Goal: Transaction & Acquisition: Purchase product/service

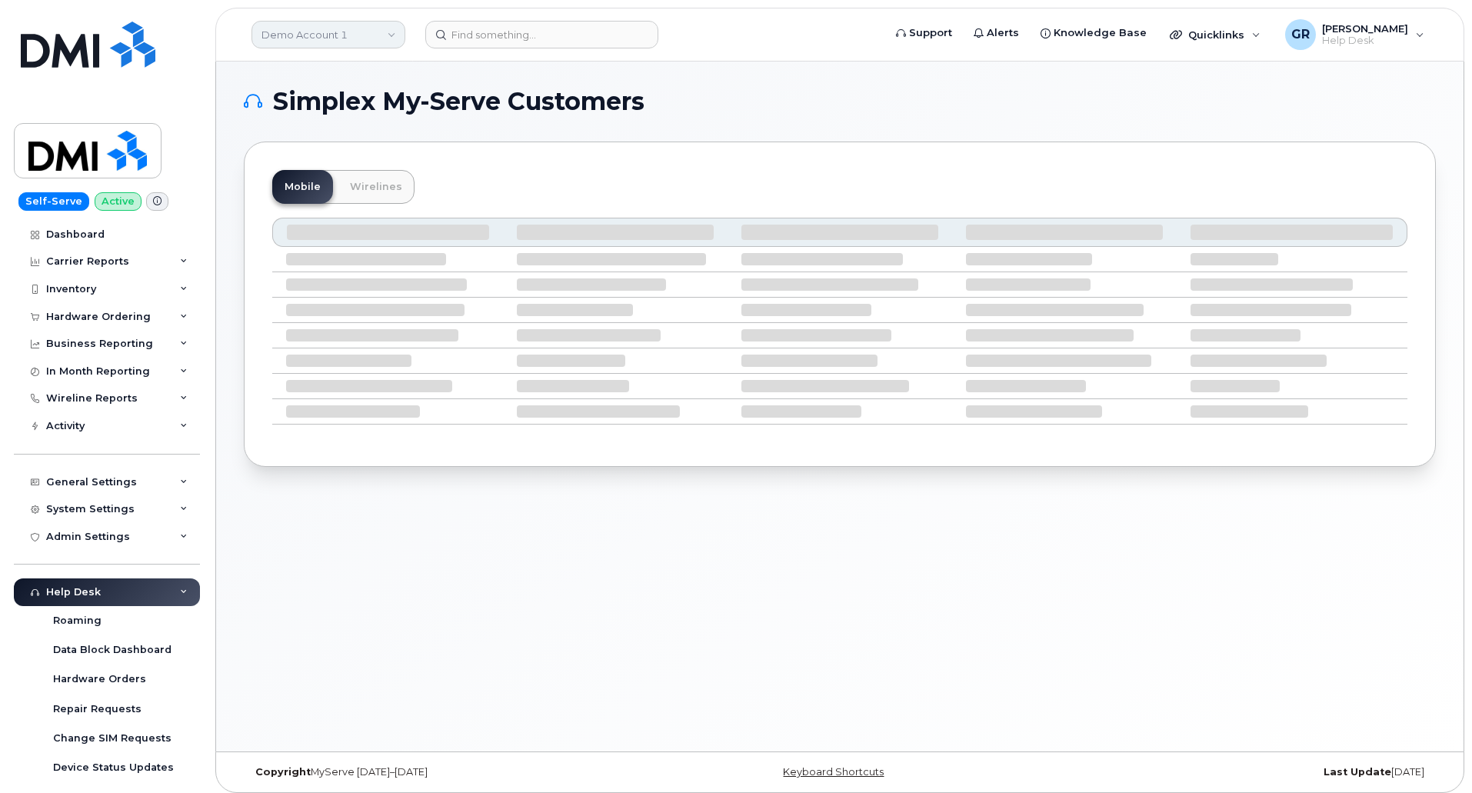
click at [381, 38] on link "Demo Account 1" at bounding box center [328, 35] width 154 height 28
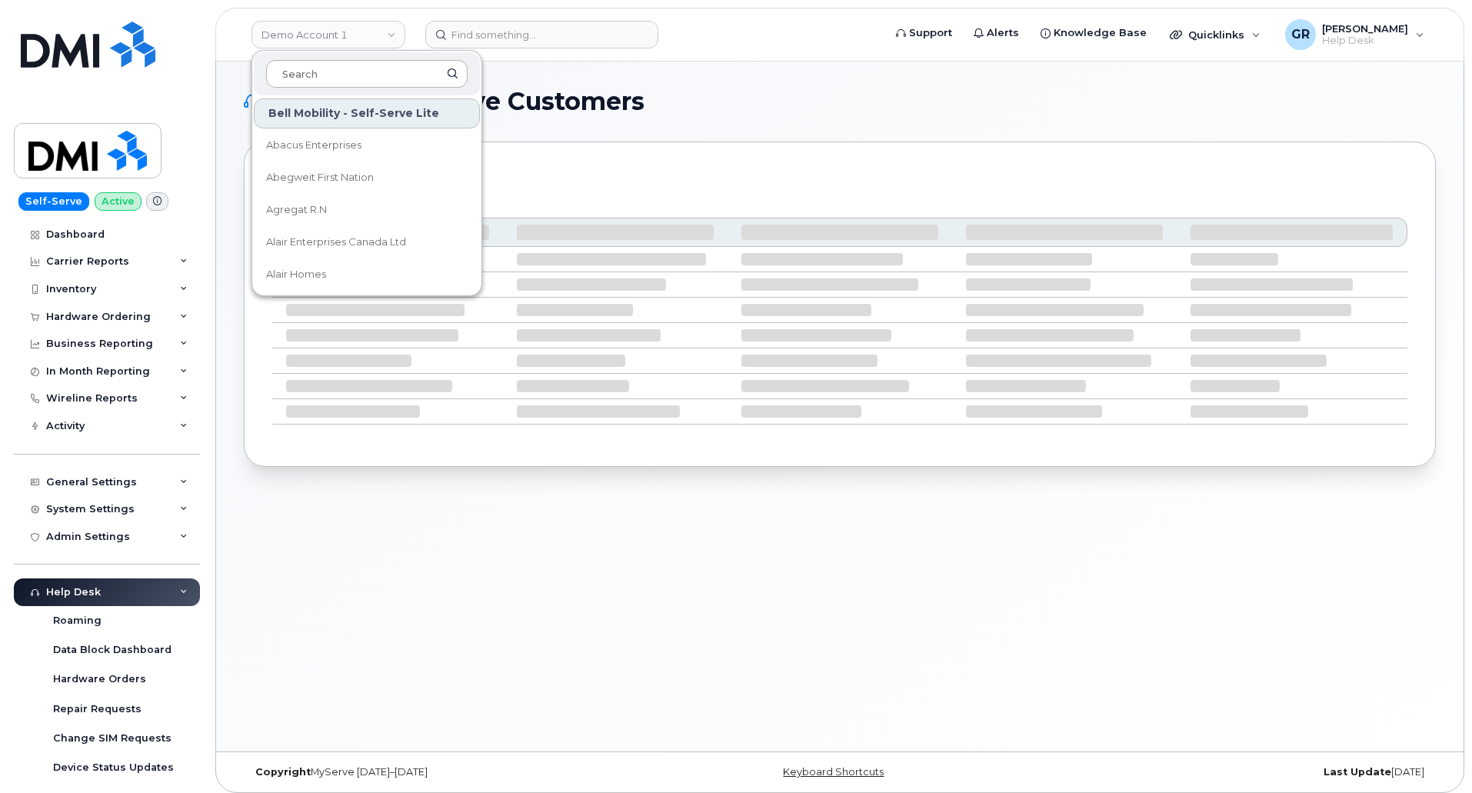
type input "c"
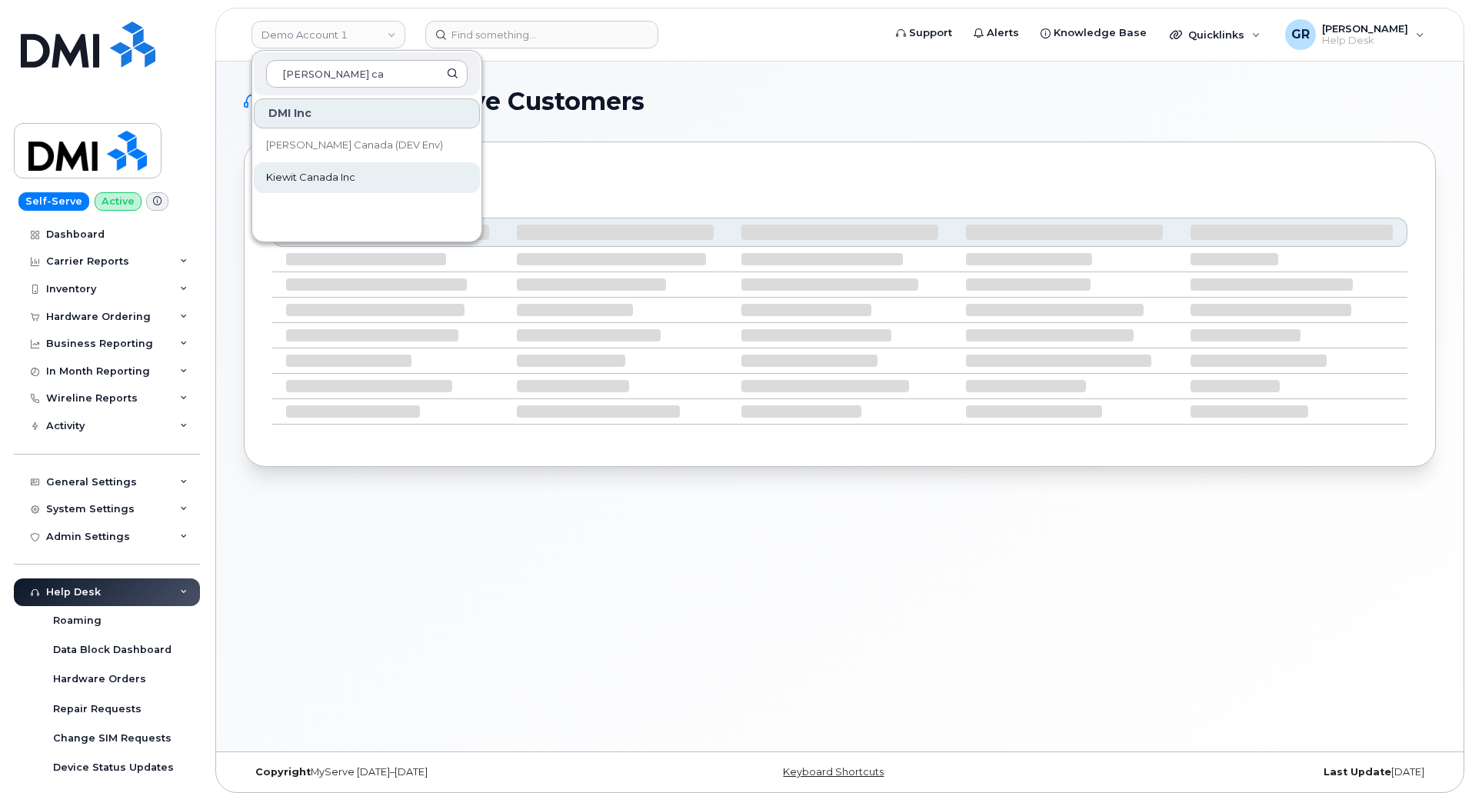
type input "[PERSON_NAME] ca"
click at [345, 175] on span "Kiewit Canada Inc" at bounding box center [310, 177] width 89 height 15
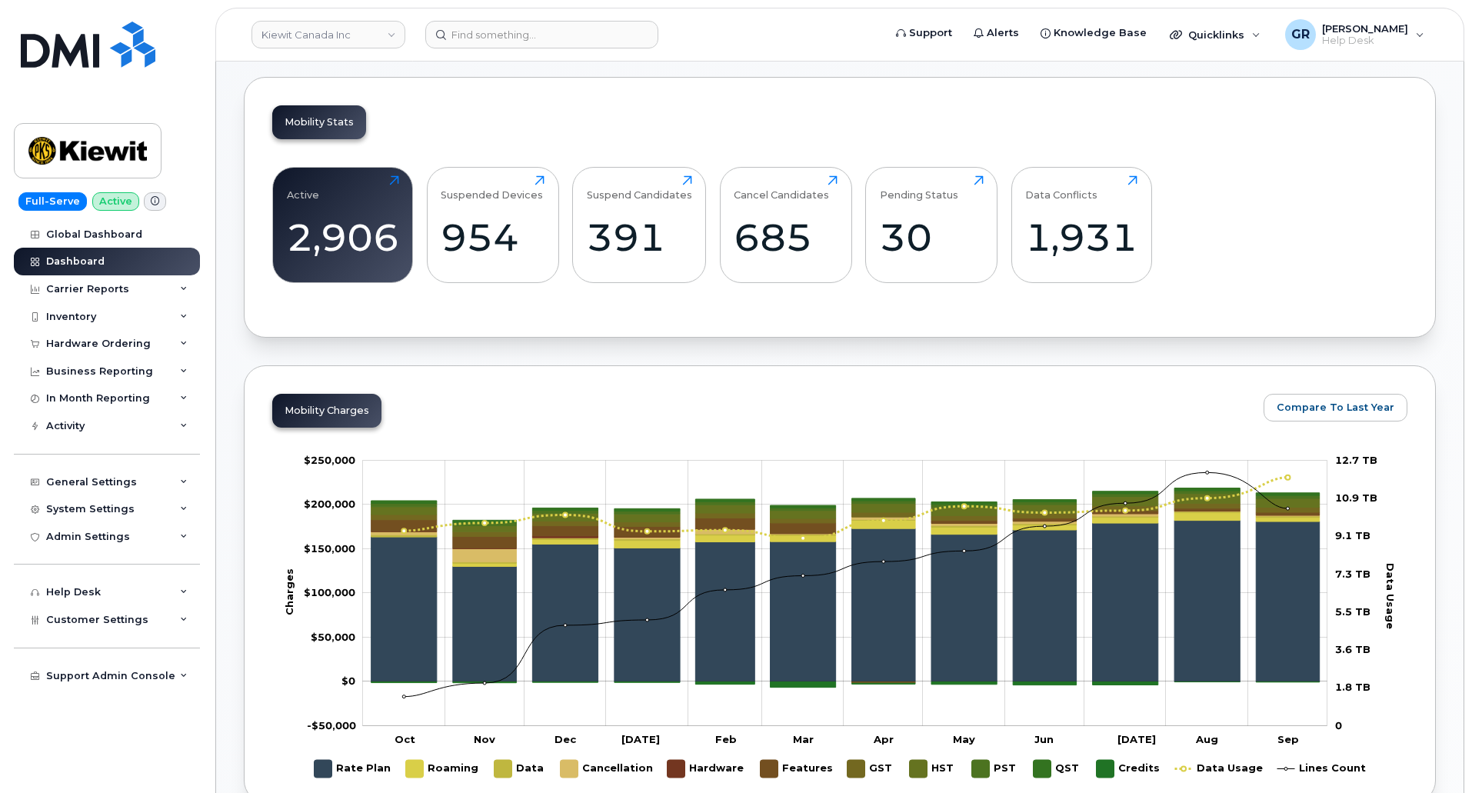
scroll to position [538, 0]
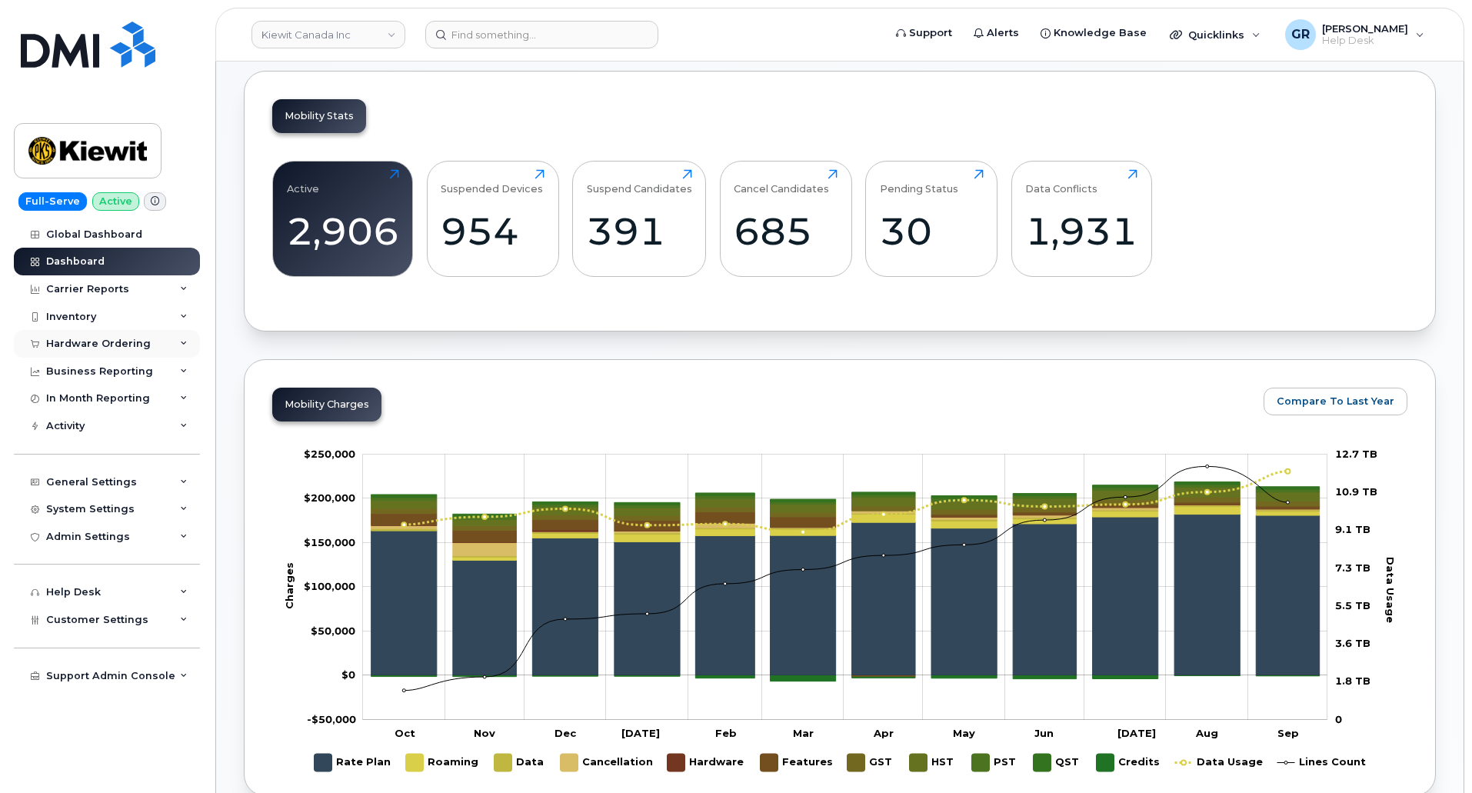
click at [144, 342] on div "Hardware Ordering" at bounding box center [98, 344] width 105 height 12
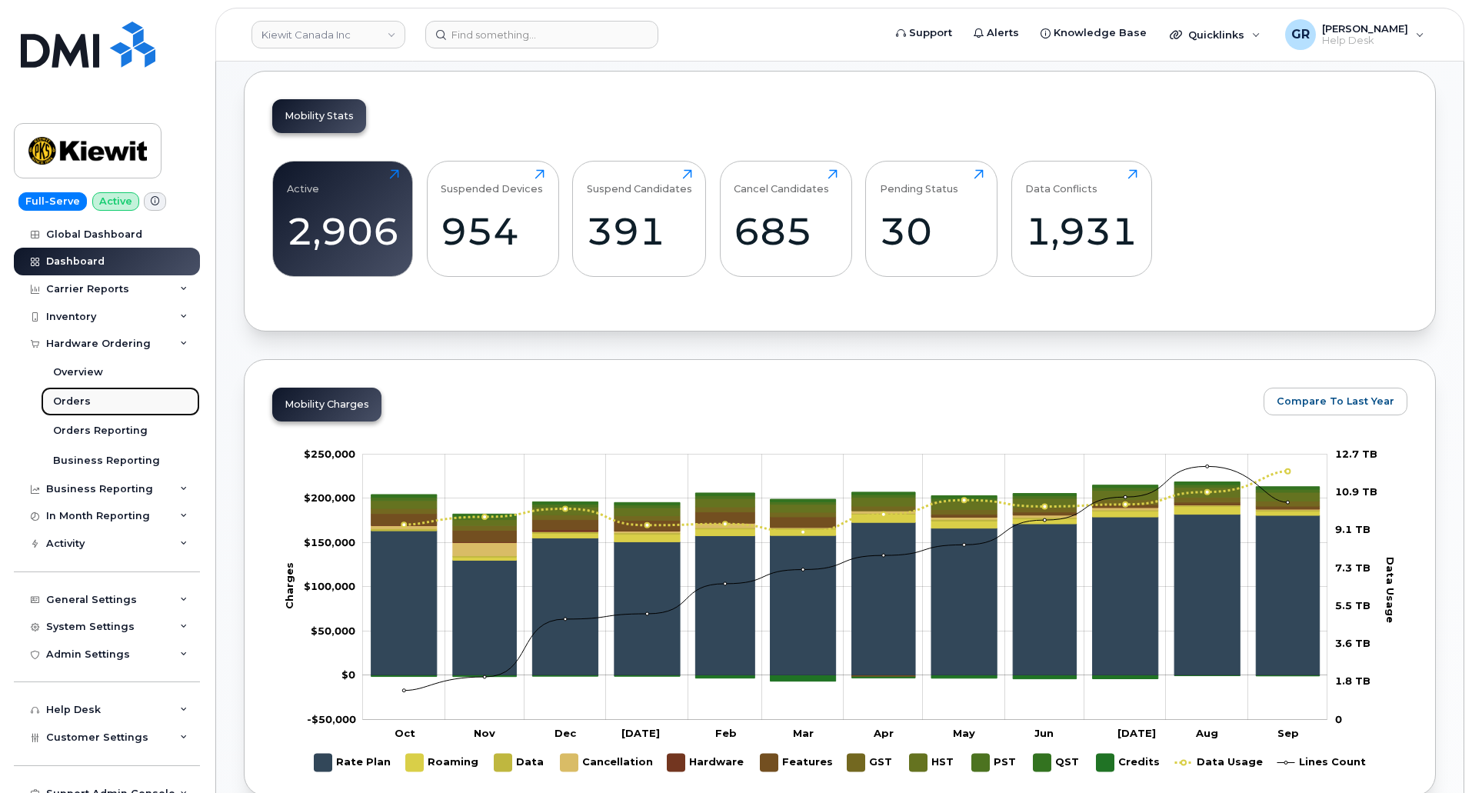
click at [123, 401] on link "Orders" at bounding box center [120, 401] width 159 height 29
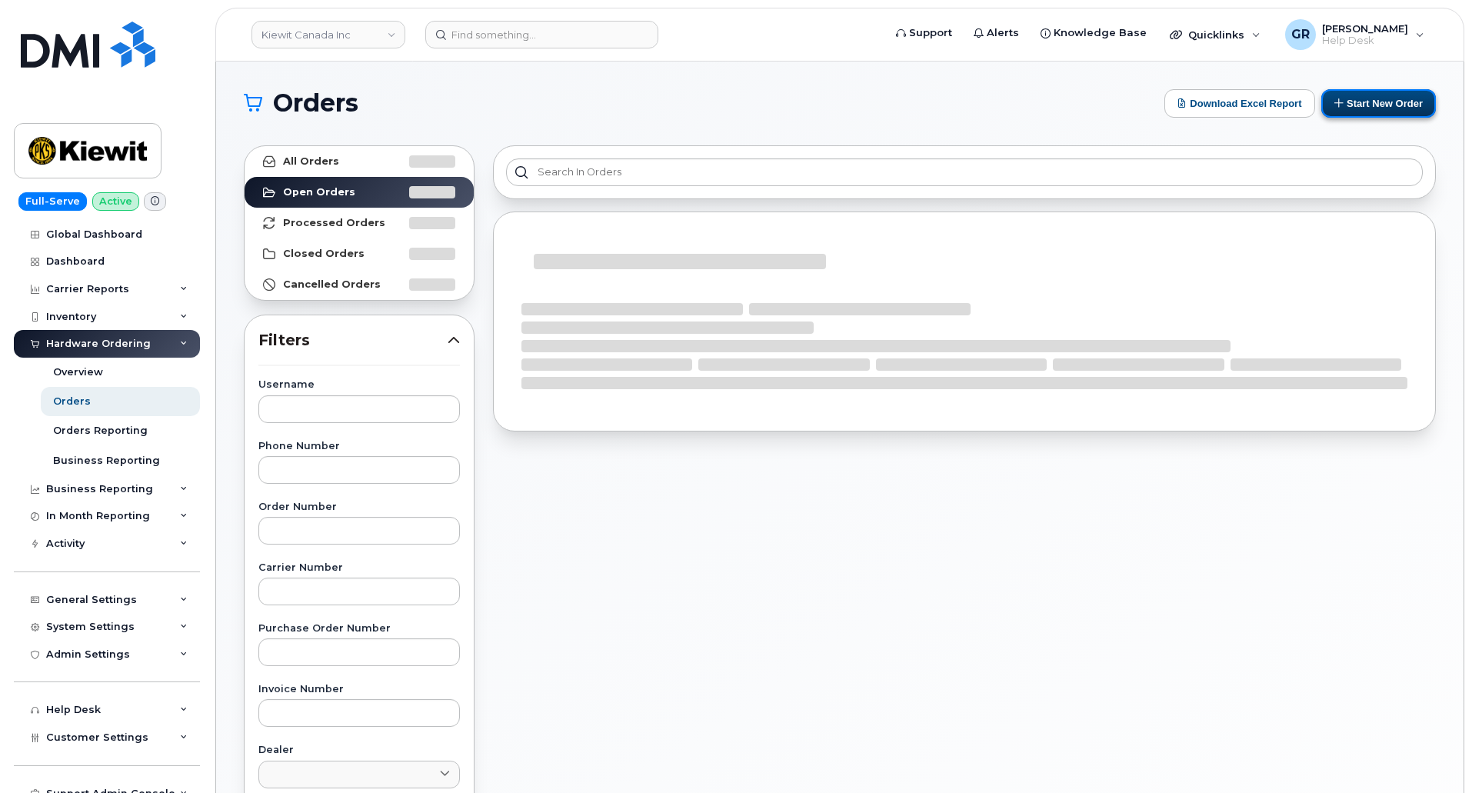
drag, startPoint x: 1379, startPoint y: 97, endPoint x: 1358, endPoint y: 112, distance: 25.4
click at [1379, 96] on button "Start New Order" at bounding box center [1378, 103] width 115 height 28
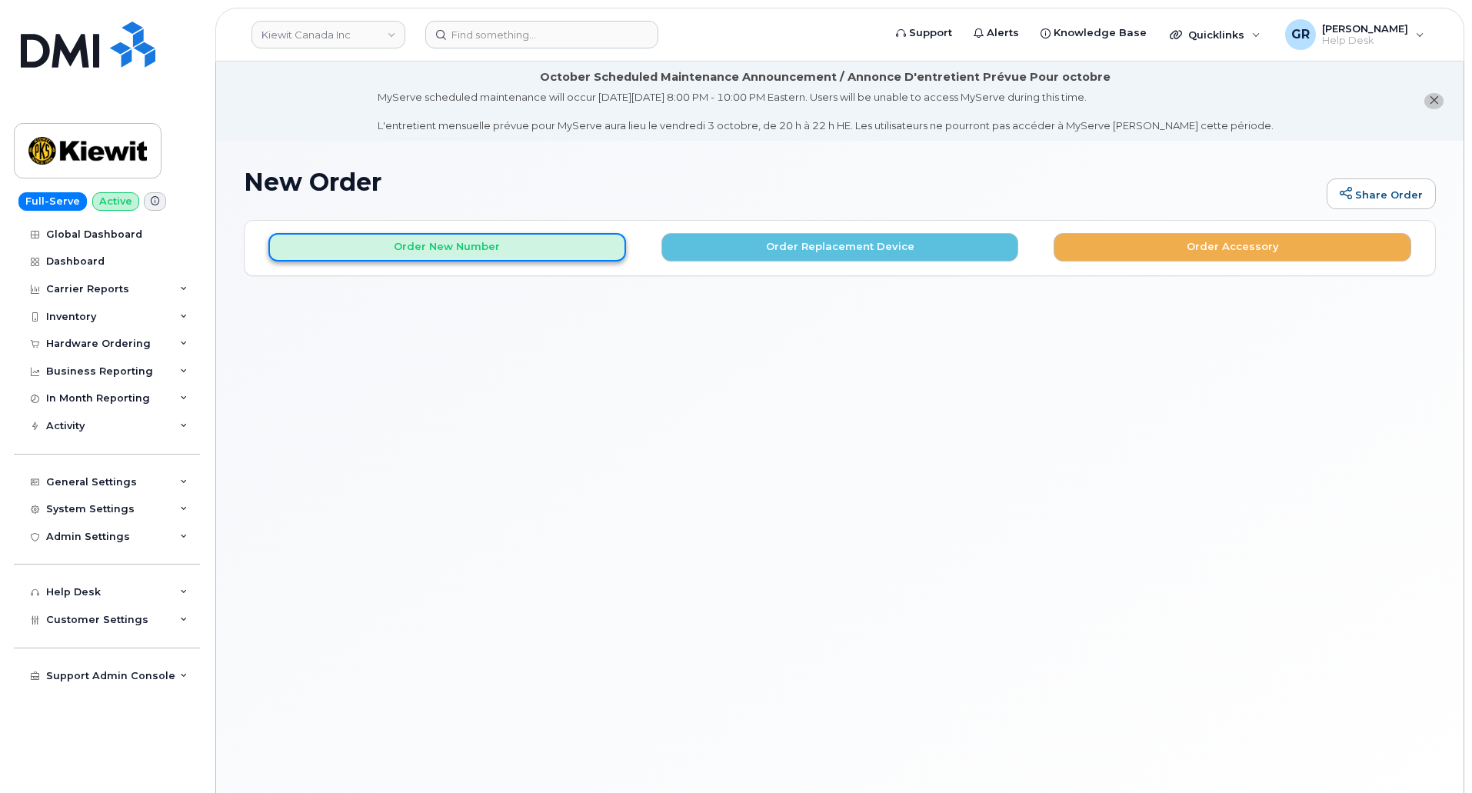
click at [517, 249] on button "Order New Number" at bounding box center [447, 247] width 358 height 28
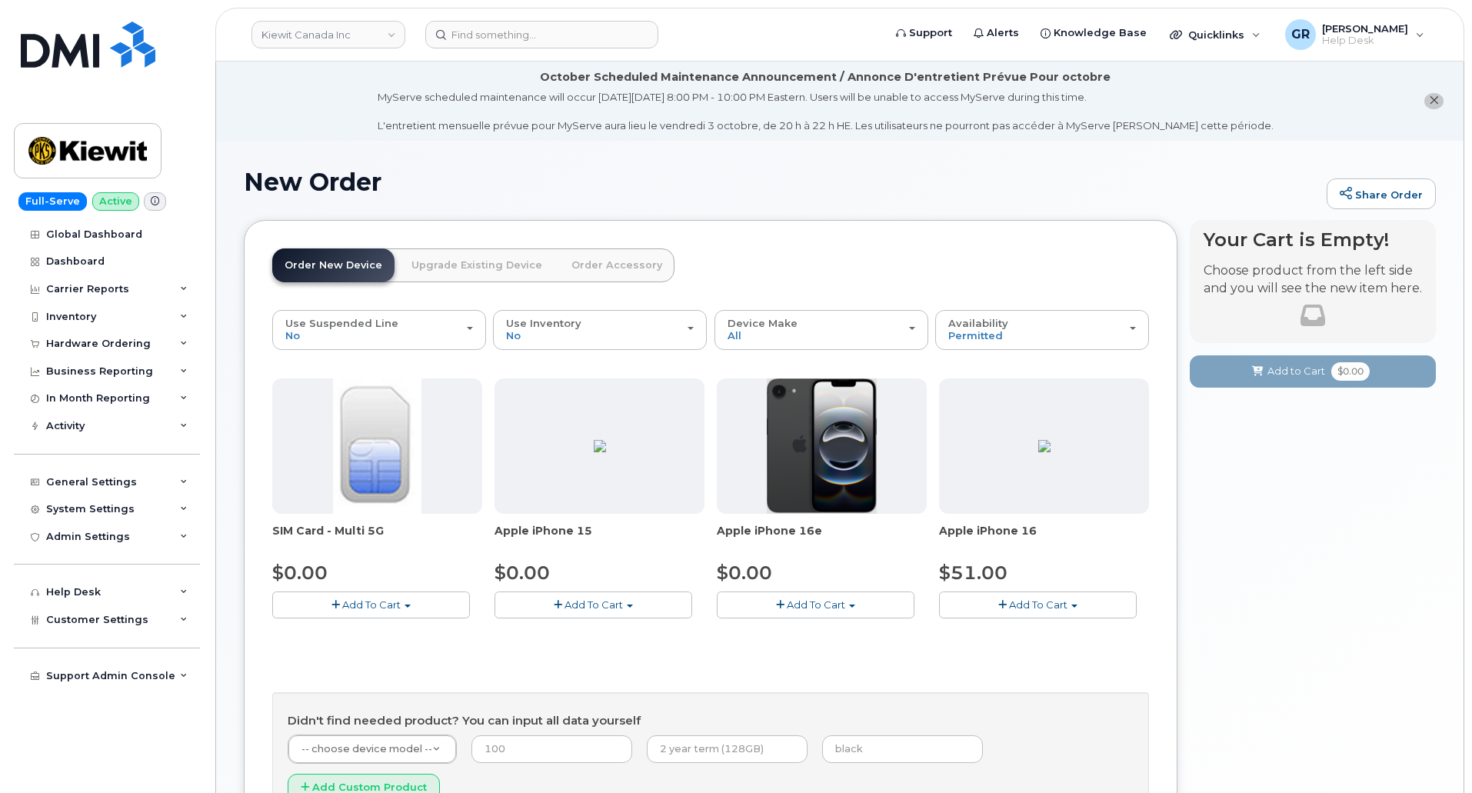
click at [801, 604] on span "Add To Cart" at bounding box center [816, 604] width 58 height 12
click at [798, 633] on link "$0.00 - 3 Year Activation (128GB)" at bounding box center [820, 633] width 198 height 19
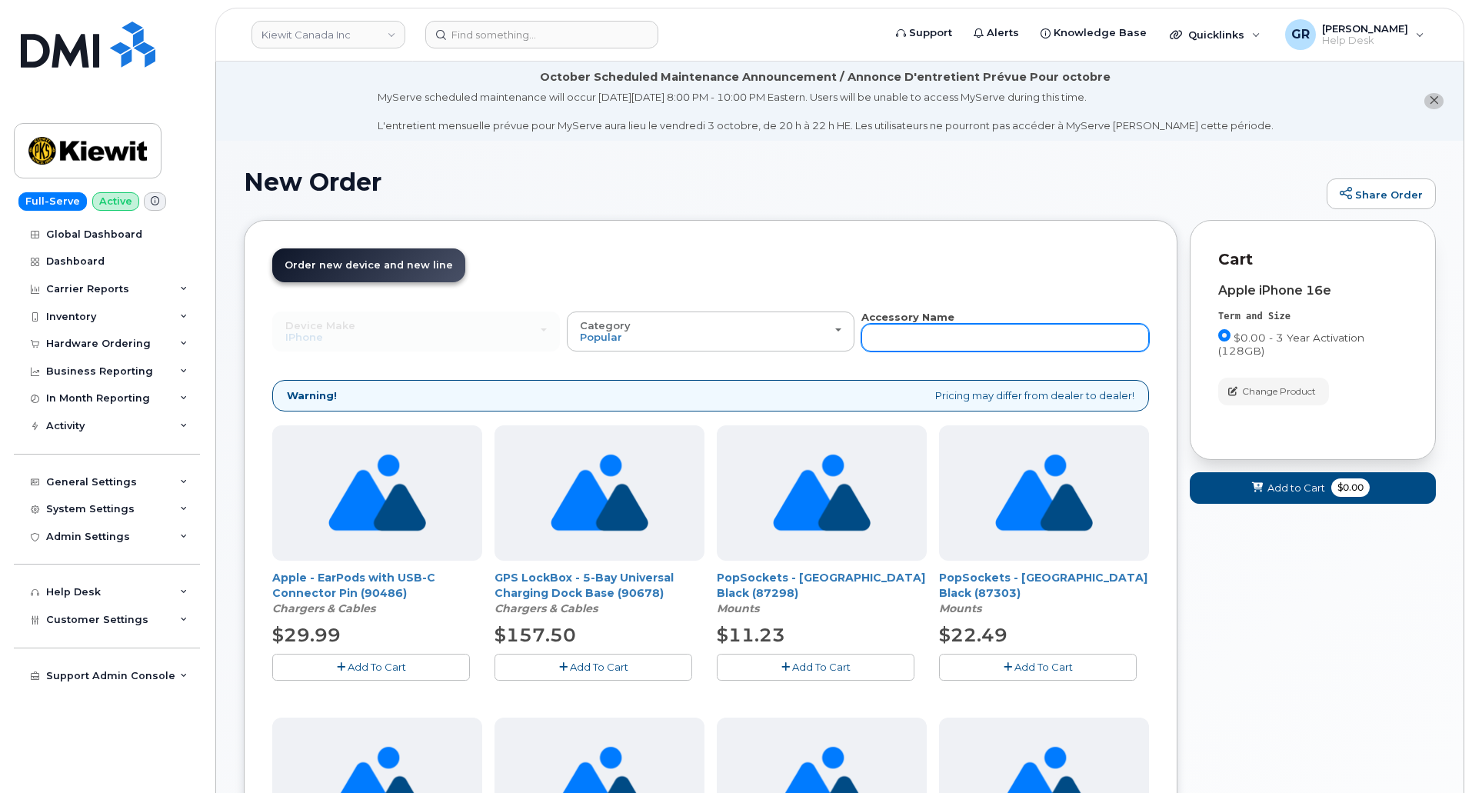
click at [993, 338] on input "text" at bounding box center [1005, 338] width 288 height 28
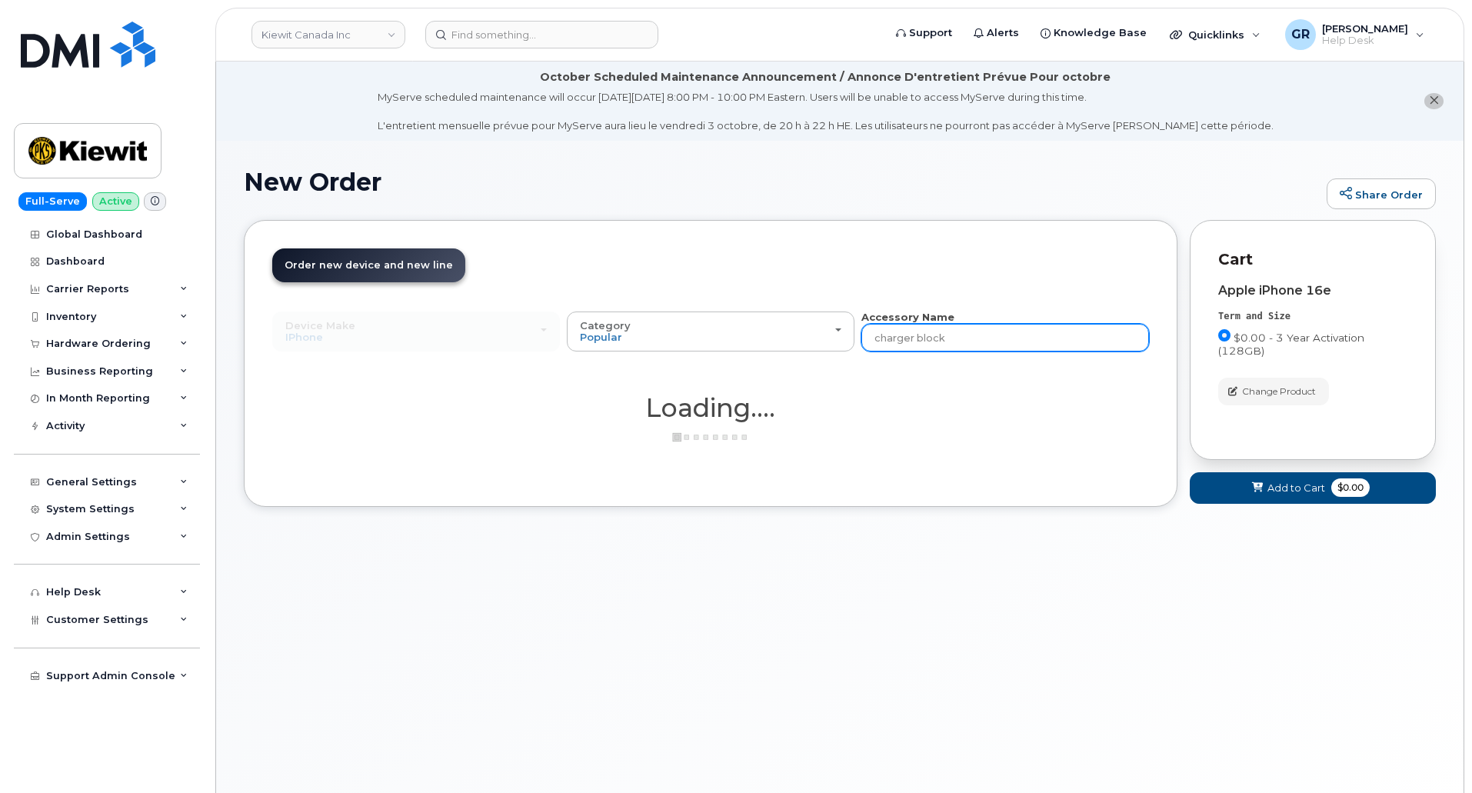
type input "charger block"
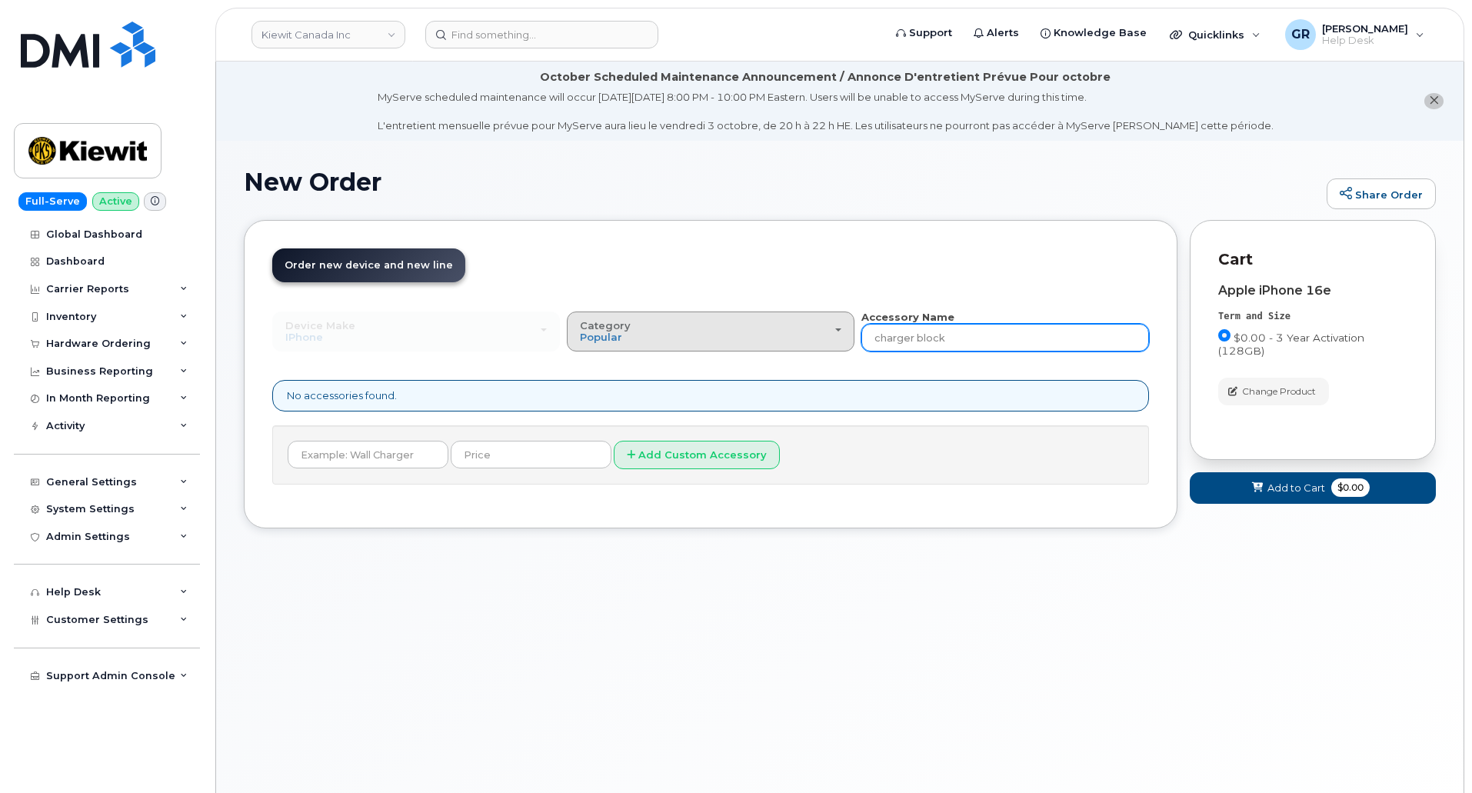
drag, startPoint x: 981, startPoint y: 339, endPoint x: 780, endPoint y: 333, distance: 200.8
click at [780, 333] on div "Device Make All Android Cell Phone HUB iPhone Modem Tablet All Android Cell Pho…" at bounding box center [710, 331] width 877 height 42
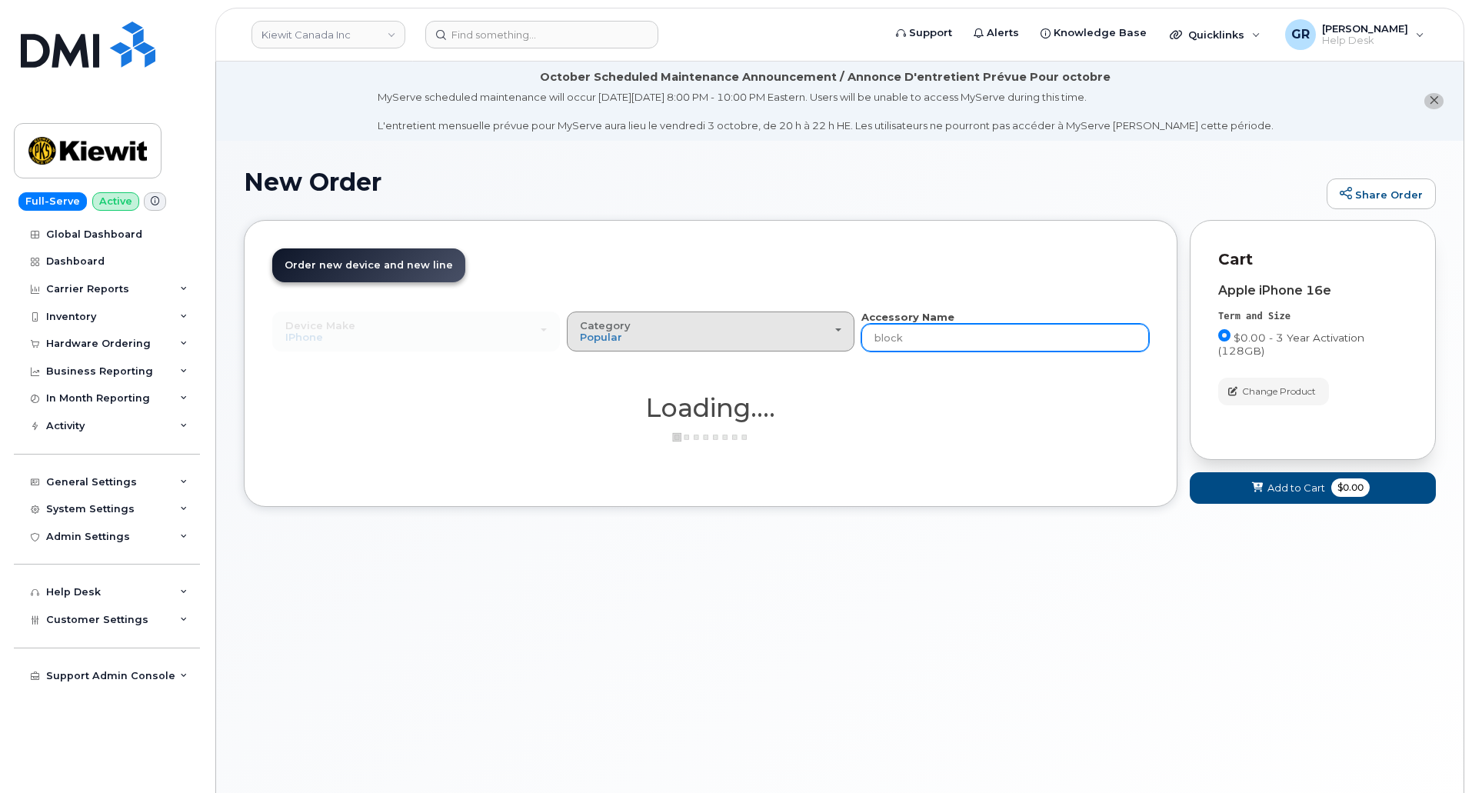
type input "block"
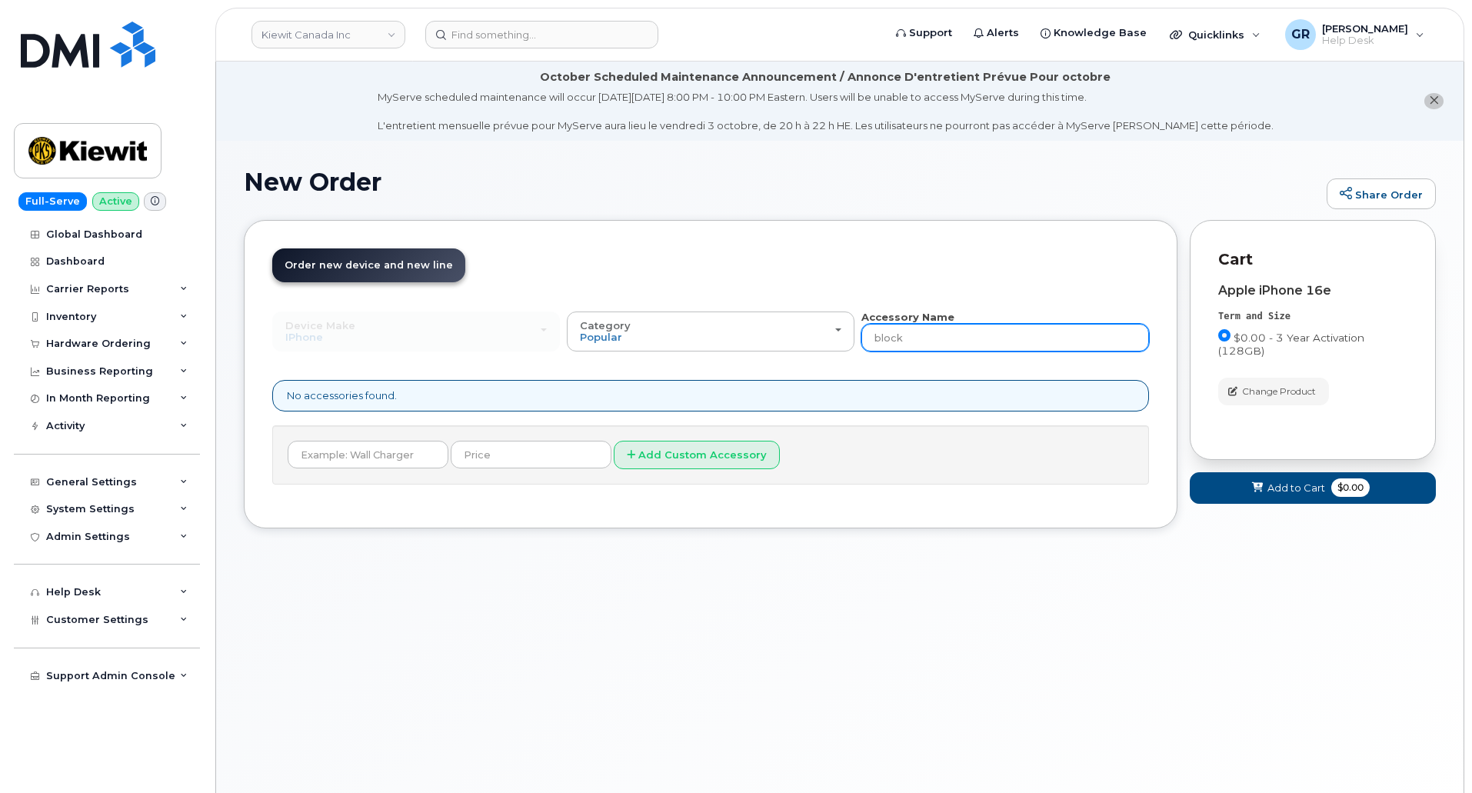
click at [921, 335] on input "block" at bounding box center [1005, 338] width 288 height 28
drag, startPoint x: 918, startPoint y: 338, endPoint x: 864, endPoint y: 338, distance: 53.8
click at [864, 338] on input "block" at bounding box center [1005, 338] width 288 height 28
click at [917, 338] on input "block" at bounding box center [1005, 338] width 288 height 28
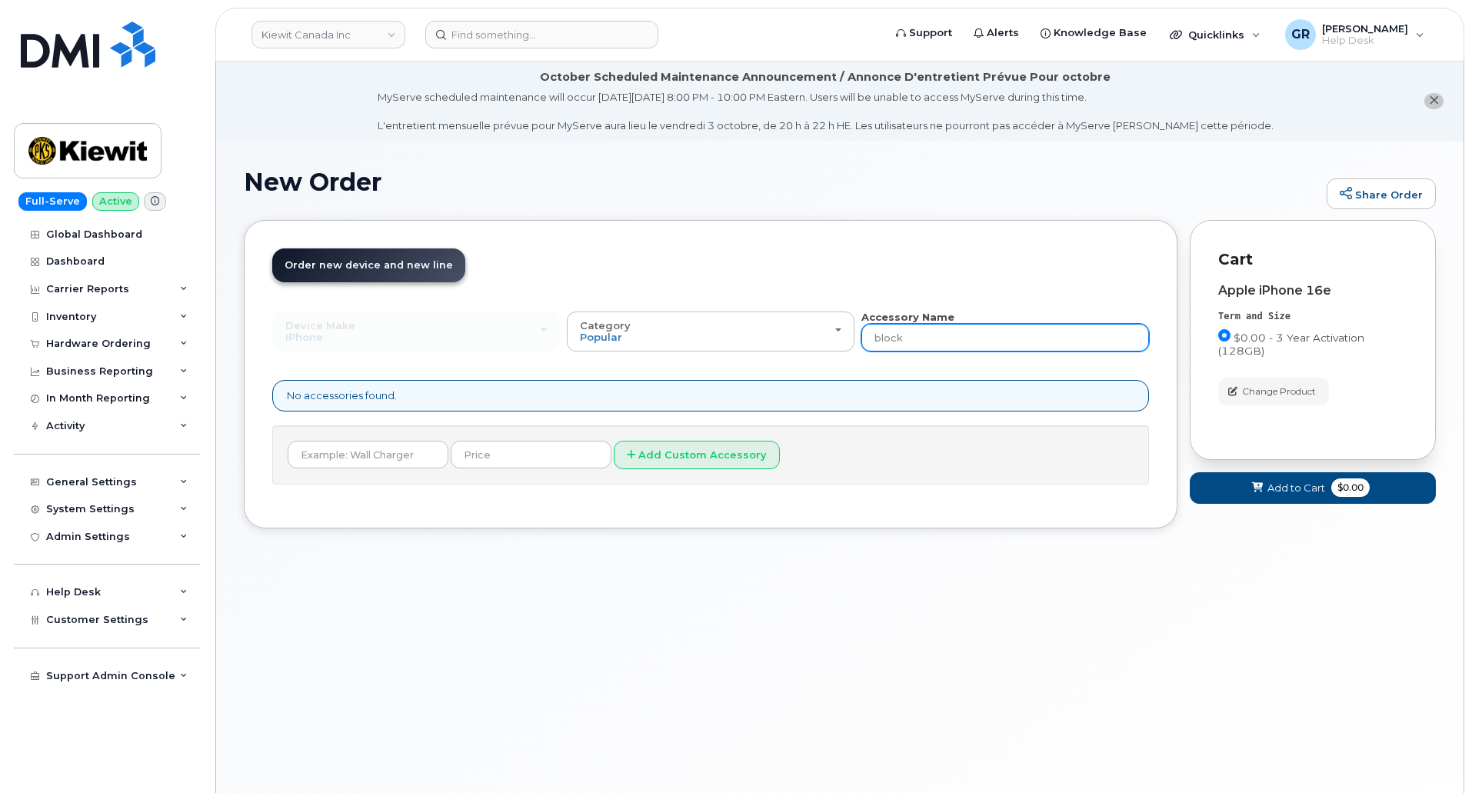
click at [917, 338] on input "block" at bounding box center [1005, 338] width 288 height 28
click at [928, 333] on input "block" at bounding box center [1005, 338] width 288 height 28
drag, startPoint x: 930, startPoint y: 336, endPoint x: 799, endPoint y: 346, distance: 131.1
click at [801, 346] on div "Device Make All Android Cell Phone HUB iPhone Modem Tablet All Android Cell Pho…" at bounding box center [710, 331] width 877 height 42
click at [955, 335] on input "block" at bounding box center [1005, 338] width 288 height 28
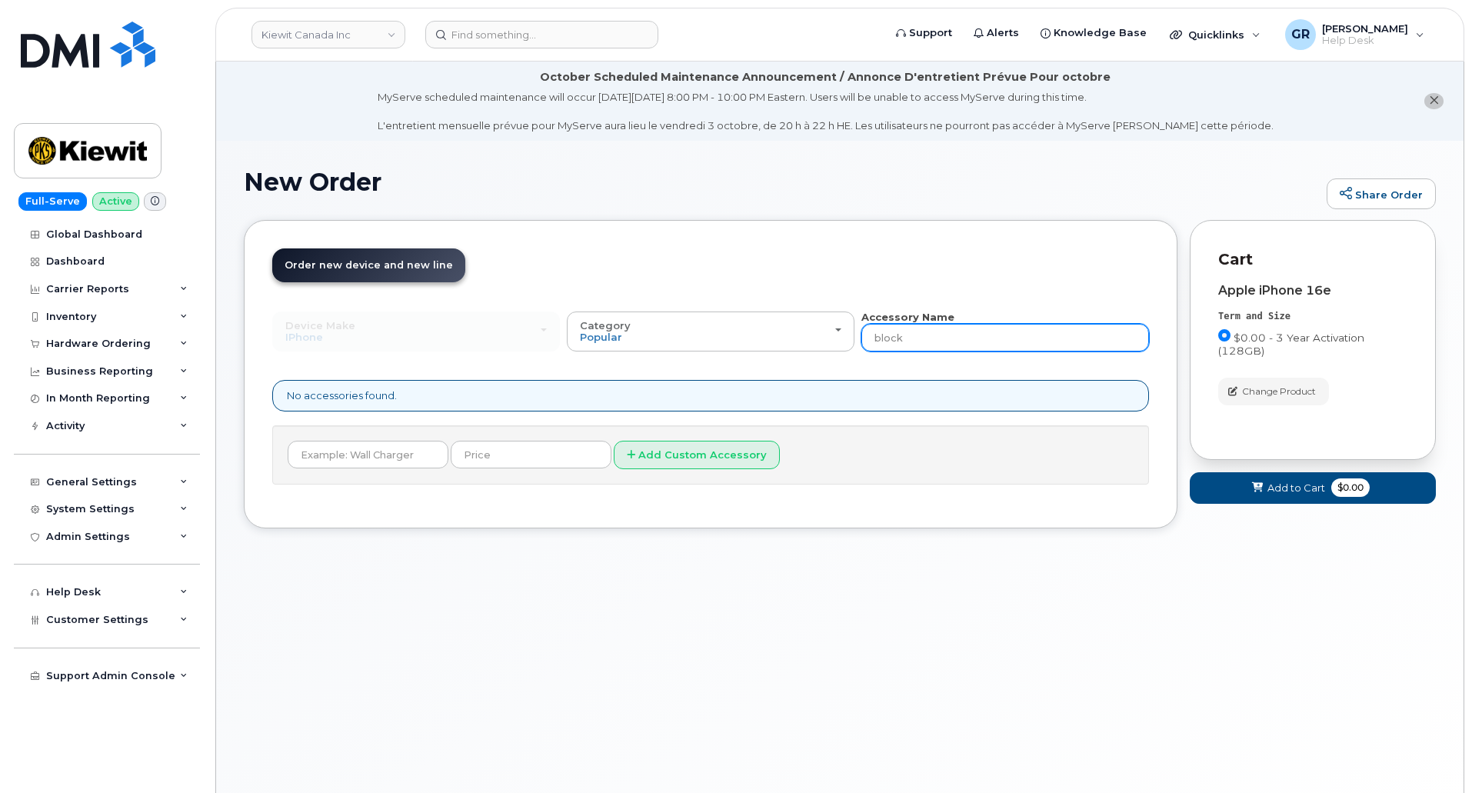
click at [955, 335] on input "block" at bounding box center [1005, 338] width 288 height 28
click at [947, 338] on input "block" at bounding box center [1005, 338] width 288 height 28
click at [929, 345] on input "block" at bounding box center [1005, 338] width 288 height 28
type input "charger"
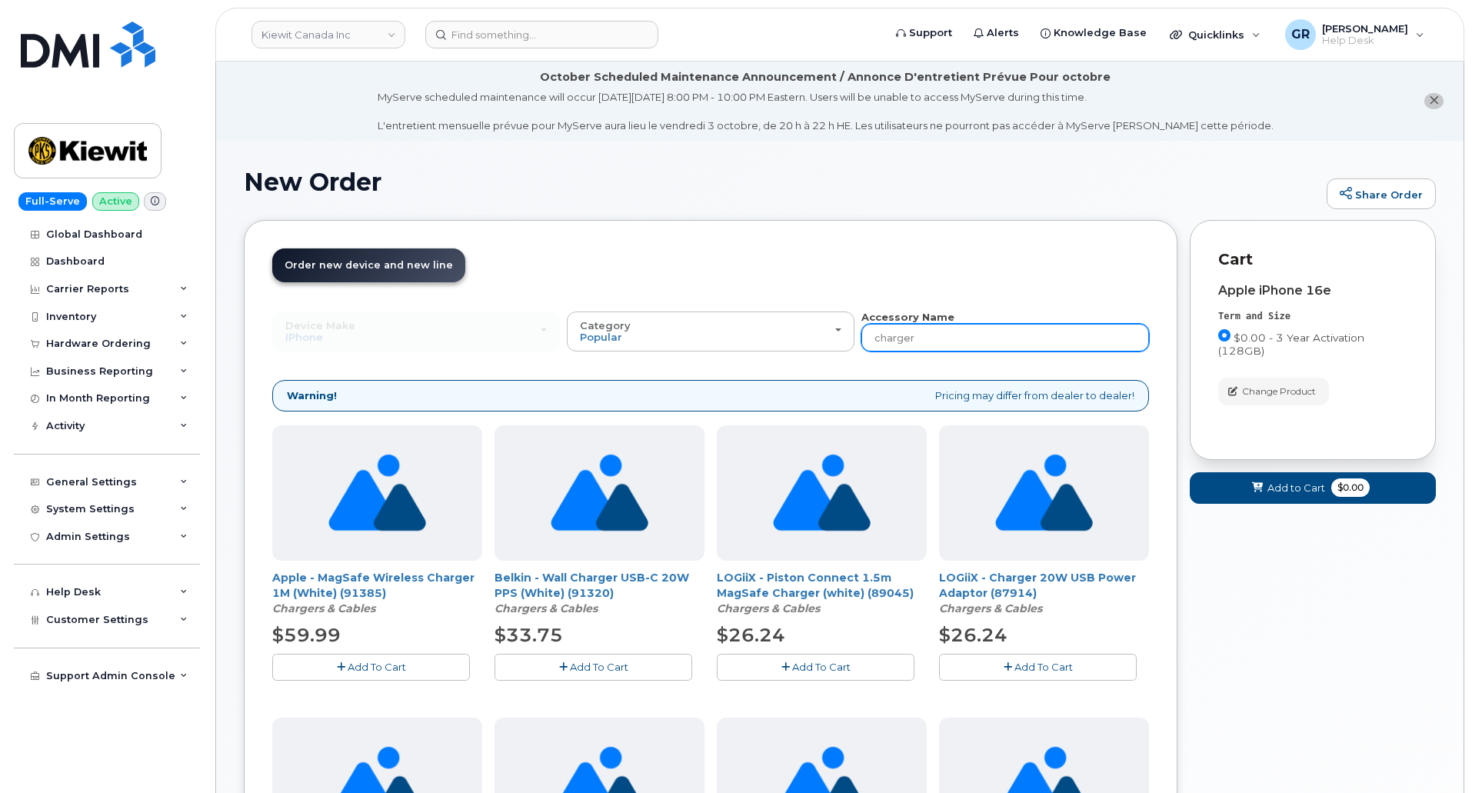
click at [934, 335] on input "charger" at bounding box center [1005, 338] width 288 height 28
type input "charger block"
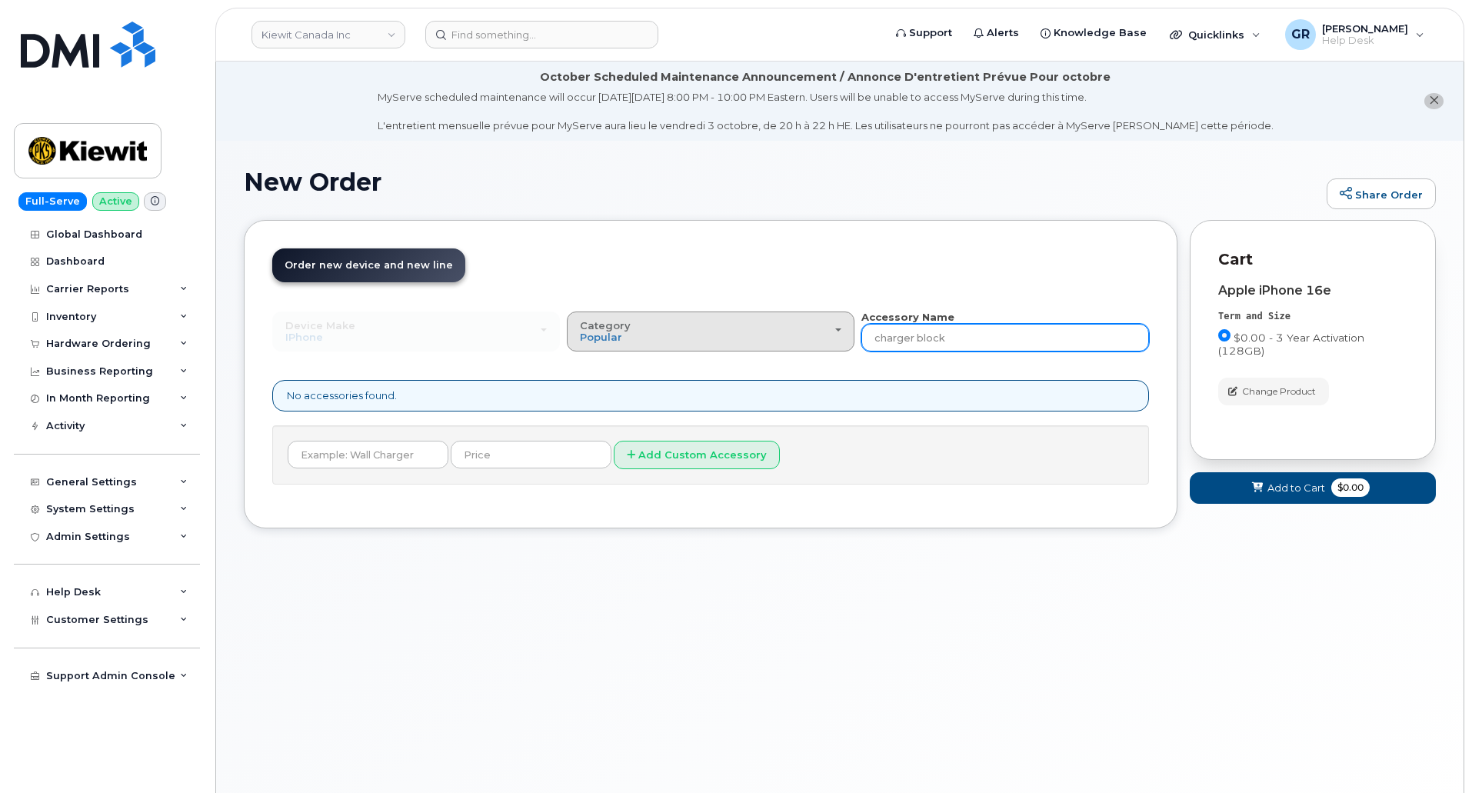
drag, startPoint x: 895, startPoint y: 347, endPoint x: 732, endPoint y: 339, distance: 163.2
click at [736, 339] on div "Device Make All Android Cell Phone HUB iPhone Modem Tablet All Android Cell Pho…" at bounding box center [710, 331] width 877 height 42
type input "adaptor"
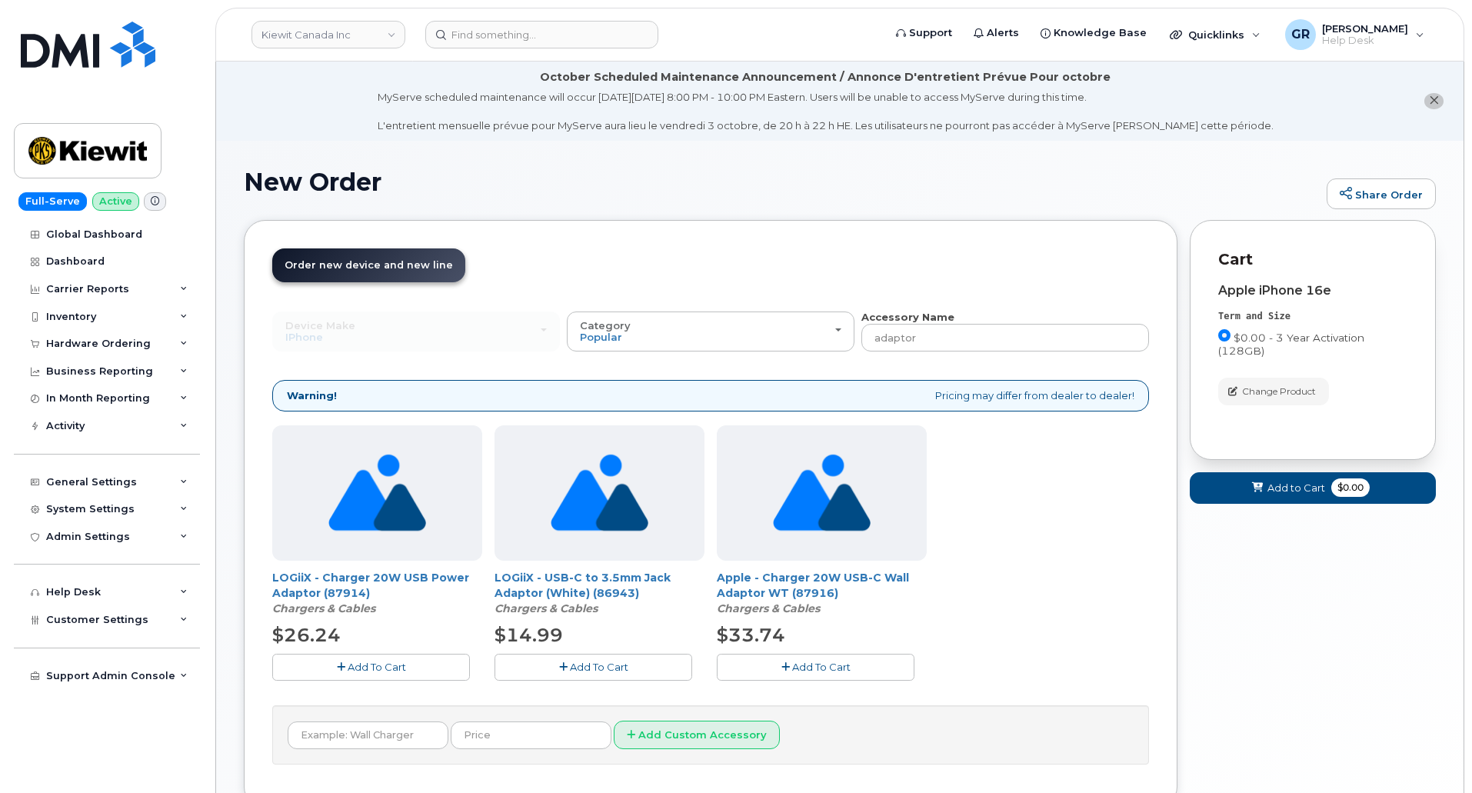
click at [830, 669] on span "Add To Cart" at bounding box center [821, 667] width 58 height 12
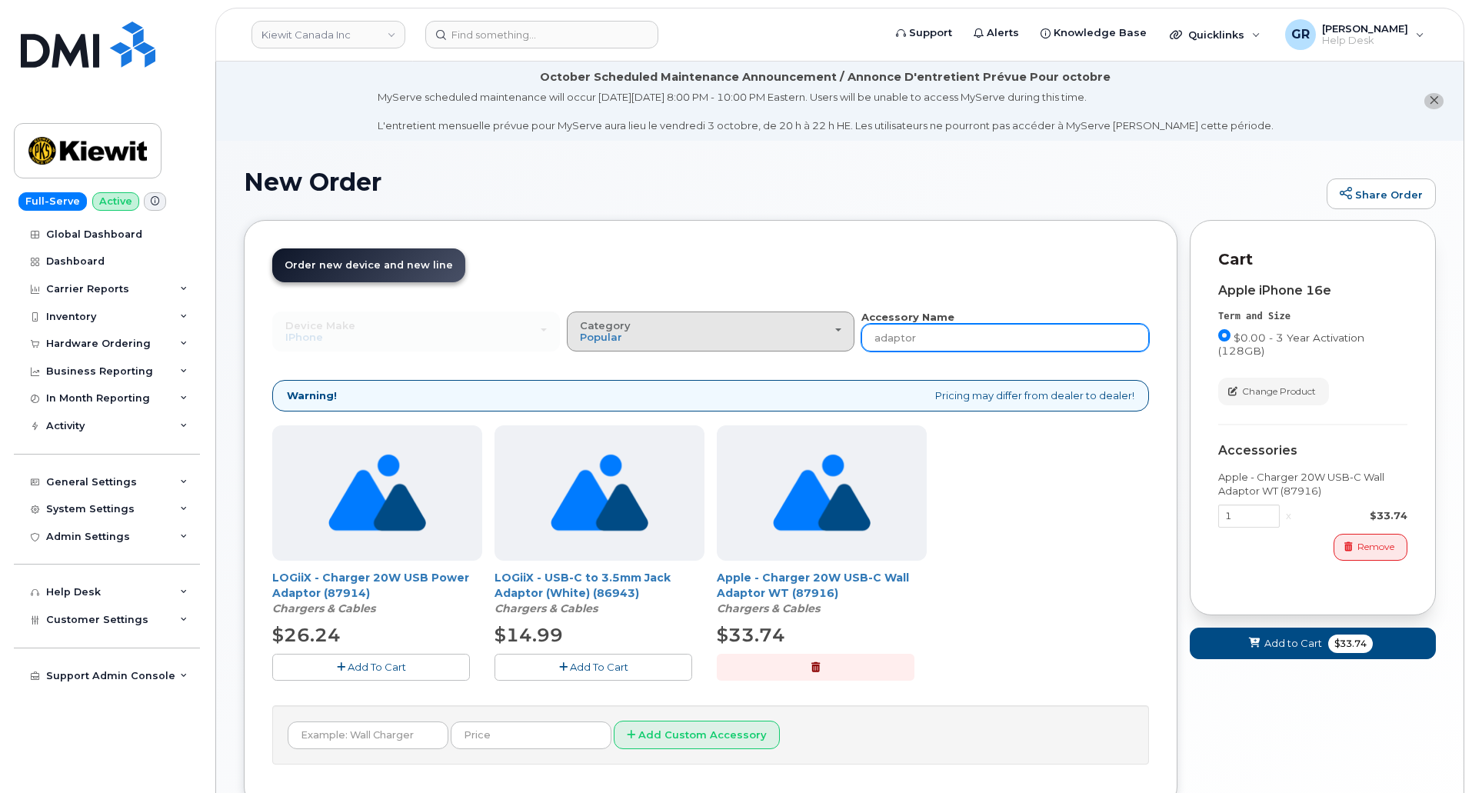
drag, startPoint x: 958, startPoint y: 346, endPoint x: 739, endPoint y: 333, distance: 219.6
click at [744, 333] on div "Device Make All Android Cell Phone HUB iPhone Modem Tablet All Android Cell Pho…" at bounding box center [710, 331] width 877 height 42
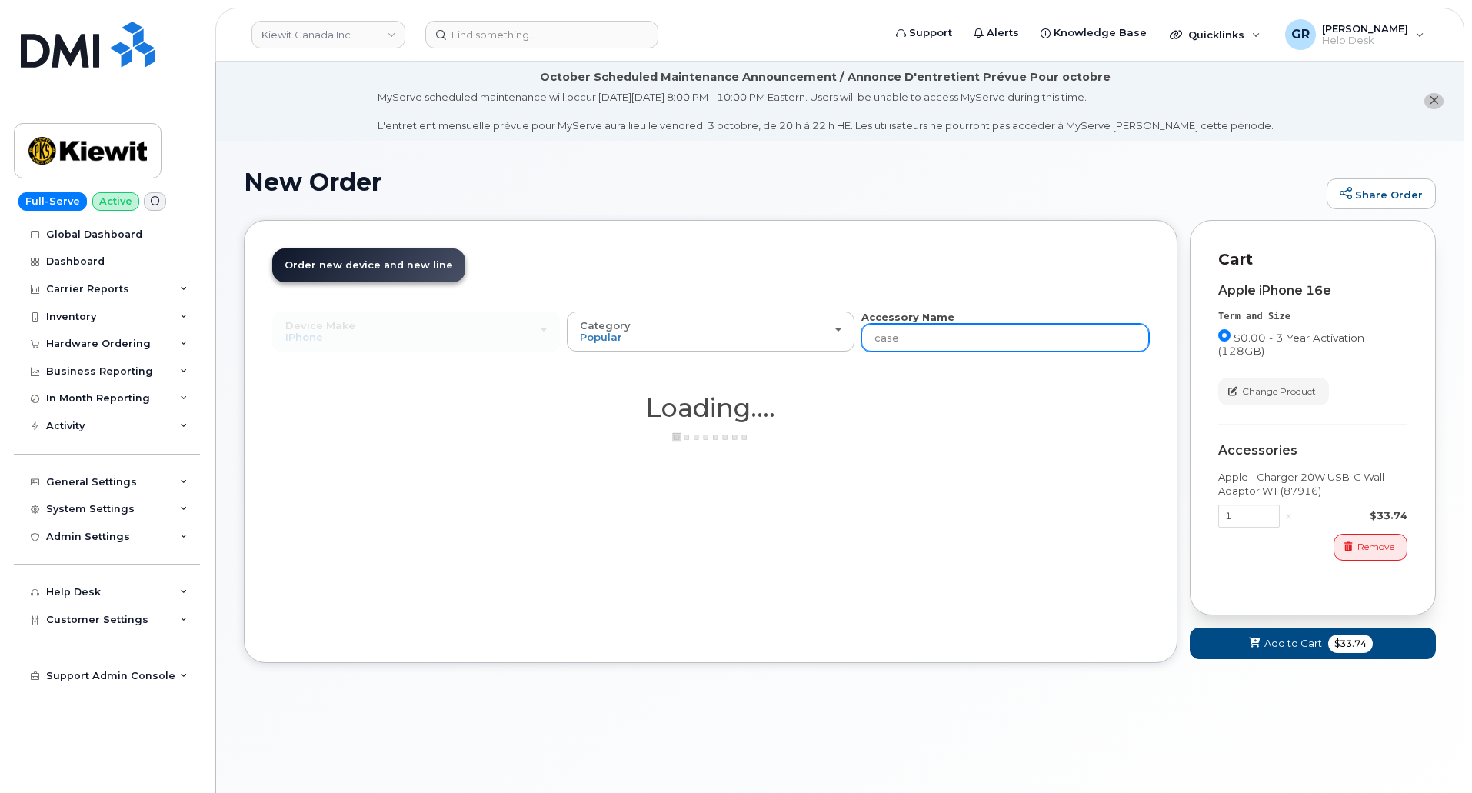
type input "case"
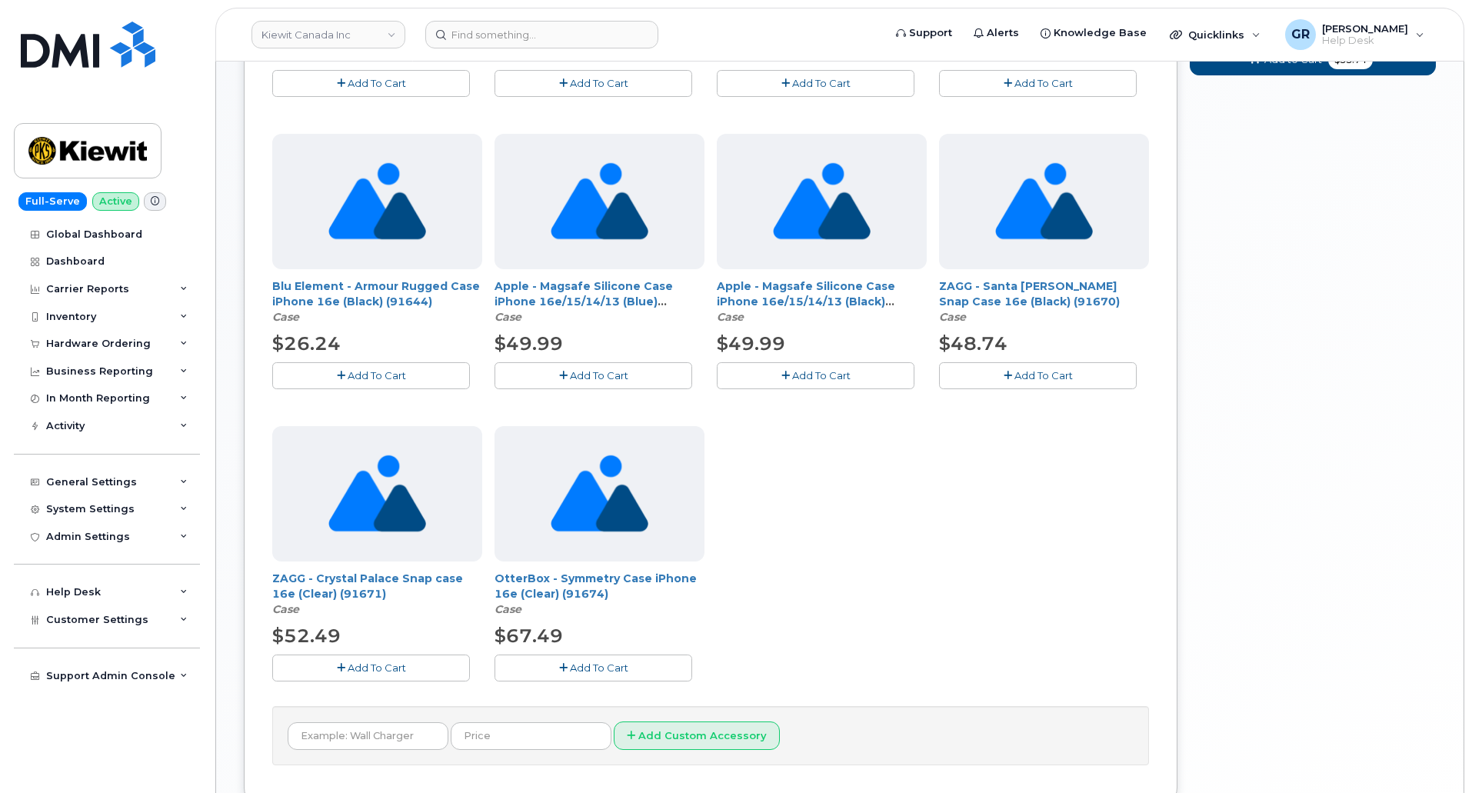
scroll to position [615, 0]
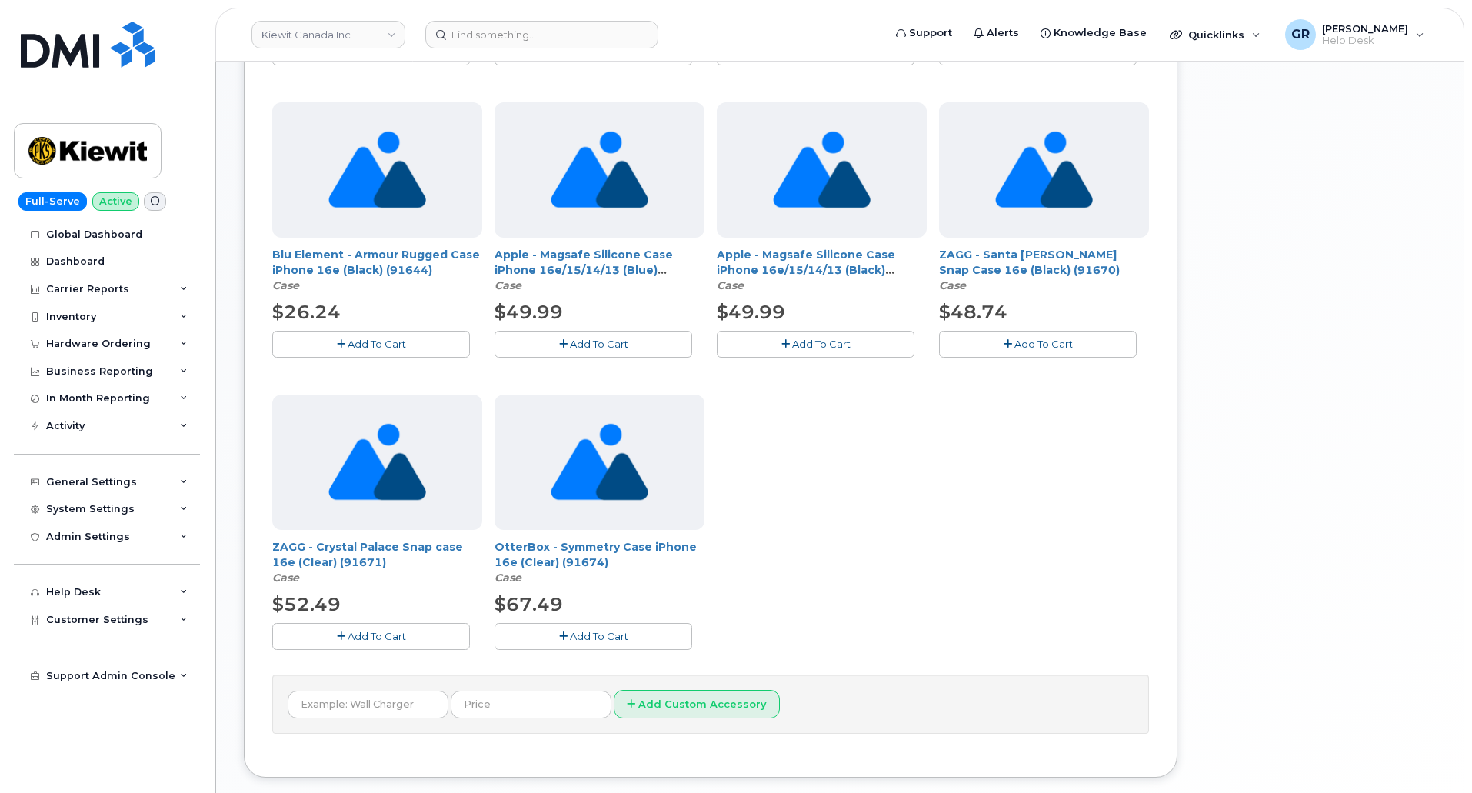
click at [425, 338] on button "Add To Cart" at bounding box center [371, 344] width 198 height 27
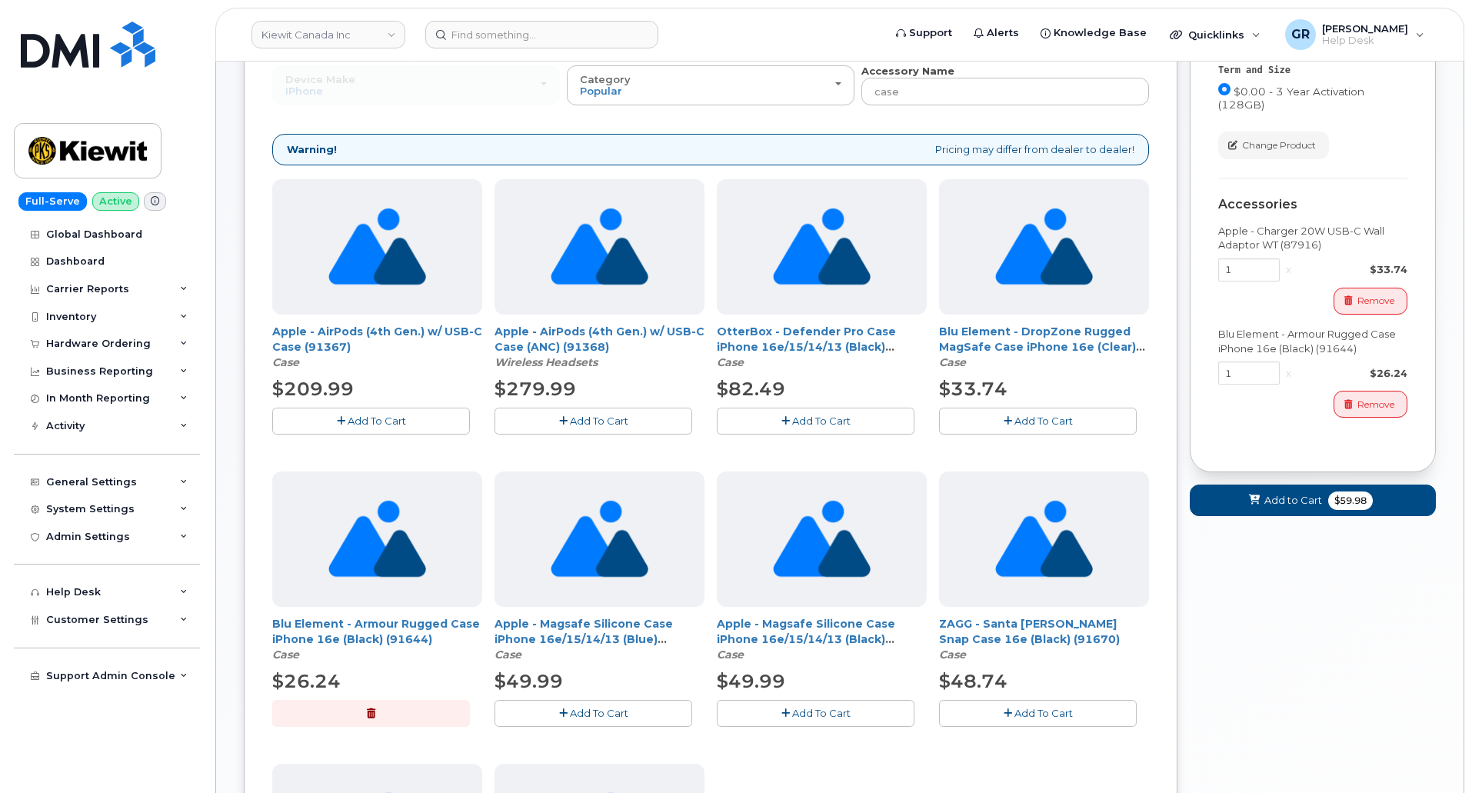
scroll to position [308, 0]
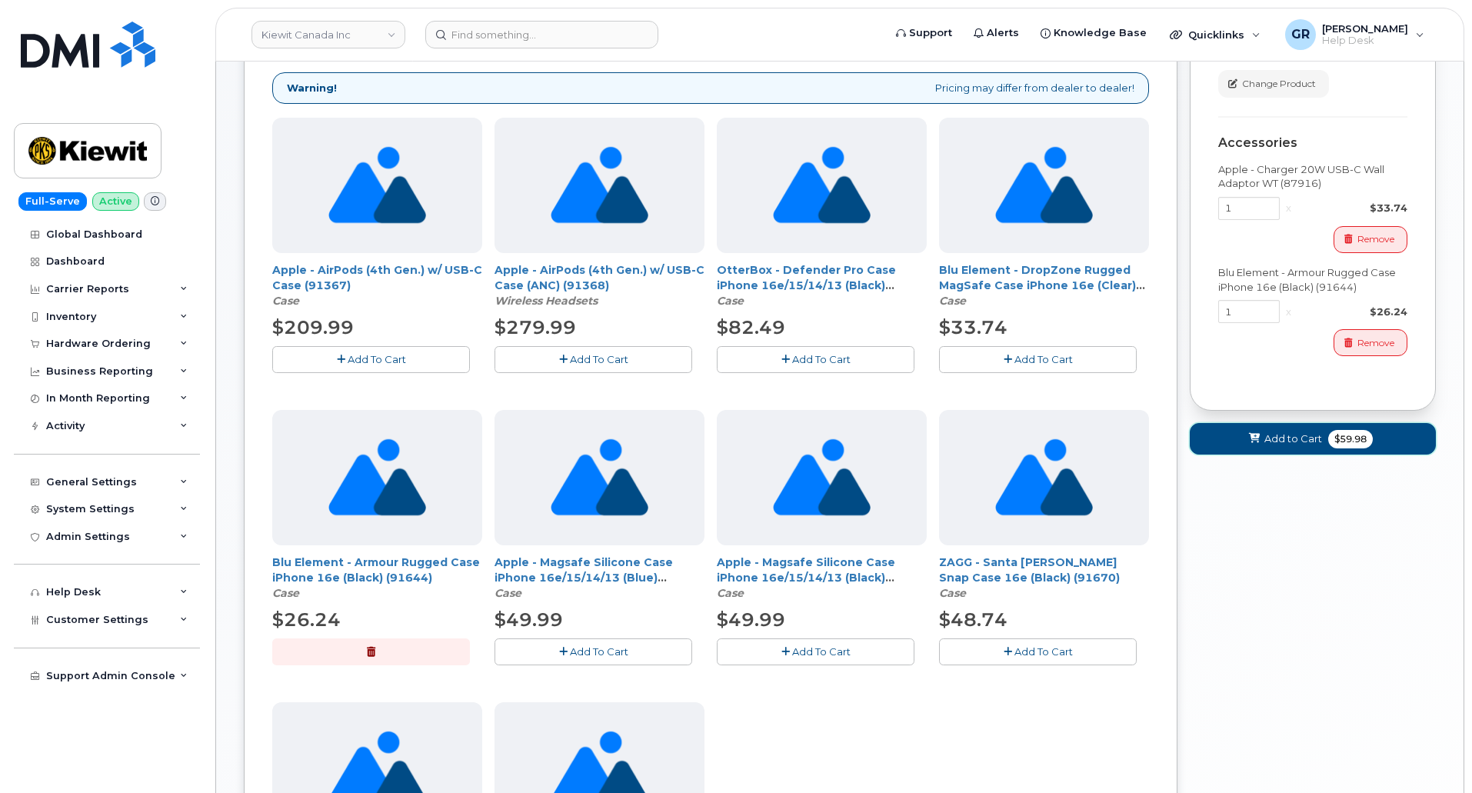
click at [1279, 437] on span "Add to Cart" at bounding box center [1293, 438] width 58 height 15
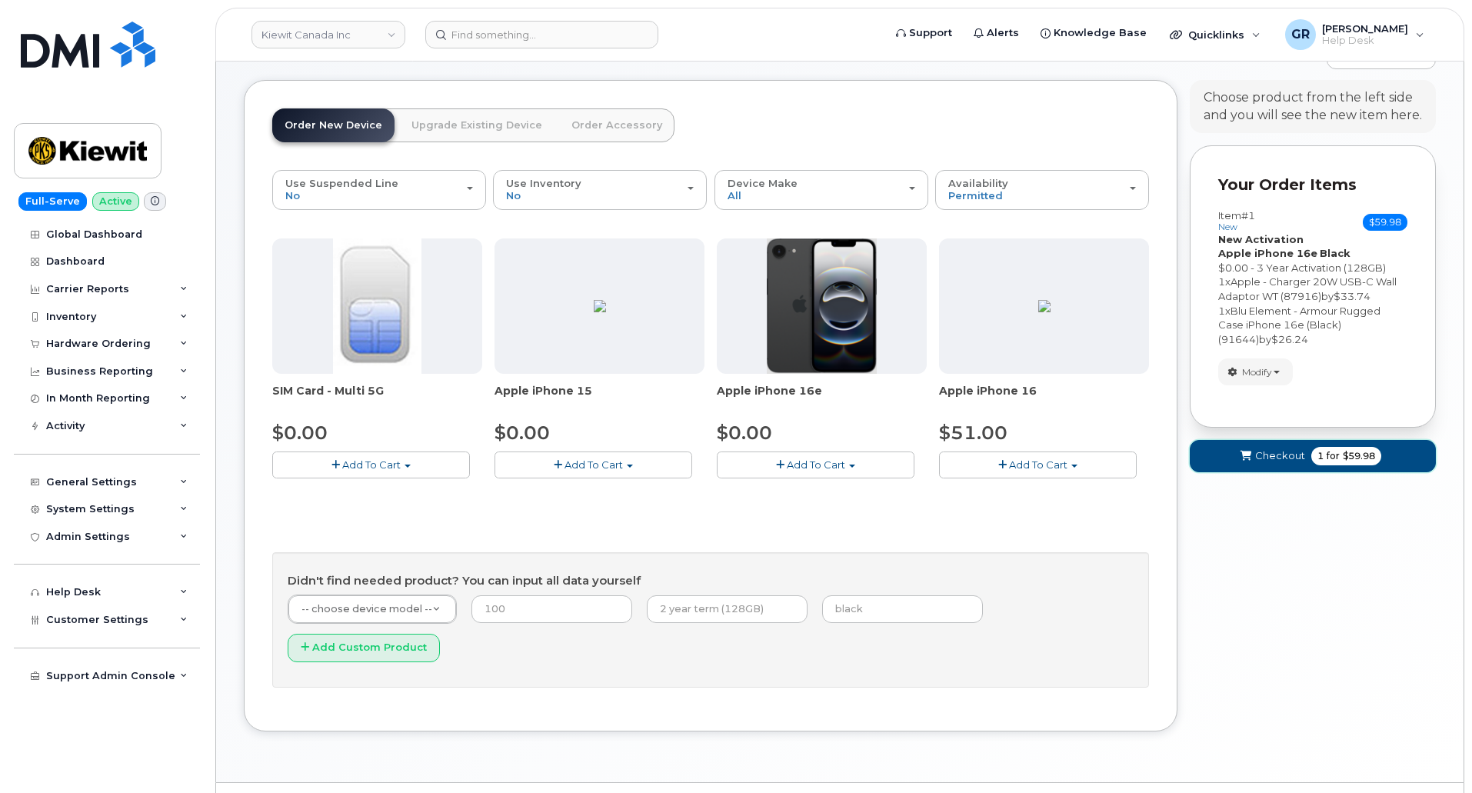
click at [1304, 452] on span "Checkout" at bounding box center [1280, 455] width 50 height 15
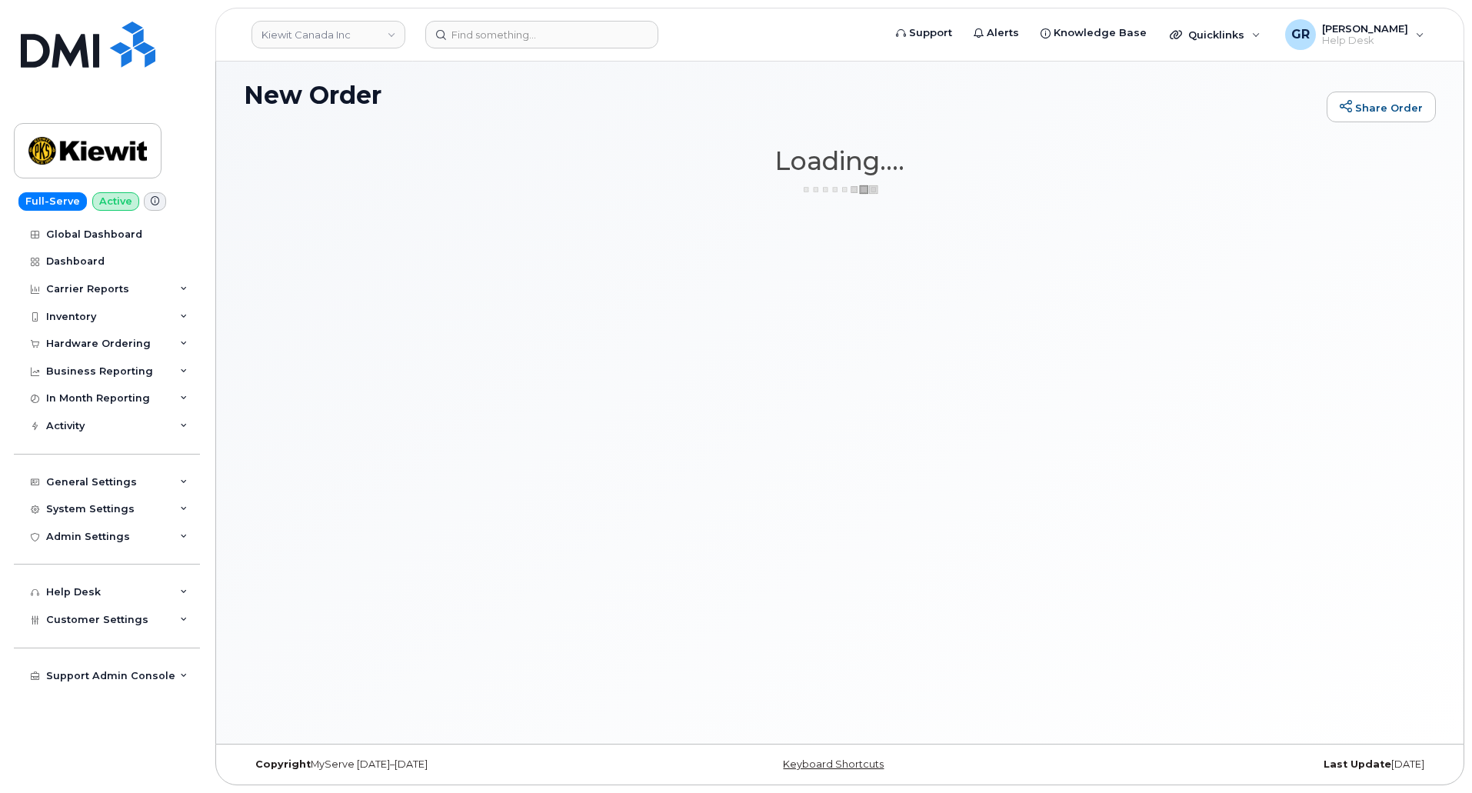
scroll to position [87, 0]
click at [1047, 452] on div "New Order Share Order × Share This Order If you want to allow others to create …" at bounding box center [839, 399] width 1247 height 690
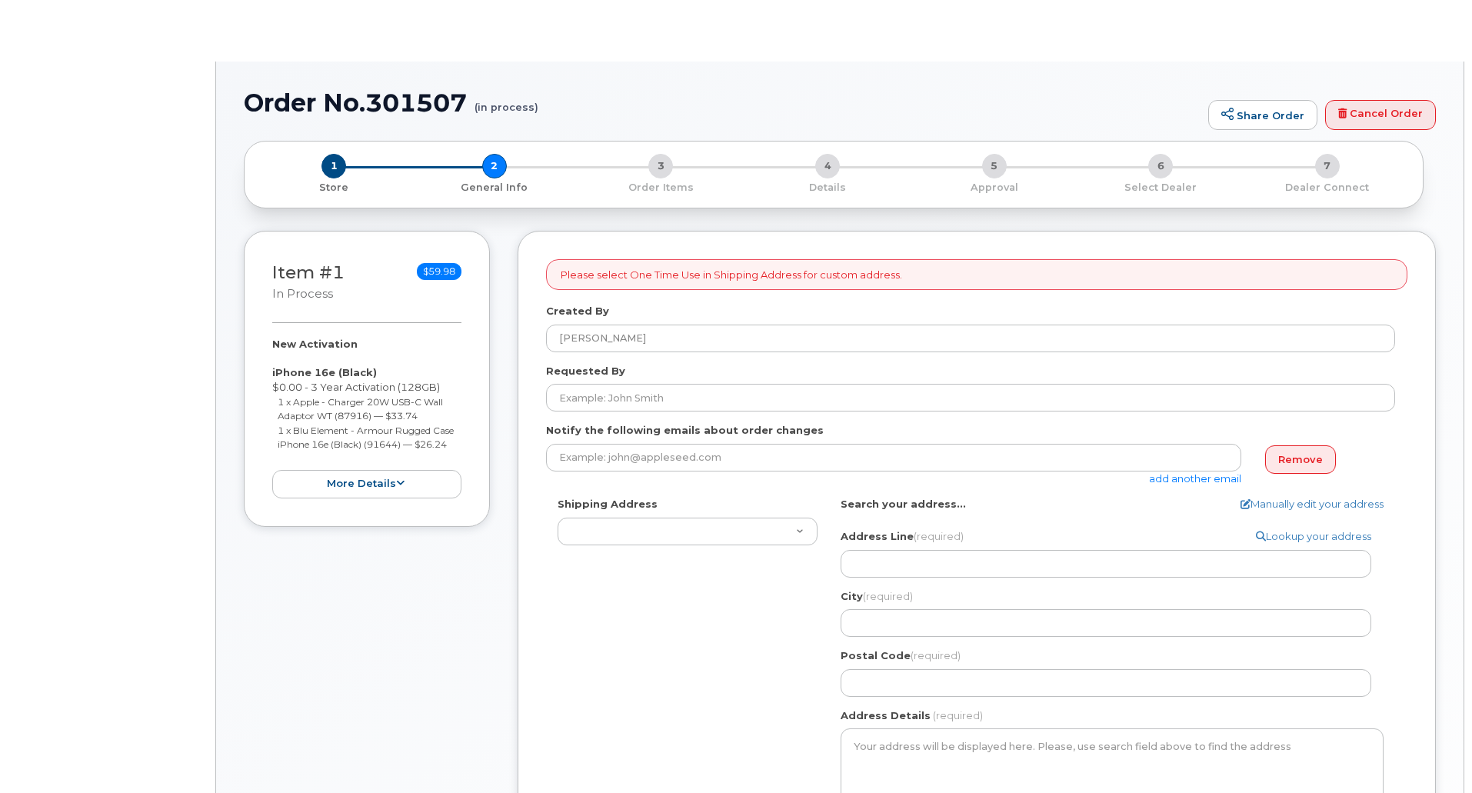
select select
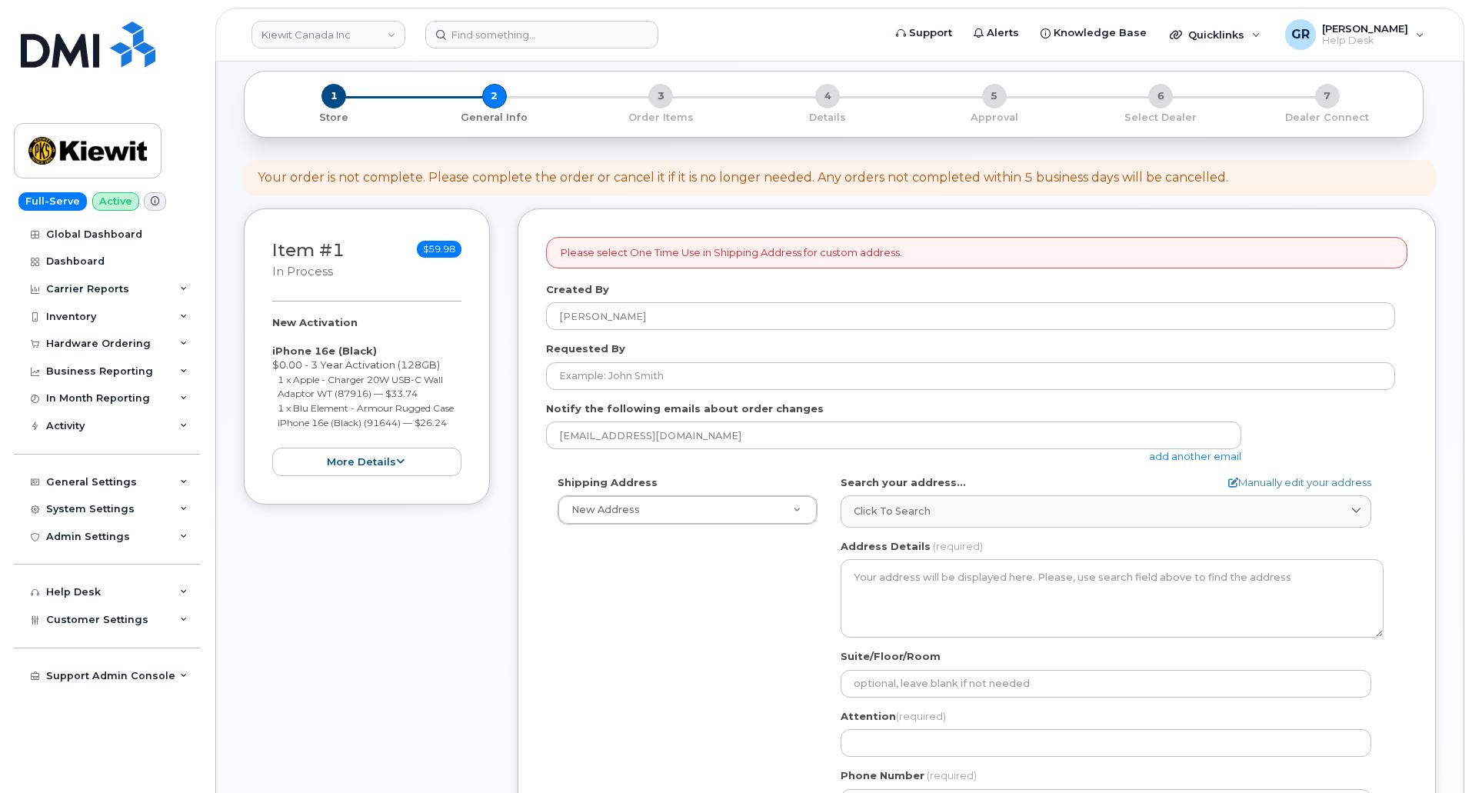
scroll to position [154, 0]
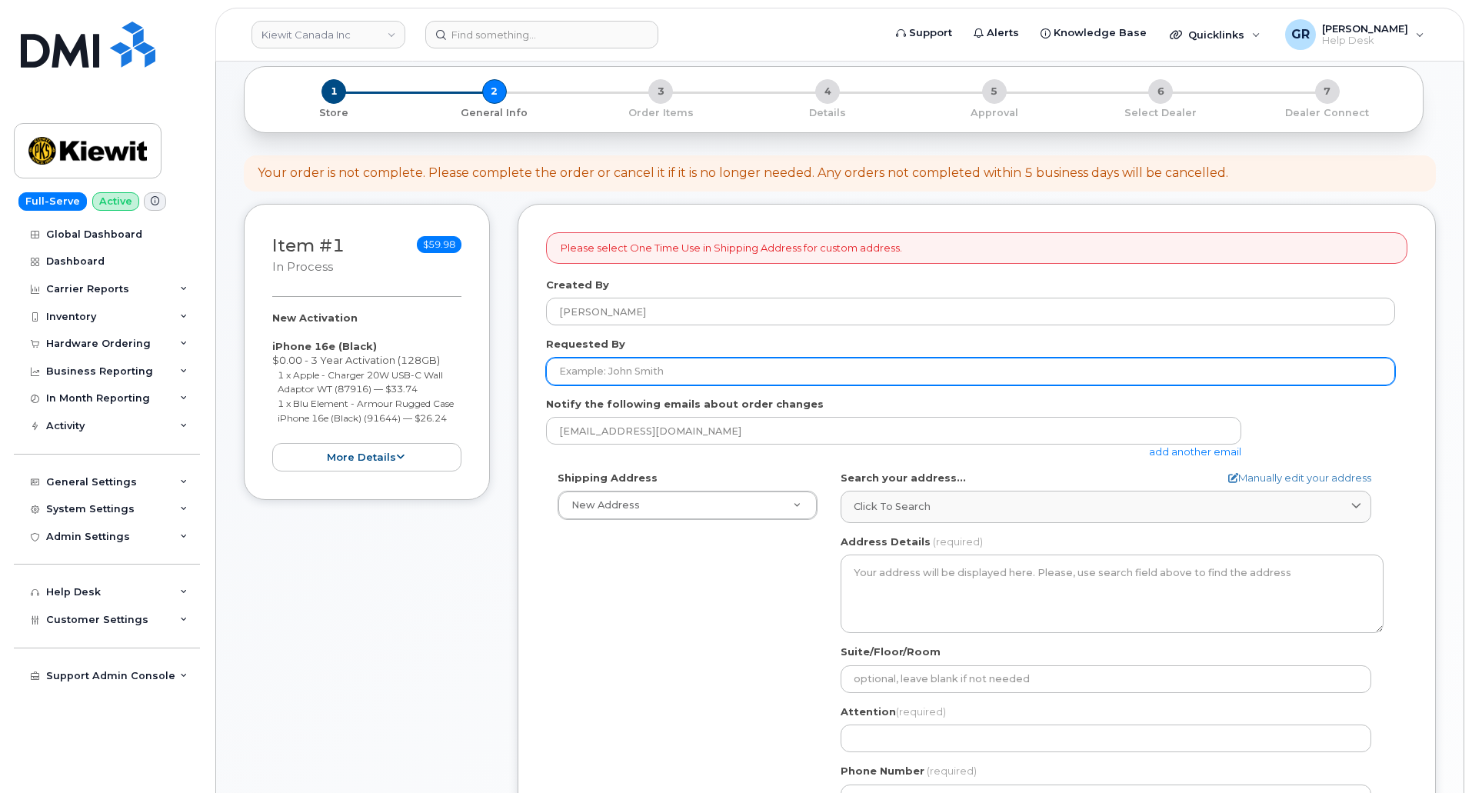
click at [688, 362] on input "Requested By" at bounding box center [970, 372] width 849 height 28
click at [680, 367] on input "Requested By" at bounding box center [970, 372] width 849 height 28
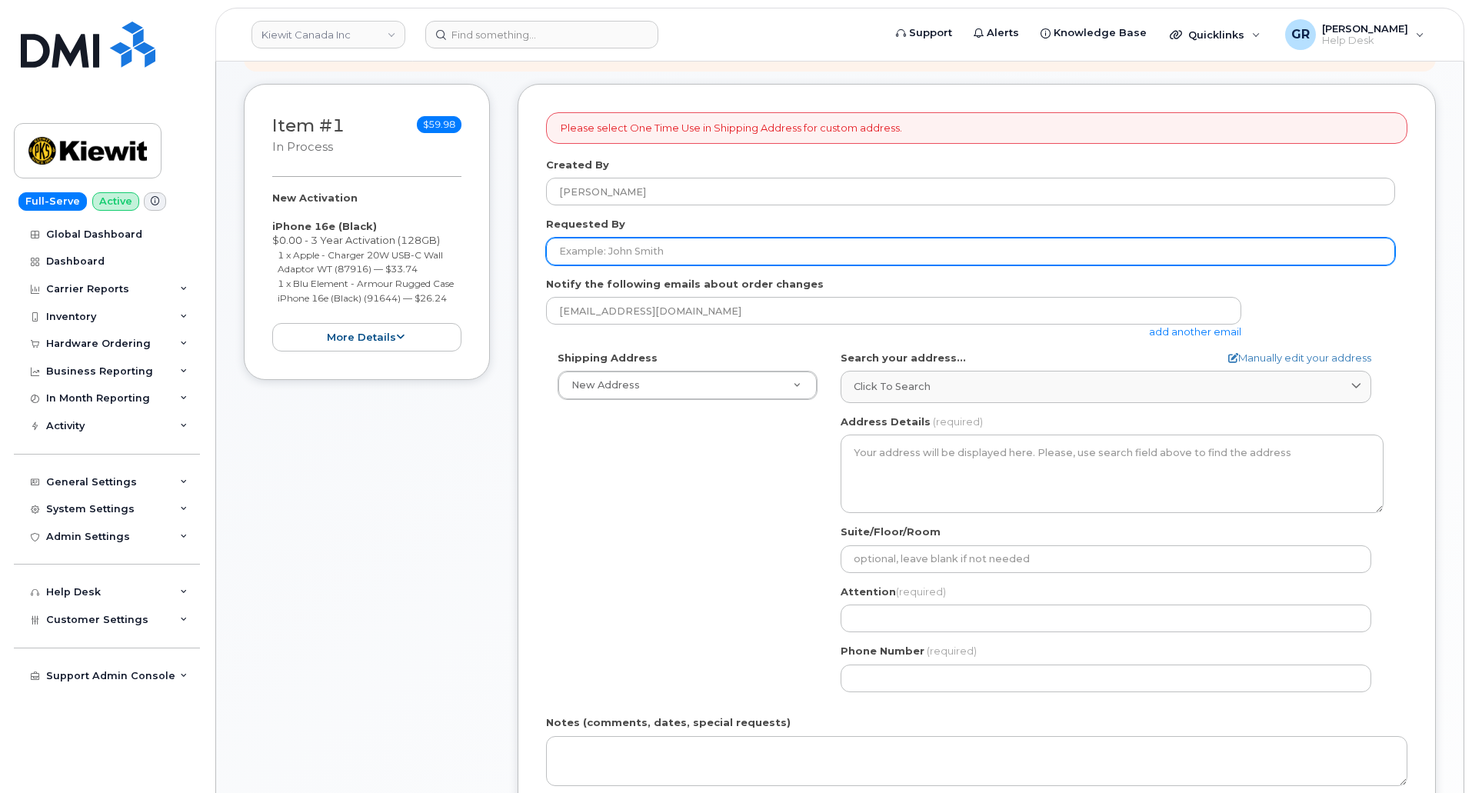
scroll to position [308, 0]
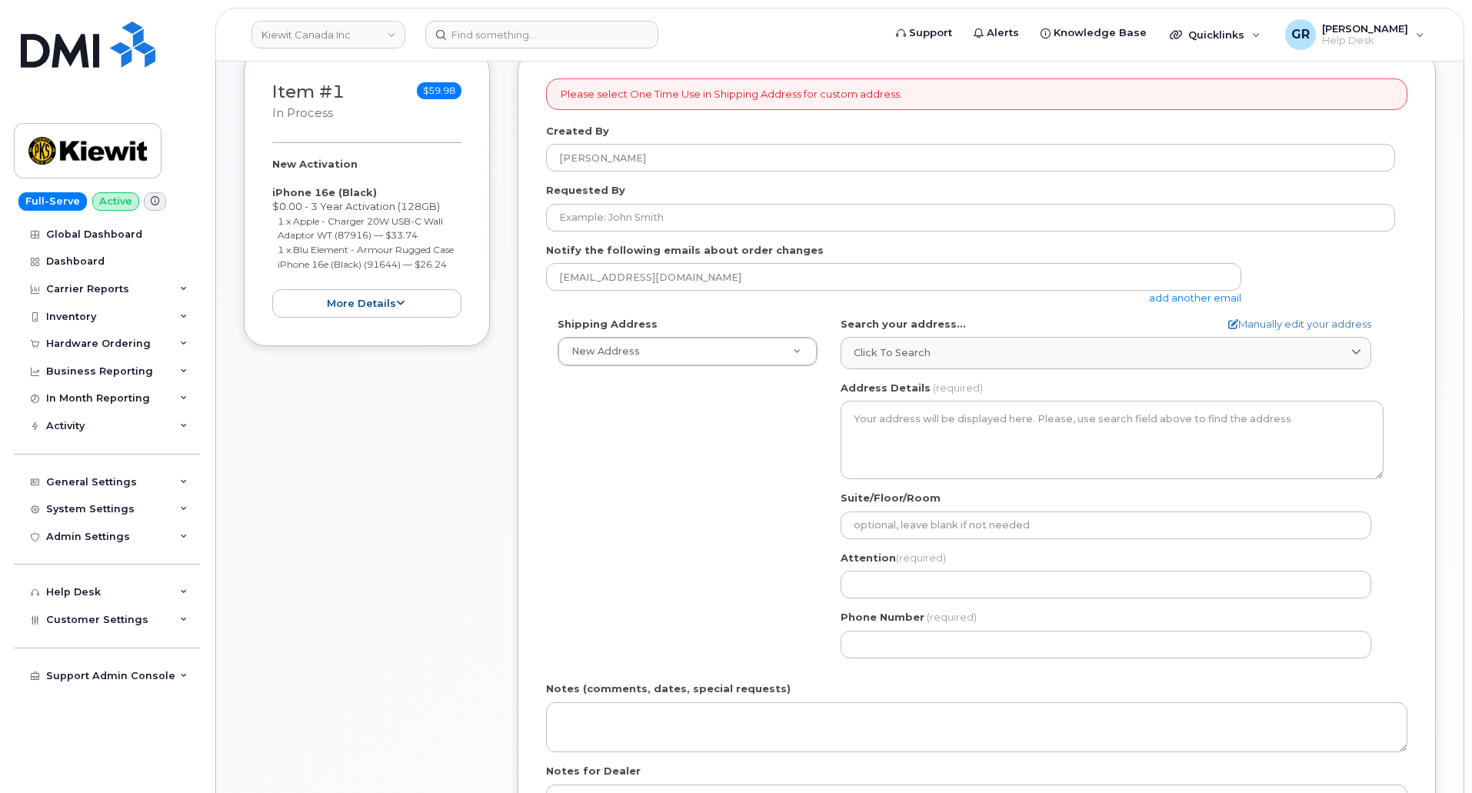
click at [661, 456] on div "Shipping Address New Address New Address 17 Crois Des Marronniers Beaver Marine…" at bounding box center [970, 493] width 849 height 353
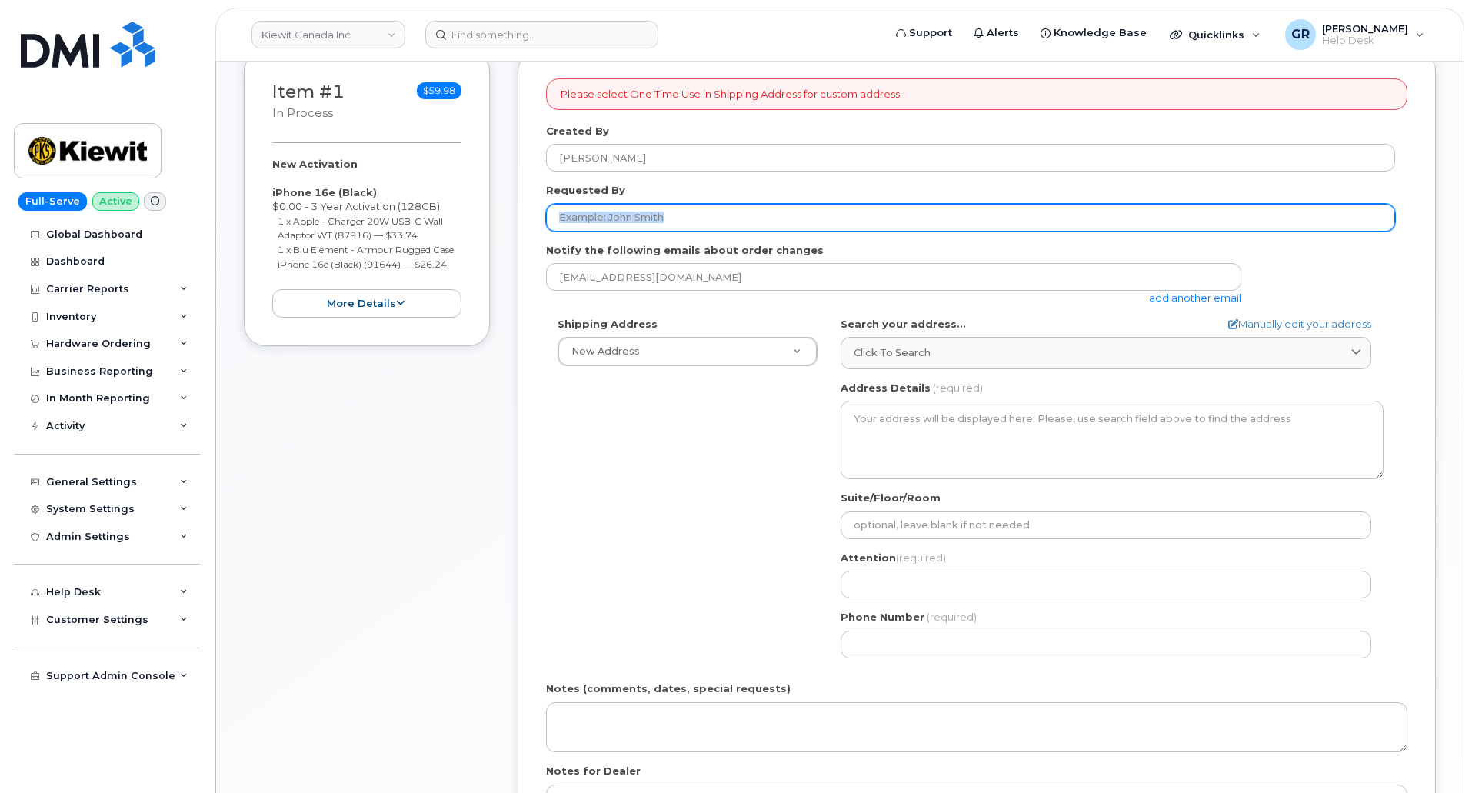
click at [640, 231] on form "Please select One Time Use in Shipping Address for custom address. Created By G…" at bounding box center [976, 476] width 861 height 796
click at [646, 225] on input "Requested By" at bounding box center [970, 218] width 849 height 28
click at [582, 208] on input "Requested By" at bounding box center [970, 218] width 849 height 28
paste input "[PERSON_NAME]"
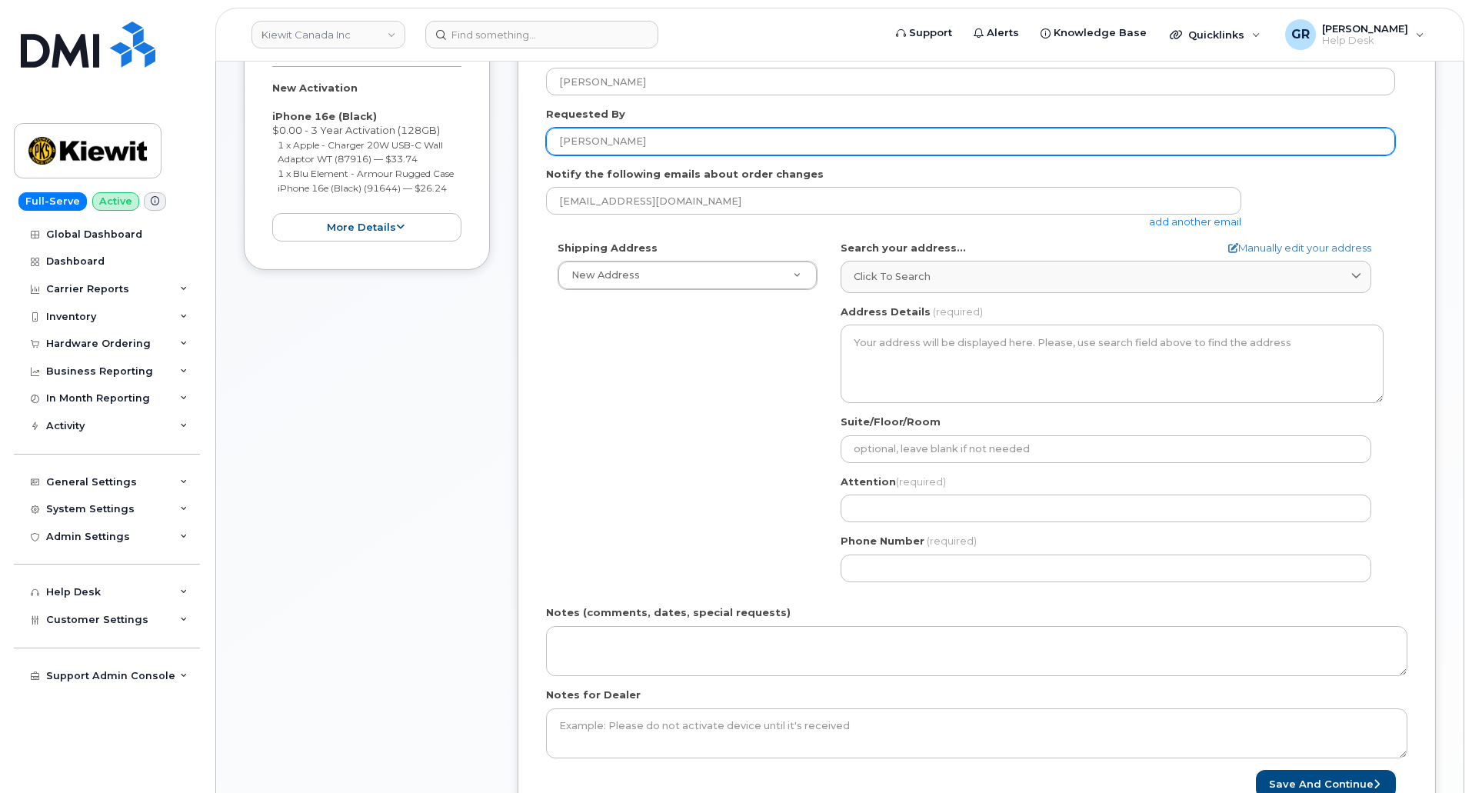
scroll to position [385, 0]
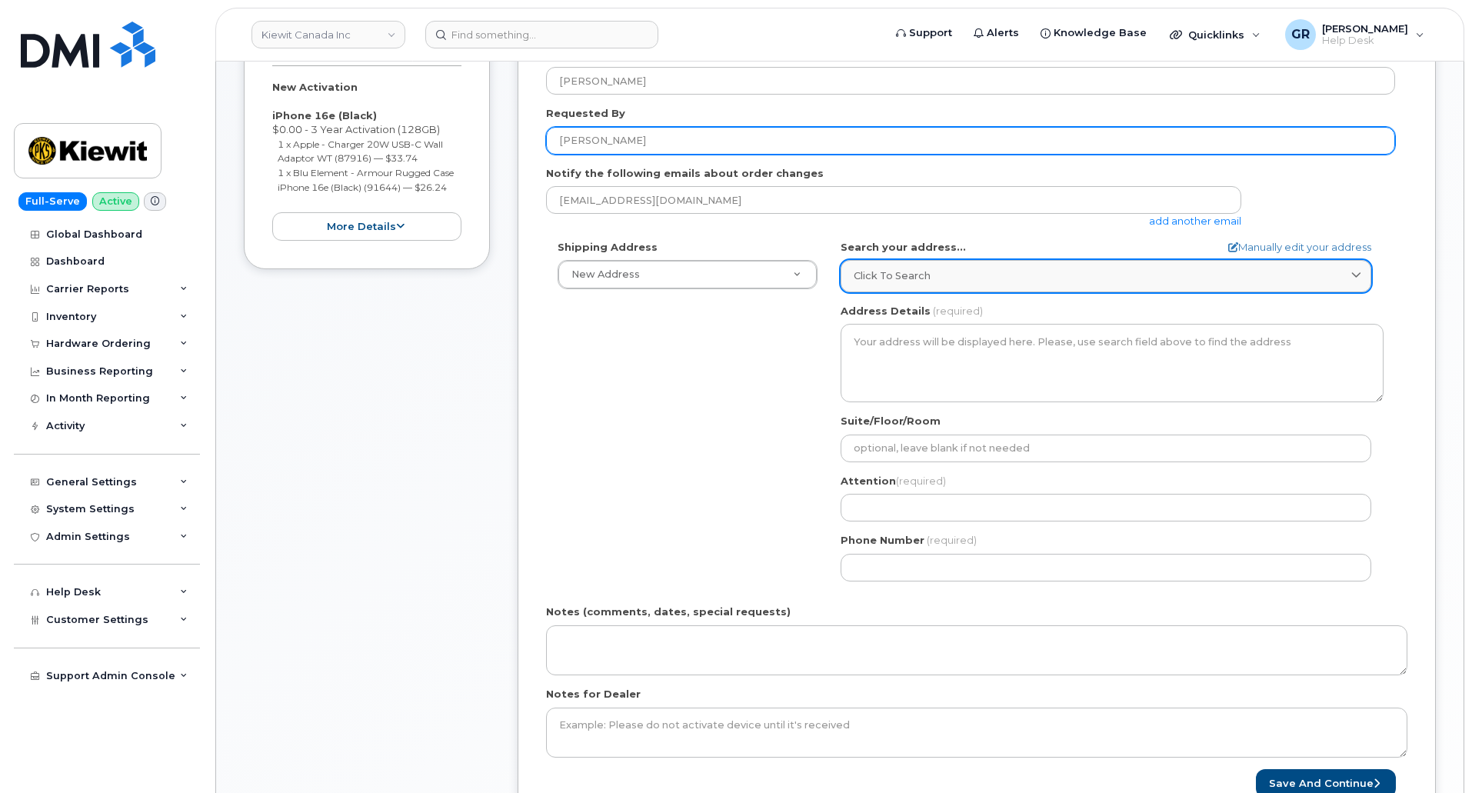
type input "[PERSON_NAME]"
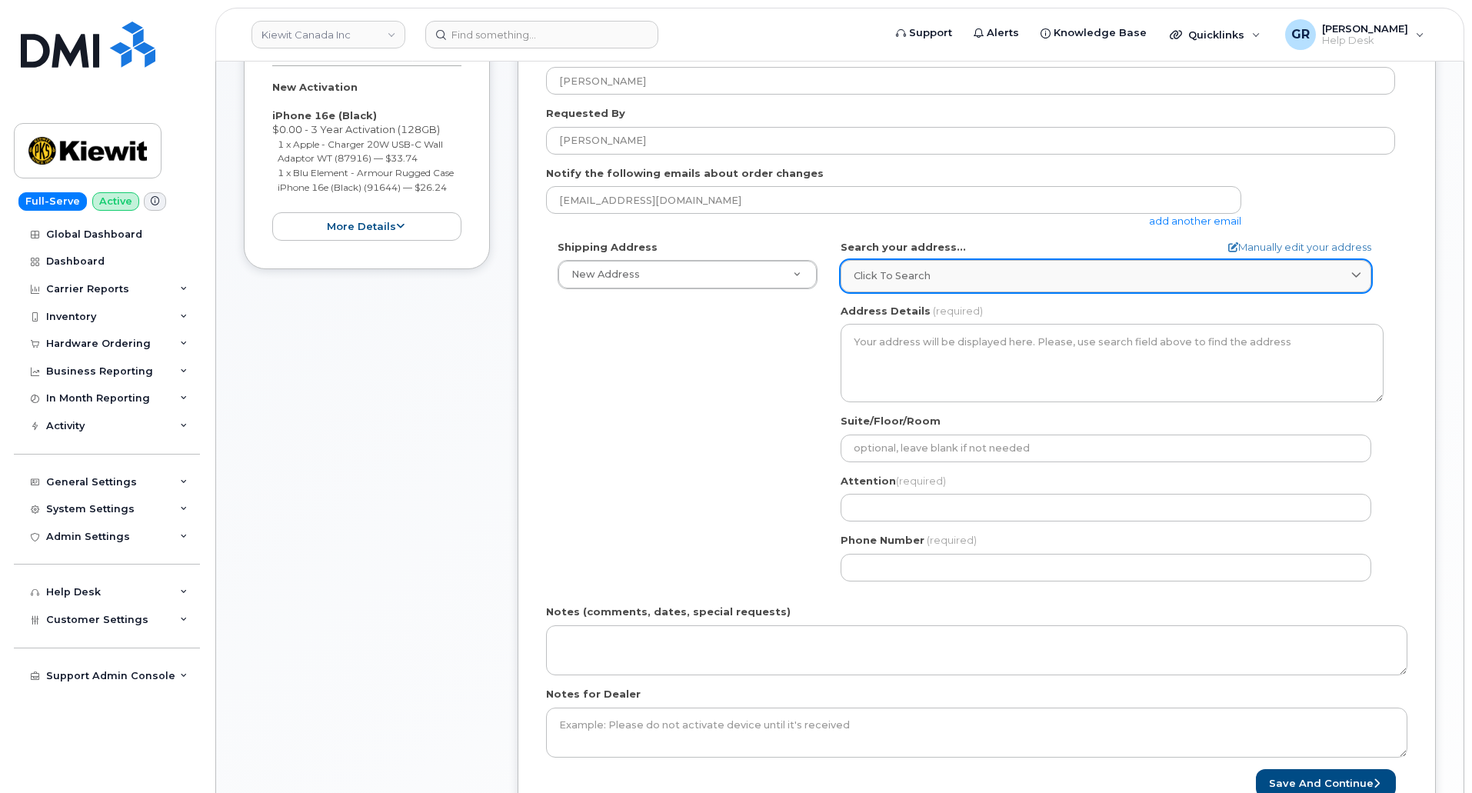
click at [944, 275] on div "Click to search" at bounding box center [1106, 275] width 505 height 15
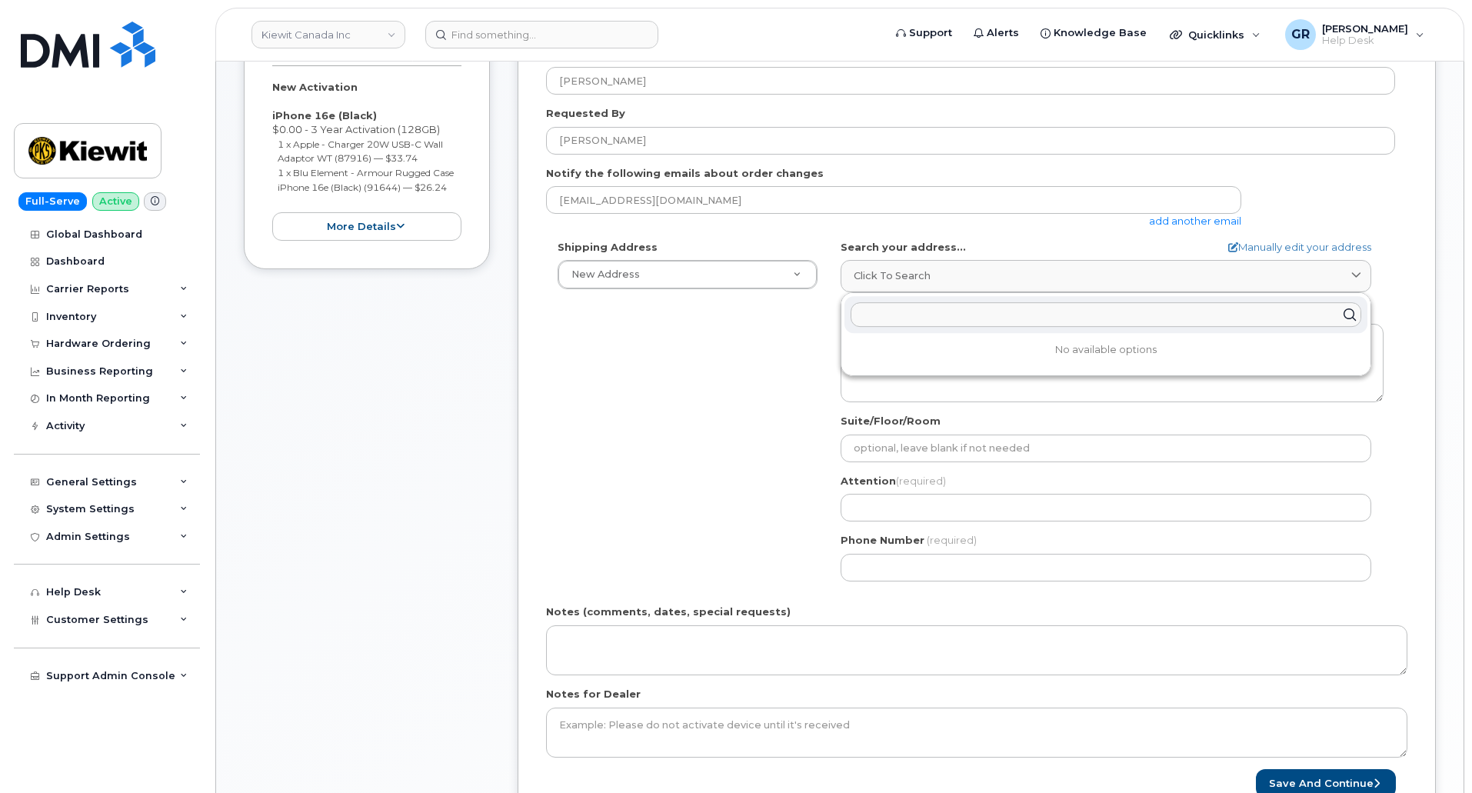
click at [934, 316] on input "text" at bounding box center [1106, 314] width 511 height 25
click at [929, 314] on input "text" at bounding box center [1106, 314] width 511 height 25
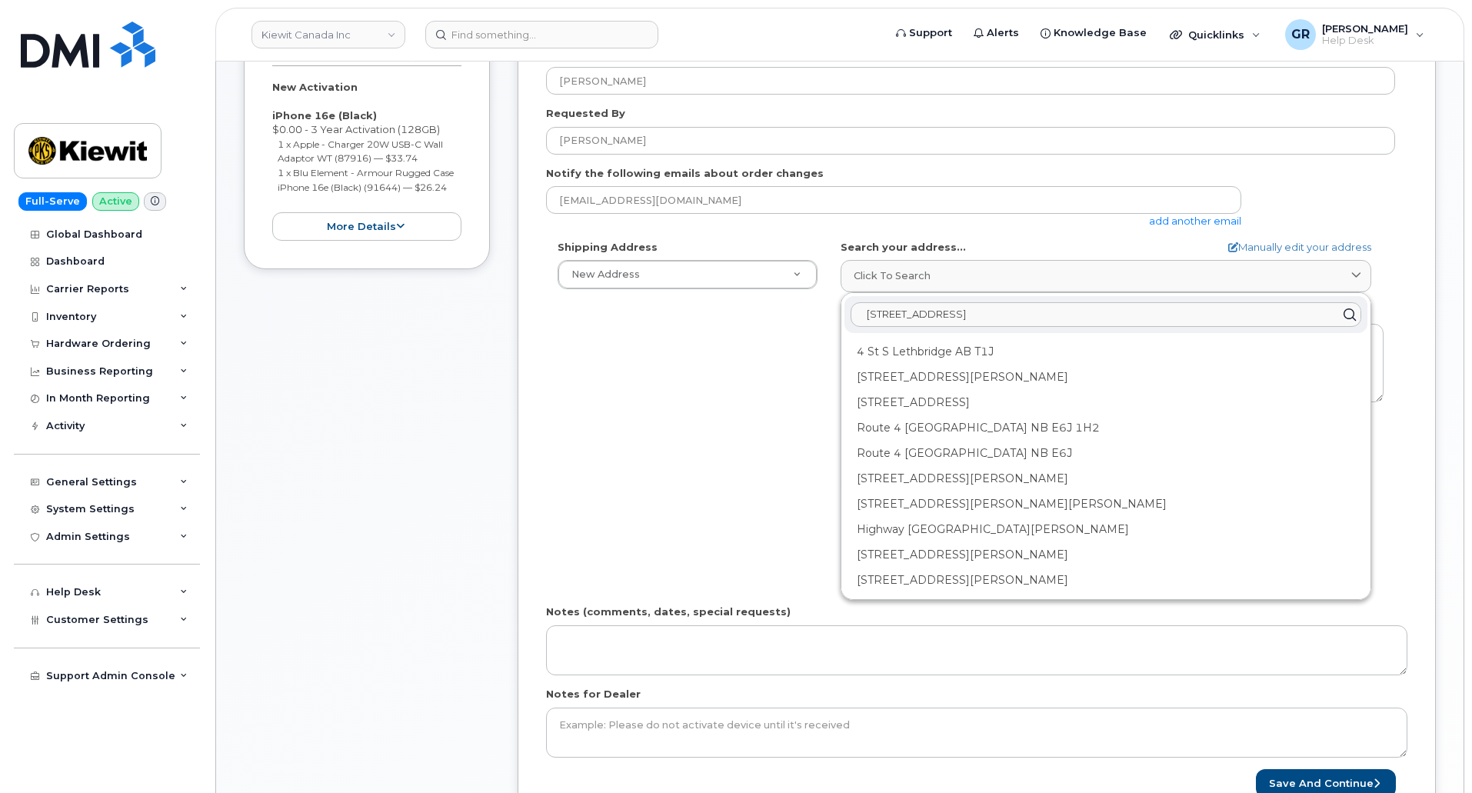
drag, startPoint x: 998, startPoint y: 316, endPoint x: 951, endPoint y: 323, distance: 48.2
click at [951, 323] on input "11501 42nd St. Plats" at bounding box center [1106, 314] width 511 height 25
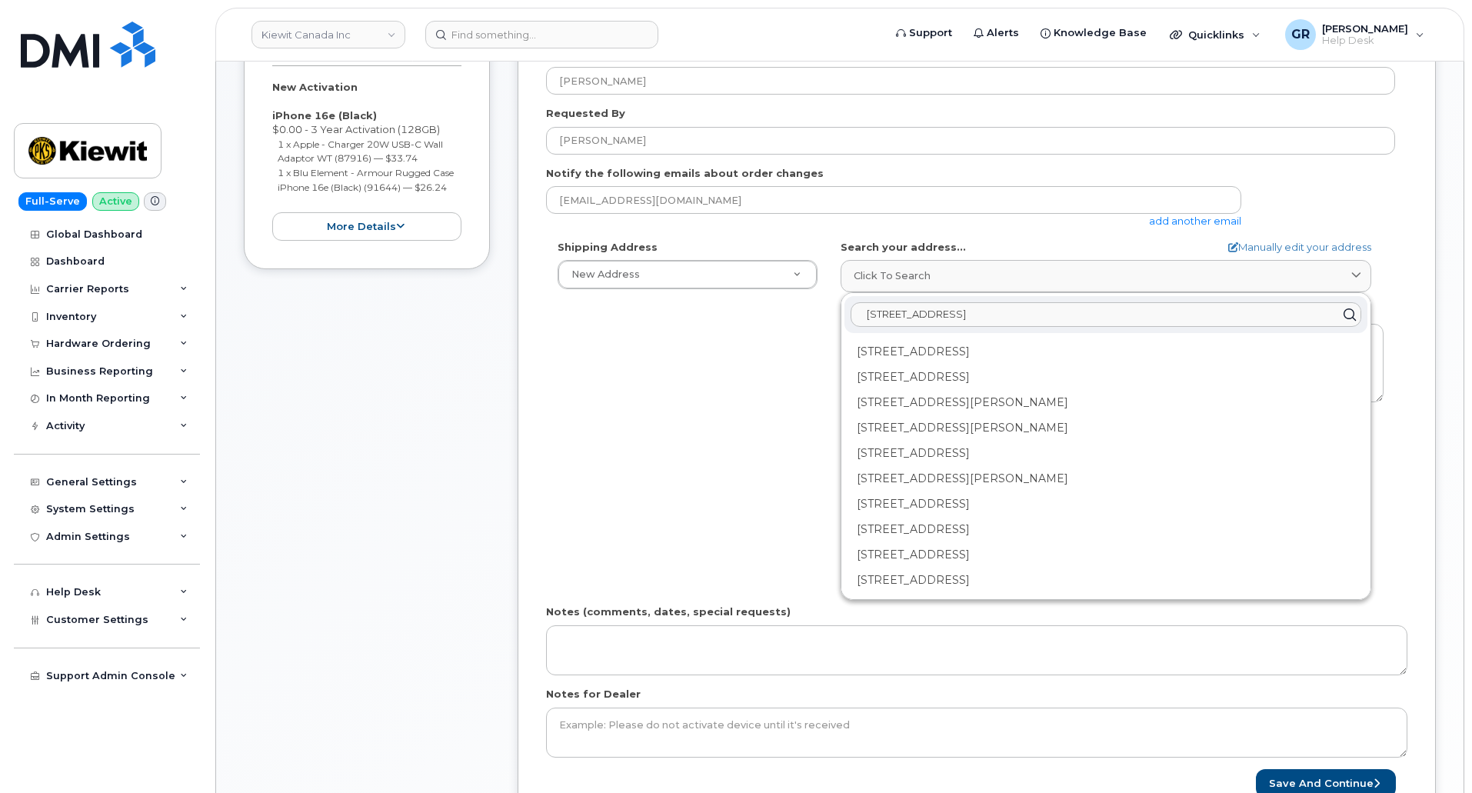
click at [981, 321] on input "11501 42nd St." at bounding box center [1106, 314] width 511 height 25
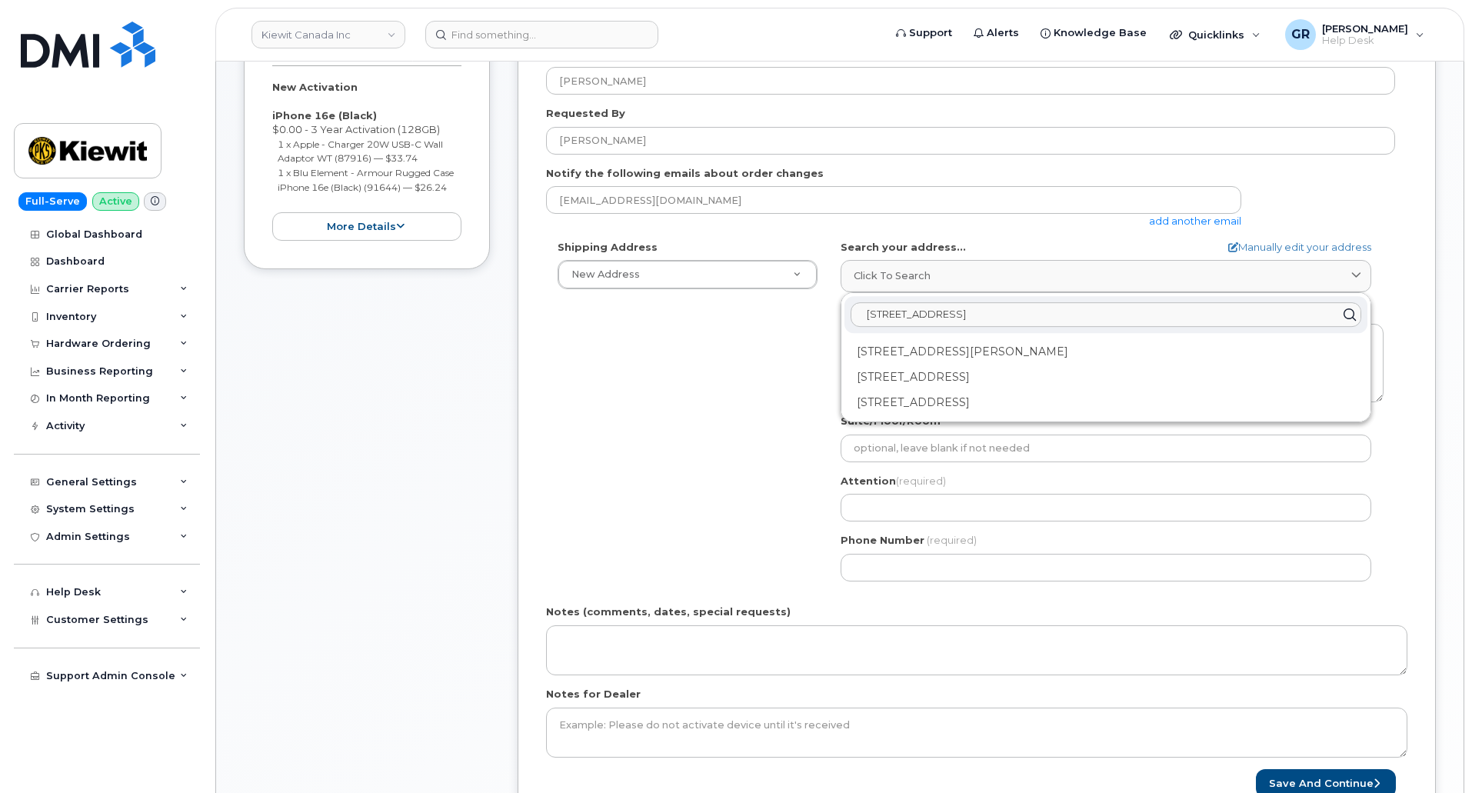
drag, startPoint x: 961, startPoint y: 316, endPoint x: 785, endPoint y: 291, distance: 177.9
click at [800, 312] on div "Shipping Address New Address New Address 17 Crois Des Marronniers Beaver Marine…" at bounding box center [970, 416] width 849 height 353
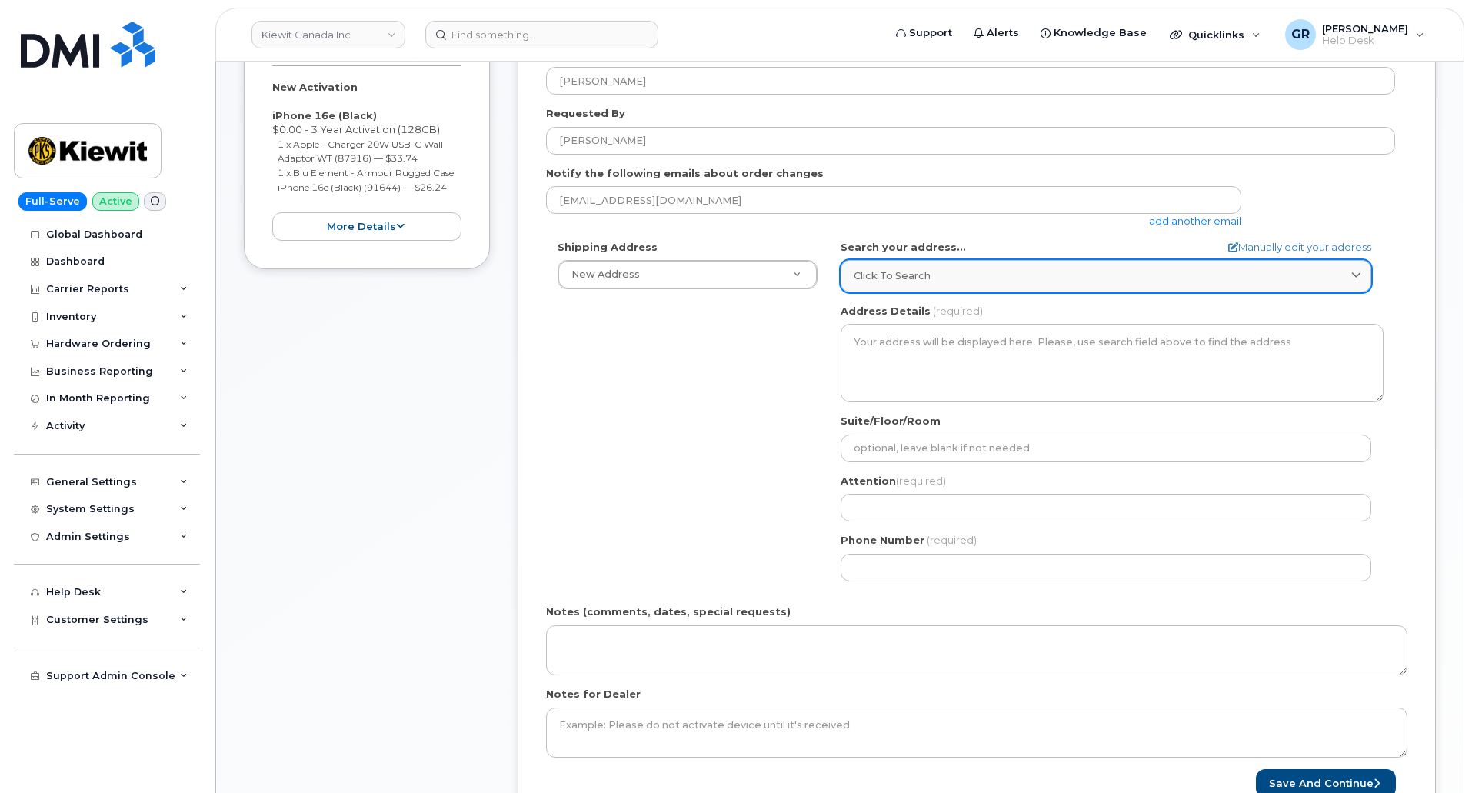
click at [928, 275] on span "Click to search" at bounding box center [892, 275] width 77 height 15
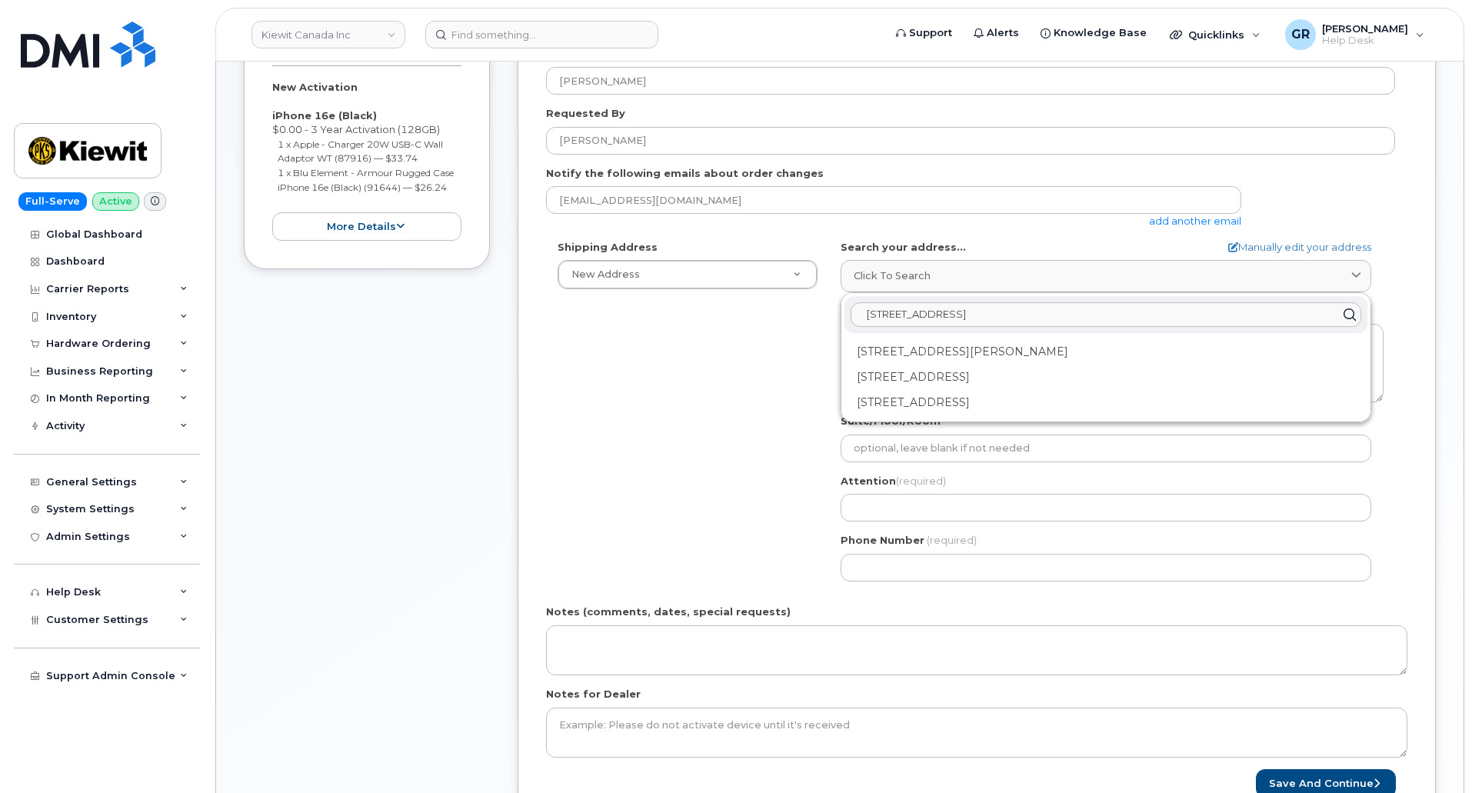
paste input "Plattsmouth NE"
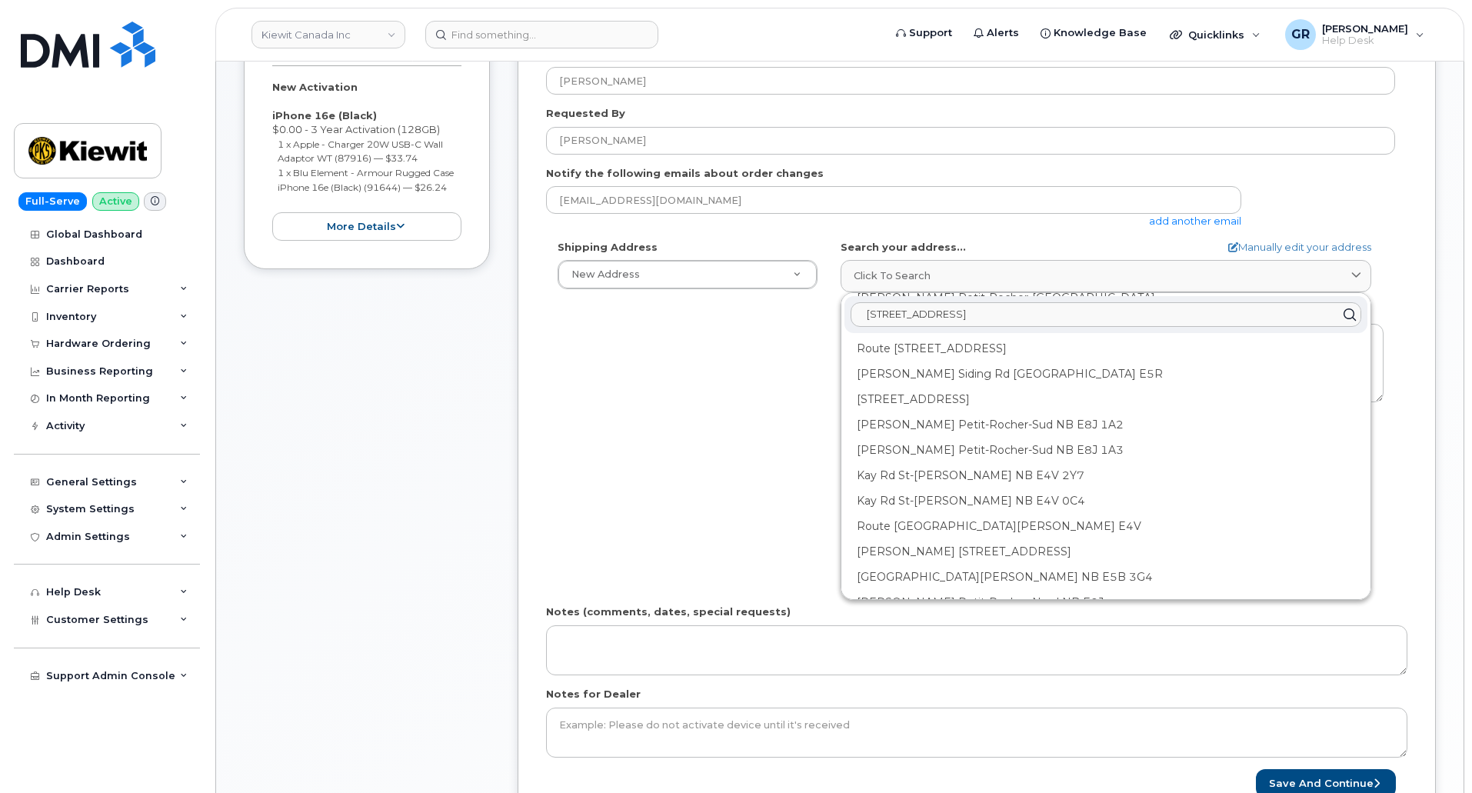
scroll to position [461, 0]
type input "11501 42nd St. Plattsmouth NE"
click at [732, 469] on div "Shipping Address New Address New Address 17 Crois Des Marronniers Beaver Marine…" at bounding box center [970, 416] width 849 height 353
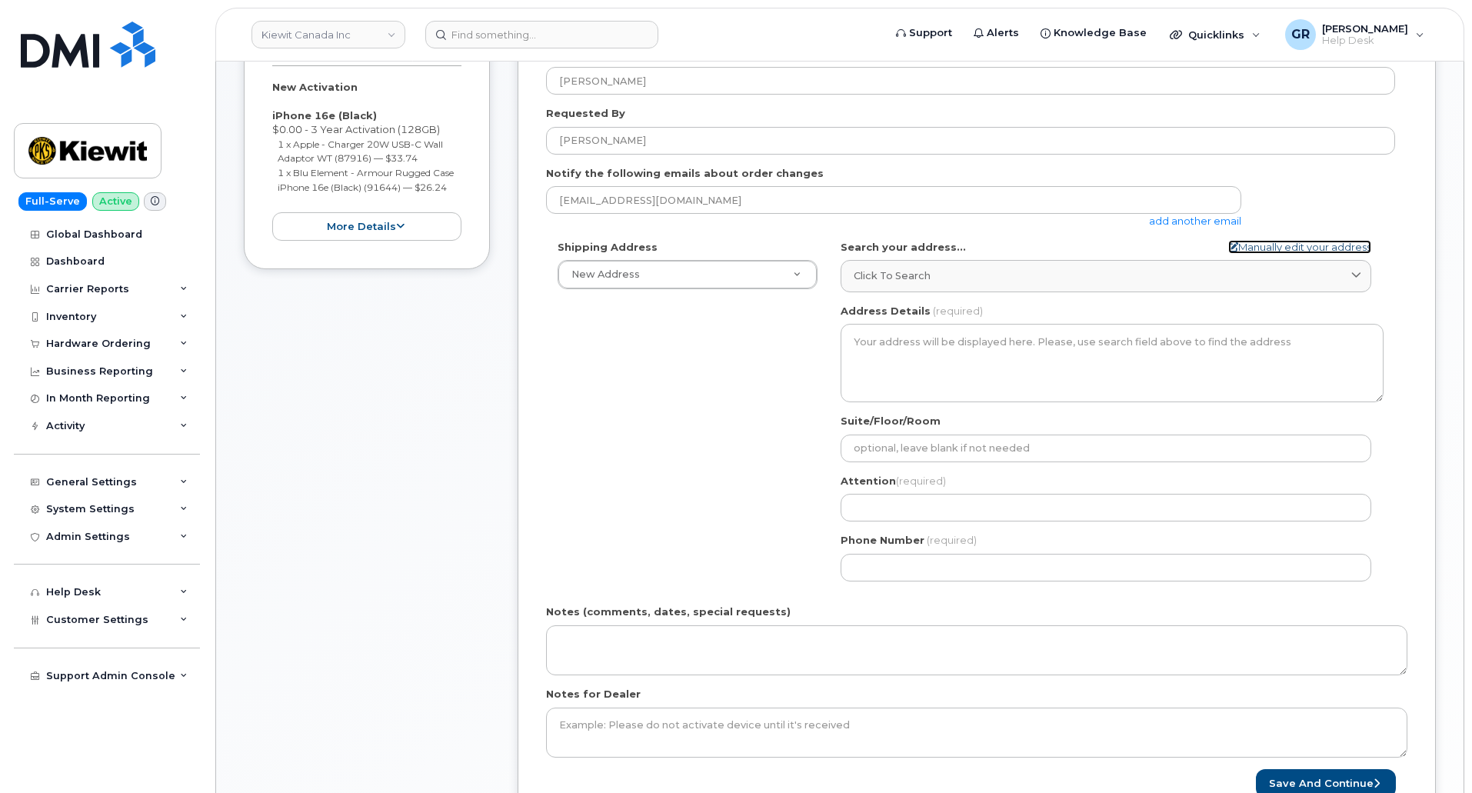
click at [1307, 247] on link "Manually edit your address" at bounding box center [1299, 247] width 143 height 15
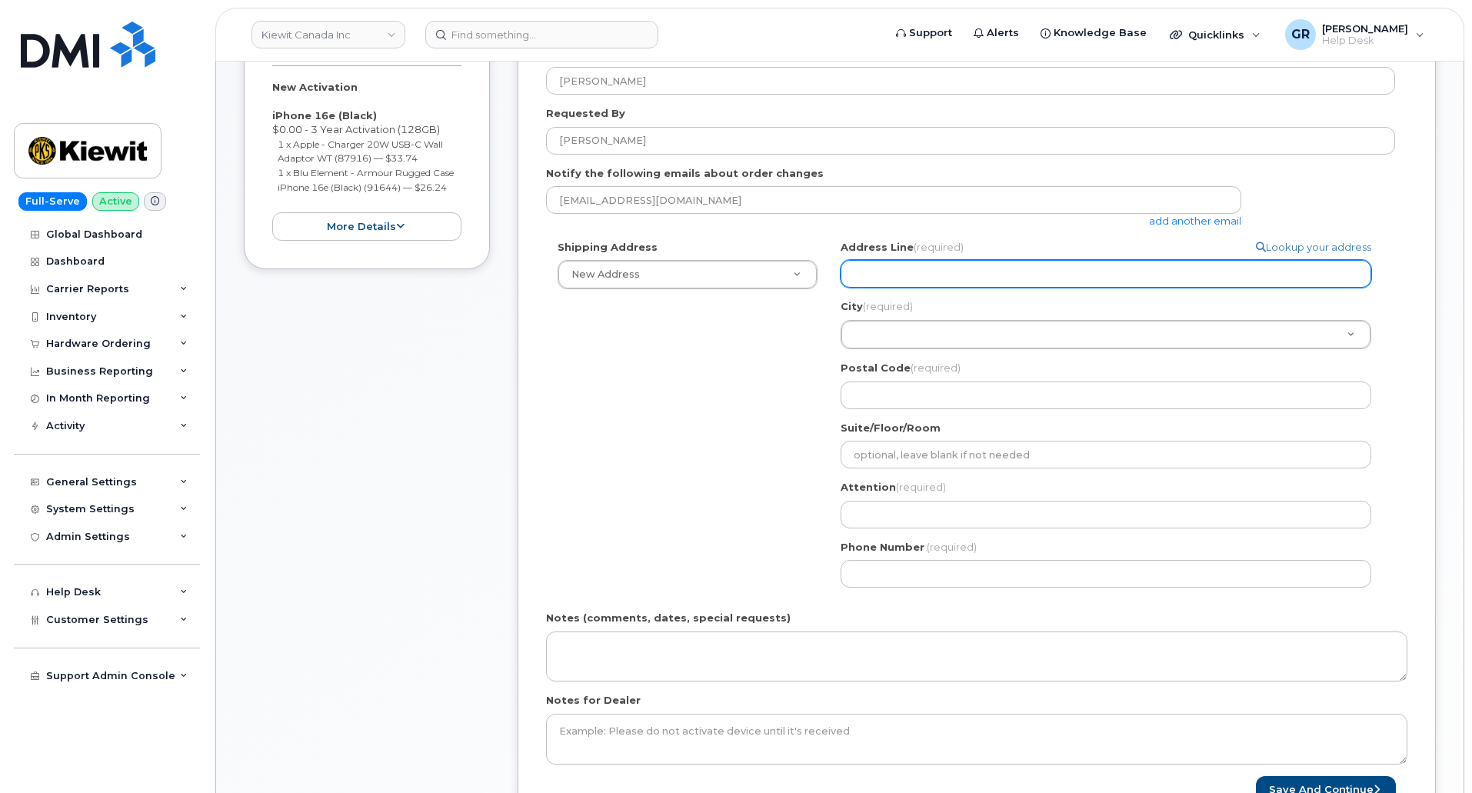
click at [1010, 276] on input "Address Line (required)" at bounding box center [1106, 274] width 531 height 28
paste input "11501 42nd St. Plattsmouth NE"
select select
type input "11501 42nd St. Plattsmouth NE"
click at [998, 275] on input "11501 42nd St. Plattsmouth NE" at bounding box center [1106, 274] width 531 height 28
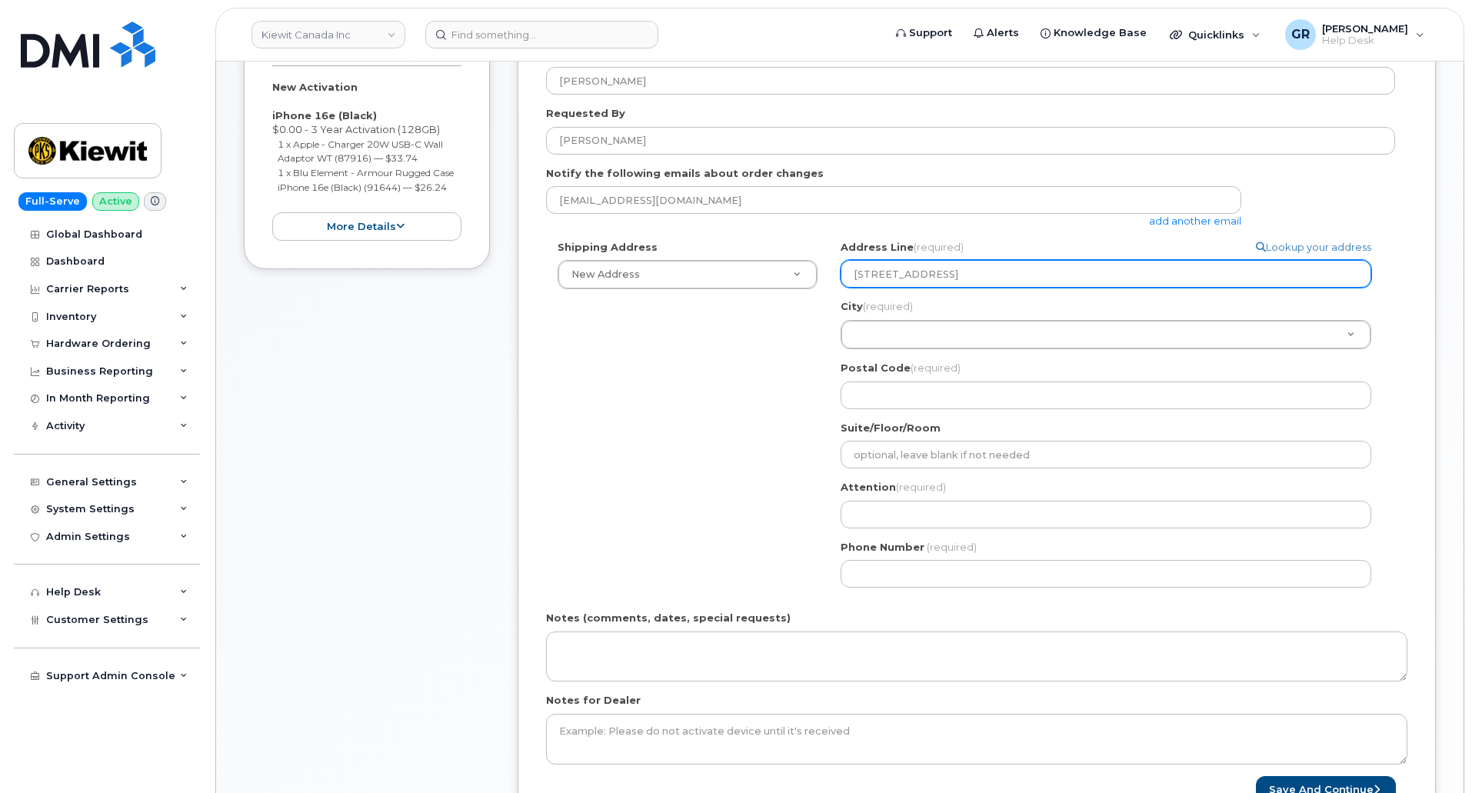
select select
click at [1030, 265] on input "11501 42nd St. Plattsmouth, NE" at bounding box center [1106, 274] width 531 height 28
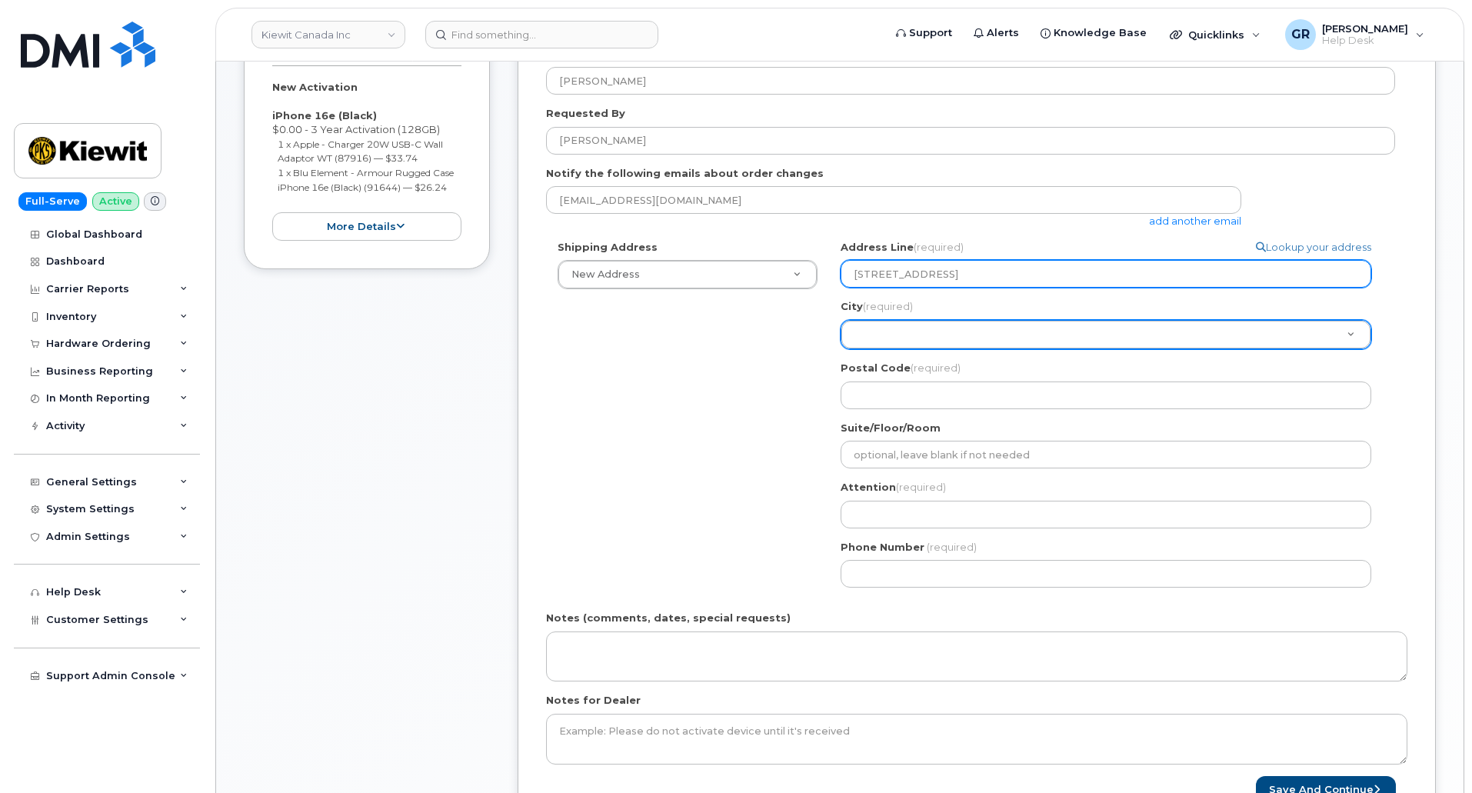
type input "11501 42nd St. Plattsmouth, NE"
drag, startPoint x: 1011, startPoint y: 275, endPoint x: 937, endPoint y: 268, distance: 74.2
click at [937, 268] on input "11501 42nd St. Plattsmouth, NE" at bounding box center [1106, 274] width 531 height 28
select select
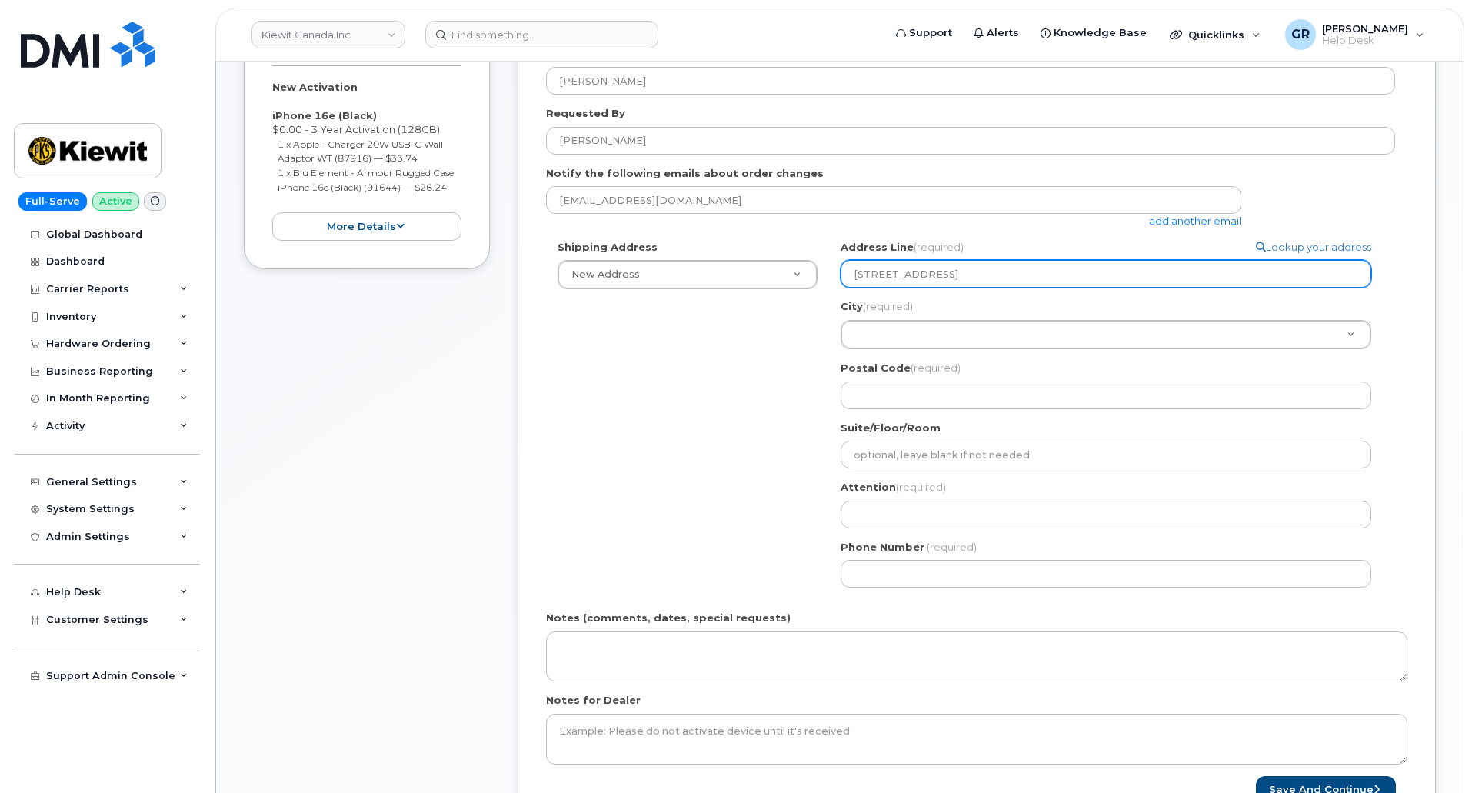
type input "11501 42nd St."
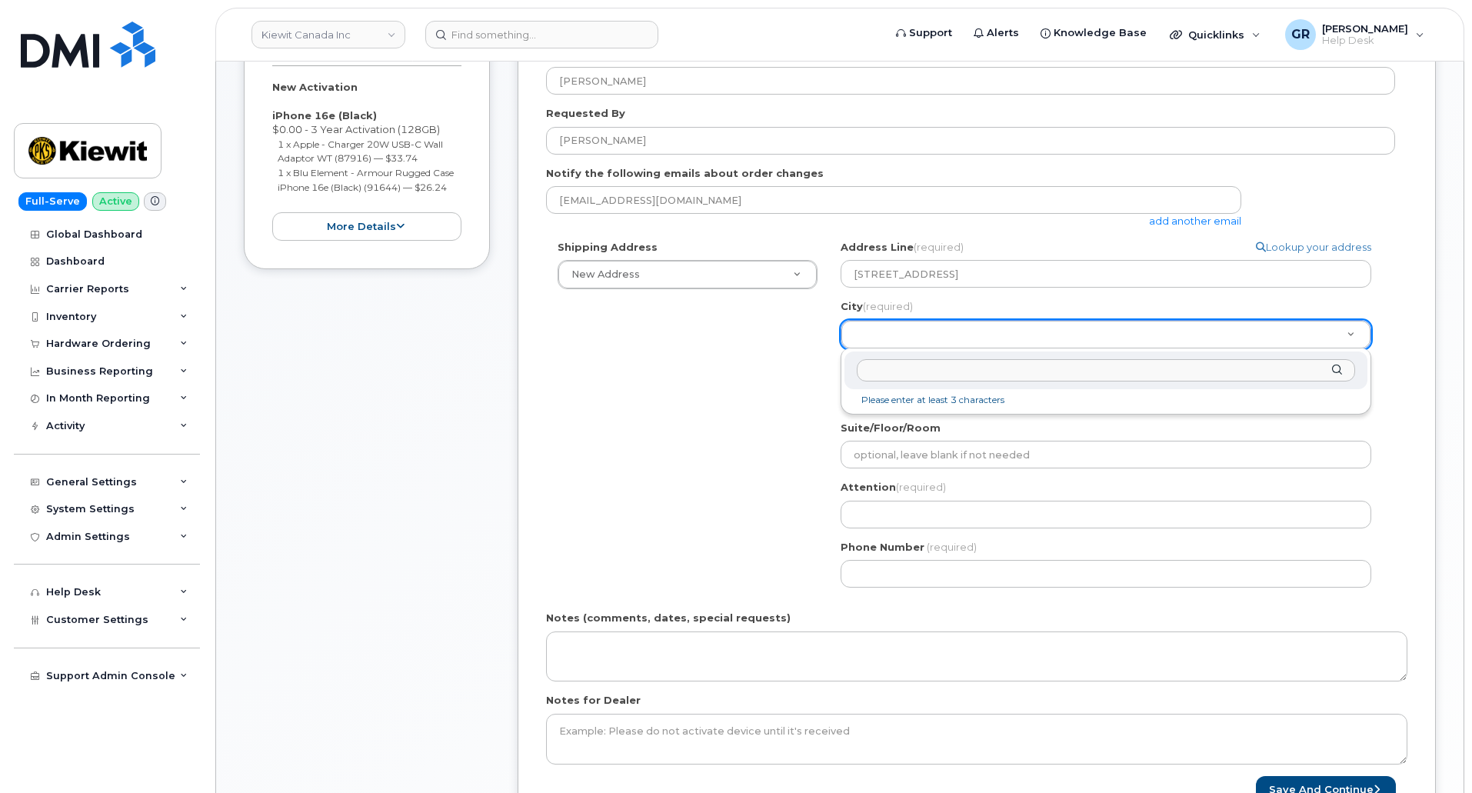
paste input "Plattsmouth, NE"
drag, startPoint x: 966, startPoint y: 362, endPoint x: 922, endPoint y: 372, distance: 45.0
click at [922, 372] on input "Plattsmouth, NE" at bounding box center [1106, 370] width 498 height 22
type input "Plattsmouth"
type input "O"
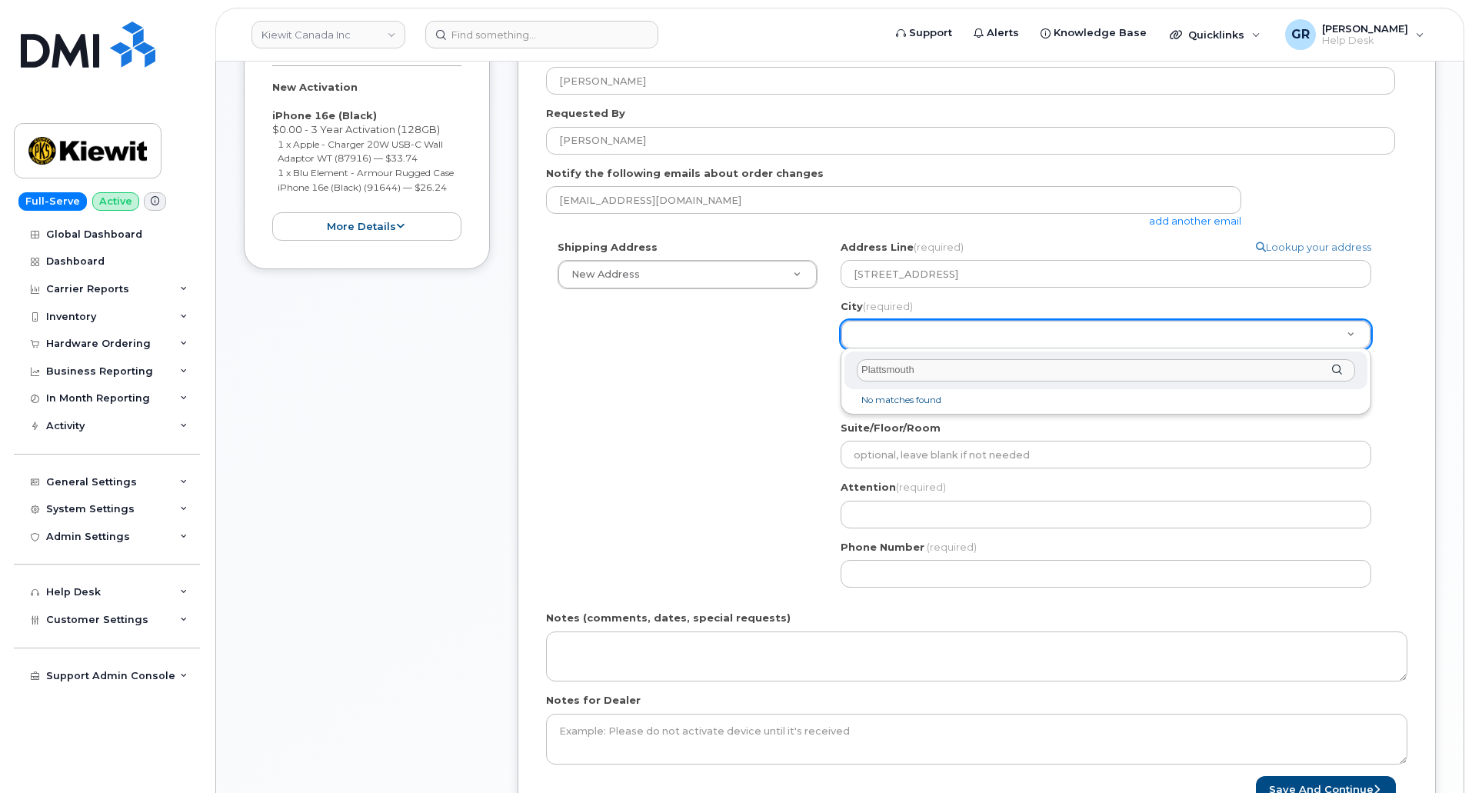
type input "Plattsmouth"
click at [1343, 373] on div "City (required) Plattsmouth" at bounding box center [1105, 370] width 523 height 38
type input "Plattsmouth"
drag, startPoint x: 915, startPoint y: 370, endPoint x: 661, endPoint y: 371, distance: 253.8
click at [711, 371] on body "Kiewit Canada Inc Support Alerts Knowledge Base Quicklinks Suspend / Cancel Dev…" at bounding box center [736, 450] width 1472 height 1670
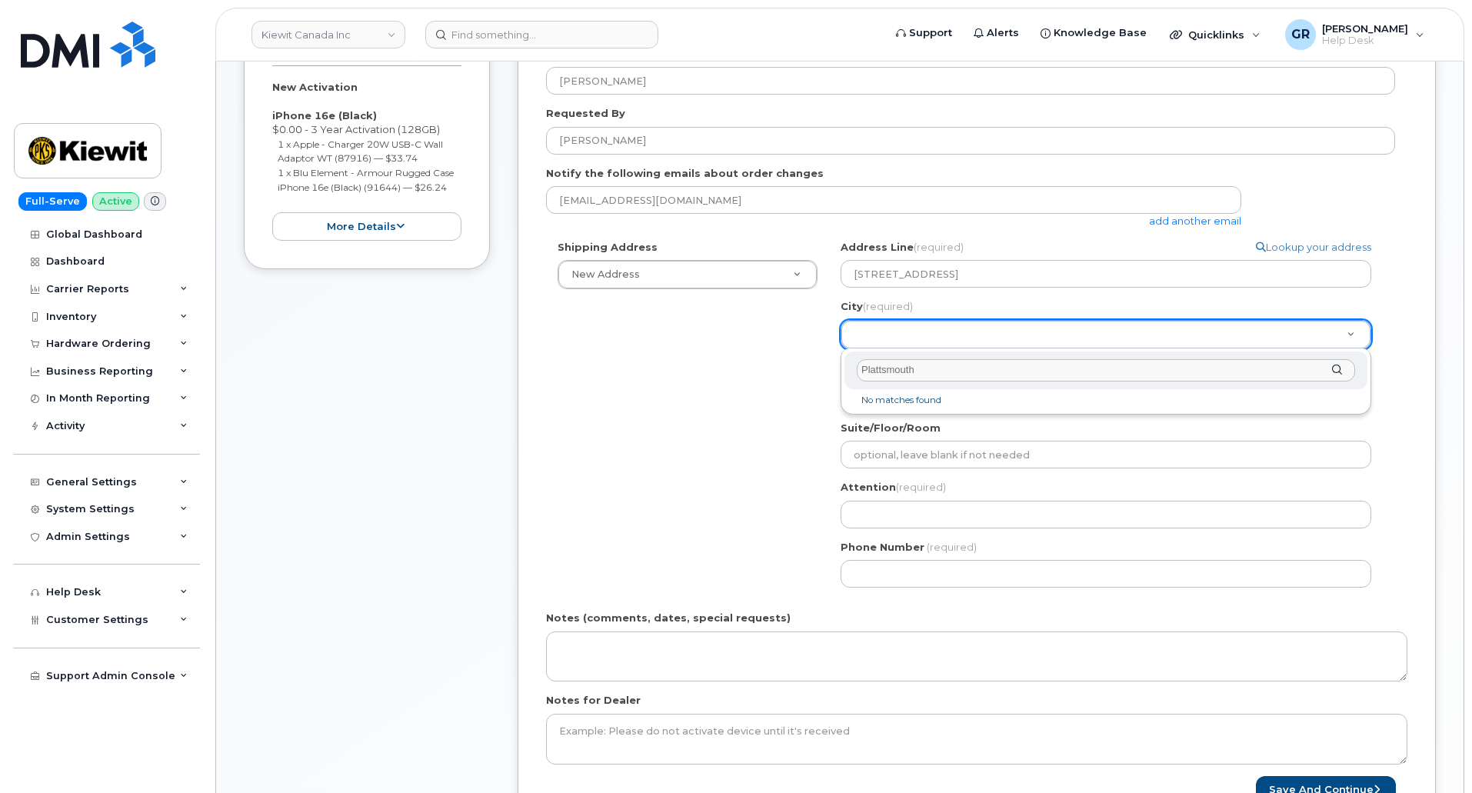
type input "Plattsmouth"
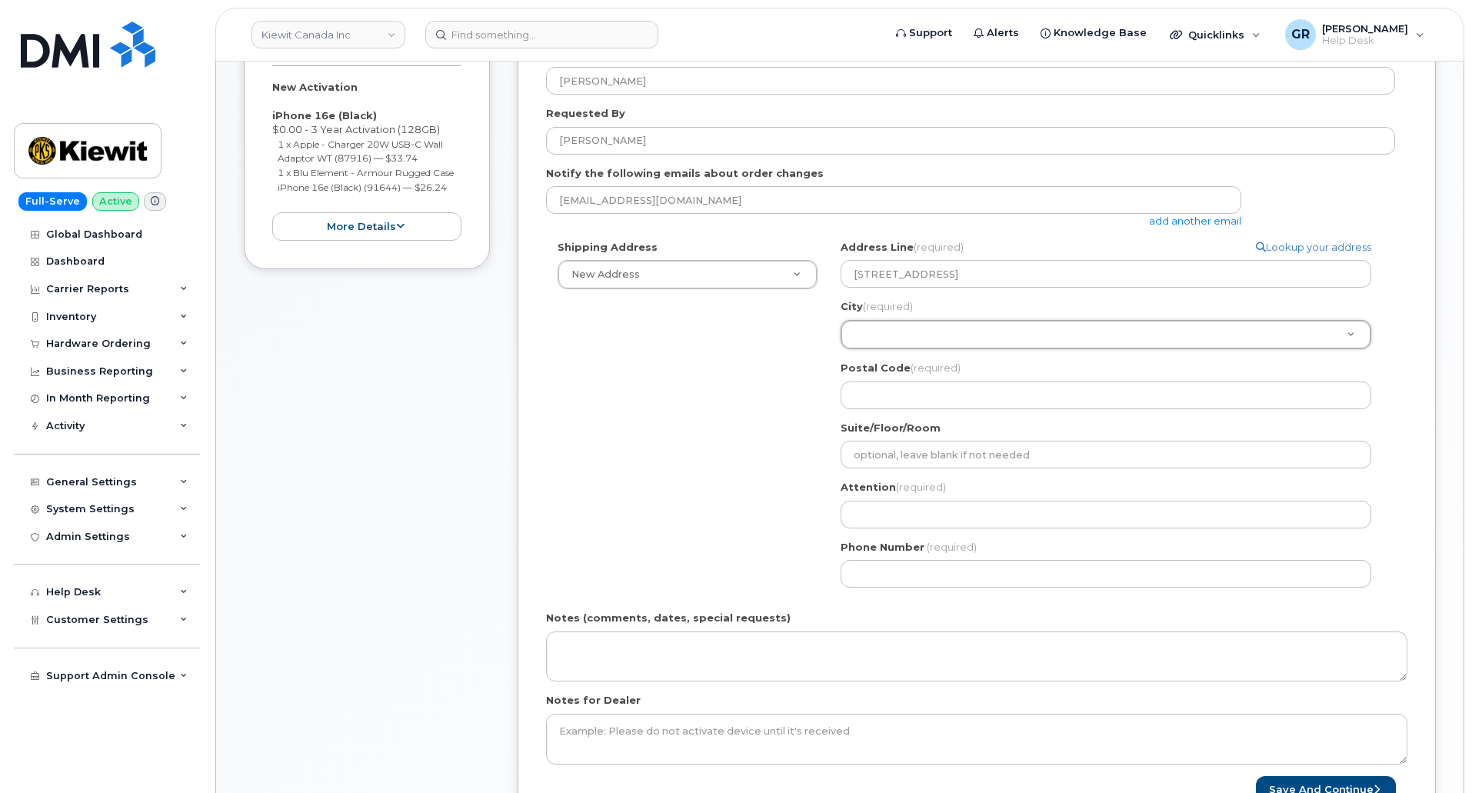
drag, startPoint x: 1064, startPoint y: 330, endPoint x: 1071, endPoint y: 328, distance: 8.0
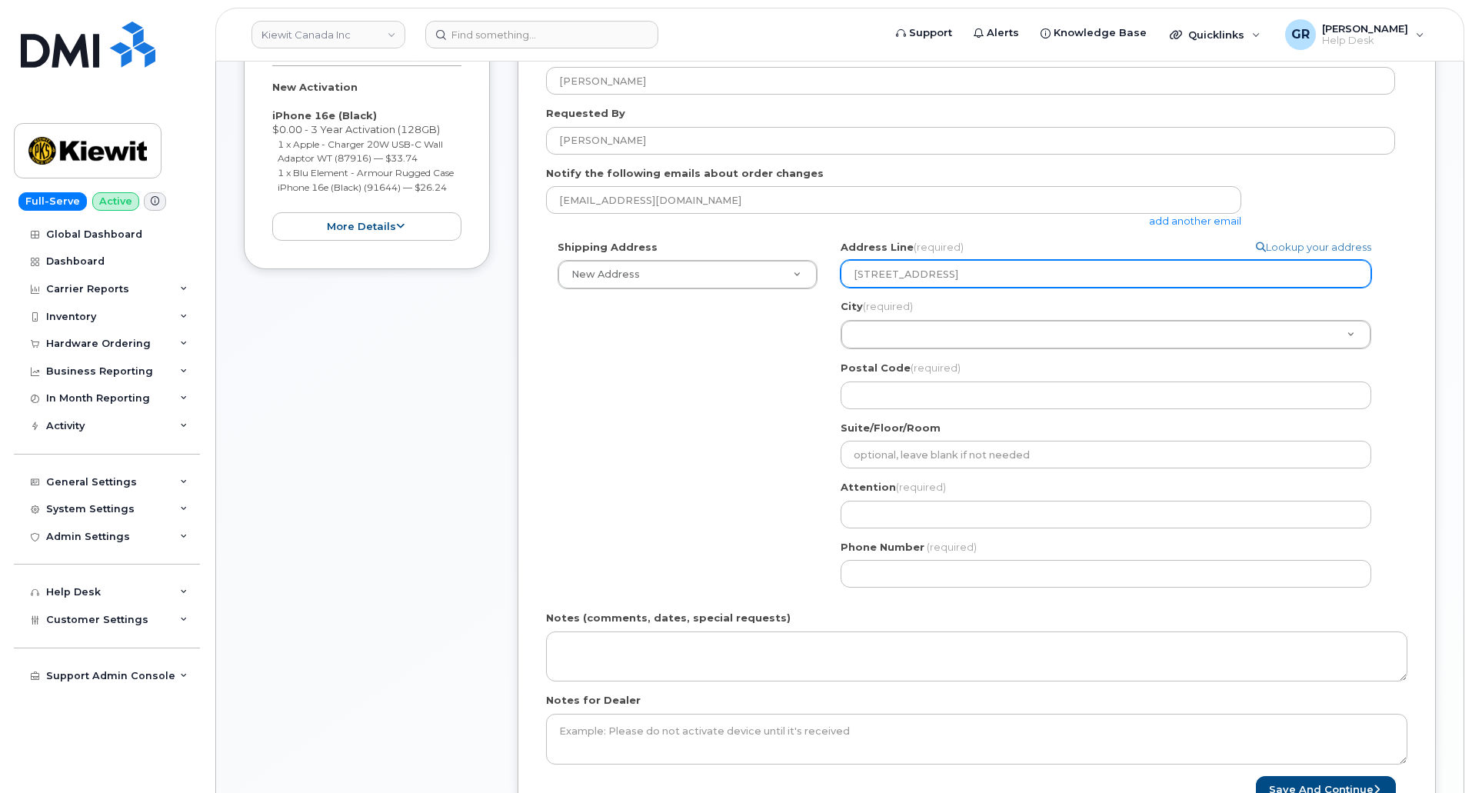
click at [1001, 277] on input "11501 42nd St." at bounding box center [1106, 274] width 531 height 28
paste input "Plattsmouth, NE"
select select
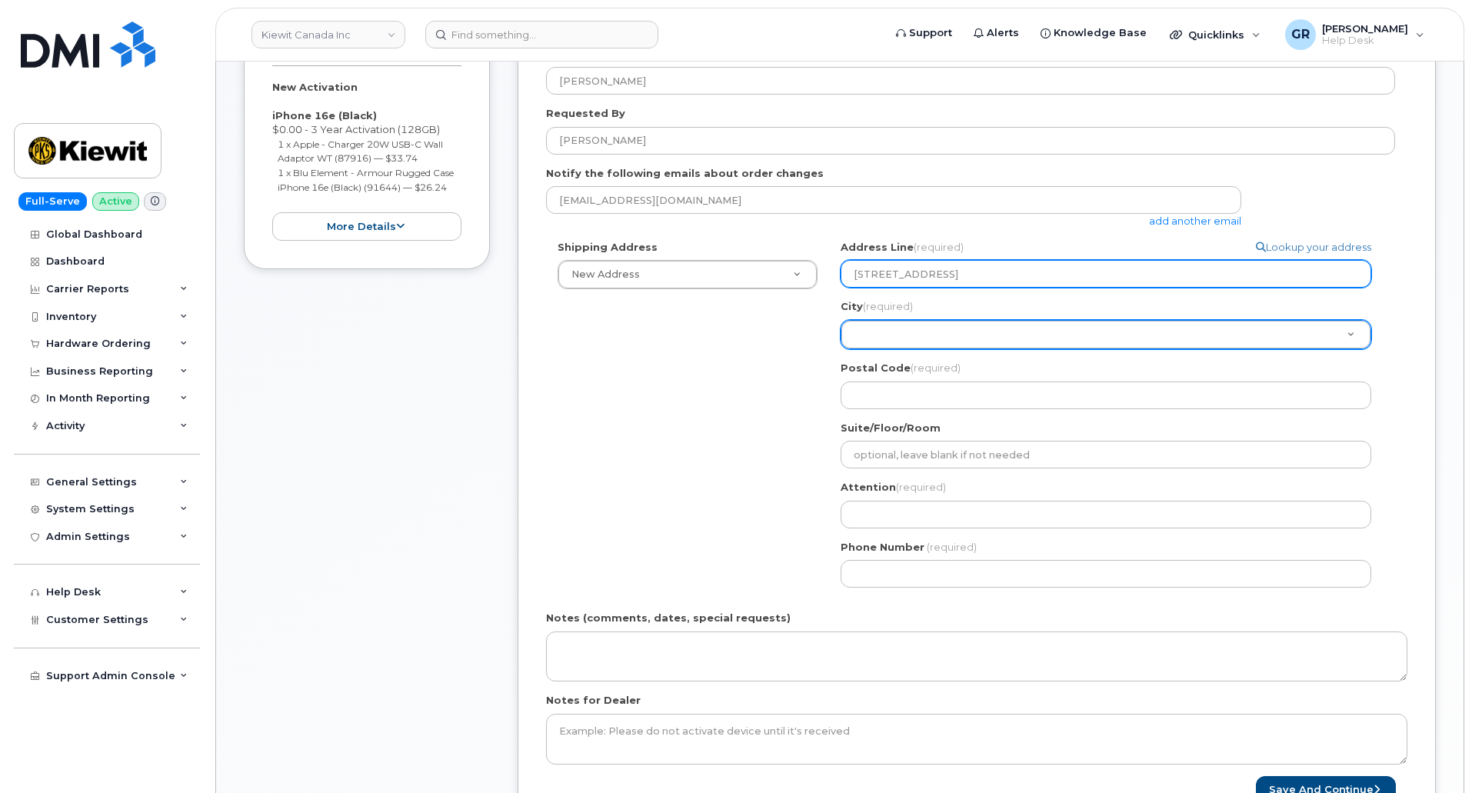
type input "11501 42nd St. Plattsmouth, NE"
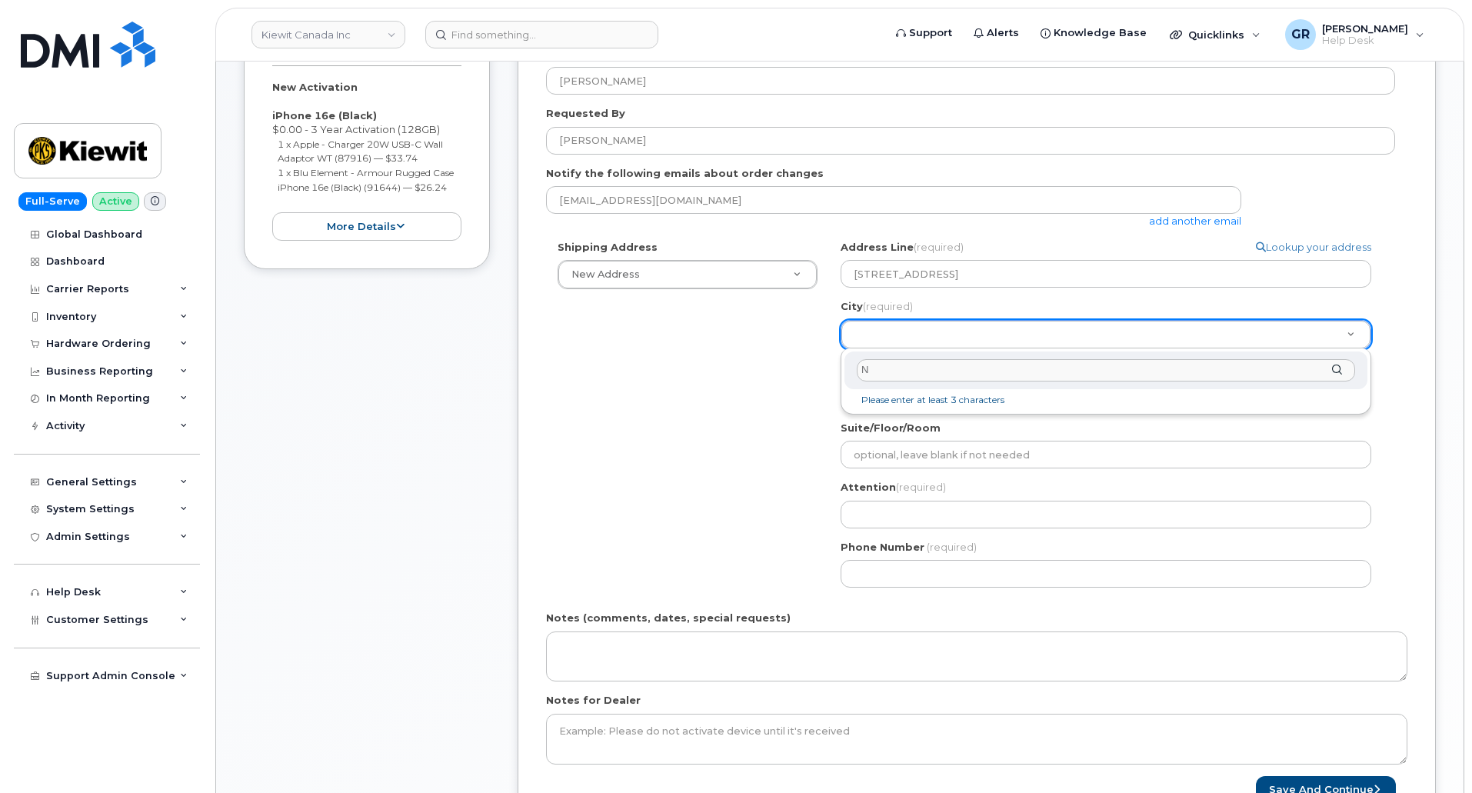
type input "NA"
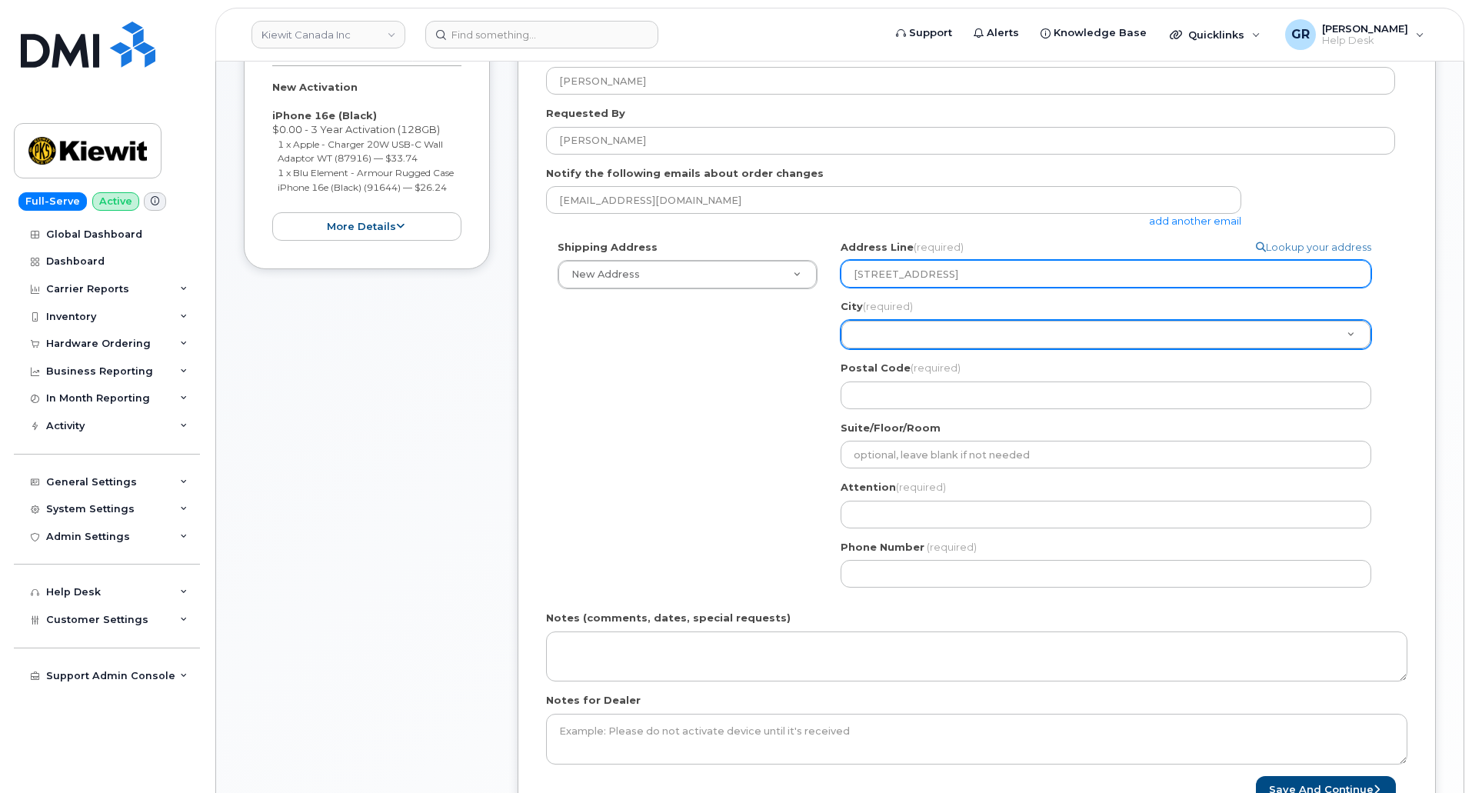
click at [1066, 273] on input "11501 42nd St. Plattsmouth, NE" at bounding box center [1106, 274] width 531 height 28
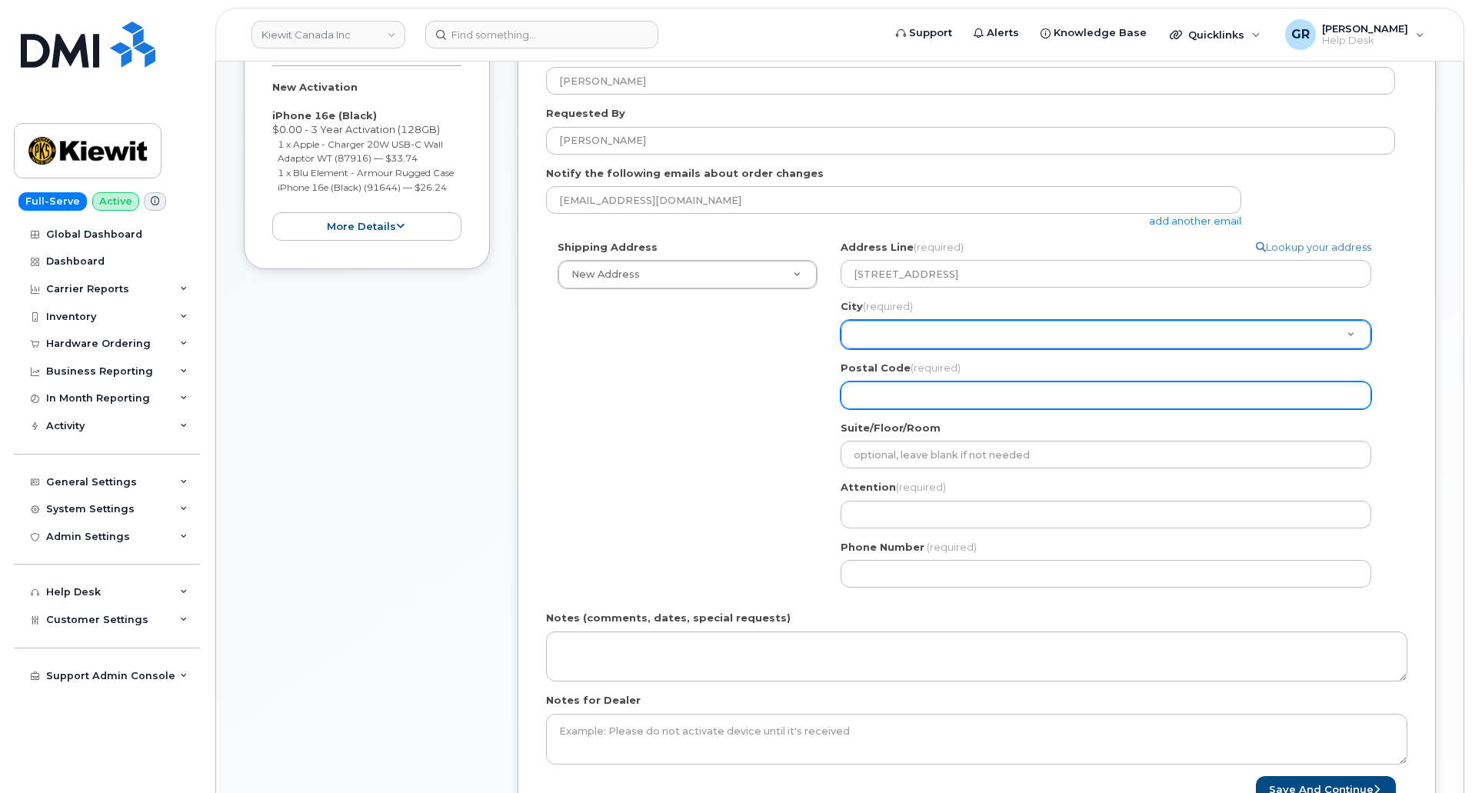
click at [988, 405] on input "Postal Code (required)" at bounding box center [1106, 395] width 531 height 28
select select
type input "6"
select select
type input "68"
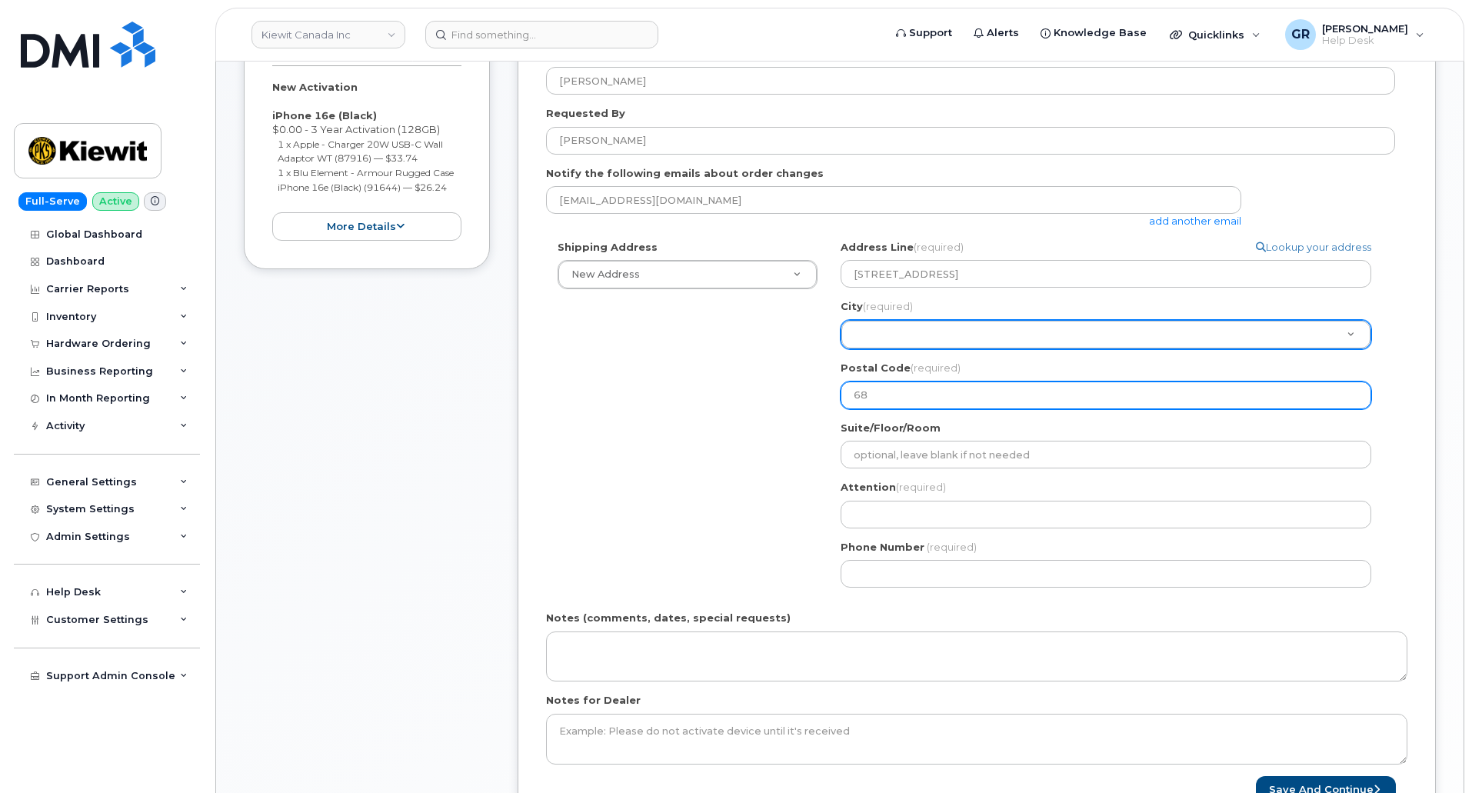
select select
type input "680"
select select
type input "6804"
select select
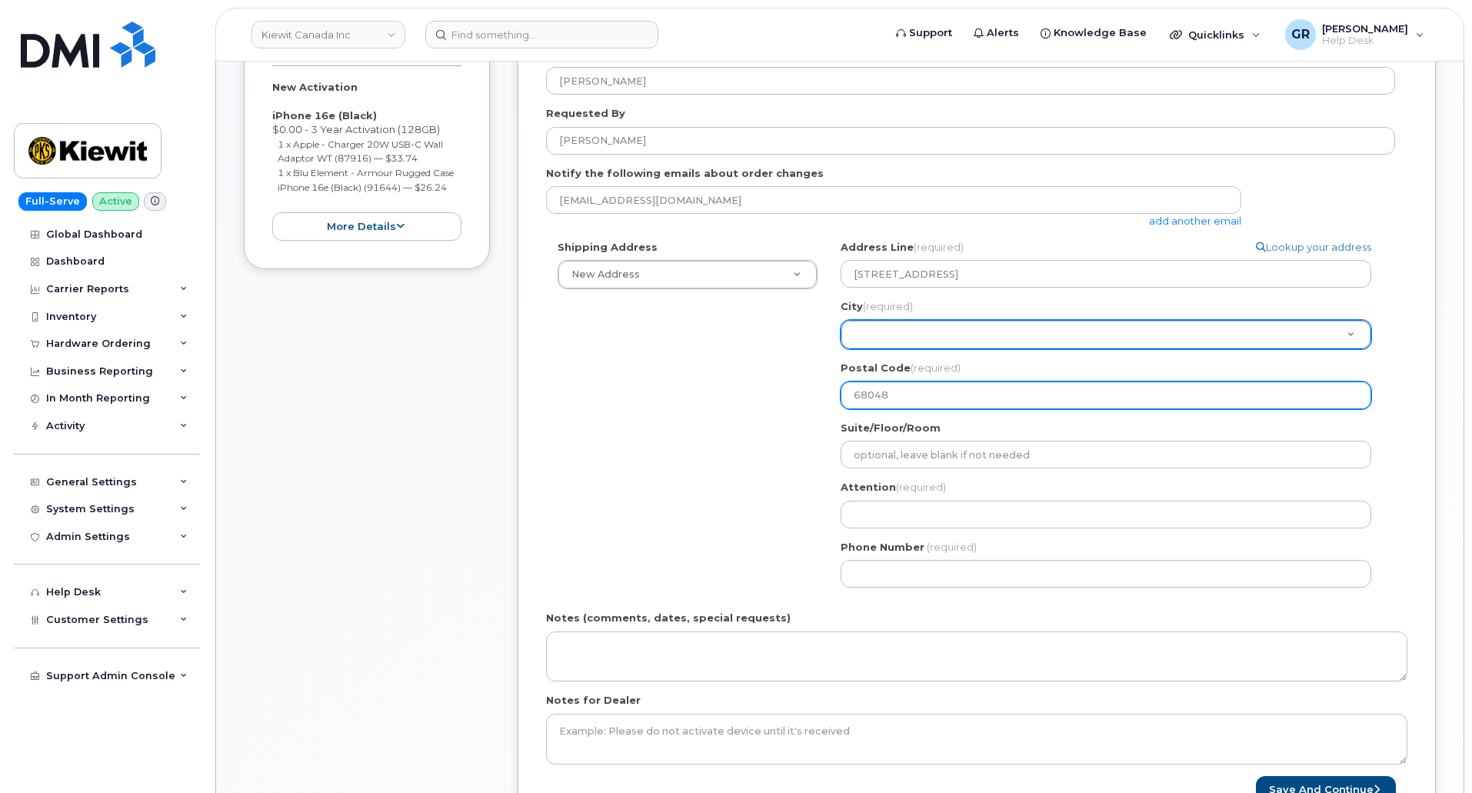
type input "68048"
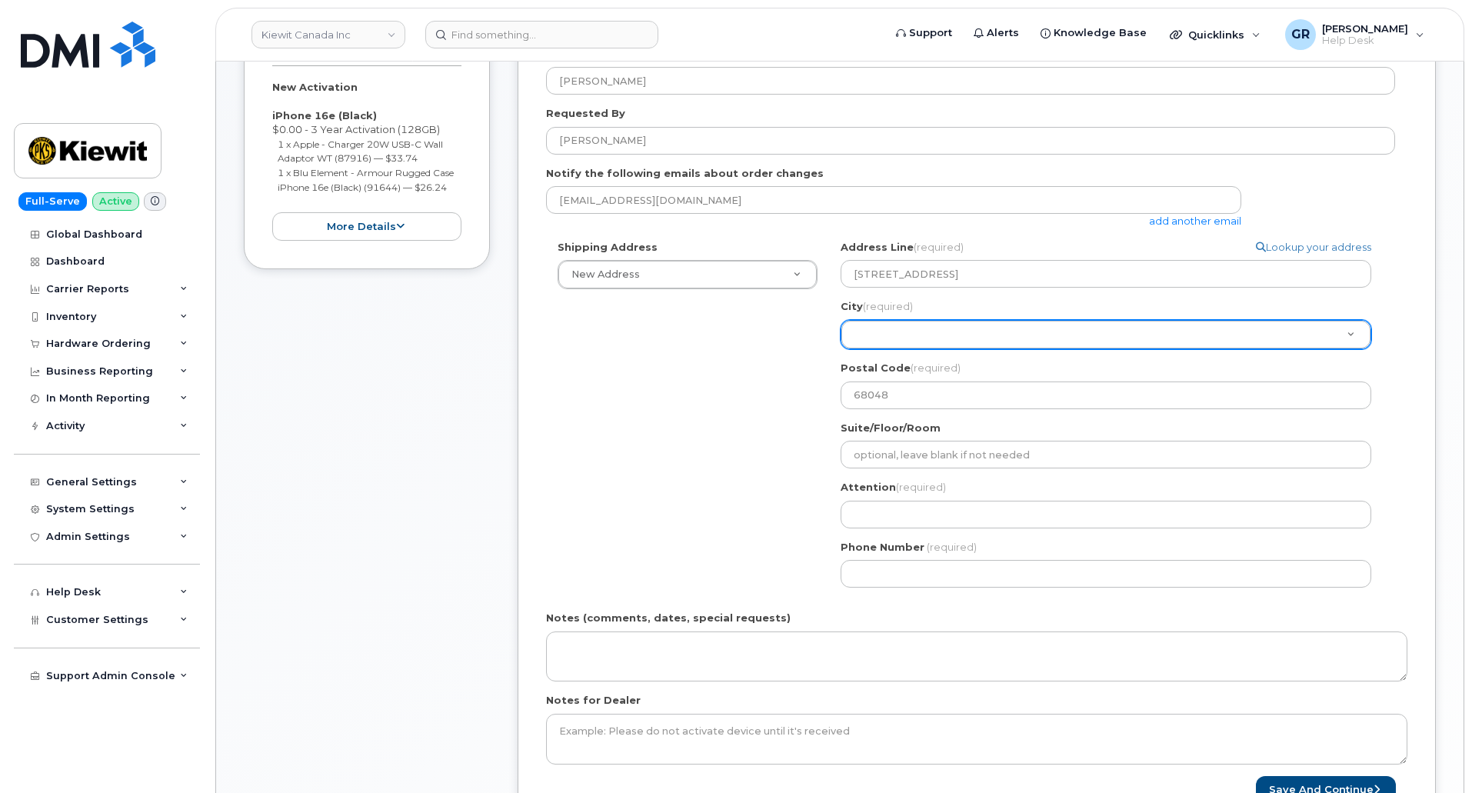
click at [869, 439] on div "Suite/Floor/Room" at bounding box center [1112, 445] width 543 height 48
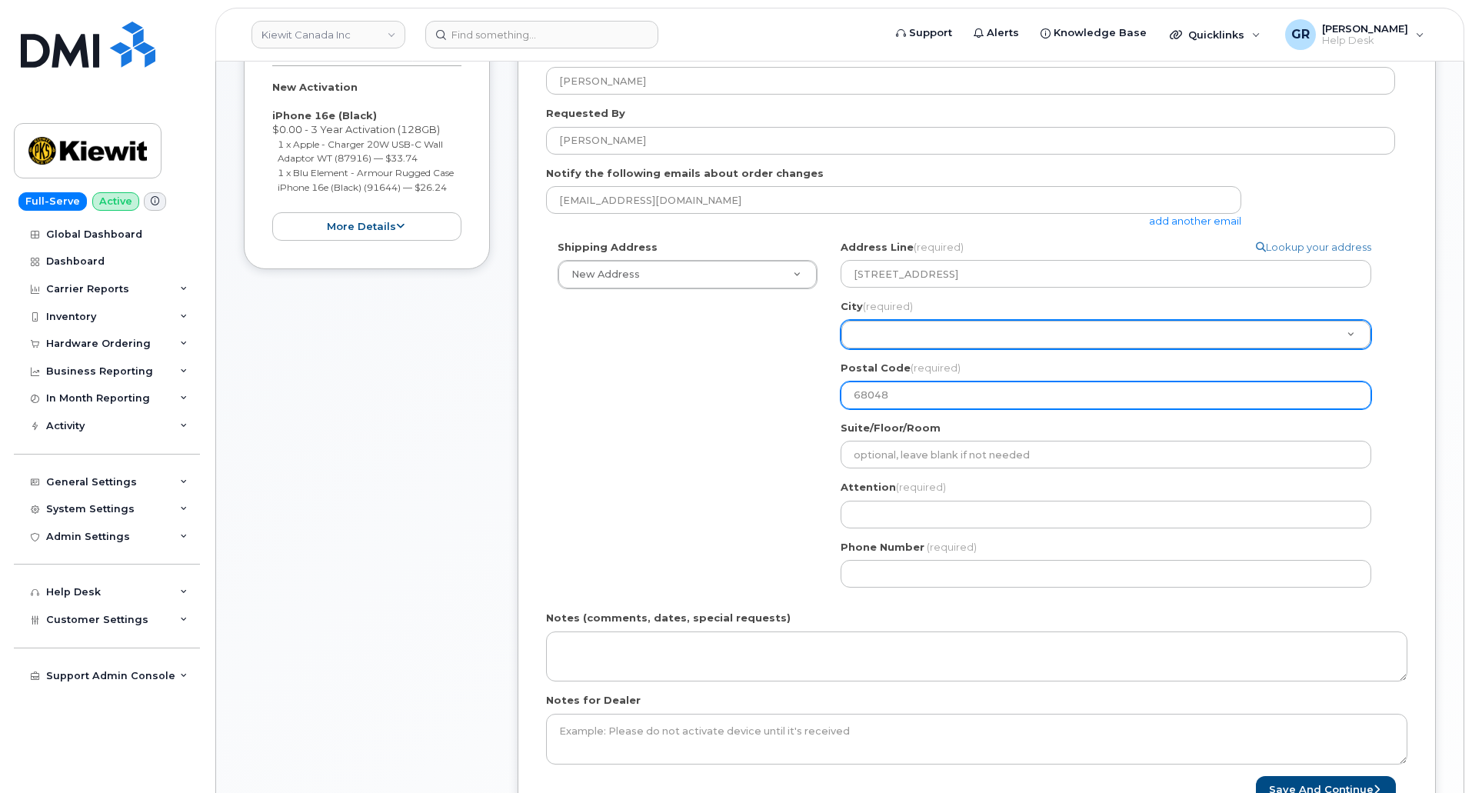
drag, startPoint x: 908, startPoint y: 398, endPoint x: 701, endPoint y: 352, distance: 212.0
click at [736, 366] on div "Shipping Address New Address New Address 17 Crois Des Marronniers Beaver Marine…" at bounding box center [970, 419] width 849 height 359
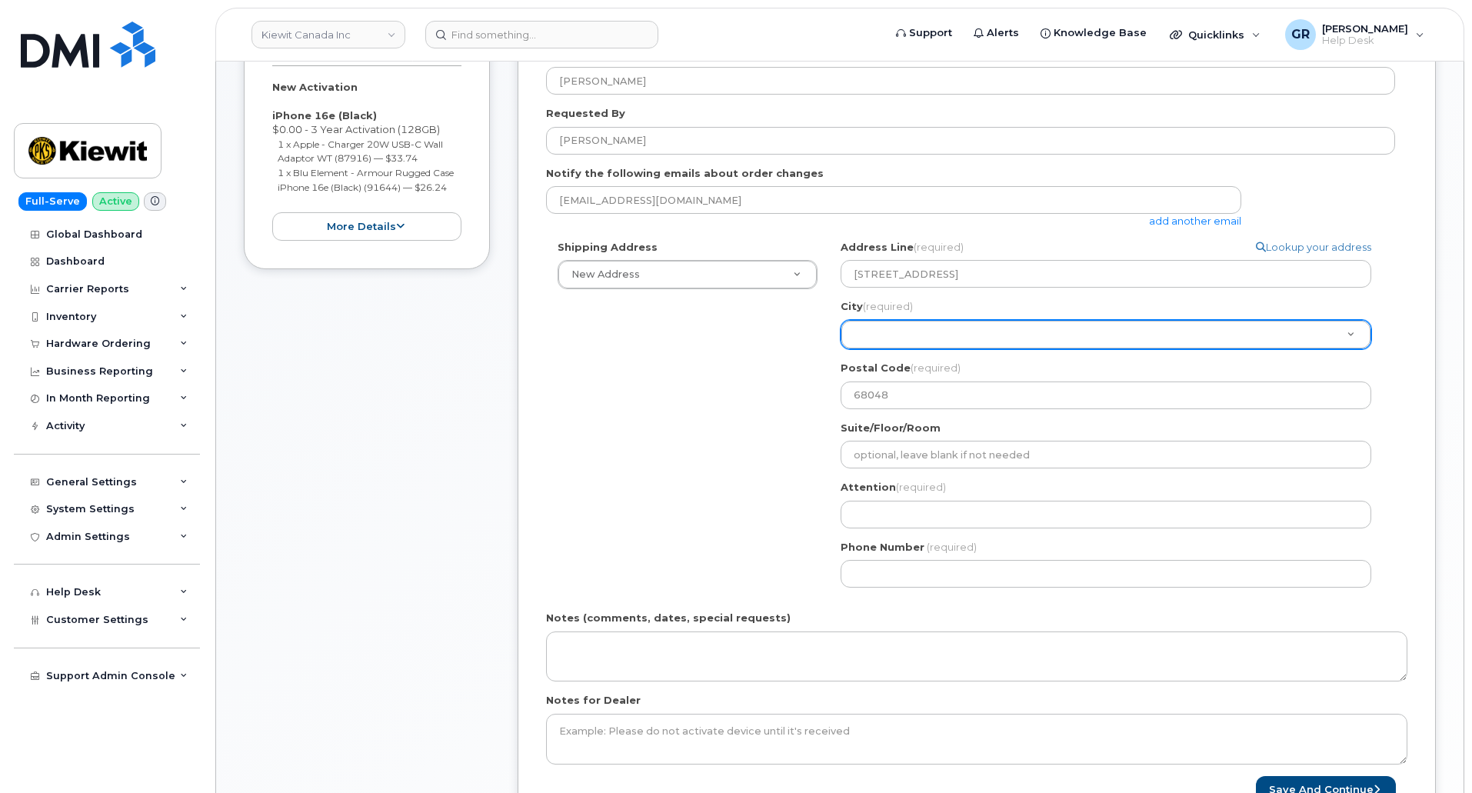
click at [945, 471] on div "Search your address... Manually edit your address Click to search 11501 42nd St…" at bounding box center [1112, 419] width 566 height 359
click at [915, 356] on div "Address Line (required) Lookup your address 11501 42nd St. Plattsmouth, NE City…" at bounding box center [1112, 324] width 543 height 169
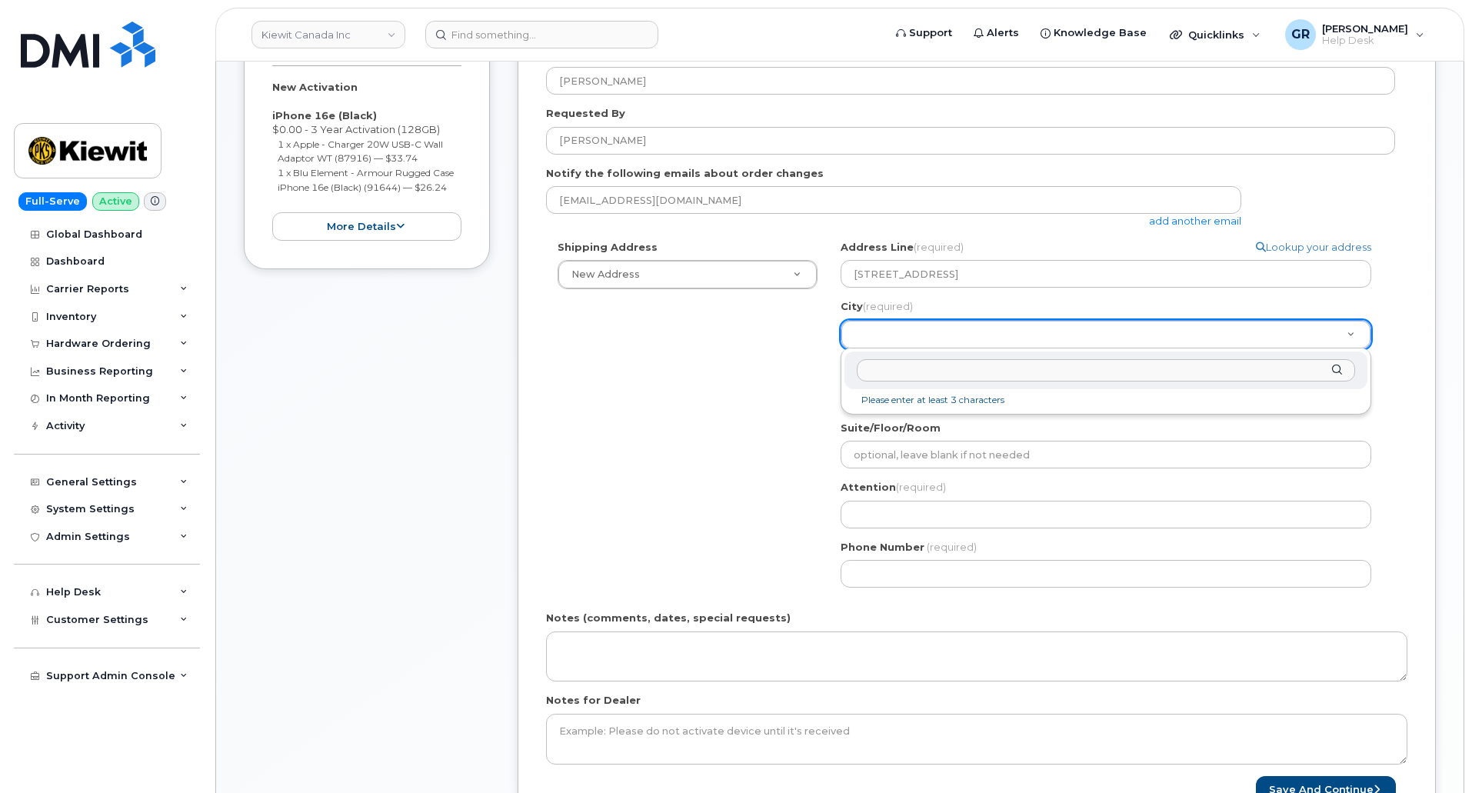
paste input "Plattsmouth"
type input "Plattsmouth"
click at [890, 491] on label "Attention (required)" at bounding box center [893, 487] width 105 height 15
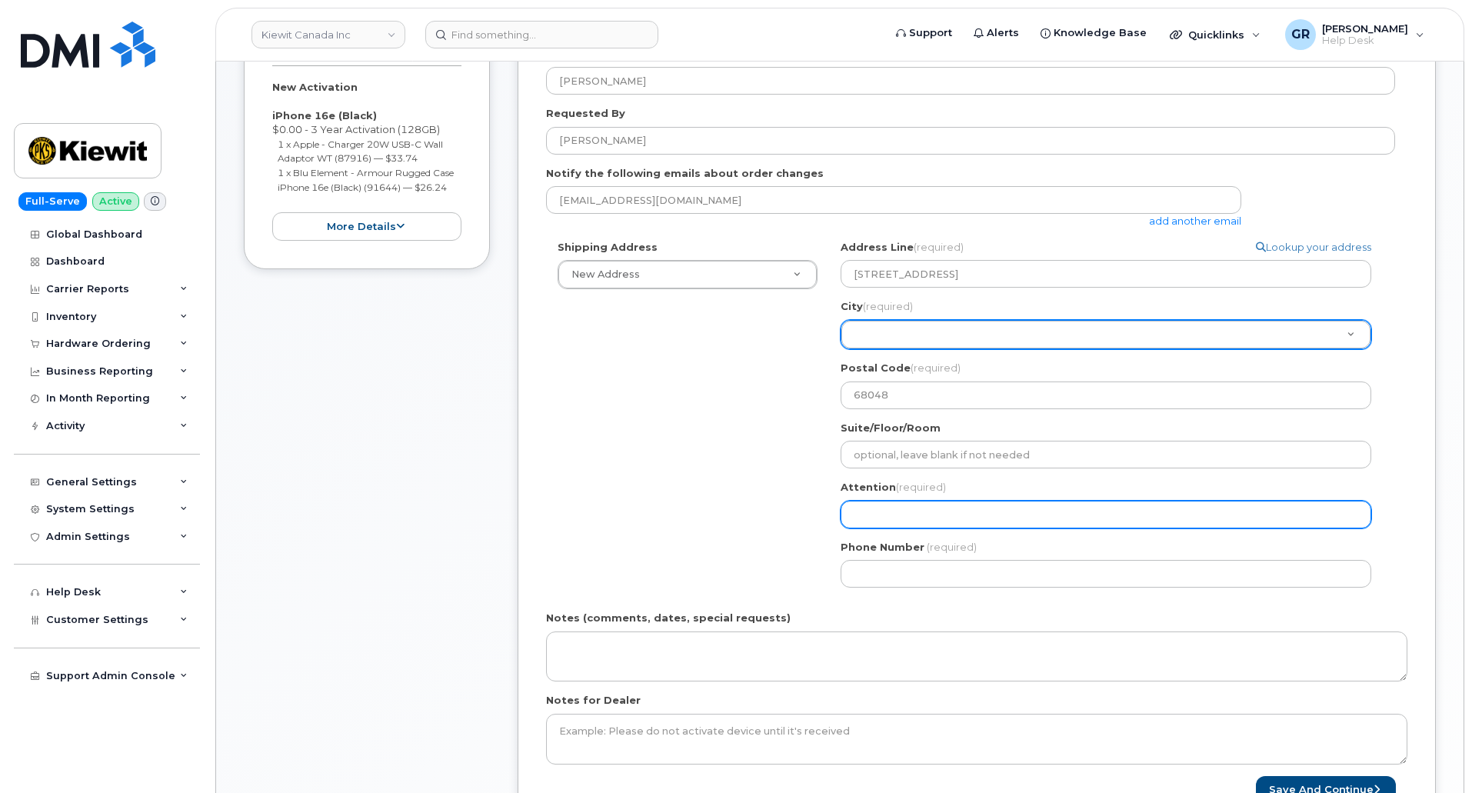
click at [901, 518] on input "Attention (required)" at bounding box center [1106, 515] width 531 height 28
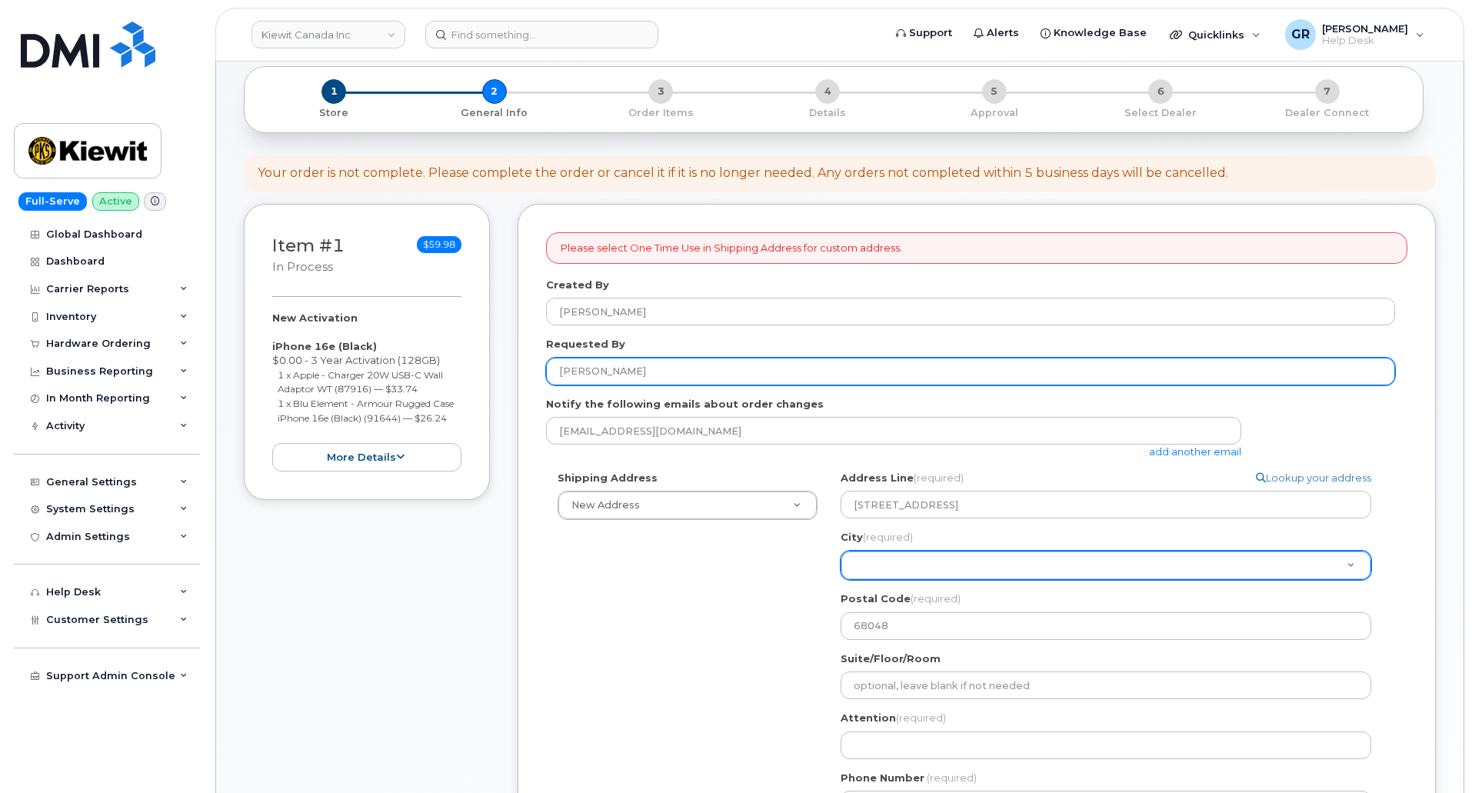
drag, startPoint x: 670, startPoint y: 370, endPoint x: 516, endPoint y: 362, distance: 154.0
click at [517, 362] on div "Item #1 in process $59.98 New Activation iPhone 16e (Black) $0.00 - 3 Year Acti…" at bounding box center [840, 645] width 1192 height 882
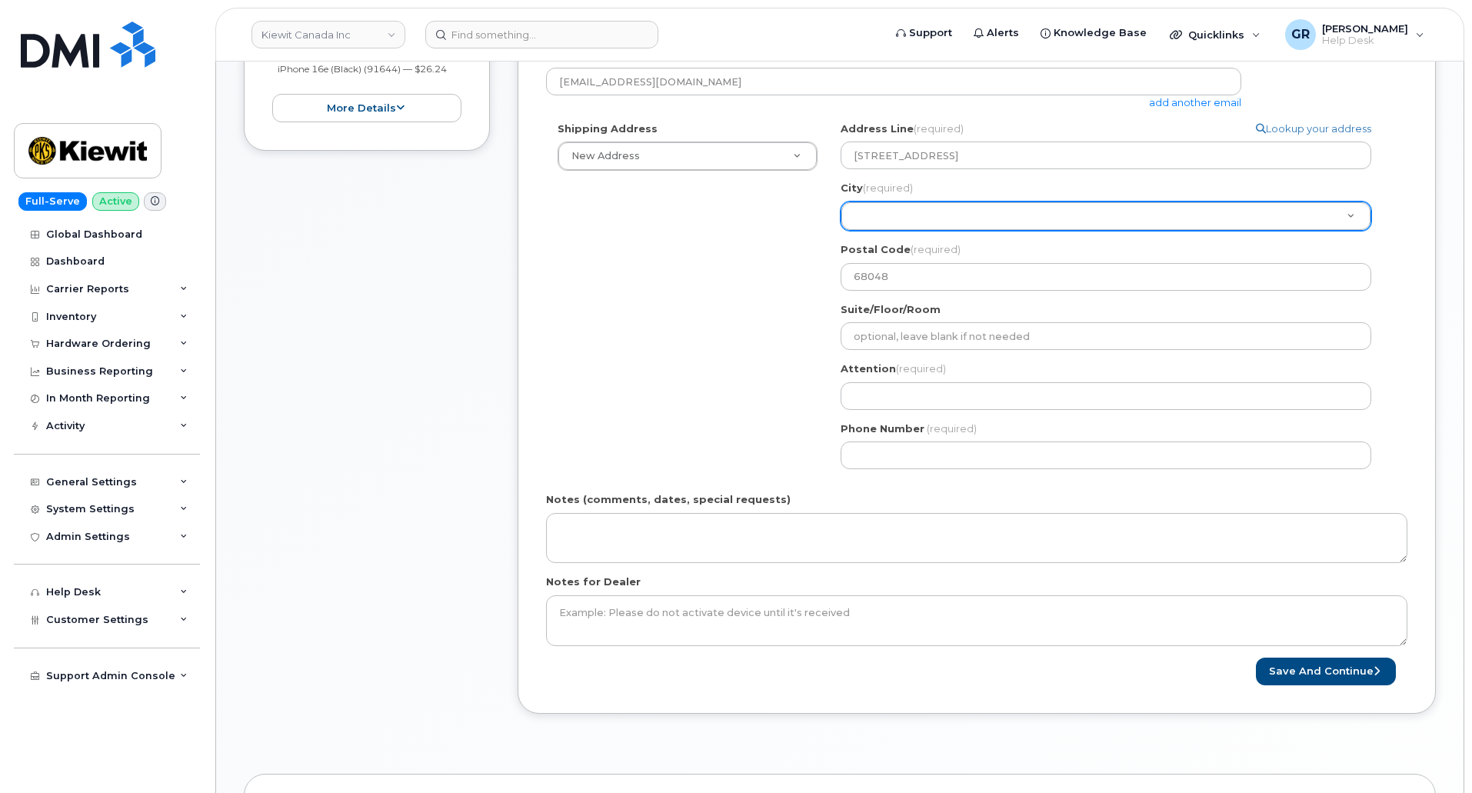
scroll to position [538, 0]
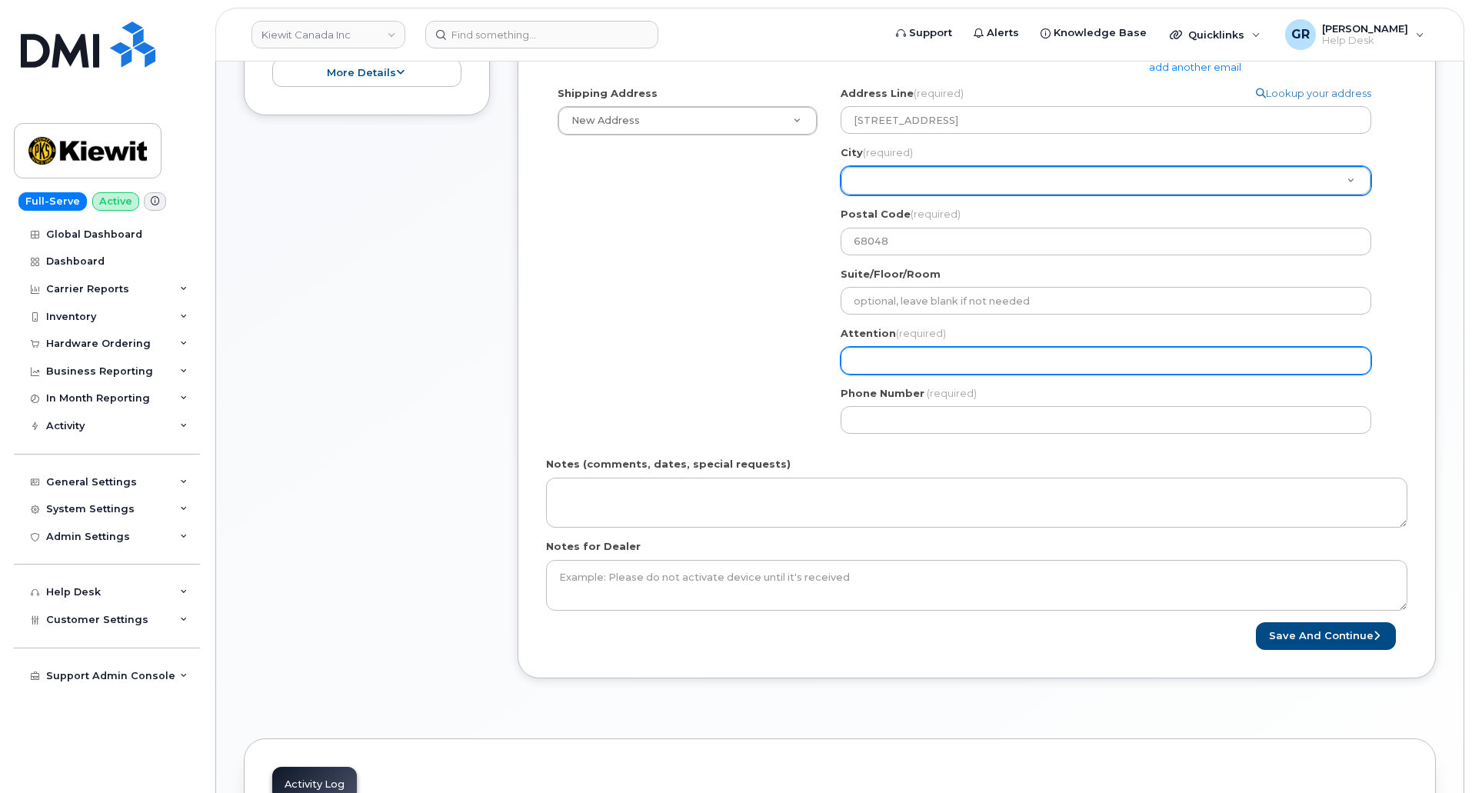
click at [901, 350] on input "Attention (required)" at bounding box center [1106, 361] width 531 height 28
paste input "[PERSON_NAME]"
select select
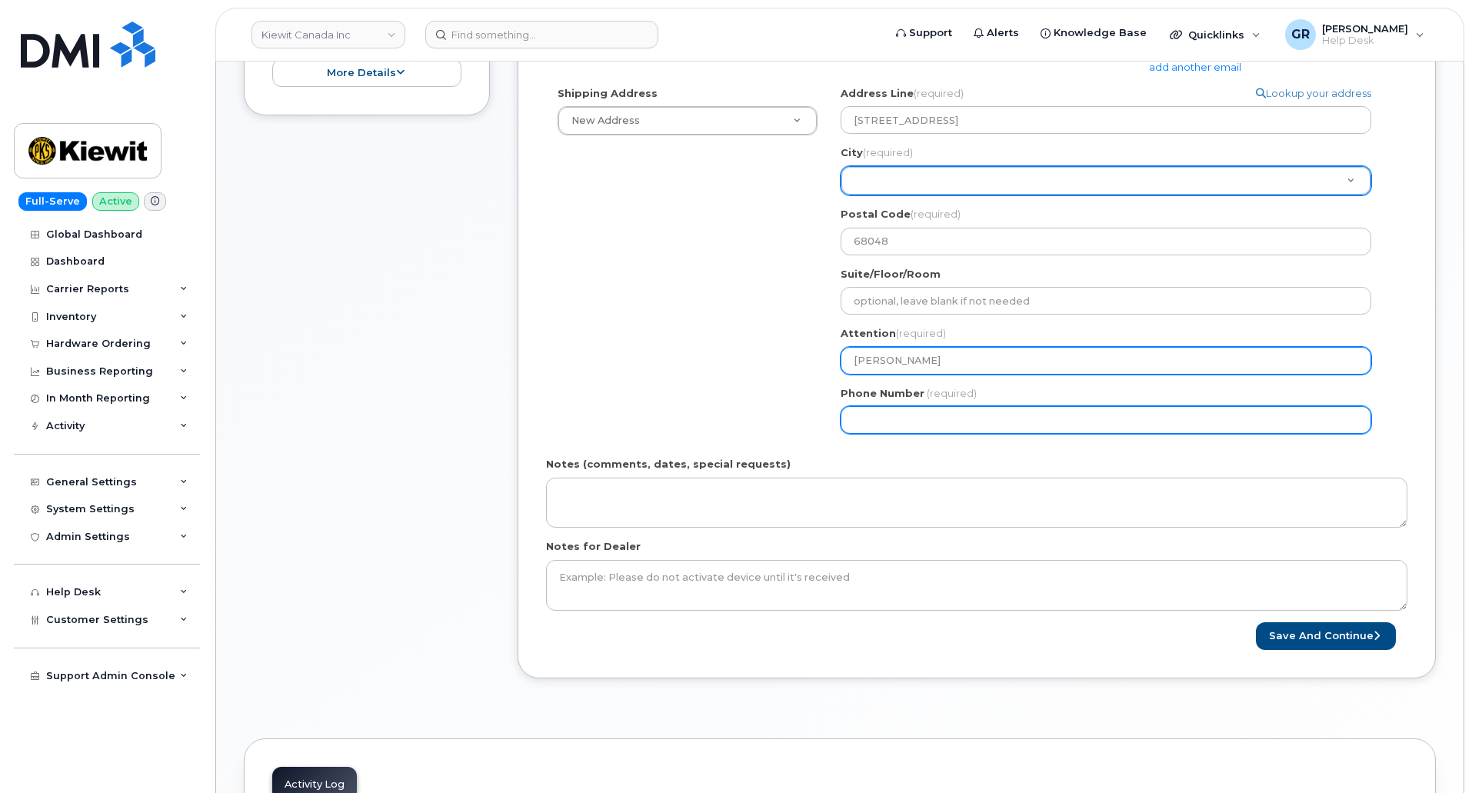
type input "[PERSON_NAME]"
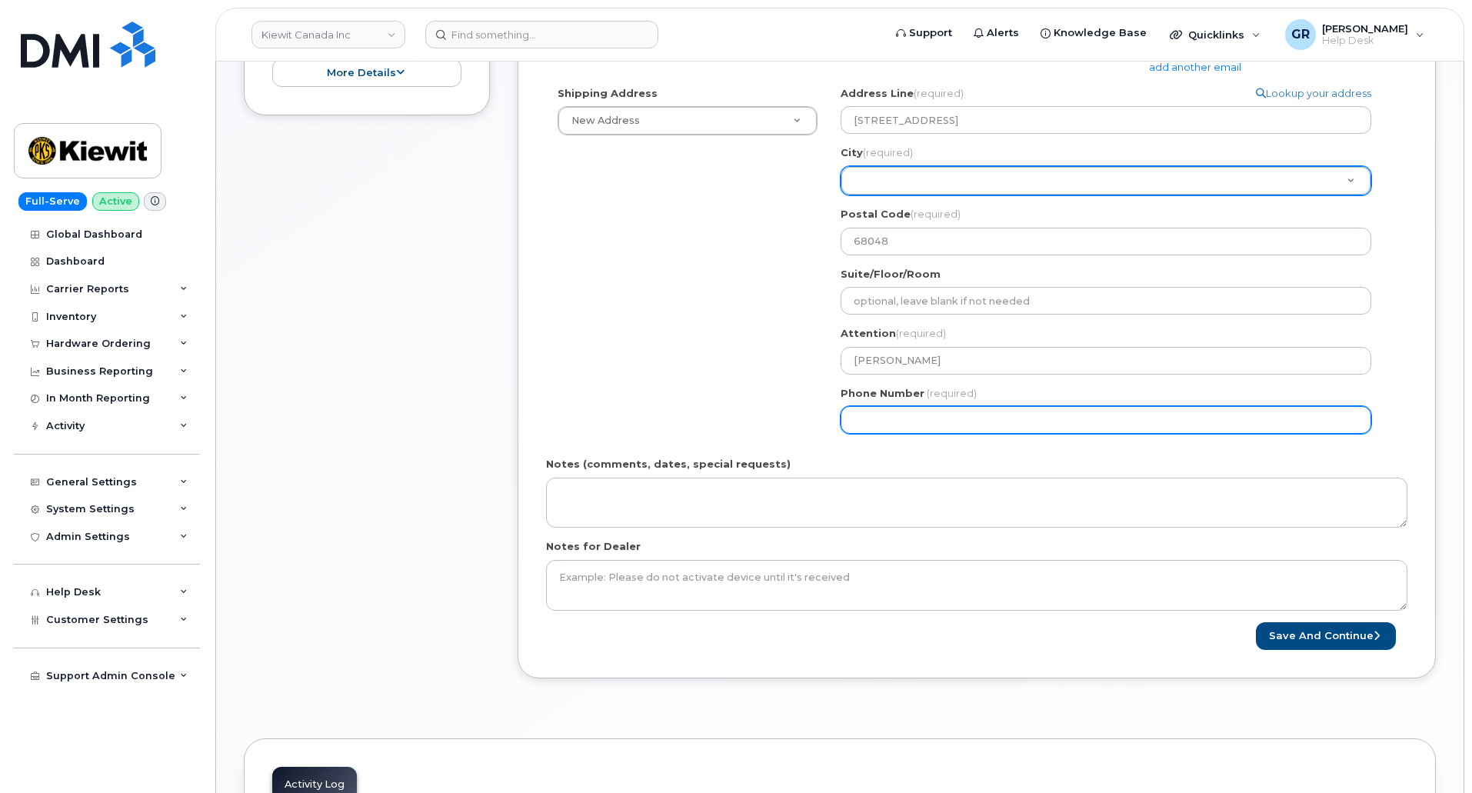
drag, startPoint x: 861, startPoint y: 422, endPoint x: 911, endPoint y: 422, distance: 49.2
click at [864, 422] on input "Phone Number" at bounding box center [1106, 420] width 531 height 28
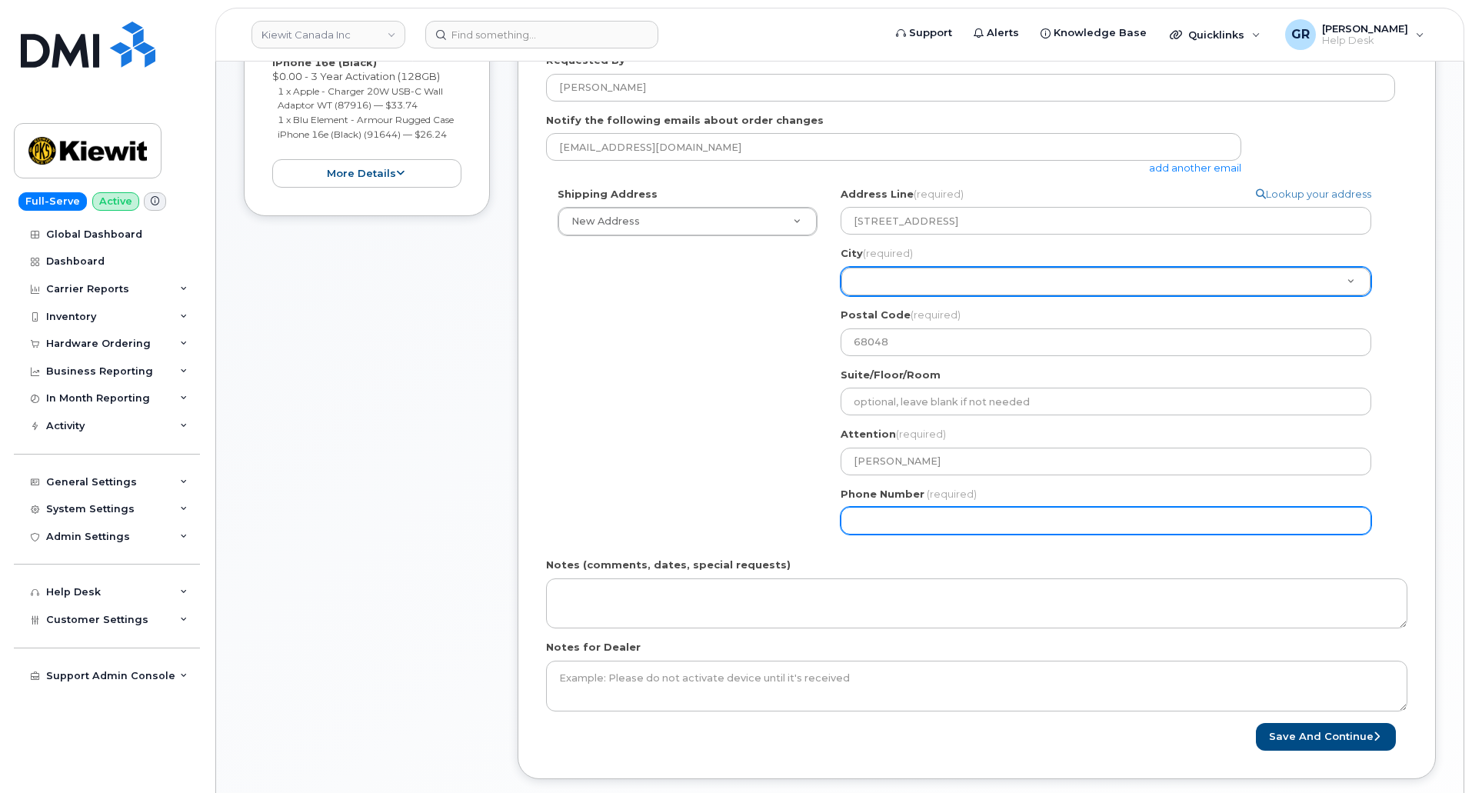
scroll to position [308, 0]
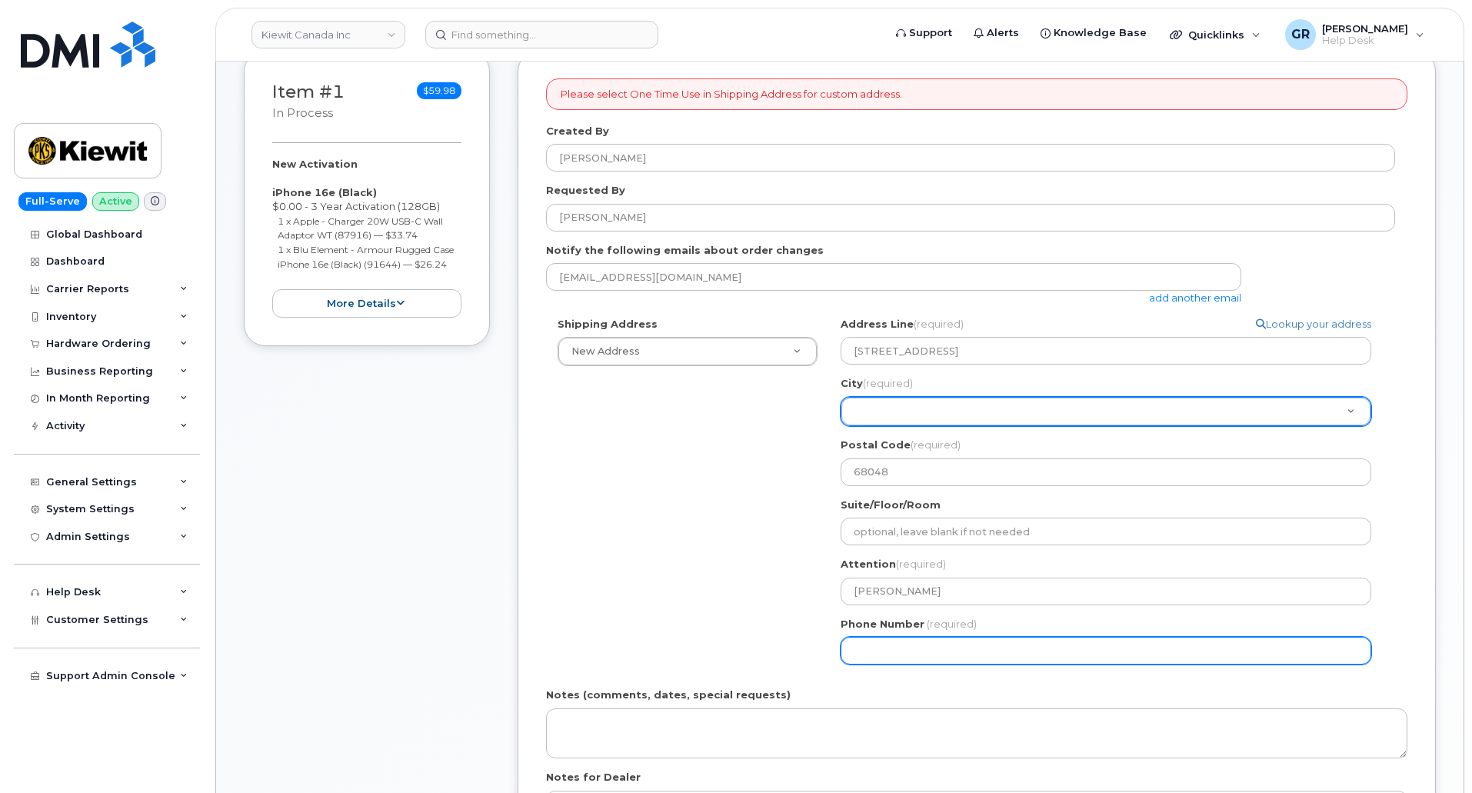
paste input "5312414470"
select select
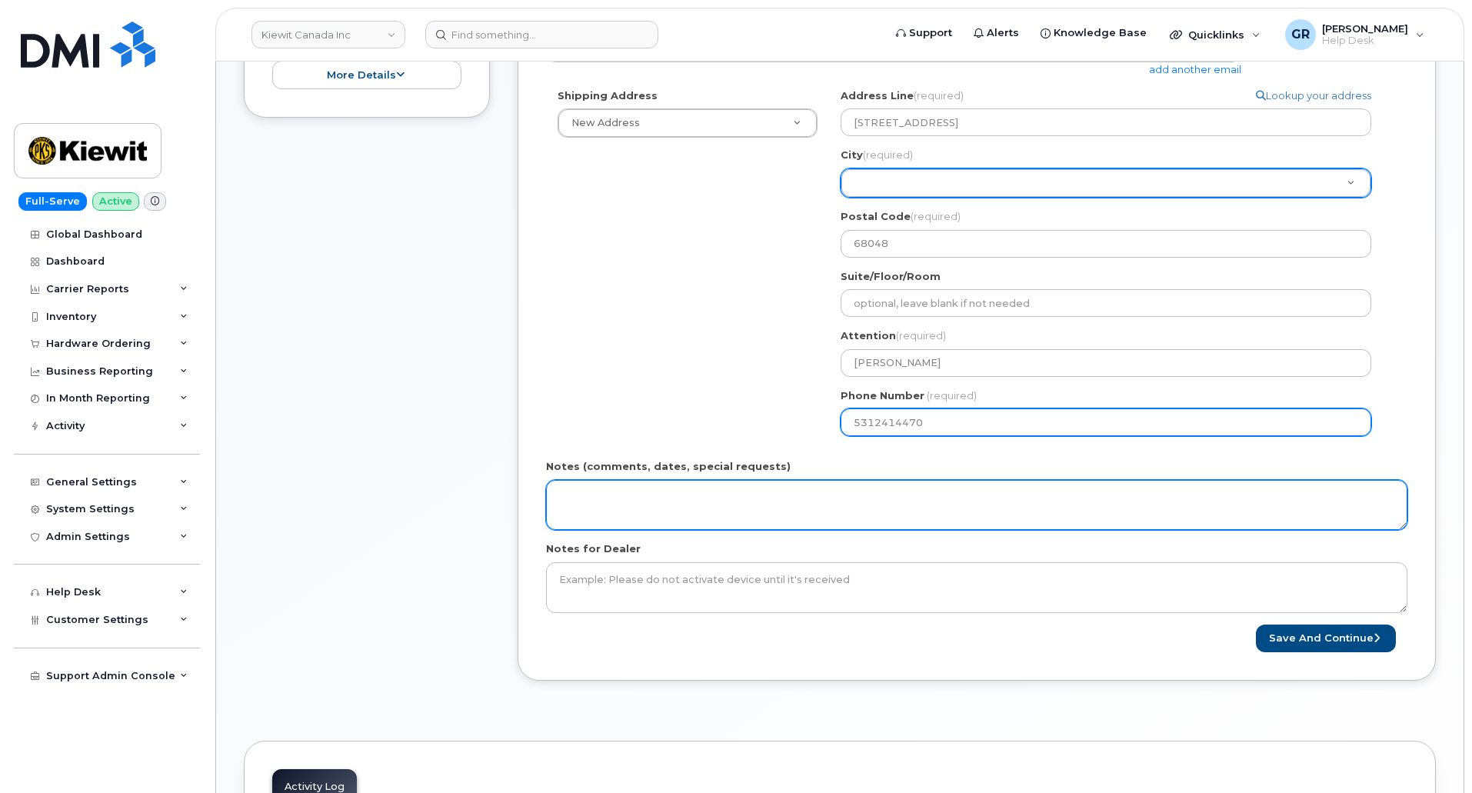
scroll to position [538, 0]
type input "5312414470"
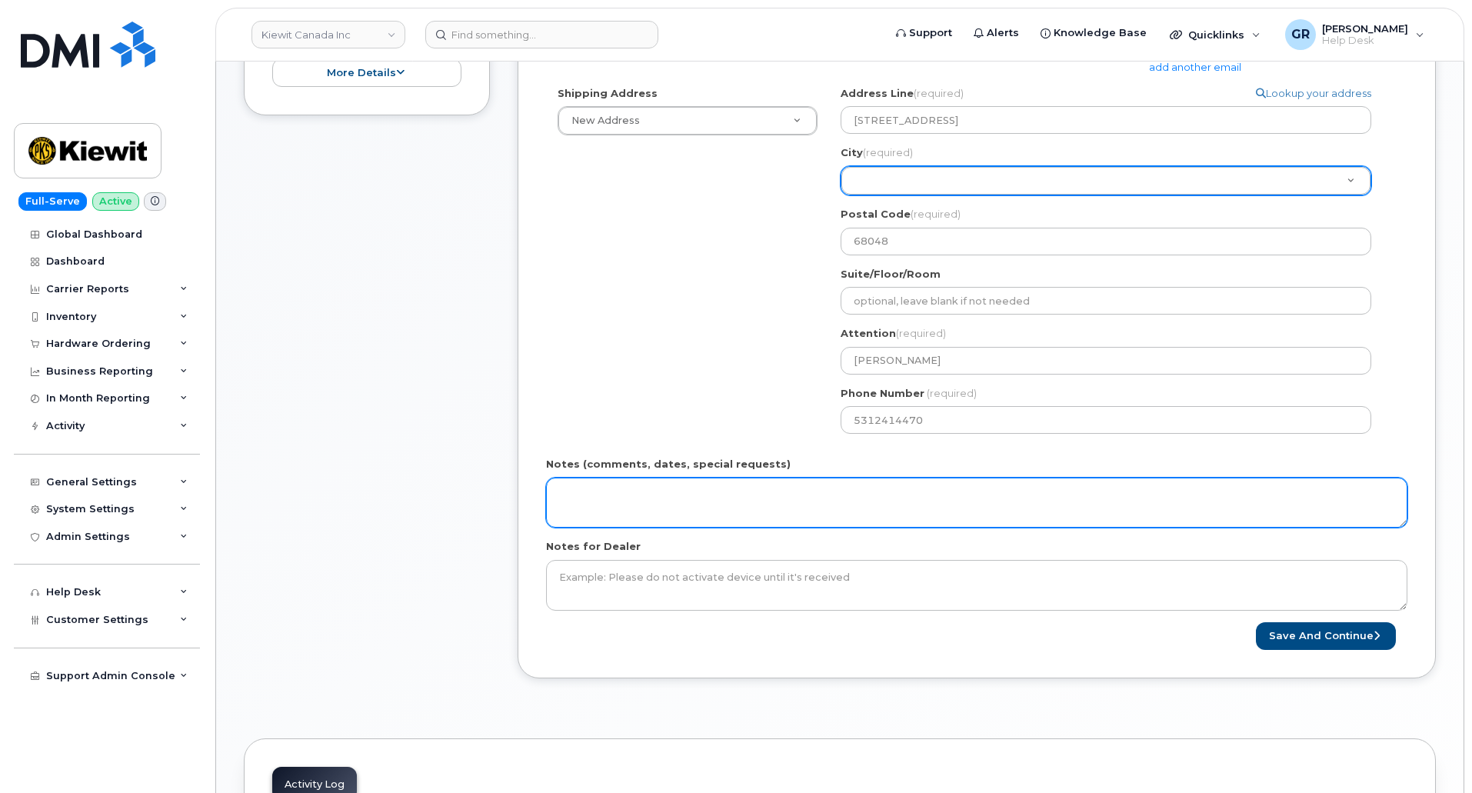
click at [664, 495] on textarea "Notes (comments, dates, special requests)" at bounding box center [976, 503] width 861 height 51
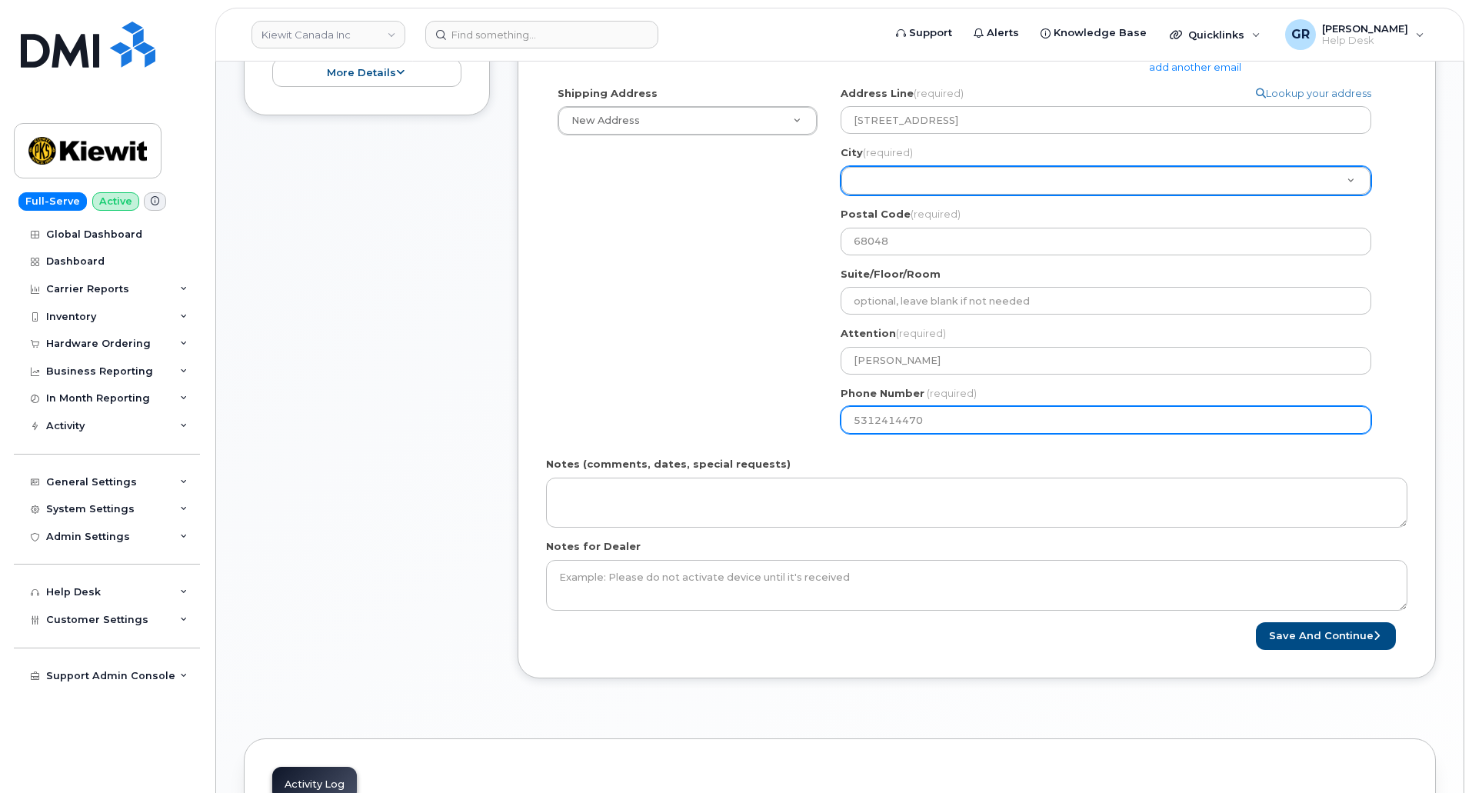
click at [624, 410] on div "Shipping Address New Address New Address 17 Crois Des Marronniers Beaver Marine…" at bounding box center [970, 265] width 849 height 359
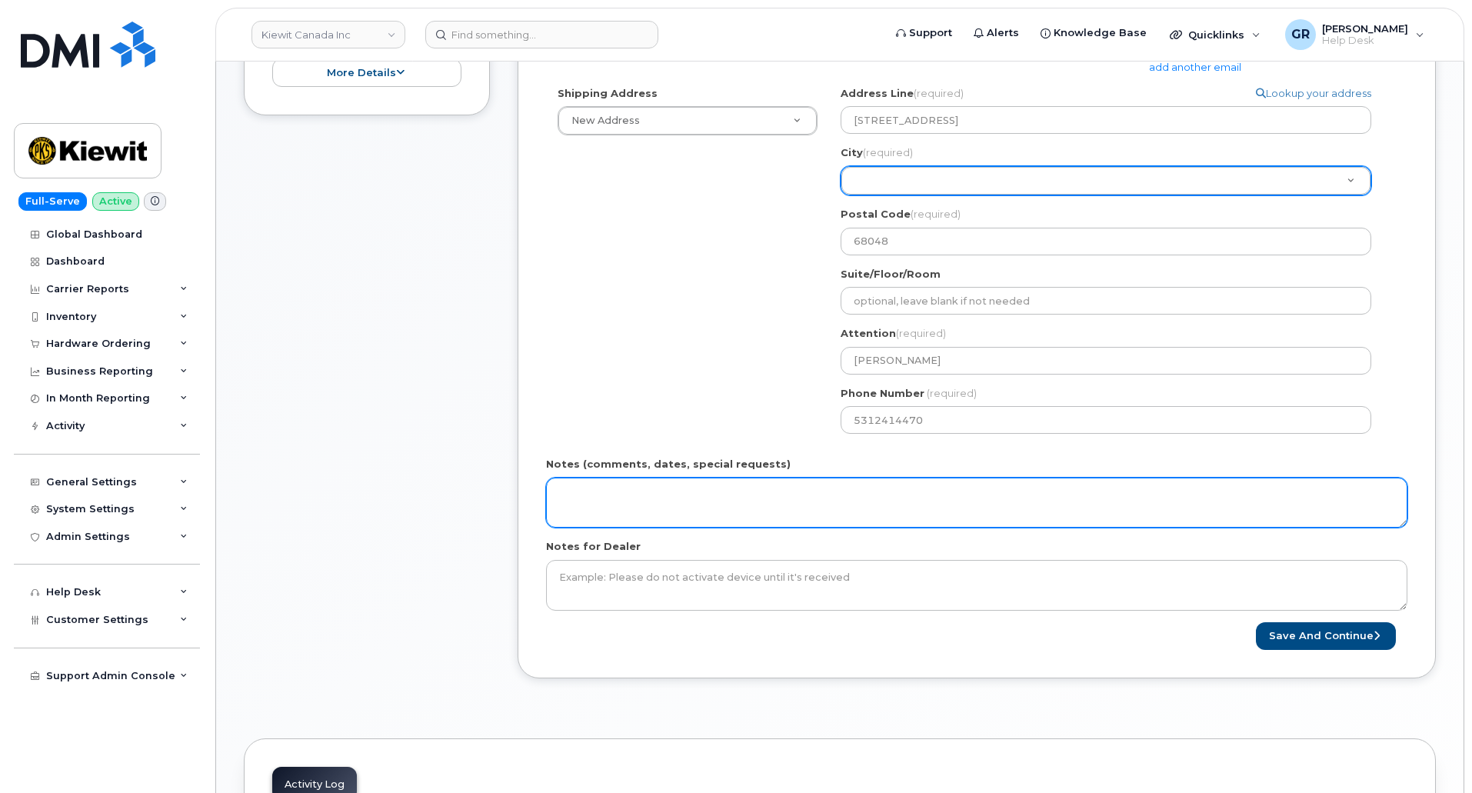
click at [731, 495] on textarea "Notes (comments, dates, special requests)" at bounding box center [976, 503] width 861 height 51
click at [702, 502] on textarea "Notes (comments, dates, special requests)" at bounding box center [976, 503] width 861 height 51
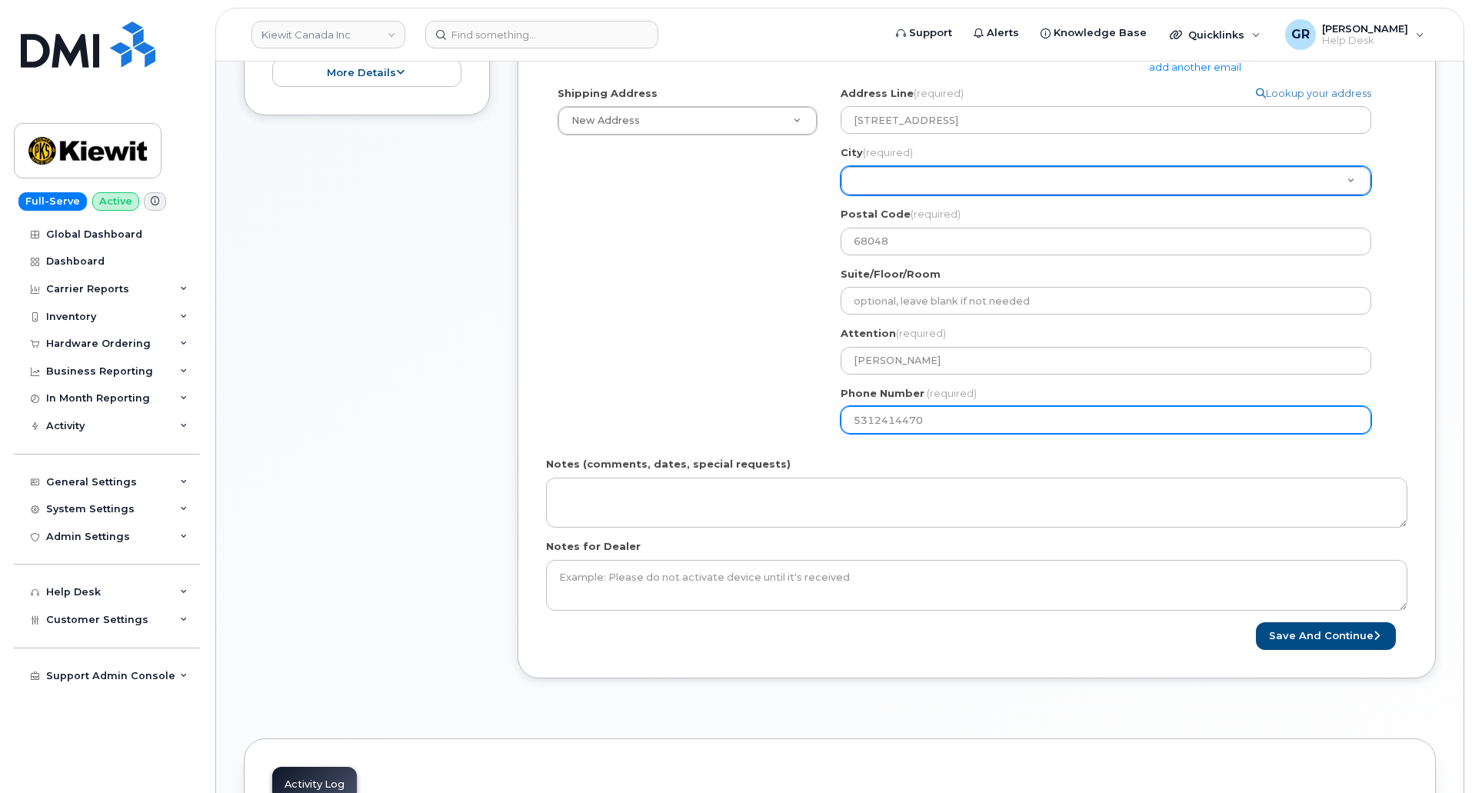
click at [681, 405] on div "Shipping Address New Address New Address 17 Crois Des Marronniers Beaver Marine…" at bounding box center [970, 265] width 849 height 359
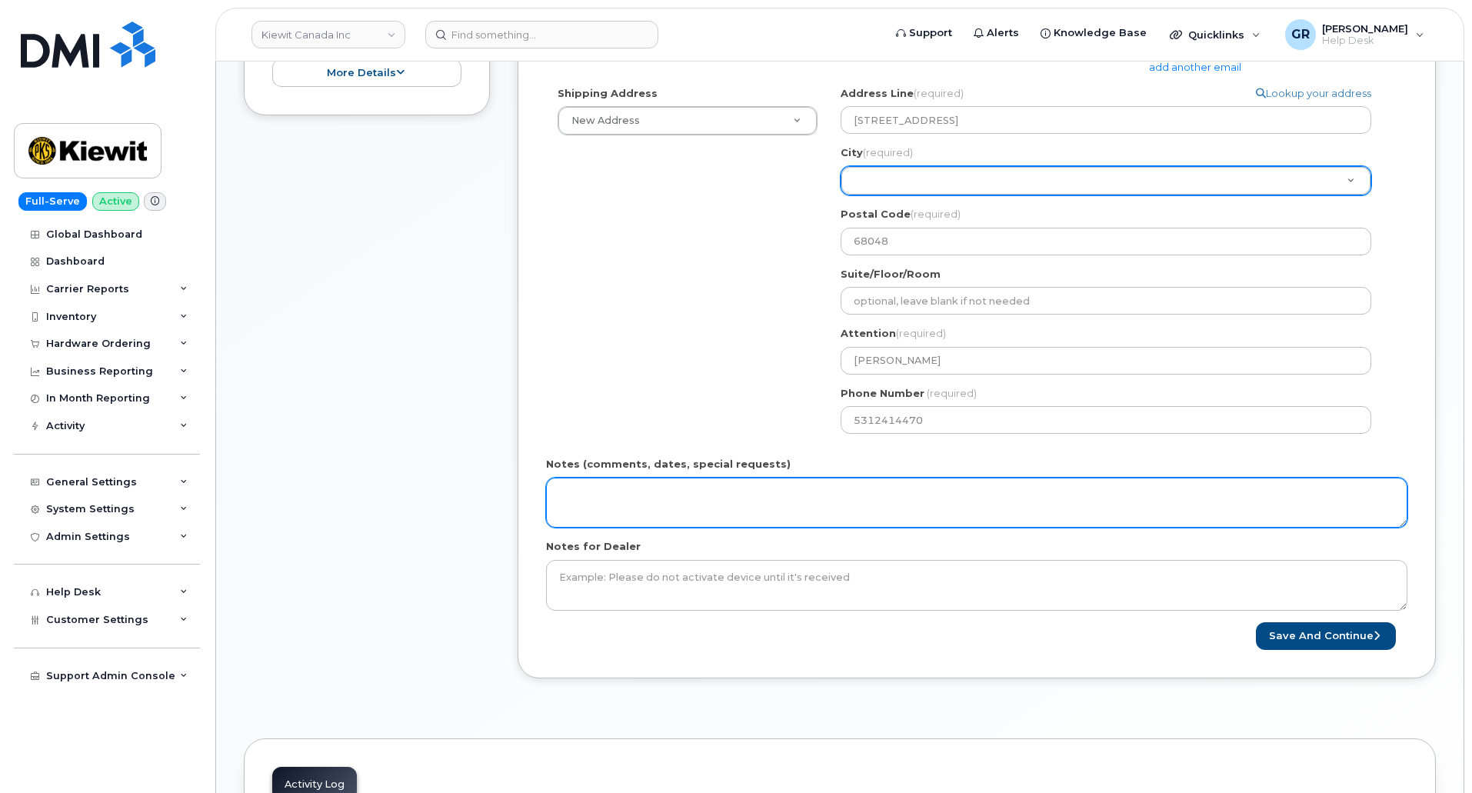
click at [645, 503] on textarea "Notes (comments, dates, special requests)" at bounding box center [976, 503] width 861 height 51
click at [636, 493] on textarea "Notes (comments, dates, special requests)" at bounding box center [976, 503] width 861 height 51
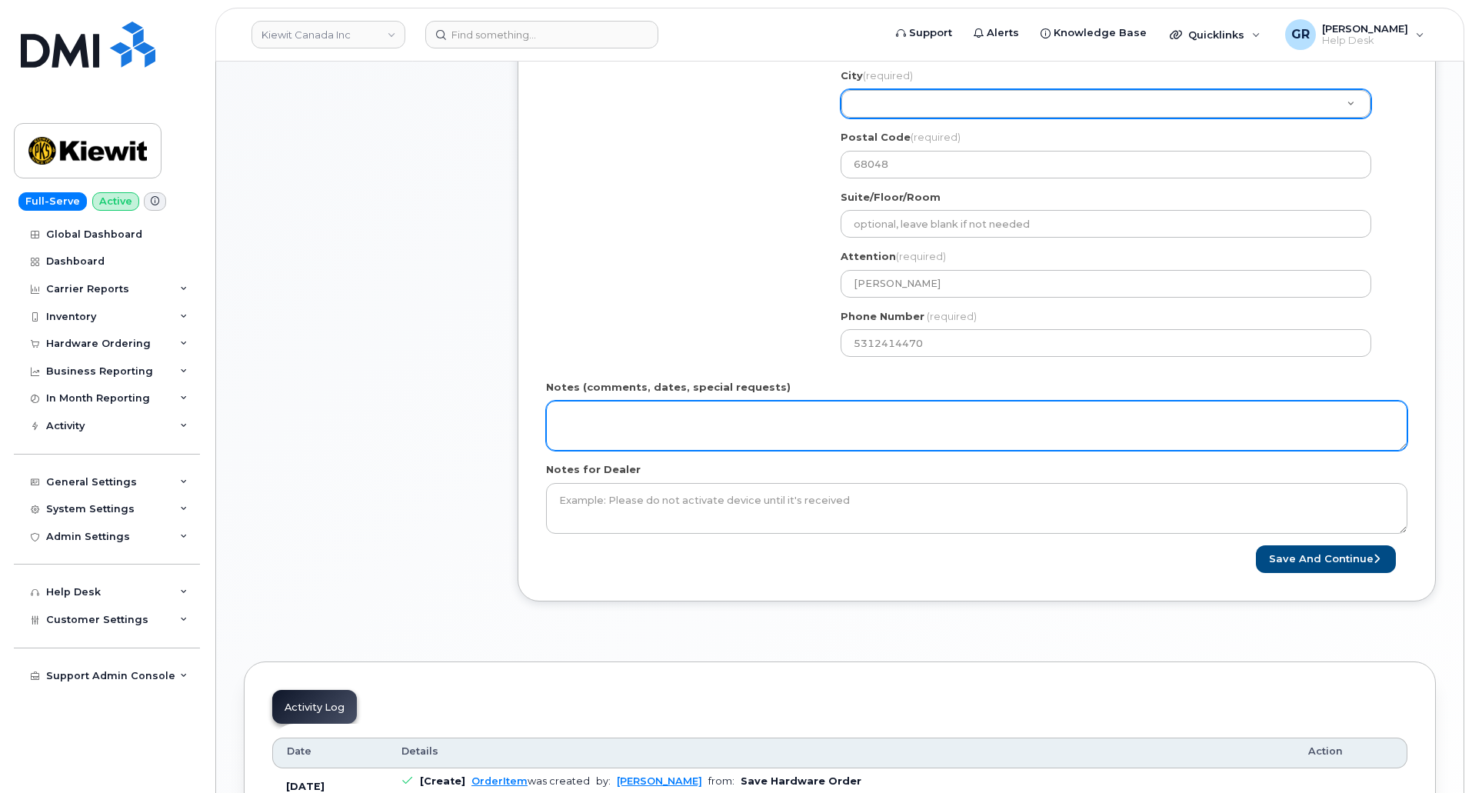
click at [705, 428] on textarea "Notes (comments, dates, special requests)" at bounding box center [976, 426] width 861 height 51
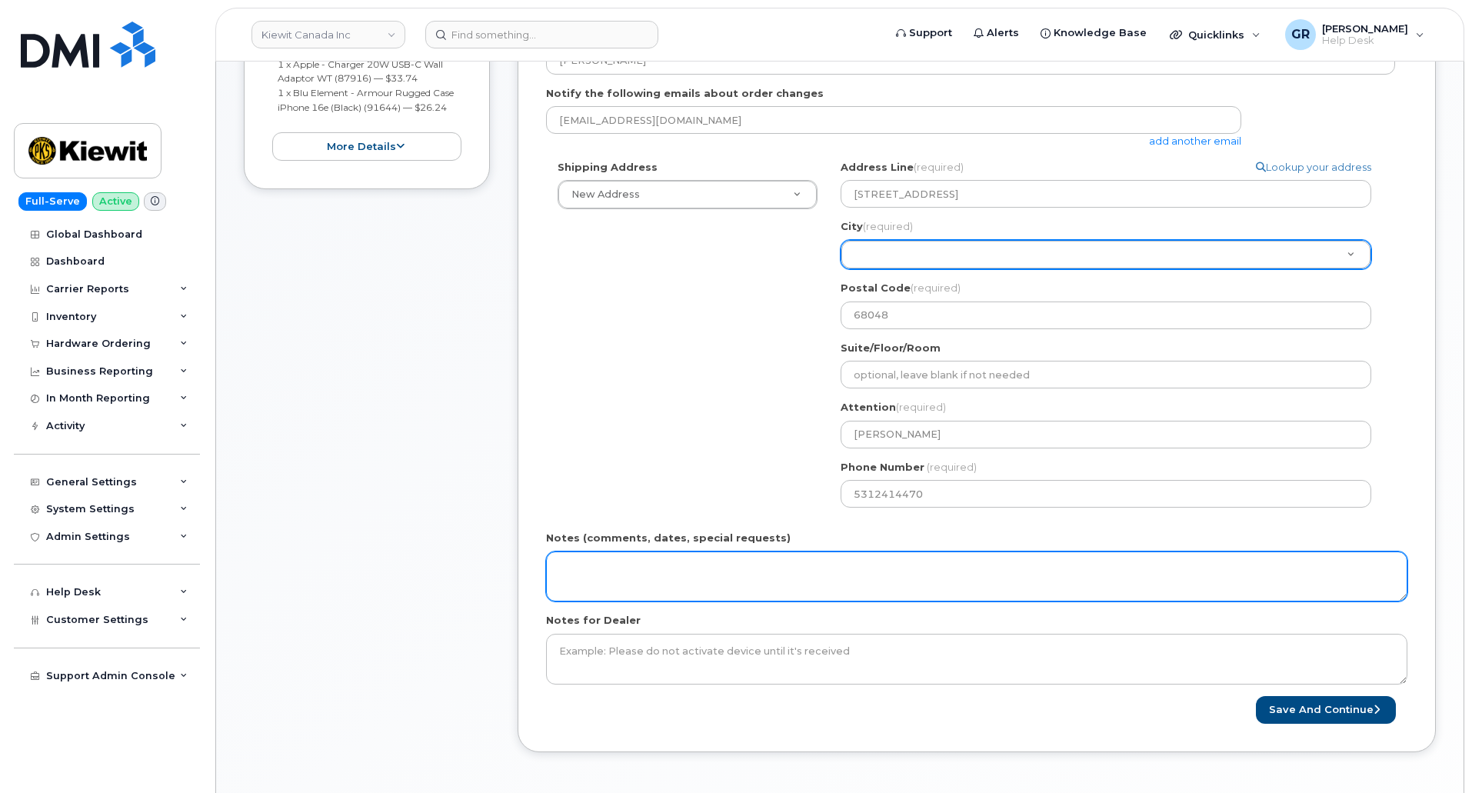
scroll to position [461, 0]
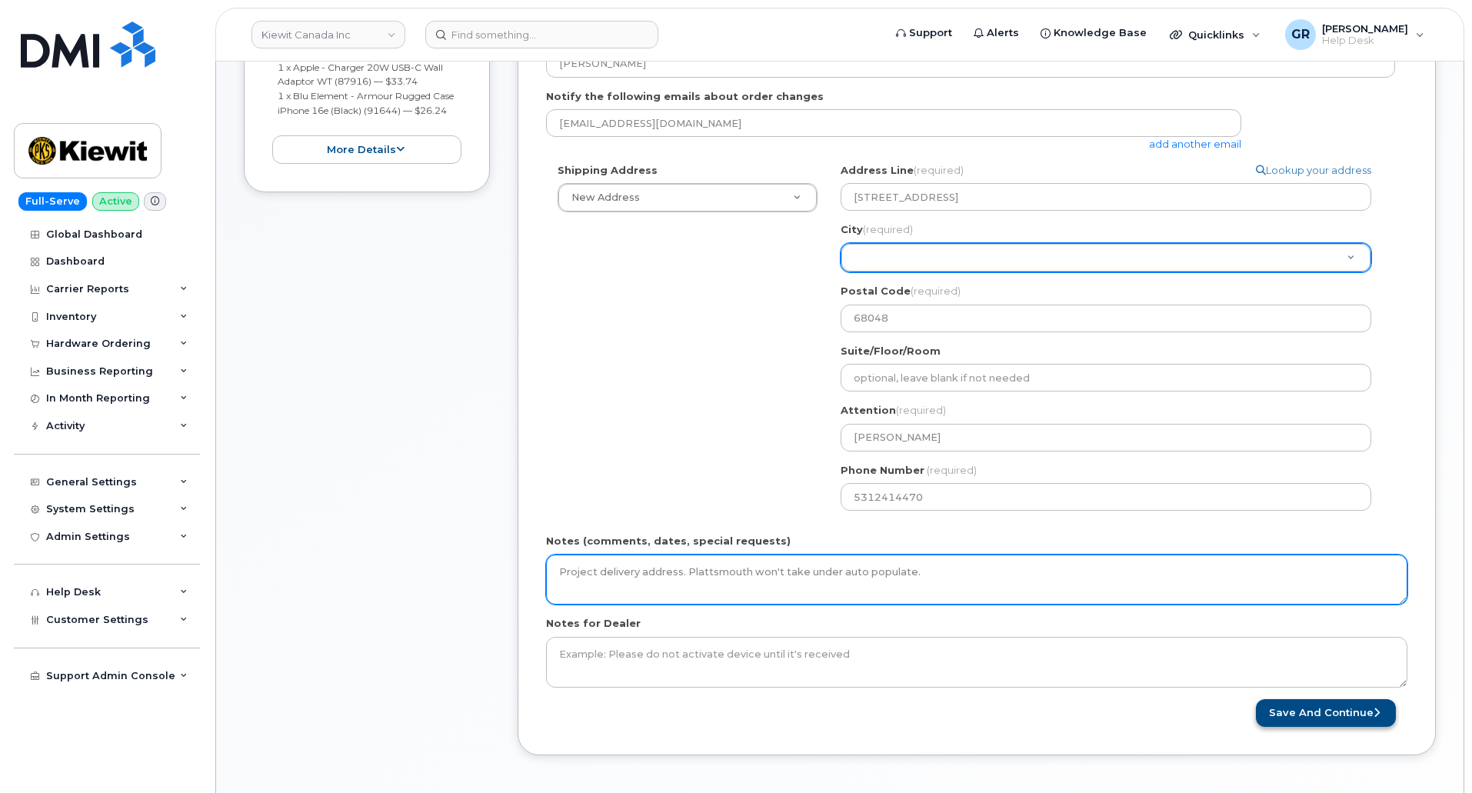
type textarea "Project delivery address. Plattsmouth won't take under auto populate."
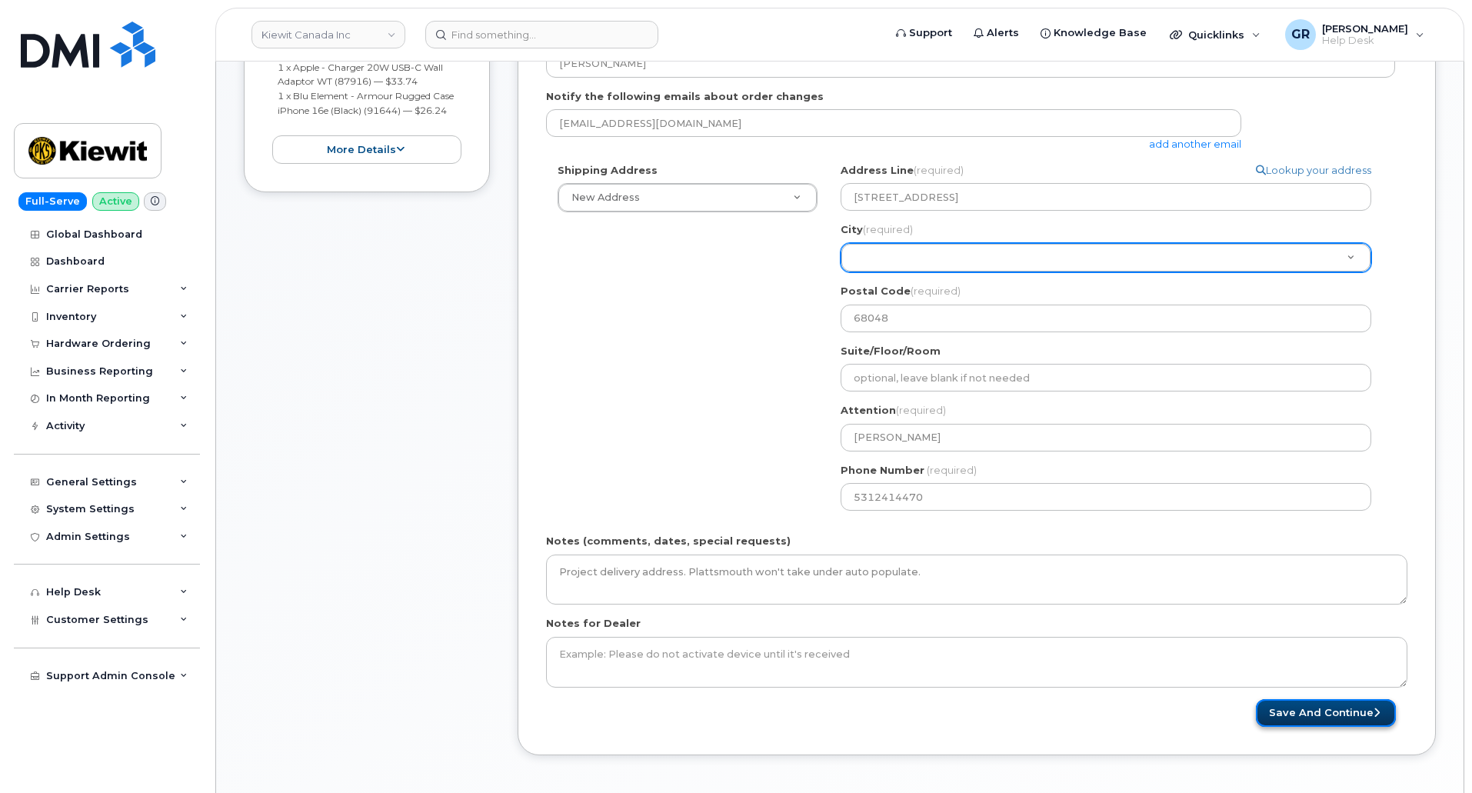
click at [1267, 721] on button "Save and Continue" at bounding box center [1326, 713] width 140 height 28
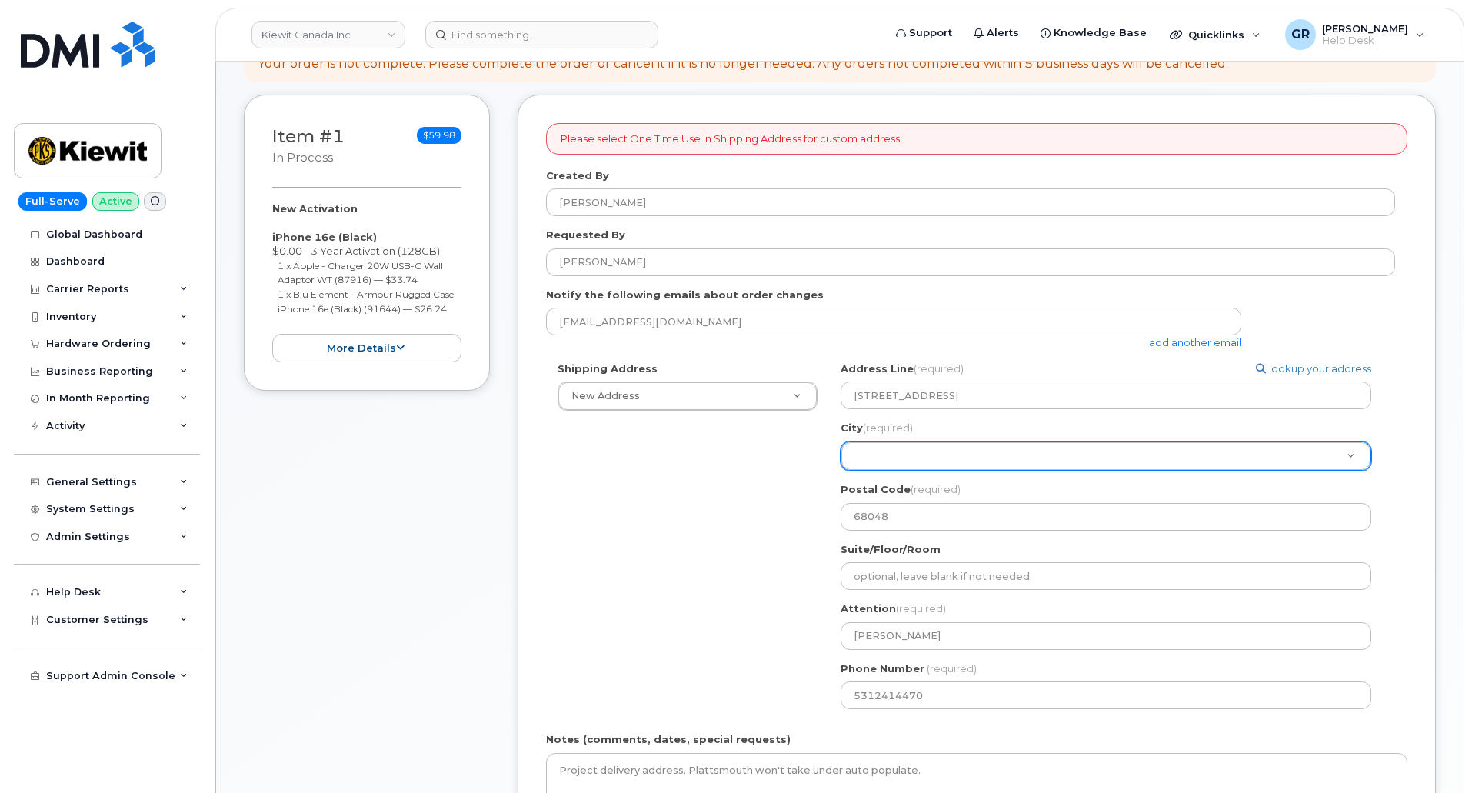
scroll to position [231, 0]
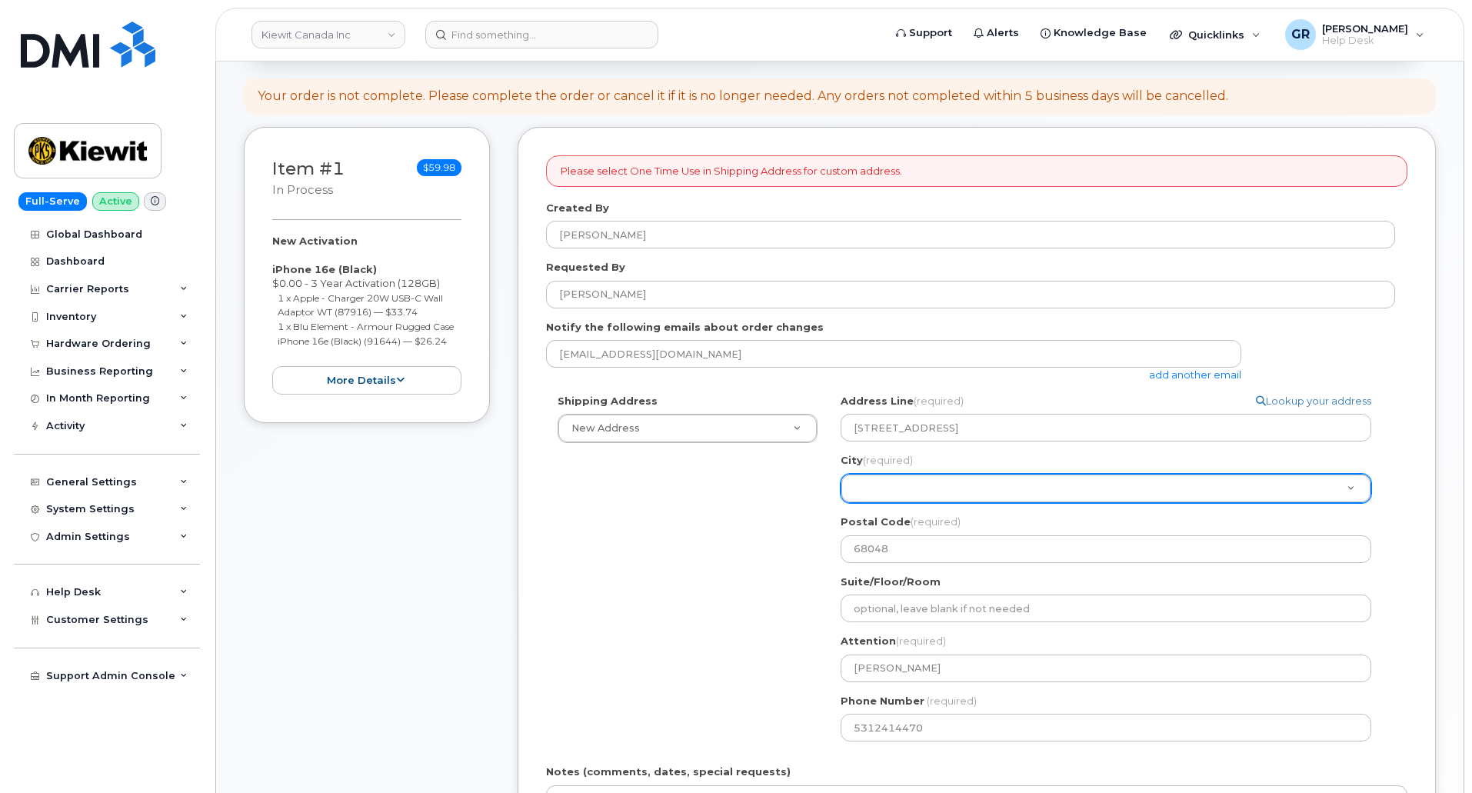
click at [659, 519] on div "Shipping Address New Address New Address 17 Crois Des Marronniers Beaver Marine…" at bounding box center [970, 573] width 849 height 359
drag, startPoint x: 754, startPoint y: 429, endPoint x: 774, endPoint y: 433, distance: 21.1
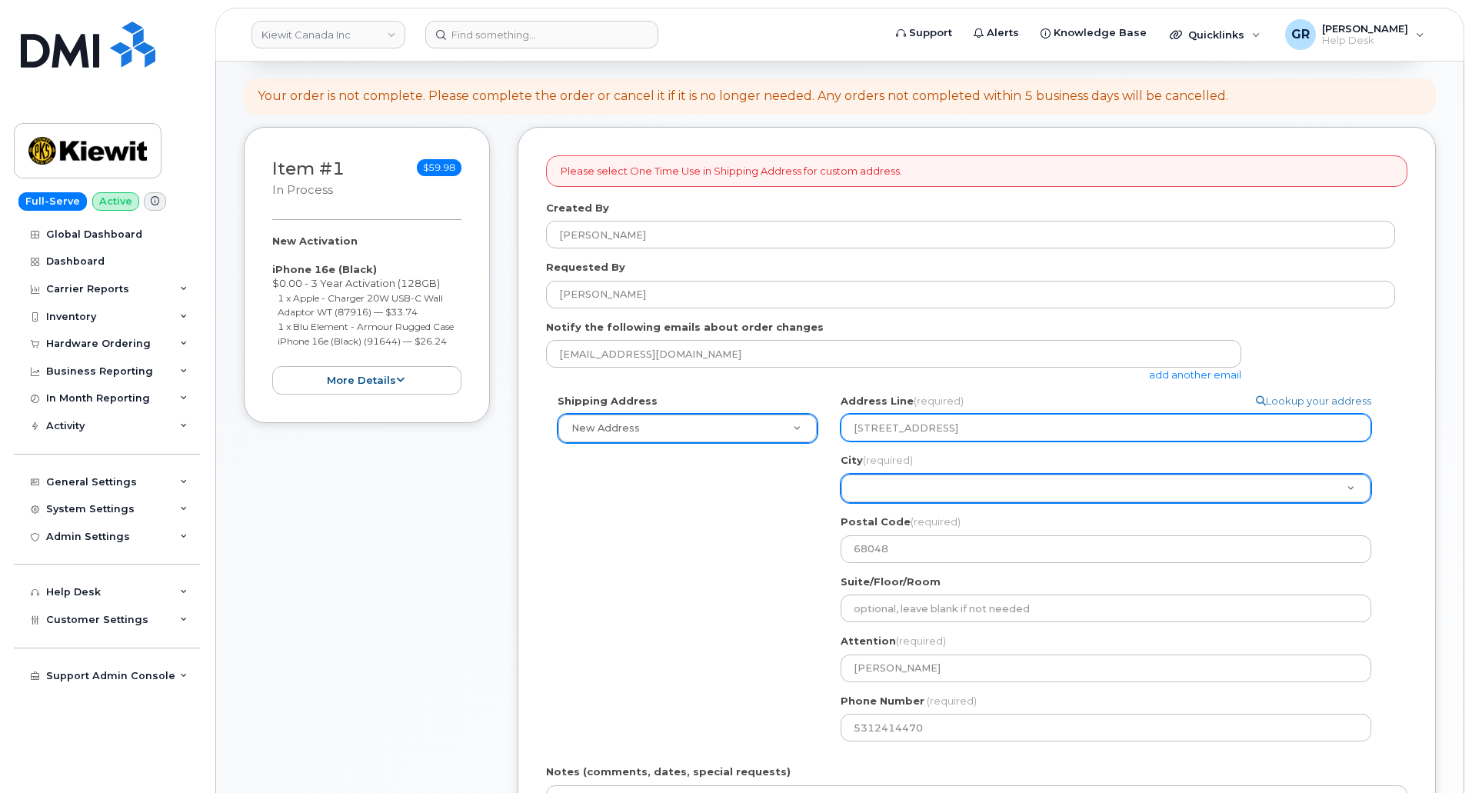
drag, startPoint x: 1048, startPoint y: 425, endPoint x: 780, endPoint y: 416, distance: 268.5
click at [766, 423] on div "Shipping Address New Address New Address 17 Crois Des Marronniers Beaver Marine…" at bounding box center [970, 573] width 849 height 359
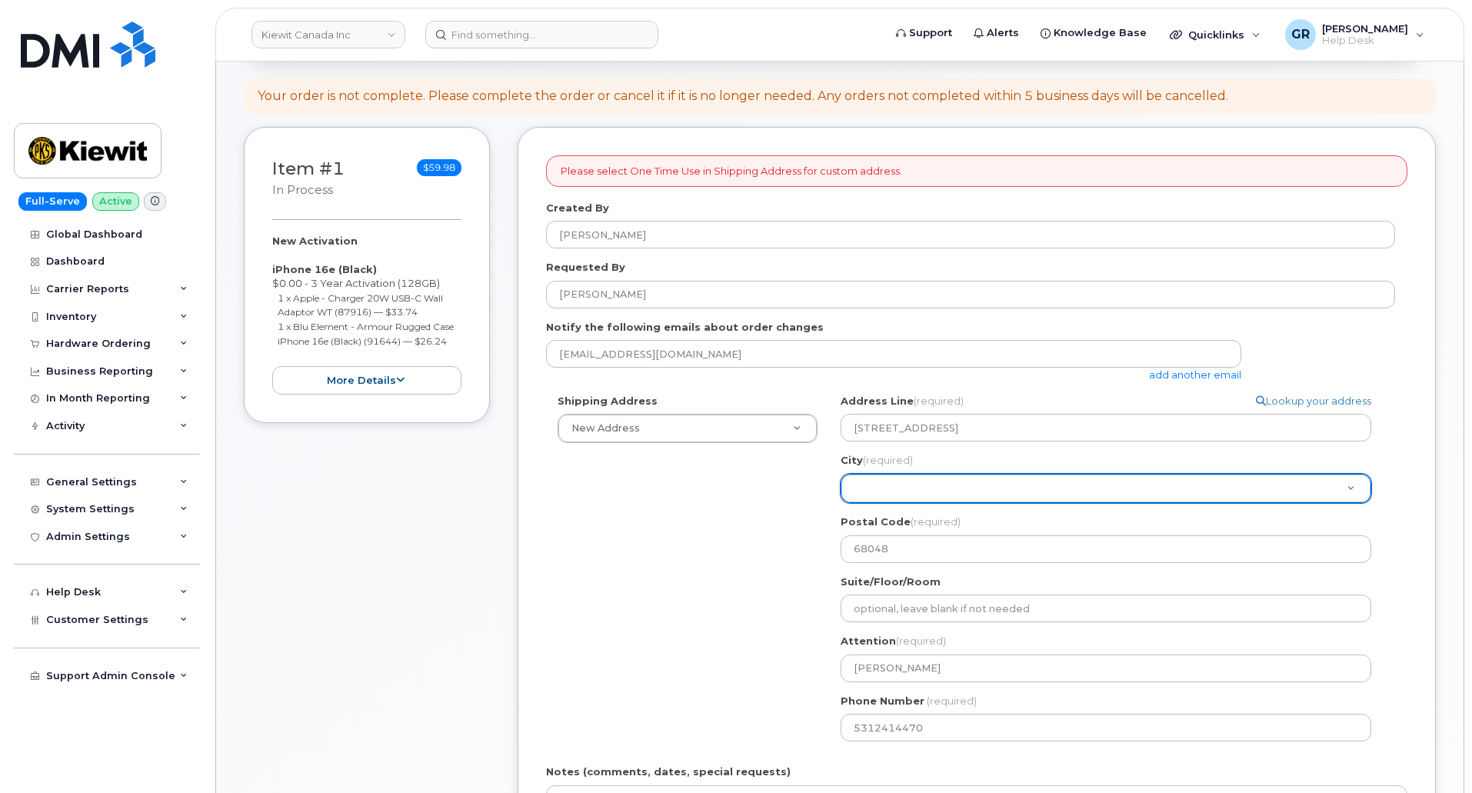
drag, startPoint x: 633, startPoint y: 523, endPoint x: 651, endPoint y: 503, distance: 27.2
click at [920, 526] on input "Plattsmouth" at bounding box center [1106, 524] width 498 height 22
drag, startPoint x: 942, startPoint y: 524, endPoint x: 638, endPoint y: 548, distance: 304.7
click at [661, 553] on body "Kiewit Canada Inc Support Alerts Knowledge Base Quicklinks Suspend / Cancel Dev…" at bounding box center [736, 604] width 1472 height 1670
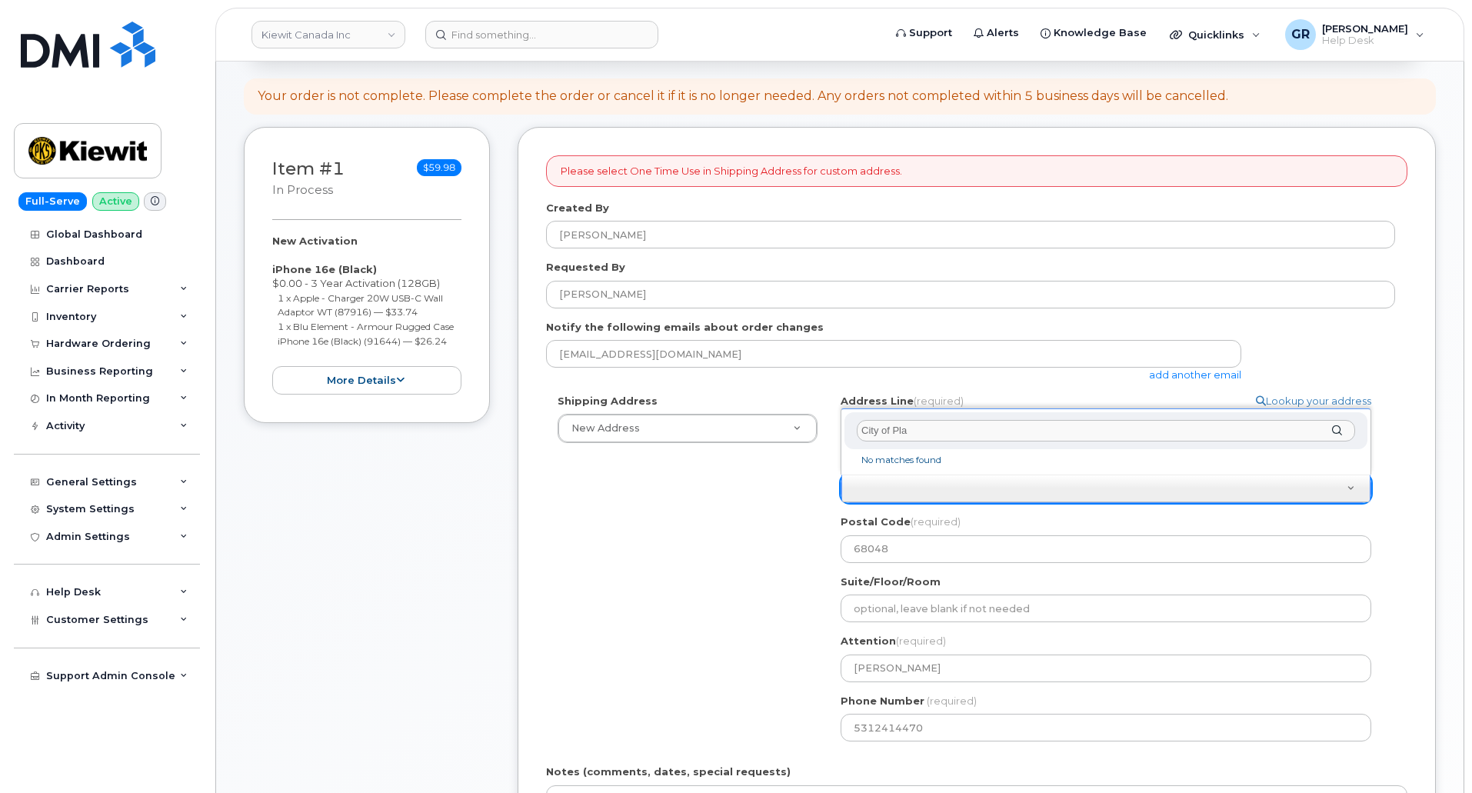
type input "City of Plat"
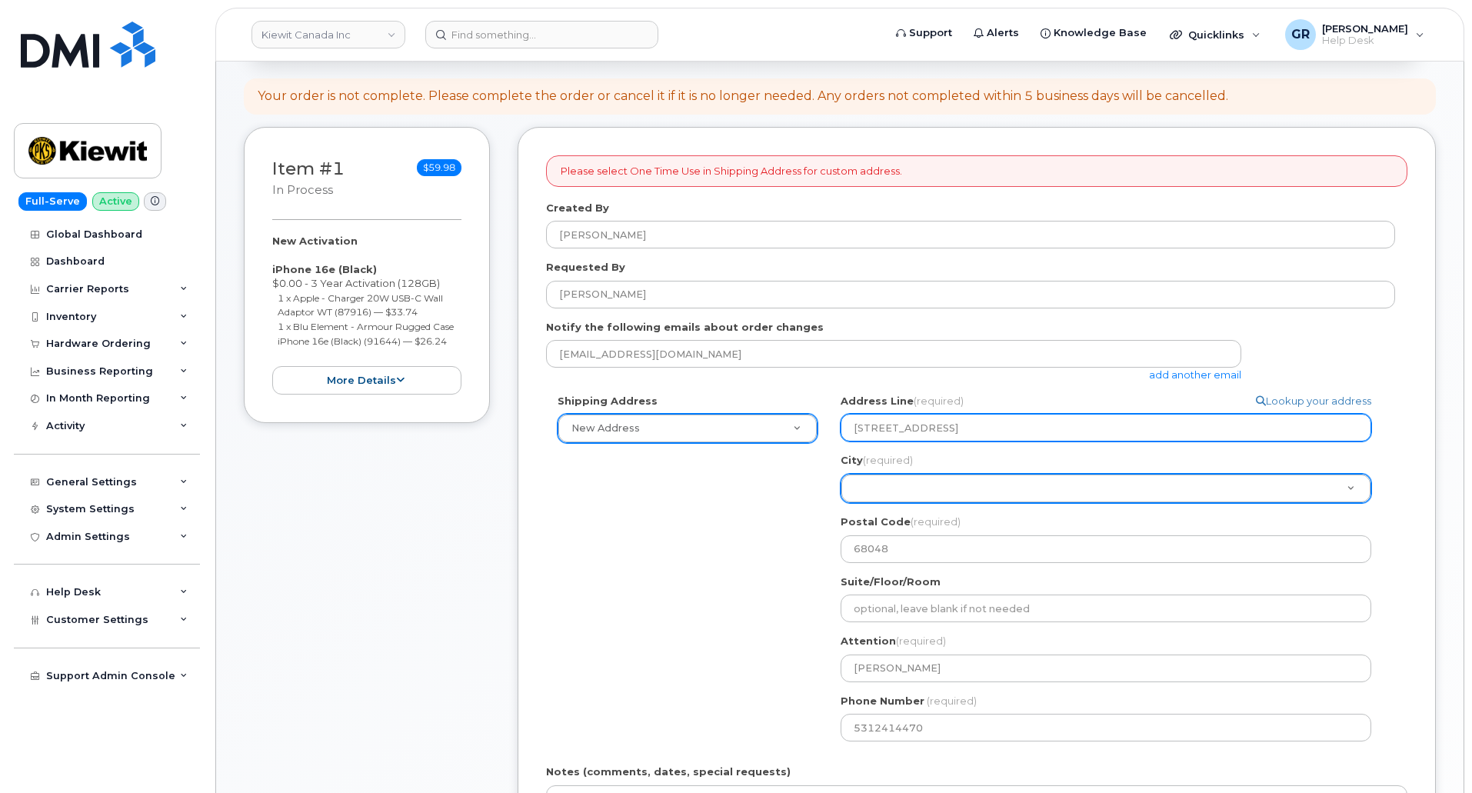
drag, startPoint x: 1021, startPoint y: 425, endPoint x: 779, endPoint y: 427, distance: 241.5
click at [779, 427] on div "Shipping Address New Address New Address 17 Crois Des Marronniers Beaver Marine…" at bounding box center [970, 573] width 849 height 359
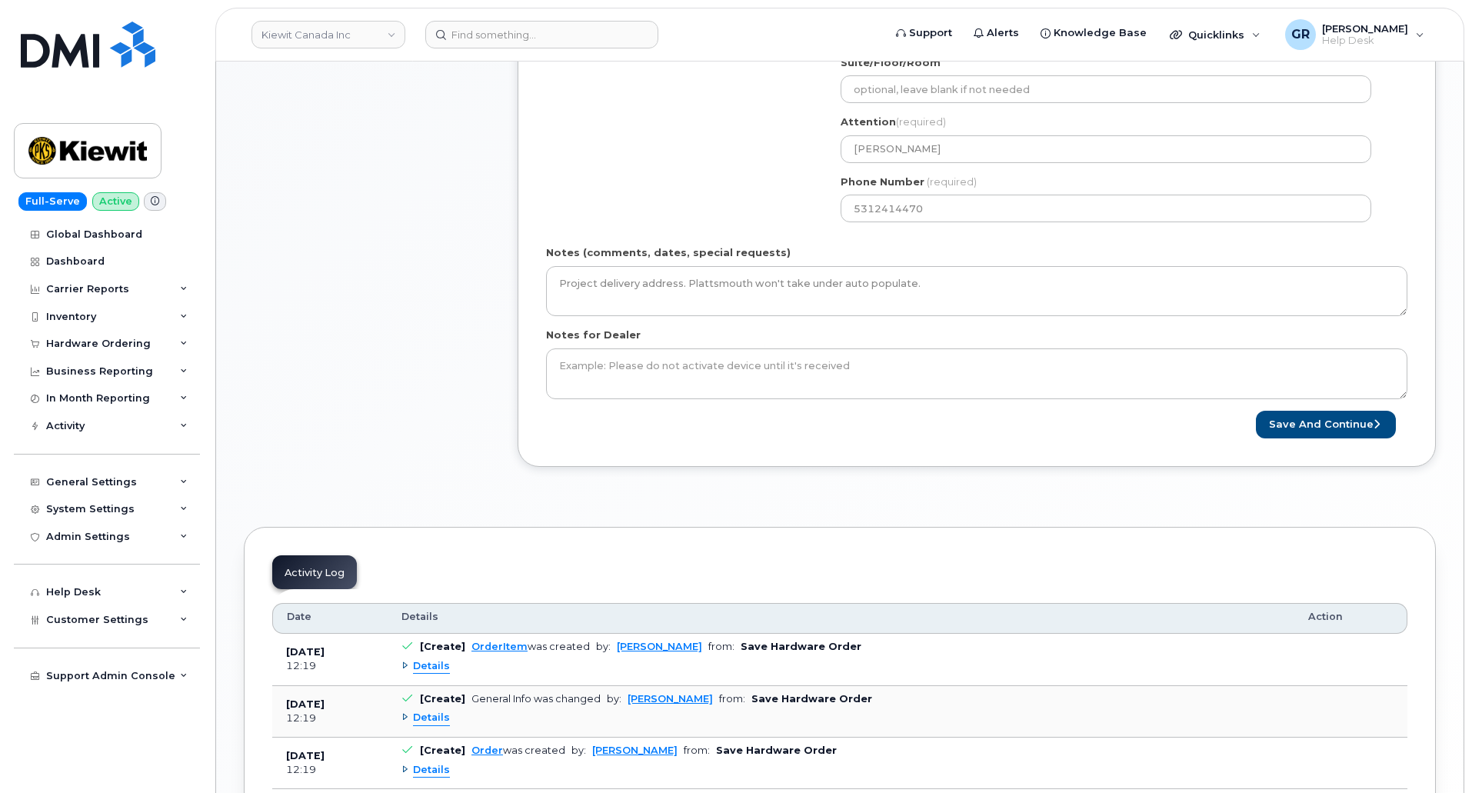
scroll to position [846, 0]
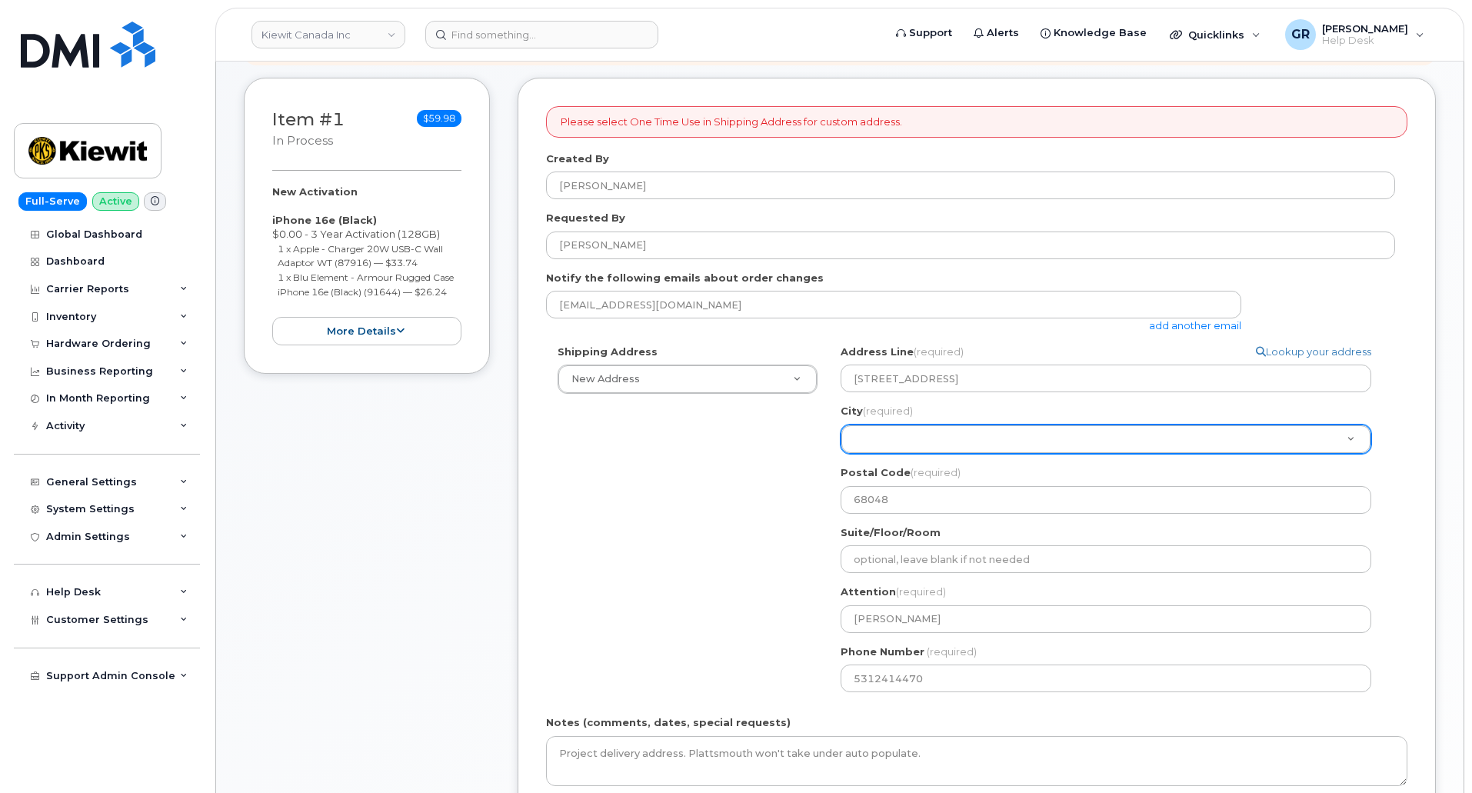
scroll to position [231, 0]
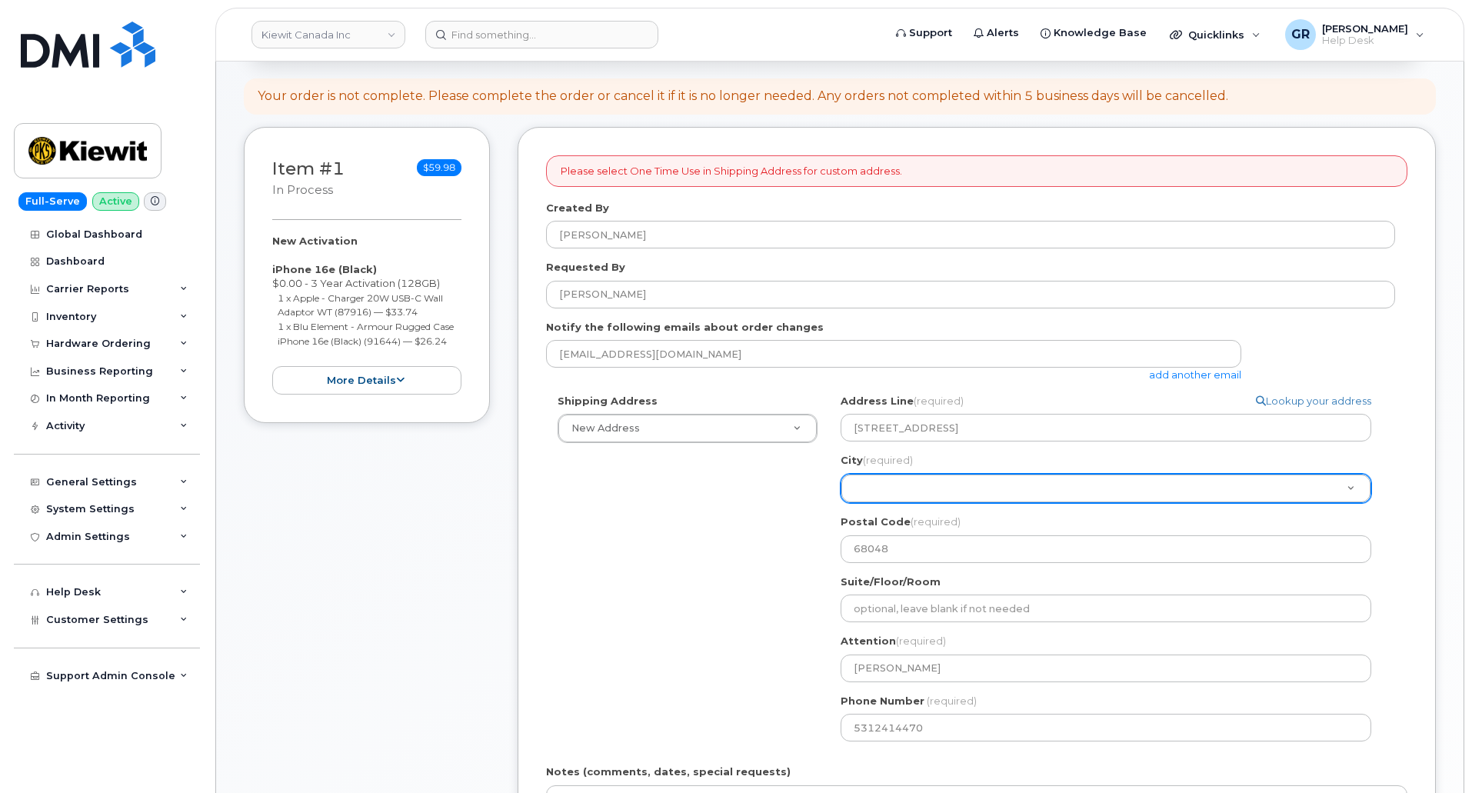
click at [461, 537] on div "Item #1 in process $59.98 New Activation iPhone 16e (Black) $0.00 - 3 Year Acti…" at bounding box center [367, 568] width 246 height 882
click at [744, 588] on div "Shipping Address New Address New Address 17 Crois Des Marronniers Beaver Marine…" at bounding box center [970, 573] width 849 height 359
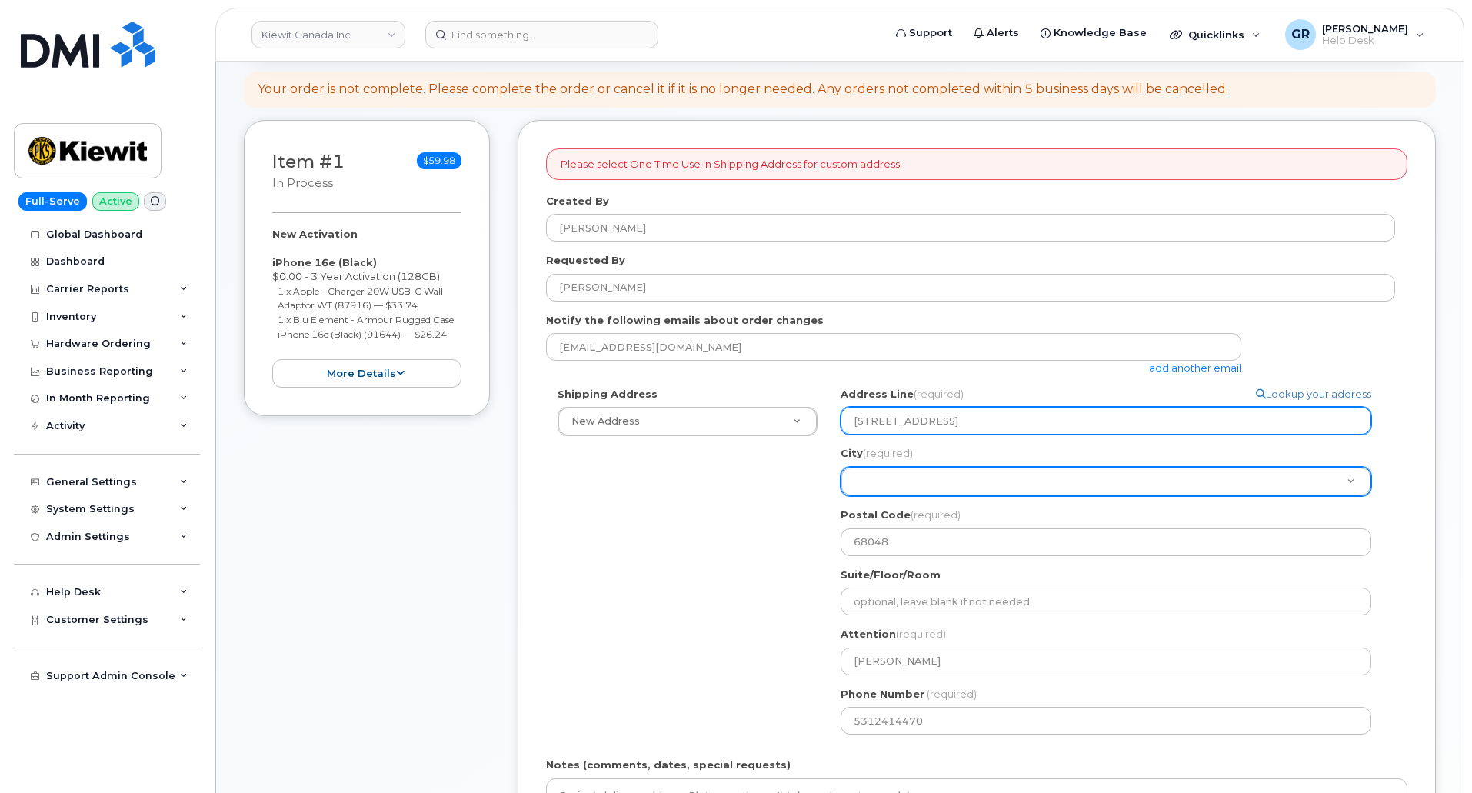
scroll to position [339, 0]
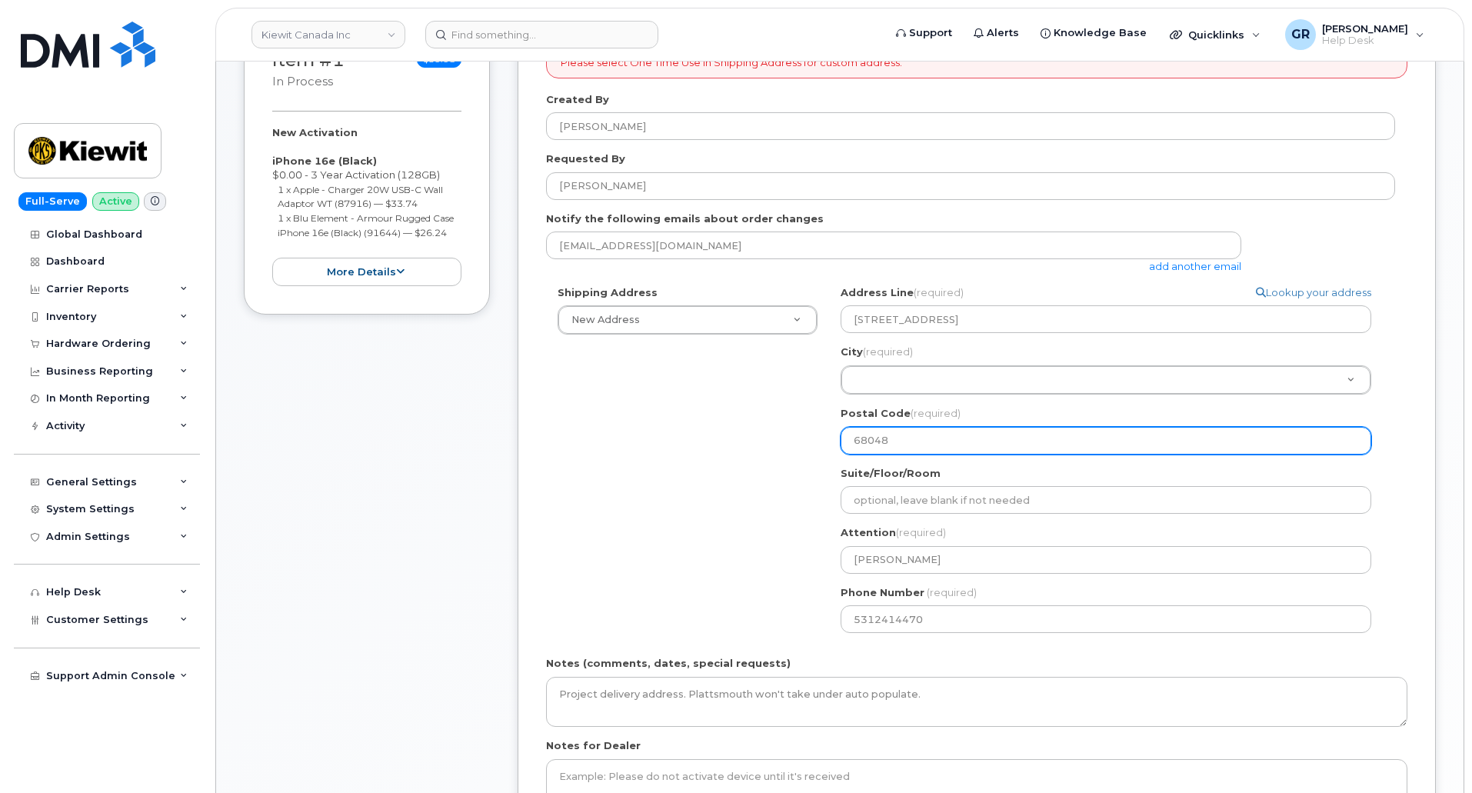
drag, startPoint x: 972, startPoint y: 441, endPoint x: 802, endPoint y: 440, distance: 170.0
click at [802, 440] on div "Shipping Address New Address New Address 17 Crois Des Marronniers Beaver Marine…" at bounding box center [970, 464] width 849 height 359
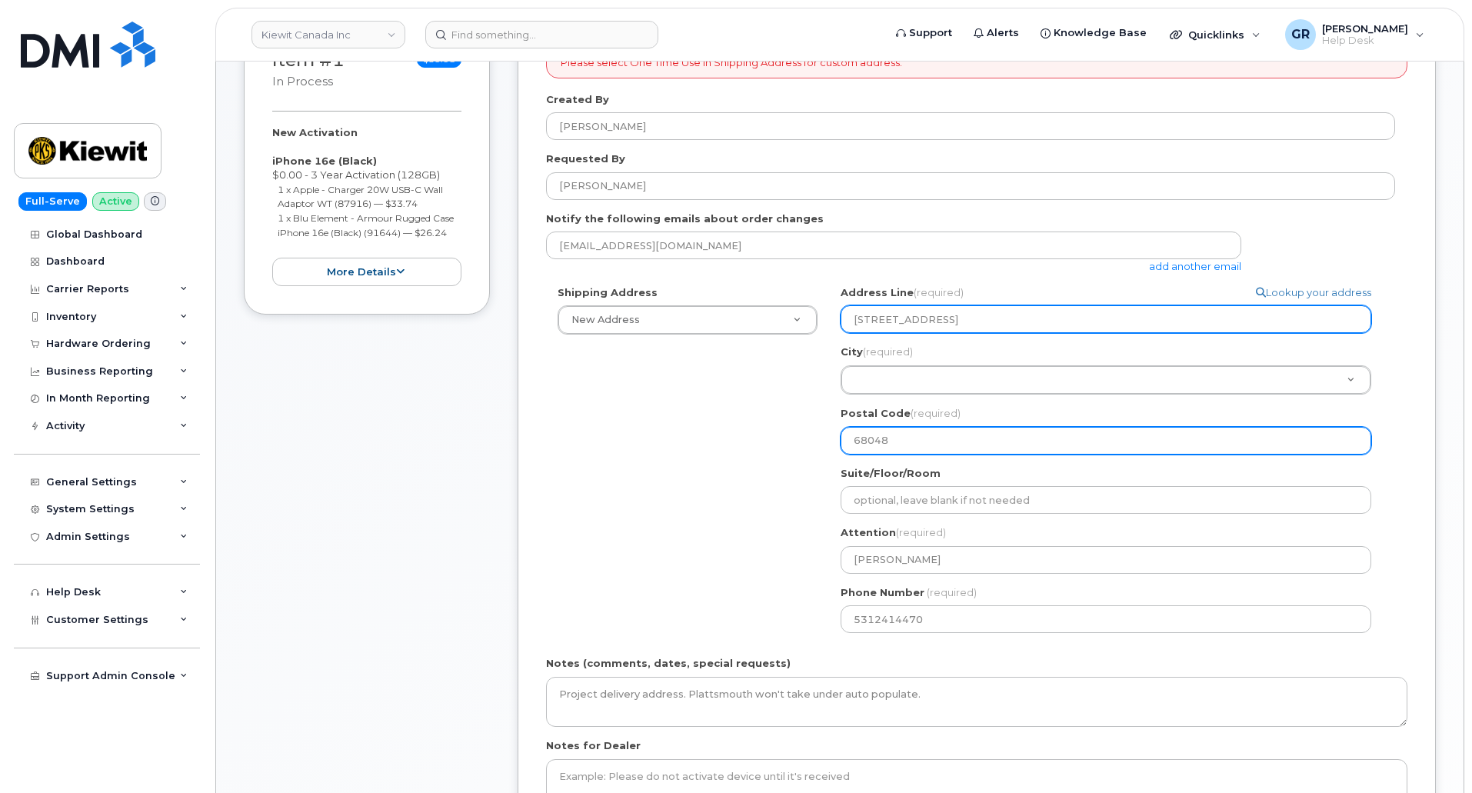
select select
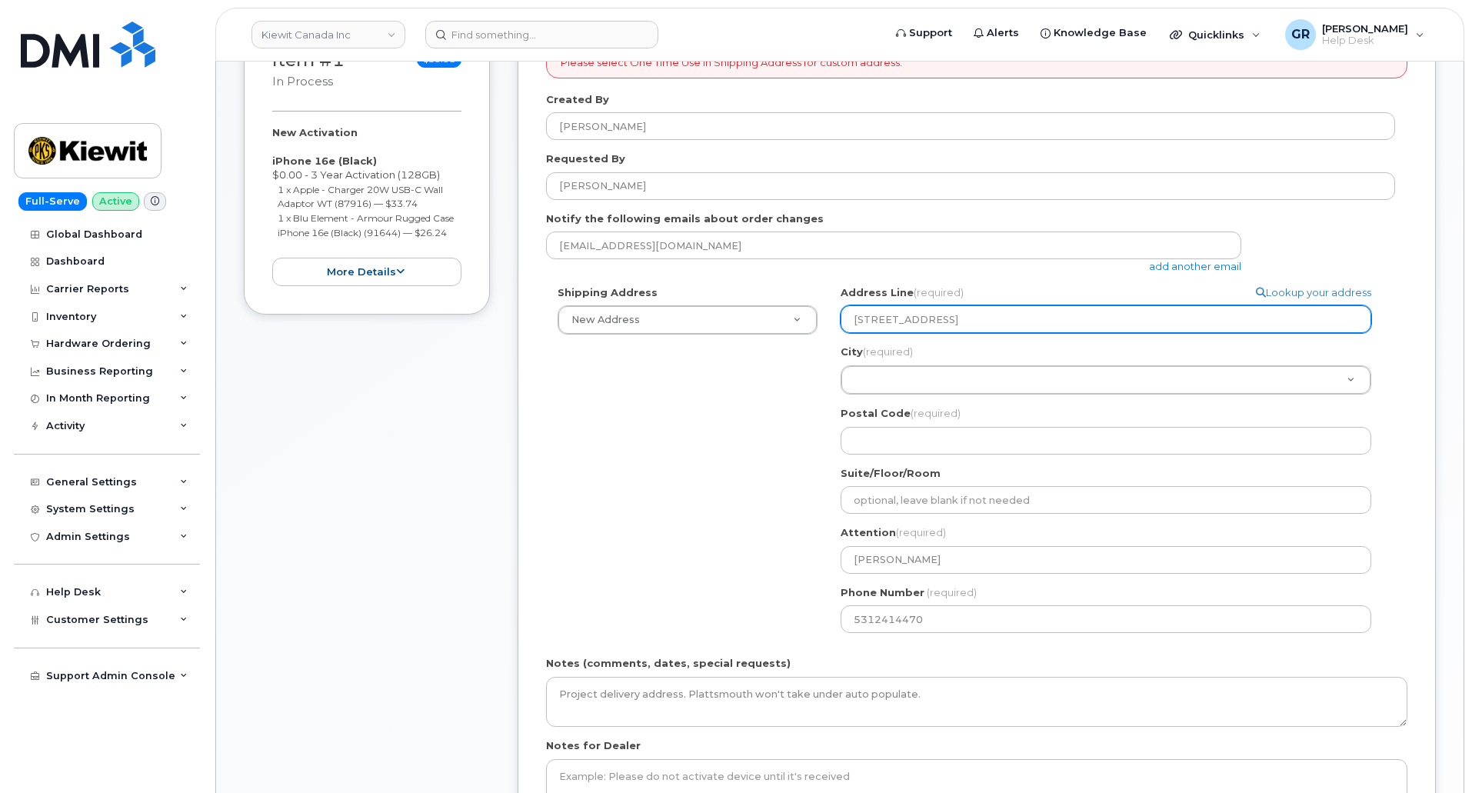
click at [1056, 318] on input "11501 42nd St. Plattsmouth, NE" at bounding box center [1106, 319] width 531 height 28
paste input "68048"
select select
type input "11501 42nd St. Plattsmouth, NE 68048"
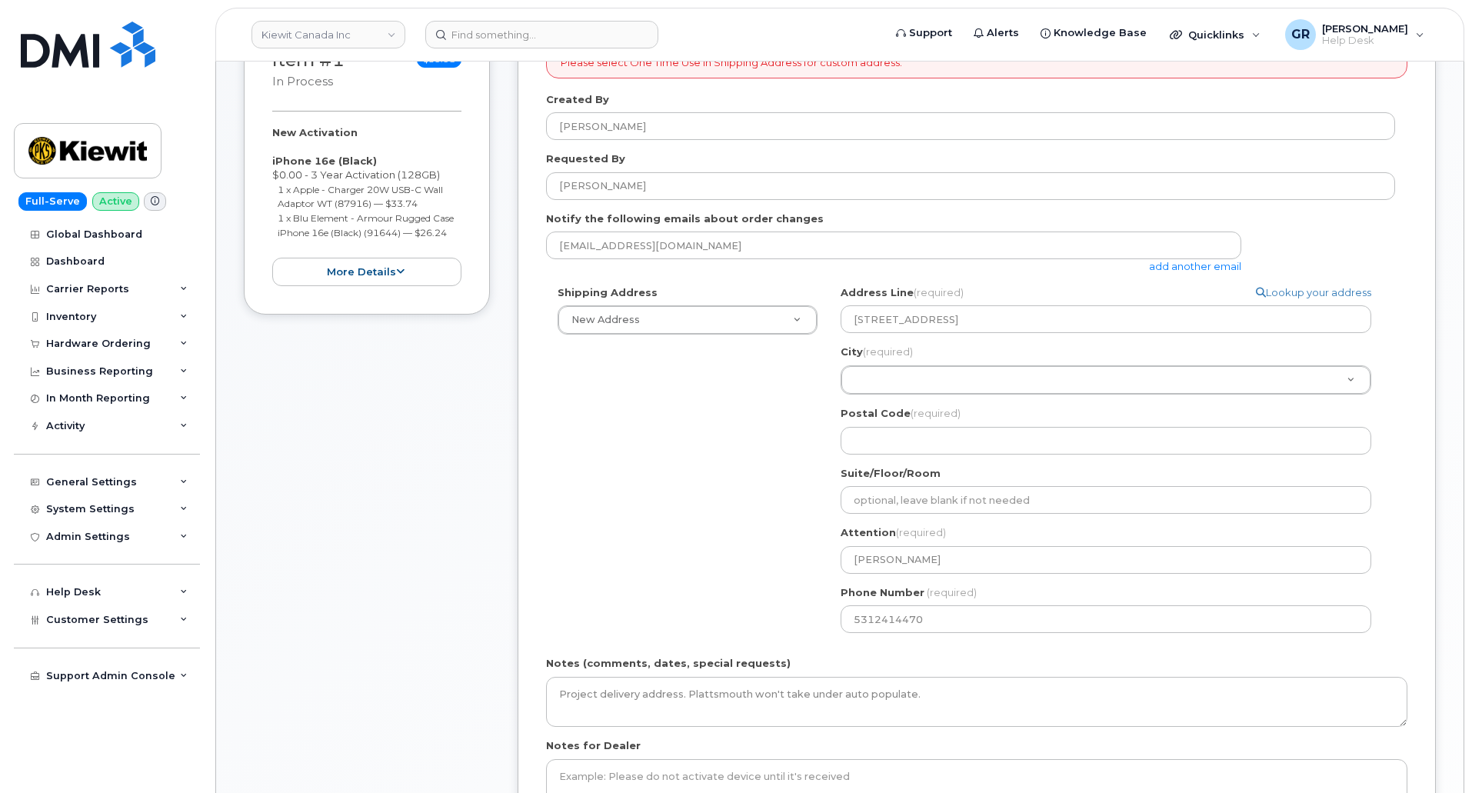
click at [699, 476] on div "Shipping Address New Address New Address 17 Crois Des Marronniers Beaver Marine…" at bounding box center [970, 464] width 849 height 359
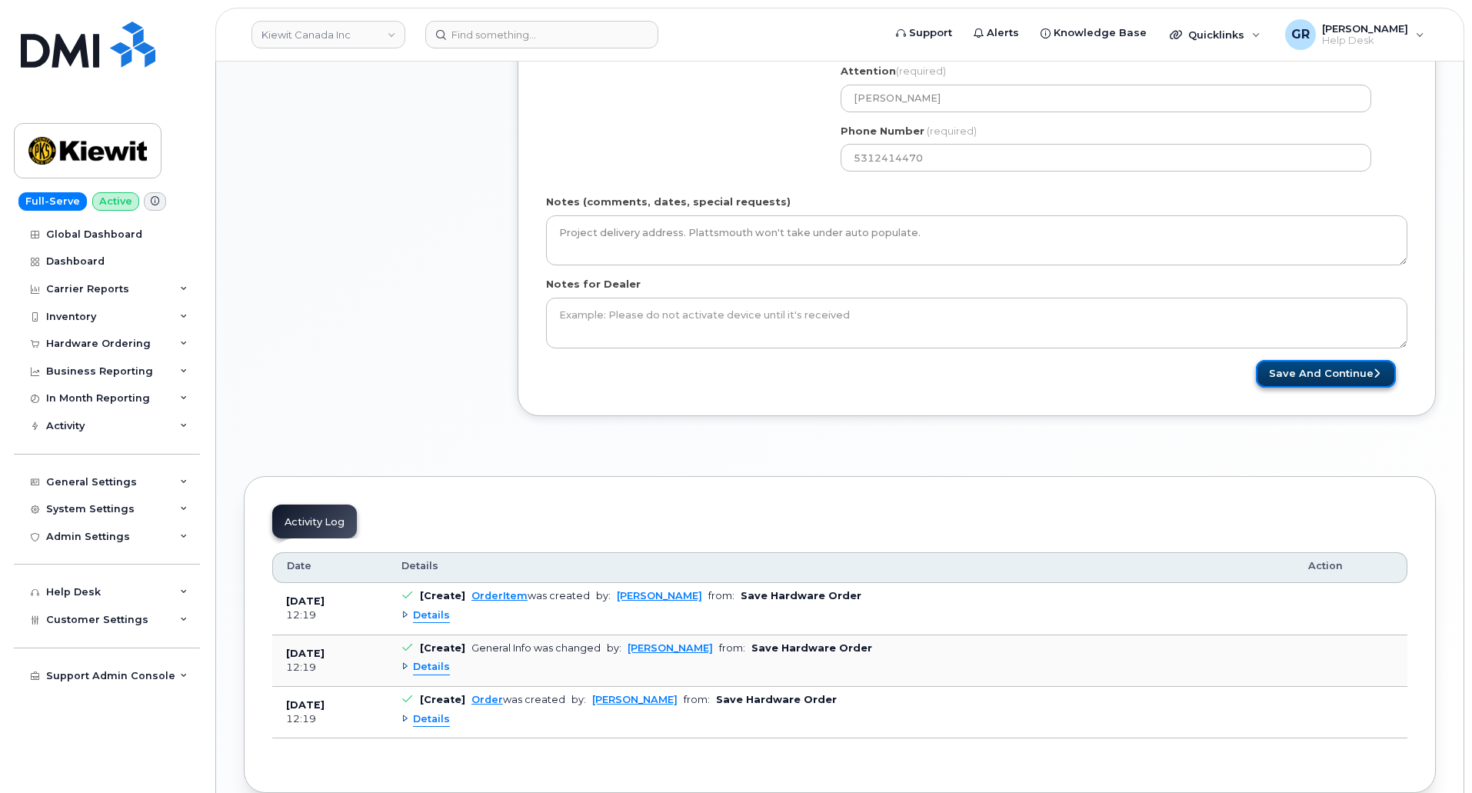
click at [1346, 370] on button "Save and Continue" at bounding box center [1326, 374] width 140 height 28
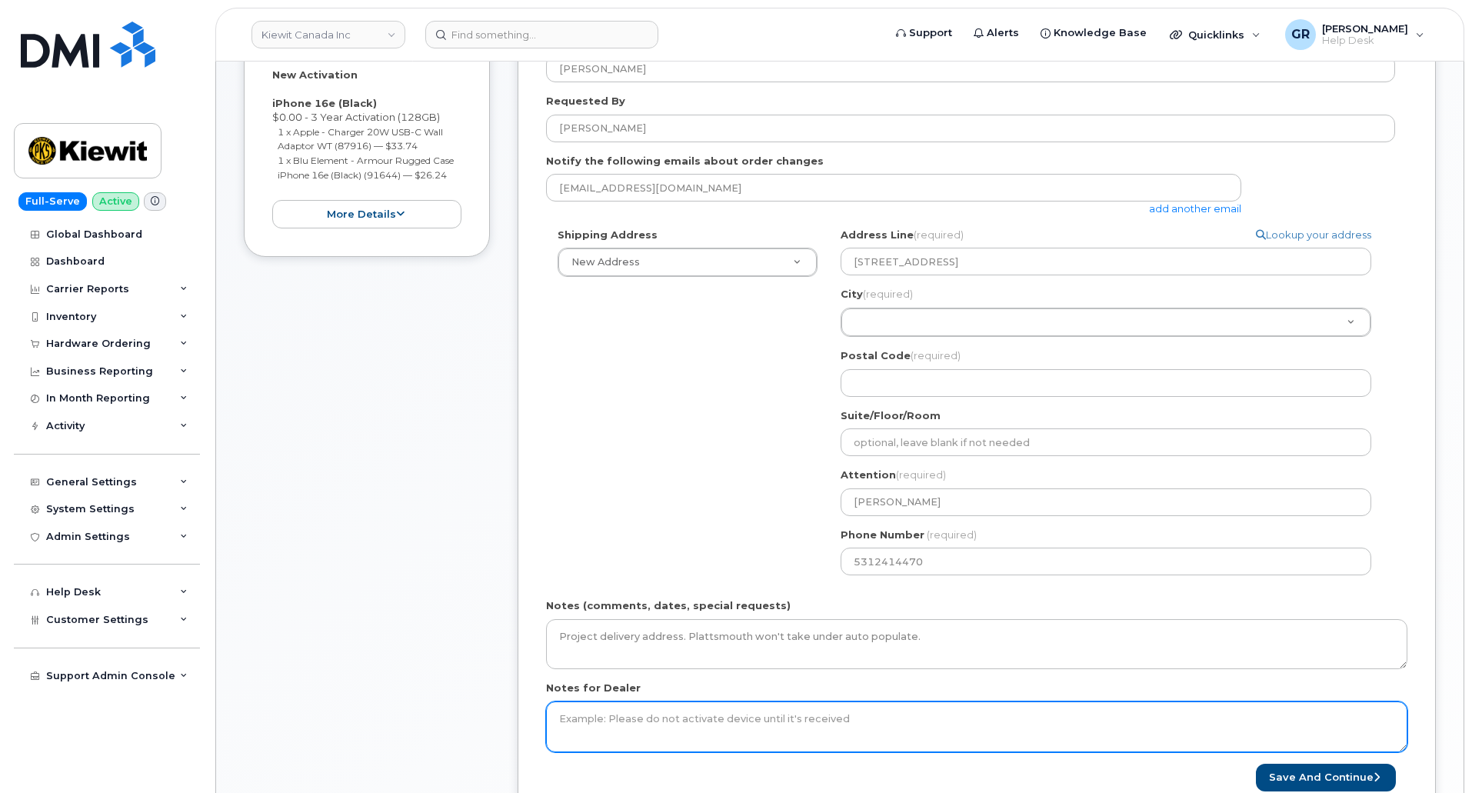
scroll to position [311, 0]
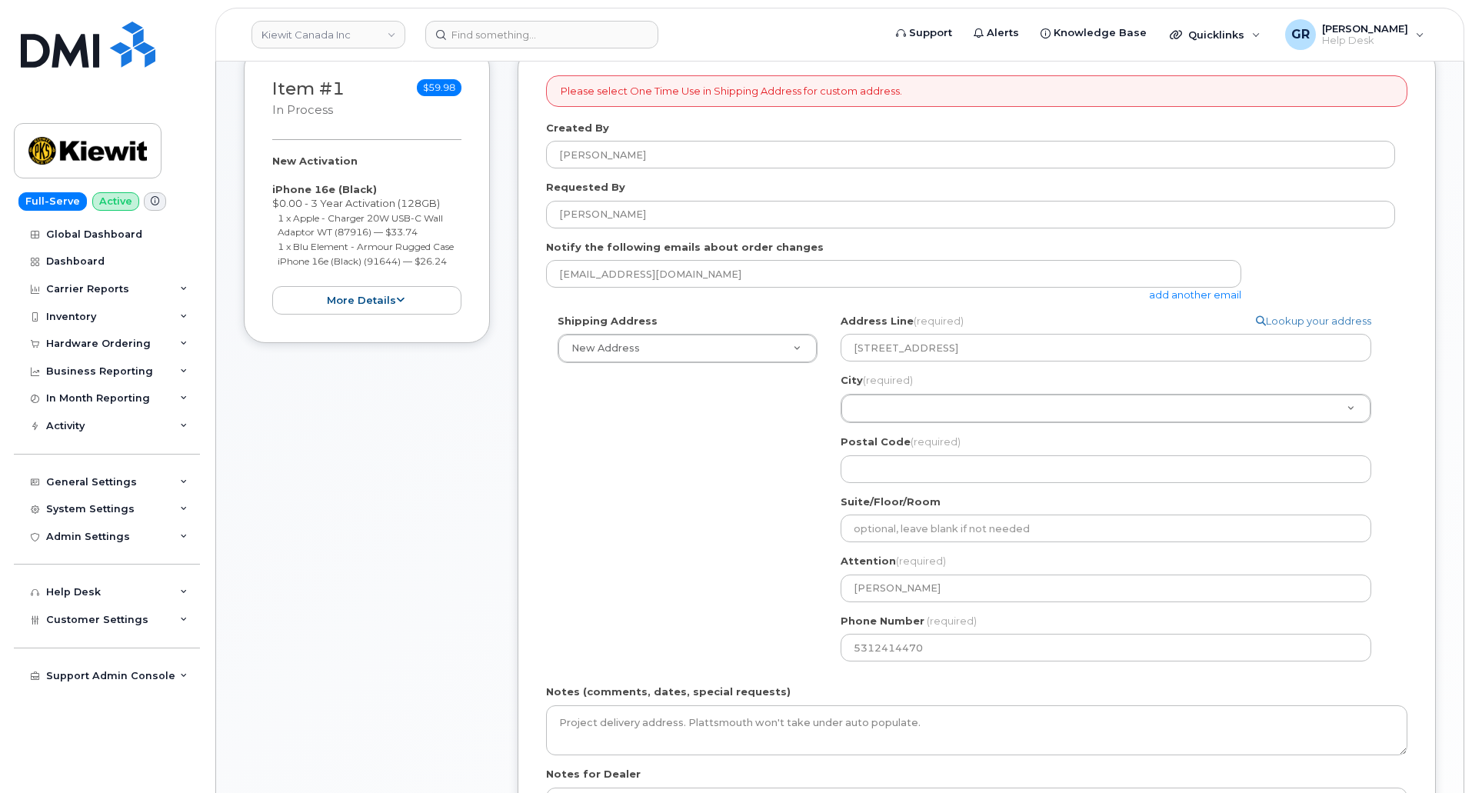
click at [739, 465] on div "Shipping Address New Address New Address 17 Crois Des Marronniers Beaver Marine…" at bounding box center [970, 493] width 849 height 359
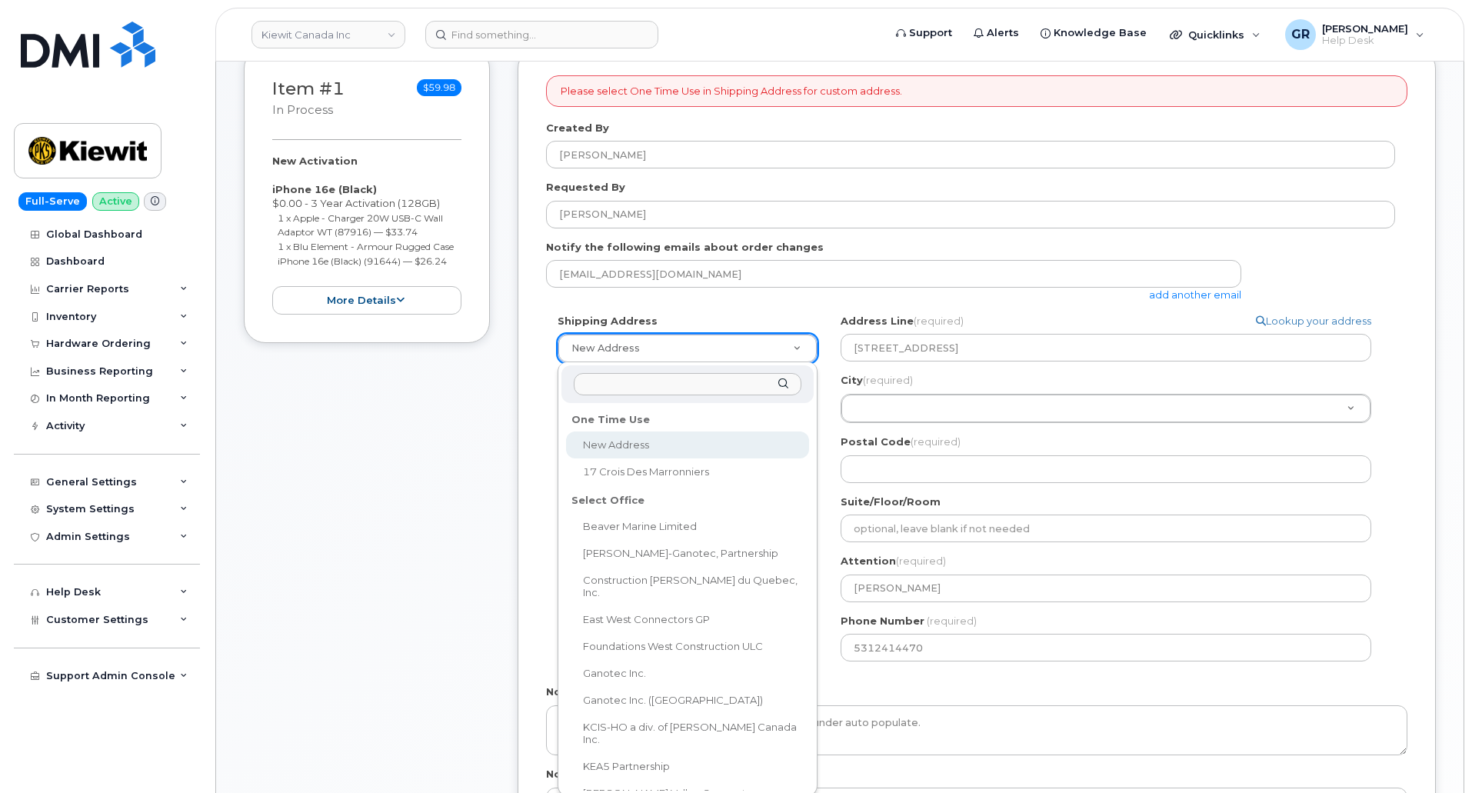
click at [705, 388] on input "text" at bounding box center [688, 384] width 228 height 22
click at [701, 379] on input "text" at bounding box center [688, 384] width 228 height 22
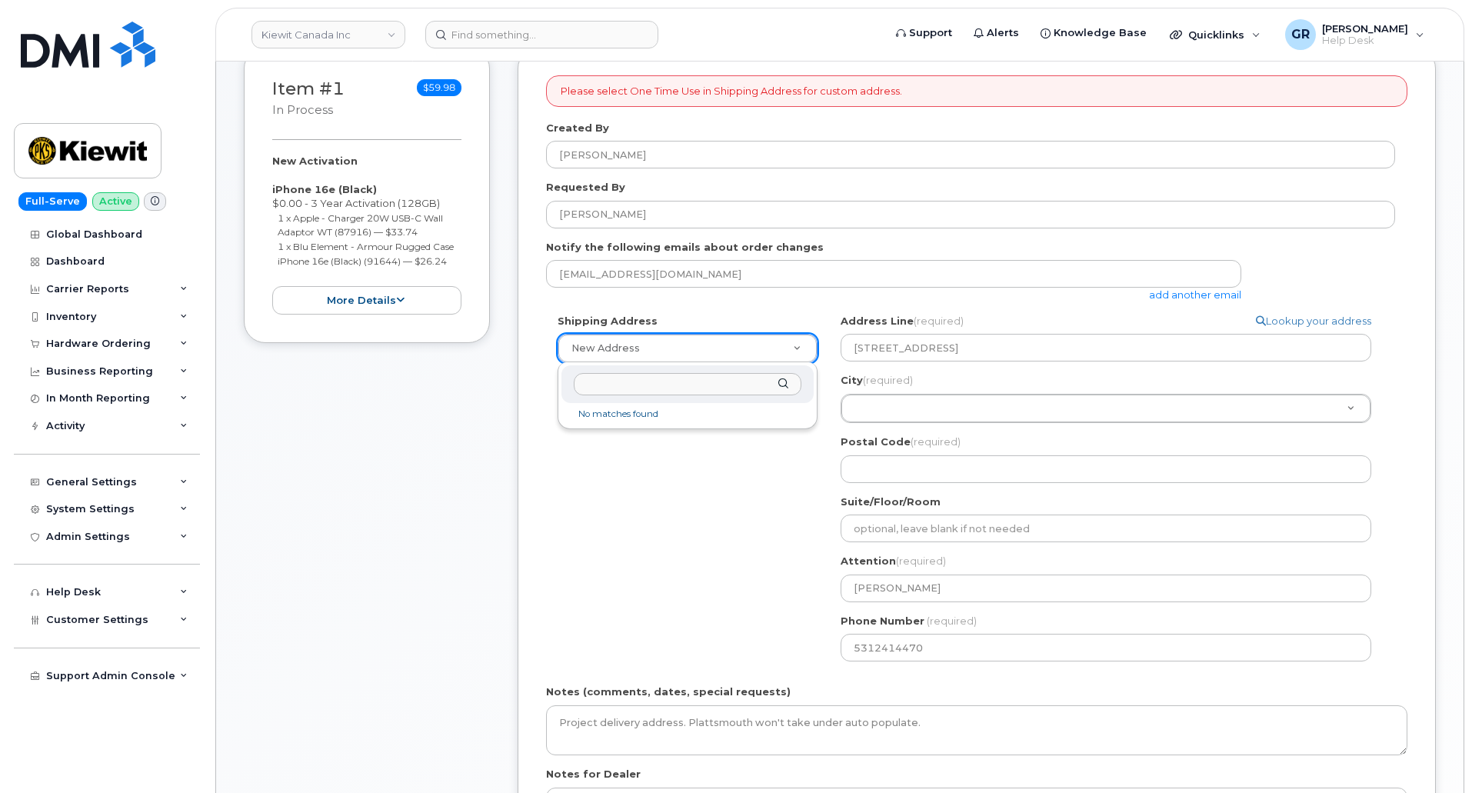
type input "68048"
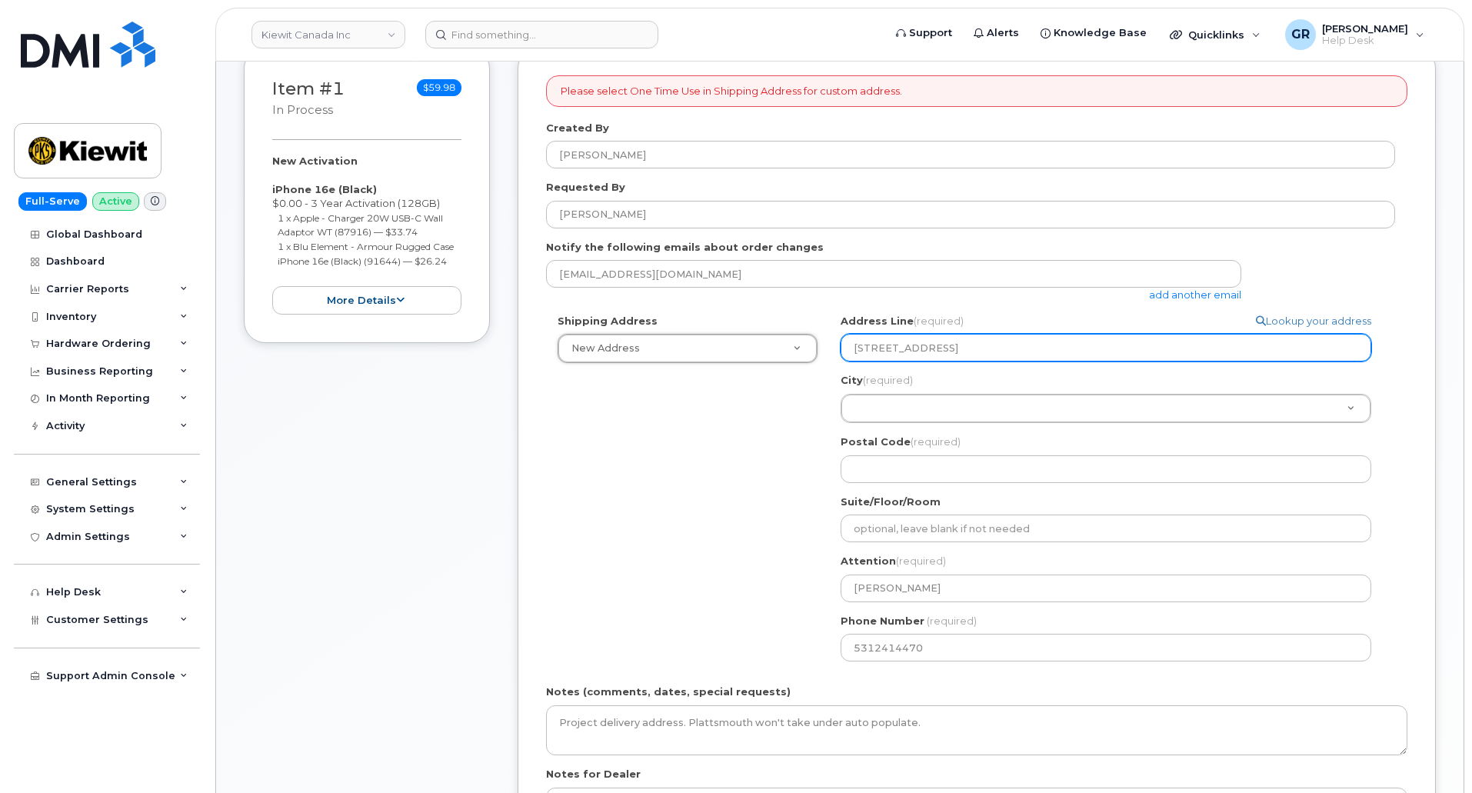
drag, startPoint x: 950, startPoint y: 337, endPoint x: 961, endPoint y: 344, distance: 12.8
click at [1028, 344] on input "11501 42nd St. Plattsmouth, NE 68048" at bounding box center [1106, 348] width 531 height 28
drag, startPoint x: 1088, startPoint y: 348, endPoint x: 848, endPoint y: 359, distance: 241.0
click at [848, 359] on input "11501 42nd St. Plattsmouth, NE 68048" at bounding box center [1106, 348] width 531 height 28
click at [1054, 348] on input "11501 42nd St. Plattsmouth, NE 68048" at bounding box center [1106, 348] width 531 height 28
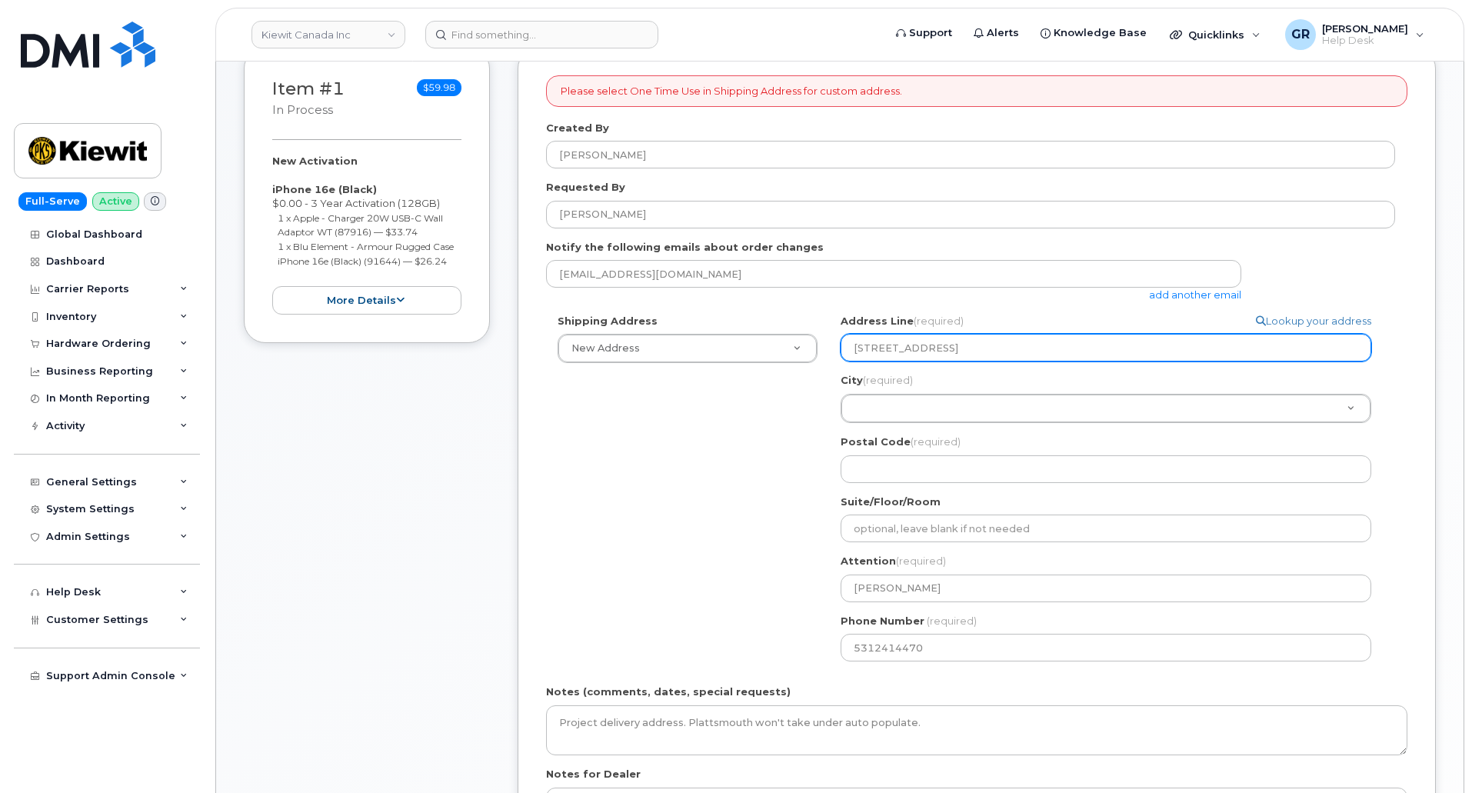
click at [1088, 355] on input "11501 42nd St. Plattsmouth, NE 68048" at bounding box center [1106, 348] width 531 height 28
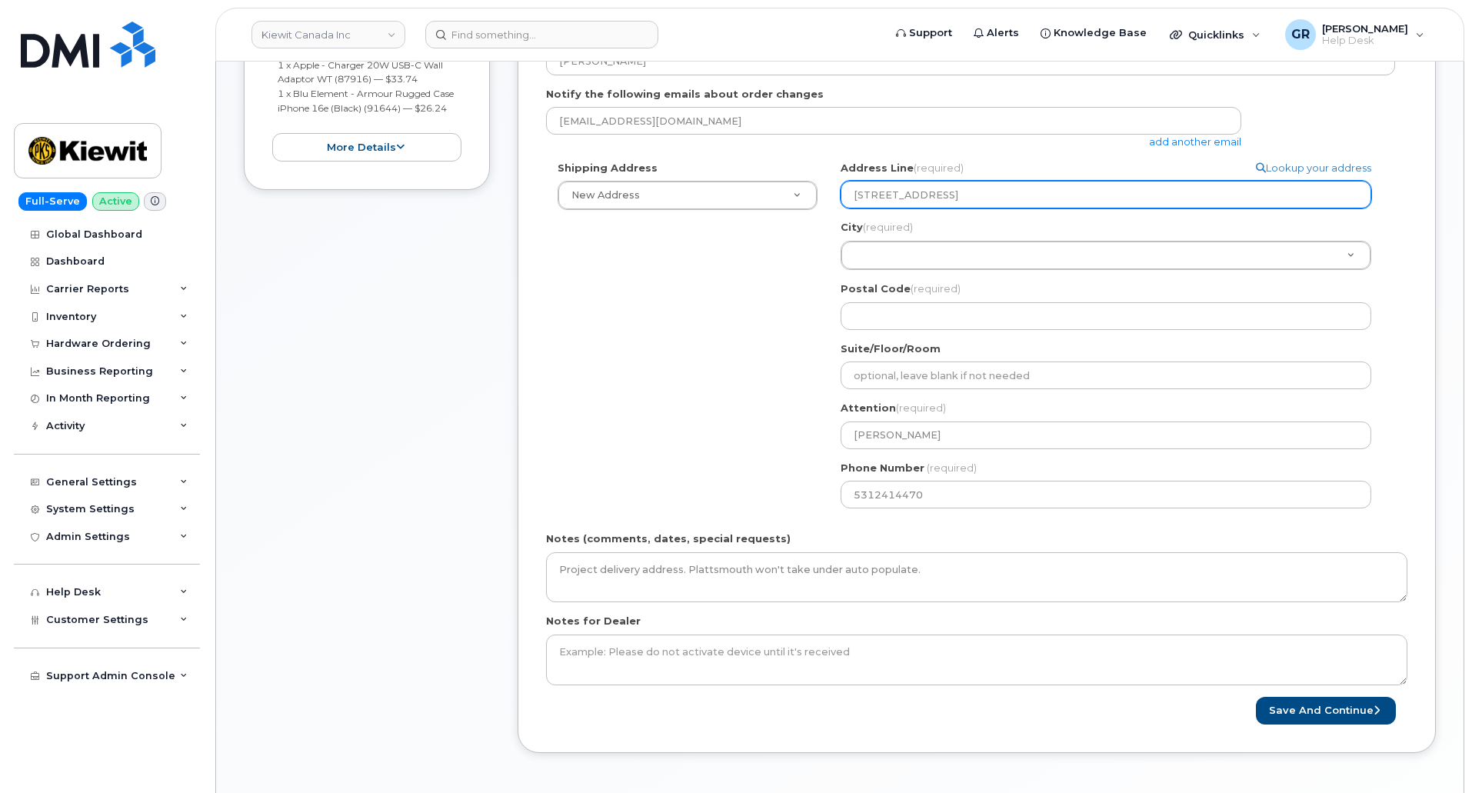
scroll to position [465, 0]
drag, startPoint x: 1072, startPoint y: 202, endPoint x: 811, endPoint y: 193, distance: 260.9
click at [811, 193] on div "Shipping Address New Address New Address 17 Crois Des Marronniers Beaver Marine…" at bounding box center [970, 339] width 849 height 359
select select
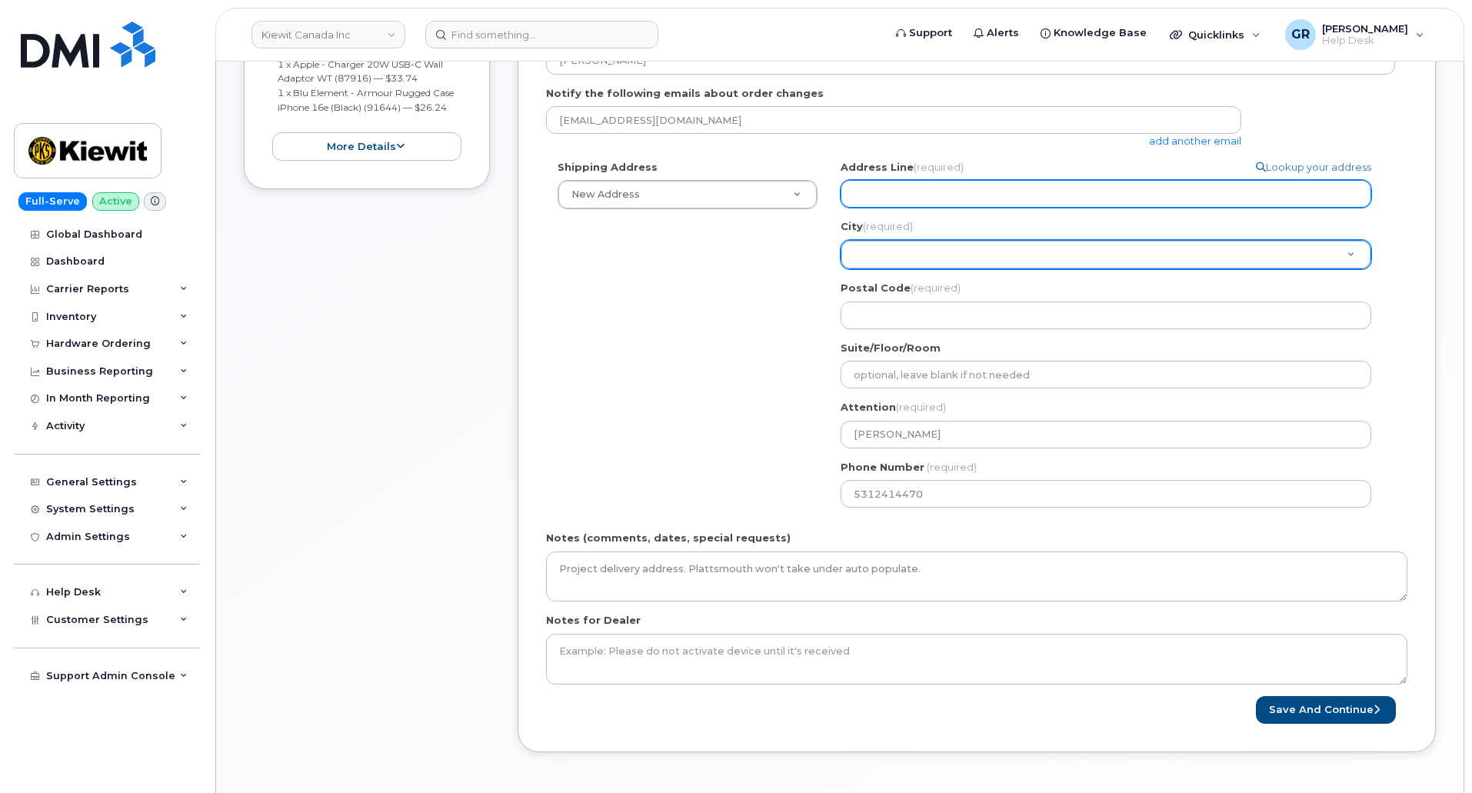
select select
type input "1"
select select
type input "11"
select select
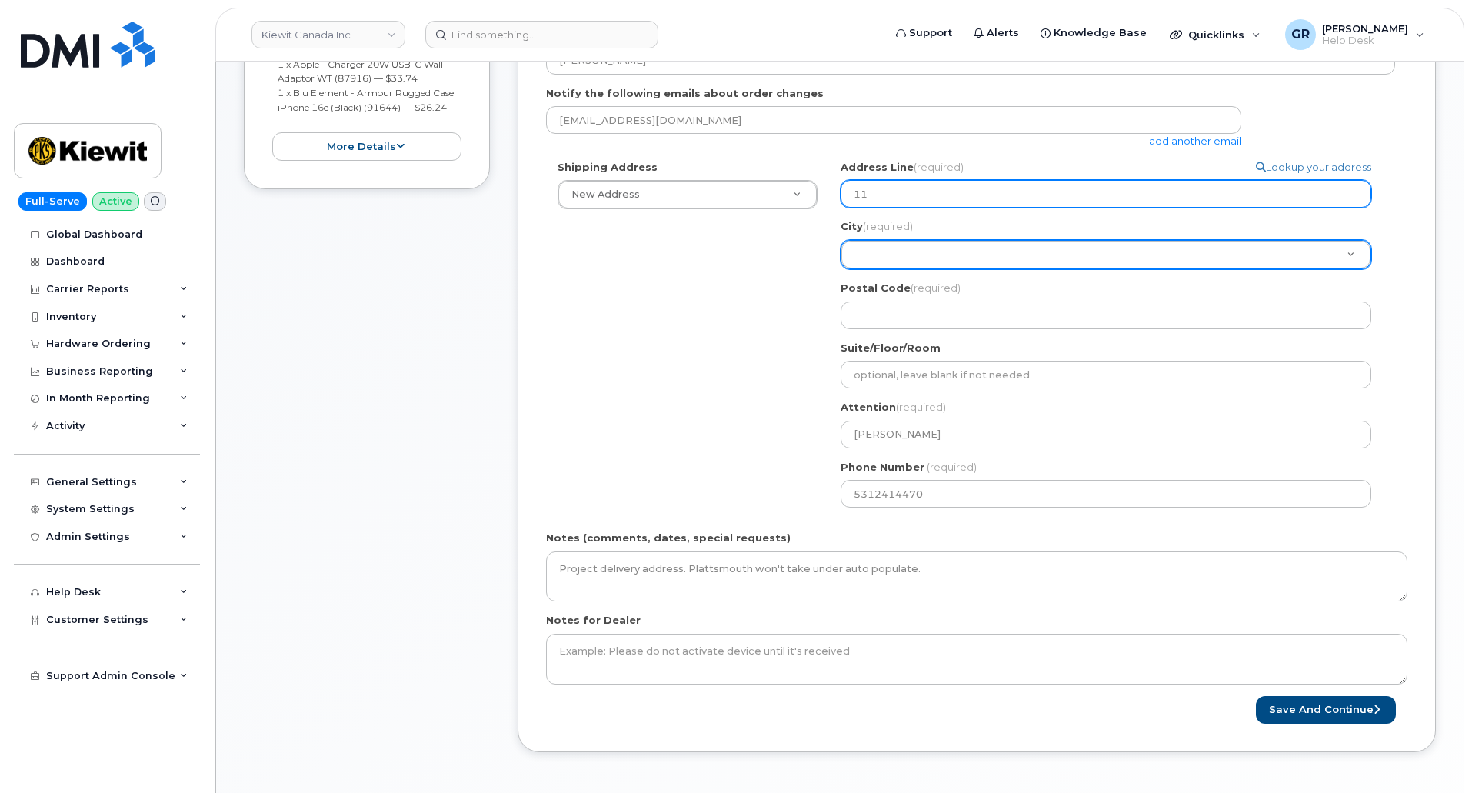
type input "115"
select select
type input "1150"
select select
type input "11501"
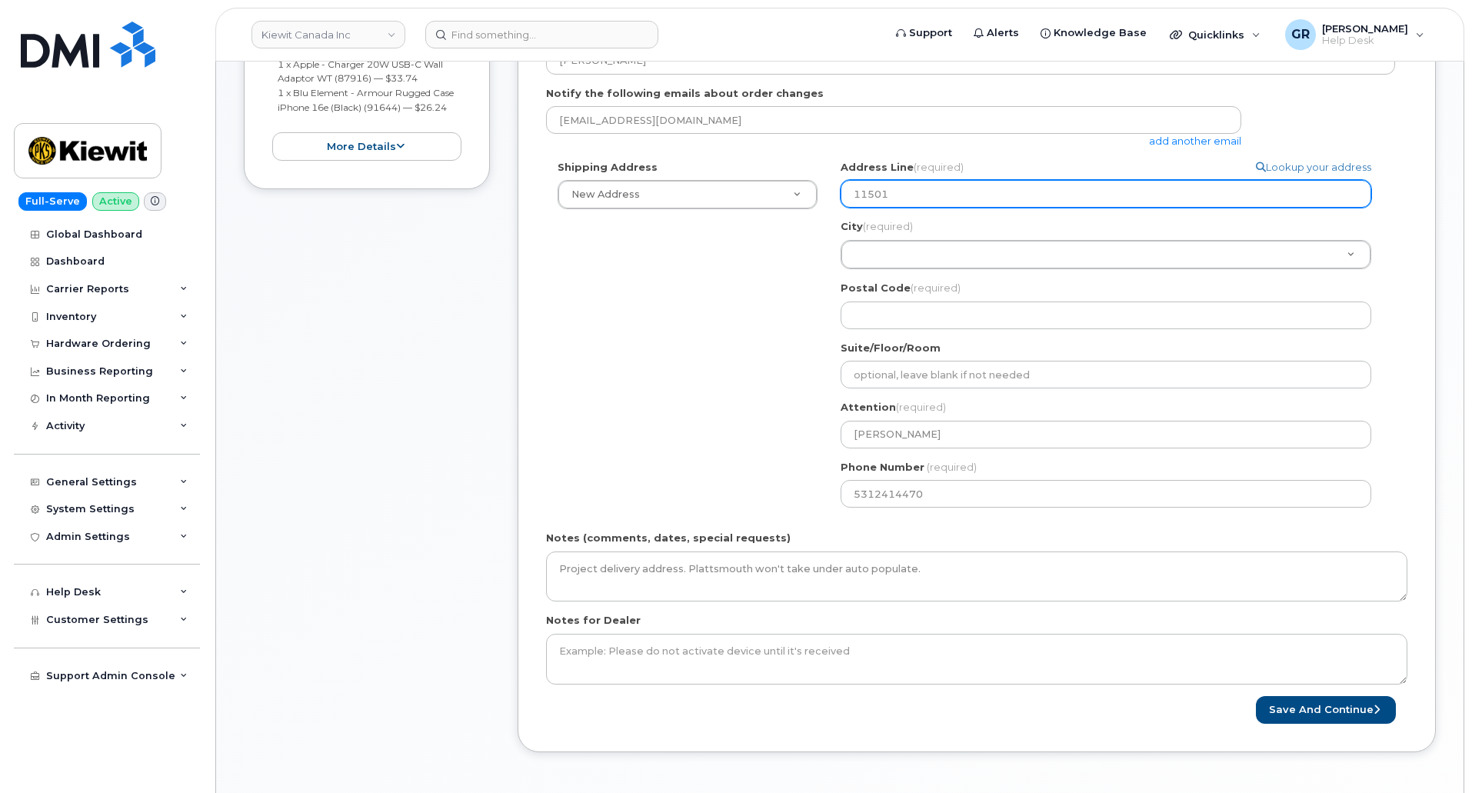
select select
type input "11501 4"
select select
type input "11501 42"
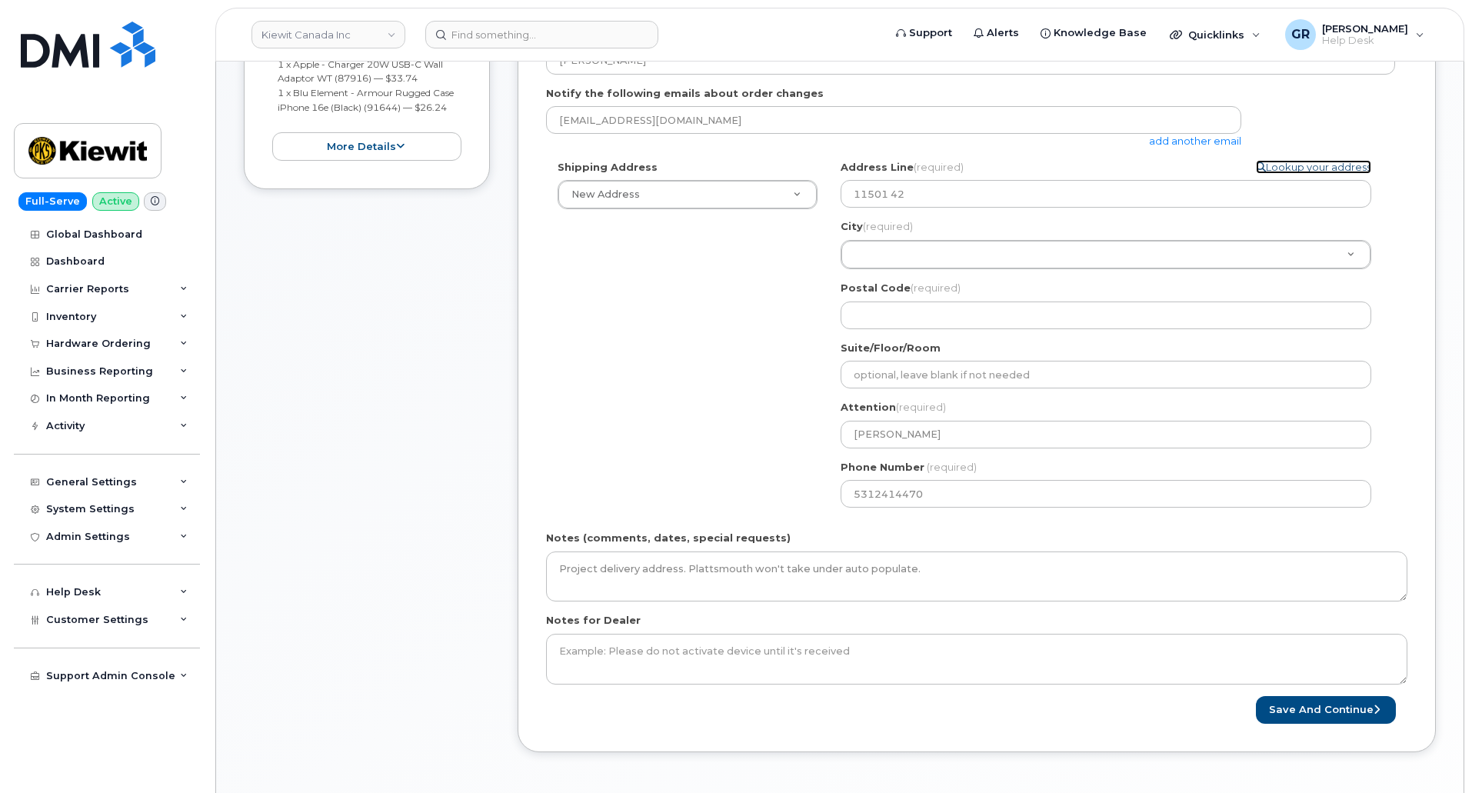
click at [1321, 170] on link "Lookup your address" at bounding box center [1313, 167] width 115 height 15
select select
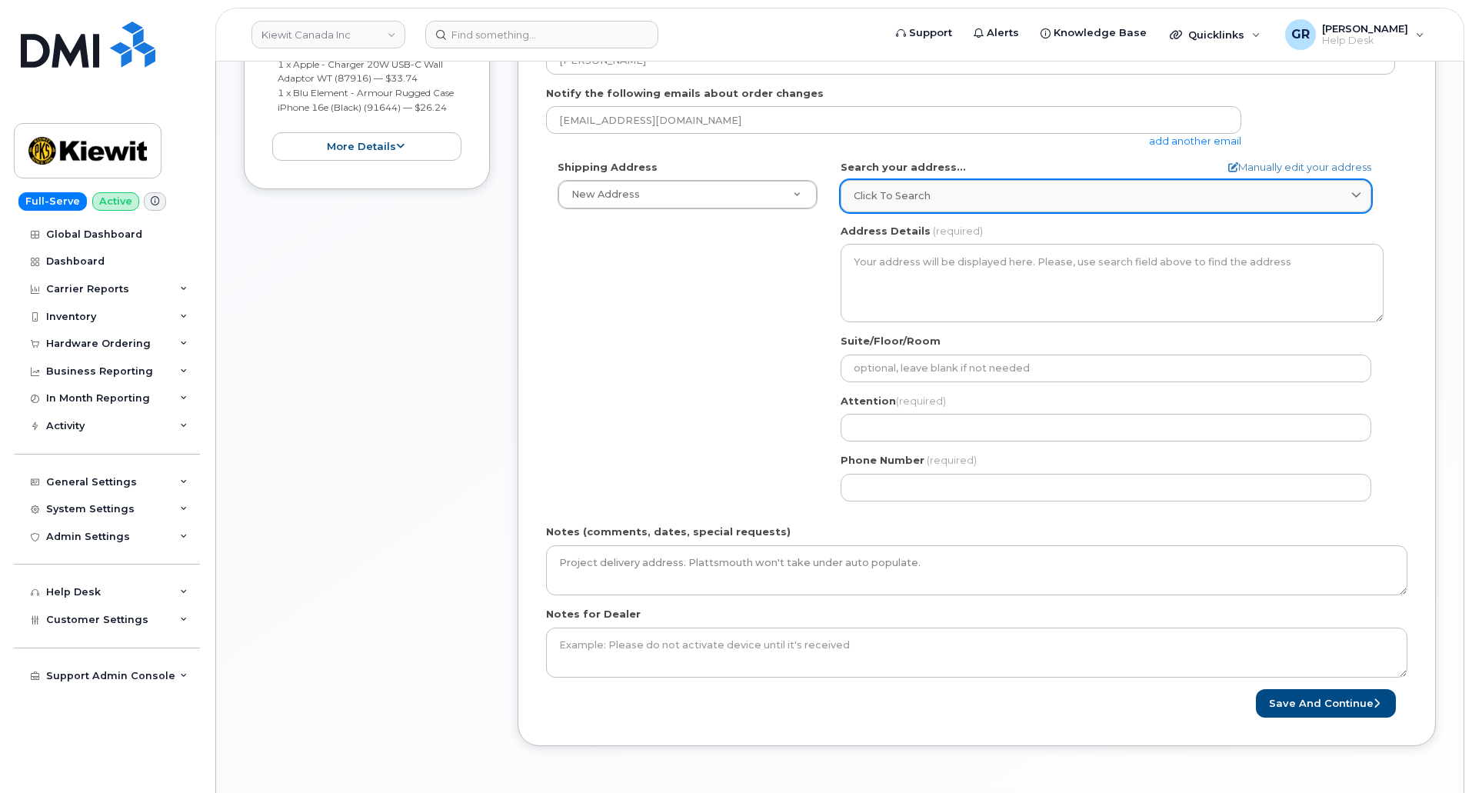
click at [991, 203] on div "Click to search" at bounding box center [1106, 195] width 505 height 15
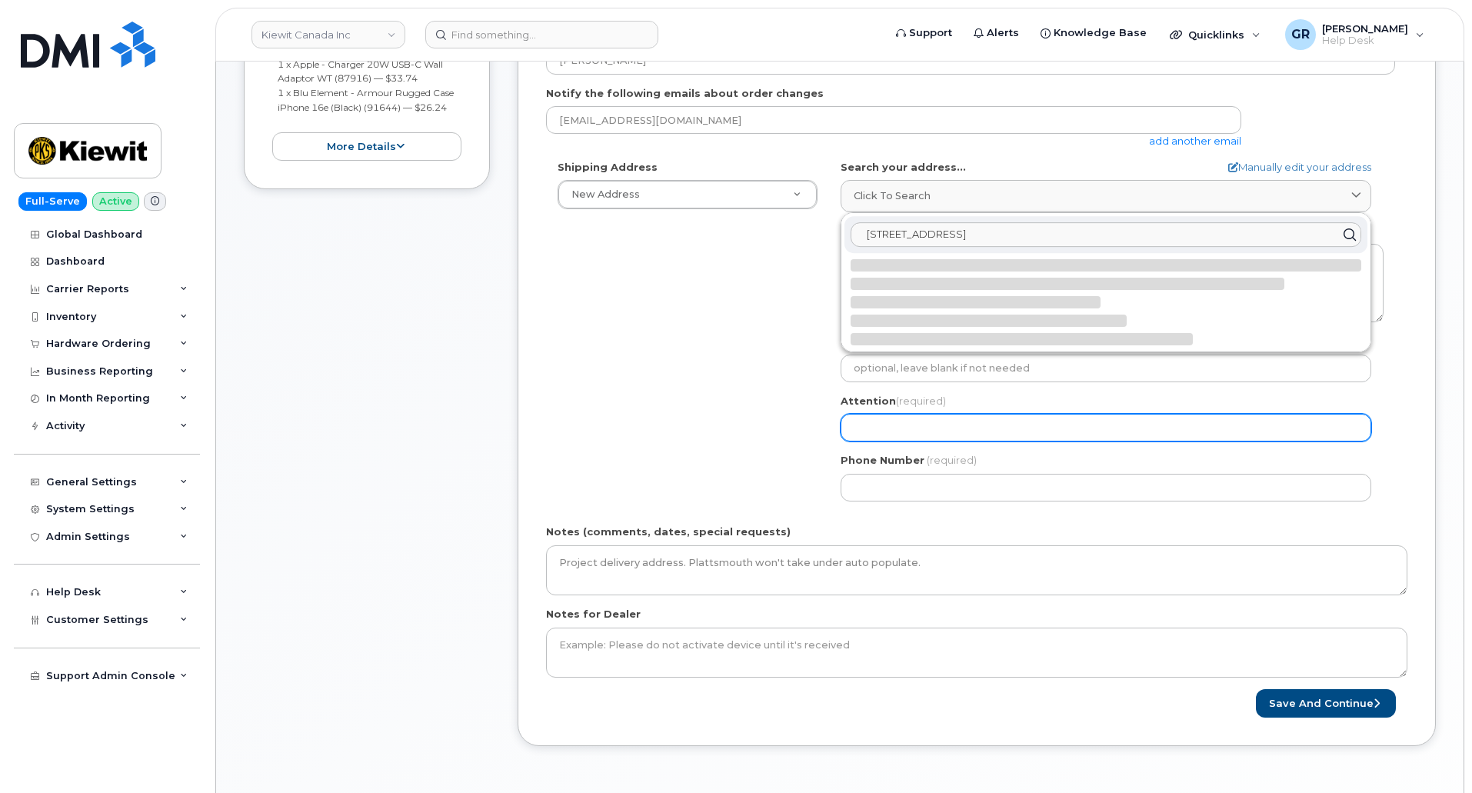
scroll to position [0, 0]
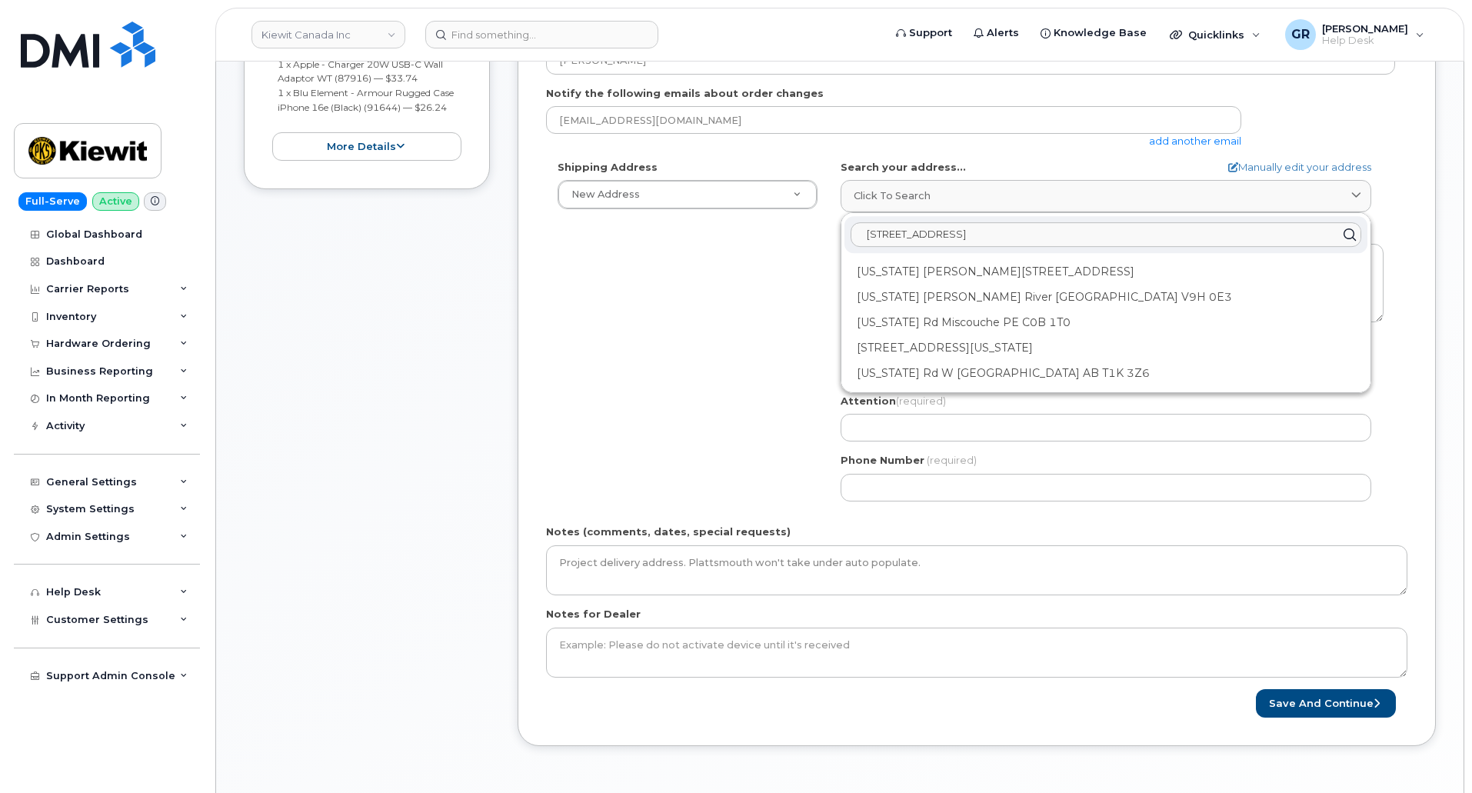
type input "11501 42nd Street Nebrasksa"
click at [661, 371] on div "Shipping Address New Address New Address 17 Crois Des Marronniers Beaver Marine…" at bounding box center [970, 336] width 849 height 353
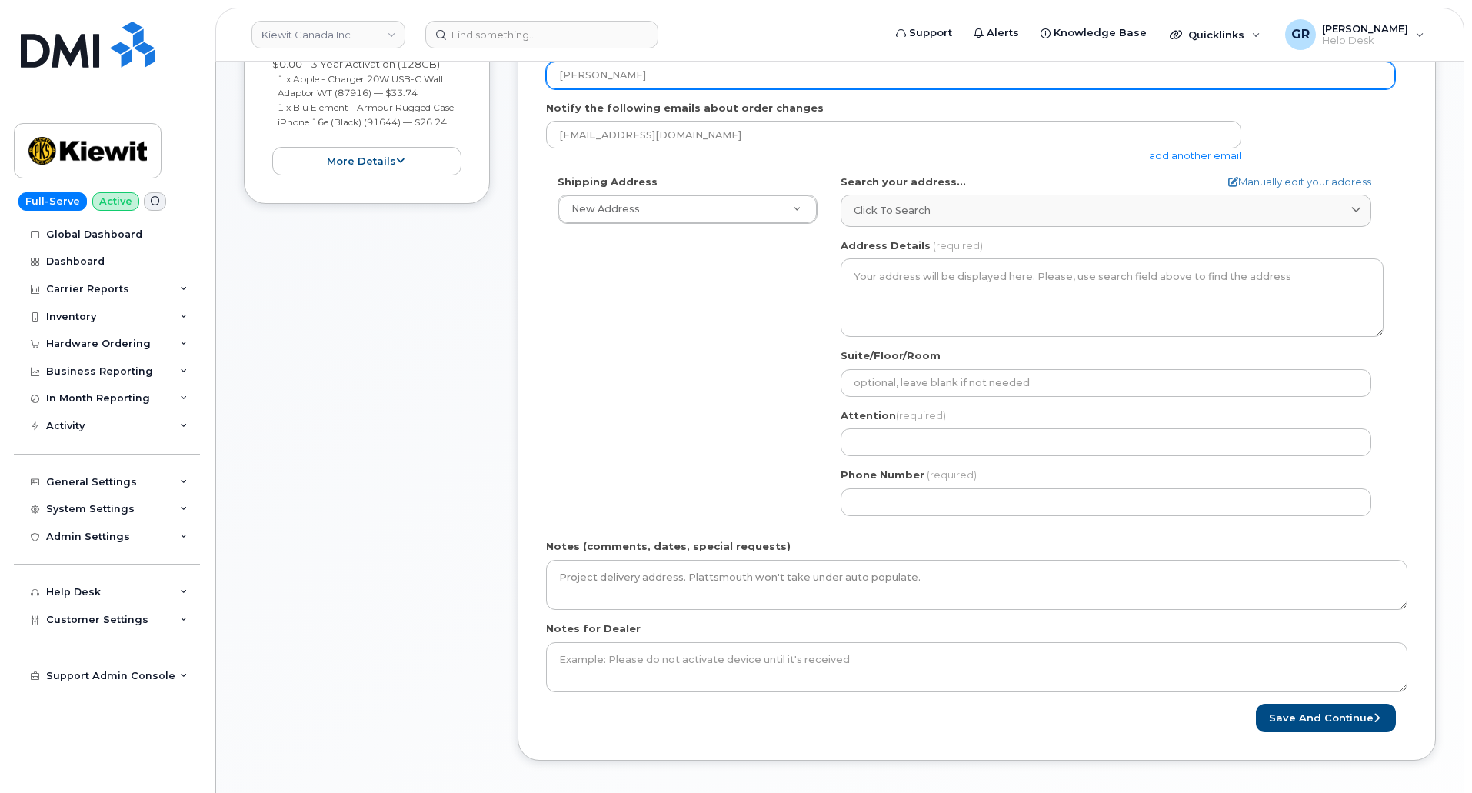
scroll to position [234, 0]
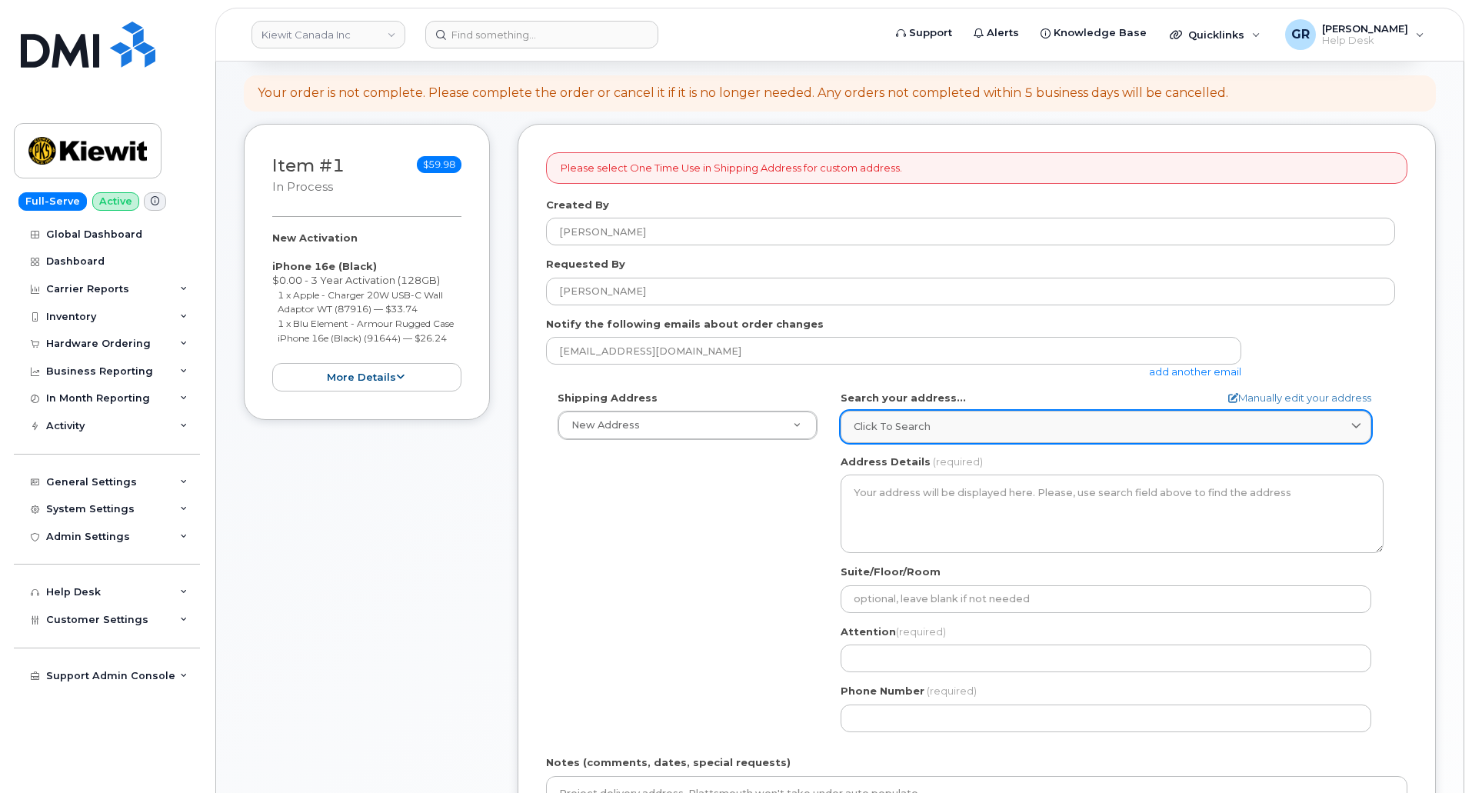
click at [943, 437] on link "Click to search" at bounding box center [1106, 427] width 531 height 32
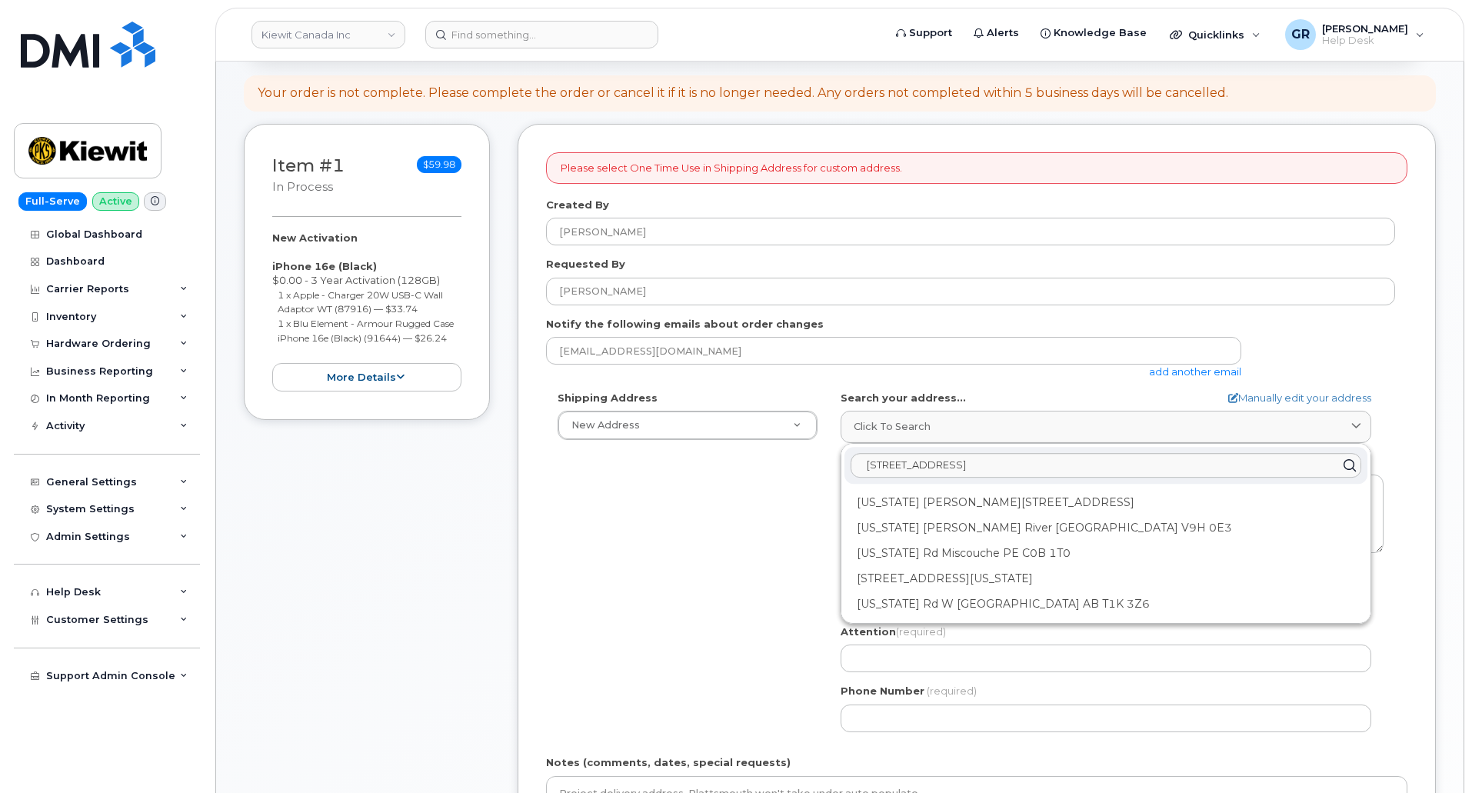
click at [585, 555] on div "Shipping Address New Address New Address 17 Crois Des Marronniers Beaver Marine…" at bounding box center [970, 567] width 849 height 353
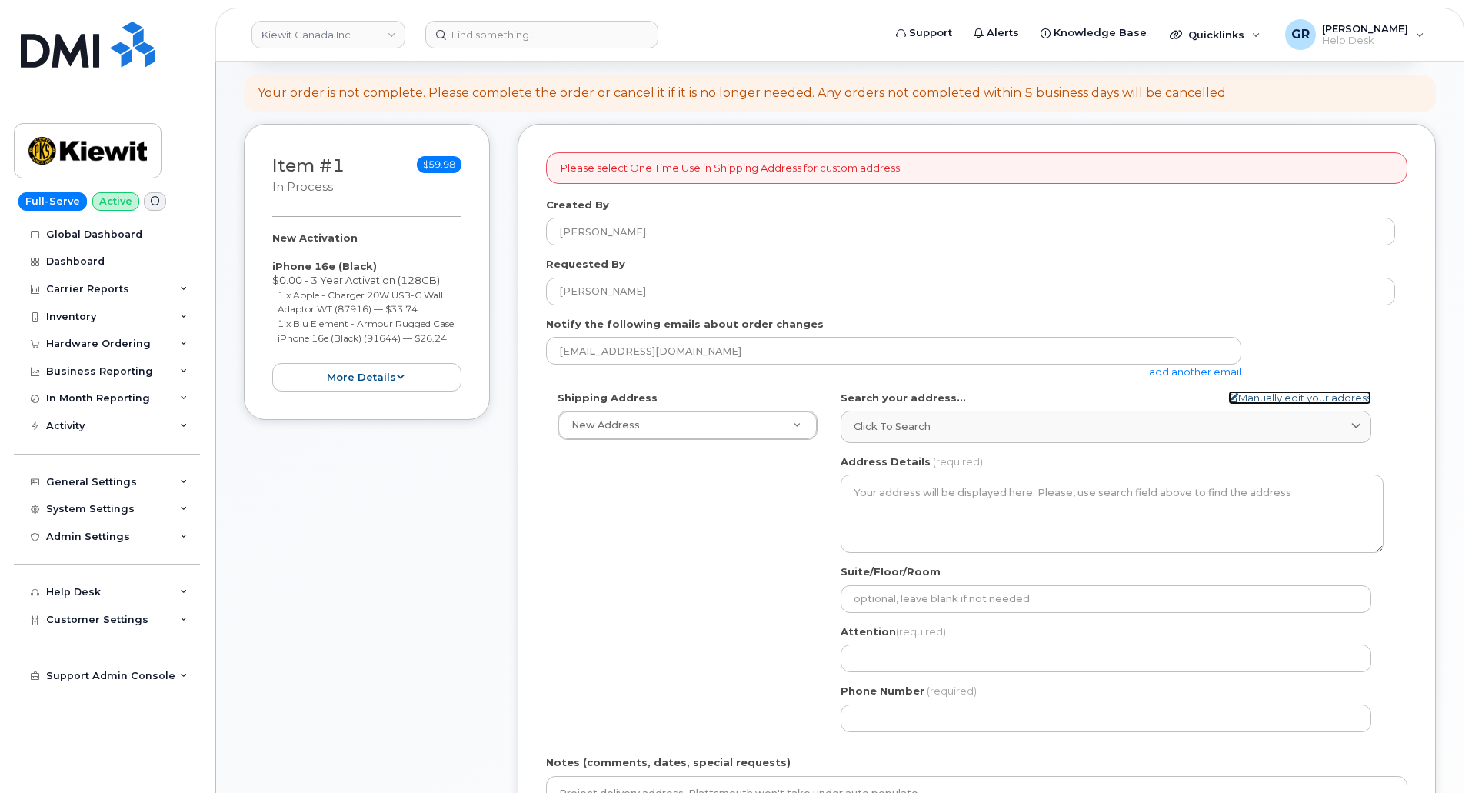
click at [1291, 401] on link "Manually edit your address" at bounding box center [1299, 398] width 143 height 15
select select
type input "11501 42"
type input "[PERSON_NAME]"
type input "5312414470"
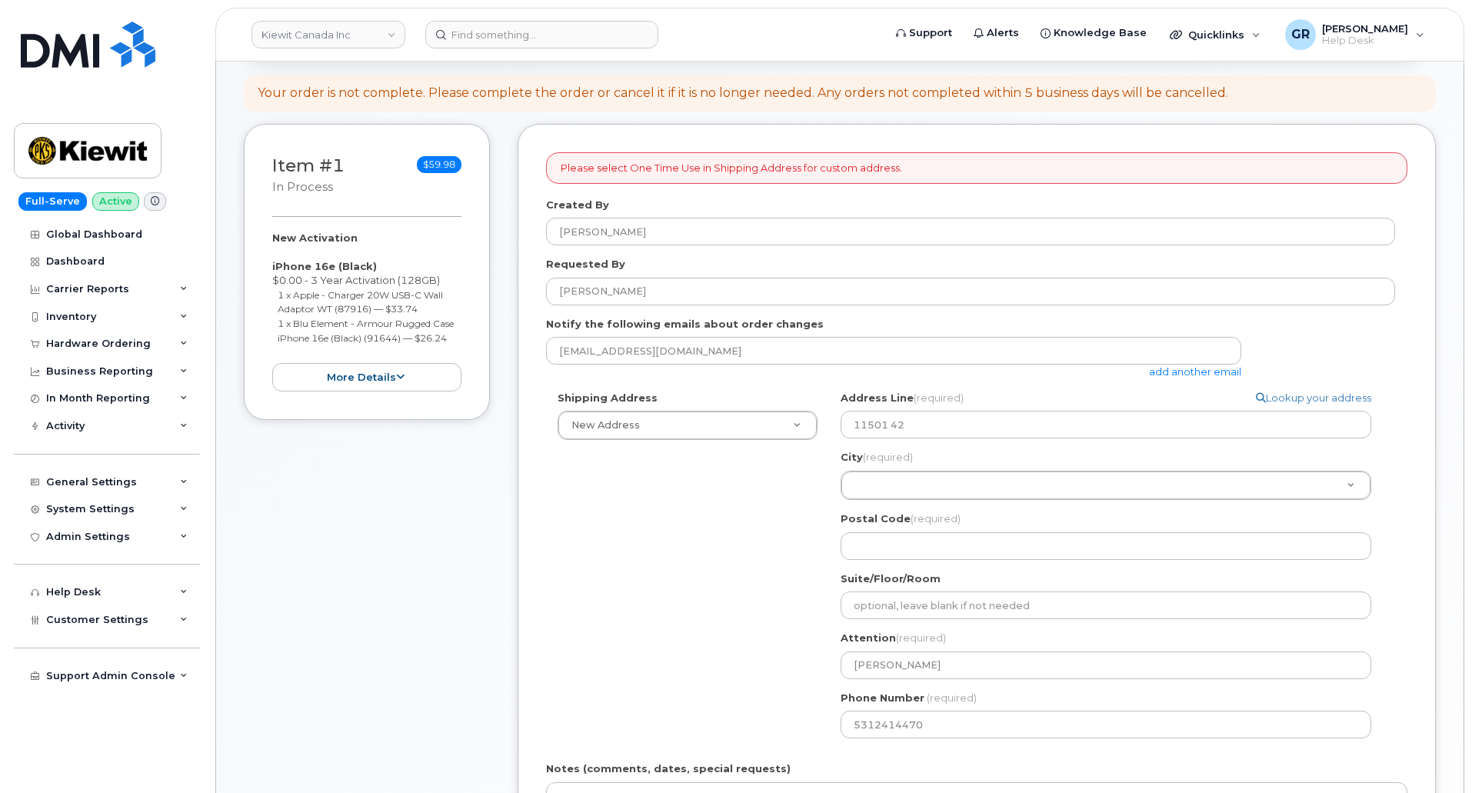
scroll to position [311, 0]
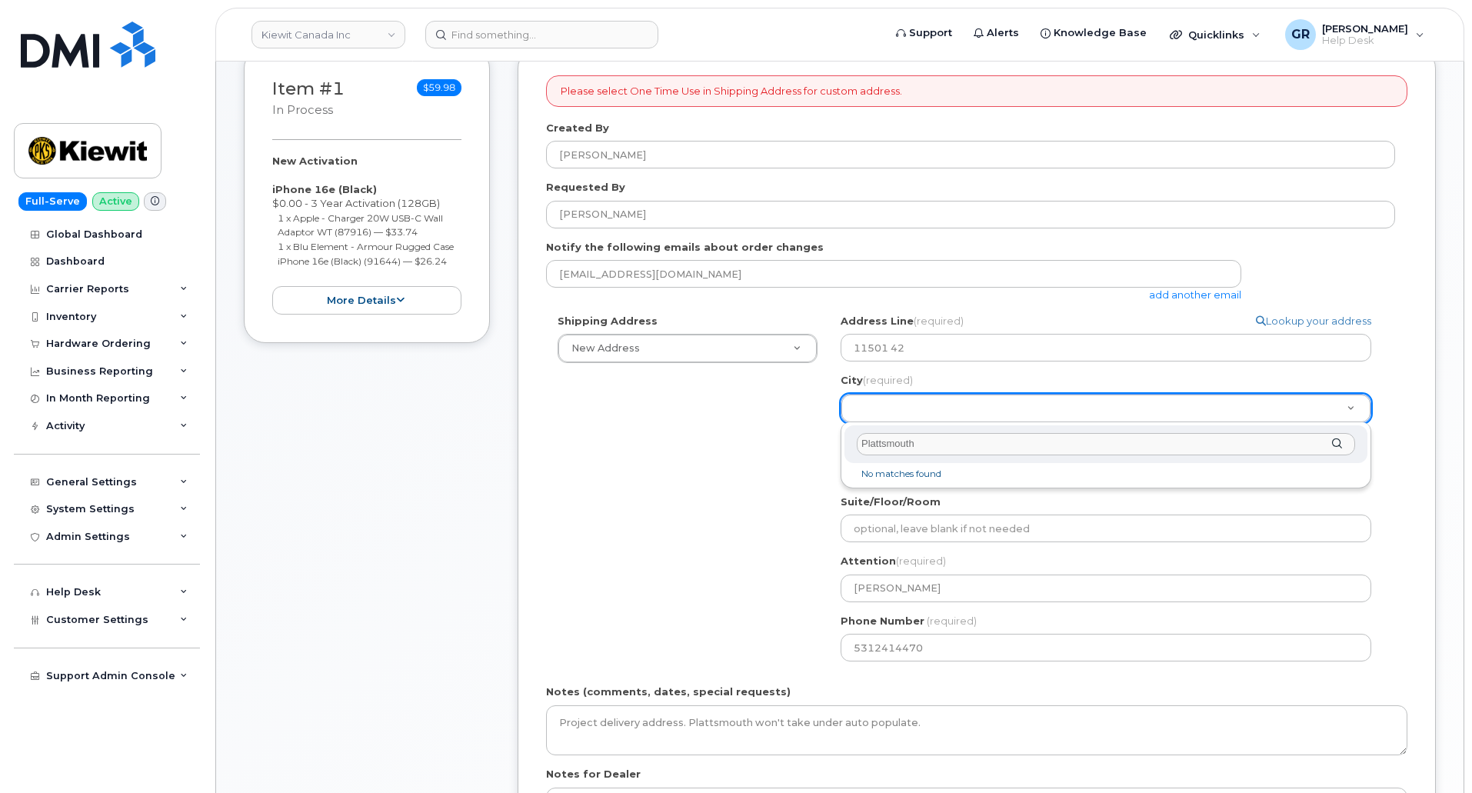
type input "Plattsmouth"
click at [1344, 444] on div "City (required) Plattsmouth" at bounding box center [1105, 444] width 523 height 38
click at [1344, 320] on link "Lookup your address" at bounding box center [1313, 321] width 115 height 15
select select
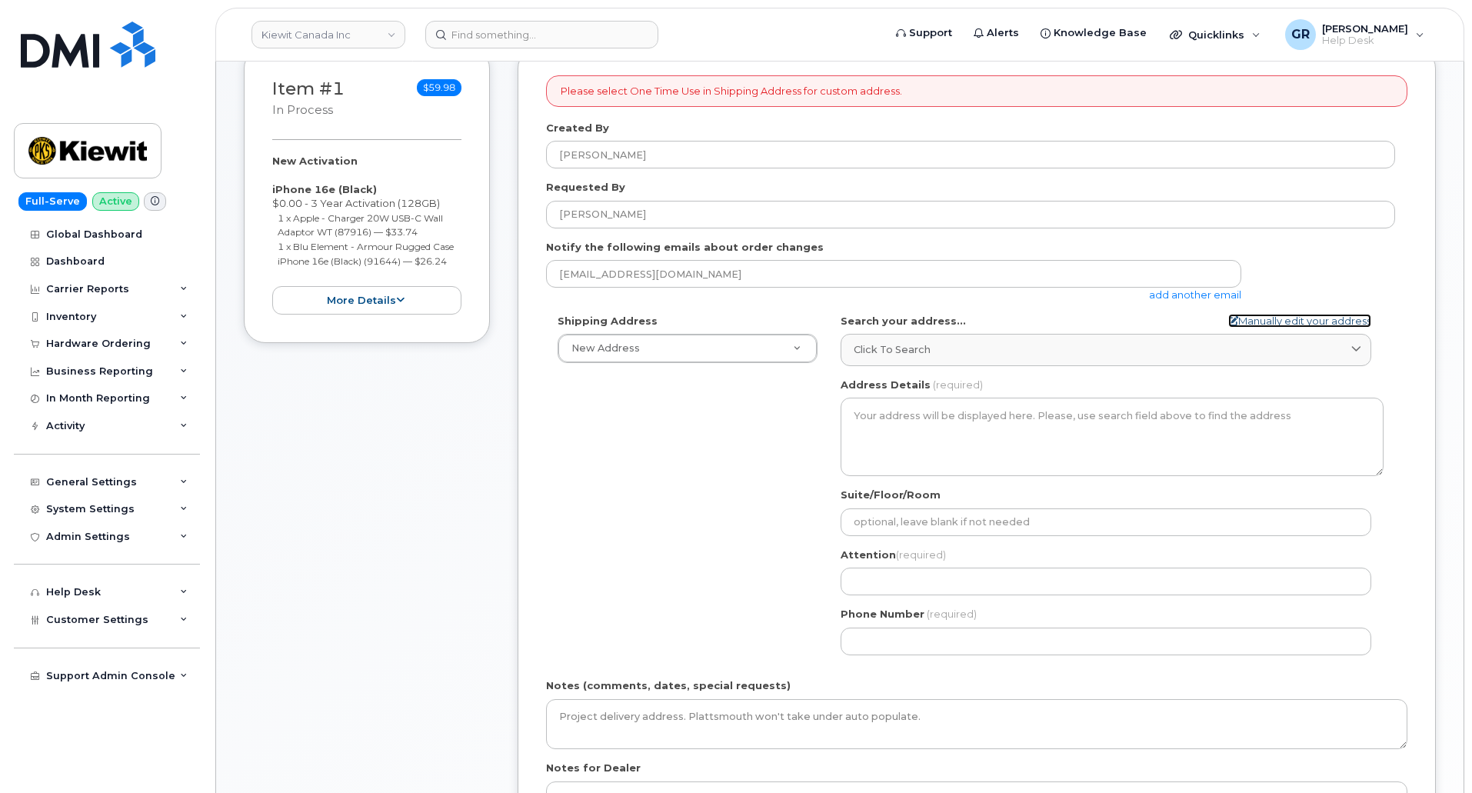
click at [1297, 318] on link "Manually edit your address" at bounding box center [1299, 321] width 143 height 15
select select
type input "11501 42"
type input "[PERSON_NAME]"
type input "5312414470"
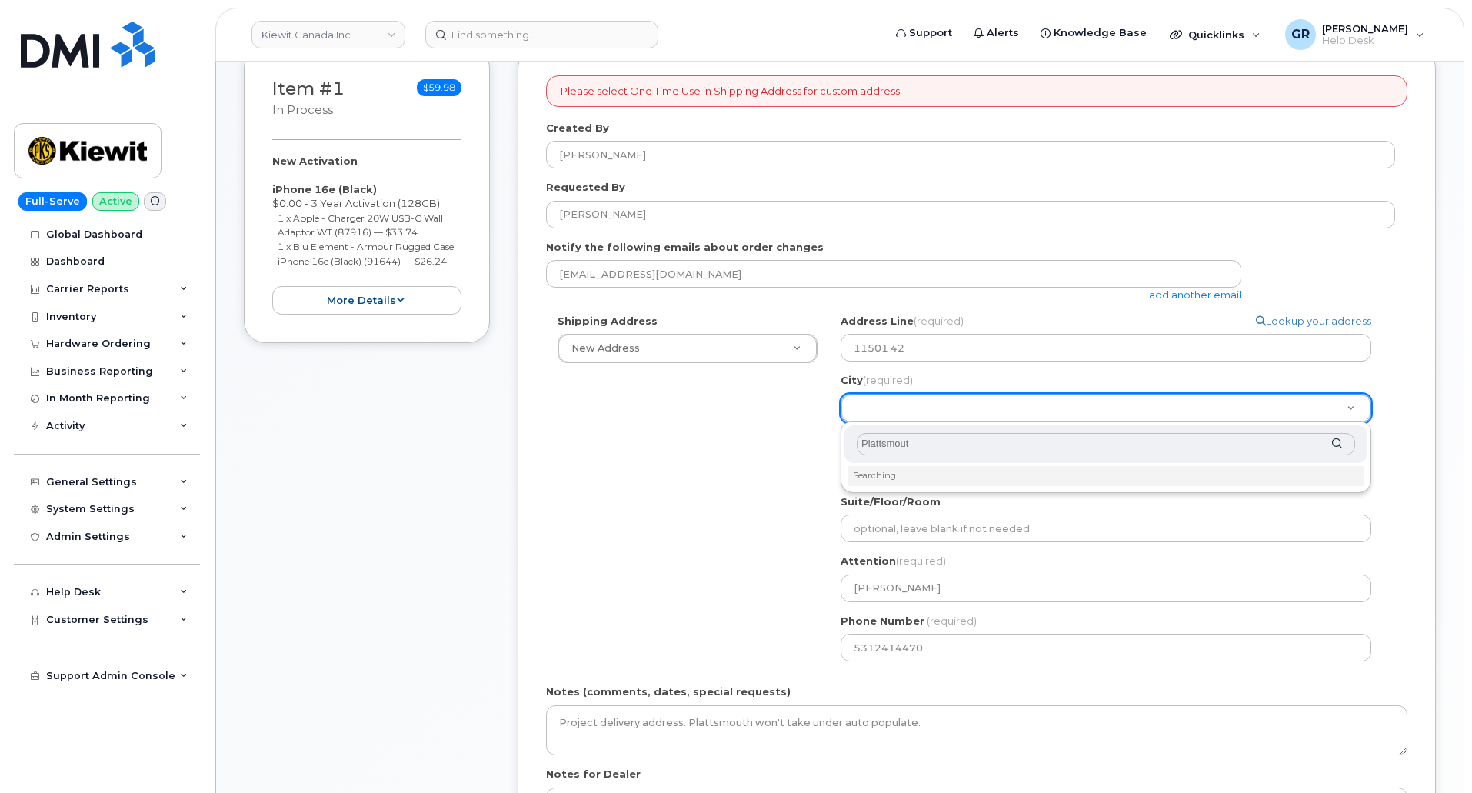
type input "Plattsmouth"
drag, startPoint x: 968, startPoint y: 396, endPoint x: 961, endPoint y: 405, distance: 10.9
click at [895, 476] on li "Please enter at least 3 characters" at bounding box center [1106, 474] width 517 height 16
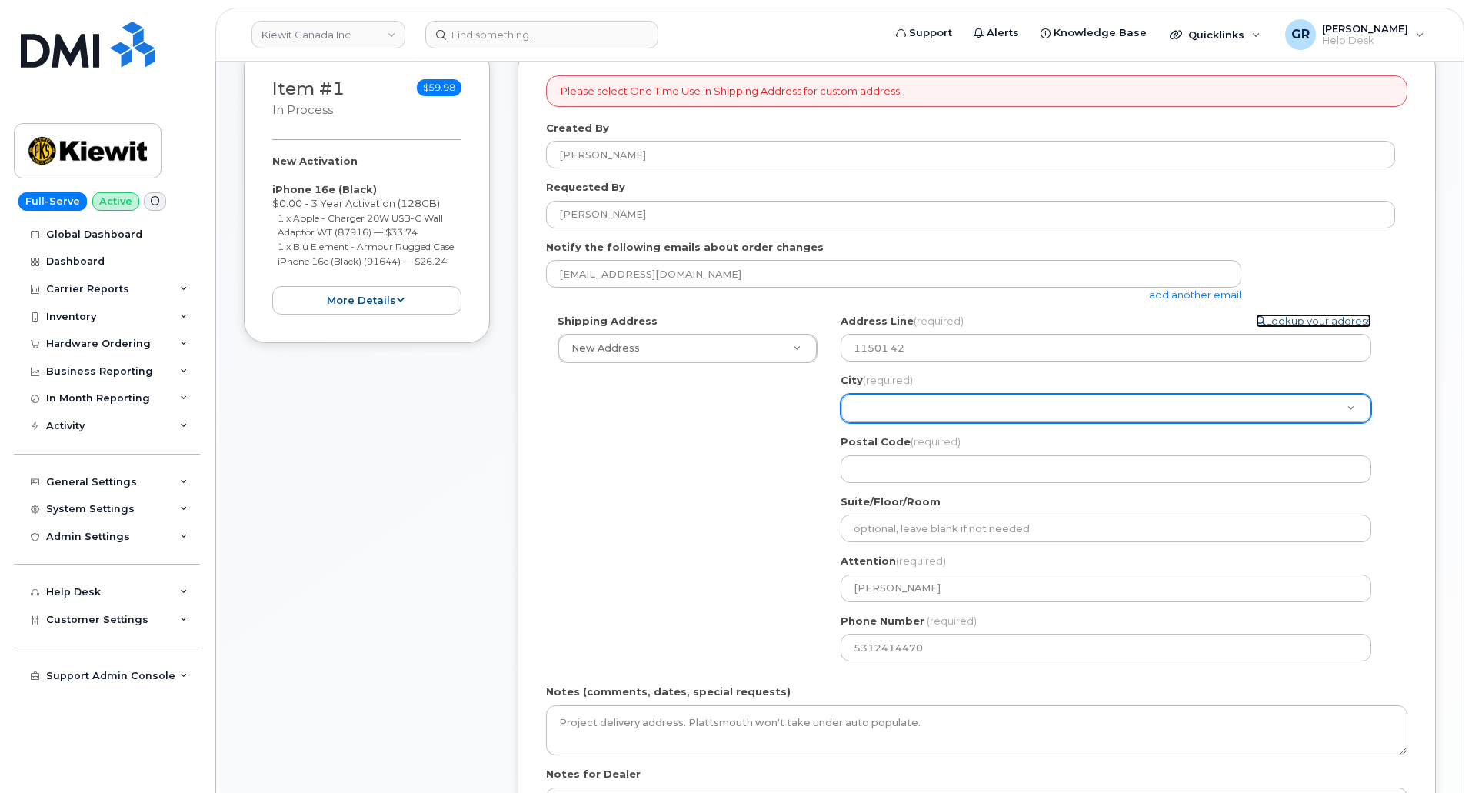
click at [1302, 319] on link "Lookup your address" at bounding box center [1313, 321] width 115 height 15
select select
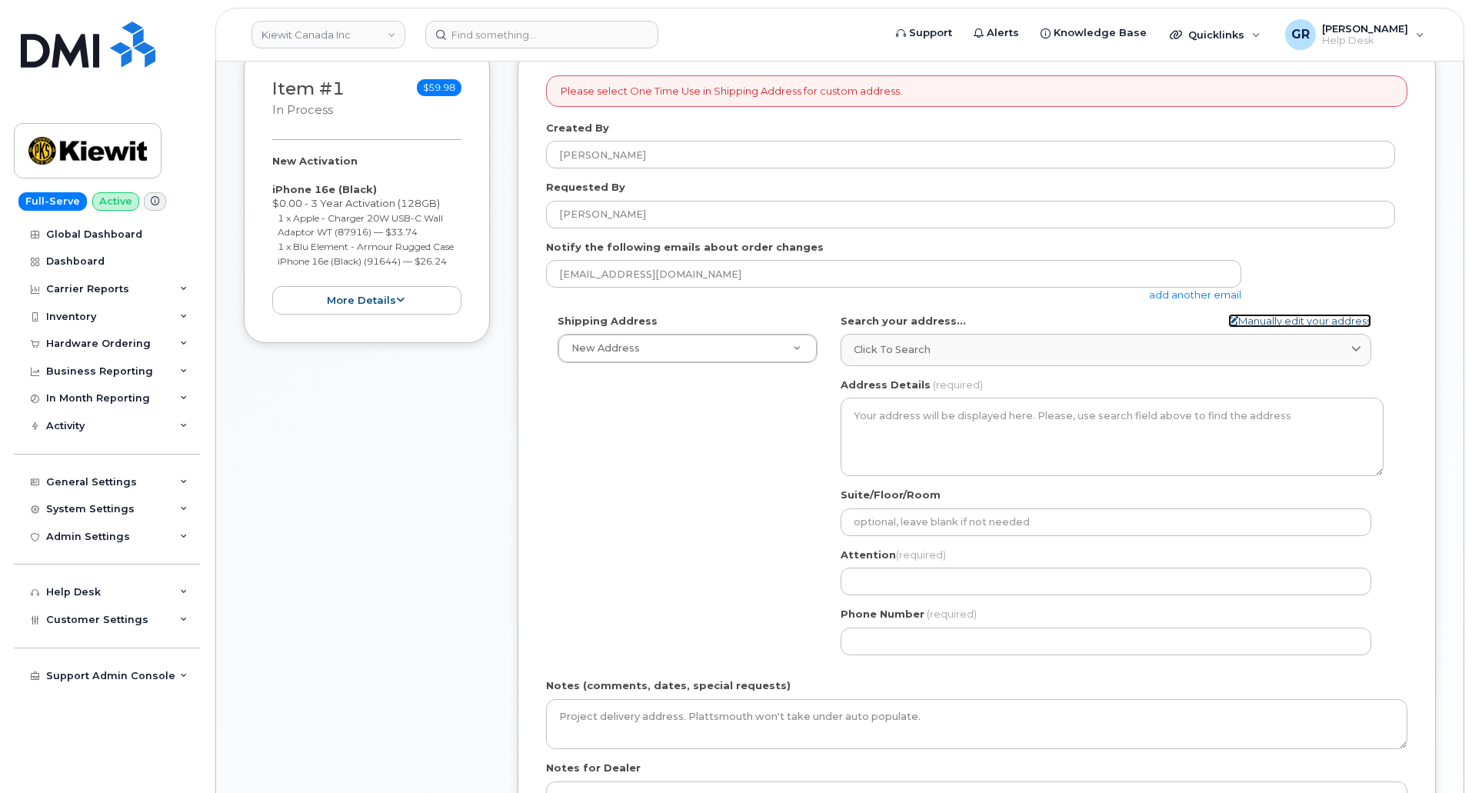
click at [1302, 319] on link "Manually edit your address" at bounding box center [1299, 321] width 143 height 15
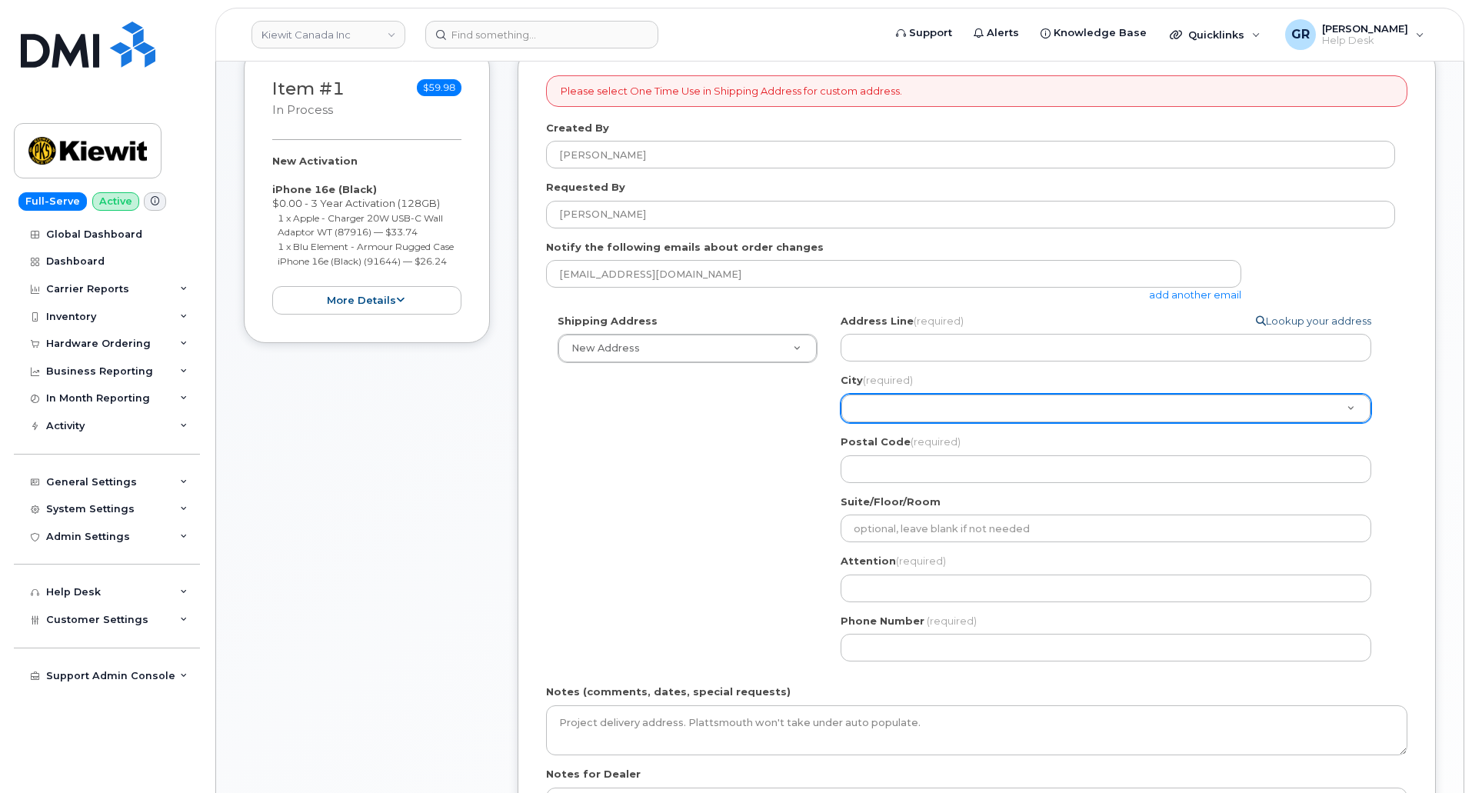
select select
type input "11501 42"
type input "[PERSON_NAME]"
type input "5312414470"
click at [1302, 319] on link "Lookup your address" at bounding box center [1313, 321] width 115 height 15
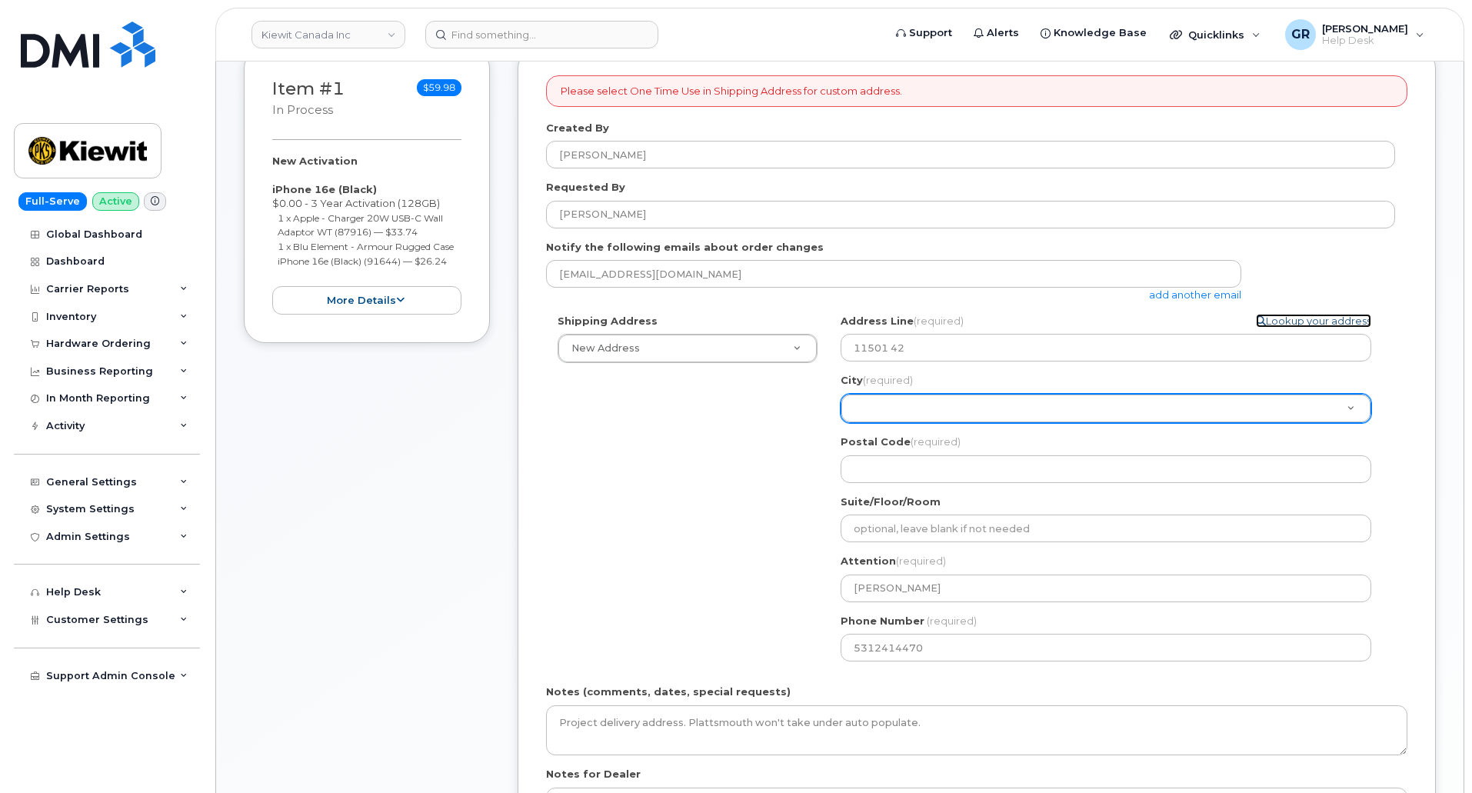
select select
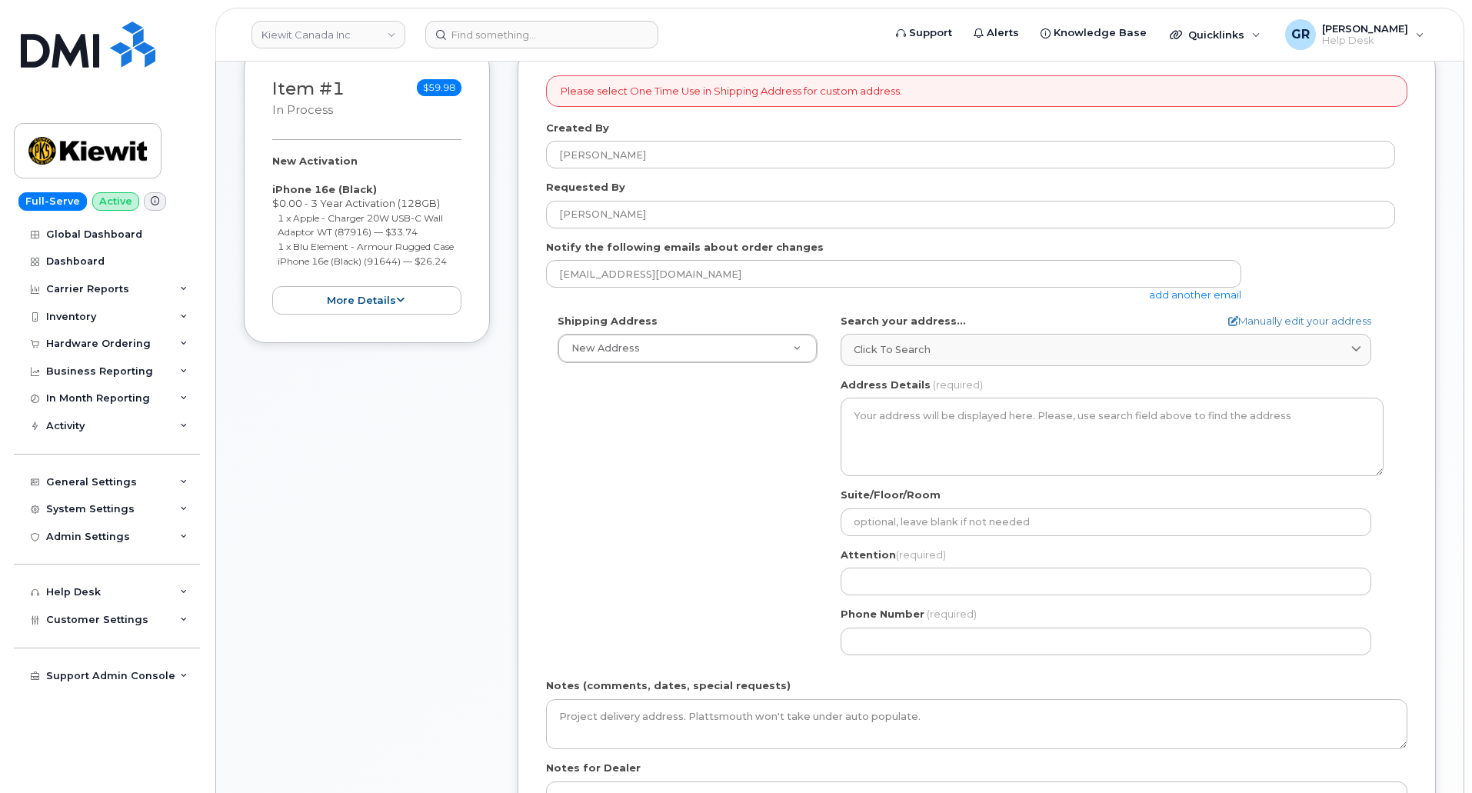
click at [1166, 369] on div "AB Search your address... Manually edit your address Click to search 11501 42nd…" at bounding box center [1112, 490] width 566 height 353
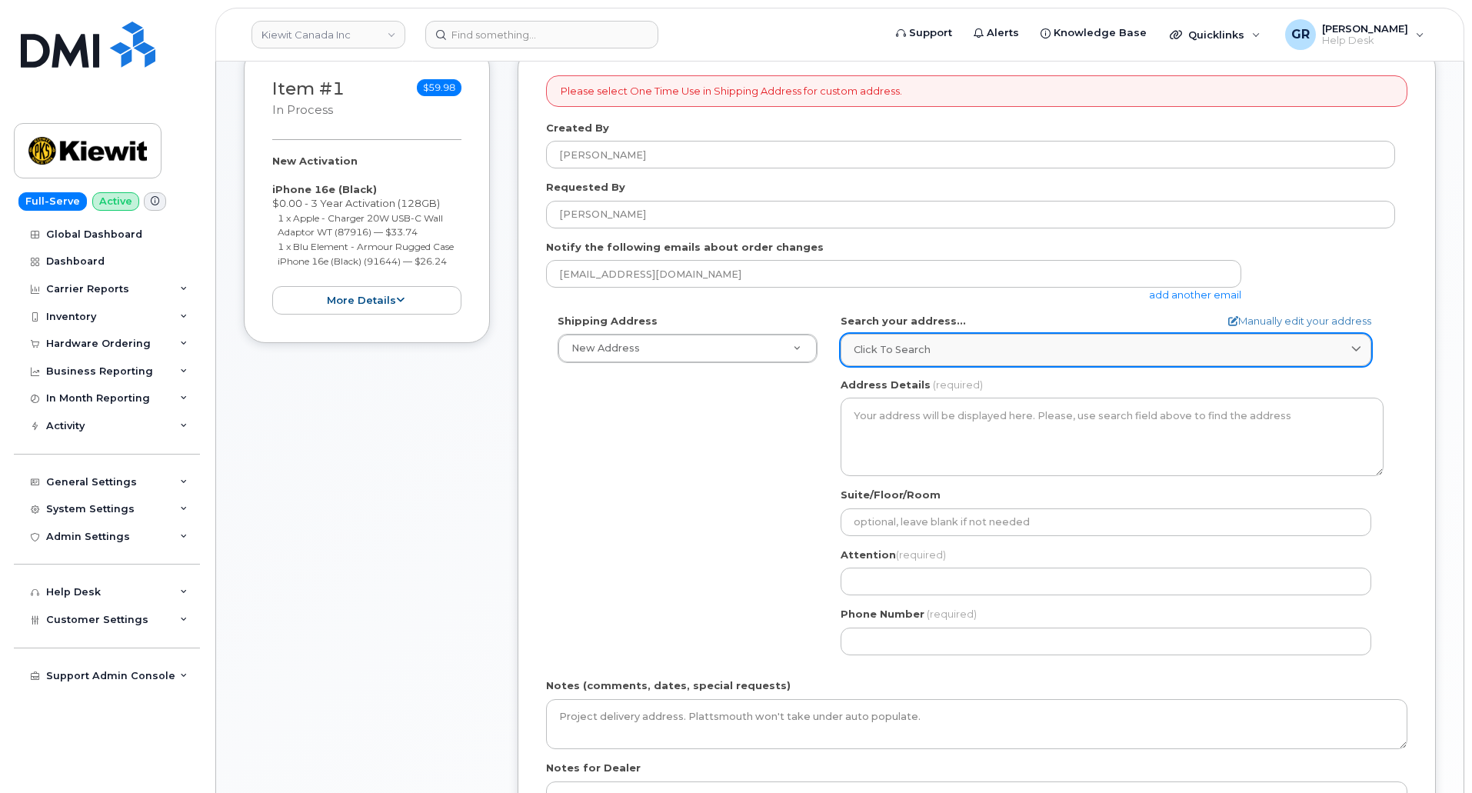
click at [1162, 355] on div "Click to search" at bounding box center [1106, 349] width 505 height 15
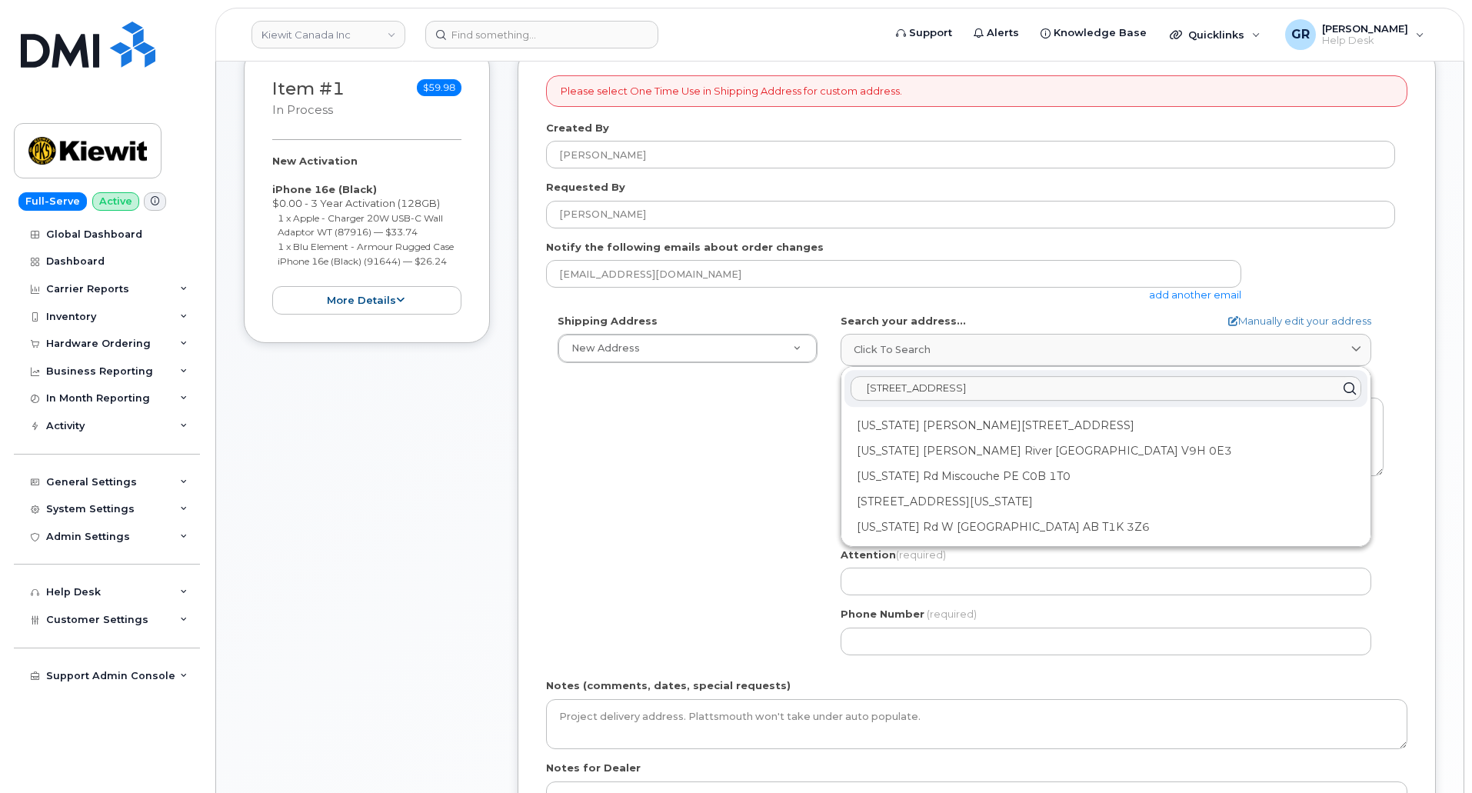
drag, startPoint x: 1061, startPoint y: 395, endPoint x: 964, endPoint y: 391, distance: 96.2
click at [964, 391] on input "11501 42nd Street Nebrasksa" at bounding box center [1106, 388] width 511 height 25
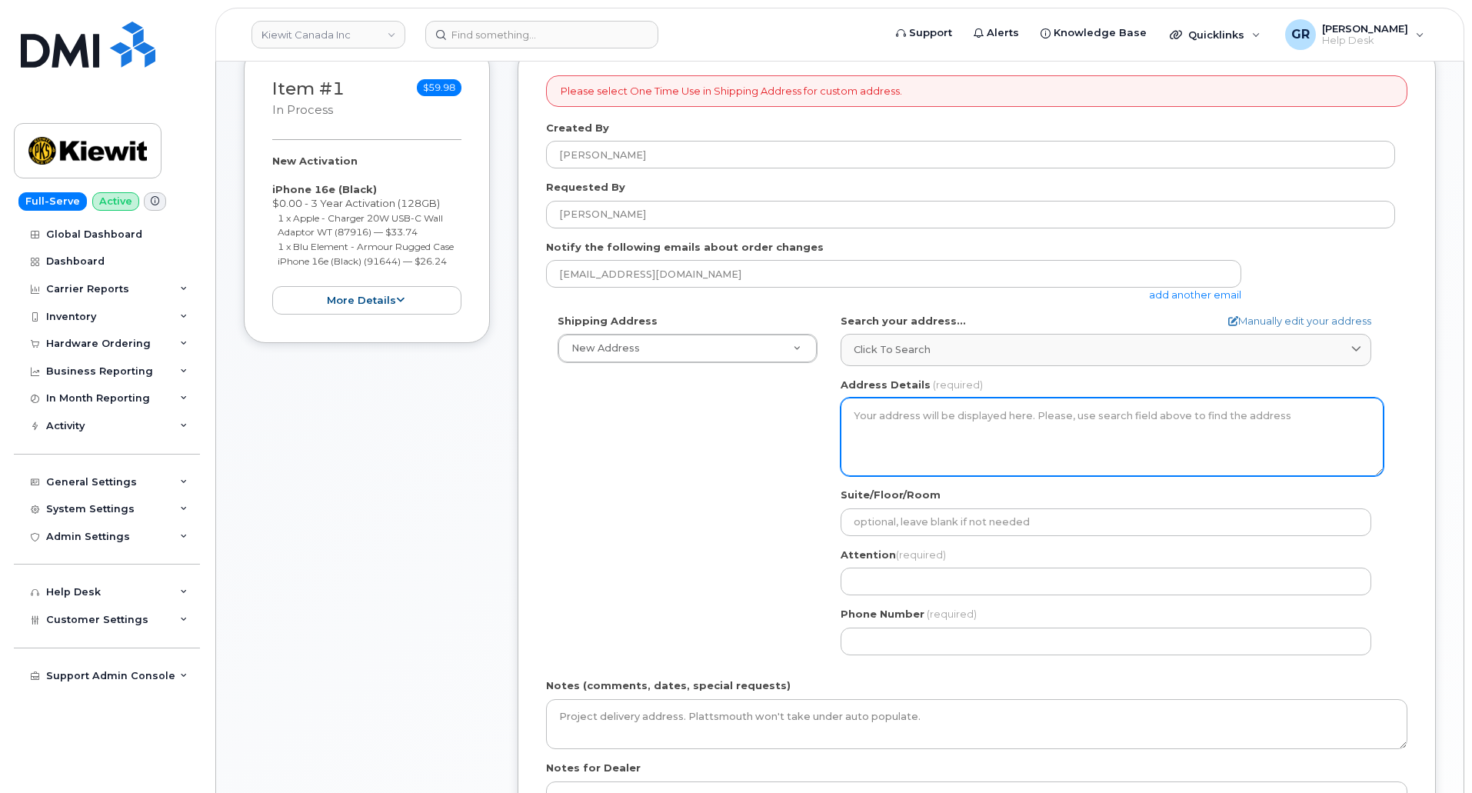
click at [983, 455] on textarea "Address Details" at bounding box center [1112, 437] width 543 height 78
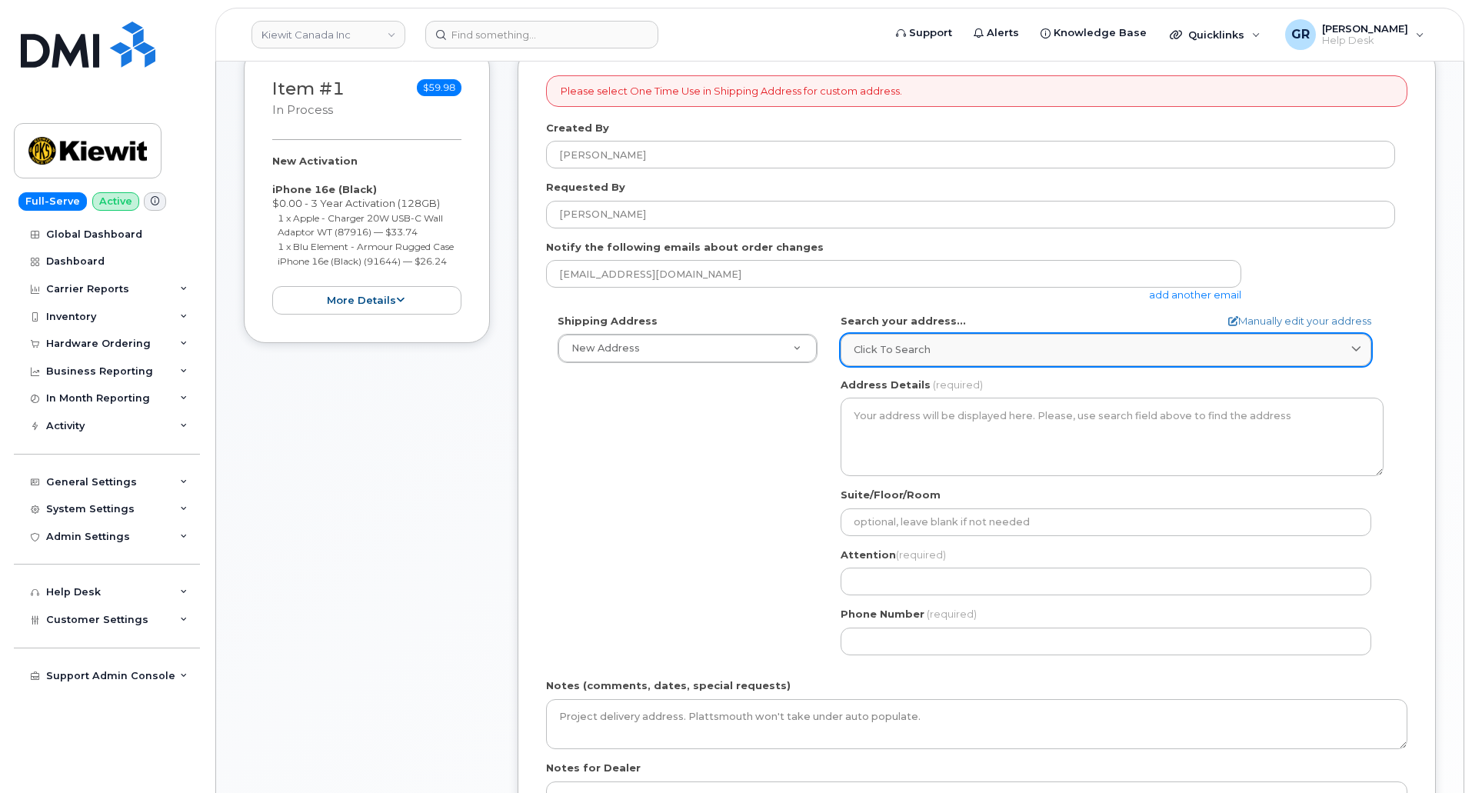
click at [1024, 365] on link "Click to search" at bounding box center [1106, 350] width 531 height 32
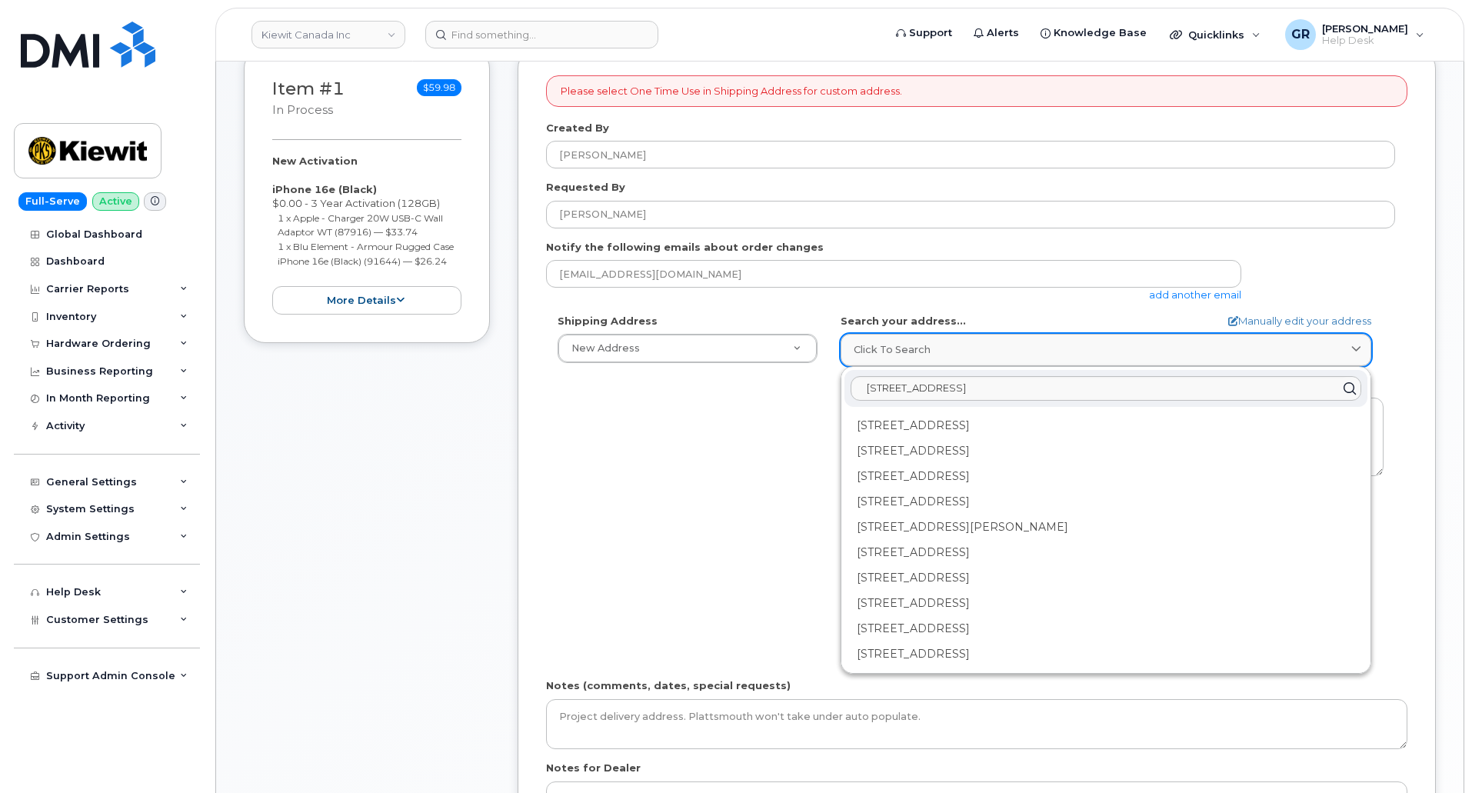
click at [1024, 364] on link "Click to search" at bounding box center [1106, 350] width 531 height 32
click at [745, 433] on div "Shipping Address New Address New Address 17 Crois Des Marronniers Beaver Marine…" at bounding box center [970, 490] width 849 height 353
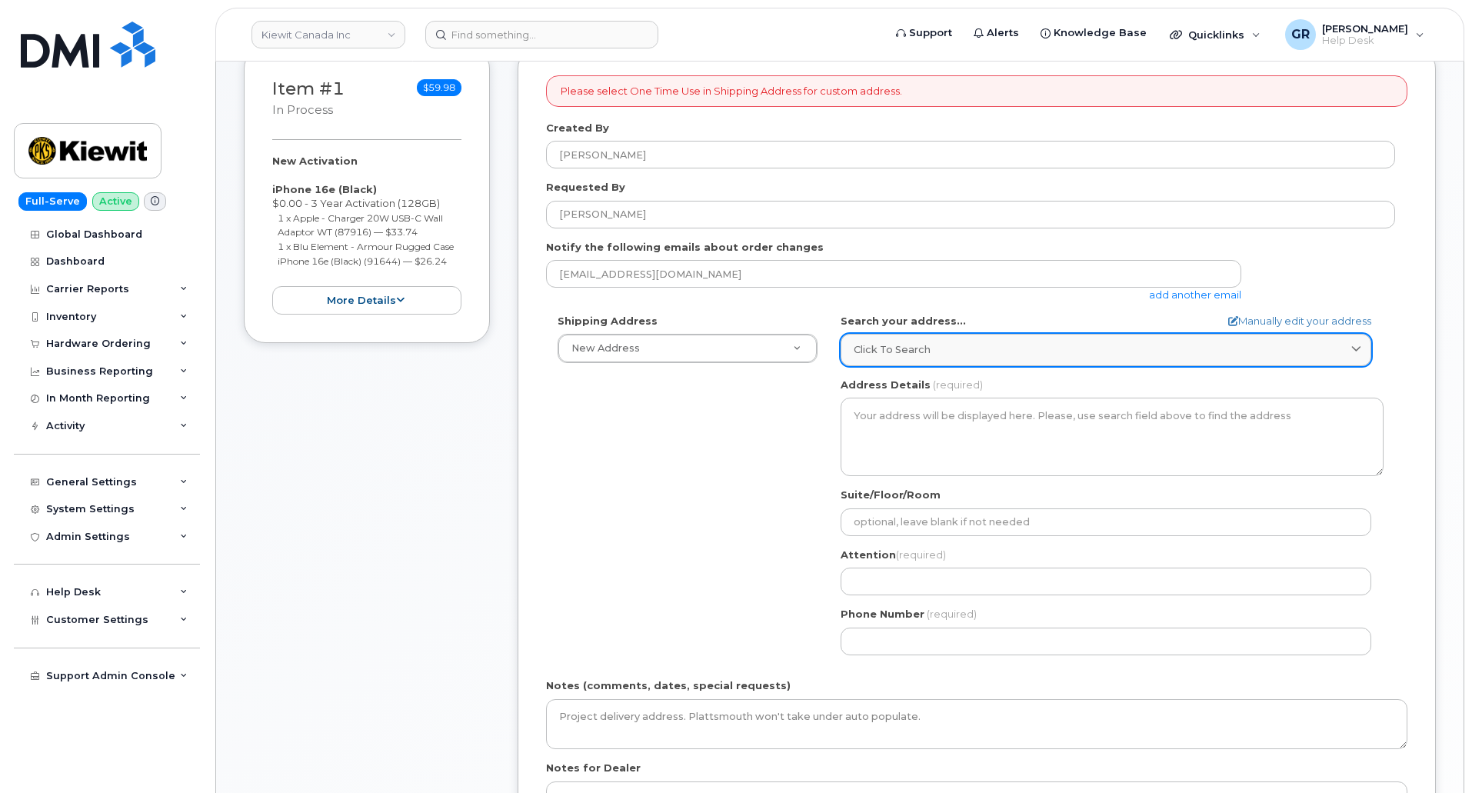
click at [955, 351] on div "Click to search" at bounding box center [1106, 349] width 505 height 15
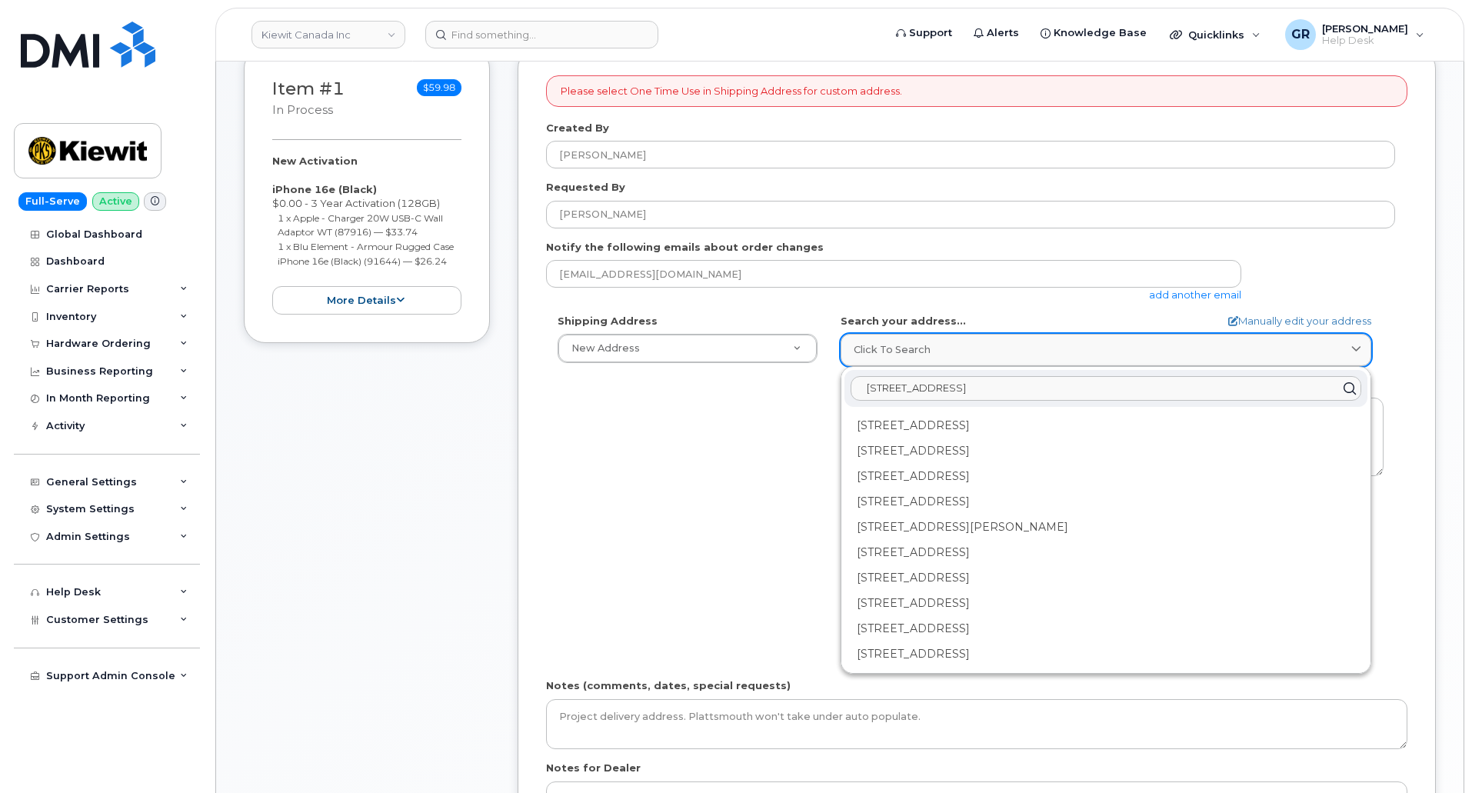
paste input "11501 42nd St, Plattsmouth, NE 68048"
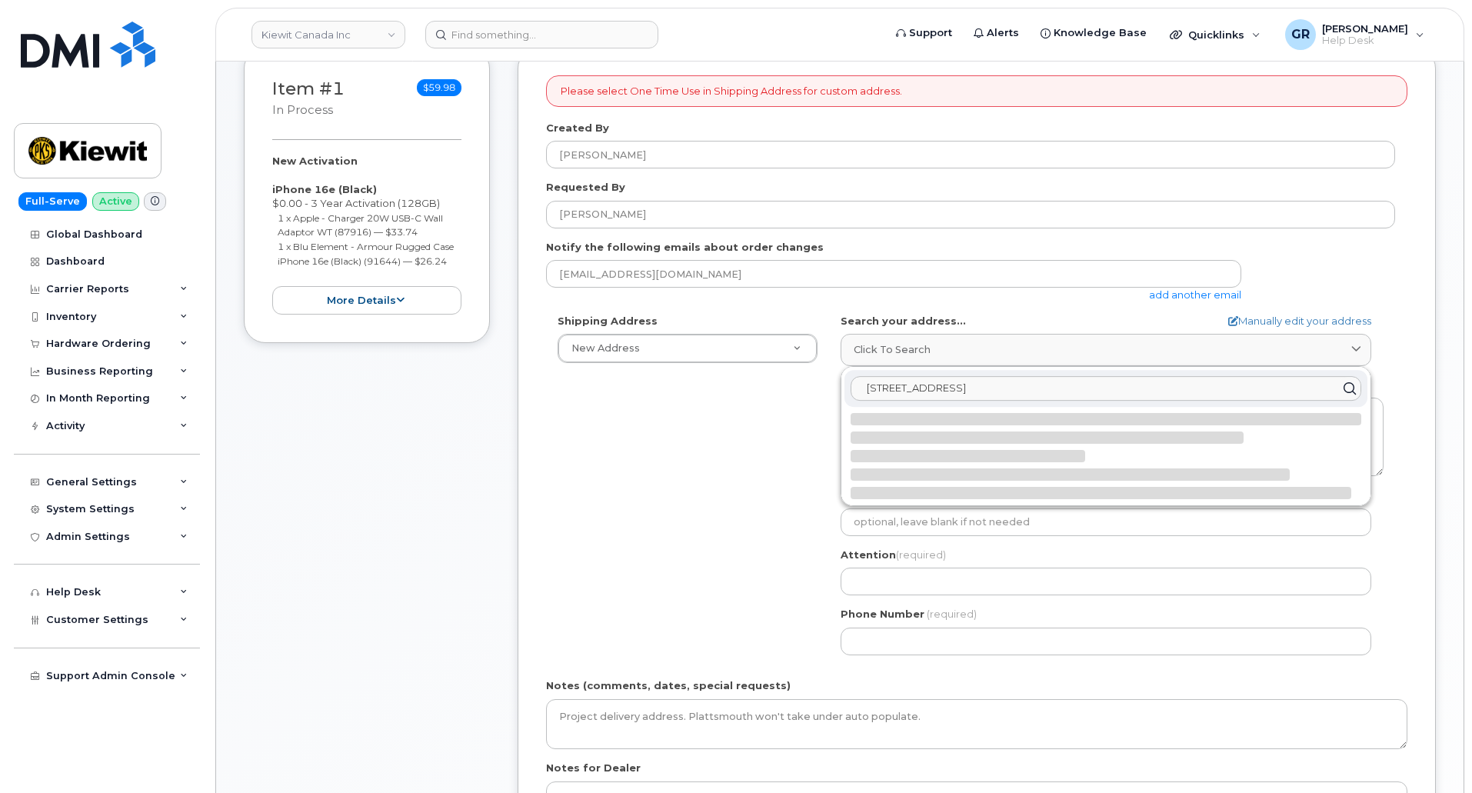
paste input "text"
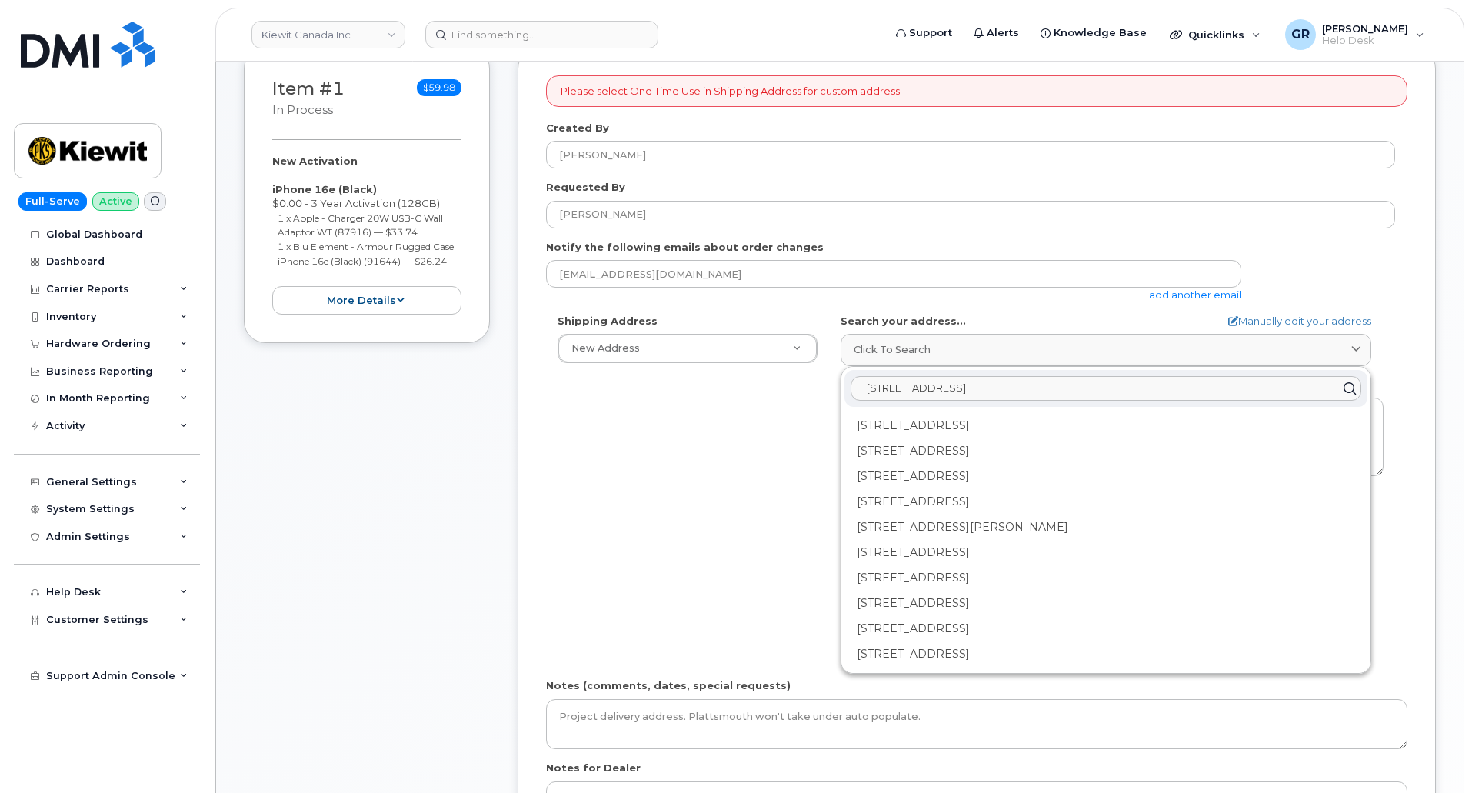
type input "11501 42nd St, Plattsmouth, NE 68048"
click at [1348, 391] on icon at bounding box center [1349, 388] width 22 height 22
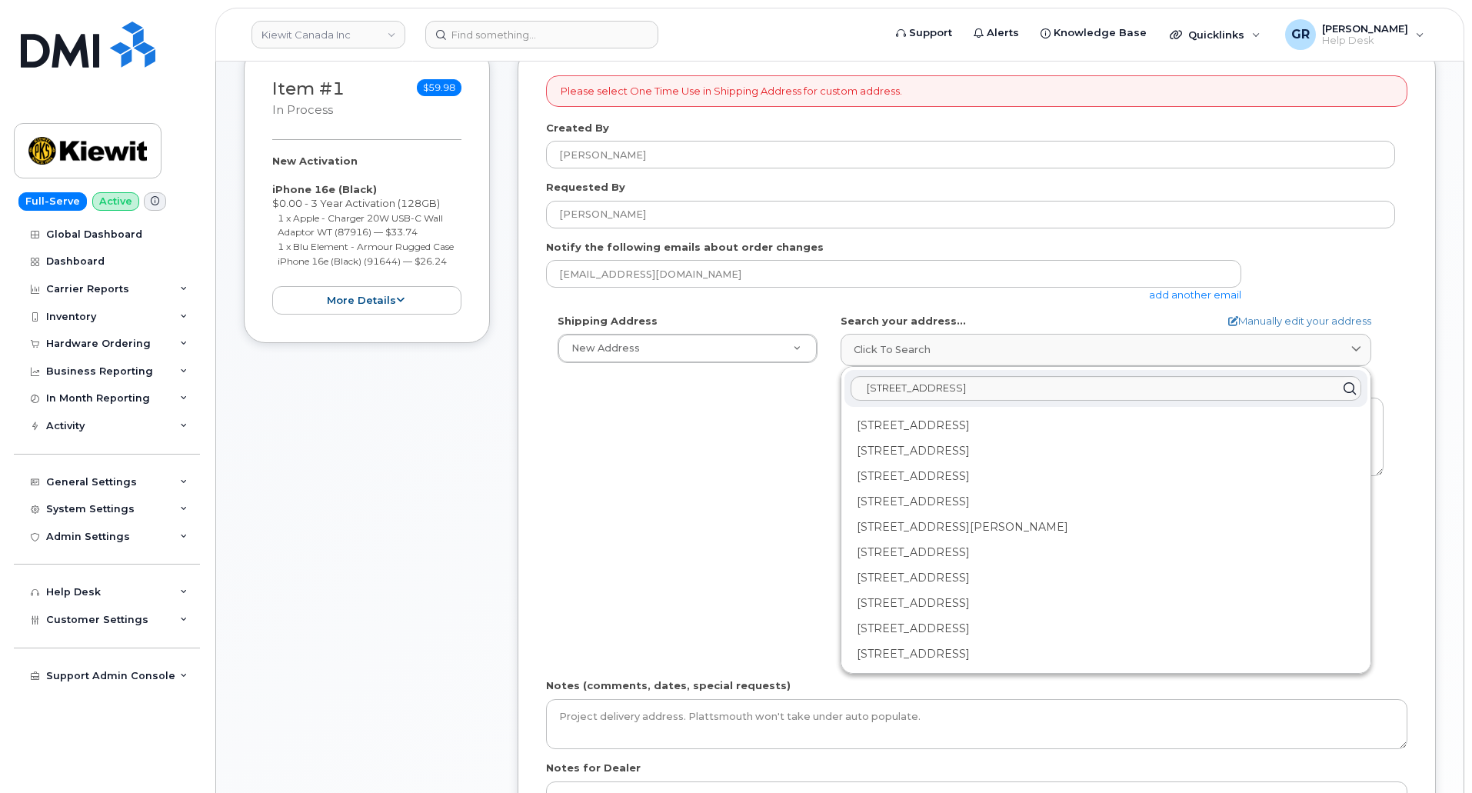
click at [1348, 391] on icon at bounding box center [1349, 388] width 22 height 22
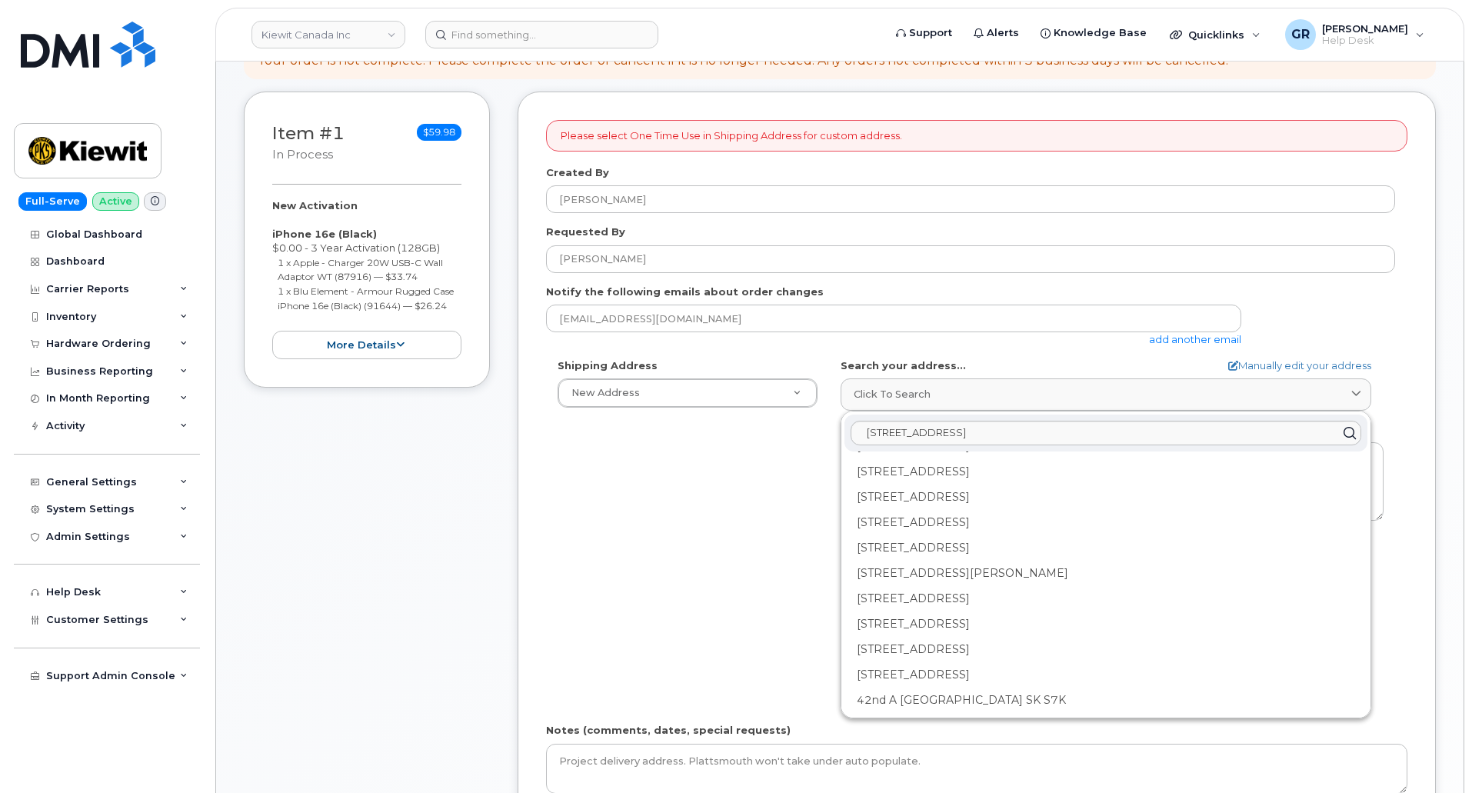
scroll to position [234, 0]
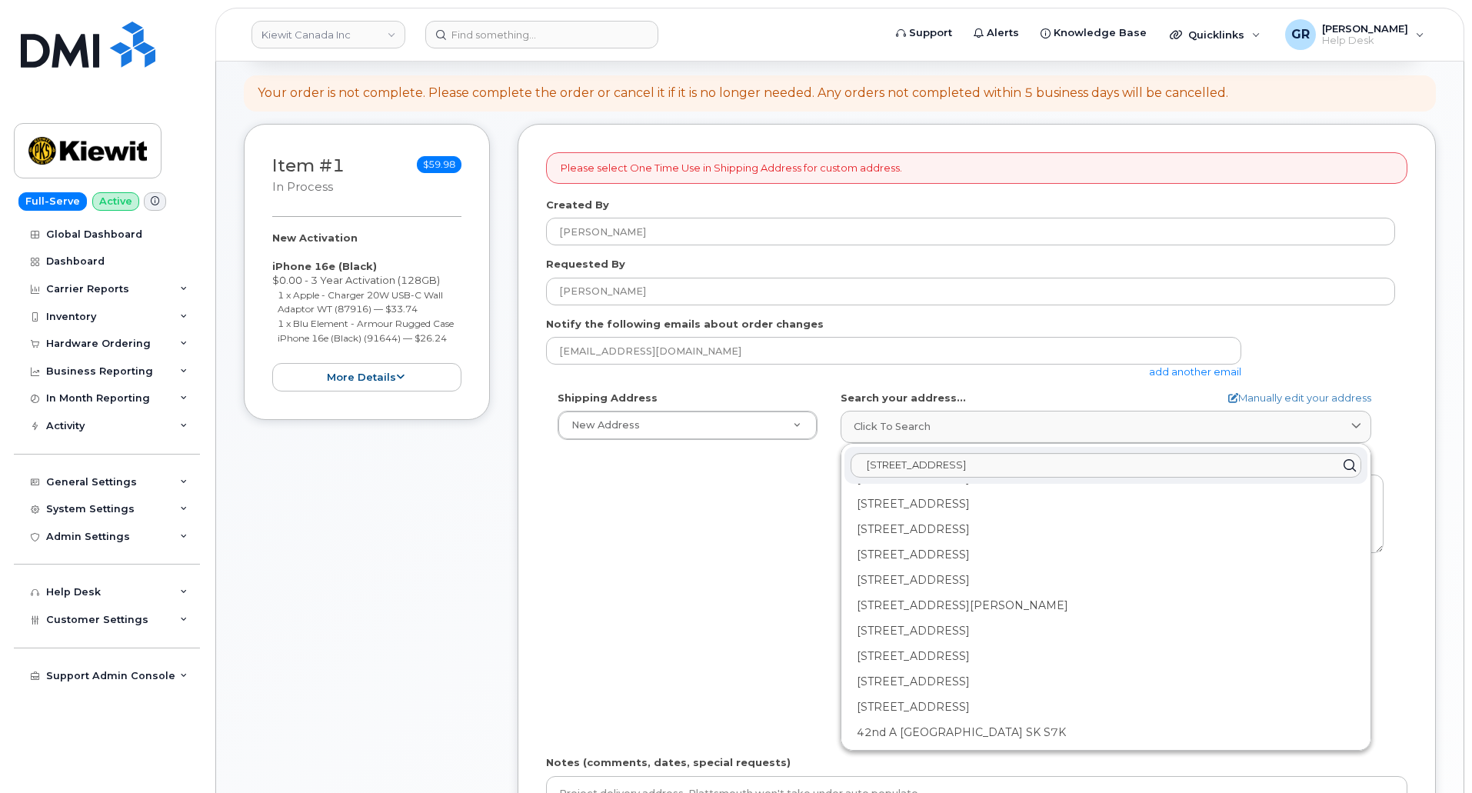
click at [700, 530] on div "Shipping Address New Address New Address 17 Crois Des Marronniers Beaver Marine…" at bounding box center [970, 567] width 849 height 353
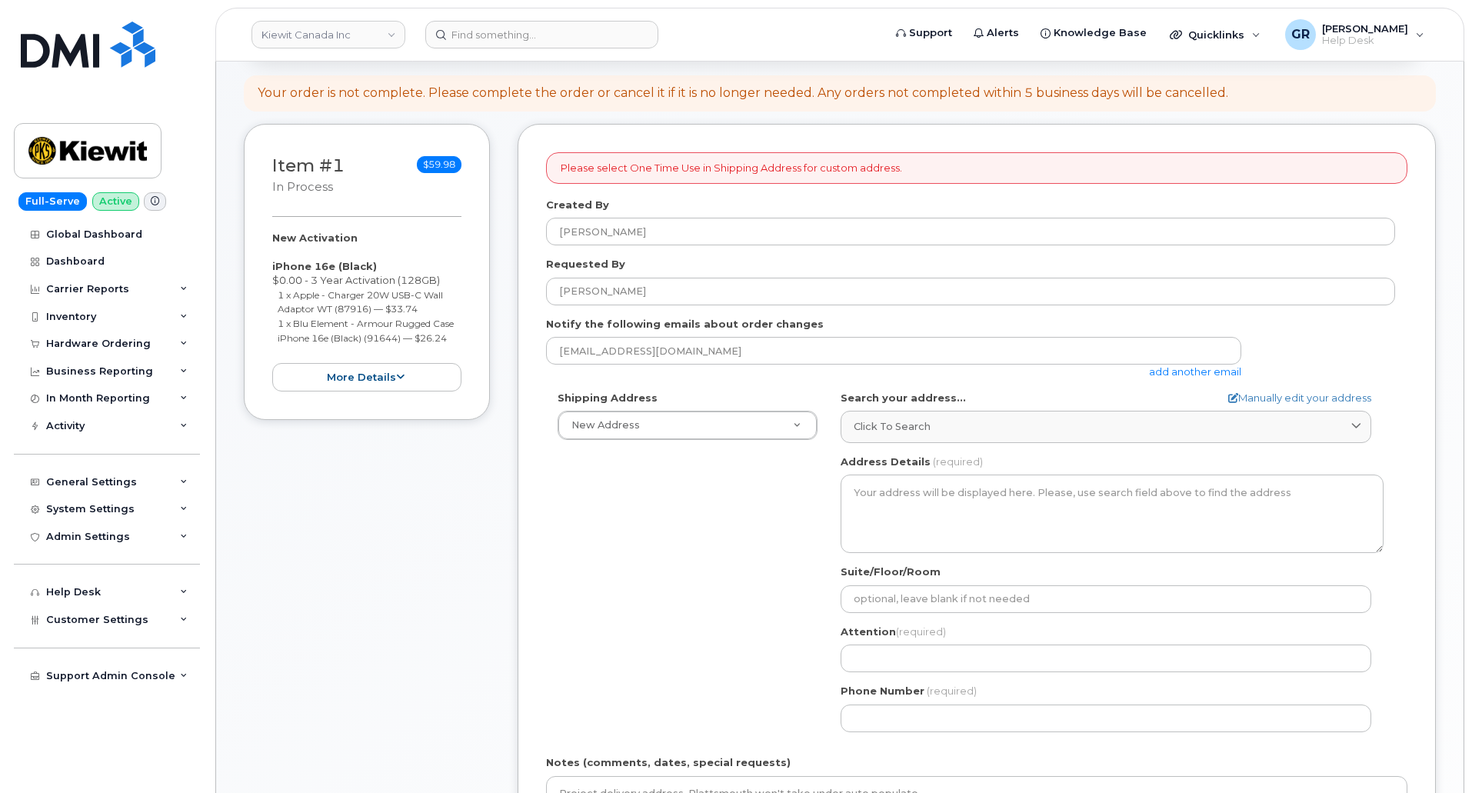
drag, startPoint x: 368, startPoint y: 587, endPoint x: 398, endPoint y: 607, distance: 35.4
click at [368, 587] on div "Item #1 in process $59.98 New Activation iPhone 16e (Black) $0.00 - 3 Year Acti…" at bounding box center [367, 562] width 246 height 876
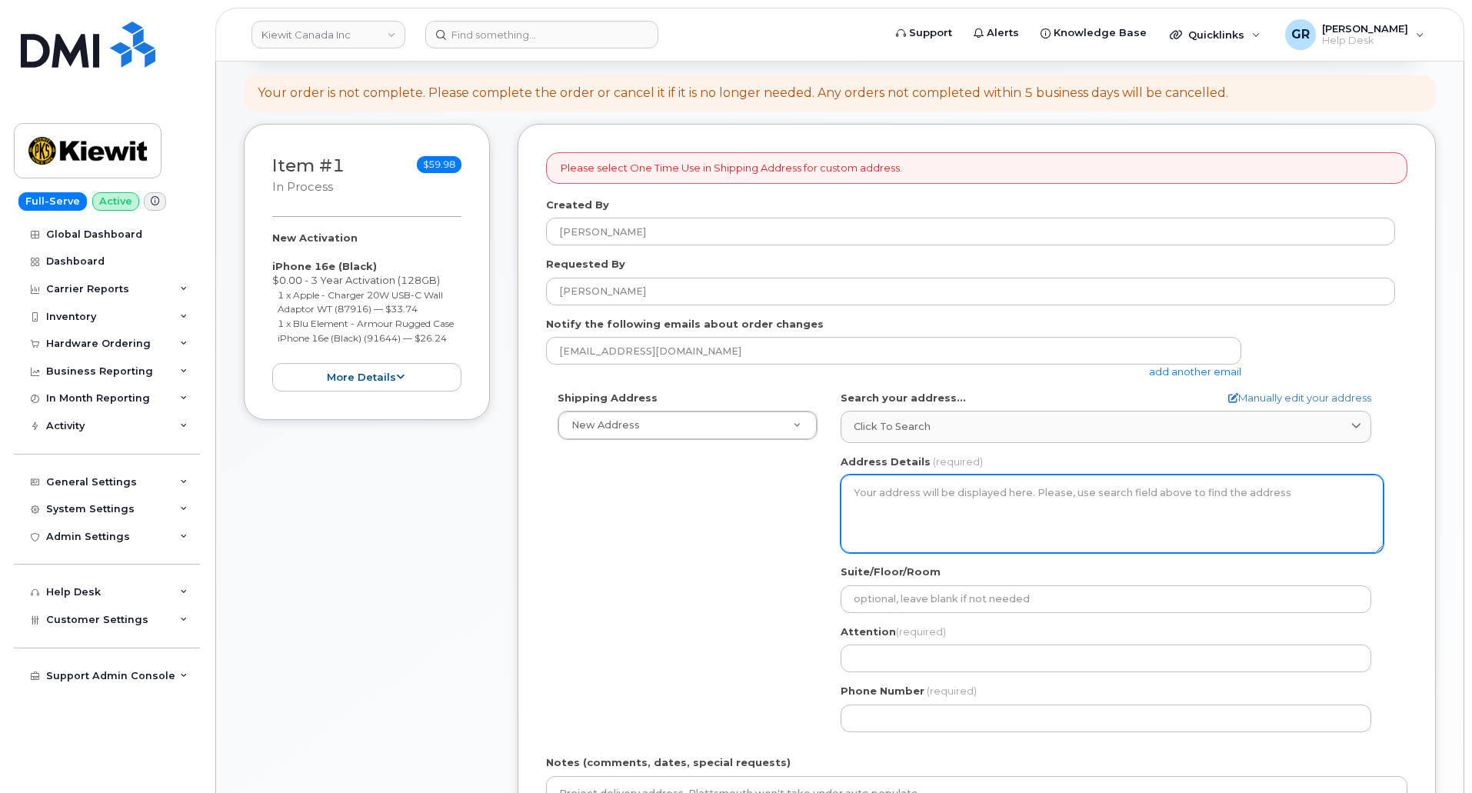
click at [931, 493] on textarea "Address Details" at bounding box center [1112, 514] width 543 height 78
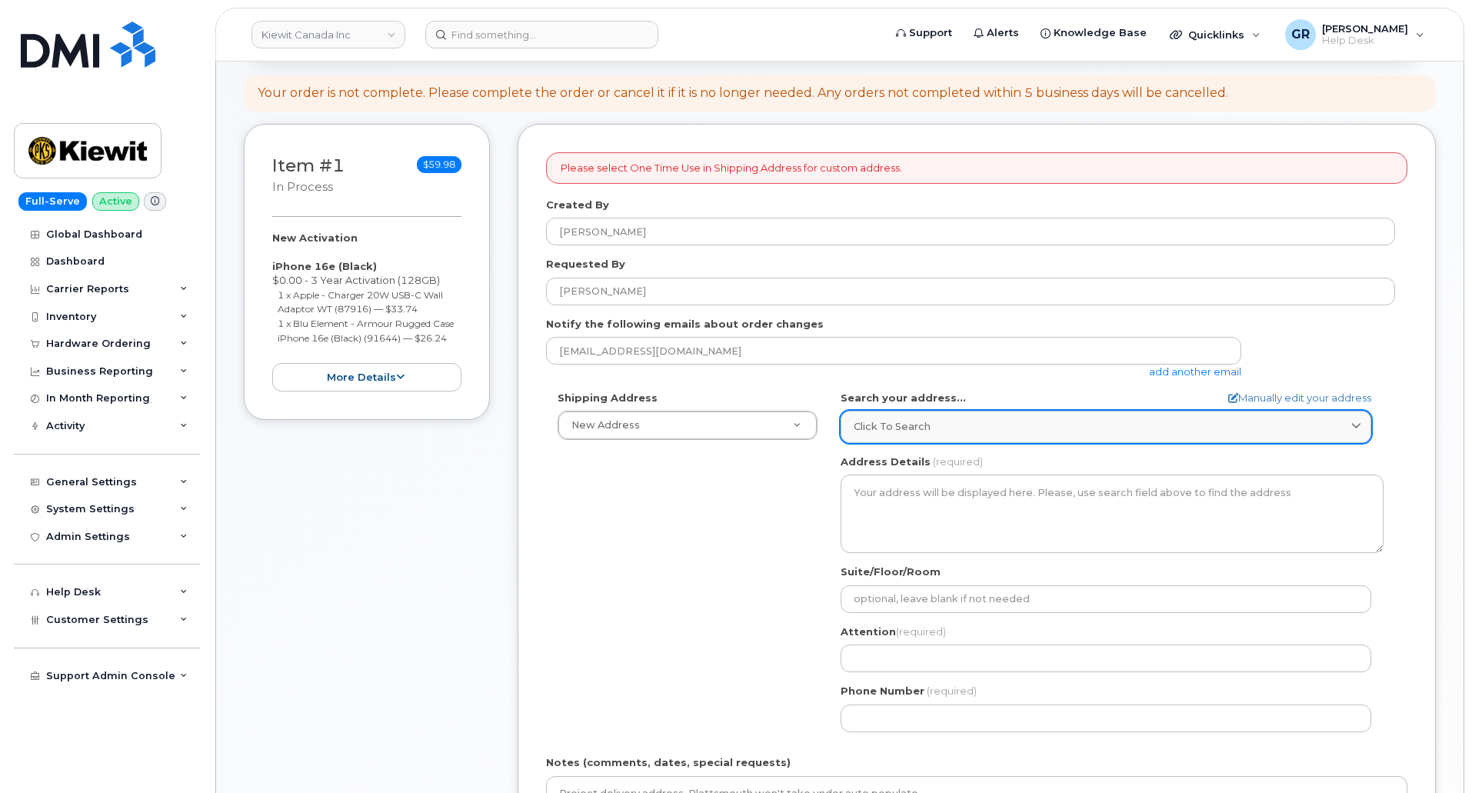
click at [933, 431] on div "Click to search" at bounding box center [1106, 426] width 505 height 15
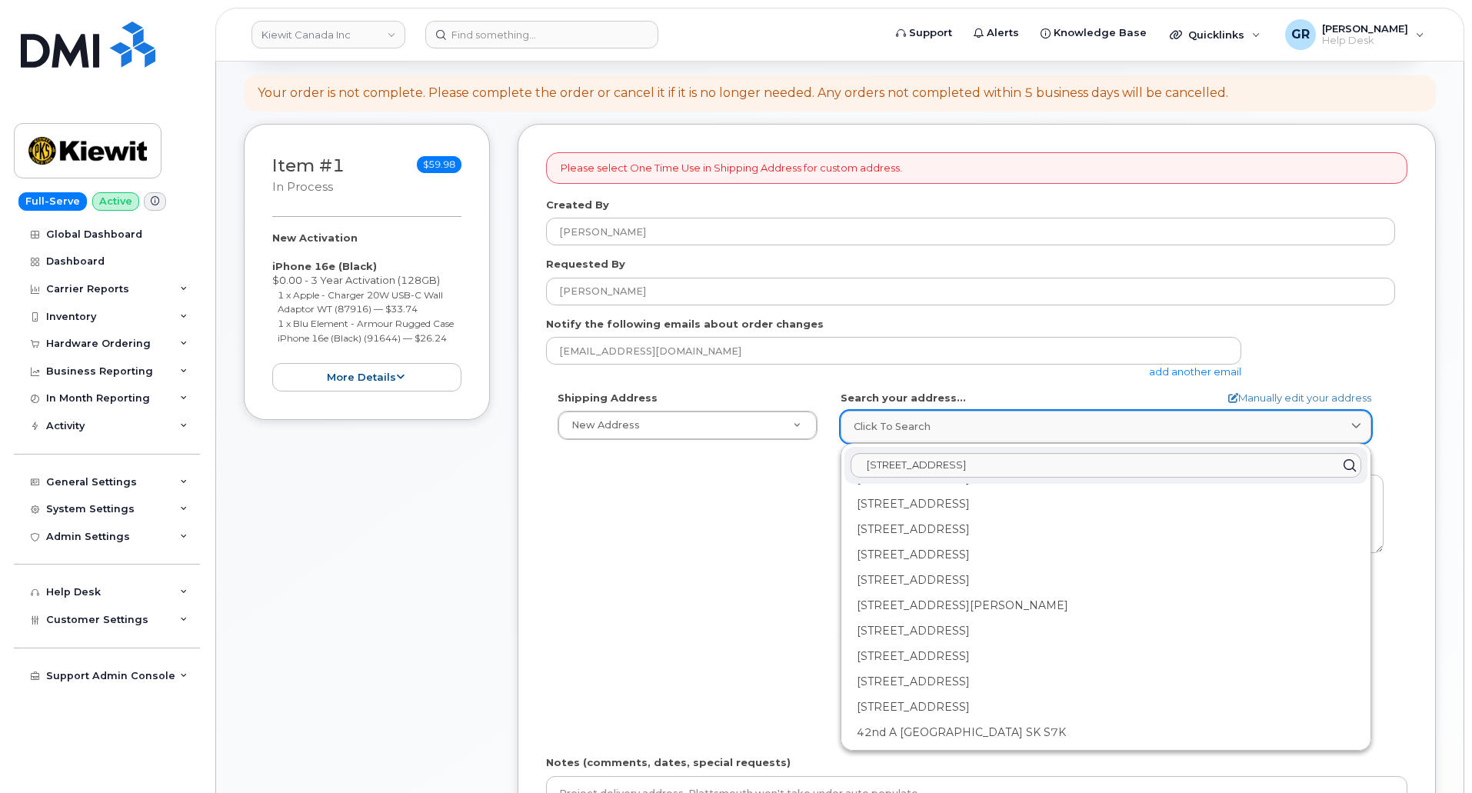
click at [933, 431] on div "Click to search" at bounding box center [1106, 426] width 505 height 15
click at [725, 499] on div "Shipping Address New Address New Address 17 Crois Des Marronniers Beaver Marine…" at bounding box center [970, 567] width 849 height 353
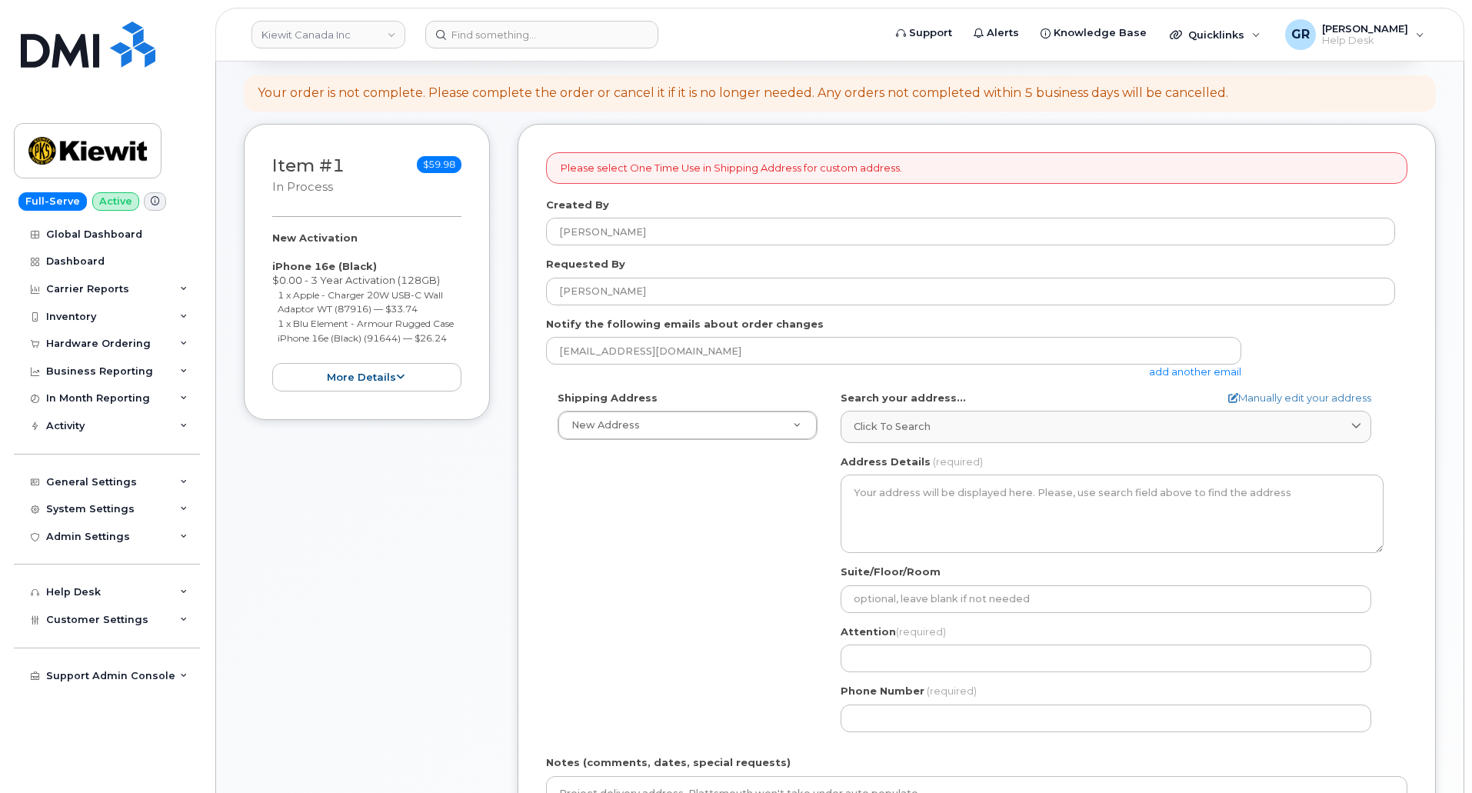
click at [759, 491] on div "Shipping Address New Address New Address 17 Crois Des Marronniers Beaver Marine…" at bounding box center [970, 567] width 849 height 353
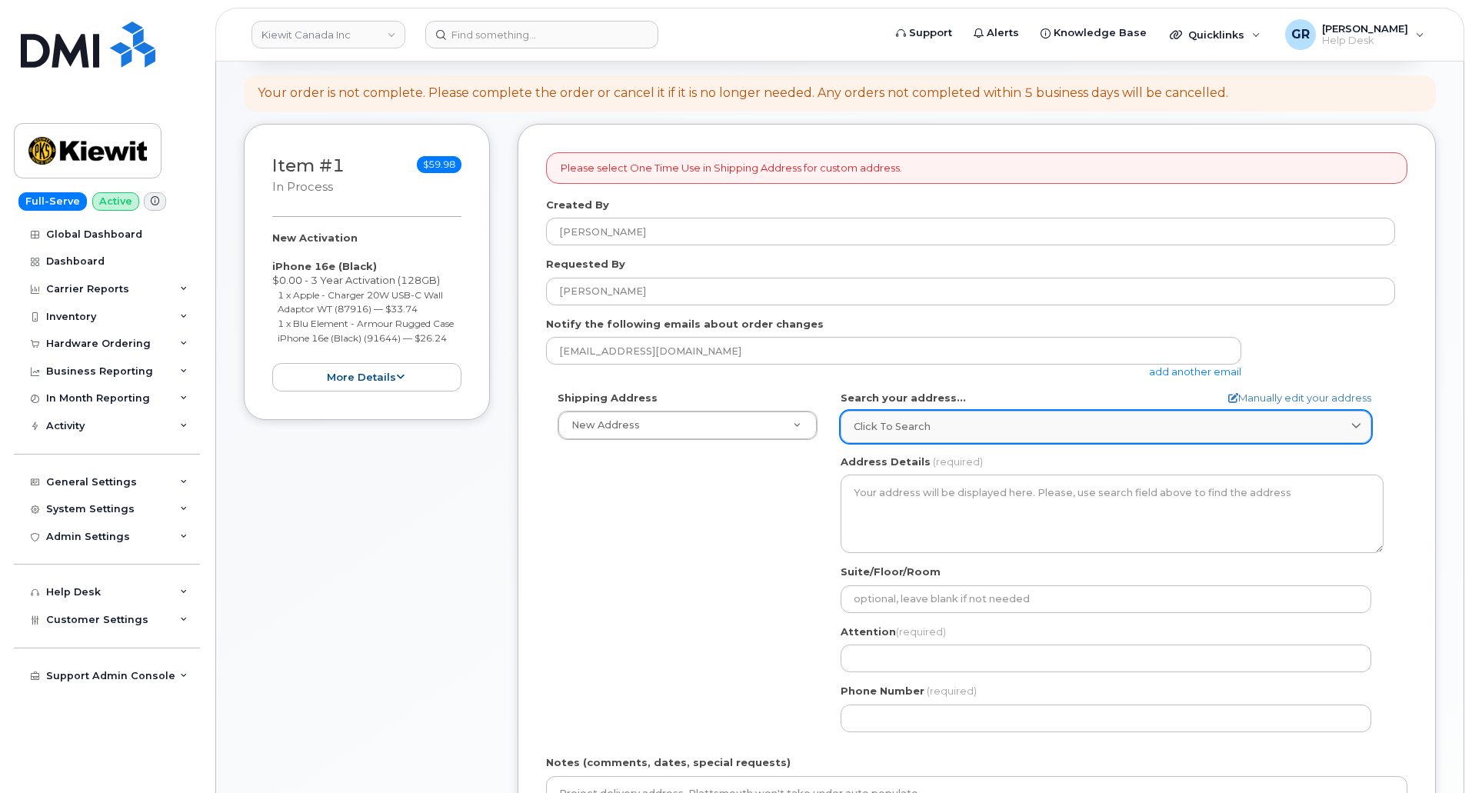
click at [993, 430] on div "Click to search" at bounding box center [1106, 426] width 505 height 15
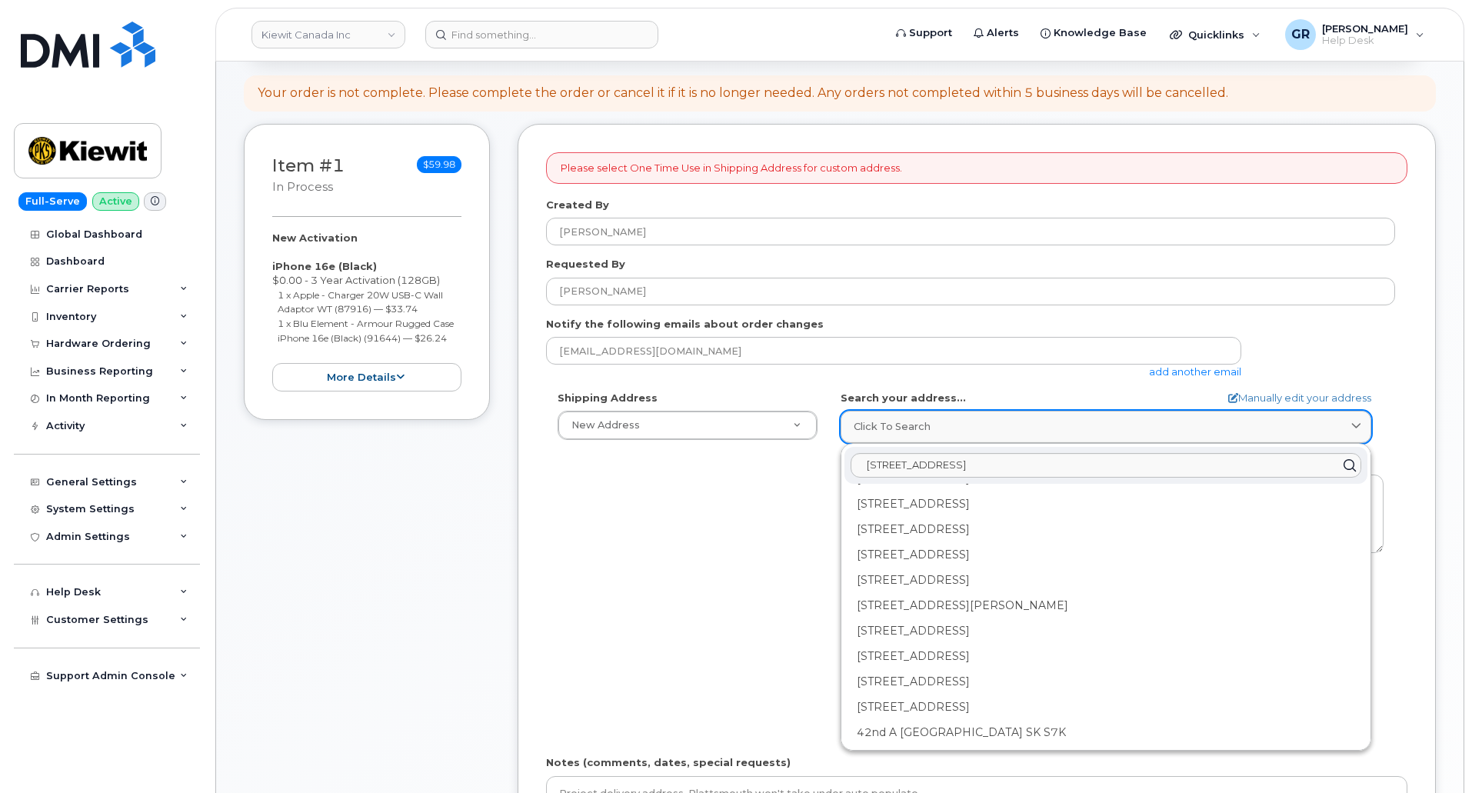
click at [996, 435] on link "Click to search" at bounding box center [1106, 427] width 531 height 32
click at [744, 511] on div "Shipping Address New Address New Address 17 Crois Des Marronniers Beaver Marine…" at bounding box center [970, 567] width 849 height 353
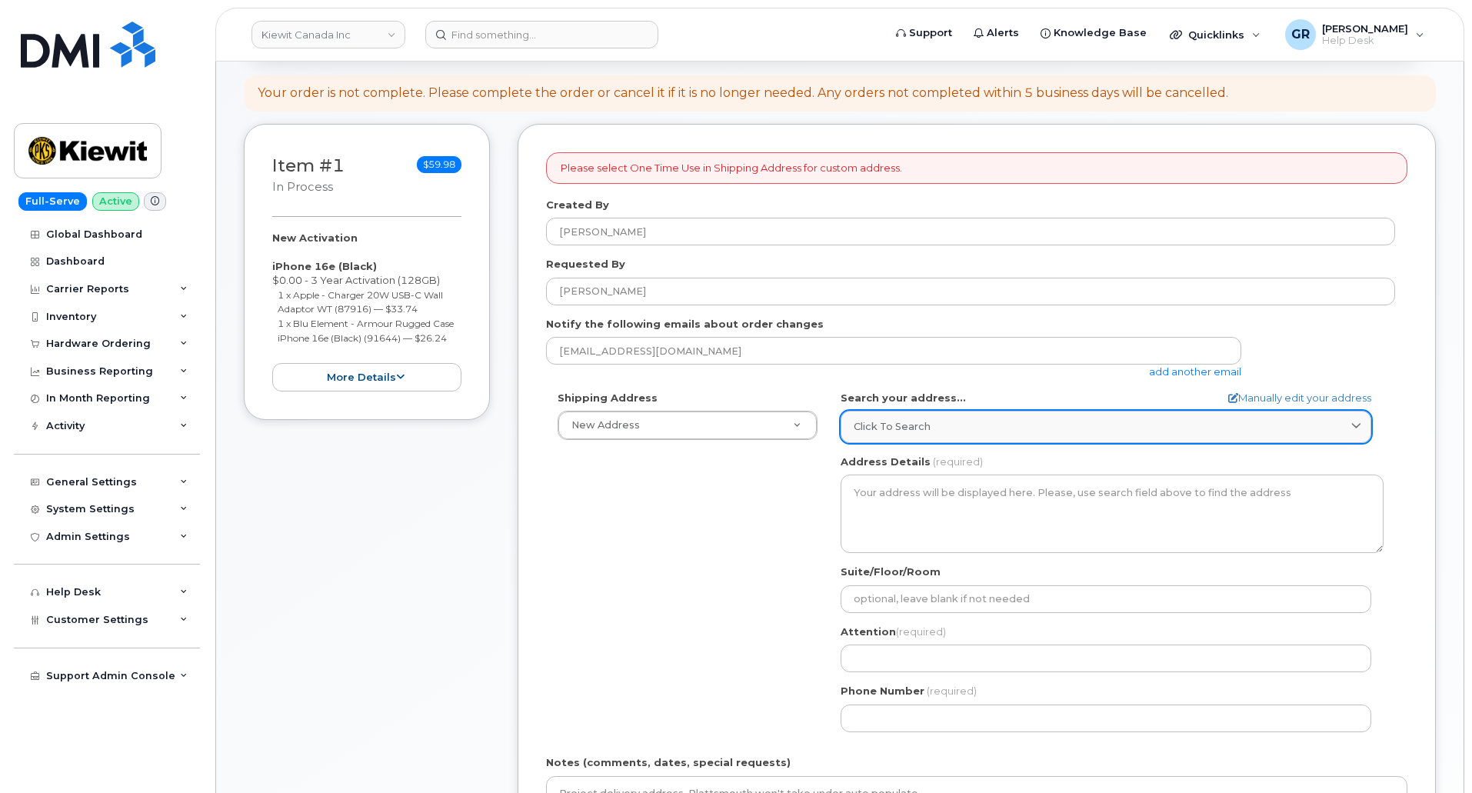
click at [934, 435] on link "Click to search" at bounding box center [1106, 427] width 531 height 32
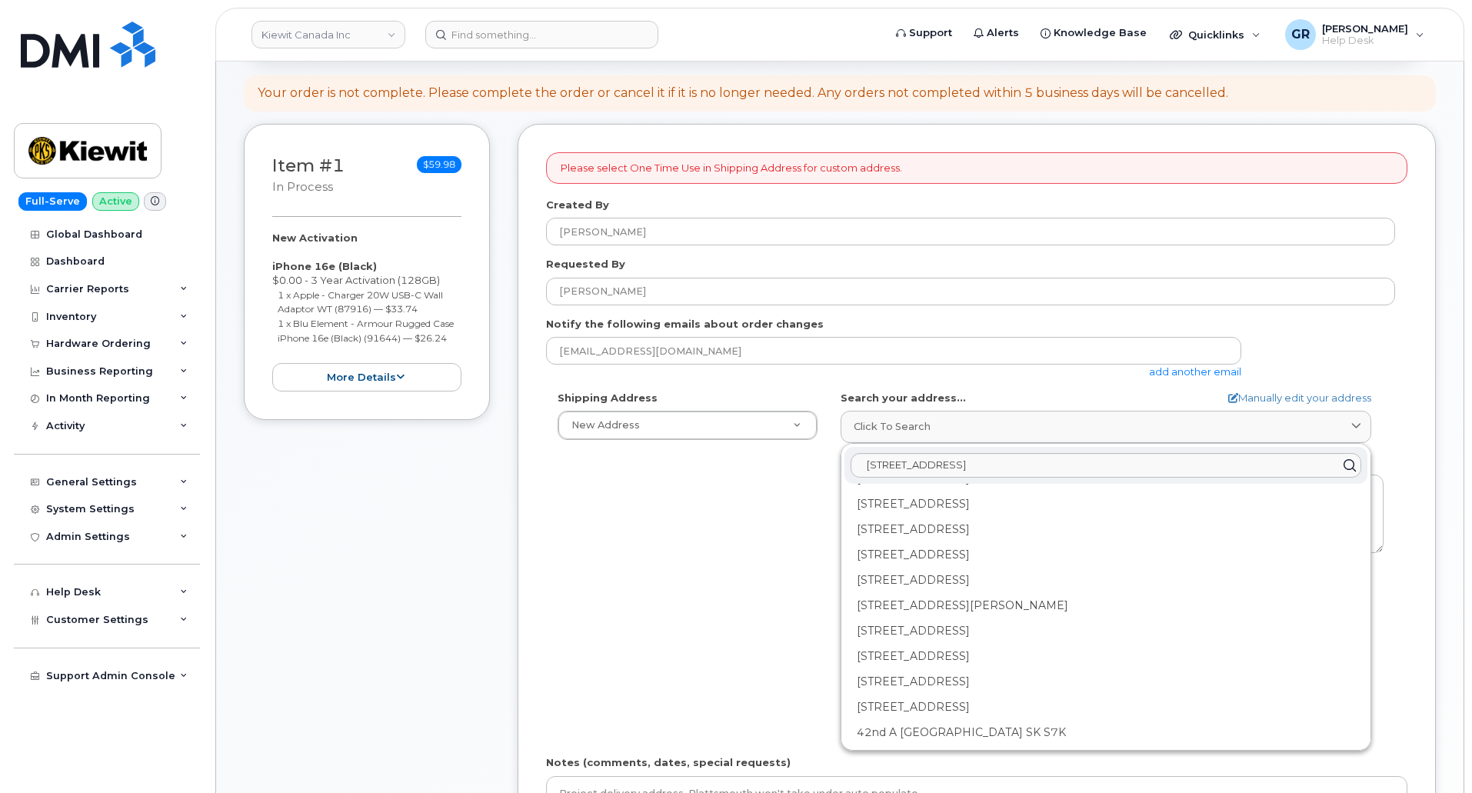
click at [655, 536] on div "Shipping Address New Address New Address 17 Crois Des Marronniers Beaver Marine…" at bounding box center [970, 567] width 849 height 353
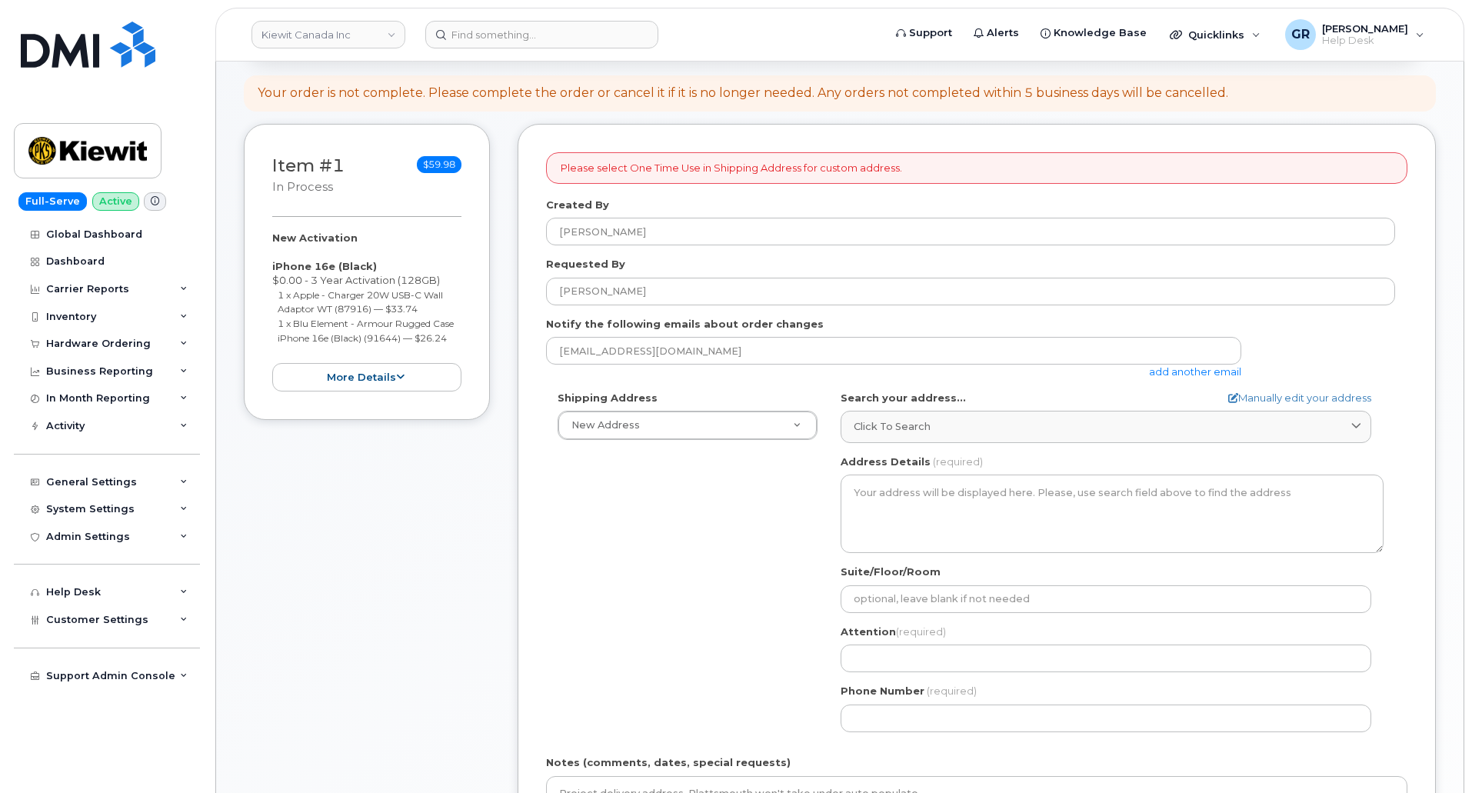
click at [724, 620] on div "Shipping Address New Address New Address 17 Crois Des Marronniers Beaver Marine…" at bounding box center [970, 567] width 849 height 353
click at [687, 569] on div "Shipping Address New Address New Address 17 Crois Des Marronniers Beaver Marine…" at bounding box center [970, 567] width 849 height 353
click at [364, 608] on div "Item #1 in process $59.98 New Activation iPhone 16e (Black) $0.00 - 3 Year Acti…" at bounding box center [367, 562] width 246 height 876
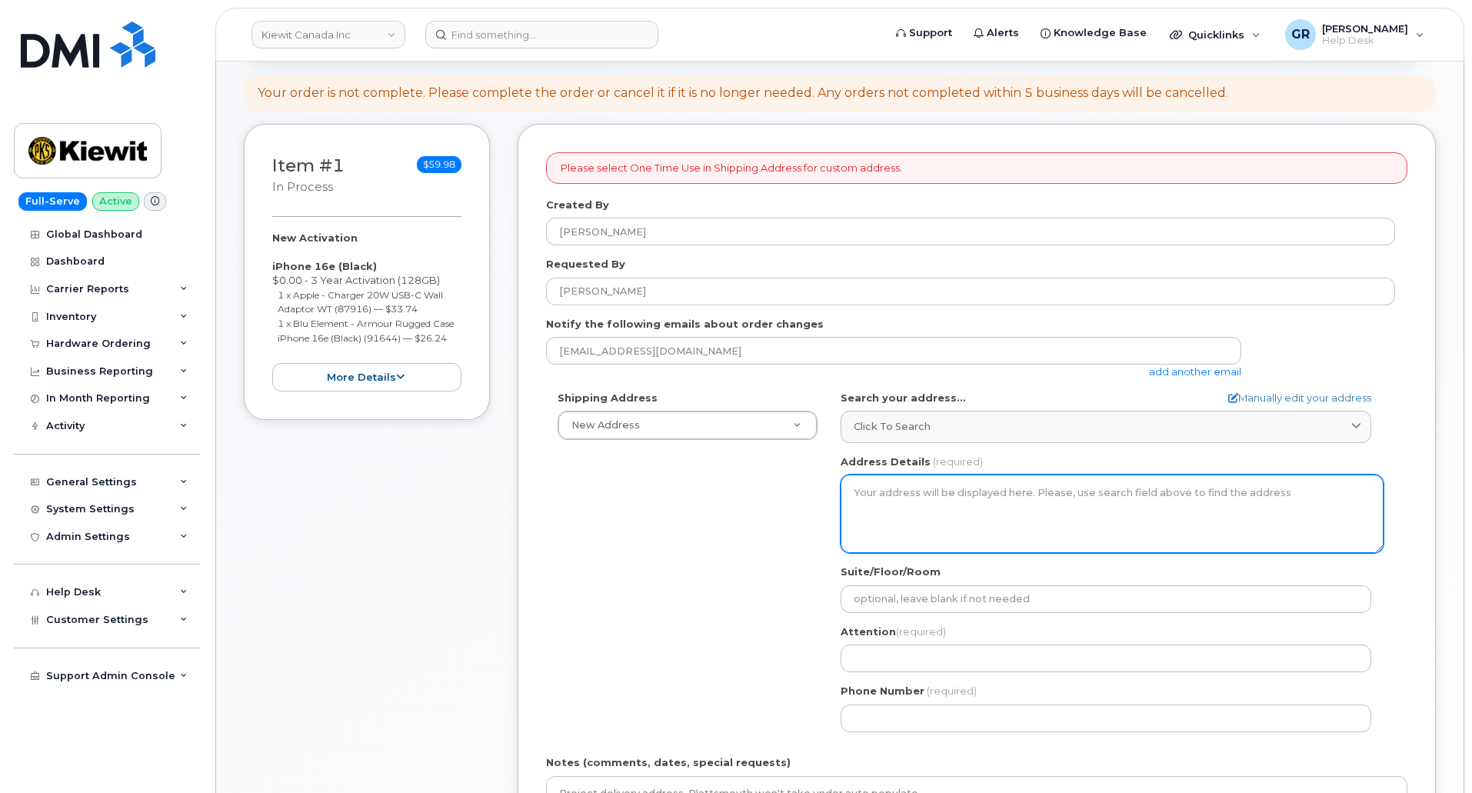
click at [914, 491] on textarea "Address Details" at bounding box center [1112, 514] width 543 height 78
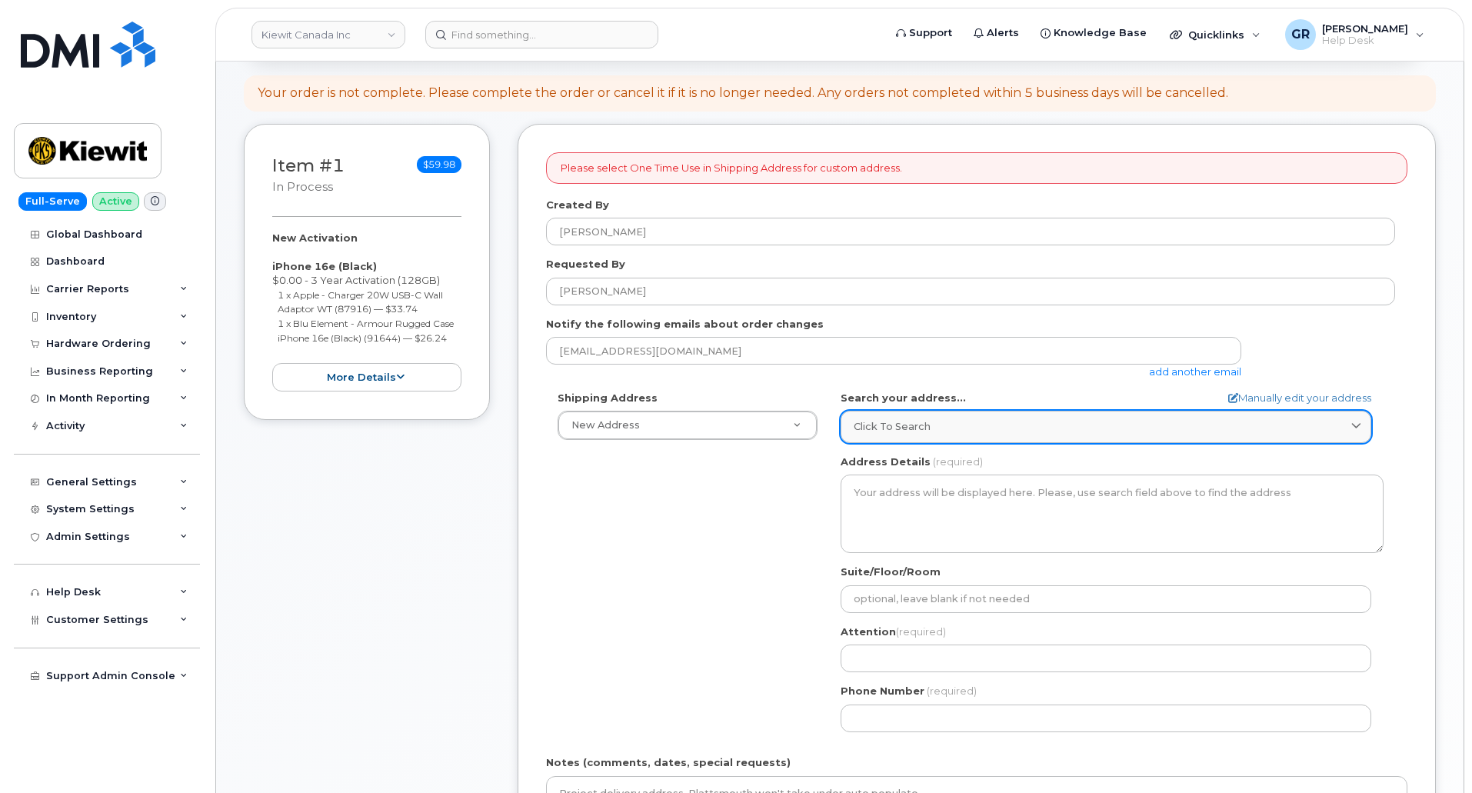
click at [954, 418] on link "Click to search" at bounding box center [1106, 427] width 531 height 32
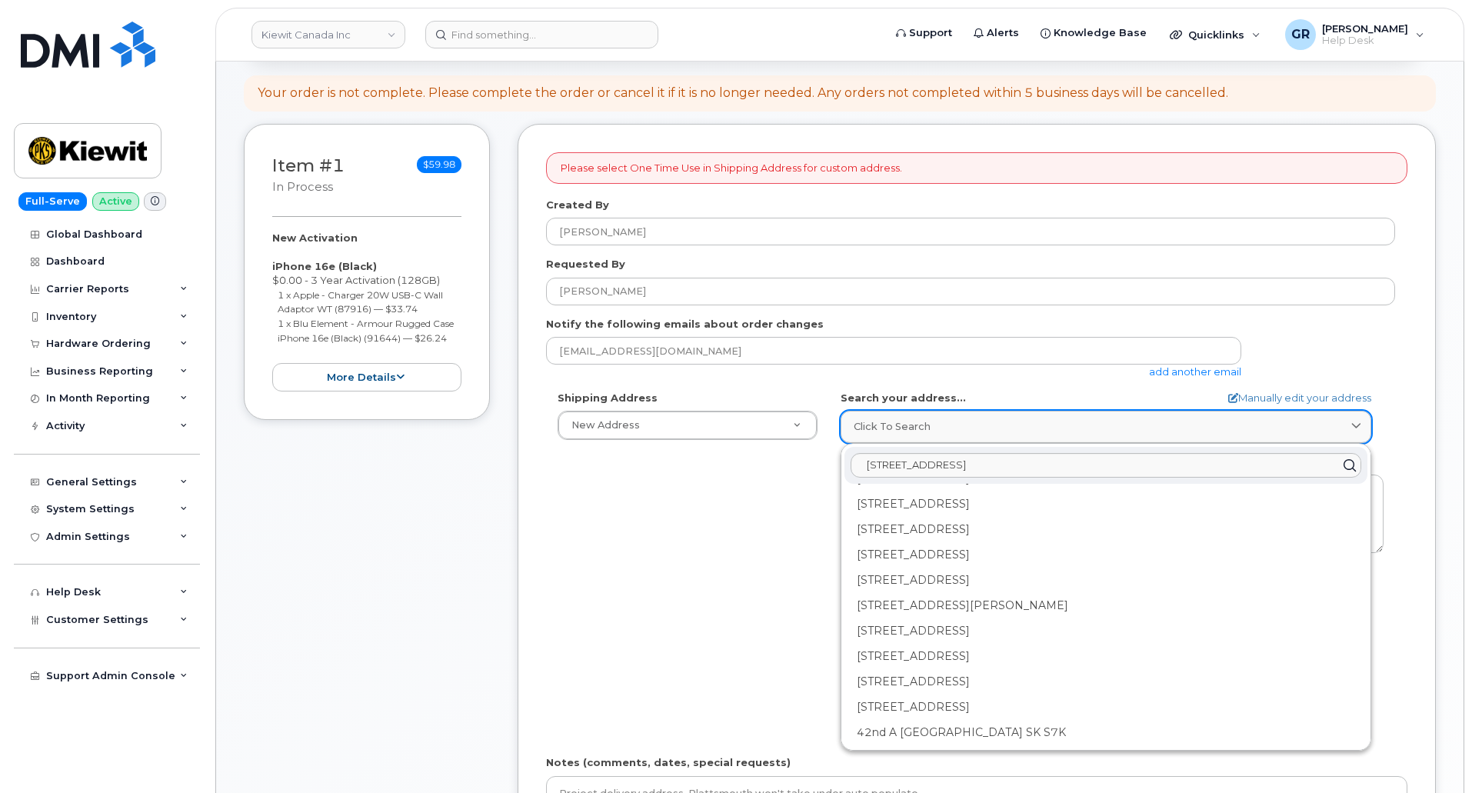
click at [934, 430] on div "Click to search" at bounding box center [1106, 426] width 505 height 15
drag, startPoint x: 1087, startPoint y: 465, endPoint x: 843, endPoint y: 471, distance: 243.9
click at [661, 506] on div "Shipping Address New Address New Address 17 Crois Des Marronniers Beaver Marine…" at bounding box center [970, 567] width 849 height 353
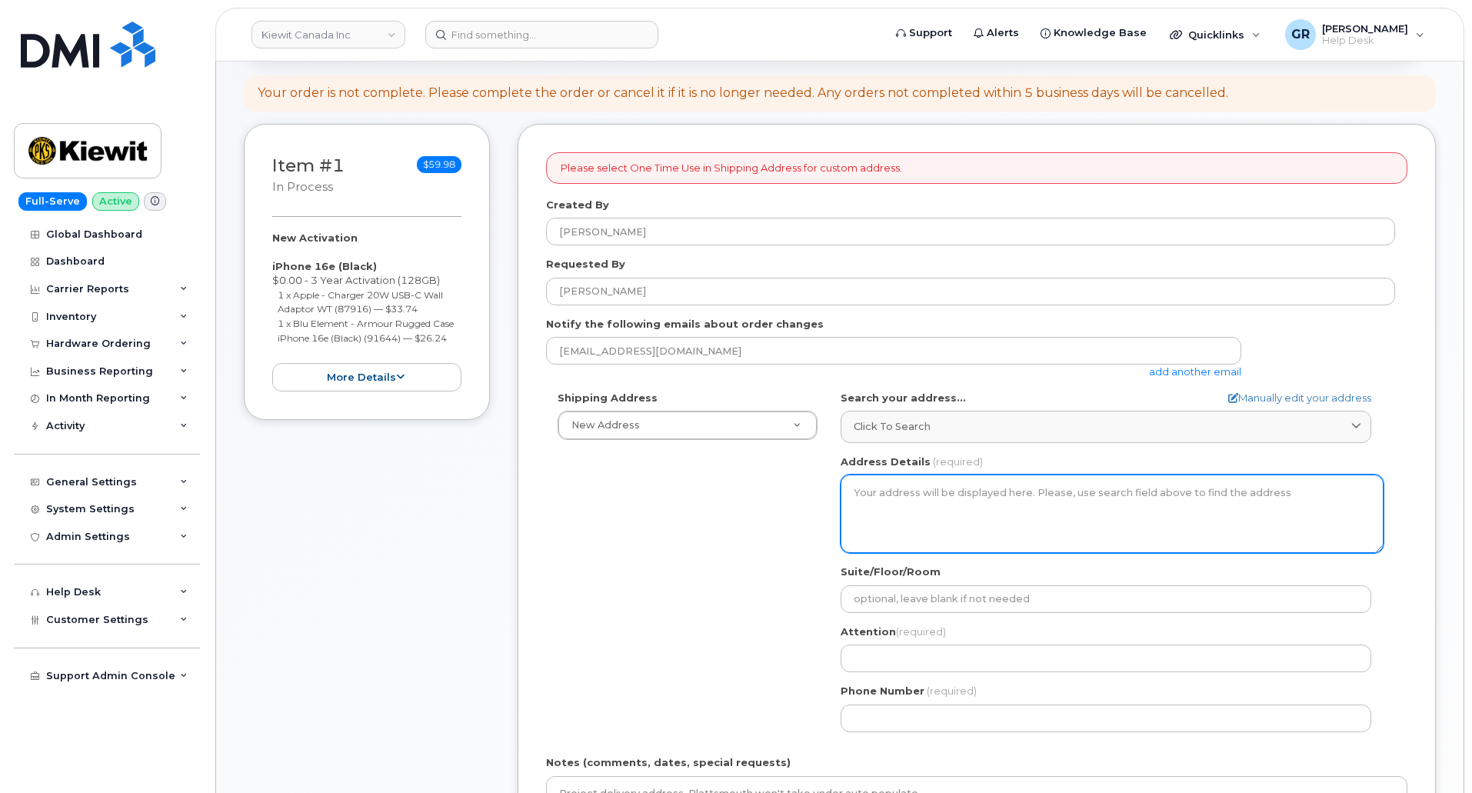
drag, startPoint x: 929, startPoint y: 498, endPoint x: 962, endPoint y: 460, distance: 50.1
click at [931, 495] on textarea "Address Details" at bounding box center [1112, 514] width 543 height 78
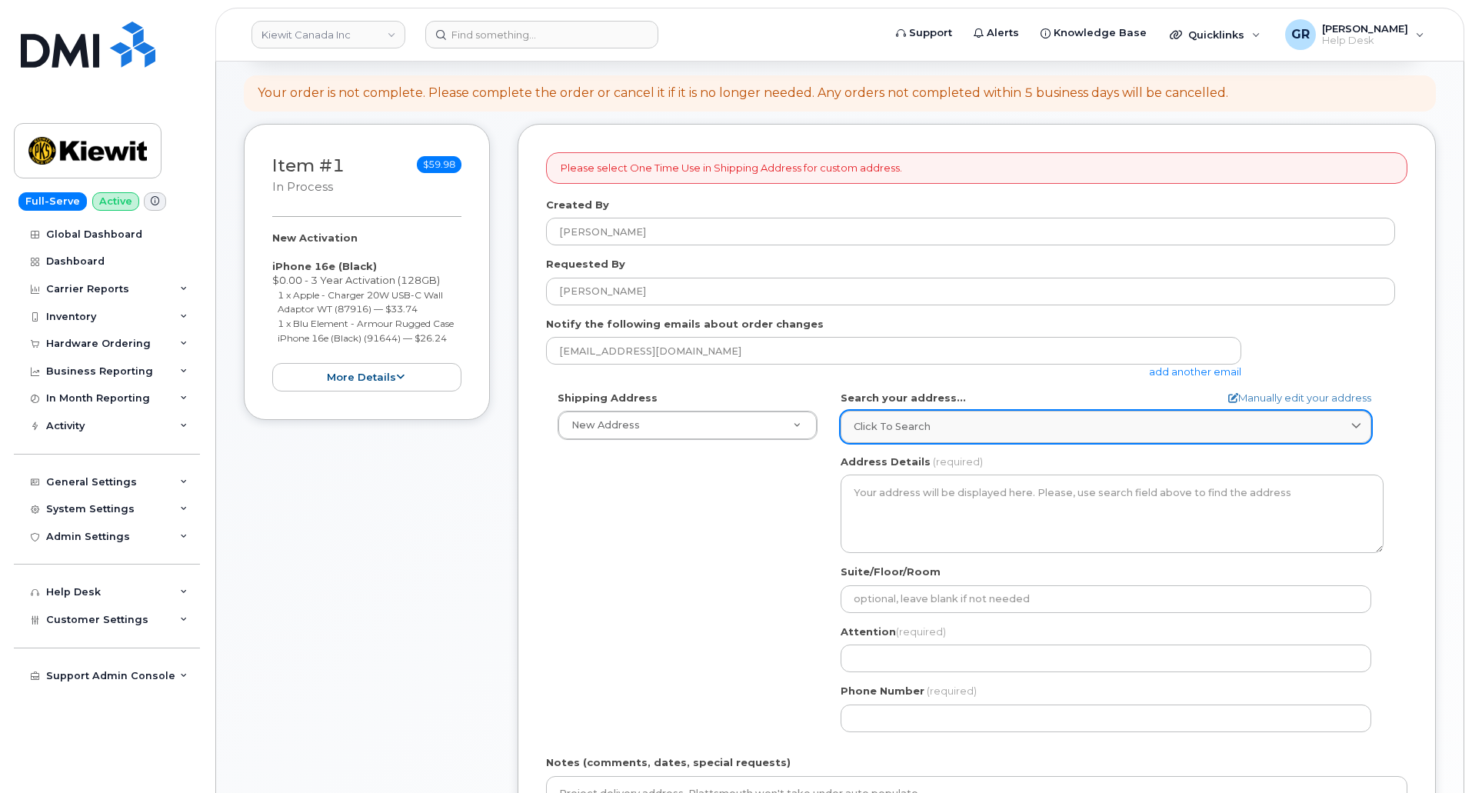
click at [993, 422] on div "Click to search" at bounding box center [1106, 426] width 505 height 15
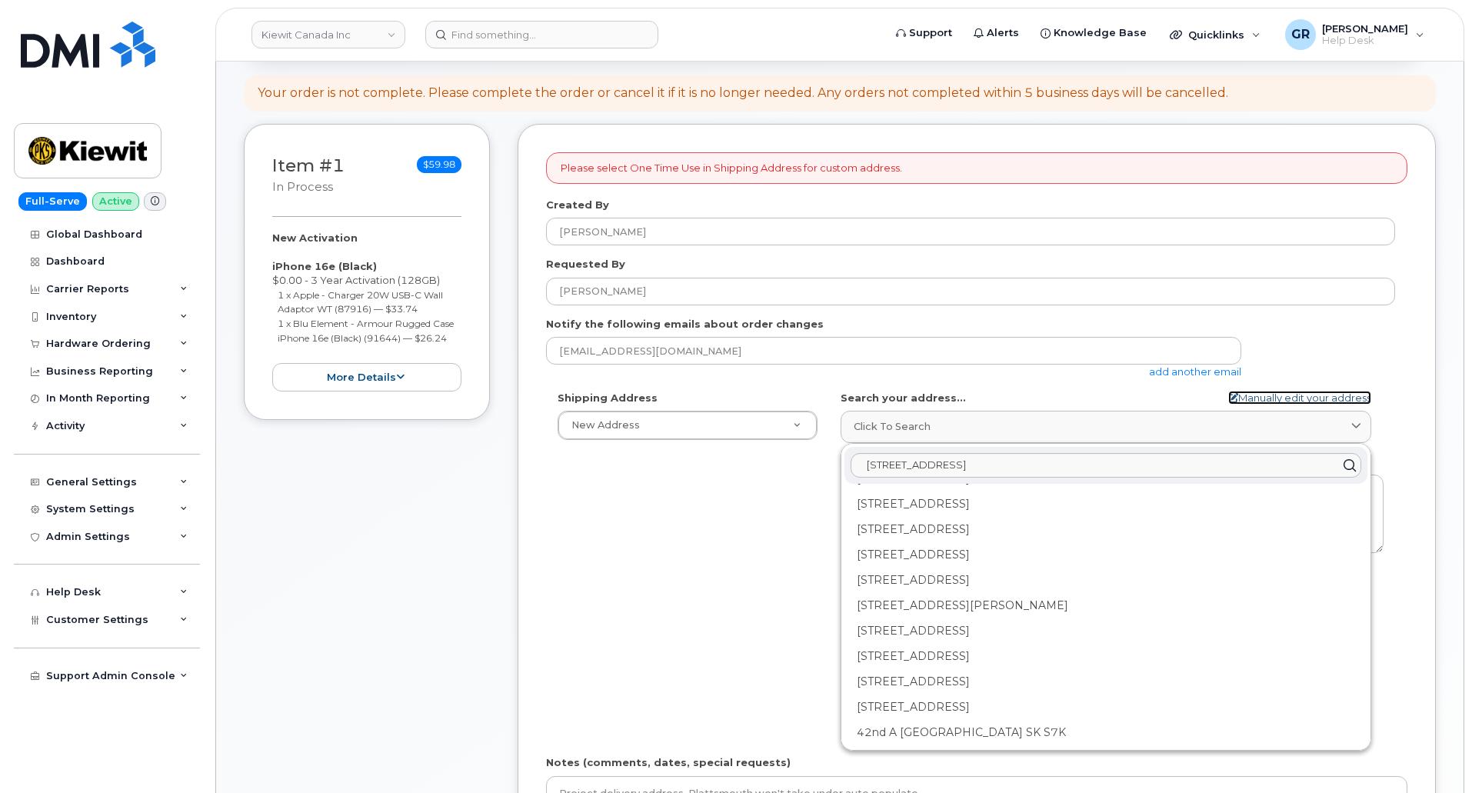
click at [1293, 395] on link "Manually edit your address" at bounding box center [1299, 398] width 143 height 15
select select
type input "11501 42"
type input "[PERSON_NAME]"
type input "5312414470"
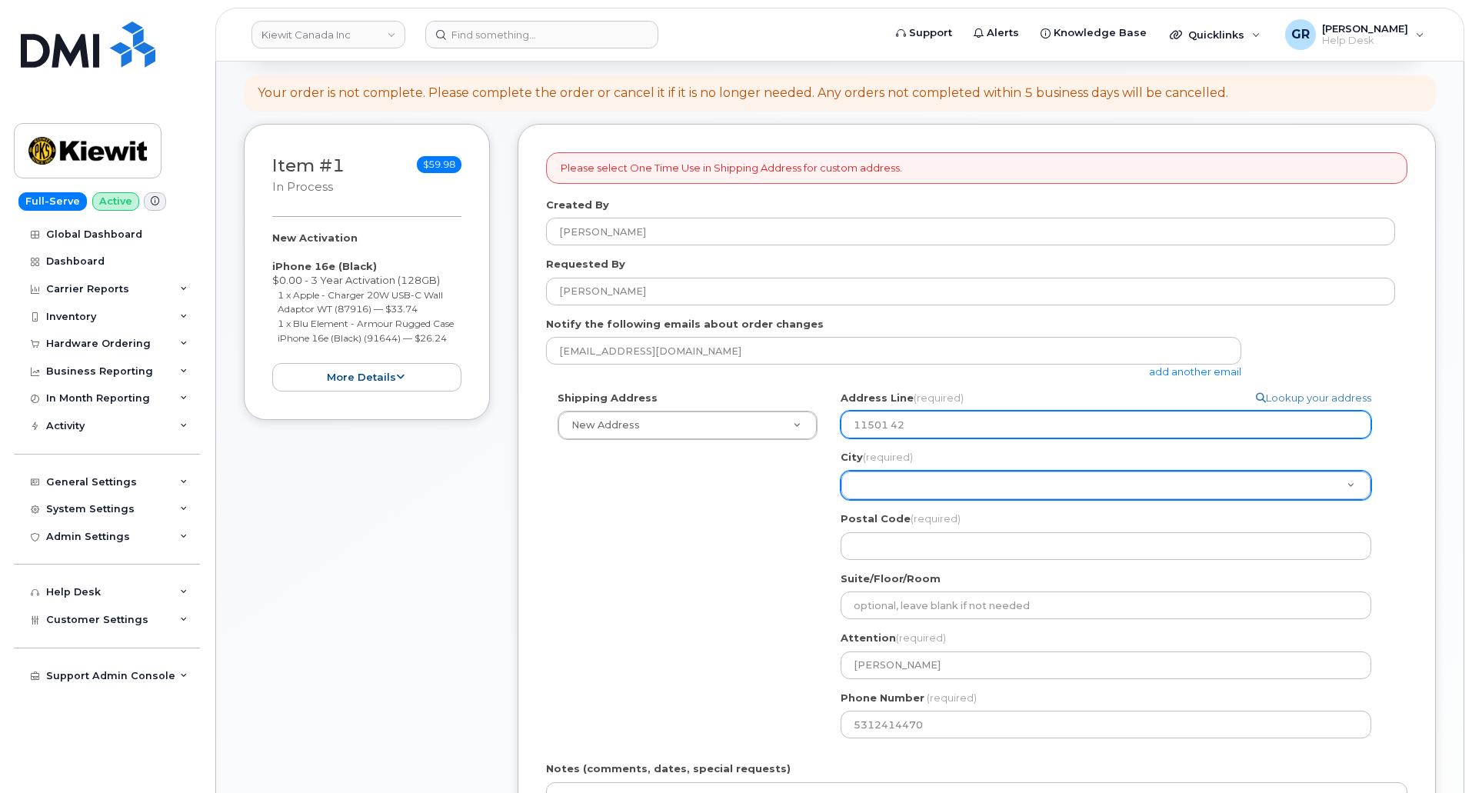
click at [1144, 435] on input "11501 42" at bounding box center [1106, 425] width 531 height 28
paste input "11501 42nd St, Plattsmouth, NE 68048"
select select
type input "11501 4211501 42nd St, Plattsmouth, NE 68048"
paste input "text"
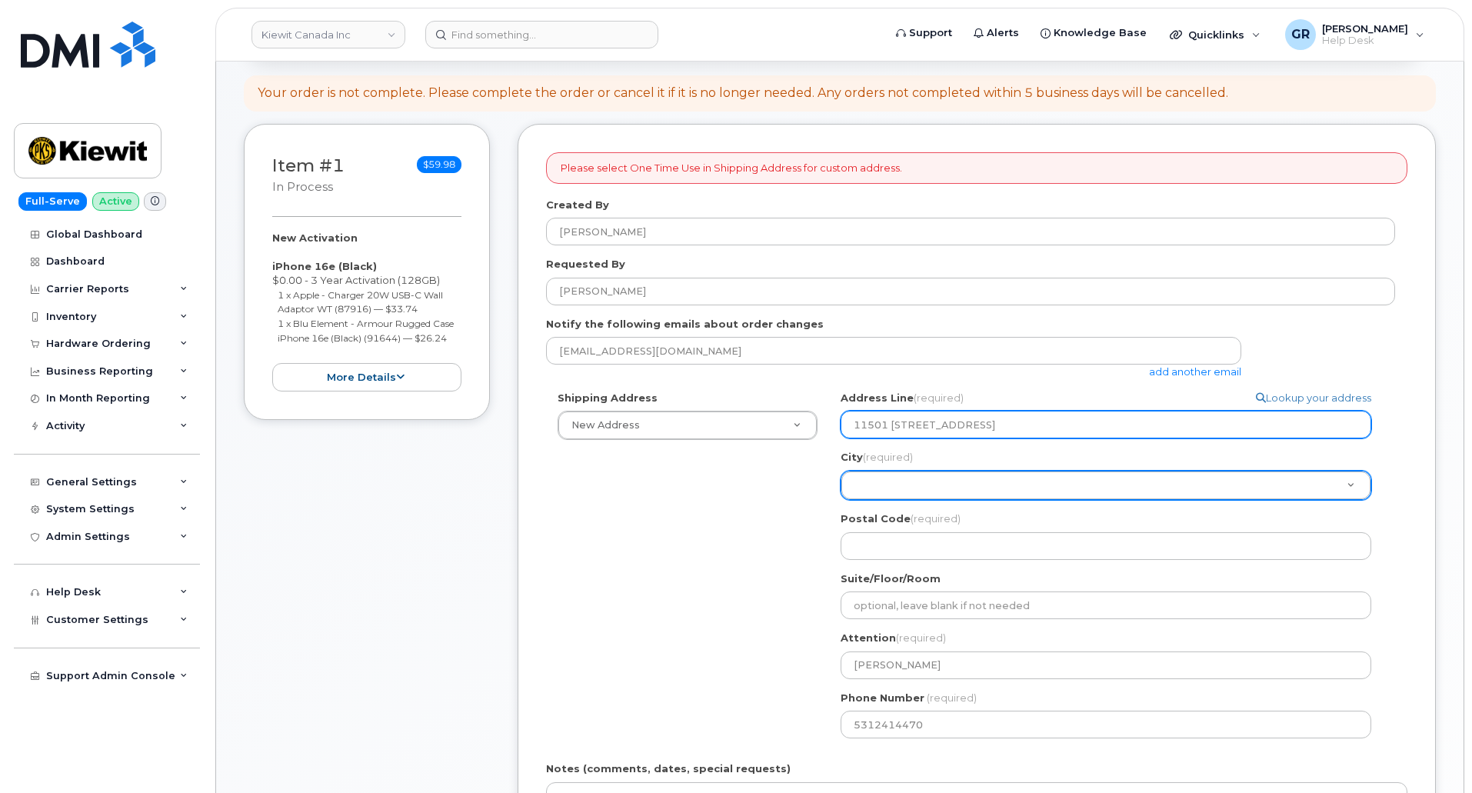
select select
type input "11501 42nd St, Plattsmouth, NE 68048"
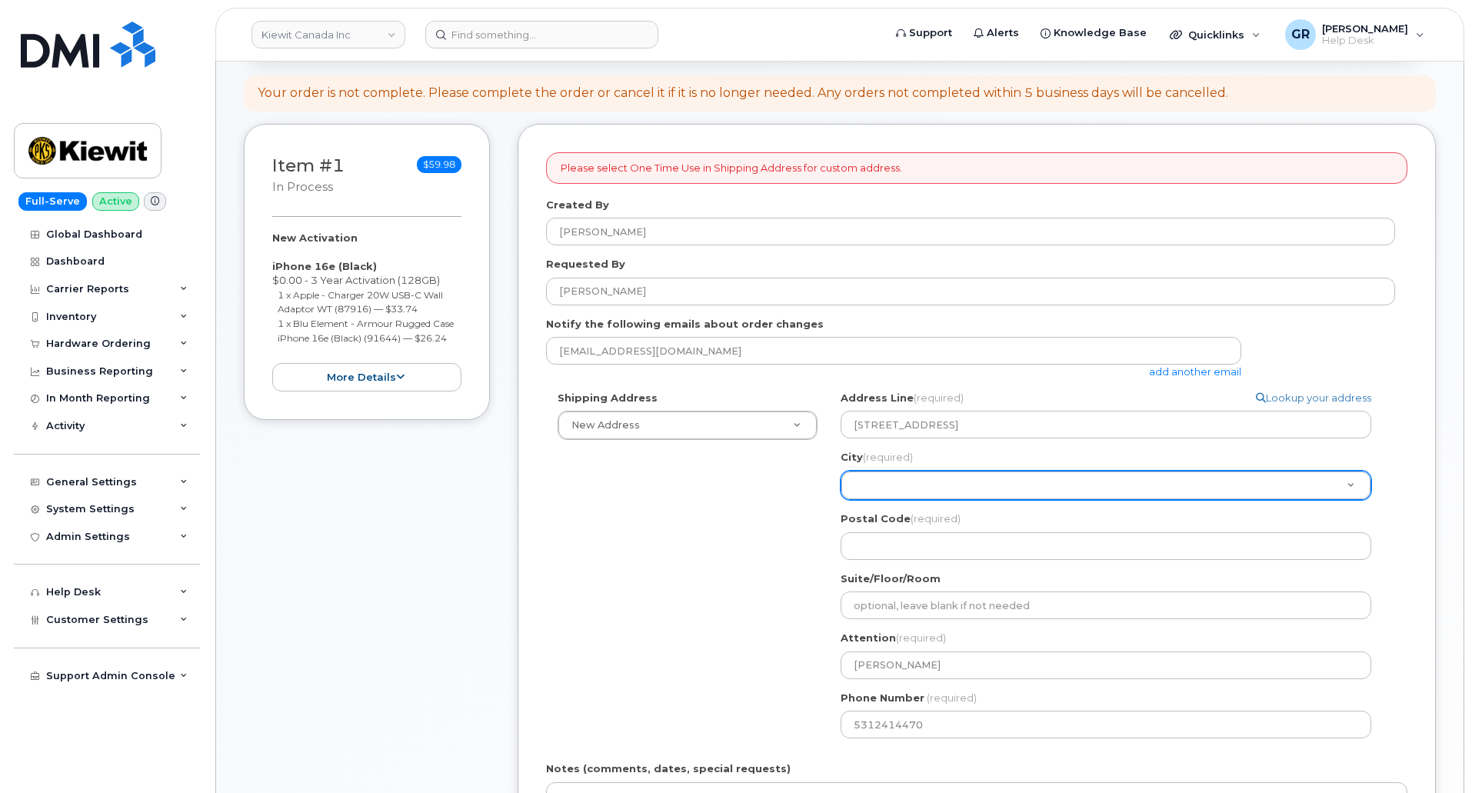
click at [700, 525] on div "Shipping Address New Address New Address 17 Crois Des Marronniers Beaver Marine…" at bounding box center [970, 570] width 849 height 359
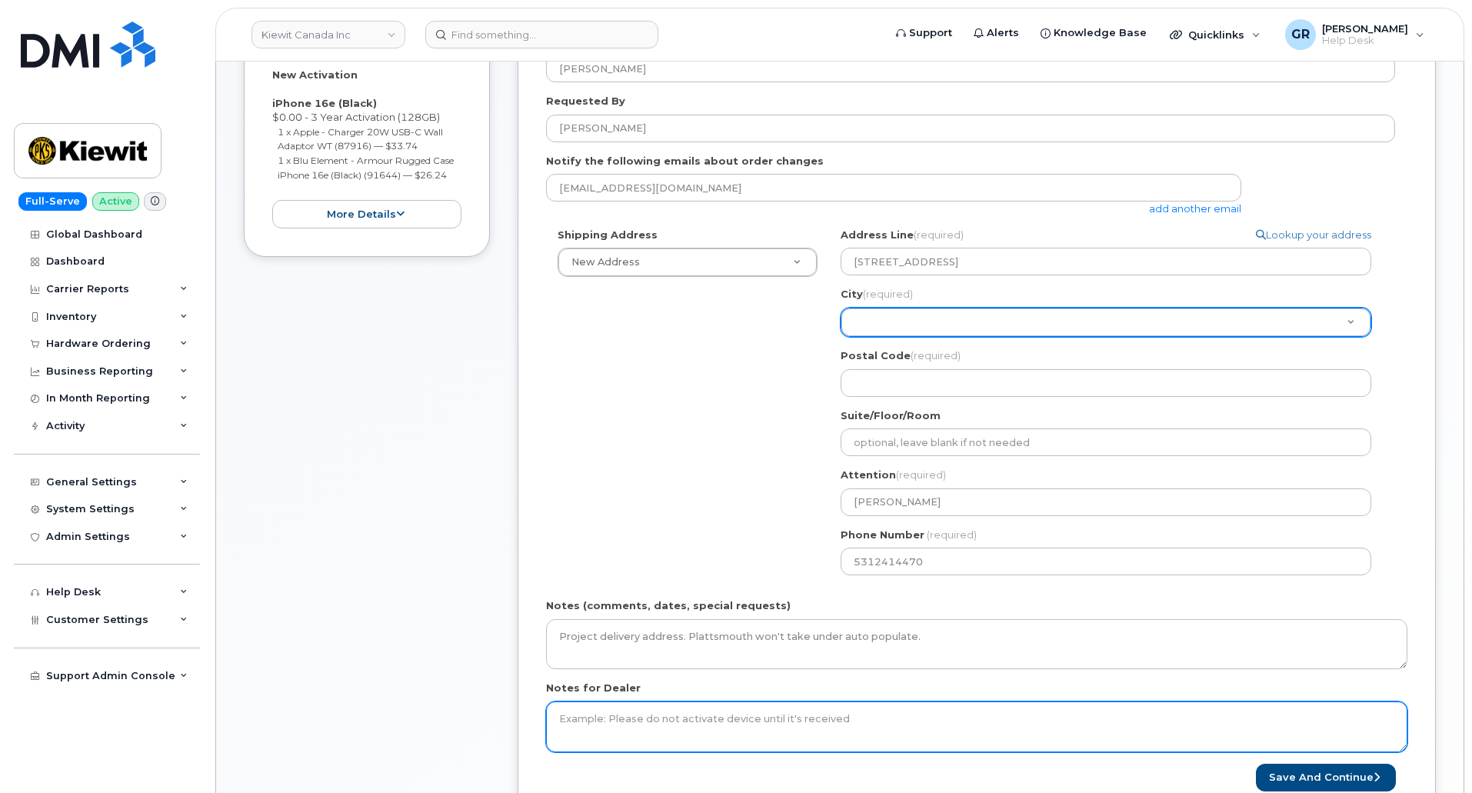
scroll to position [465, 0]
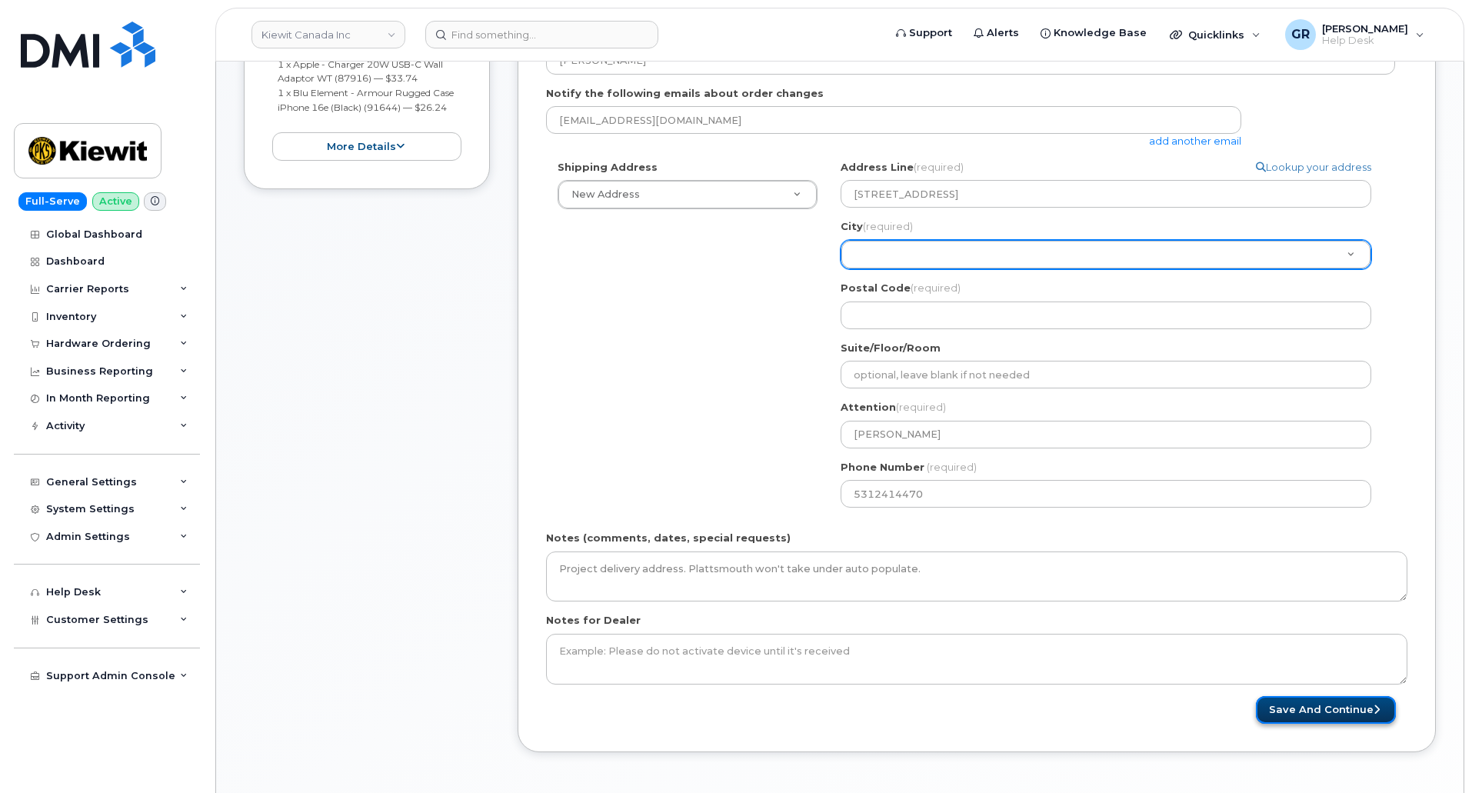
click at [1333, 718] on button "Save and Continue" at bounding box center [1326, 710] width 140 height 28
click at [1333, 710] on button "Save and Continue" at bounding box center [1326, 710] width 140 height 28
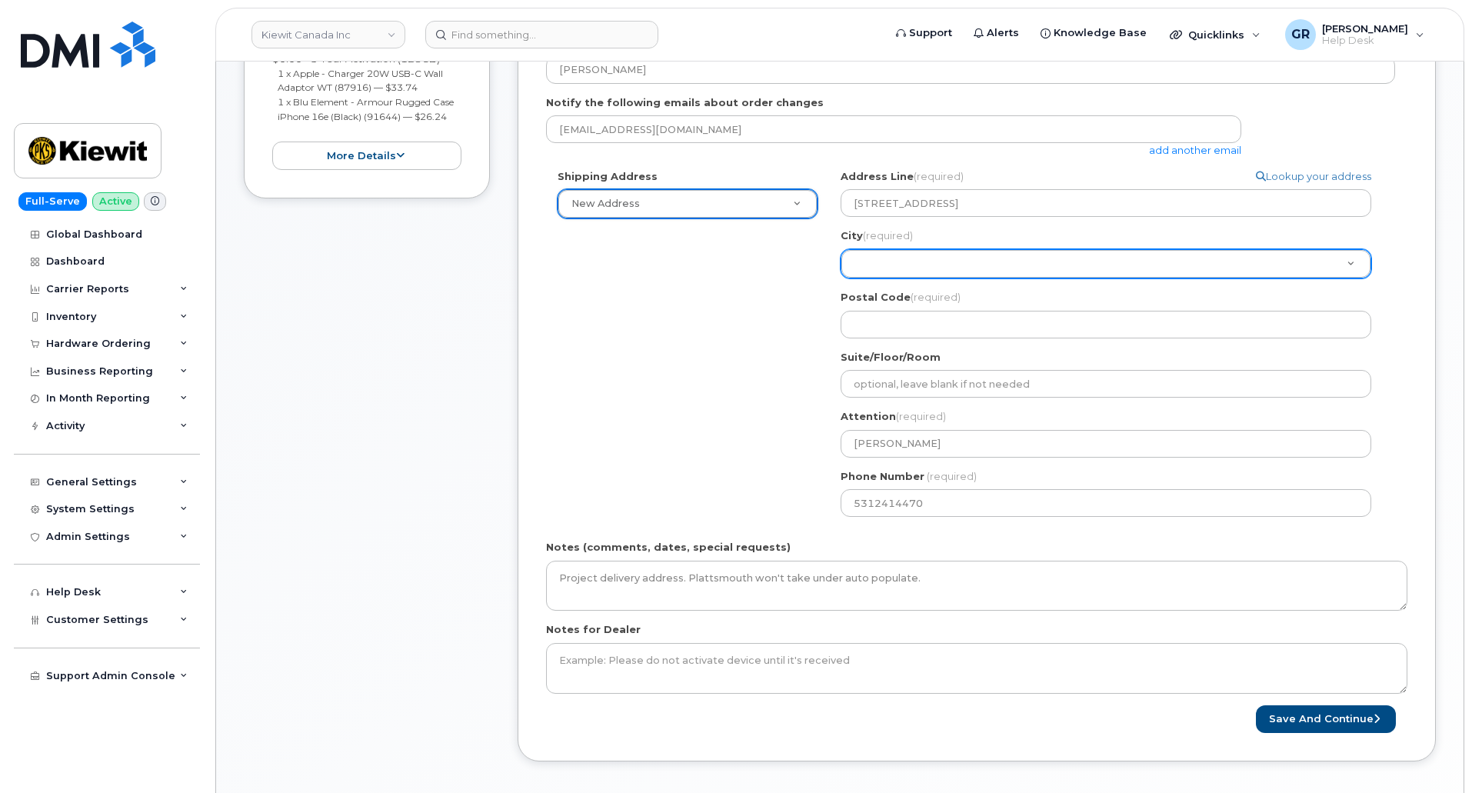
scroll to position [772, 0]
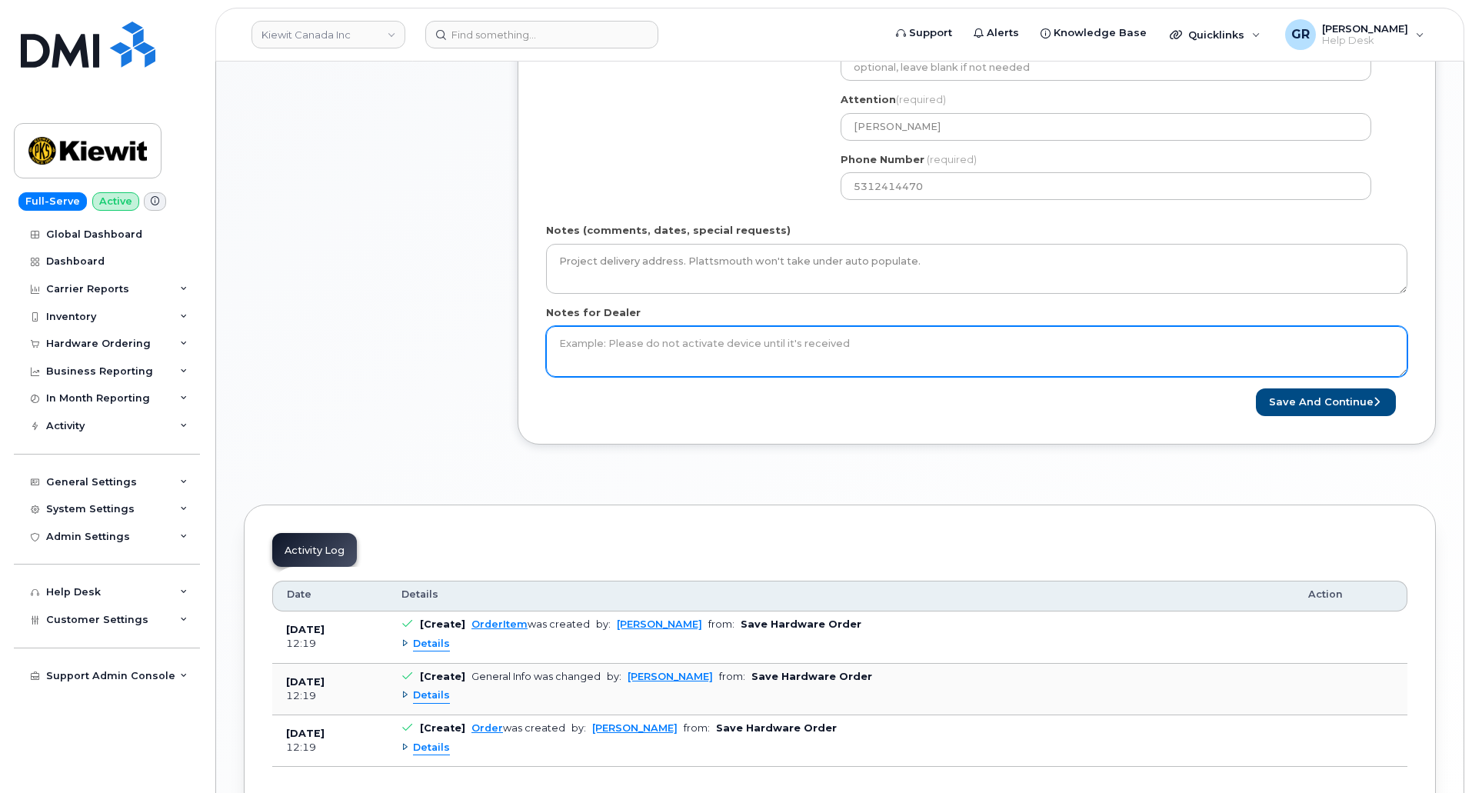
click at [699, 354] on textarea "Notes for Dealer" at bounding box center [976, 351] width 861 height 51
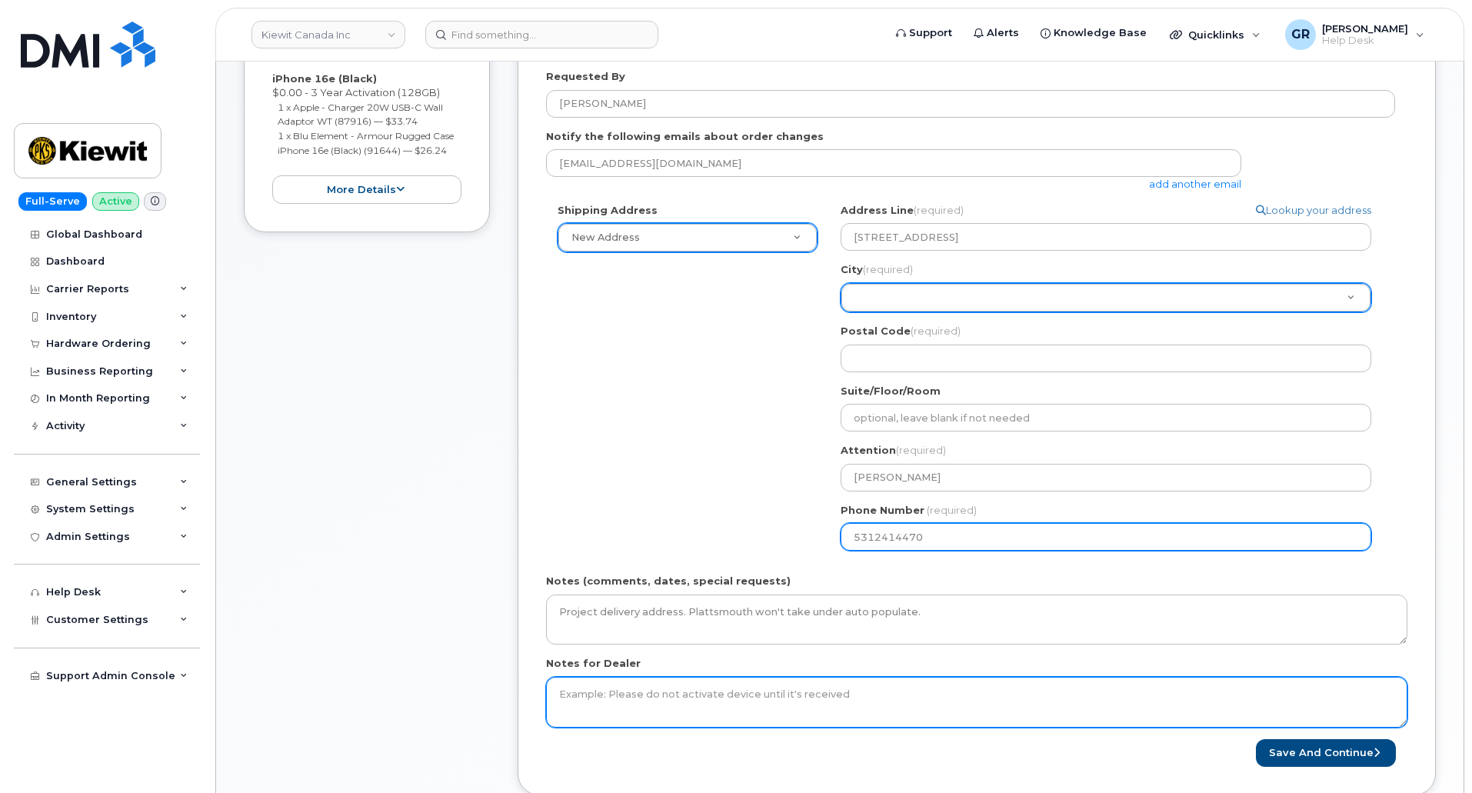
scroll to position [388, 0]
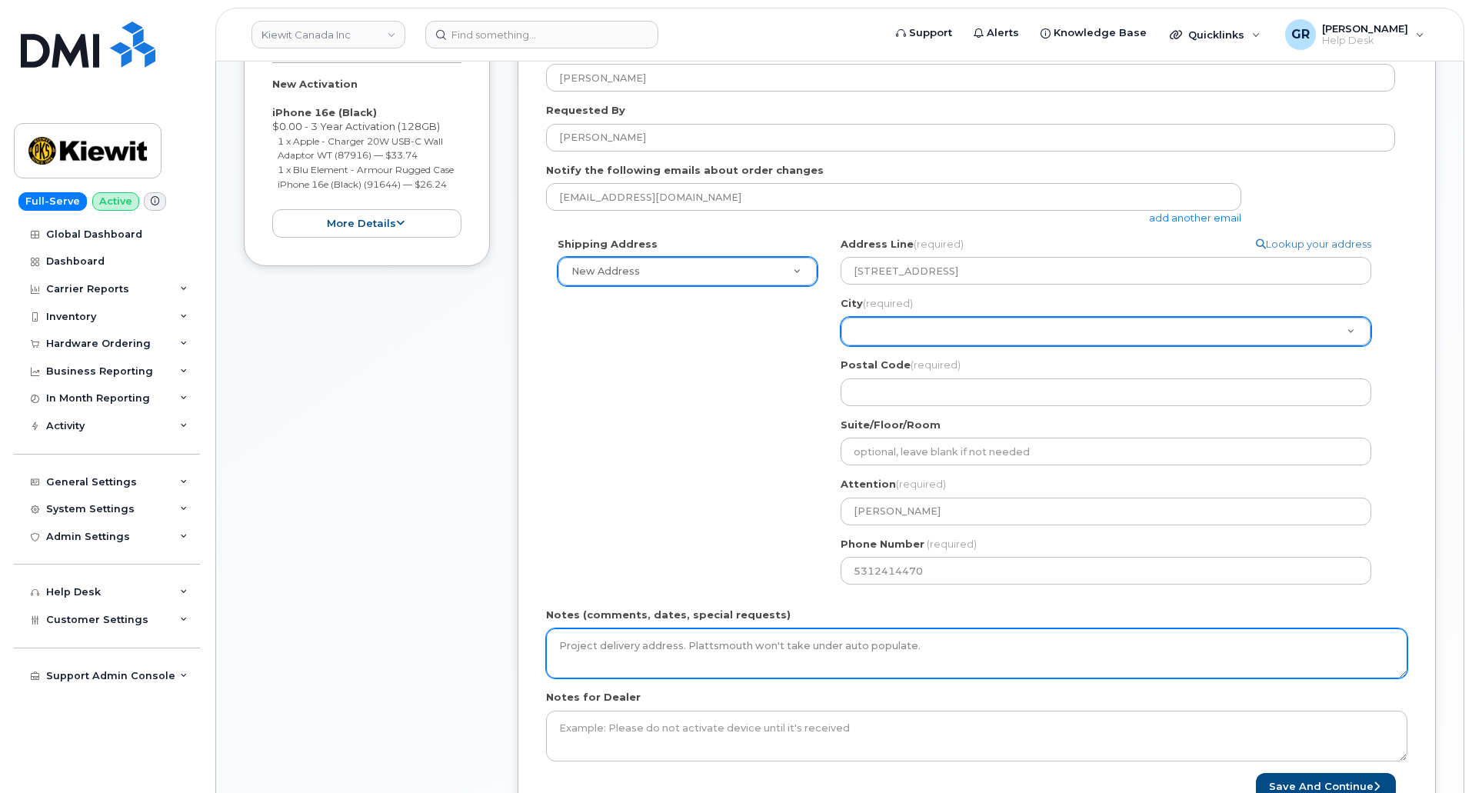
drag, startPoint x: 891, startPoint y: 650, endPoint x: 391, endPoint y: 634, distance: 500.2
click at [395, 634] on div "Item #1 in process $59.98 New Activation iPhone 16e (Black) $0.00 - 3 Year Acti…" at bounding box center [840, 411] width 1192 height 882
paste textarea "11501 42nd St, Plattsmouth, NE 68048"
type textarea "11501 42nd St, Plattsmouth, NE 68048"
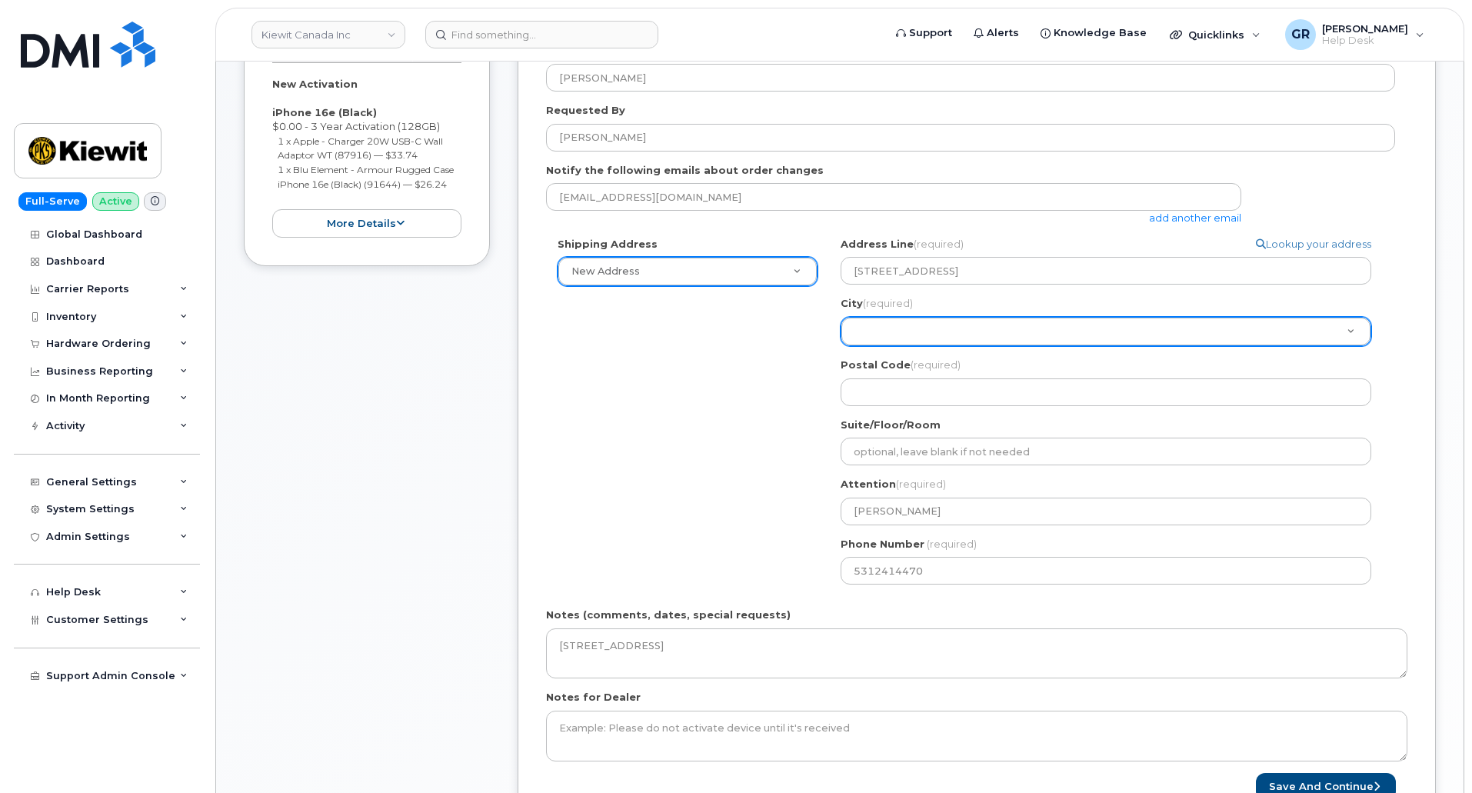
click at [1344, 256] on div "Address Line (required) Lookup your address 11501 42nd St, Plattsmouth, NE 68048" at bounding box center [1112, 261] width 543 height 48
click at [1343, 245] on link "Lookup your address" at bounding box center [1313, 244] width 115 height 15
select select
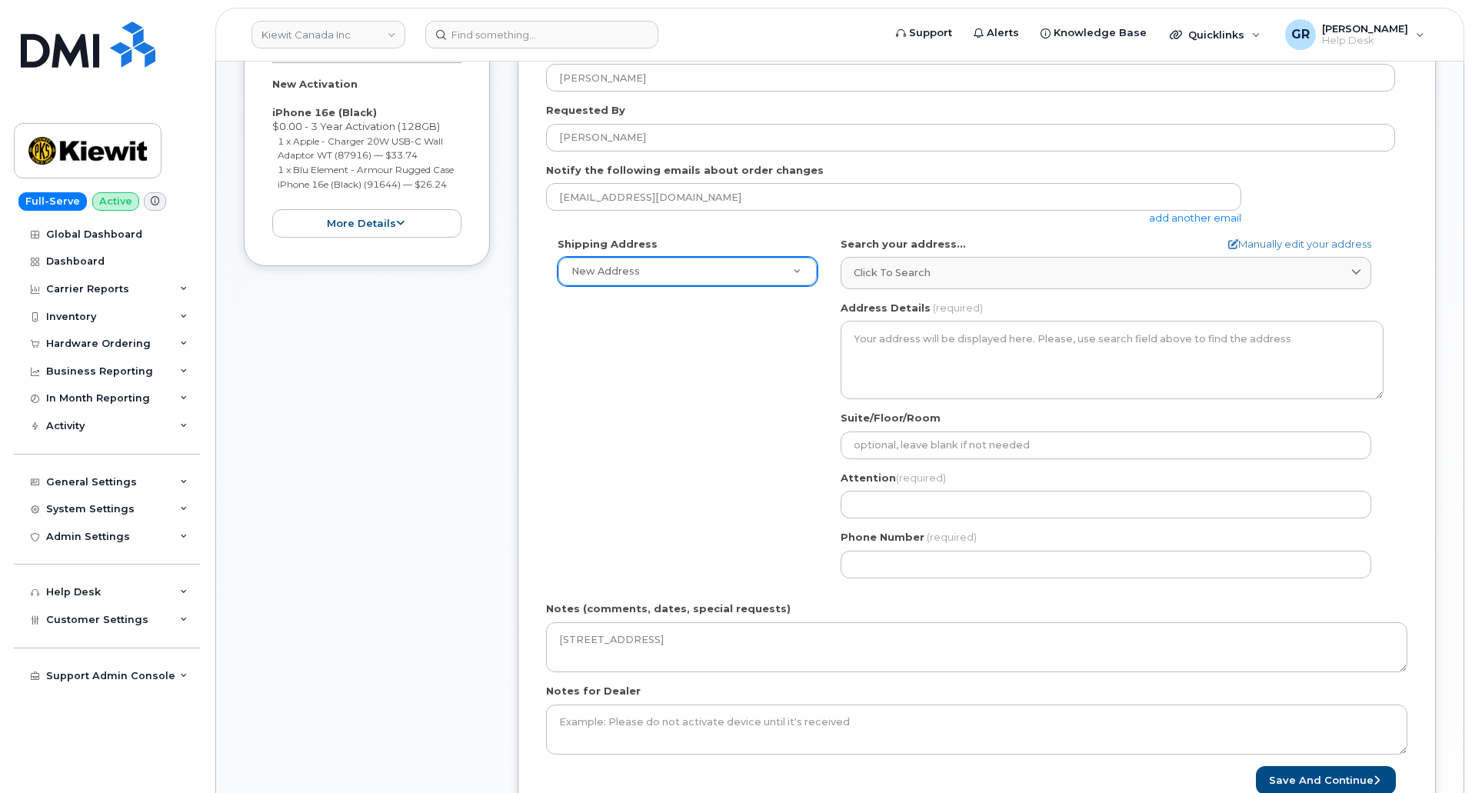
click at [1341, 235] on form "Please select One Time Use in Shipping Address for custom address. Created By G…" at bounding box center [976, 396] width 861 height 796
click at [1340, 238] on link "Manually edit your address" at bounding box center [1299, 244] width 143 height 15
select select
type input "11501 42nd St, Plattsmouth, NE 68048"
type input "[PERSON_NAME]"
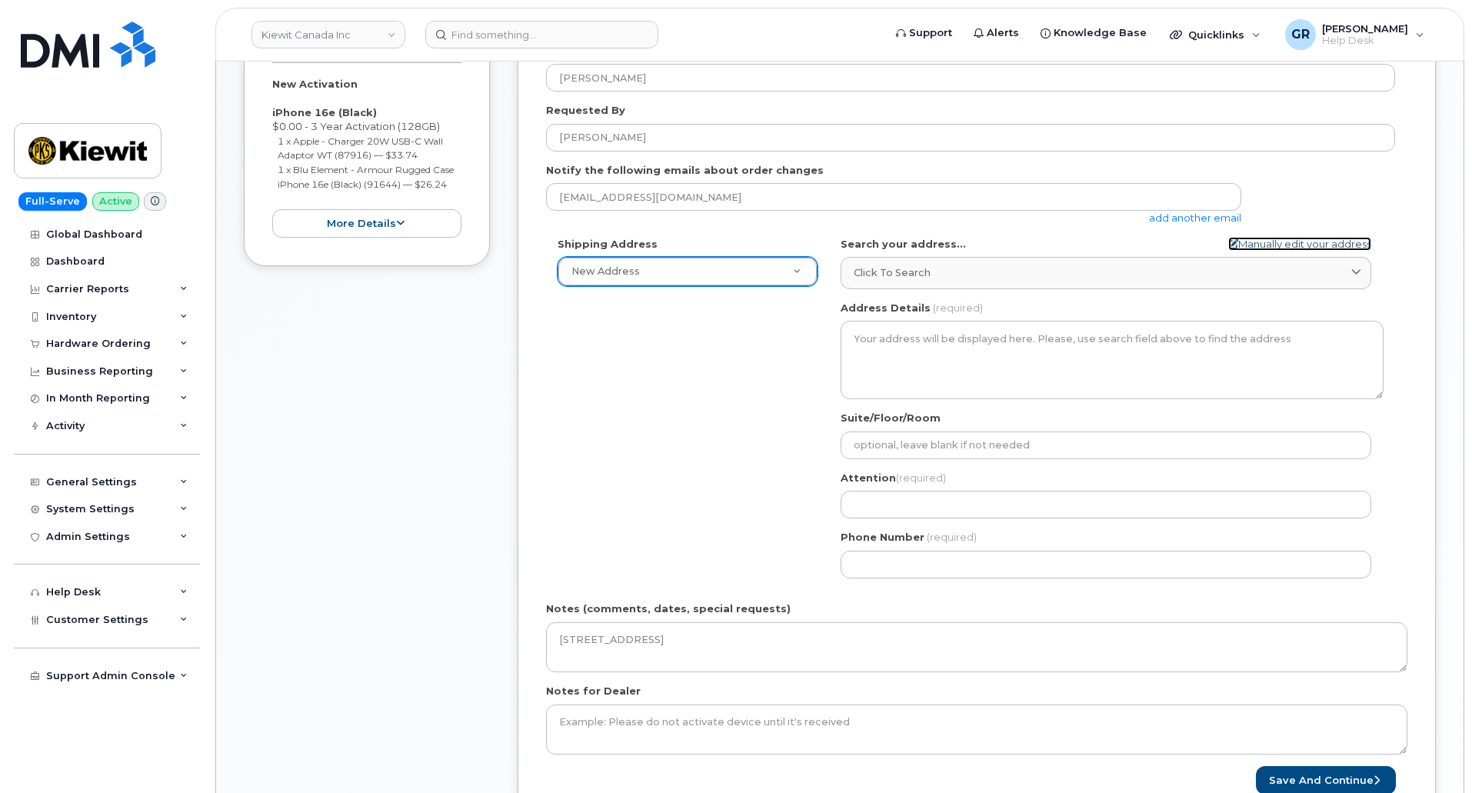
type input "5312414470"
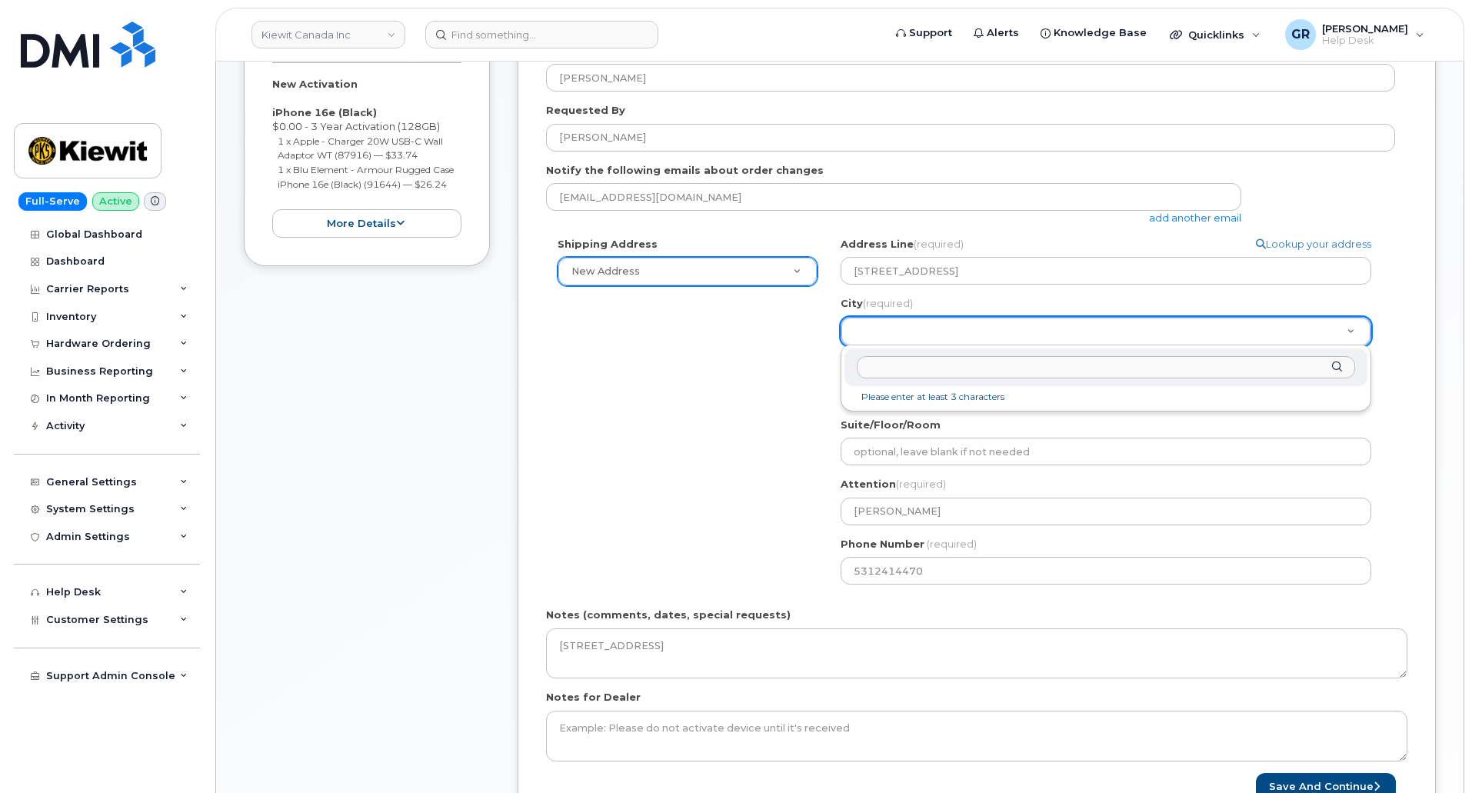
click at [948, 367] on input "City (required)" at bounding box center [1106, 367] width 498 height 22
type input "11501 42nd St, Plattsmouth, NE 68048"
drag, startPoint x: 731, startPoint y: 428, endPoint x: 752, endPoint y: 435, distance: 22.9
click at [731, 428] on div "Shipping Address New Address New Address 17 Crois Des Marronniers Beaver Marine…" at bounding box center [970, 416] width 849 height 359
click at [385, 387] on div "Item #1 in process $59.98 New Activation iPhone 16e (Black) $0.00 - 3 Year Acti…" at bounding box center [367, 411] width 246 height 882
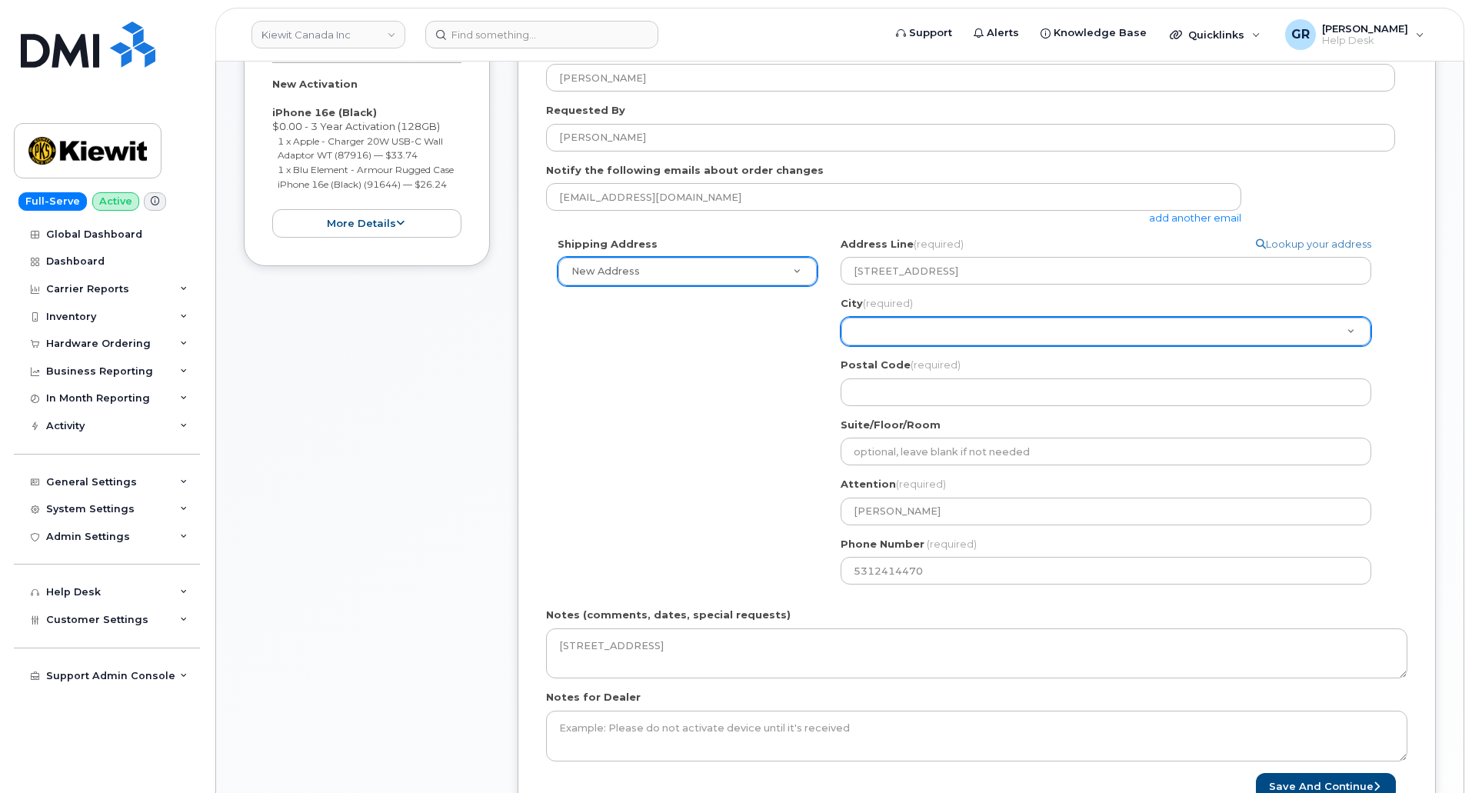
click at [403, 434] on div "Item #1 in process $59.98 New Activation iPhone 16e (Black) $0.00 - 3 Year Acti…" at bounding box center [367, 411] width 246 height 882
click at [721, 348] on div "Shipping Address New Address New Address 17 Crois Des Marronniers Beaver Marine…" at bounding box center [970, 416] width 849 height 359
click at [438, 421] on div "Item #1 in process $59.98 New Activation iPhone 16e (Black) $0.00 - 3 Year Acti…" at bounding box center [367, 411] width 246 height 882
click at [919, 401] on input "Postal Code (required)" at bounding box center [1106, 392] width 531 height 28
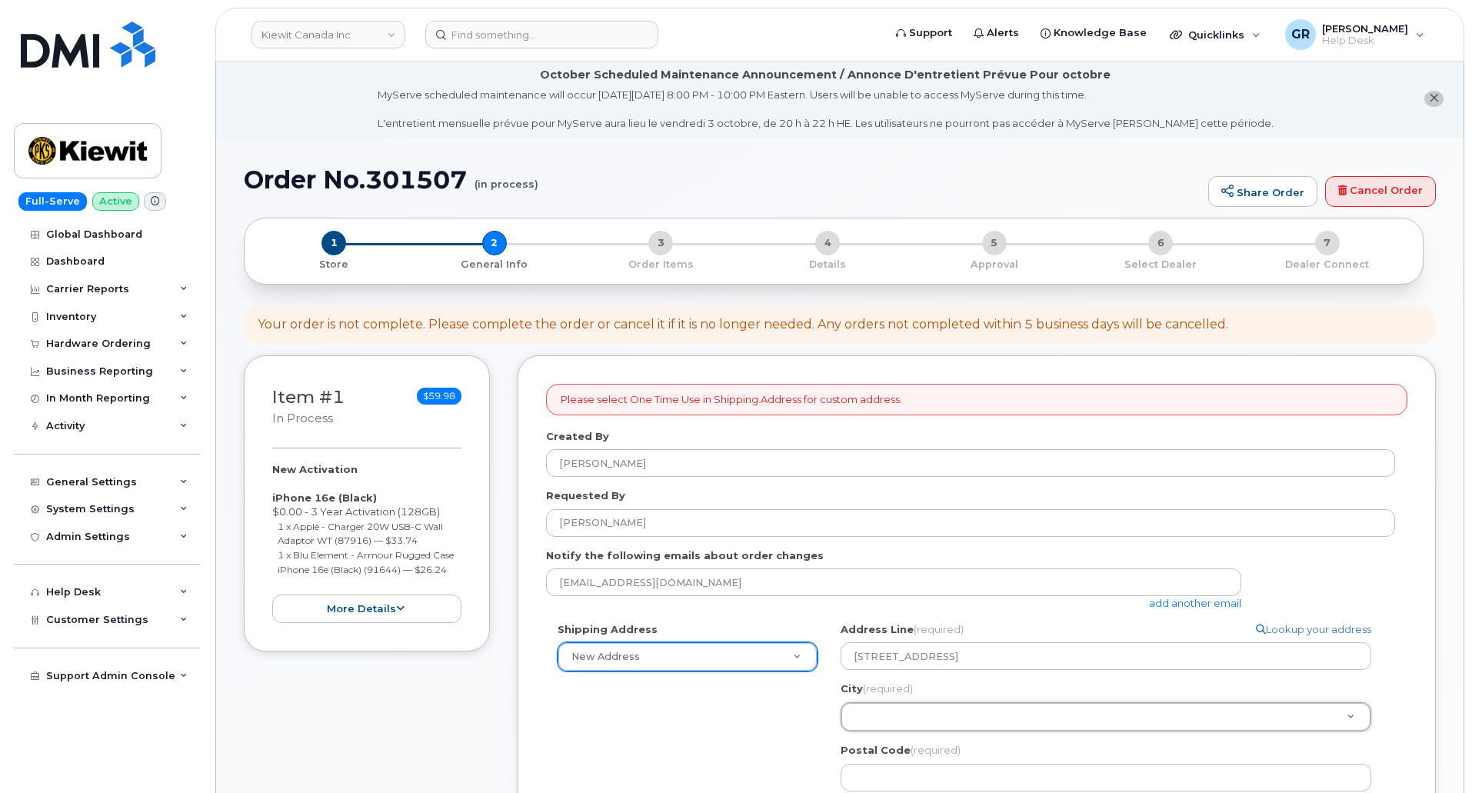
scroll to position [0, 0]
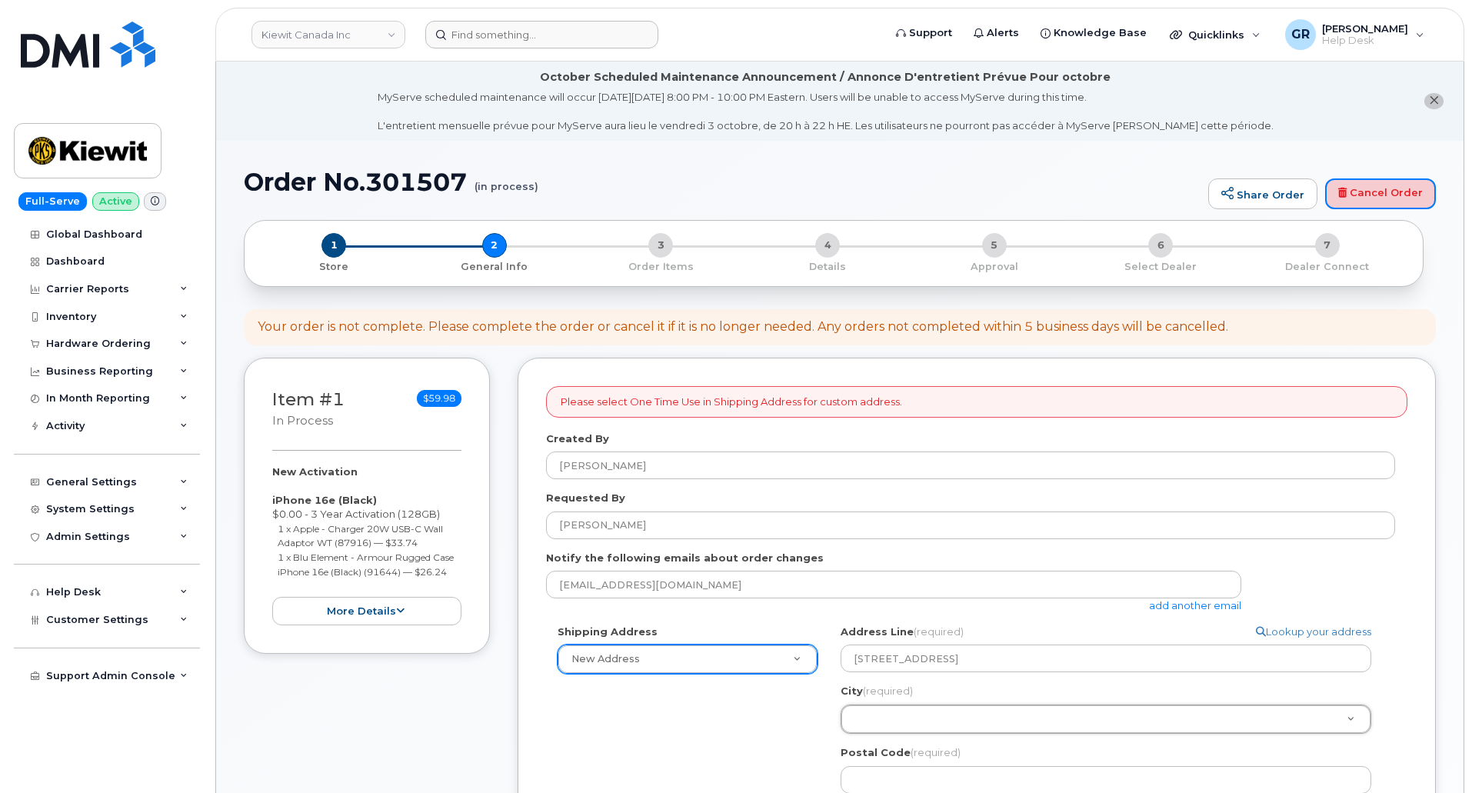
click at [1379, 191] on link "Cancel Order" at bounding box center [1380, 193] width 111 height 31
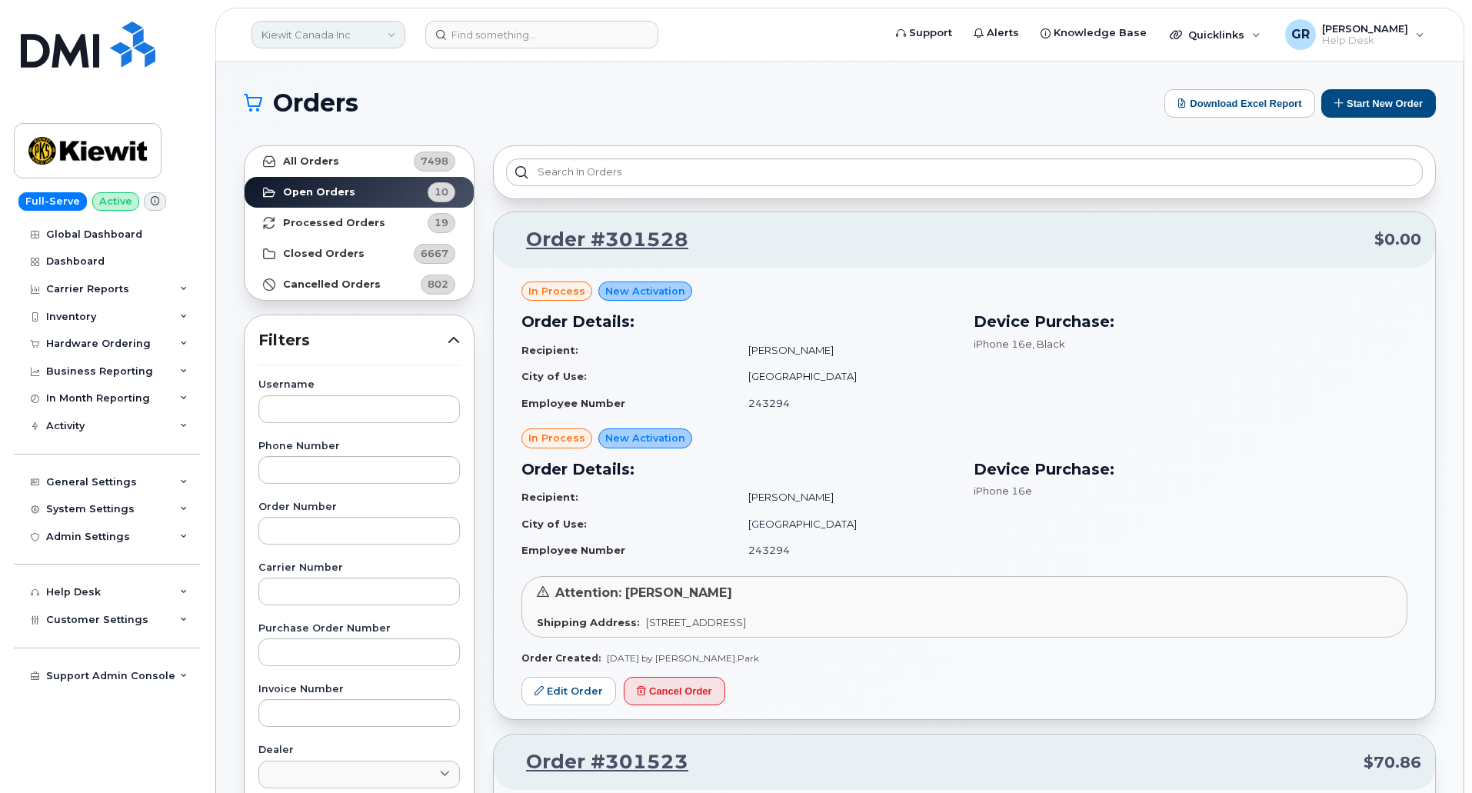
click at [359, 31] on link "Kiewit Canada Inc" at bounding box center [328, 35] width 154 height 28
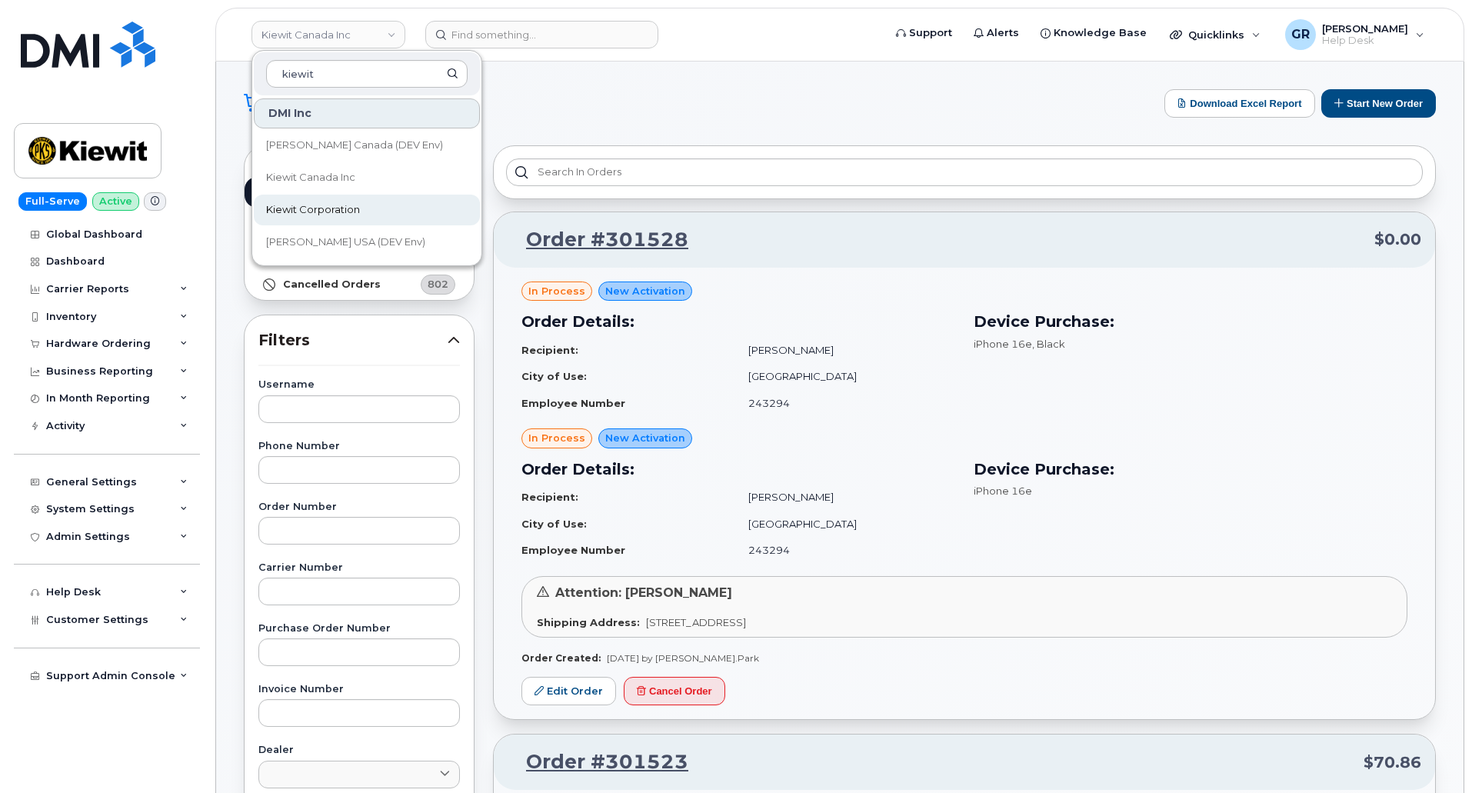
type input "kiewit"
click at [344, 203] on span "Kiewit Corporation" at bounding box center [313, 209] width 94 height 15
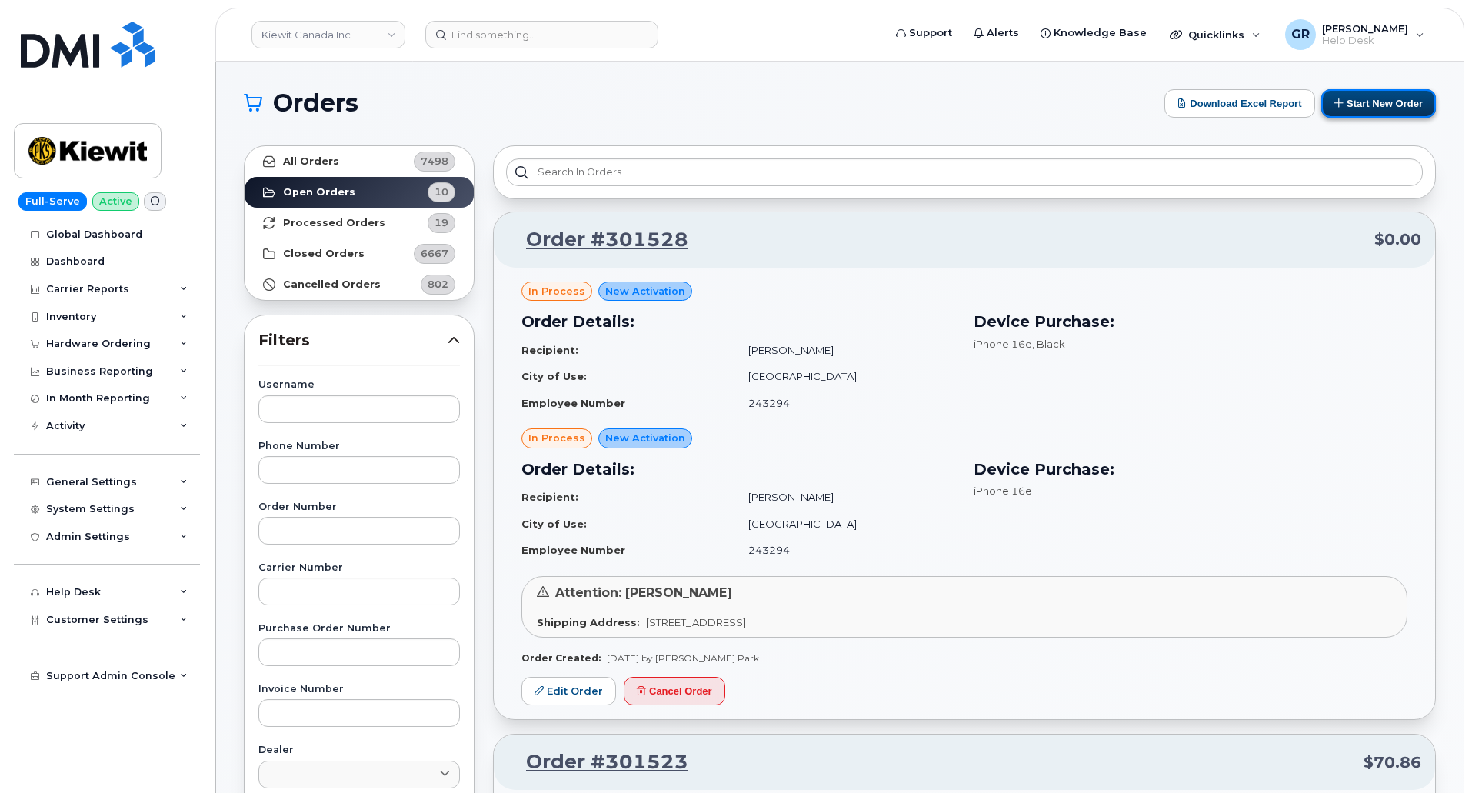
click at [1347, 99] on button "Start New Order" at bounding box center [1378, 103] width 115 height 28
click at [337, 37] on link "Kiewit Canada Inc" at bounding box center [328, 35] width 154 height 28
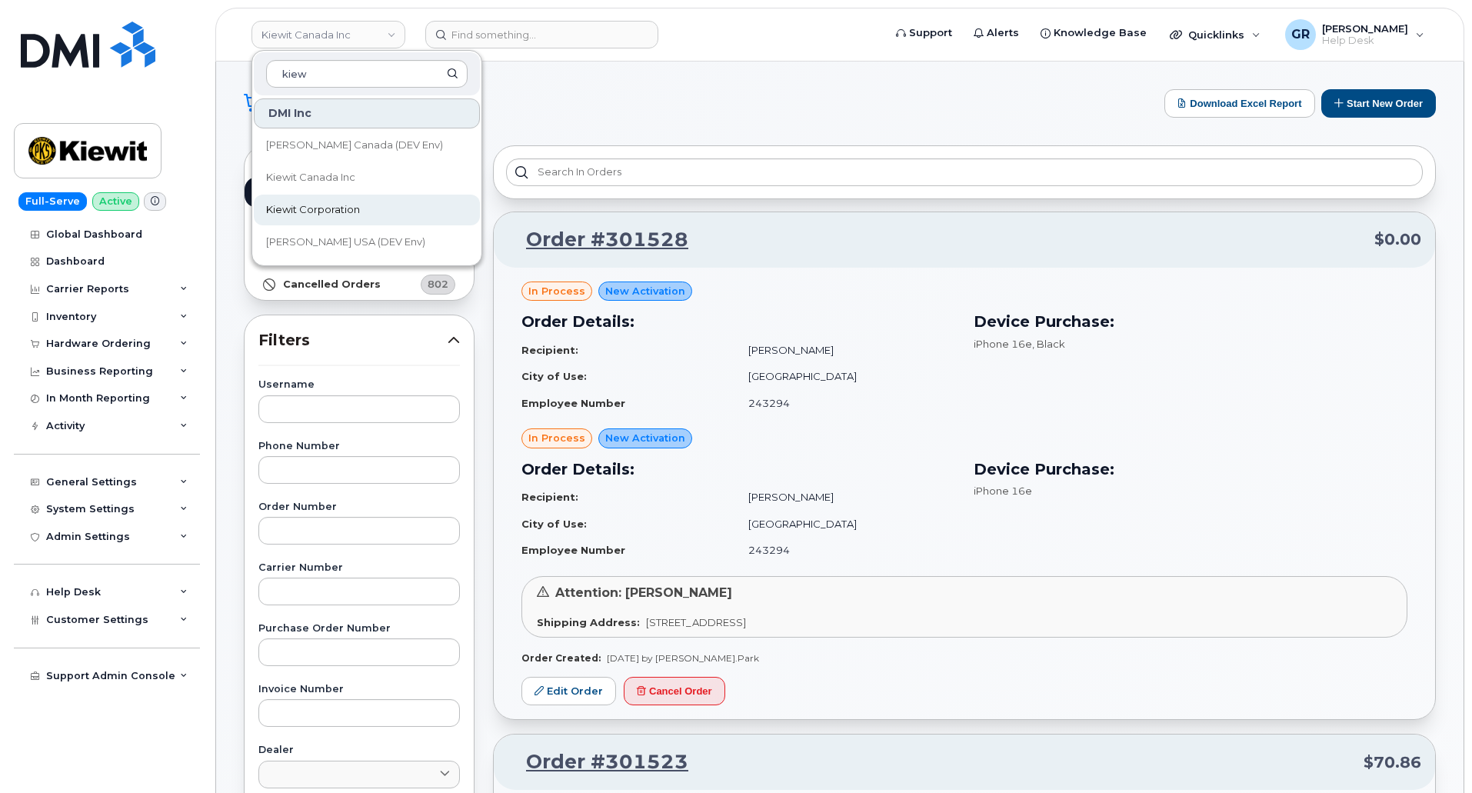
type input "kiew"
click at [361, 203] on link "Kiewit Corporation" at bounding box center [367, 210] width 226 height 31
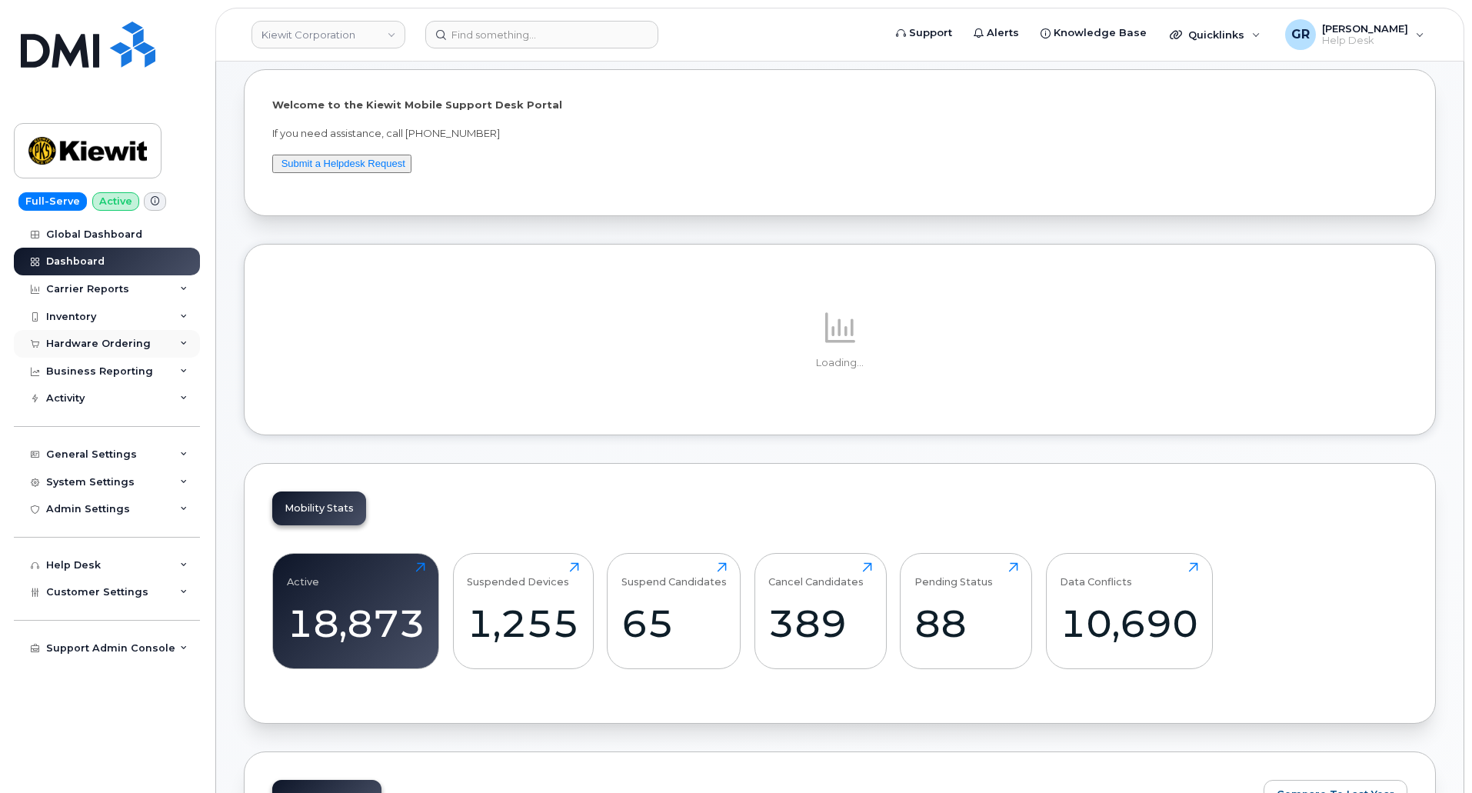
scroll to position [154, 0]
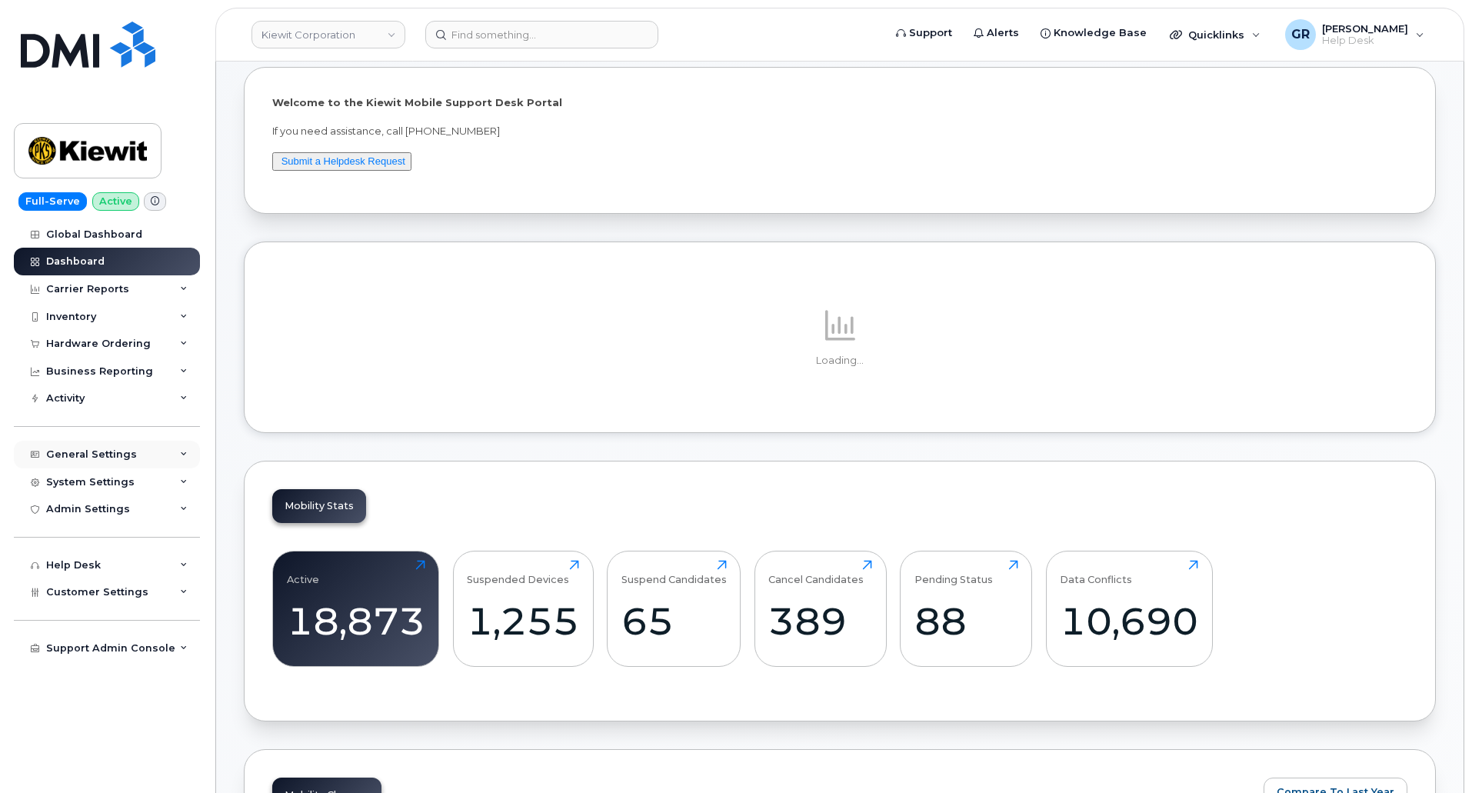
click at [111, 459] on div "General Settings" at bounding box center [91, 454] width 91 height 12
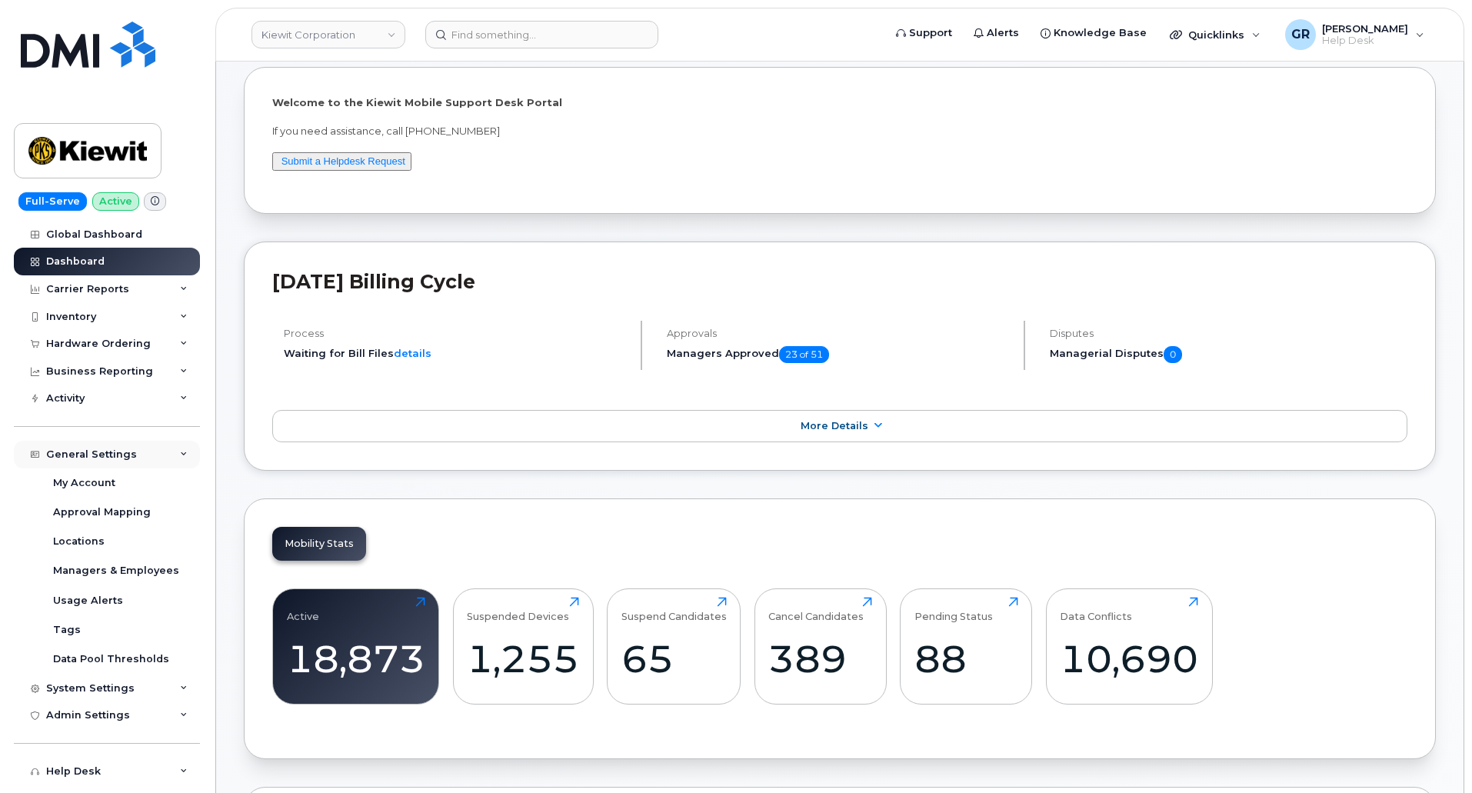
click at [111, 458] on div "General Settings" at bounding box center [91, 454] width 91 height 12
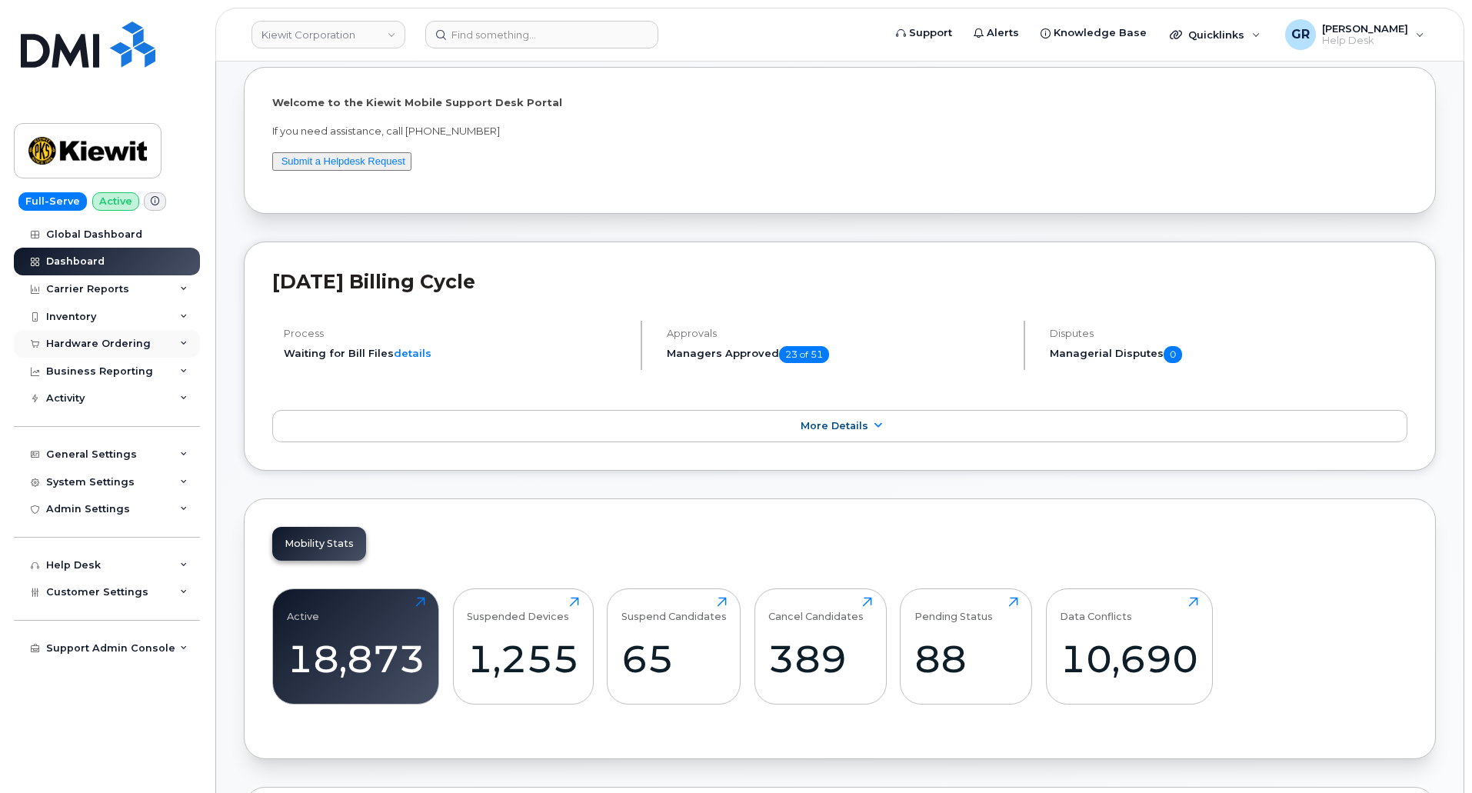
click at [118, 341] on div "Hardware Ordering" at bounding box center [98, 344] width 105 height 12
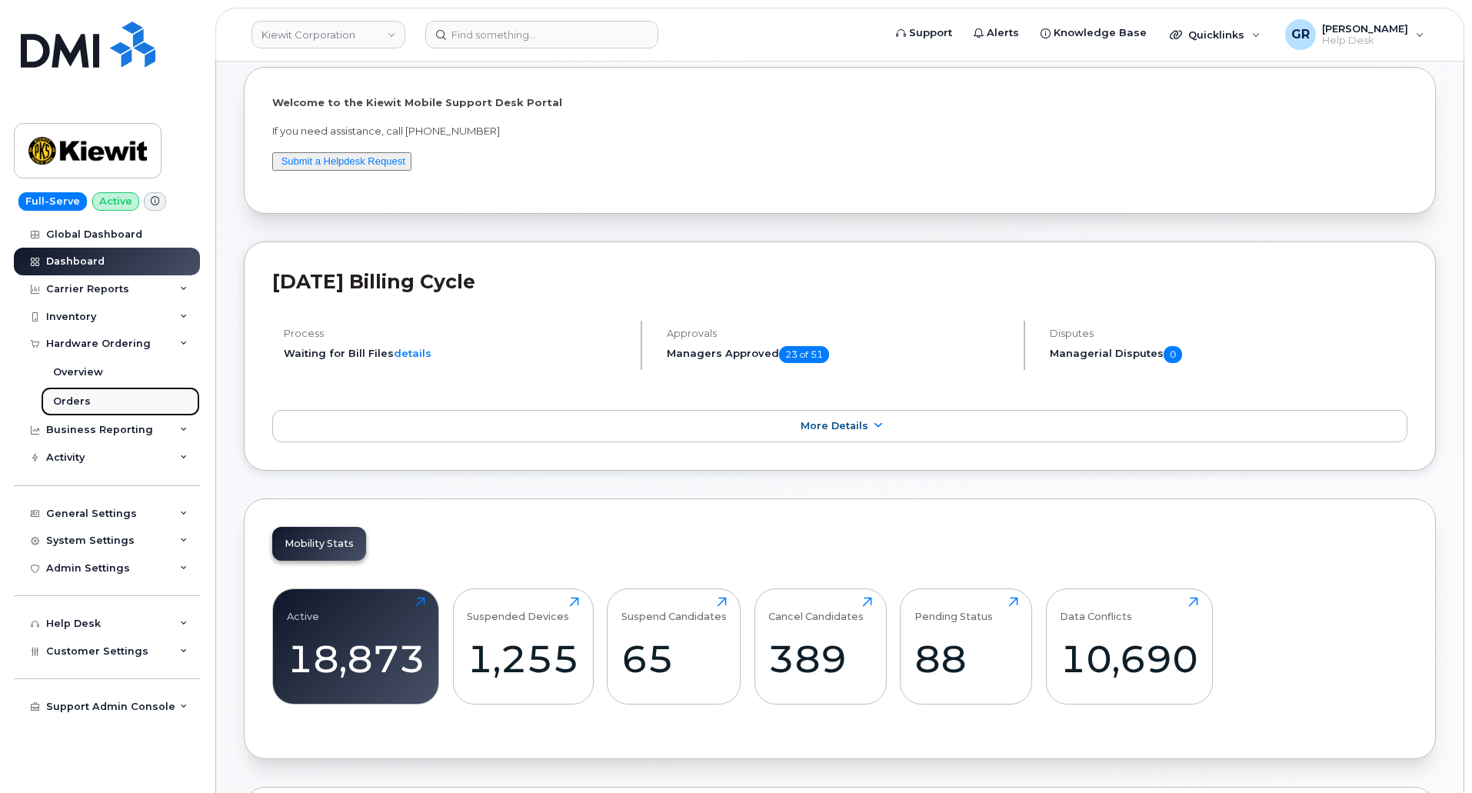
click at [97, 397] on link "Orders" at bounding box center [120, 401] width 159 height 29
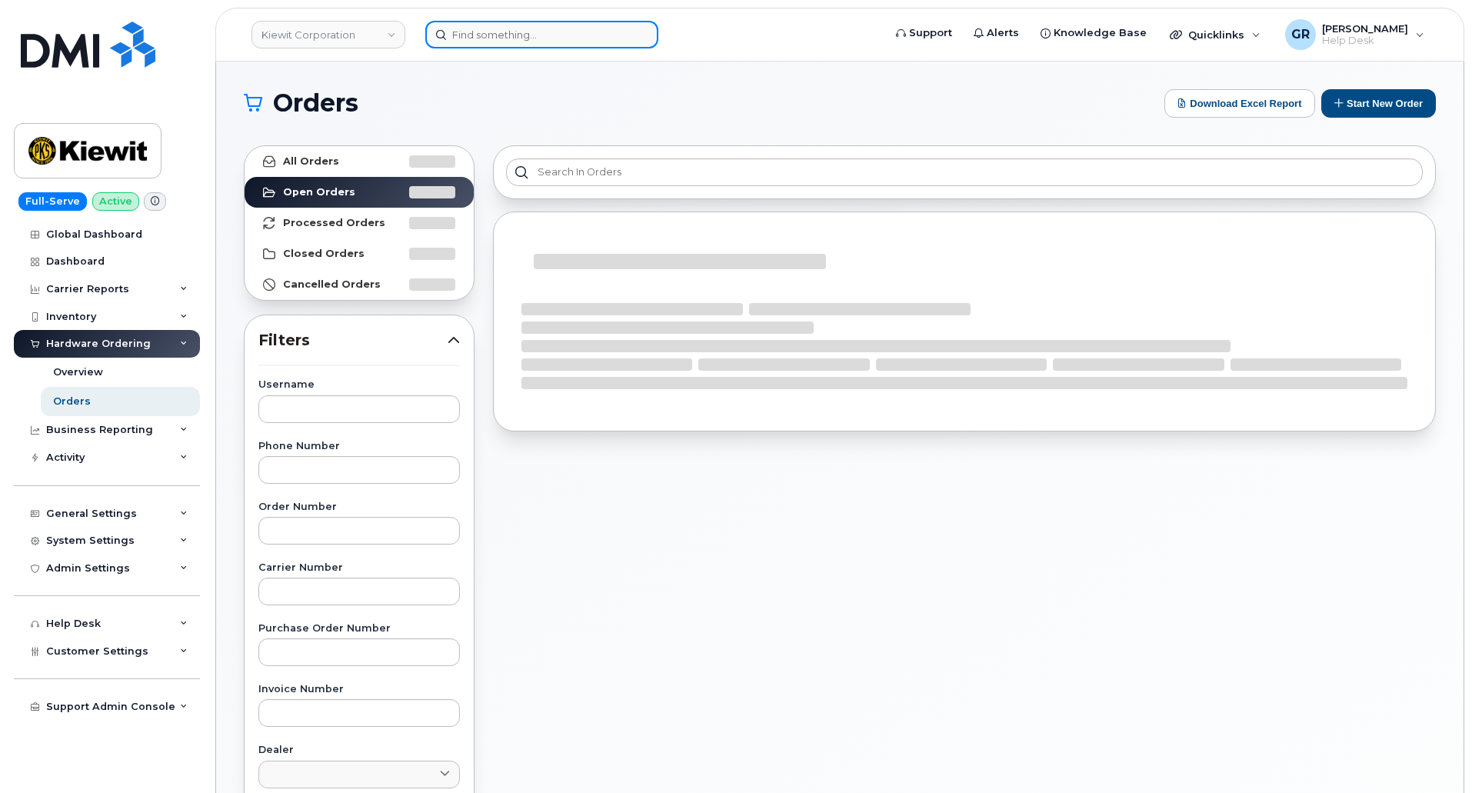
click at [465, 30] on input at bounding box center [541, 35] width 233 height 28
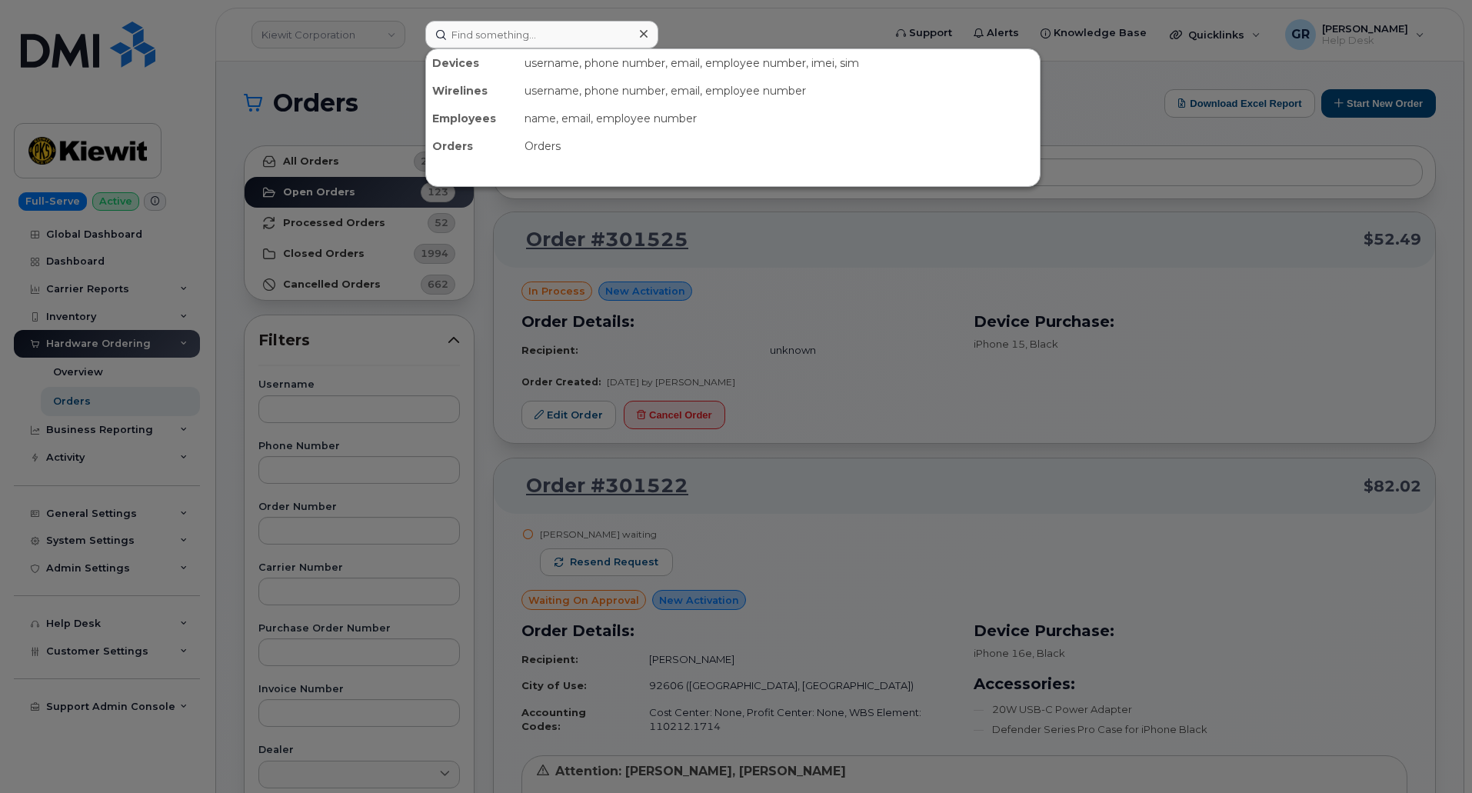
click at [1147, 109] on div at bounding box center [736, 396] width 1472 height 793
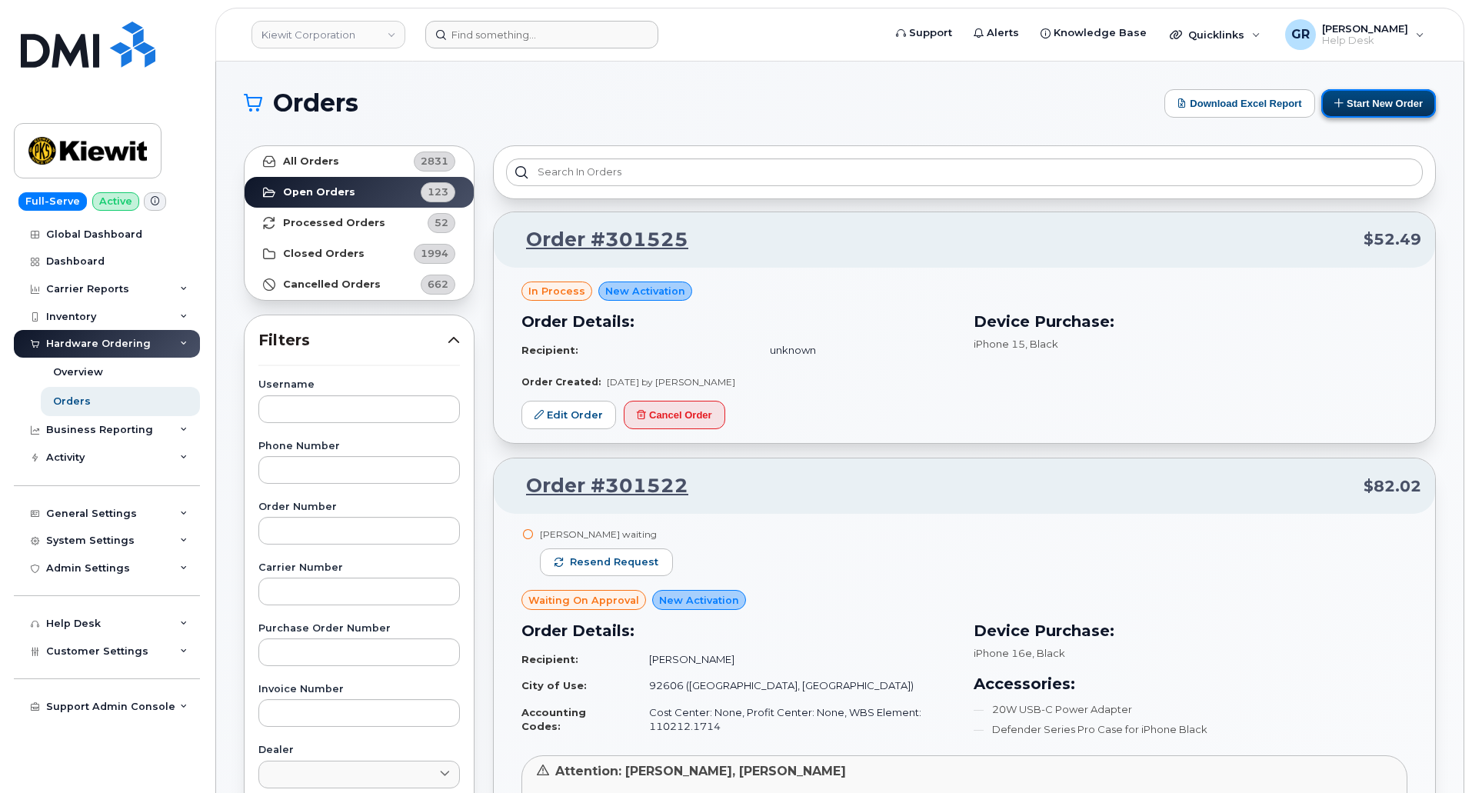
click at [1406, 105] on button "Start New Order" at bounding box center [1378, 103] width 115 height 28
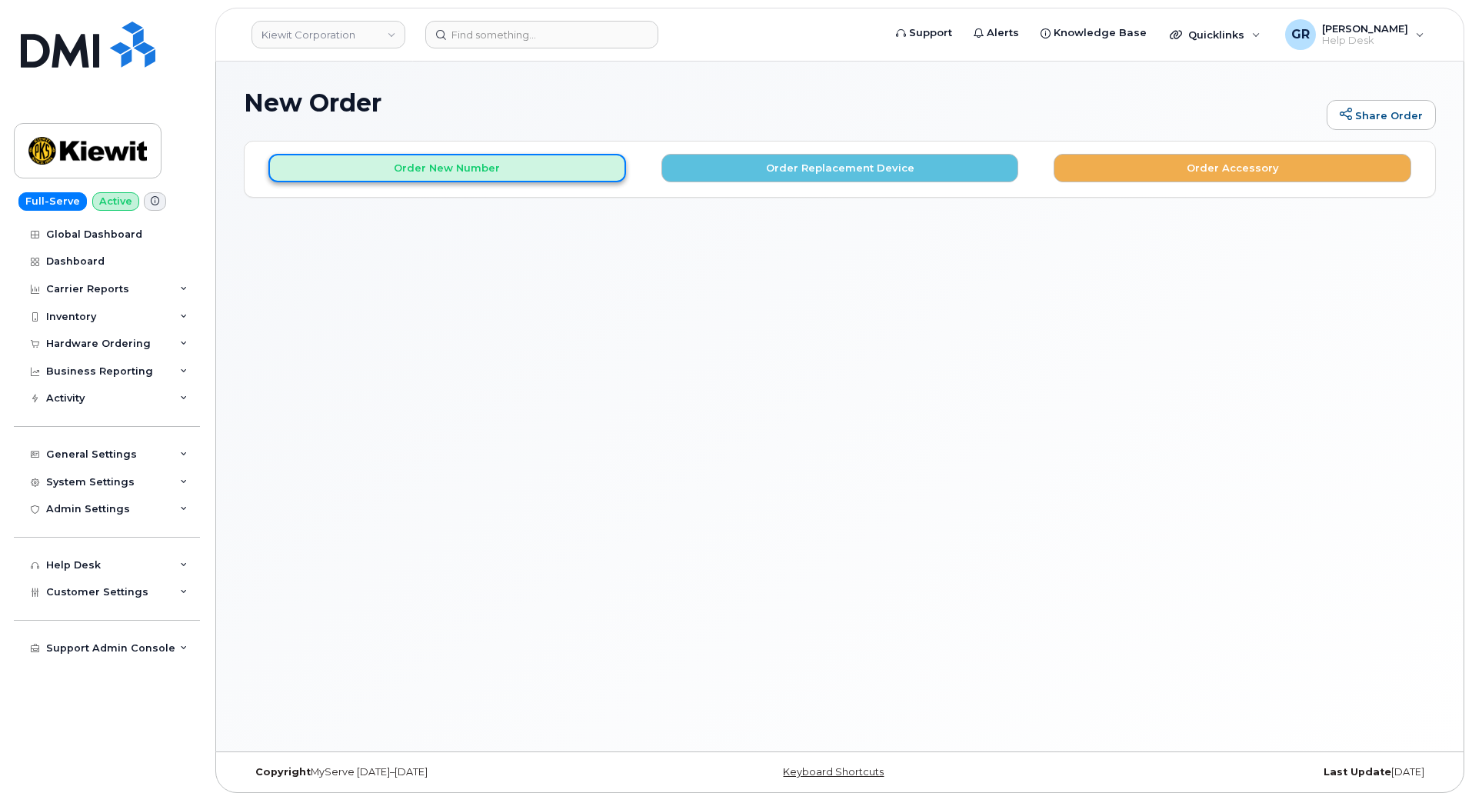
click at [441, 179] on button "Order New Number" at bounding box center [447, 168] width 358 height 28
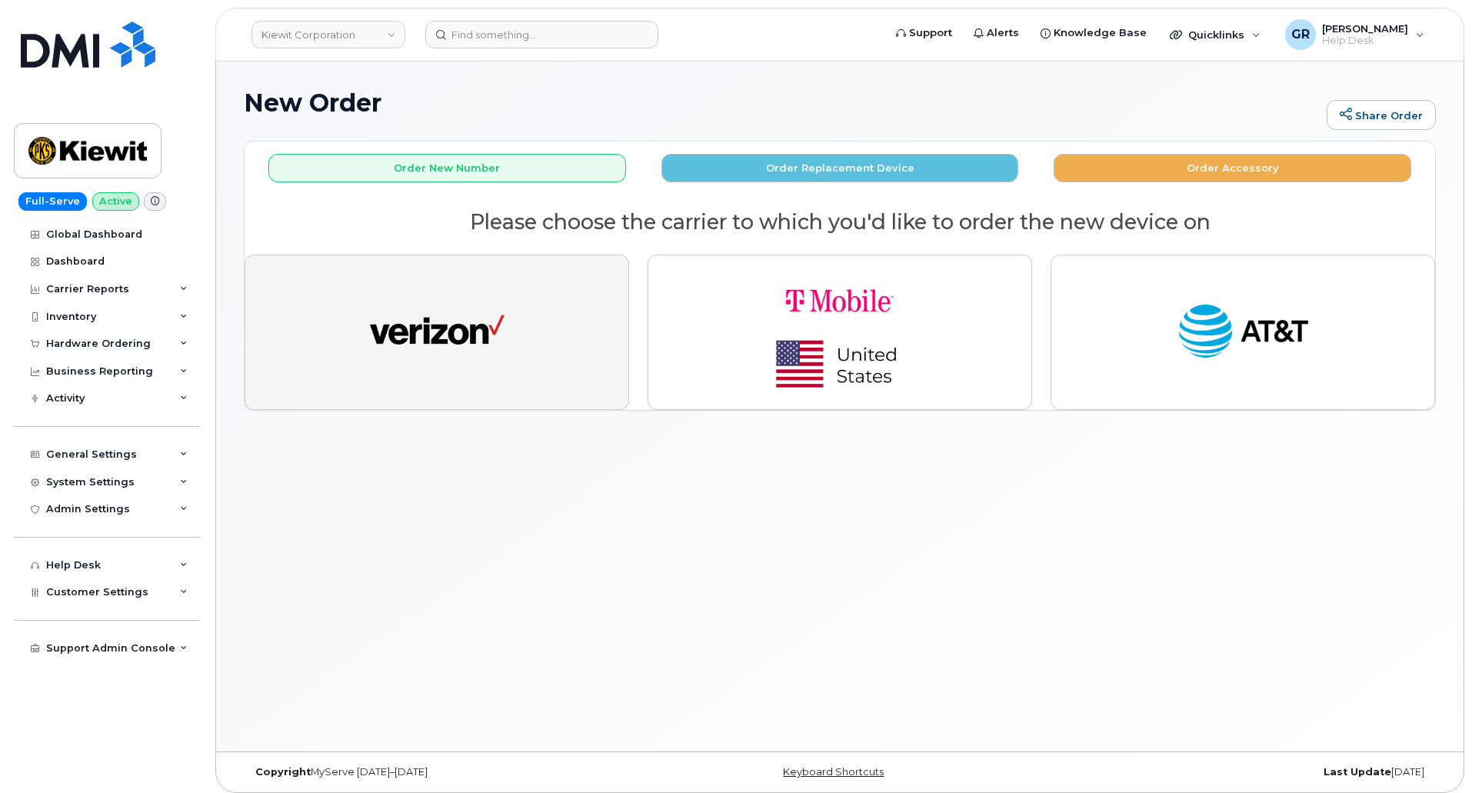
click at [457, 325] on img "button" at bounding box center [437, 332] width 135 height 69
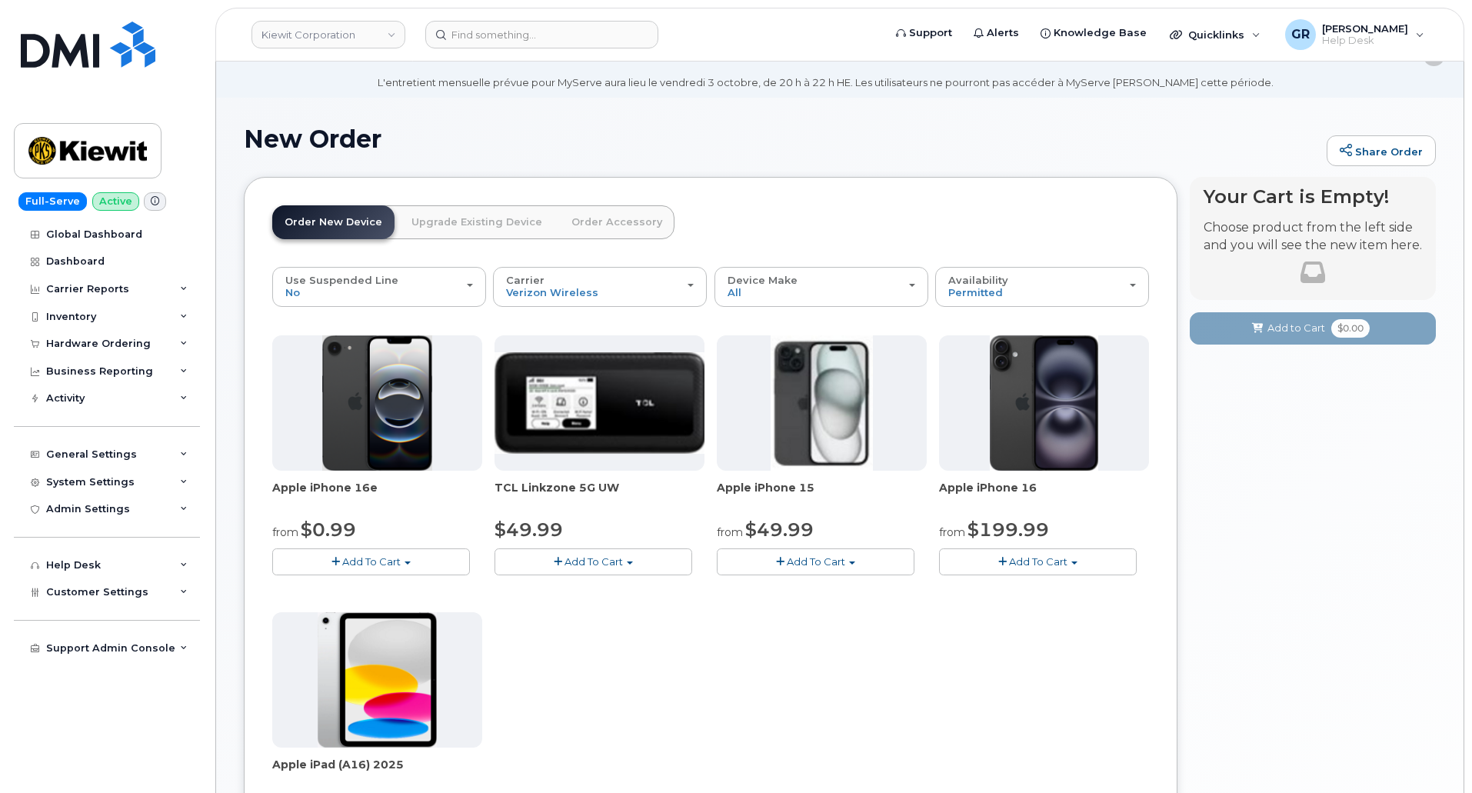
scroll to position [77, 0]
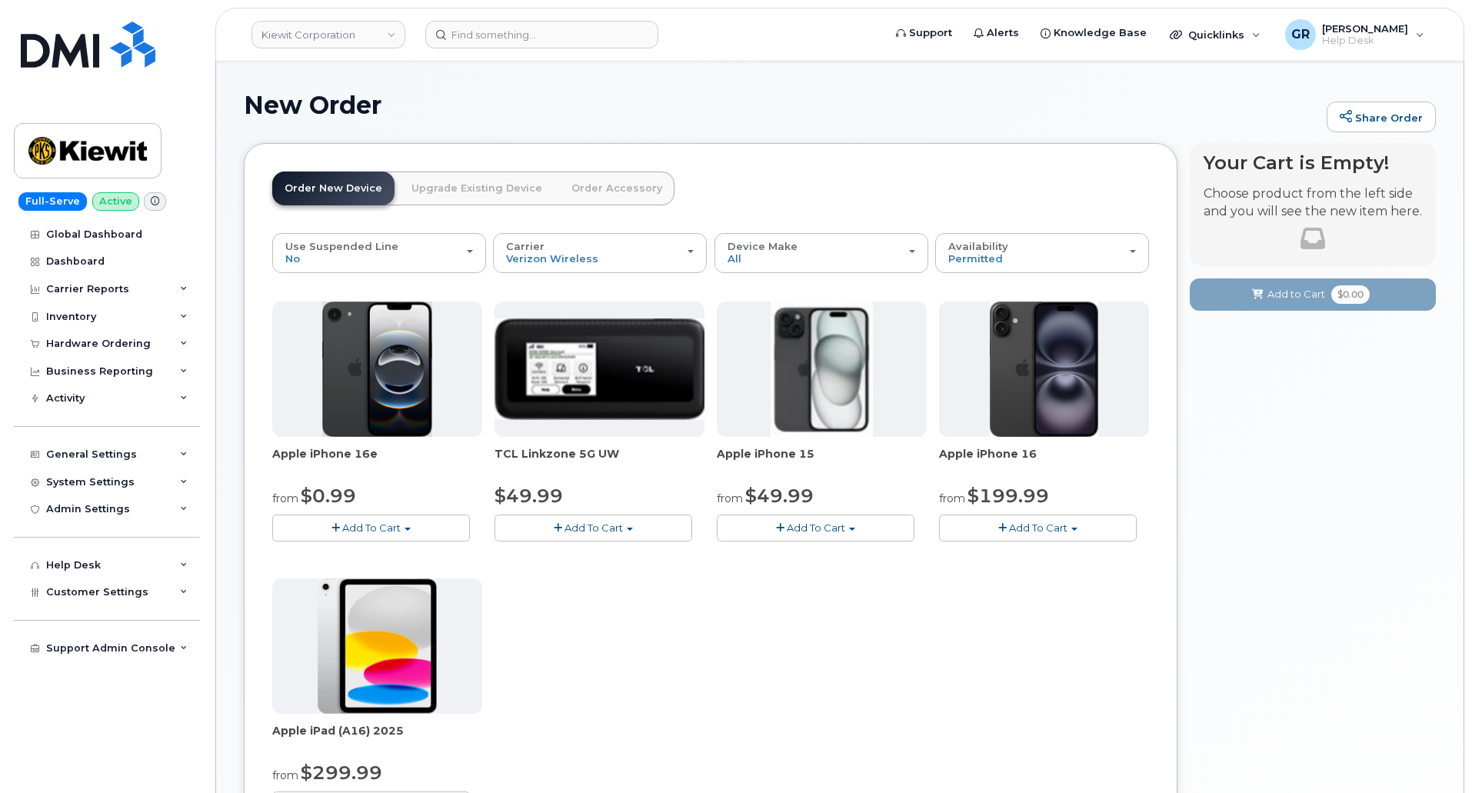
click at [374, 516] on button "Add To Cart" at bounding box center [371, 528] width 198 height 27
click at [386, 556] on link "$0.99 - 2 Year Activation (128GB)" at bounding box center [375, 556] width 198 height 19
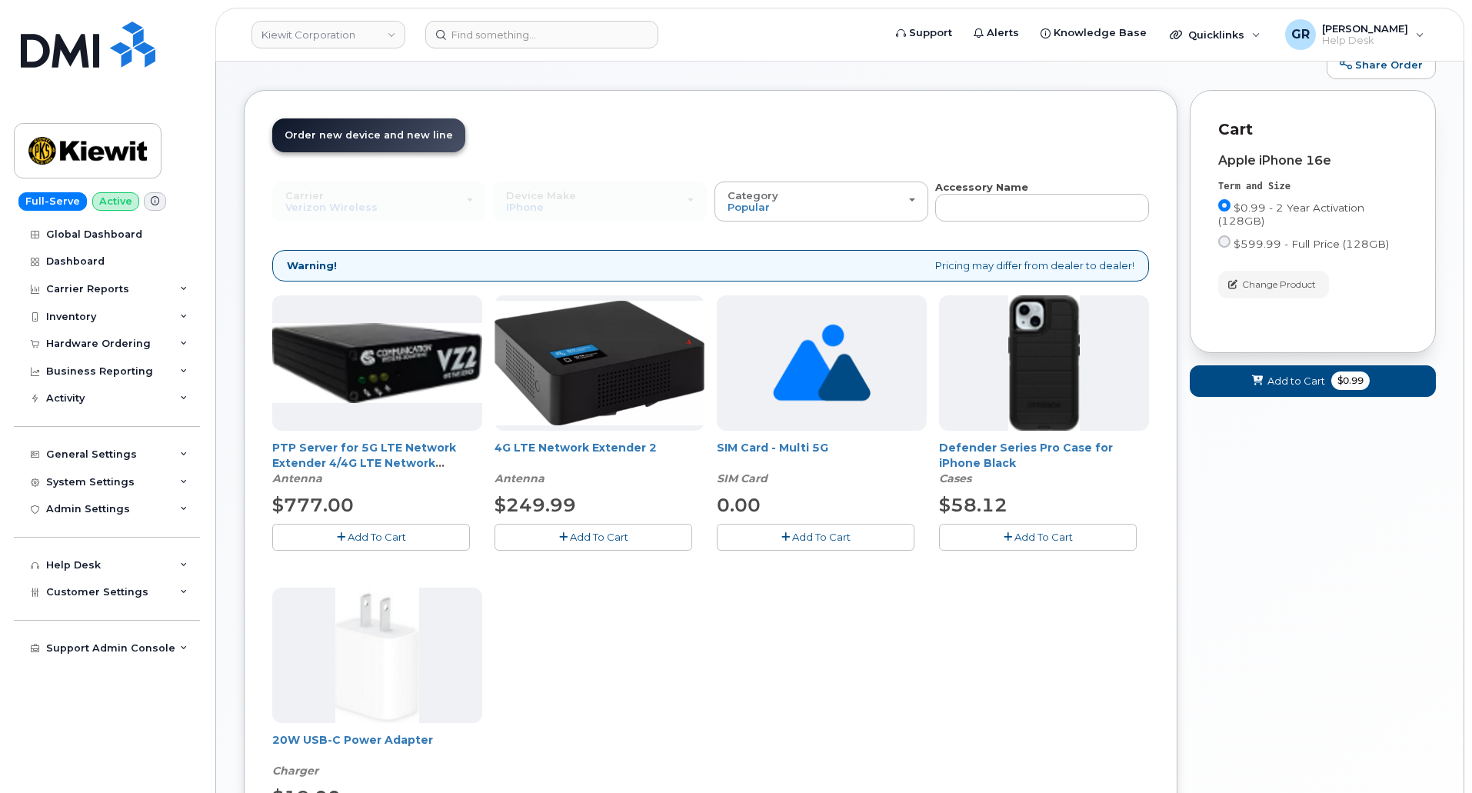
scroll to position [164, 0]
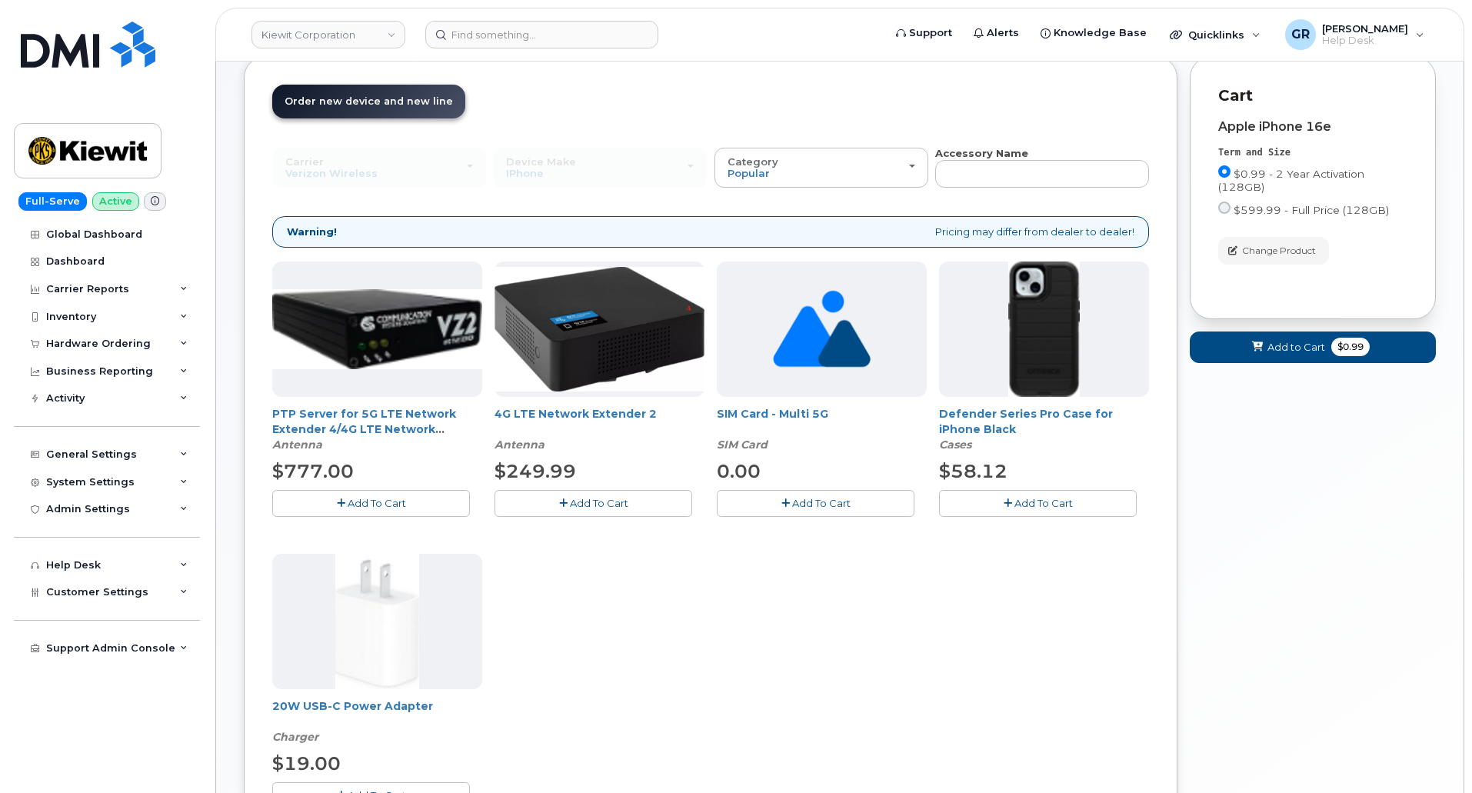
click at [1014, 502] on span "Add To Cart" at bounding box center [1043, 503] width 58 height 12
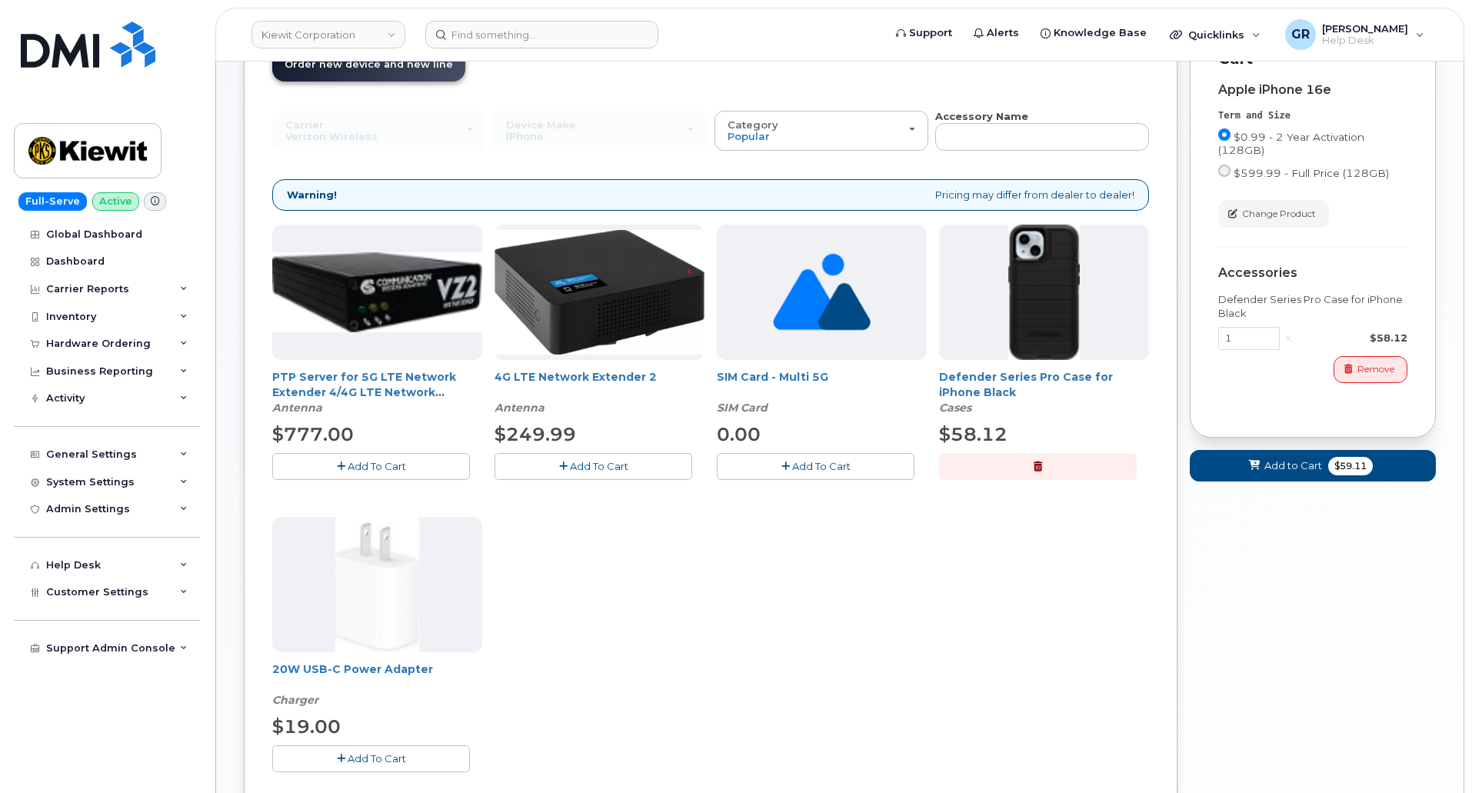
scroll to position [241, 0]
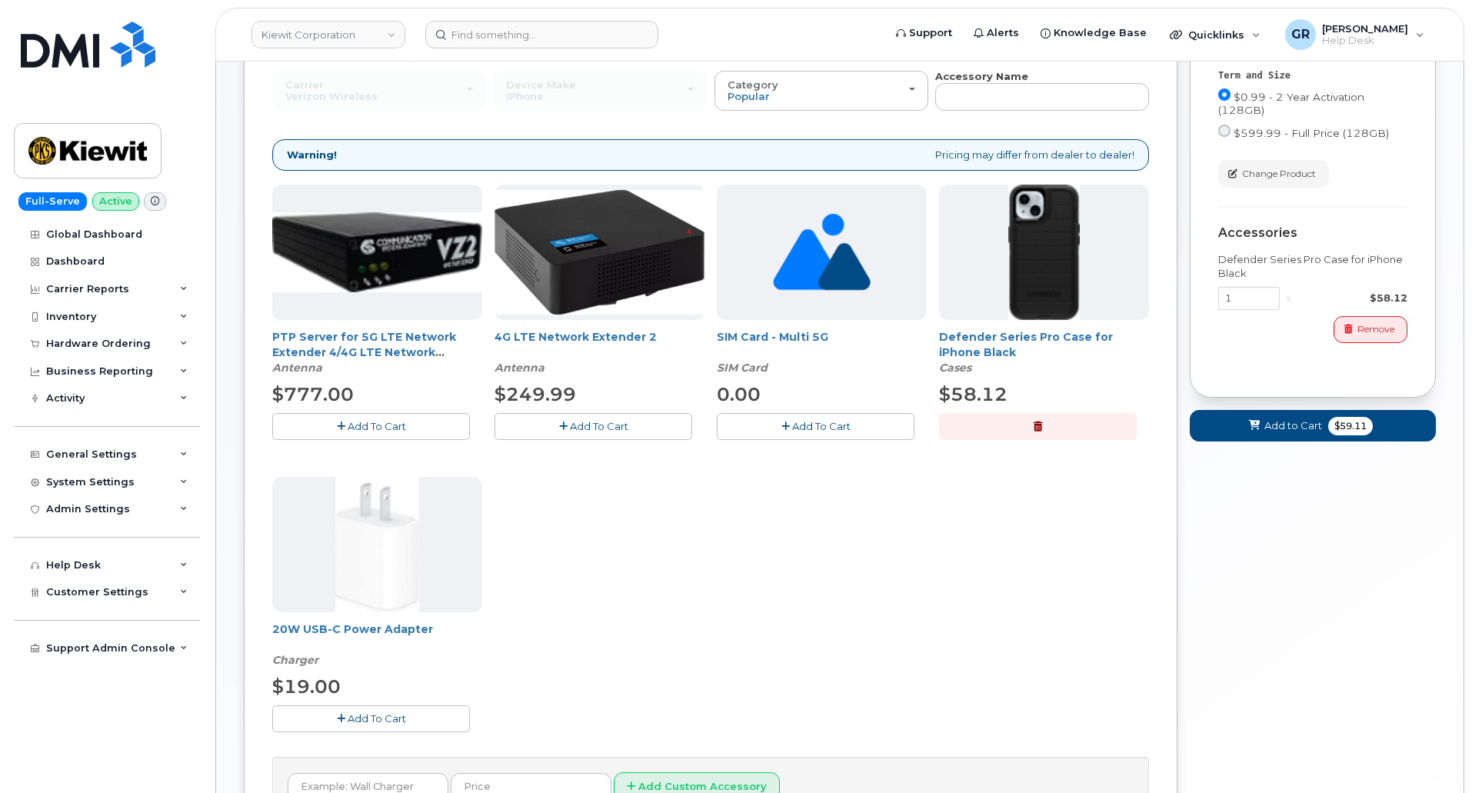
click at [358, 723] on span "Add To Cart" at bounding box center [377, 718] width 58 height 12
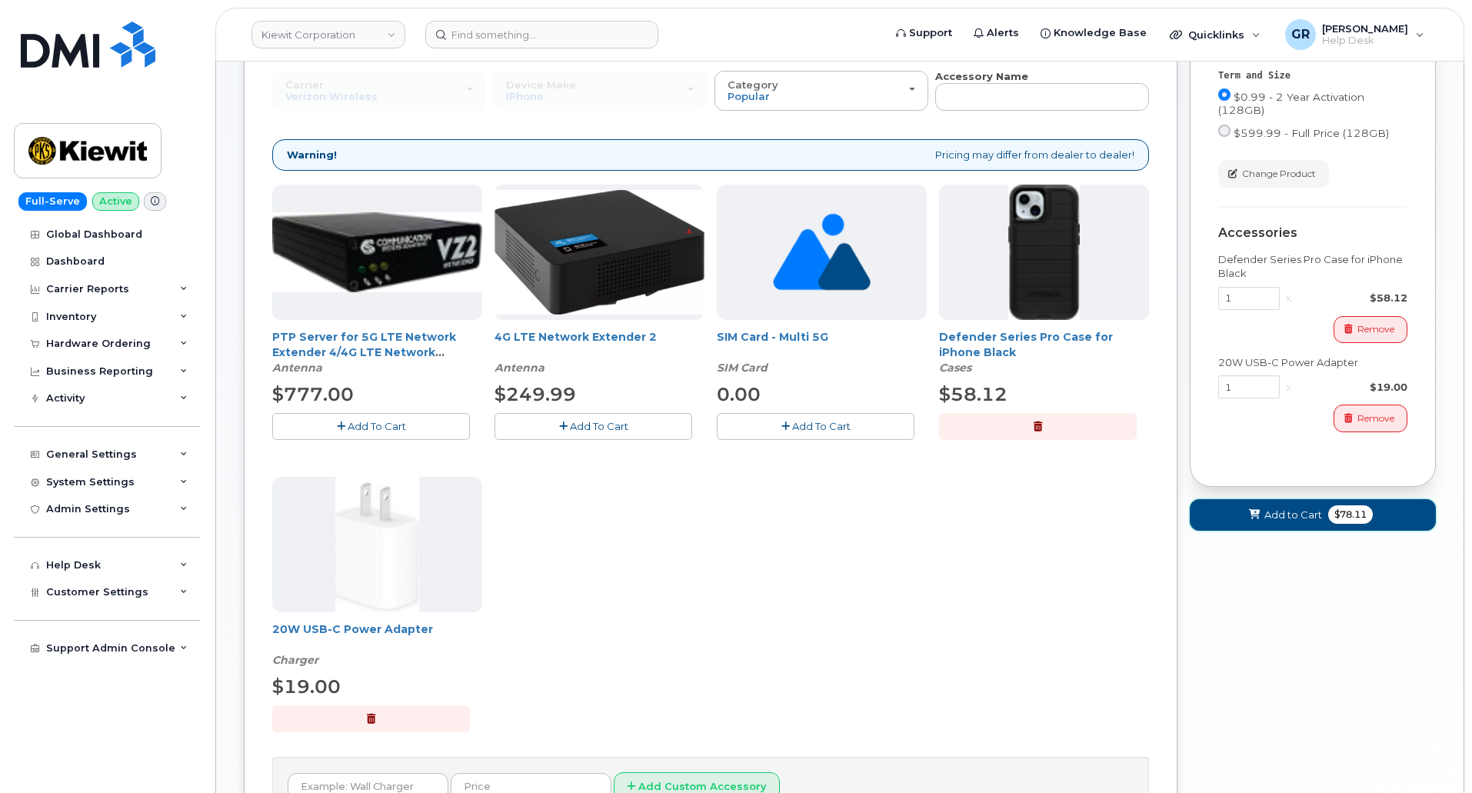
click at [1302, 513] on span "Add to Cart" at bounding box center [1293, 515] width 58 height 15
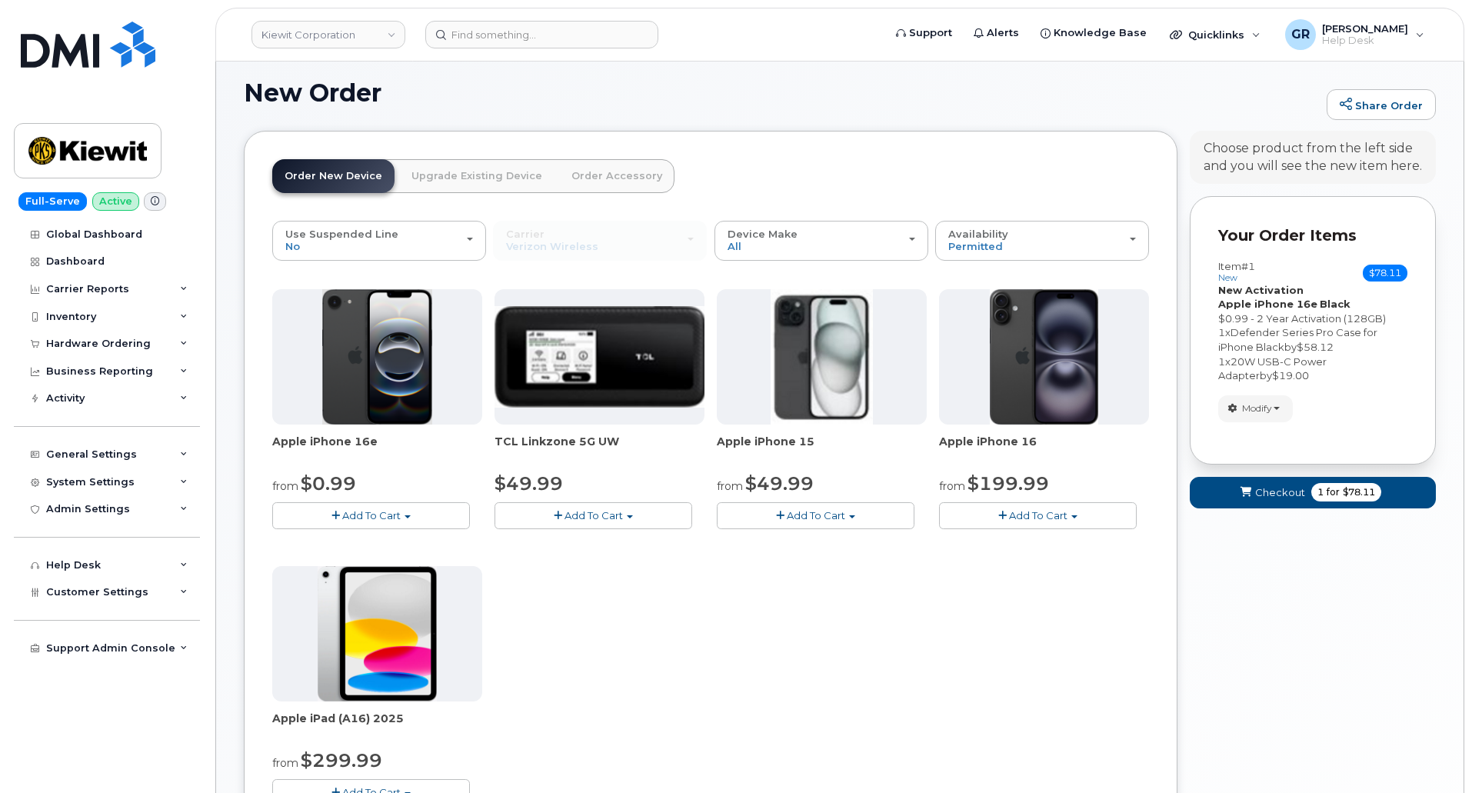
scroll to position [87, 0]
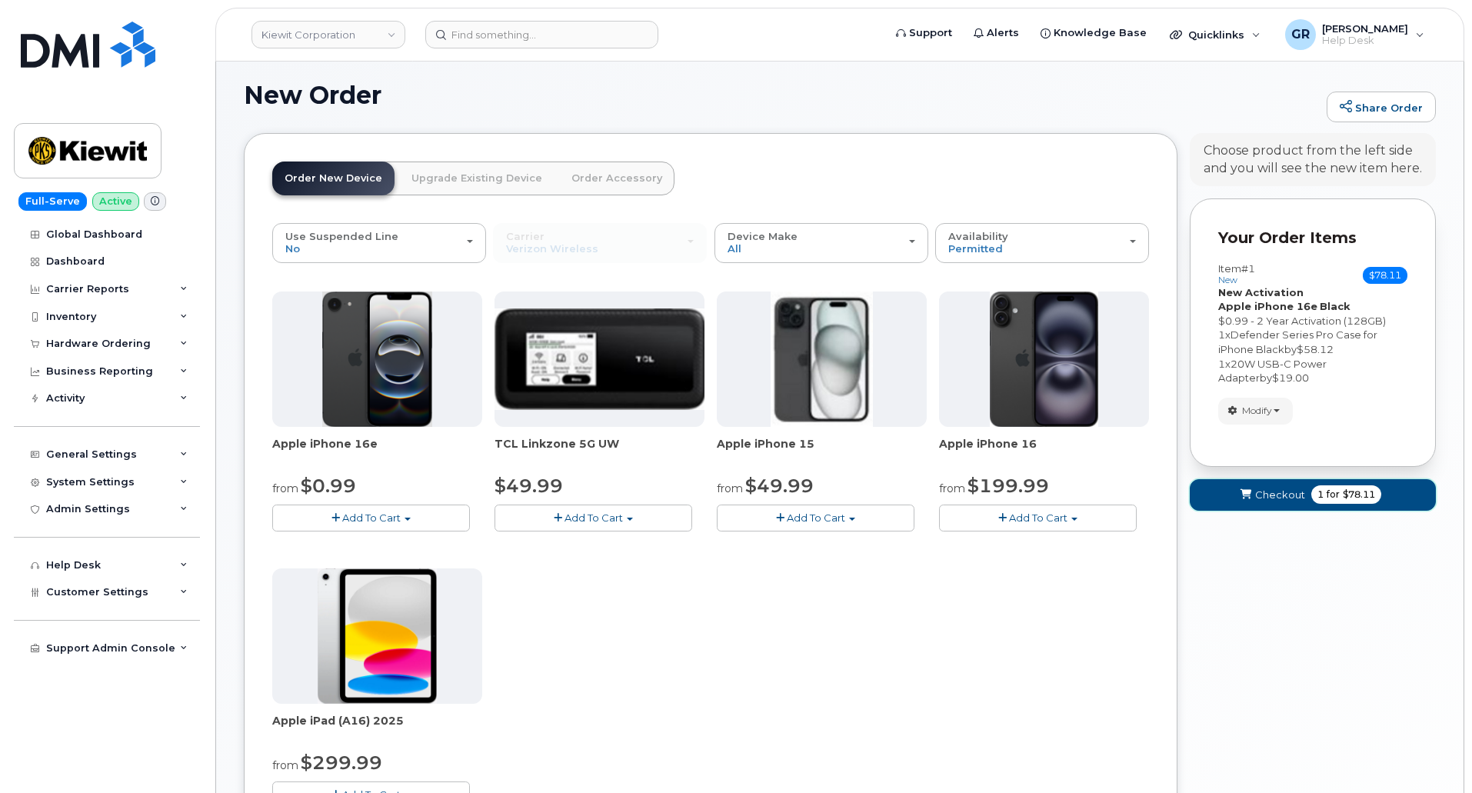
click at [1324, 499] on span "for" at bounding box center [1333, 495] width 19 height 14
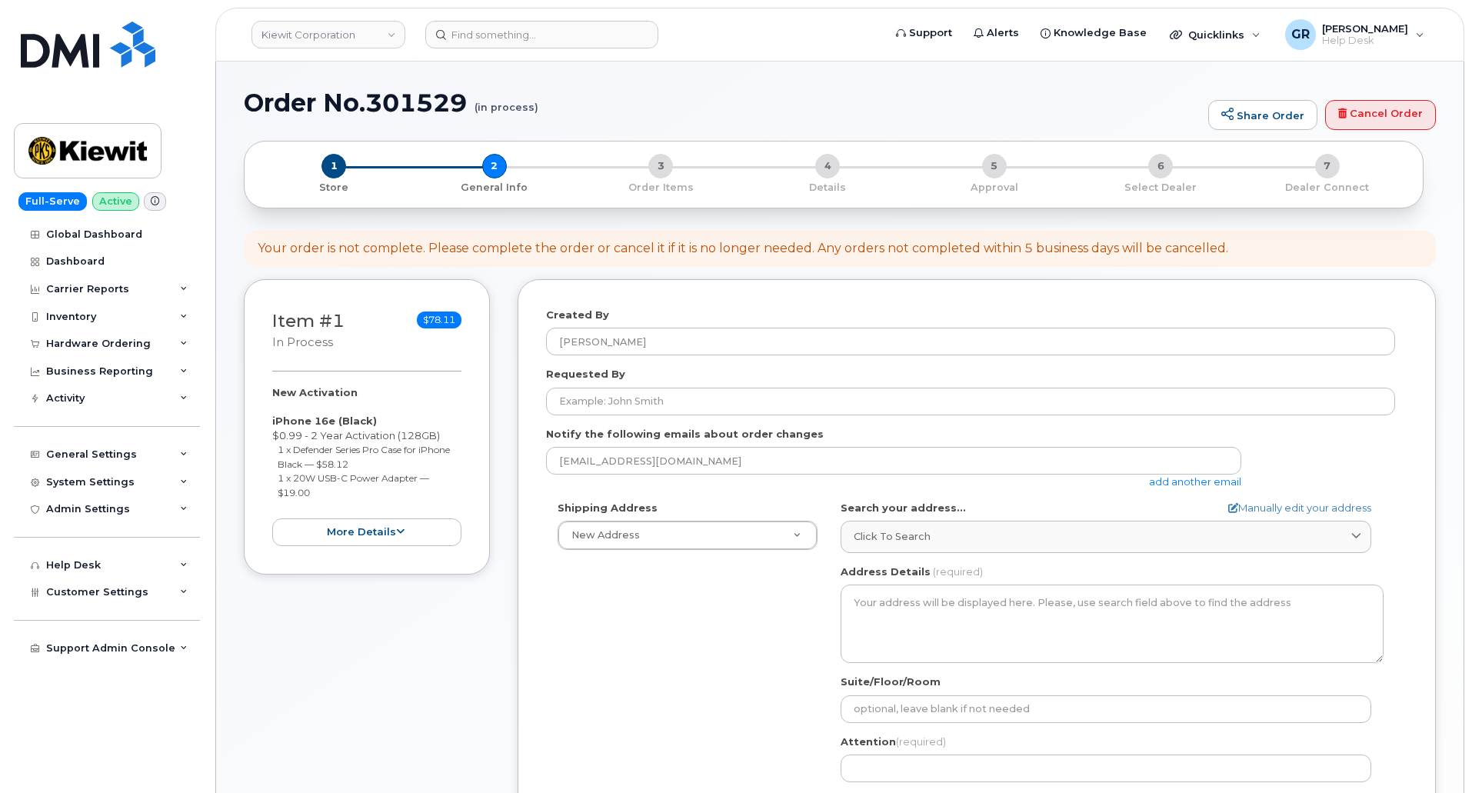
select select
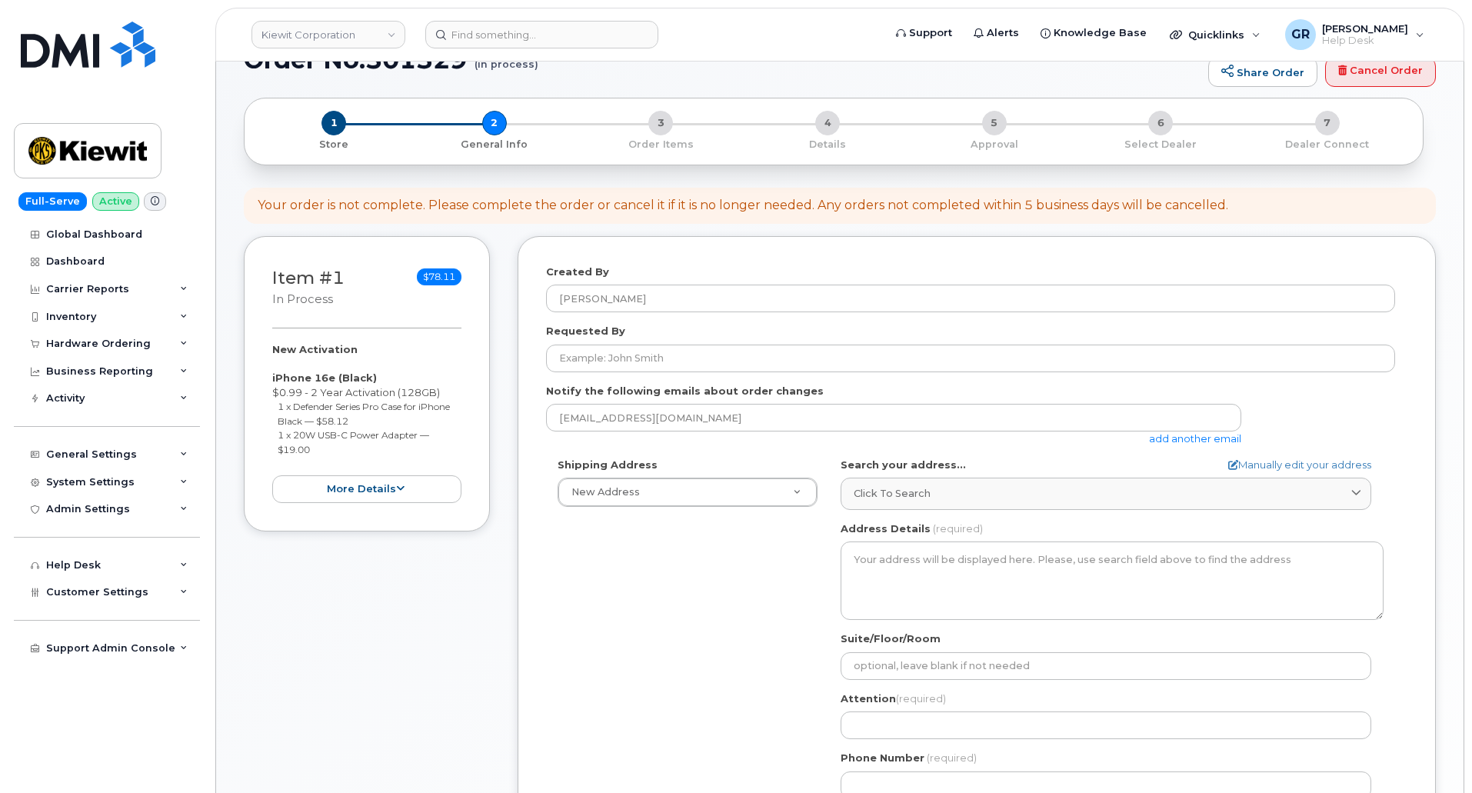
scroll to position [77, 0]
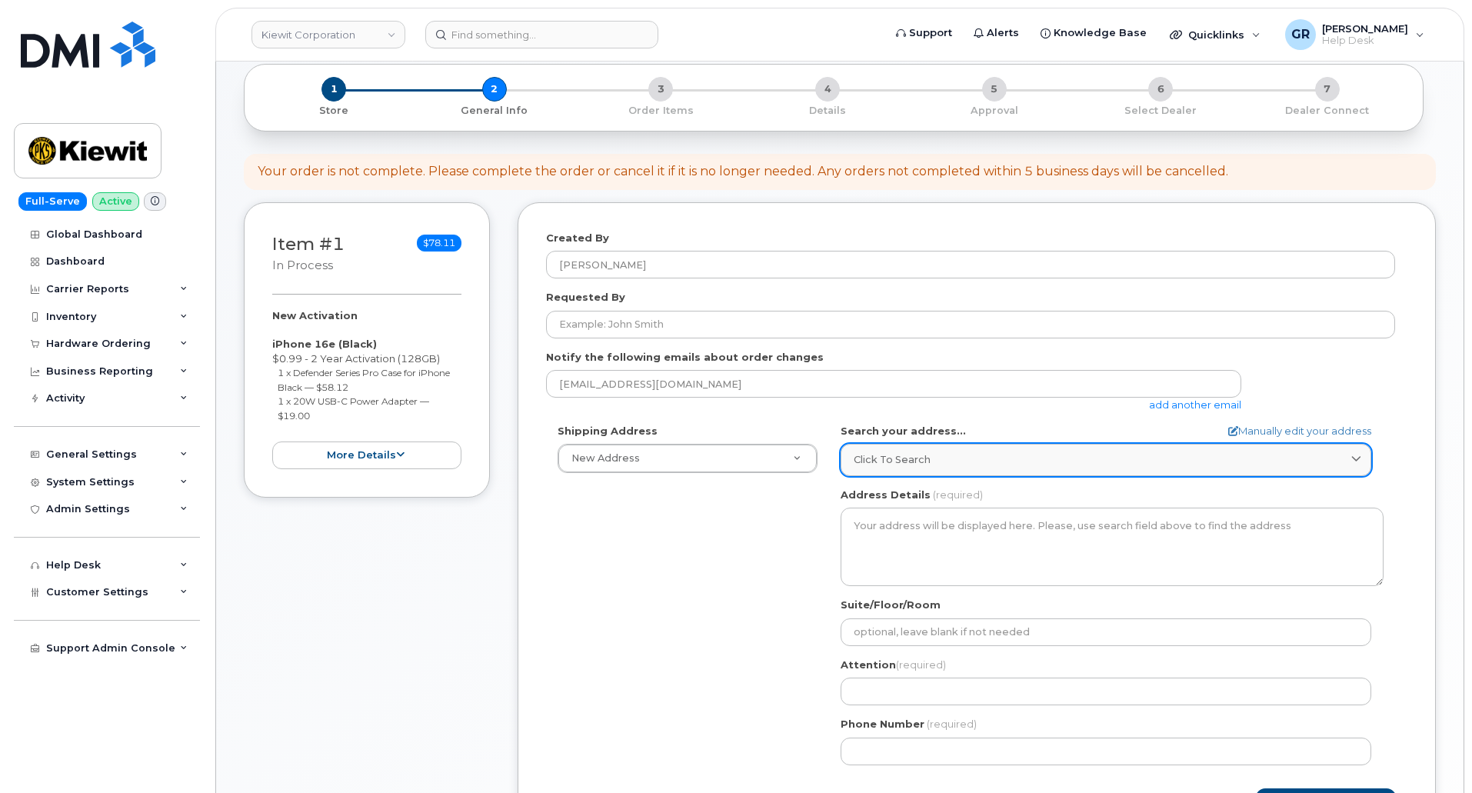
click at [933, 447] on link "Click to search" at bounding box center [1106, 460] width 531 height 32
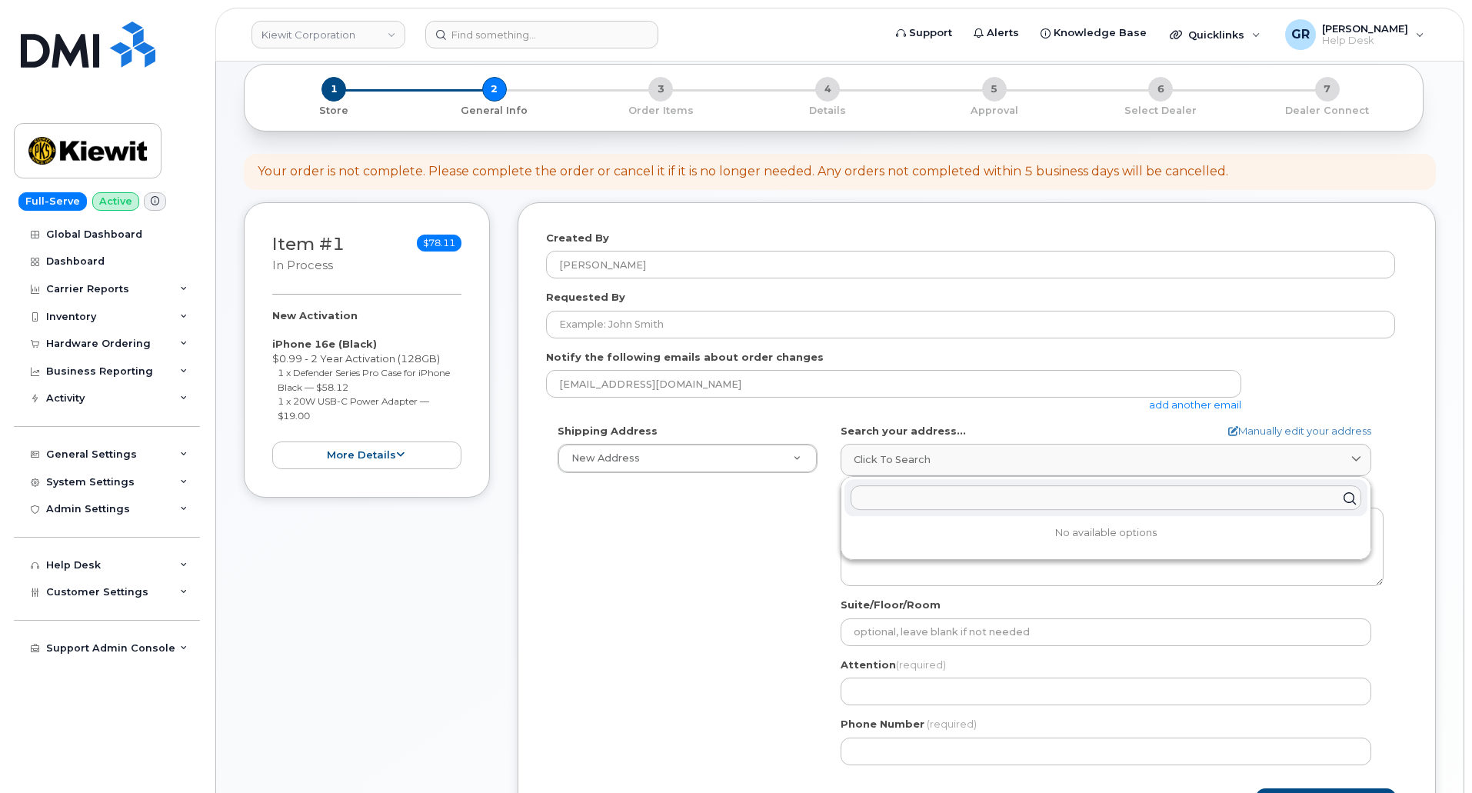
scroll to position [156, 0]
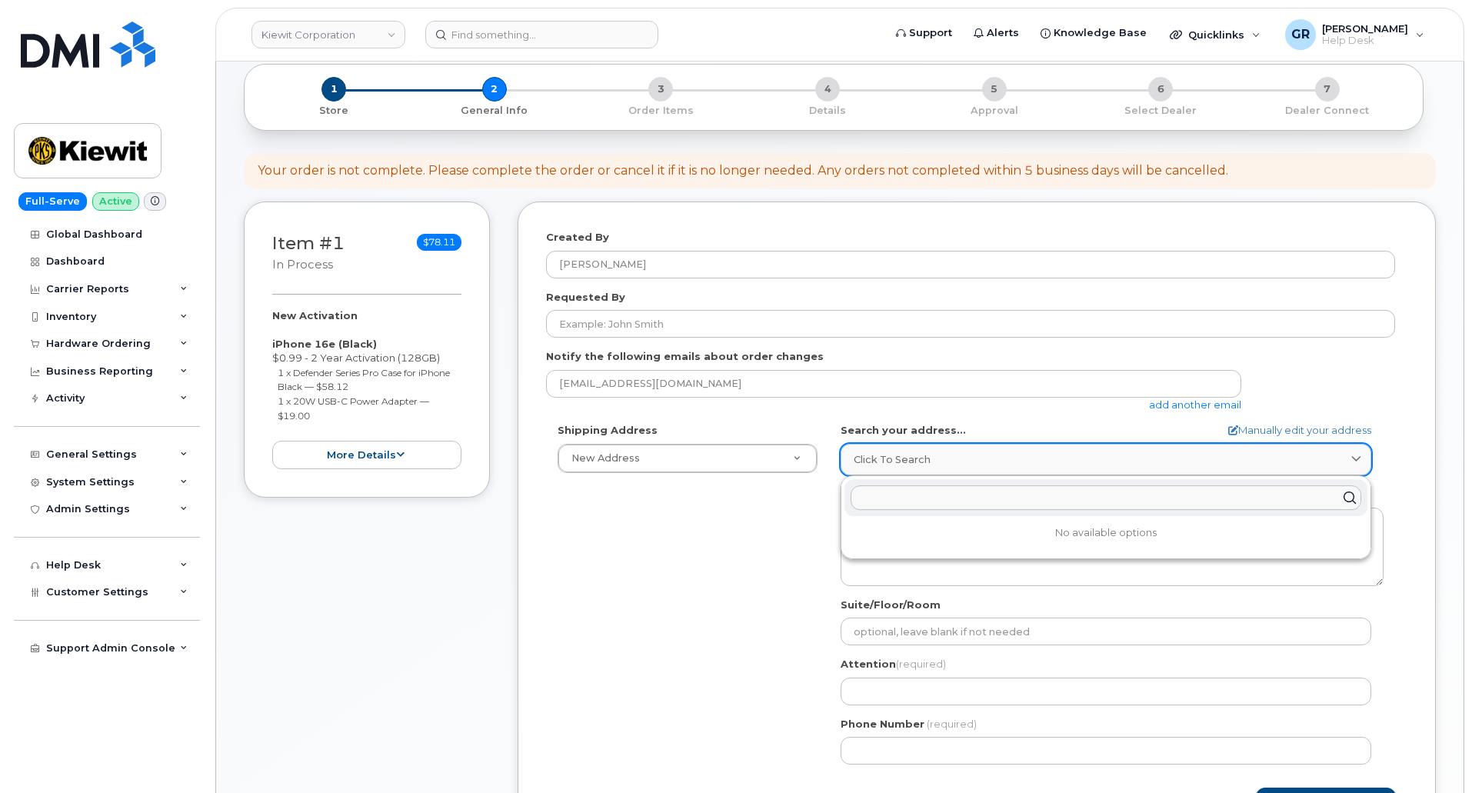
paste input "11501 42nd St, Plattsmouth, NE 68048"
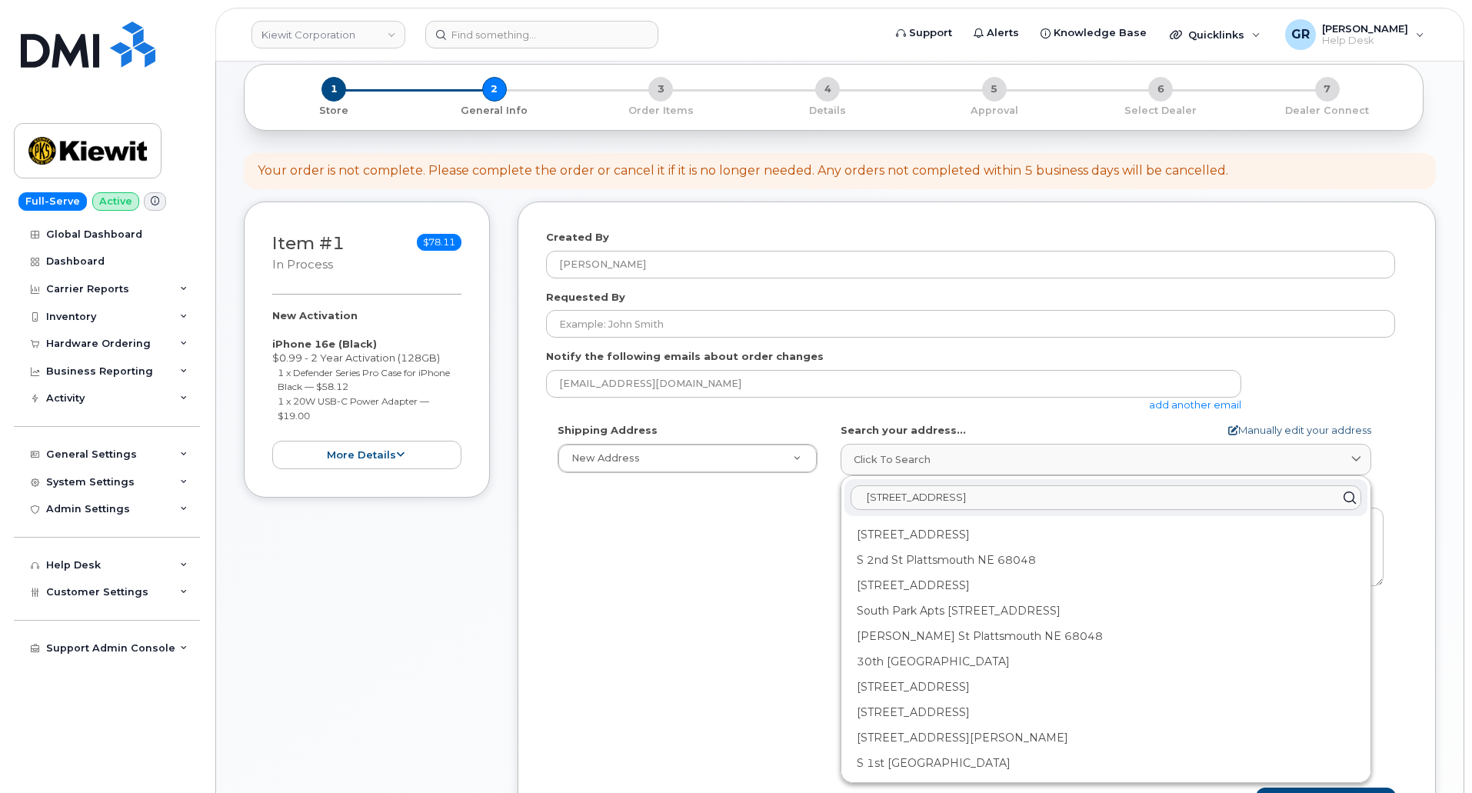
type input "11501 42nd St, Plattsmouth, NE 68048"
click at [1331, 431] on link "Manually edit your address" at bounding box center [1299, 430] width 143 height 15
select select
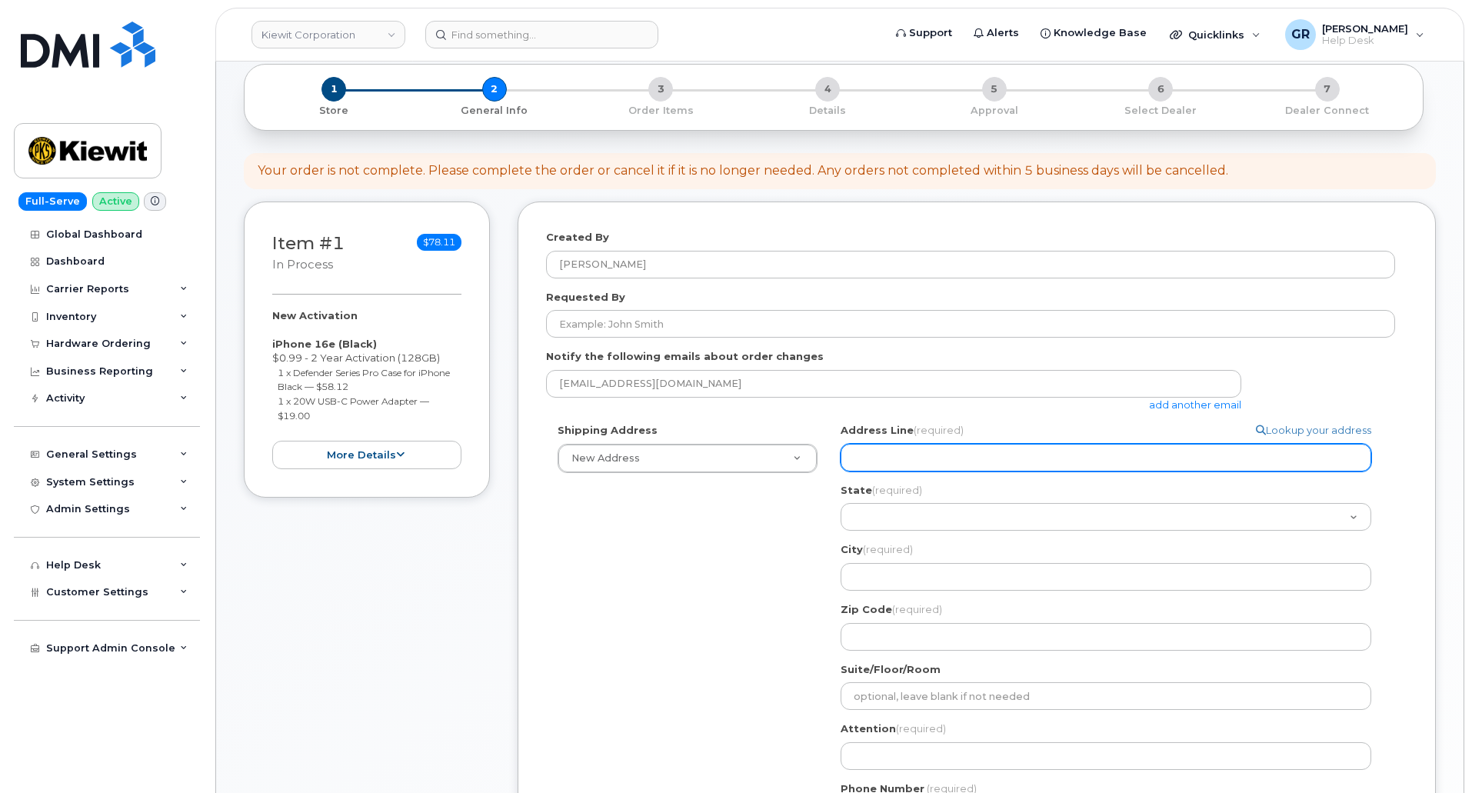
click at [1084, 464] on input "Address Line (required)" at bounding box center [1106, 458] width 531 height 28
paste input "11501 42nd St, Plattsmouth, NE 68048"
select select
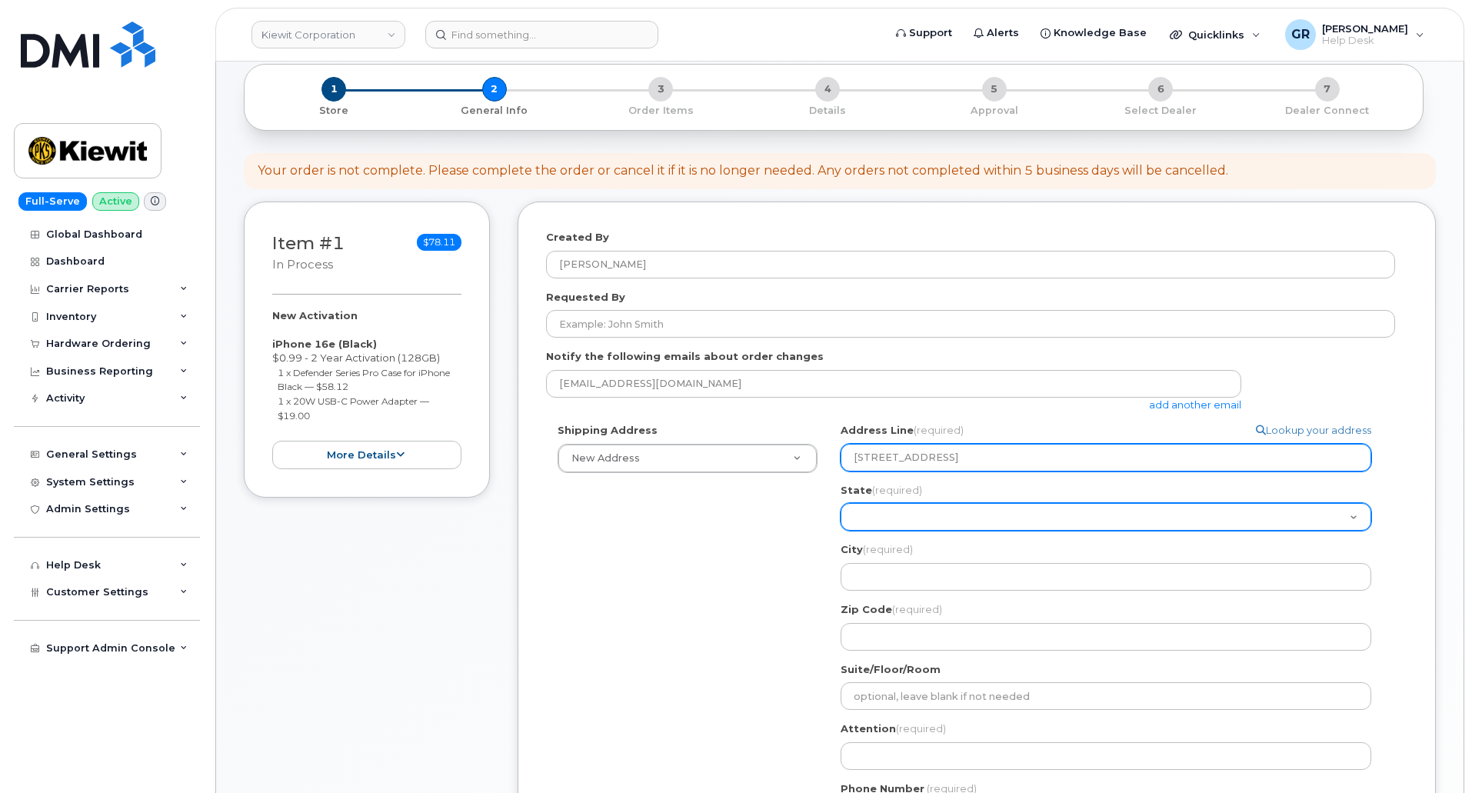
type input "11501 42nd St, Plattsmouth, NE 68048"
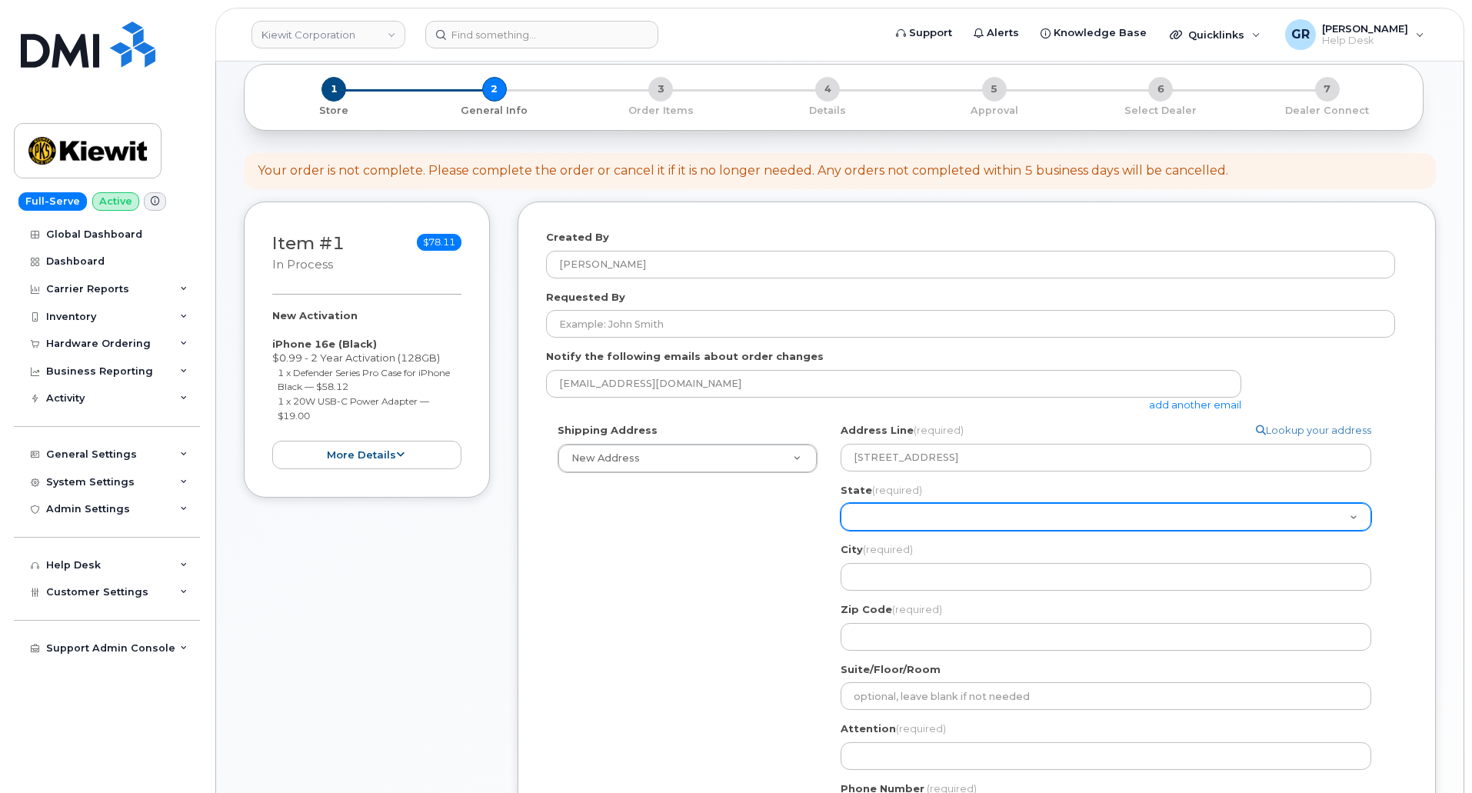
click at [984, 529] on select "Alabama Alaska American Samoa Arizona Arkansas California Colorado Connecticut …" at bounding box center [1106, 517] width 531 height 28
select select "NE"
click at [841, 503] on select "Alabama Alaska American Samoa Arizona Arkansas California Colorado Connecticut …" at bounding box center [1106, 517] width 531 height 28
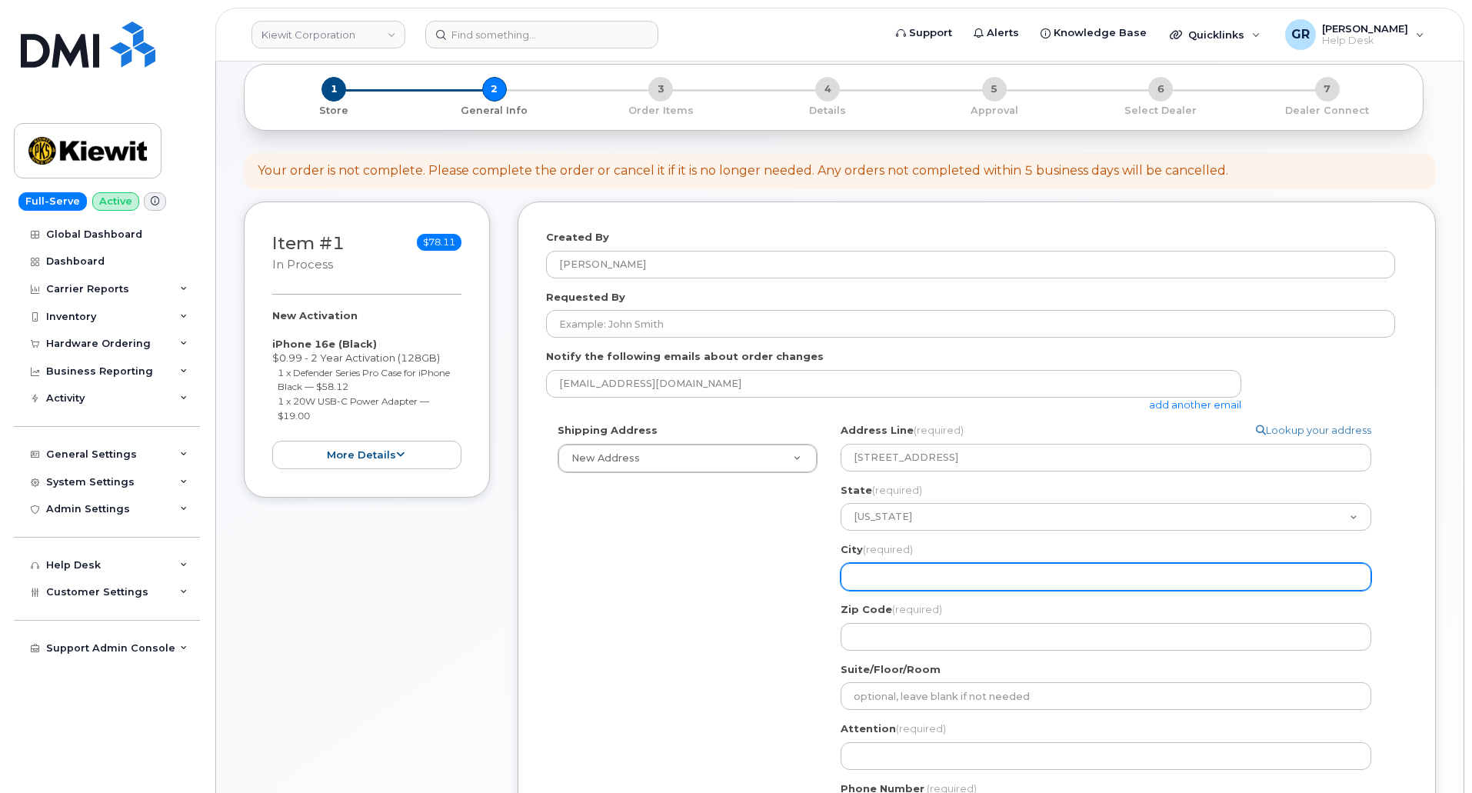
click at [908, 575] on input "City (required)" at bounding box center [1106, 577] width 531 height 28
select select
type input "P"
select select
type input "Pl"
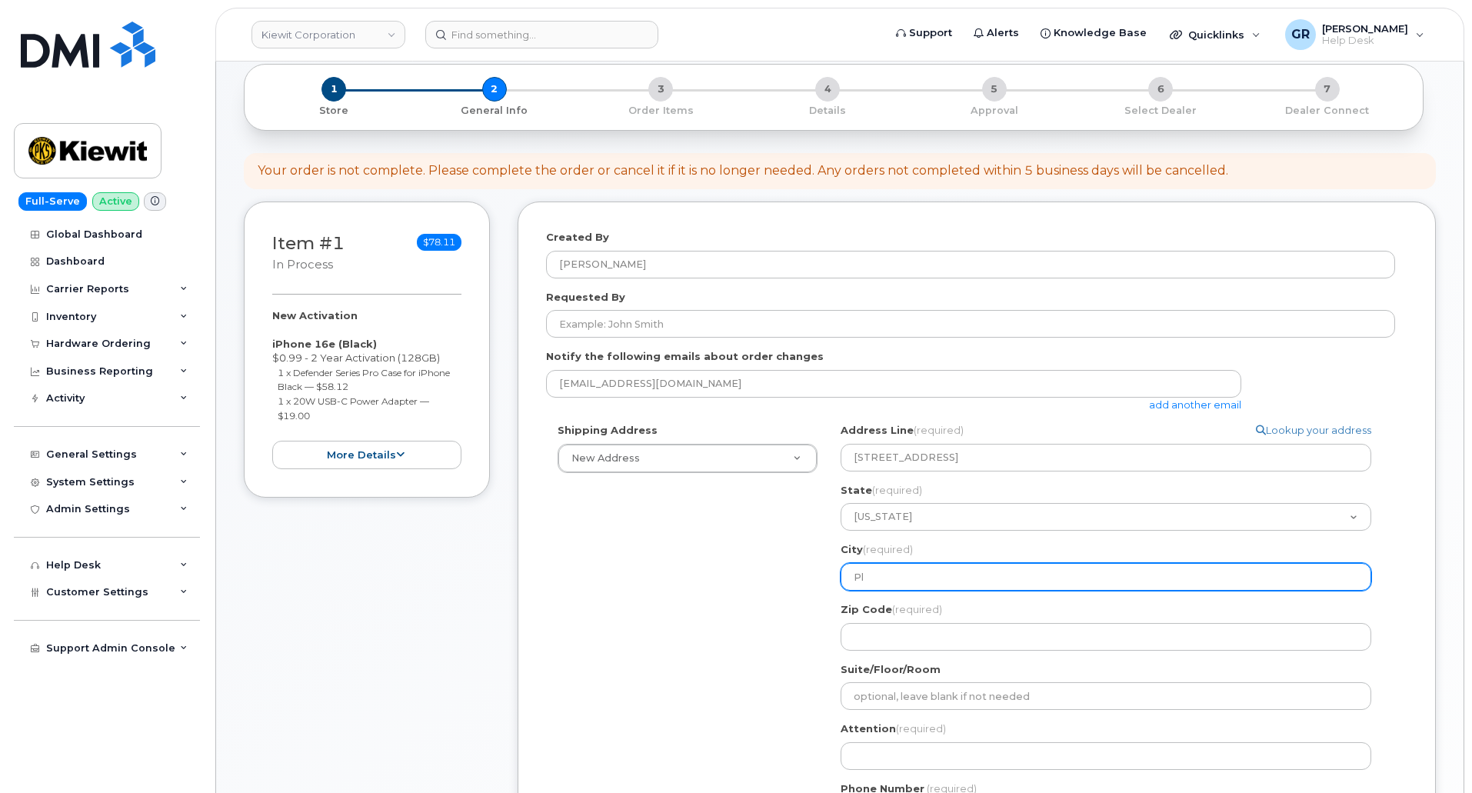
select select
type input "Pla"
select select
type input "Plat"
select select
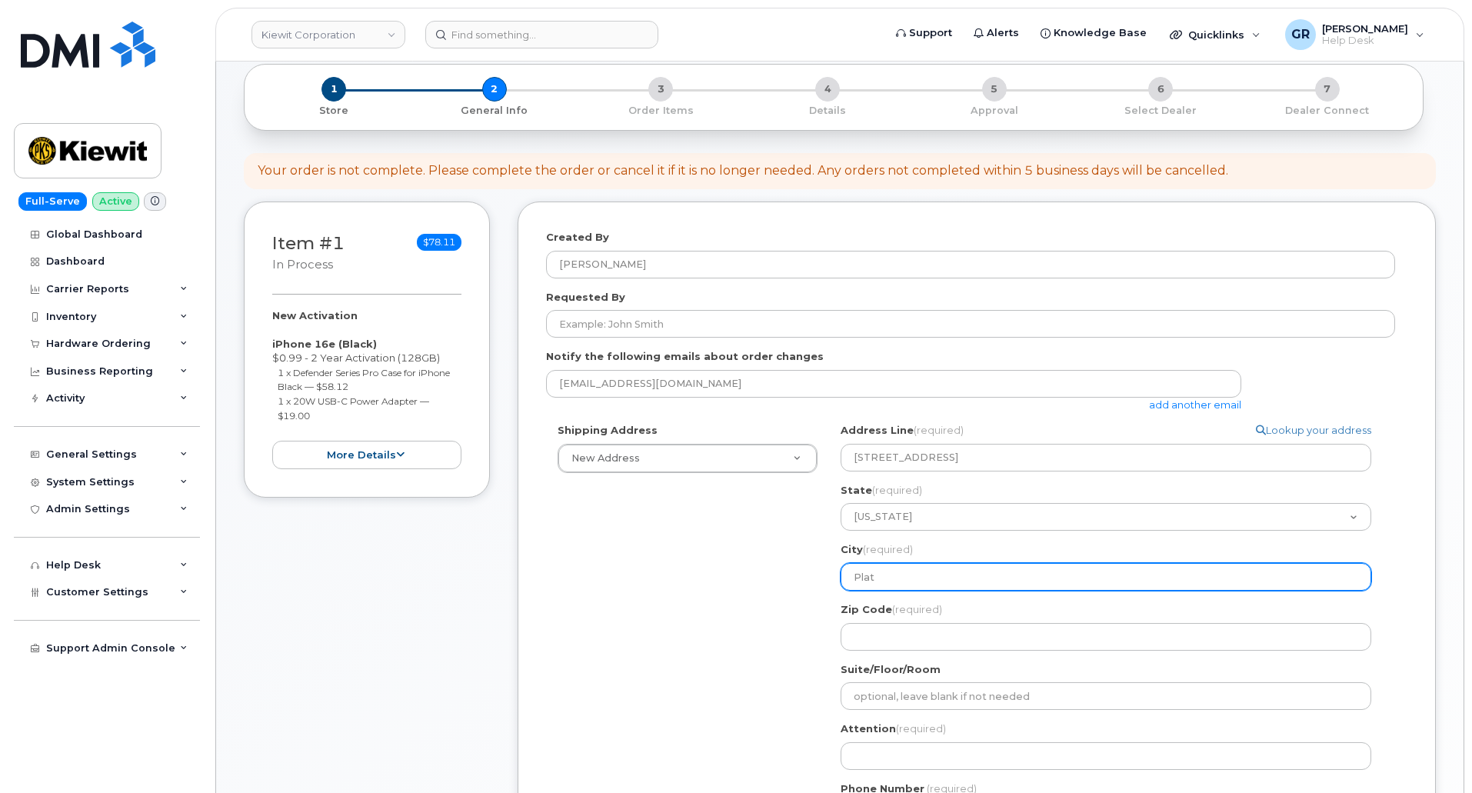
type input "Platt"
select select
type input "Platts"
select select
type input "Plattsm"
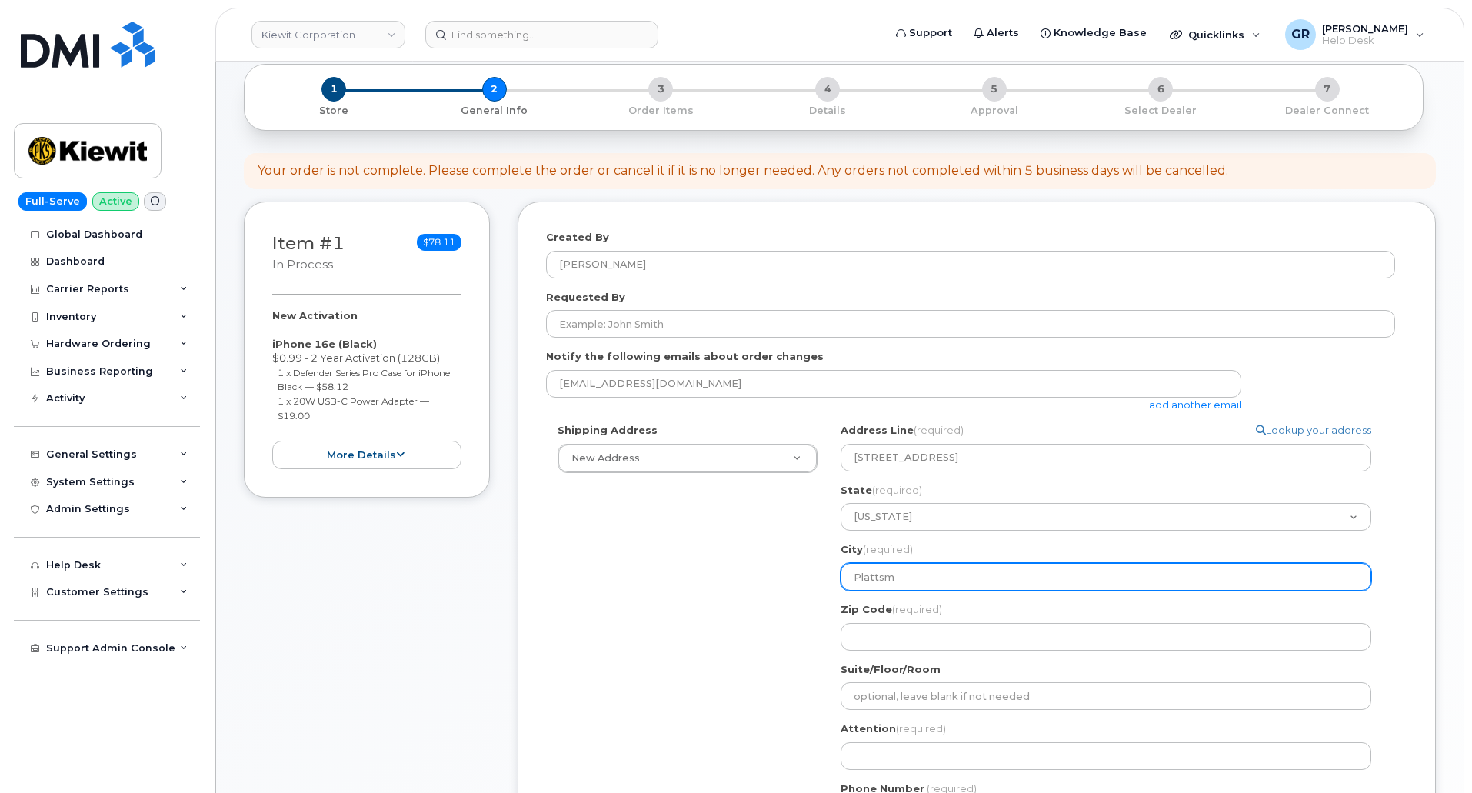
select select
type input "Plattsmo"
select select
type input "Plattsmou"
select select
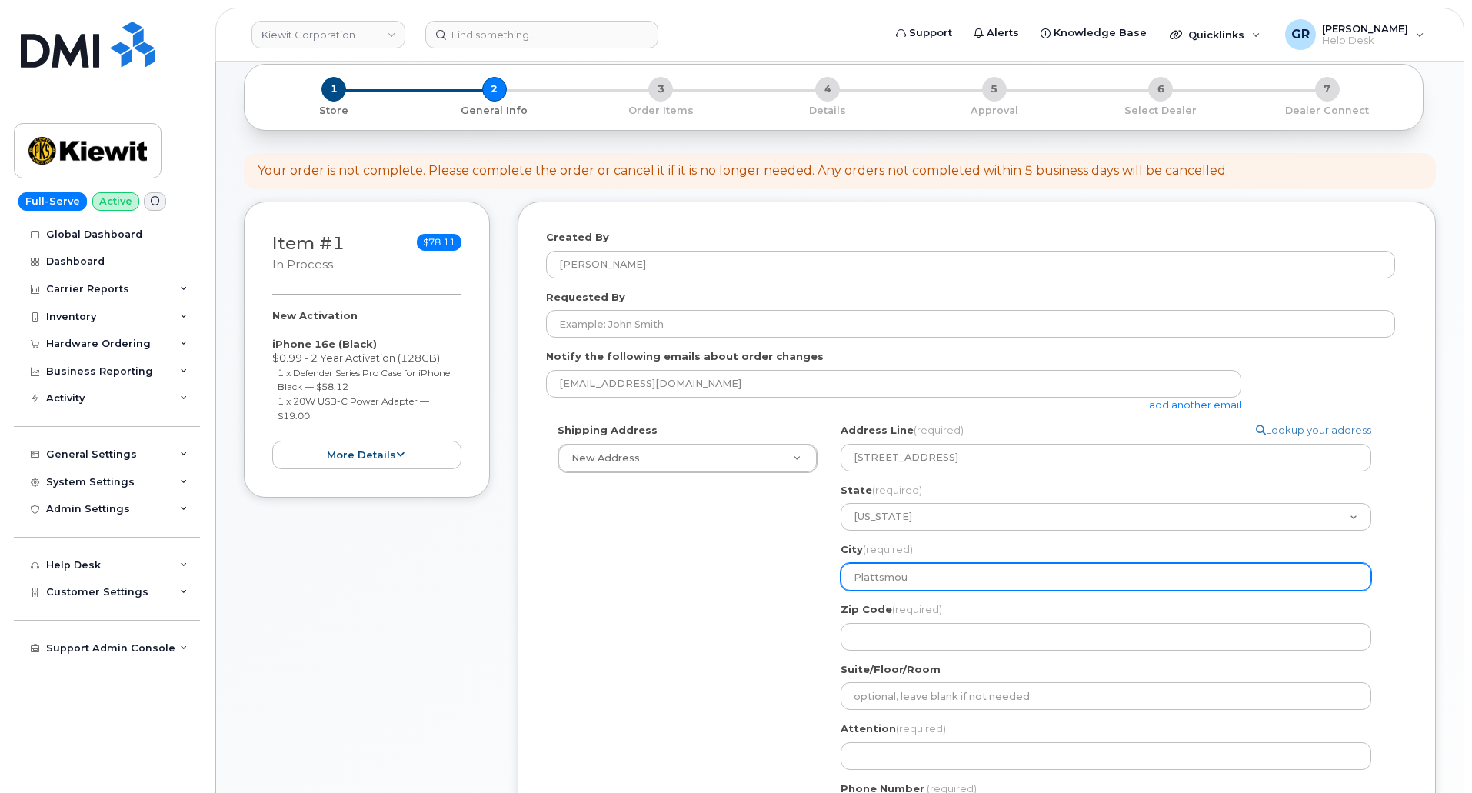
type input "Plattsmout"
select select
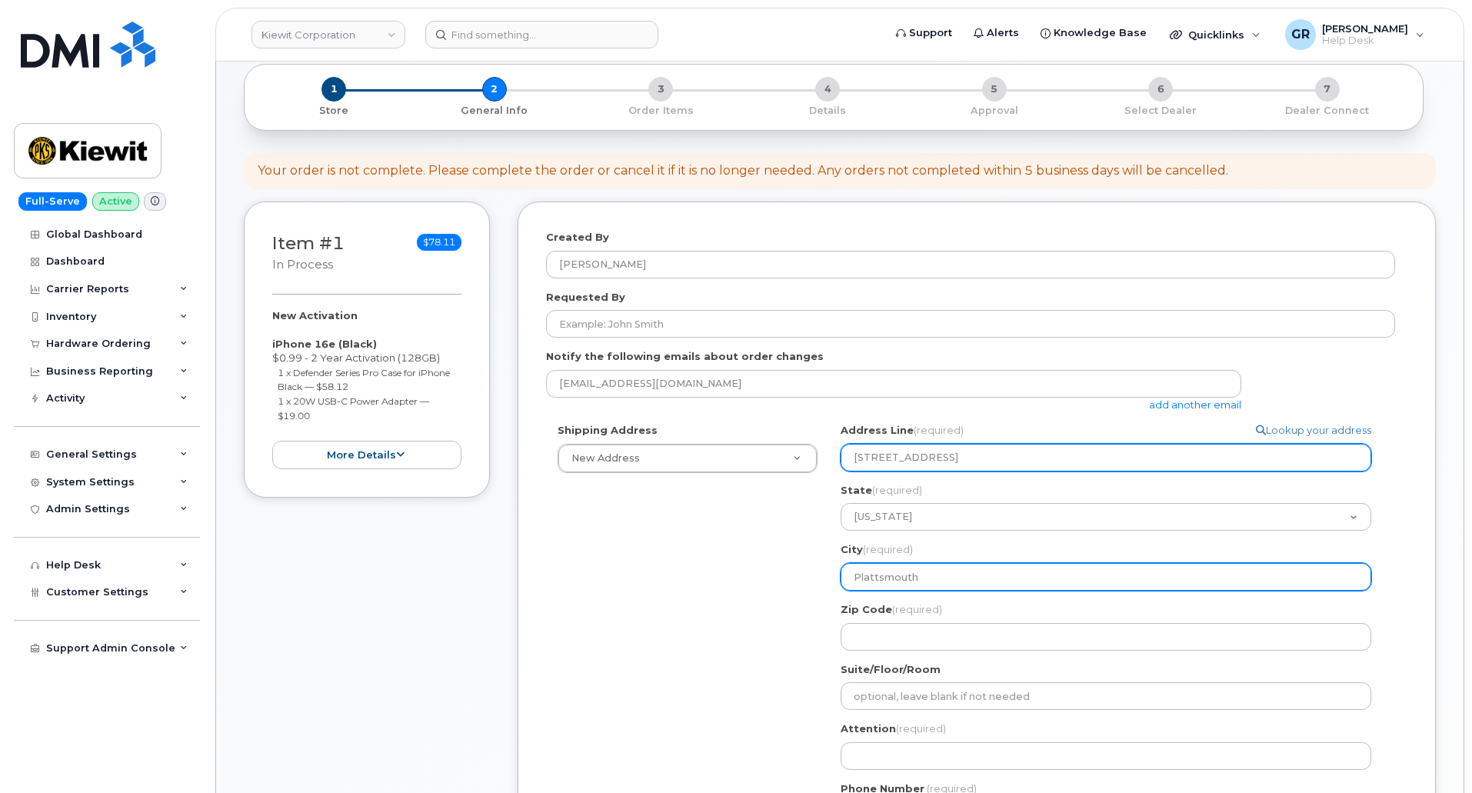
type input "Plattsmouth"
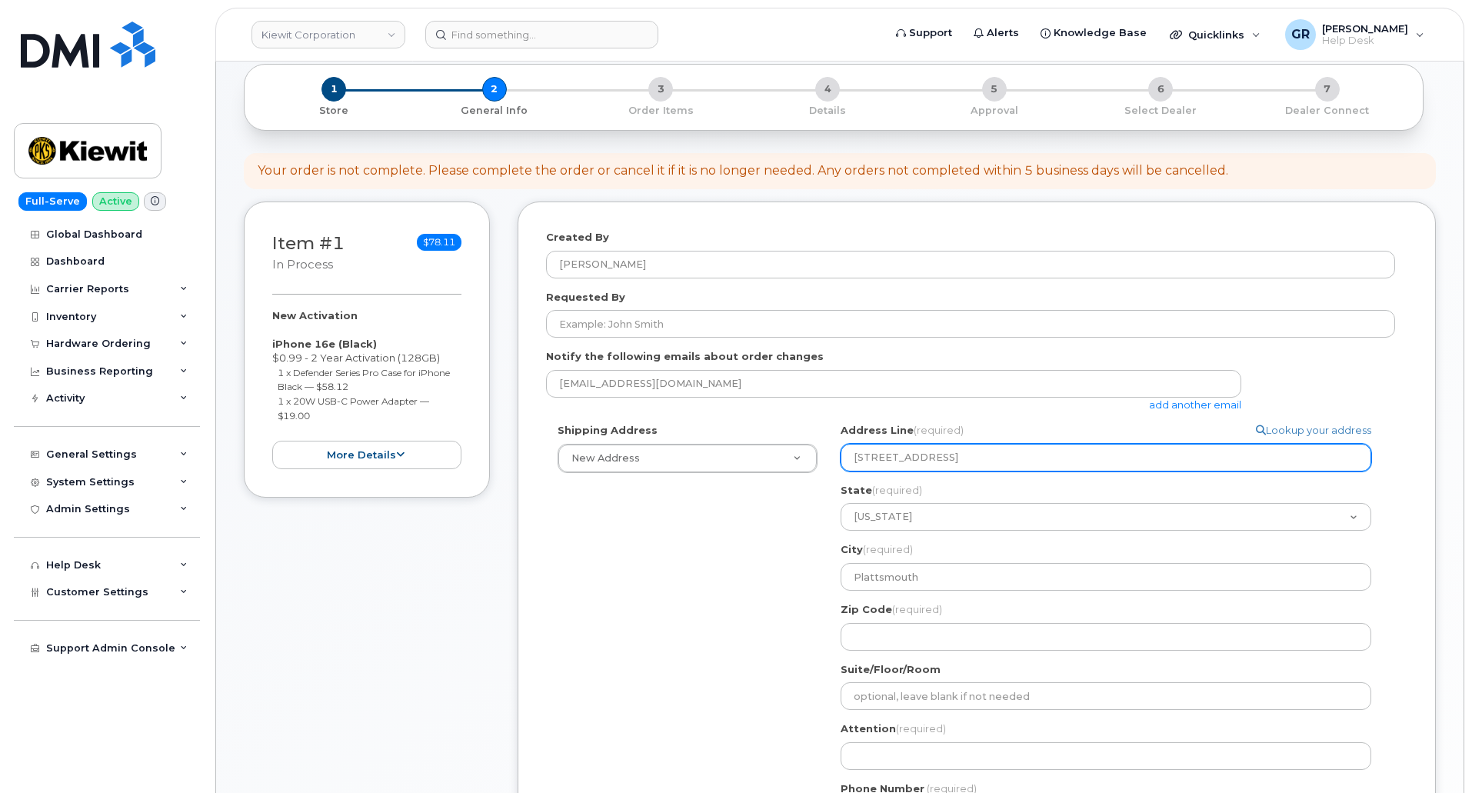
drag, startPoint x: 1004, startPoint y: 460, endPoint x: 1061, endPoint y: 455, distance: 57.9
click at [1061, 455] on input "11501 42nd St, Plattsmouth, NE 68048" at bounding box center [1106, 458] width 531 height 28
click at [1071, 451] on input "11501 42nd St, Plattsmouth, NE 68048" at bounding box center [1106, 458] width 531 height 28
drag, startPoint x: 1054, startPoint y: 463, endPoint x: 1022, endPoint y: 459, distance: 31.8
click at [1022, 459] on input "11501 42nd St, Plattsmouth, NE 68048" at bounding box center [1106, 458] width 531 height 28
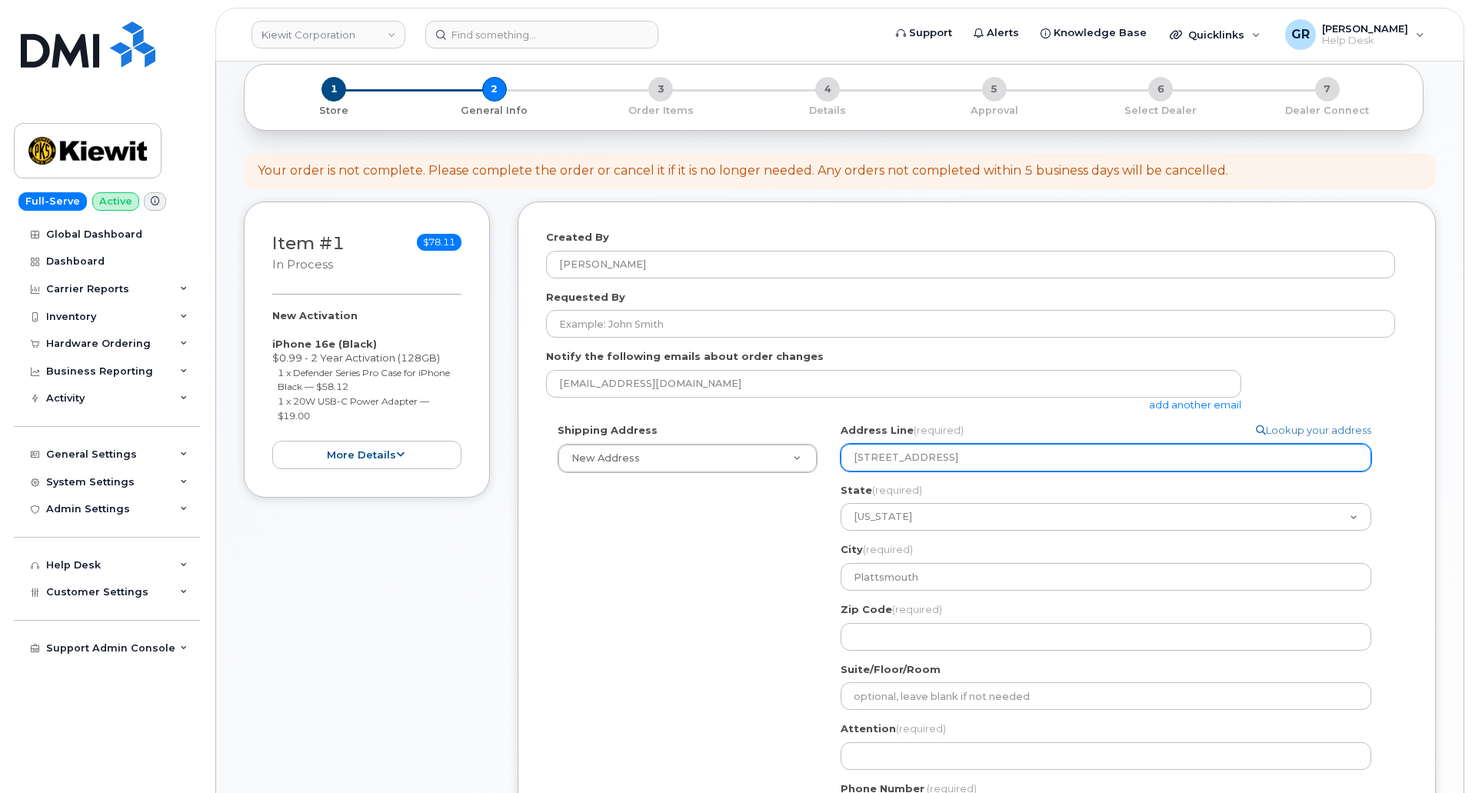
select select
type input "11501 42nd St, Plattsmouth, NE"
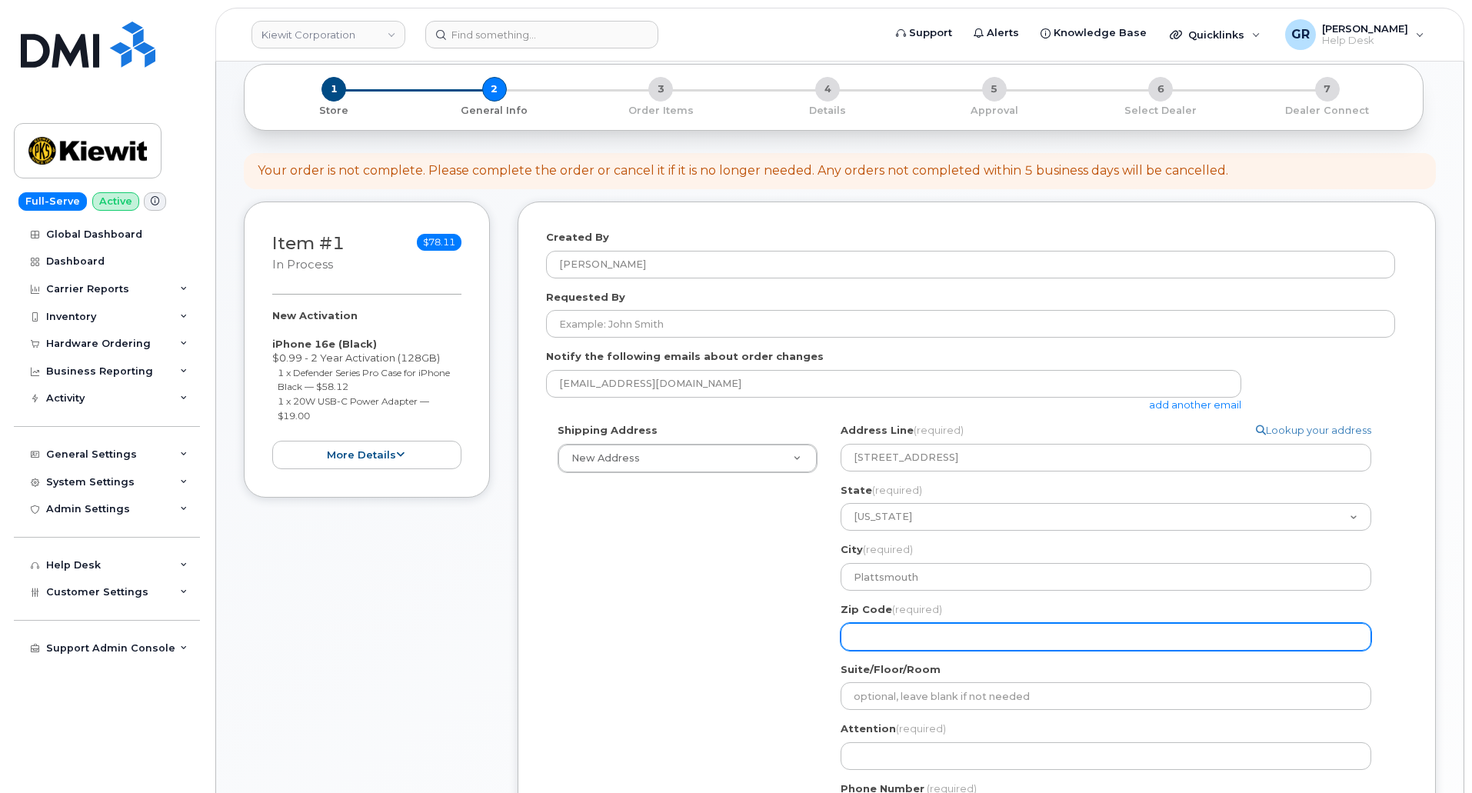
click at [893, 645] on input "Zip Code (required)" at bounding box center [1106, 637] width 531 height 28
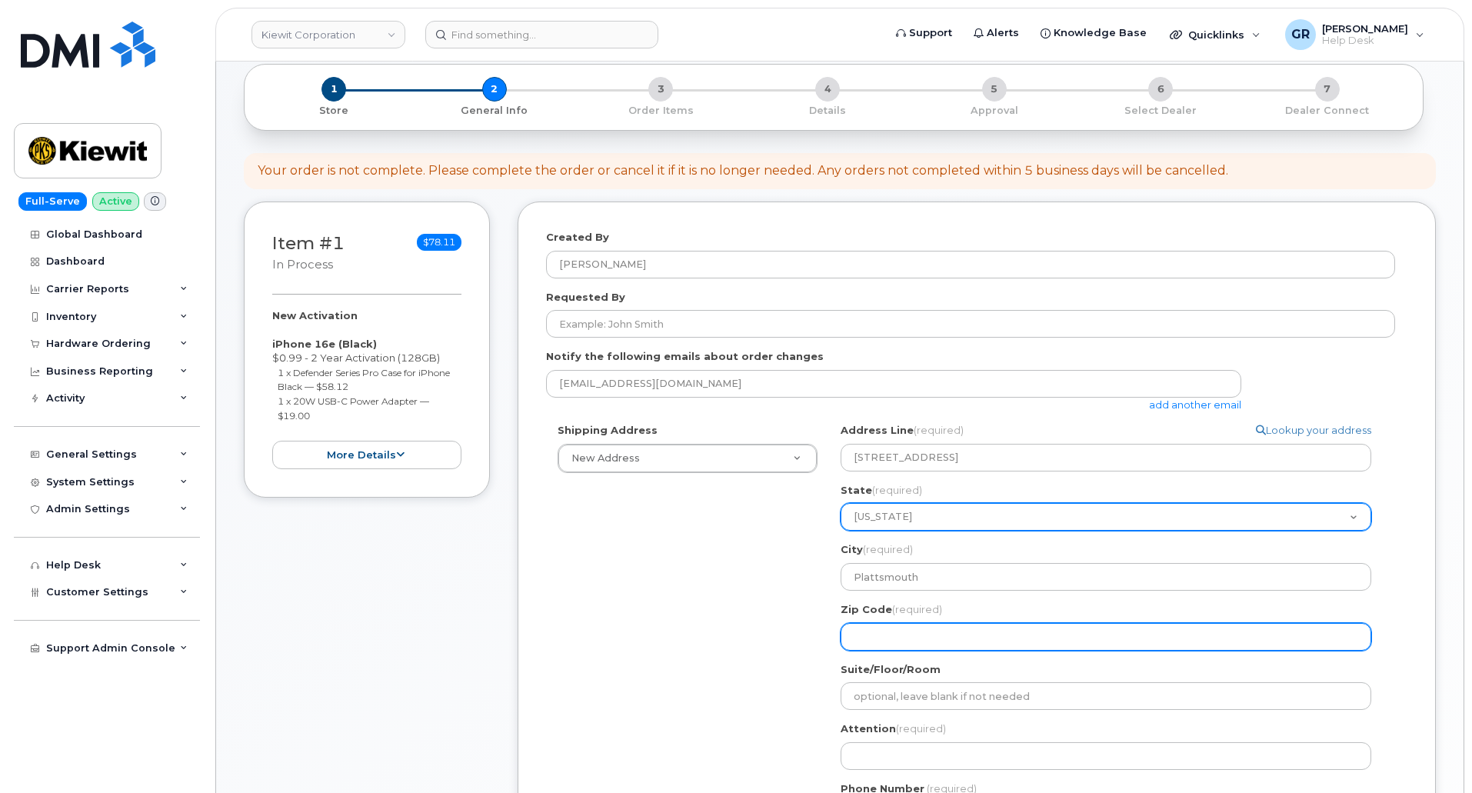
paste input "68048"
select select
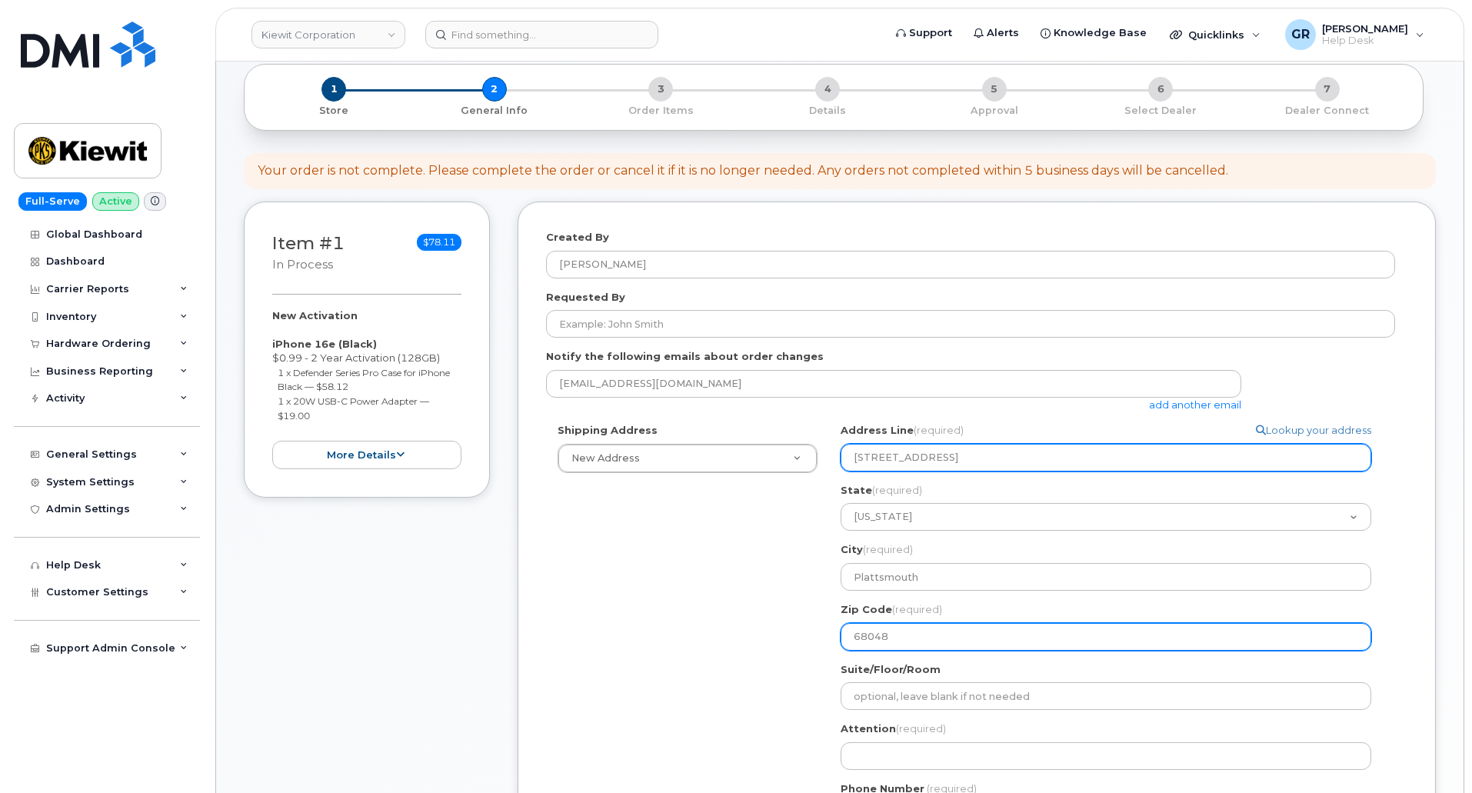
type input "68048"
drag, startPoint x: 1037, startPoint y: 452, endPoint x: 943, endPoint y: 452, distance: 93.8
click at [935, 455] on input "11501 42nd St, Plattsmouth, NE" at bounding box center [1106, 458] width 531 height 28
select select
type input "11501 42nd St,"
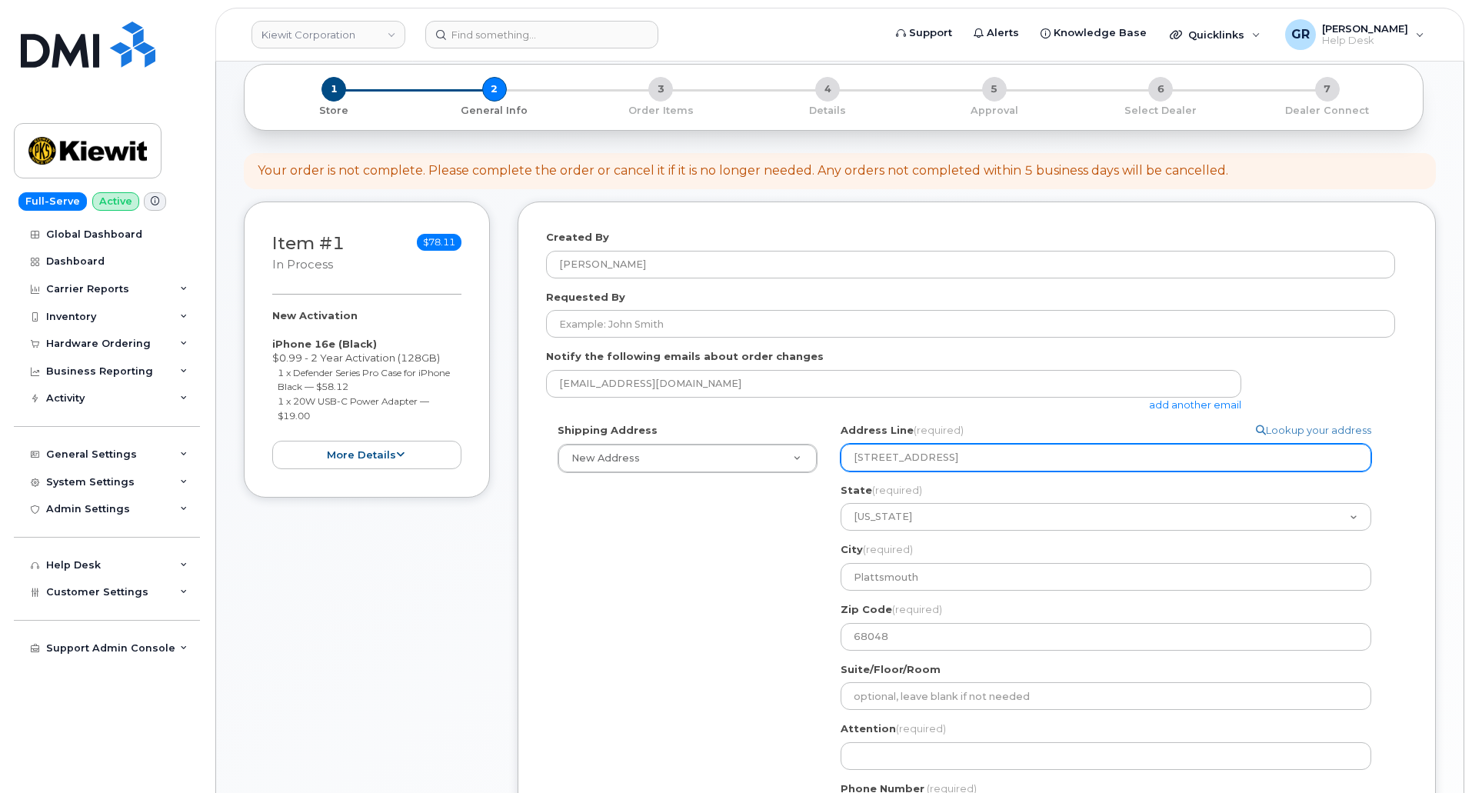
select select
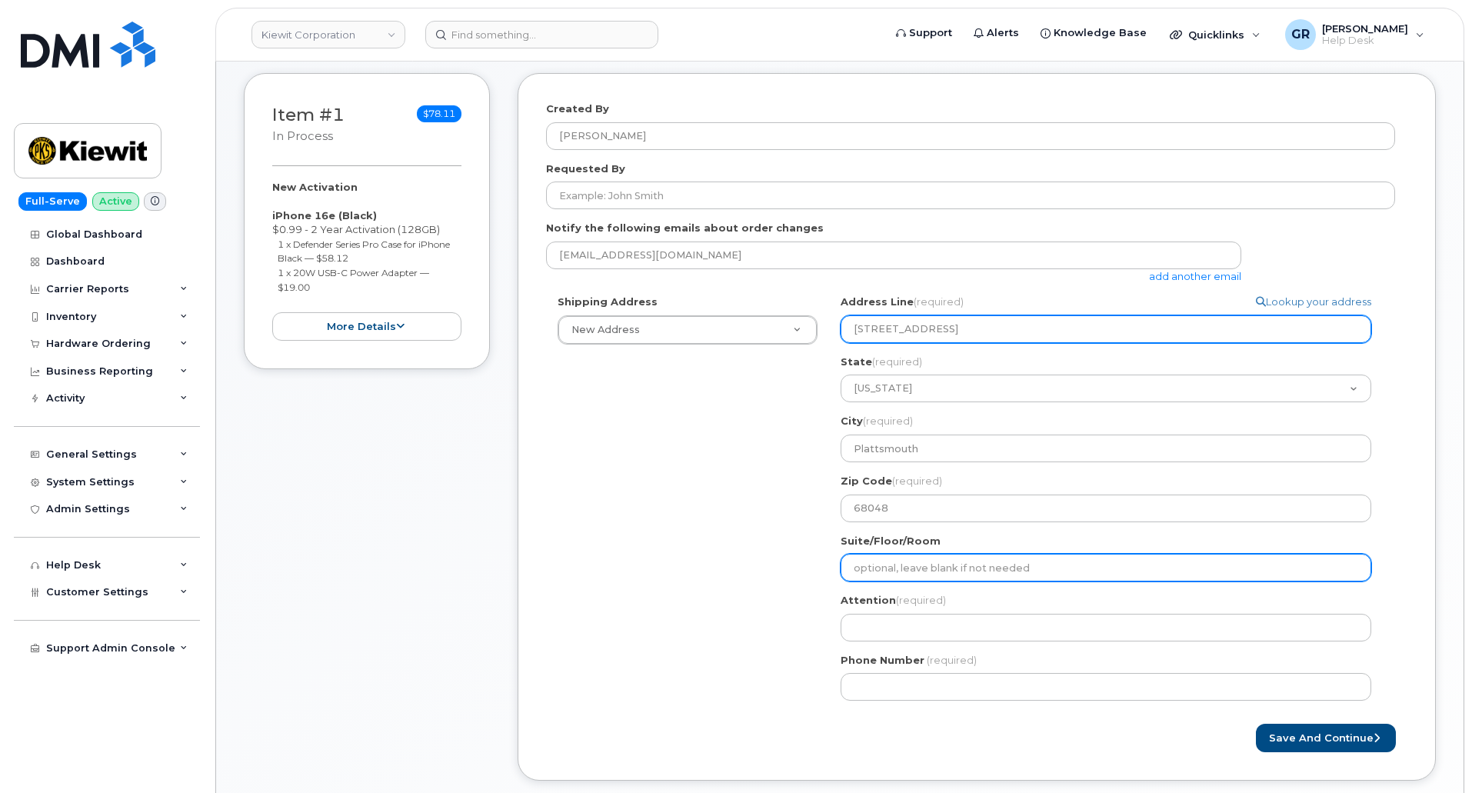
scroll to position [310, 0]
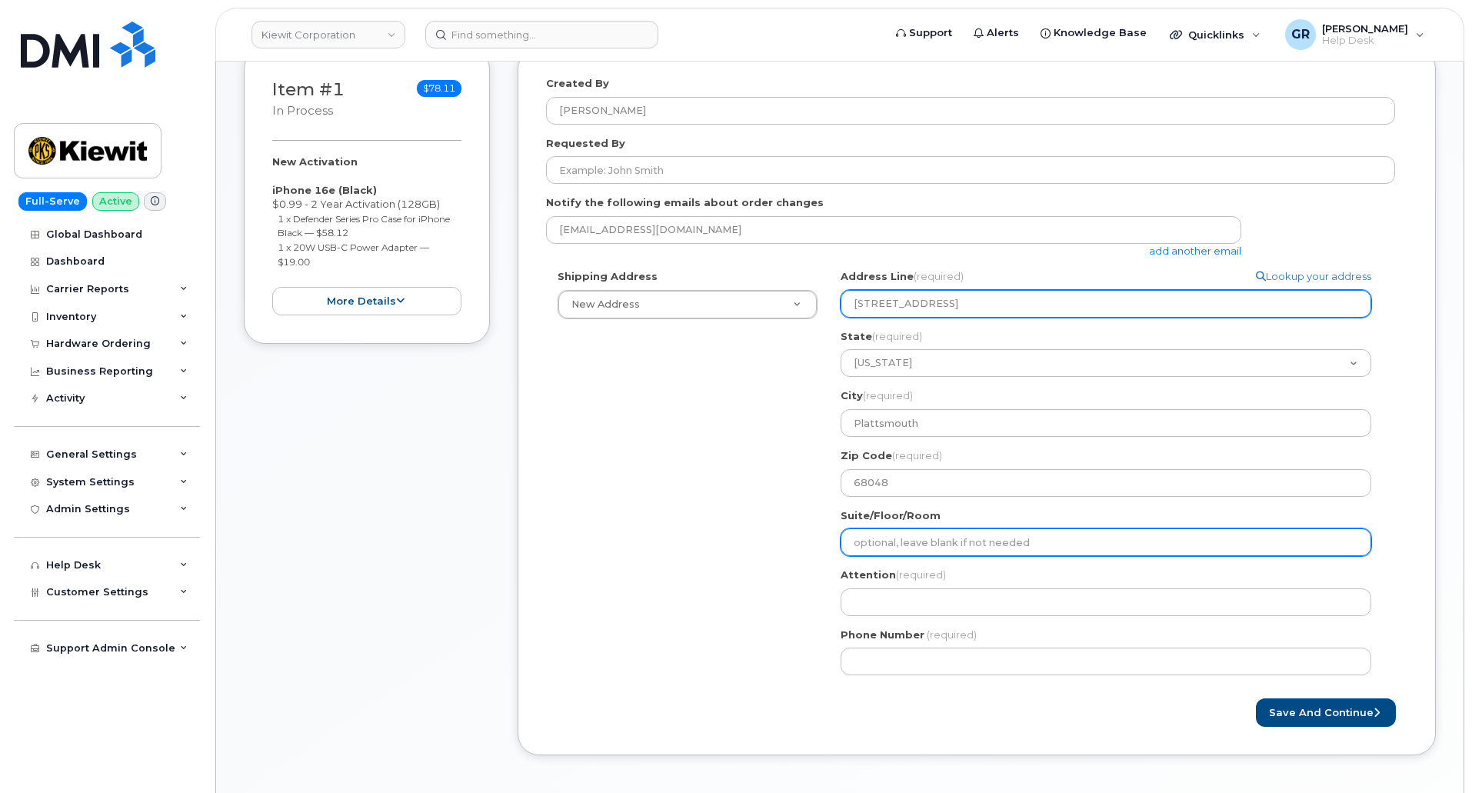
type input "11501 42nd St"
click at [953, 543] on input "Suite/Floor/Room" at bounding box center [1106, 542] width 531 height 28
select select
type input "N"
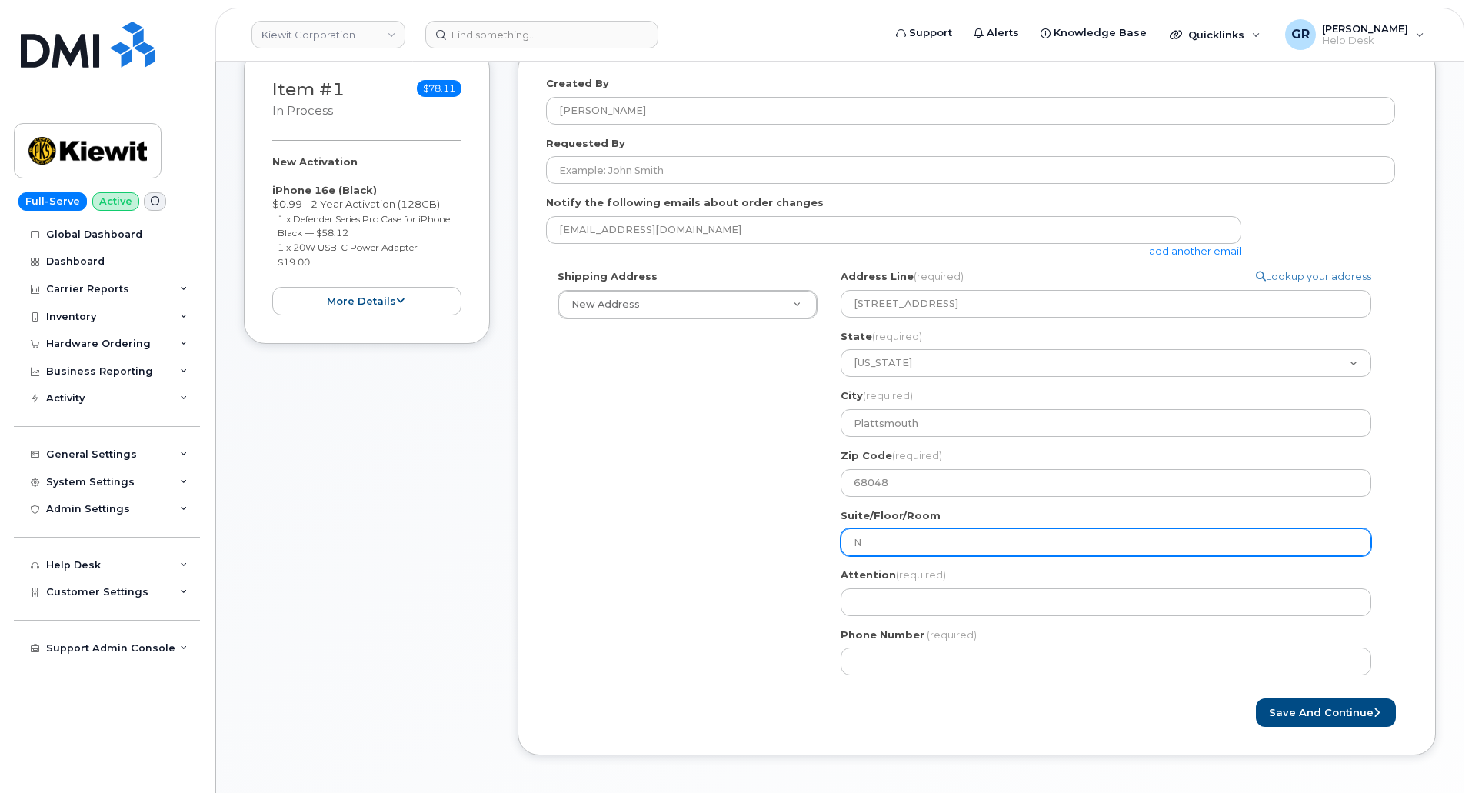
select select
type input "NO"
select select
type input "NON"
select select
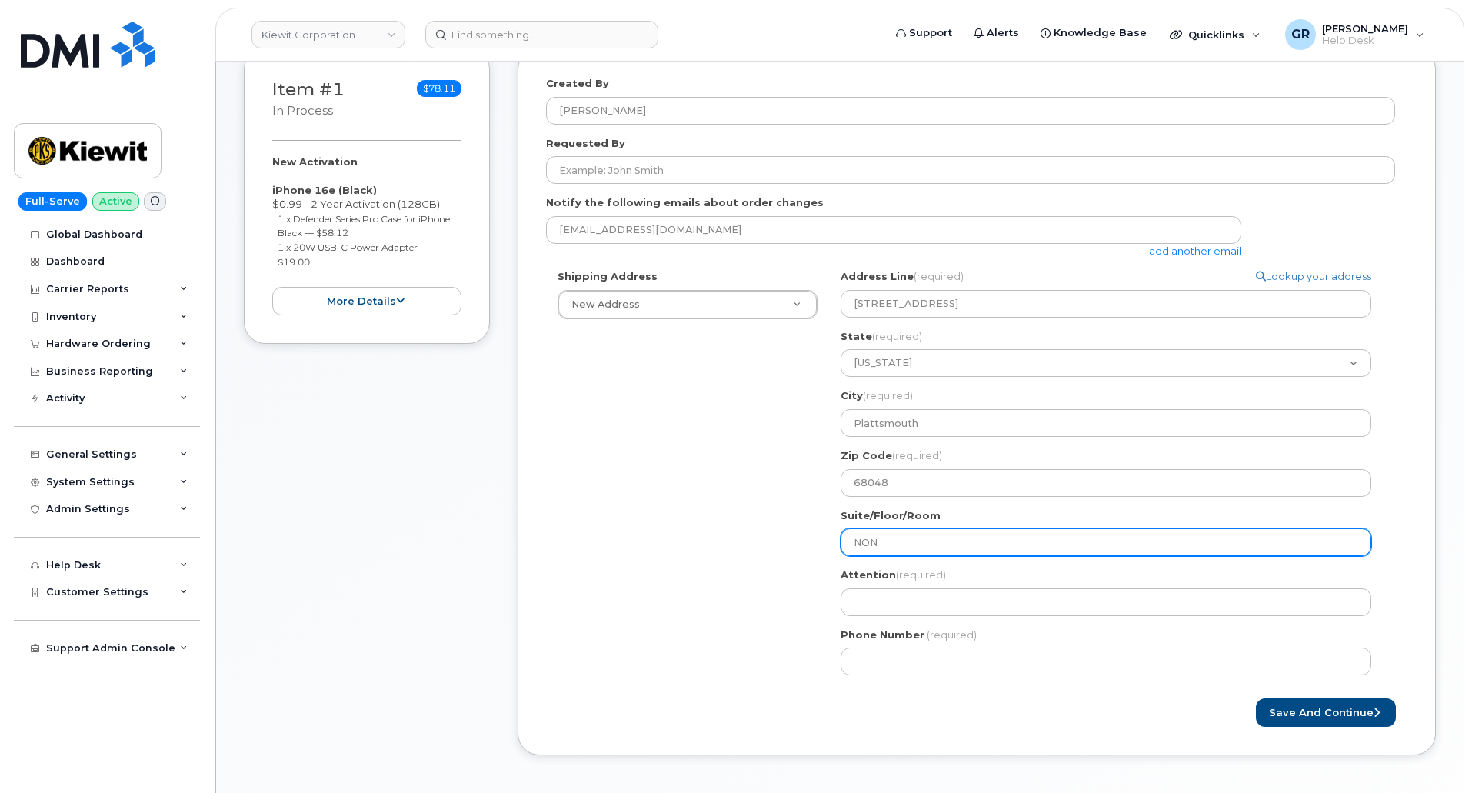
type input "NONE"
select select
type input "N"
select select
type input "NA"
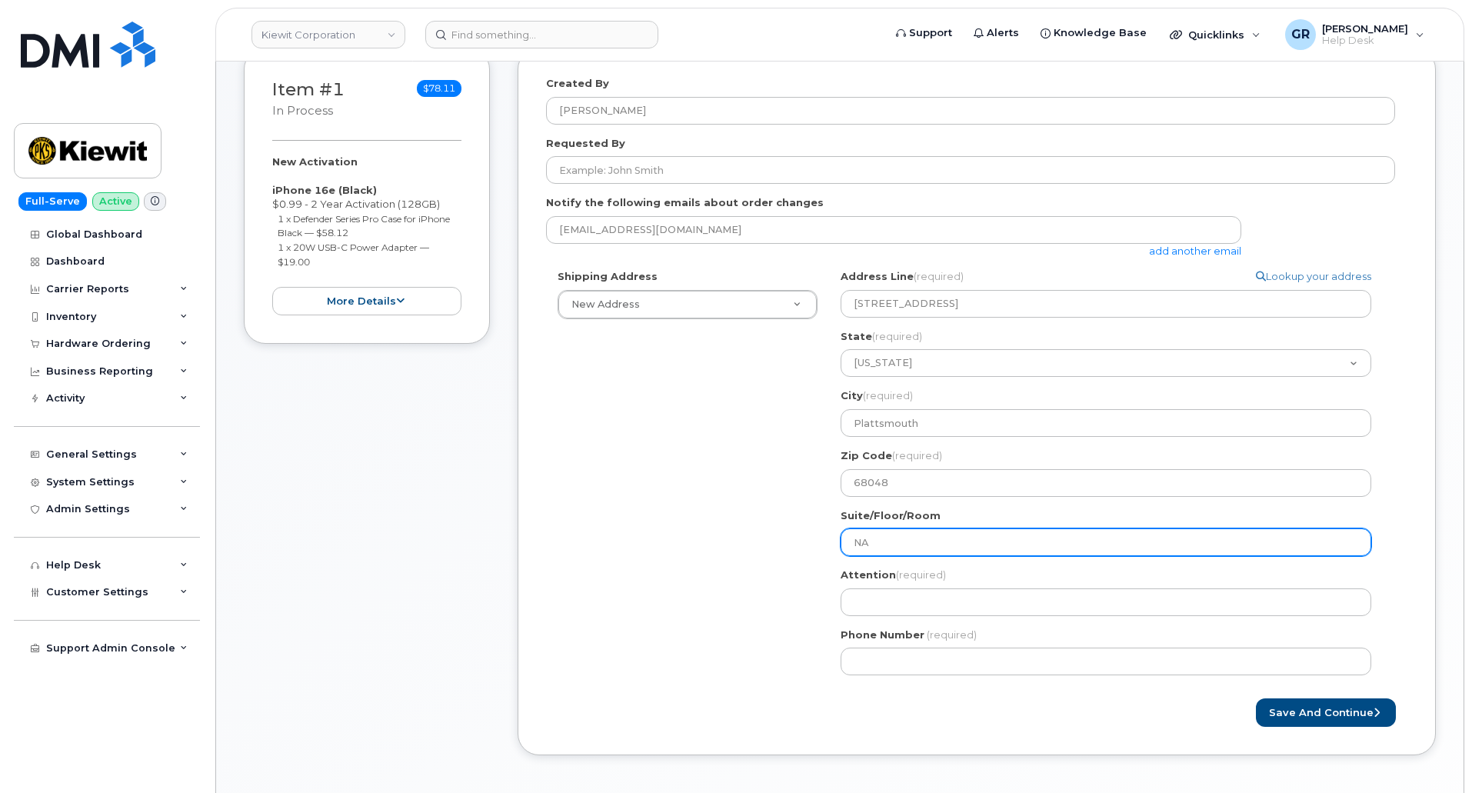
select select
type input "N"
select select
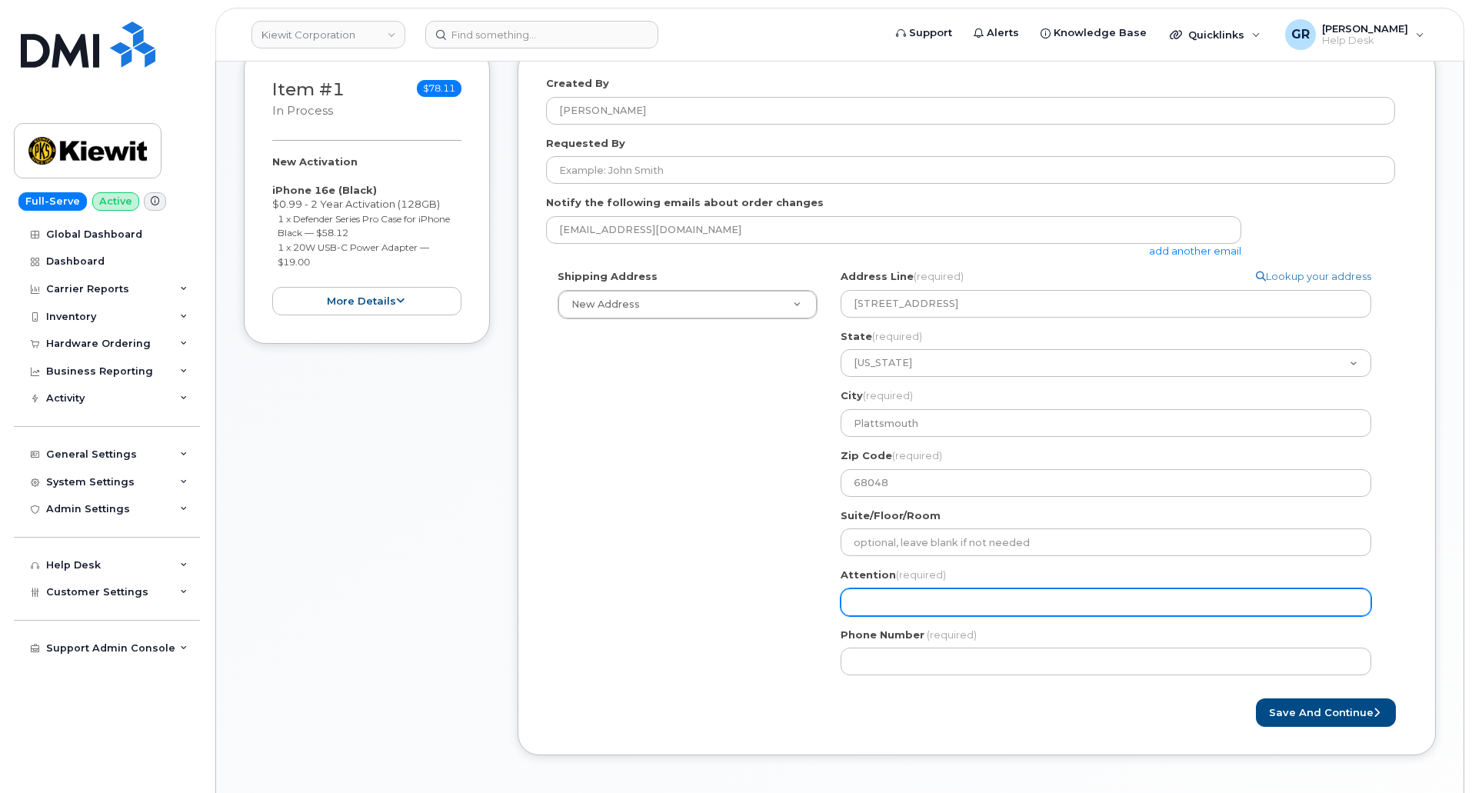
click at [864, 605] on input "Attention (required)" at bounding box center [1106, 602] width 531 height 28
click at [864, 611] on input "Attention (required)" at bounding box center [1106, 602] width 531 height 28
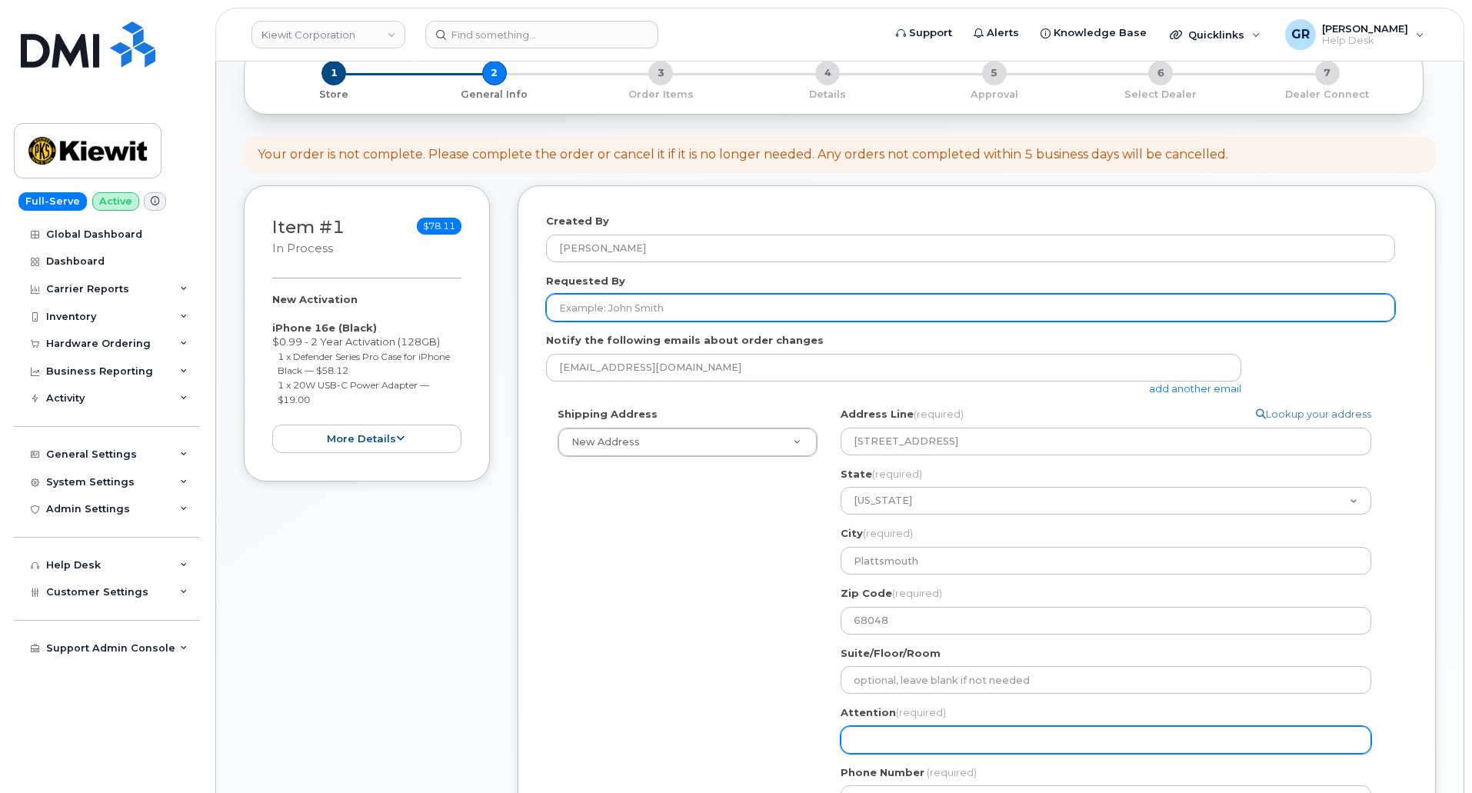
scroll to position [156, 0]
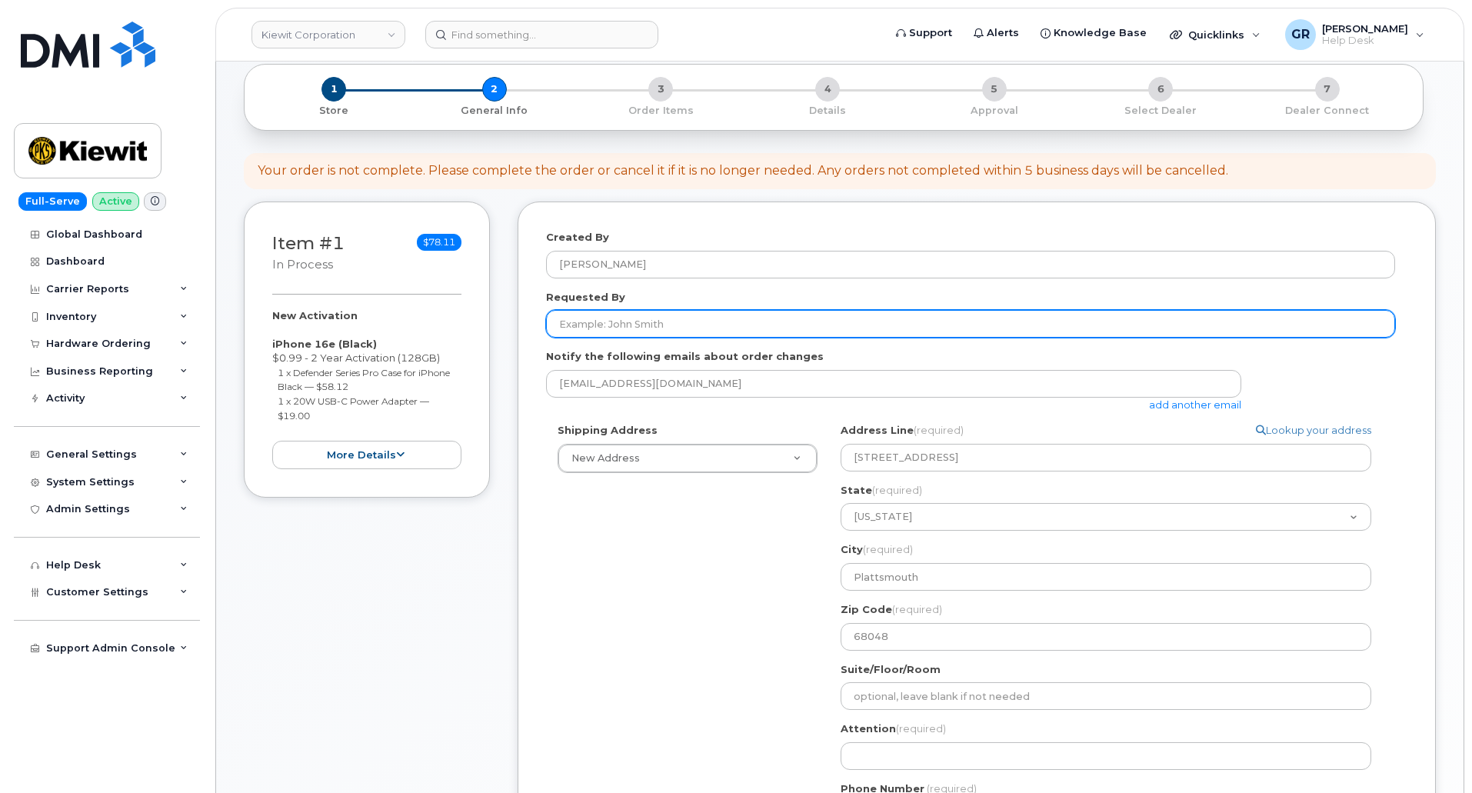
click at [678, 325] on input "Requested By" at bounding box center [970, 324] width 849 height 28
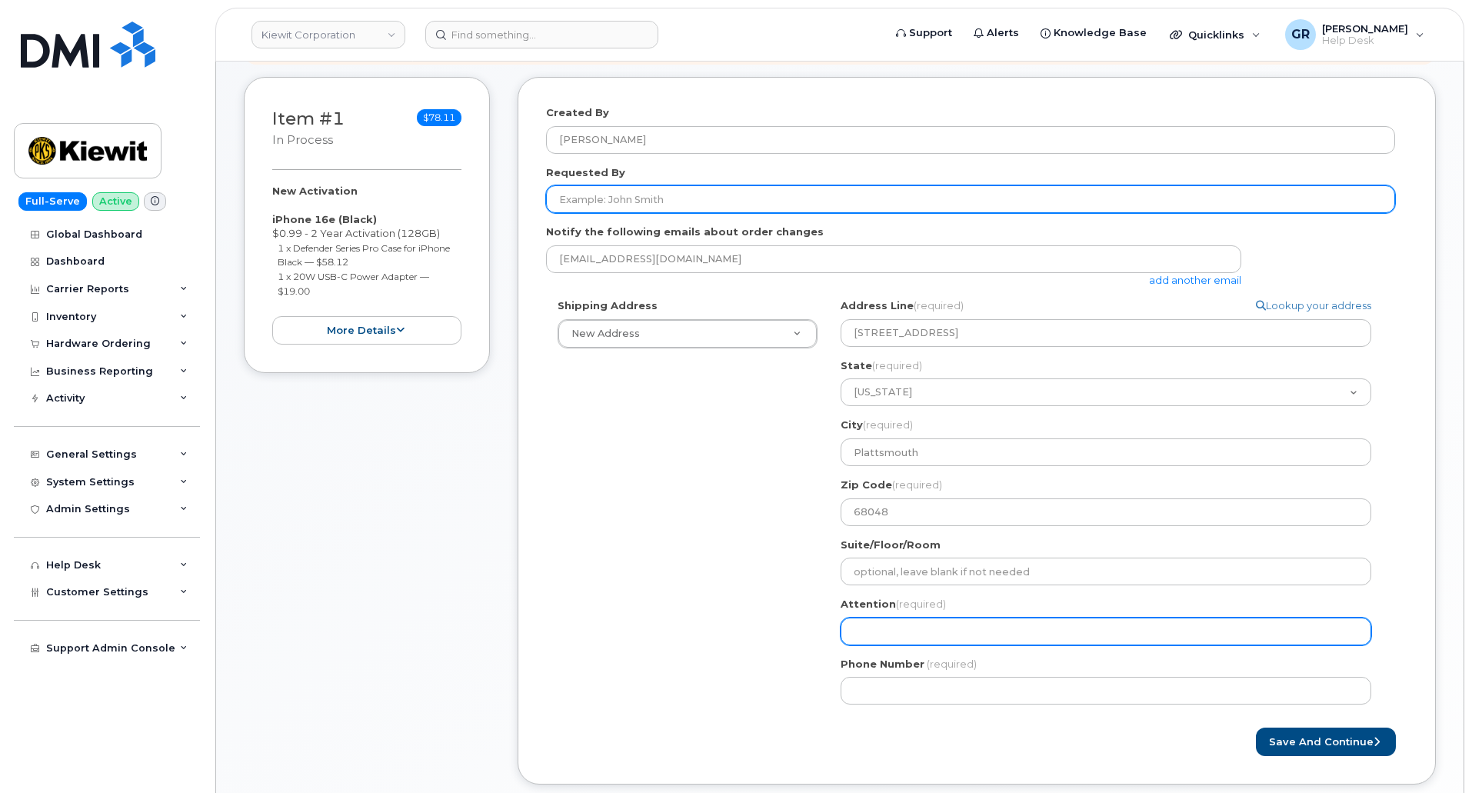
scroll to position [310, 0]
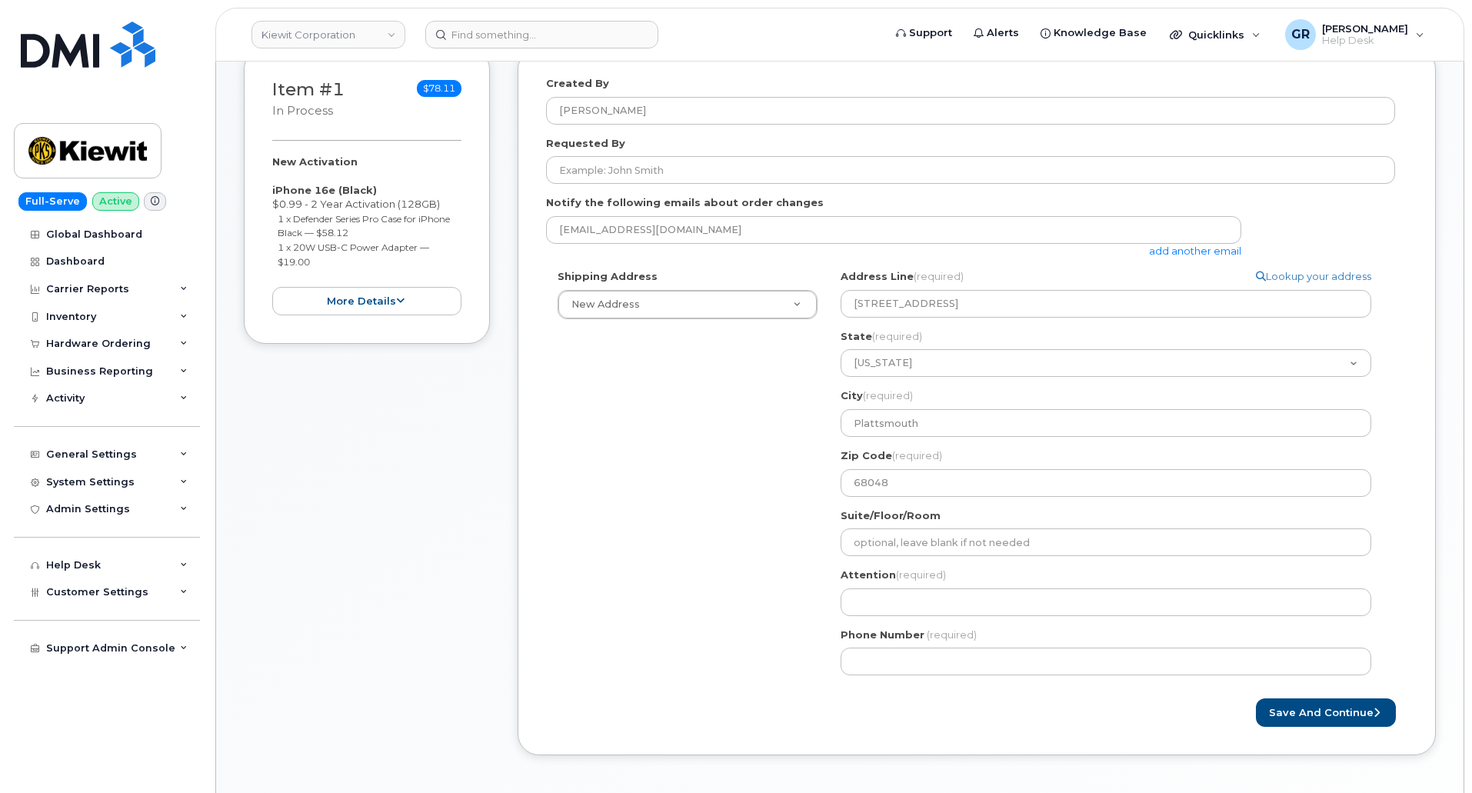
click at [913, 588] on div "Attention (required)" at bounding box center [1112, 592] width 543 height 48
click at [914, 608] on input "Attention (required)" at bounding box center [1106, 602] width 531 height 28
paste input "[PERSON_NAME]"
select select
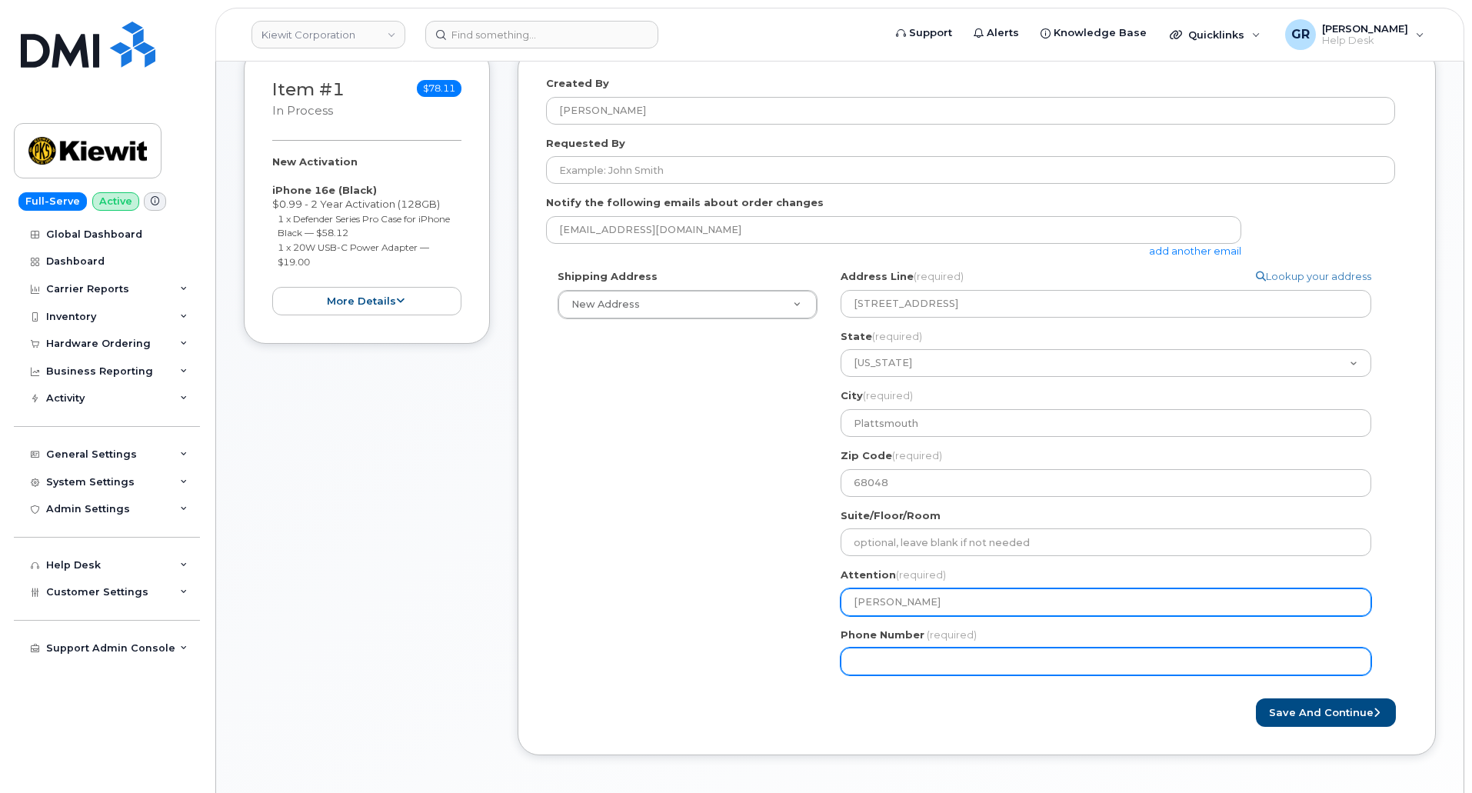
type input "[PERSON_NAME]"
click at [894, 664] on input "Phone Number" at bounding box center [1106, 662] width 531 height 28
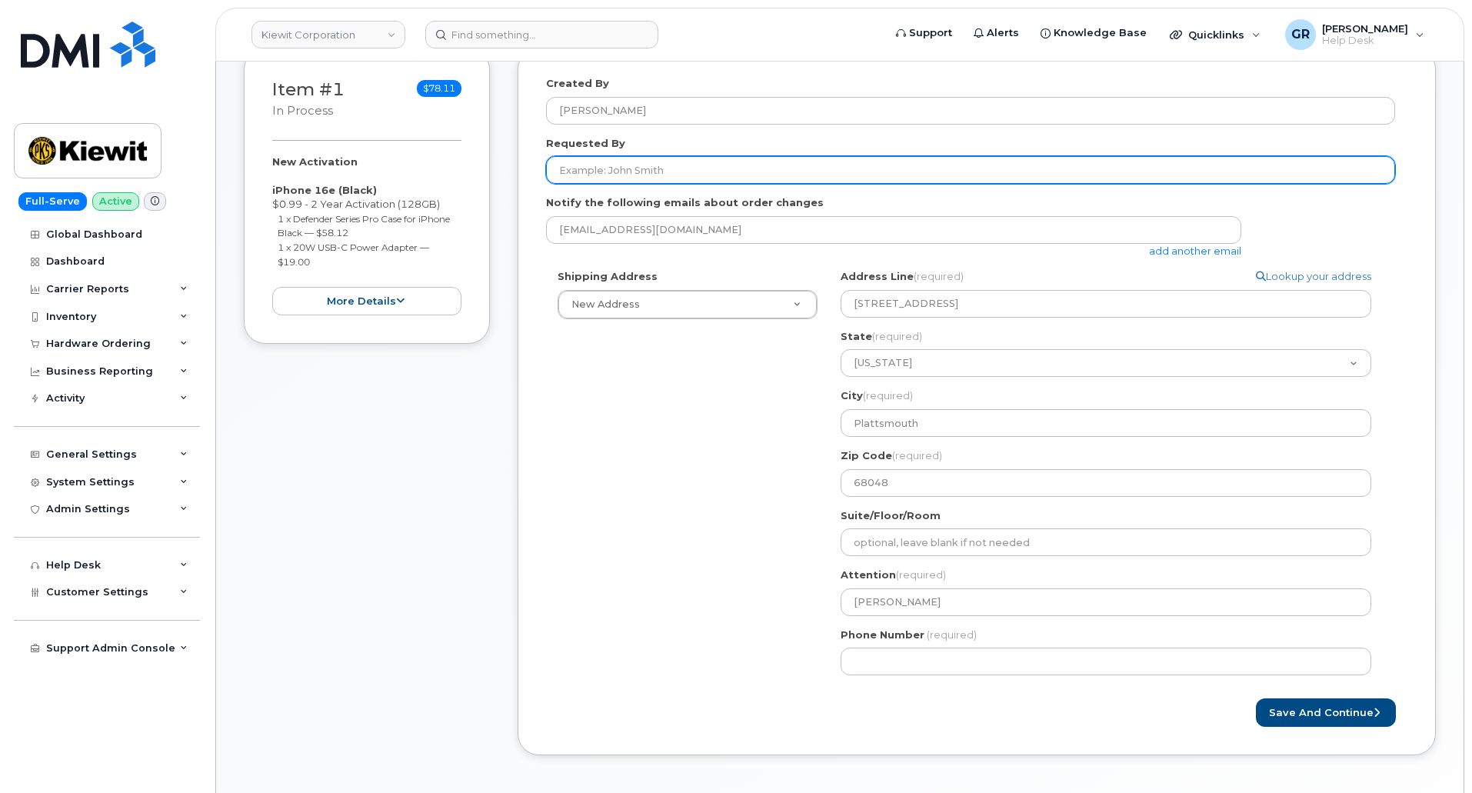
click at [657, 164] on input "Requested By" at bounding box center [970, 170] width 849 height 28
paste input "[PERSON_NAME]"
type input "[PERSON_NAME]"
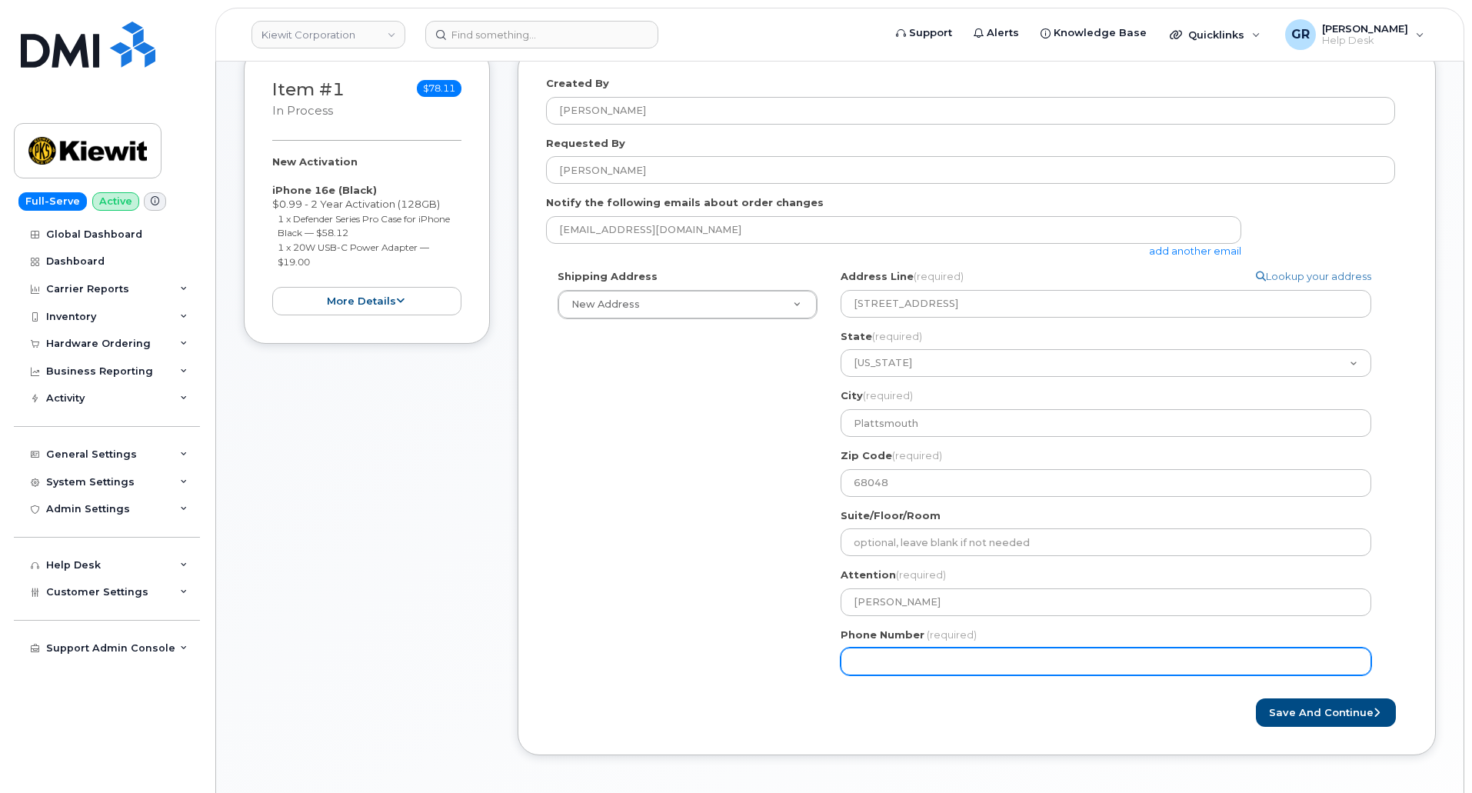
click at [911, 668] on input "Phone Number" at bounding box center [1106, 662] width 531 height 28
paste input "5312414470"
select select
type input "5312414470"
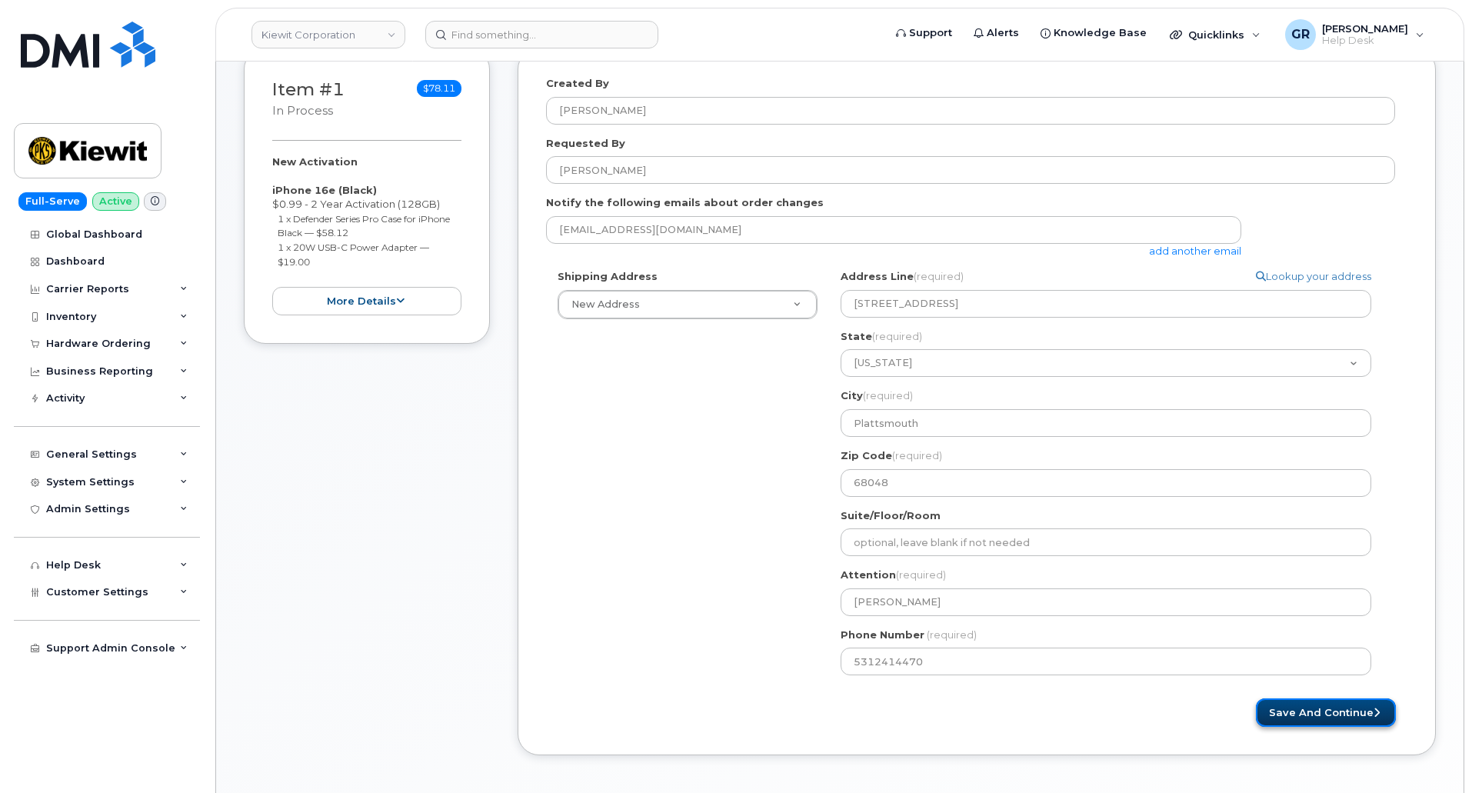
click at [1311, 721] on button "Save and Continue" at bounding box center [1326, 712] width 140 height 28
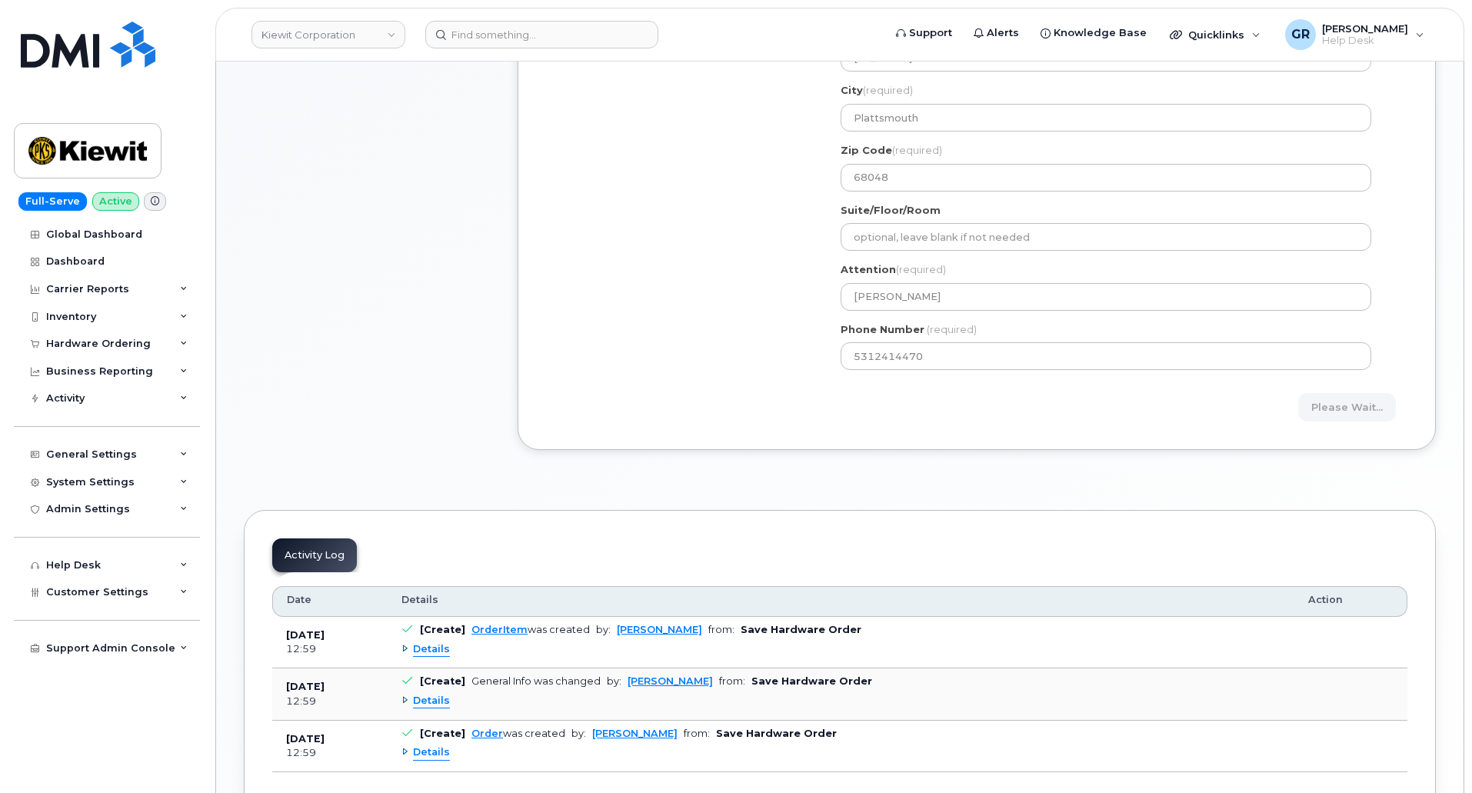
scroll to position [618, 0]
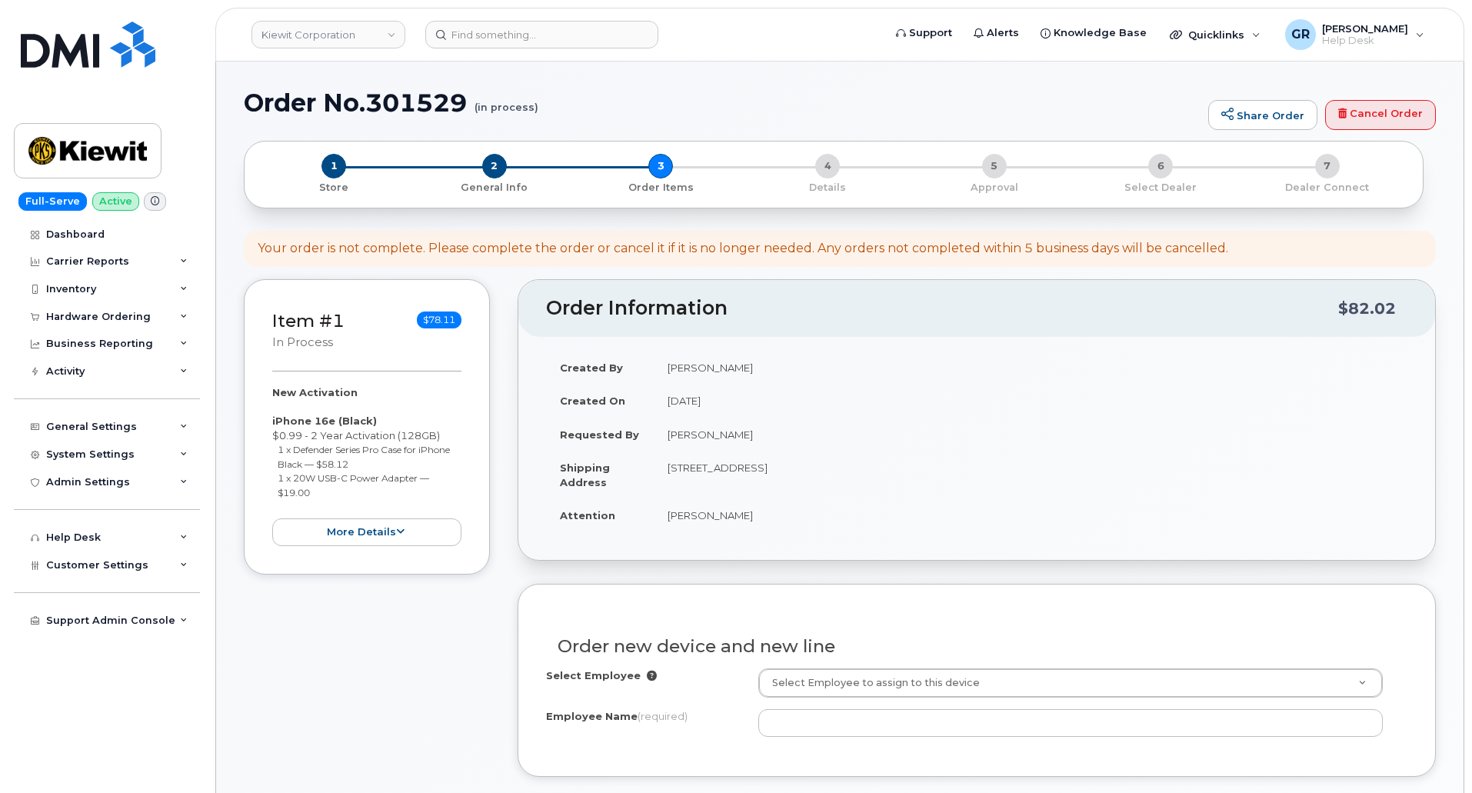
select select
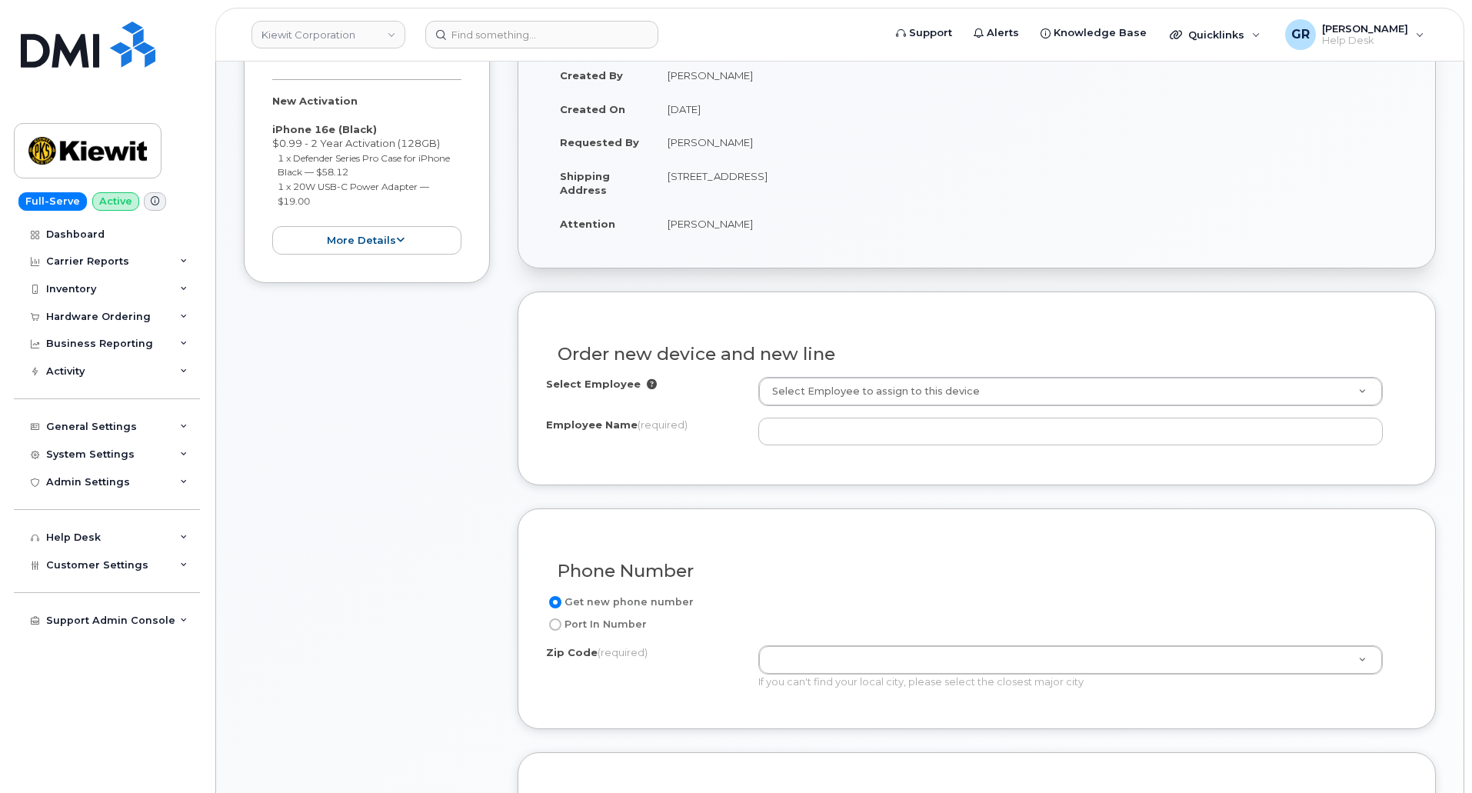
scroll to position [387, 0]
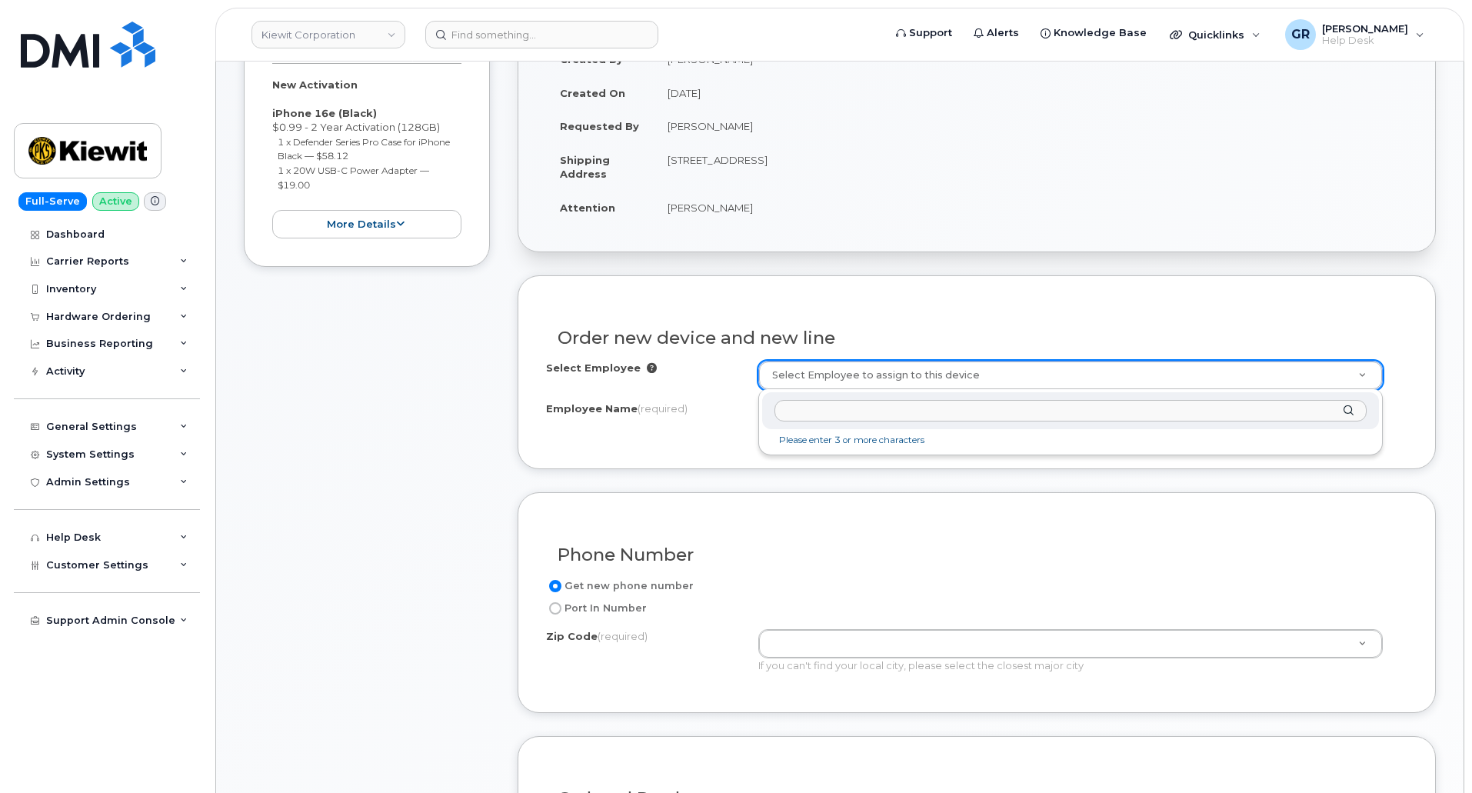
type input "5312414470"
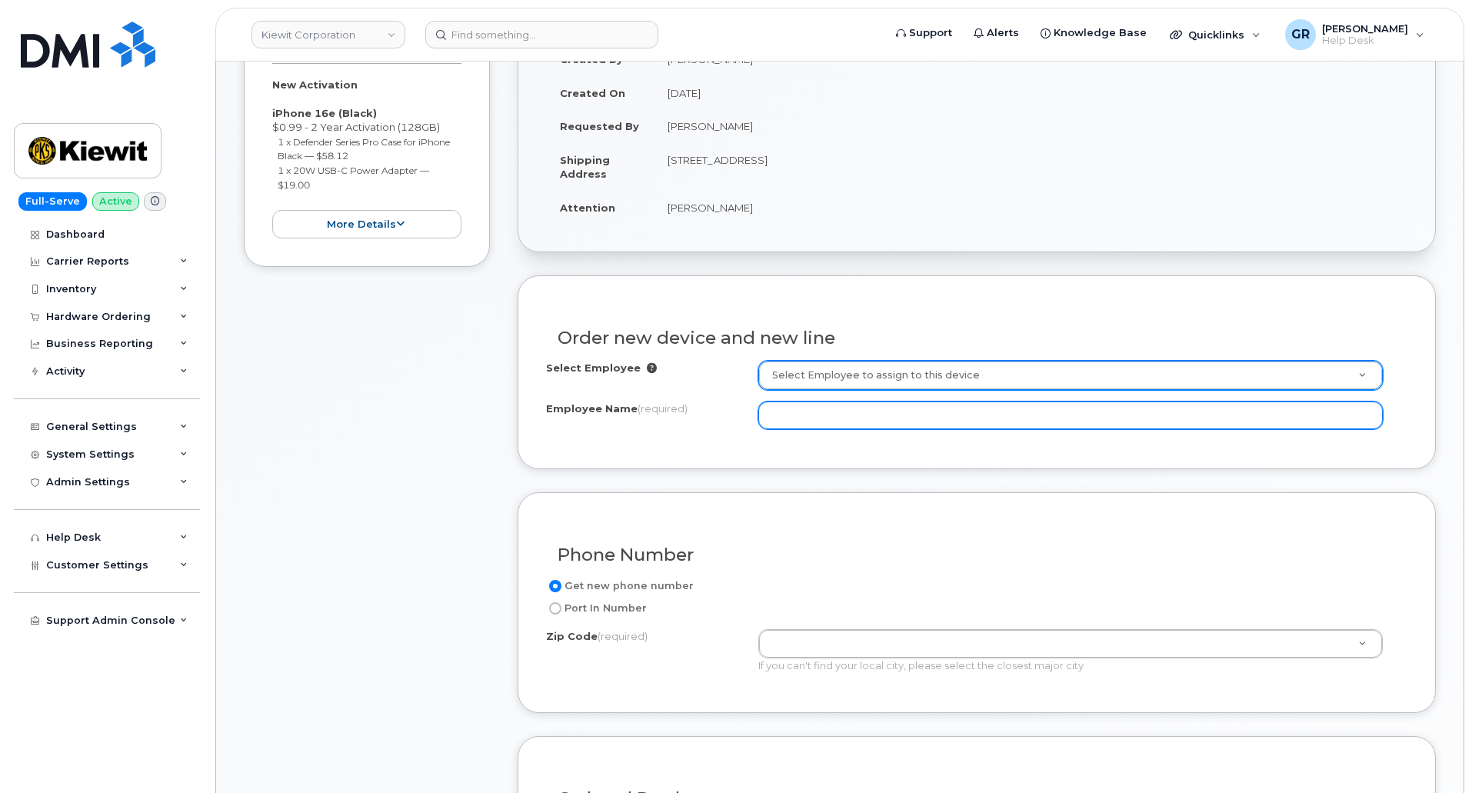
click at [831, 417] on input "Employee Name (required)" at bounding box center [1070, 415] width 624 height 28
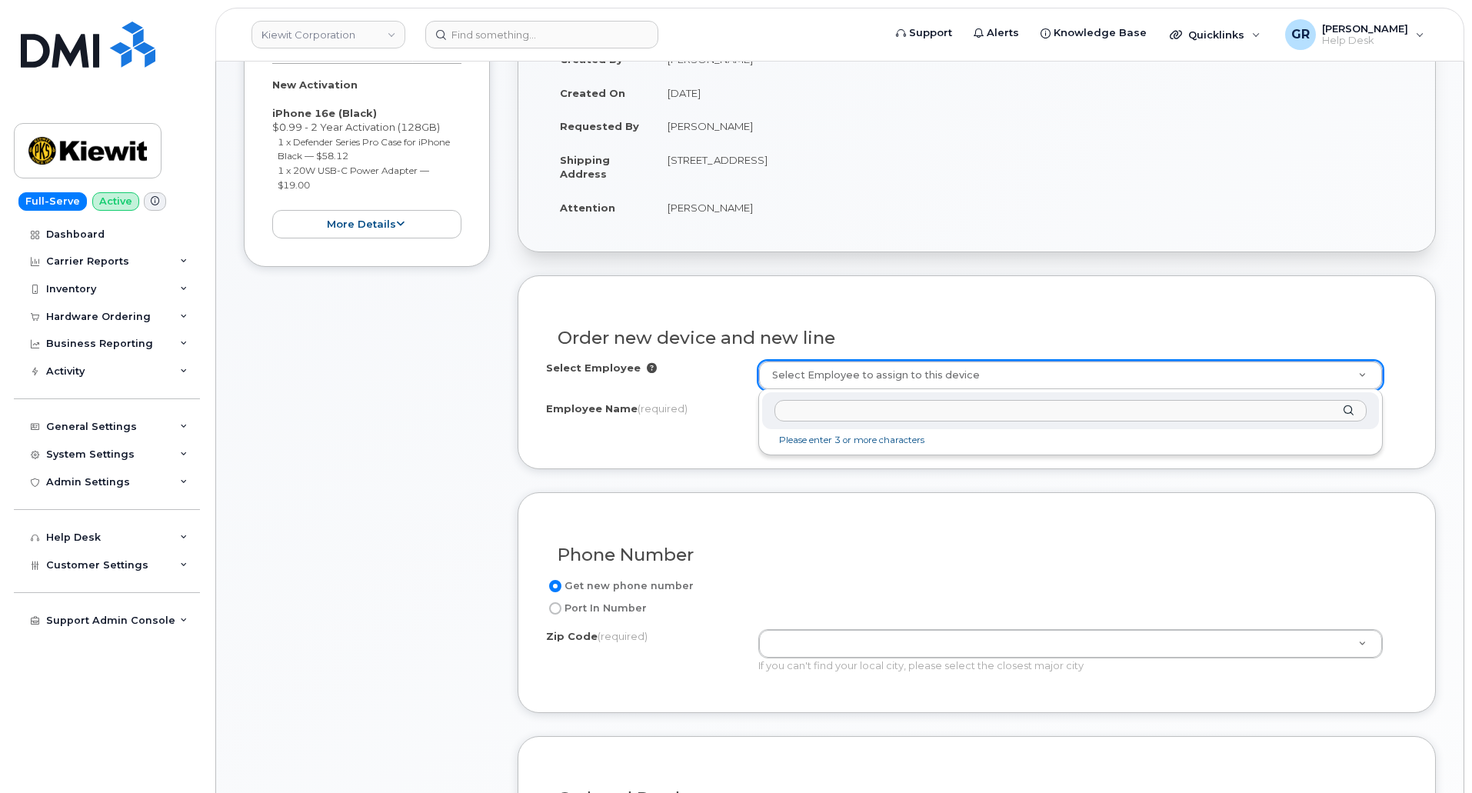
paste input "[PERSON_NAME]"
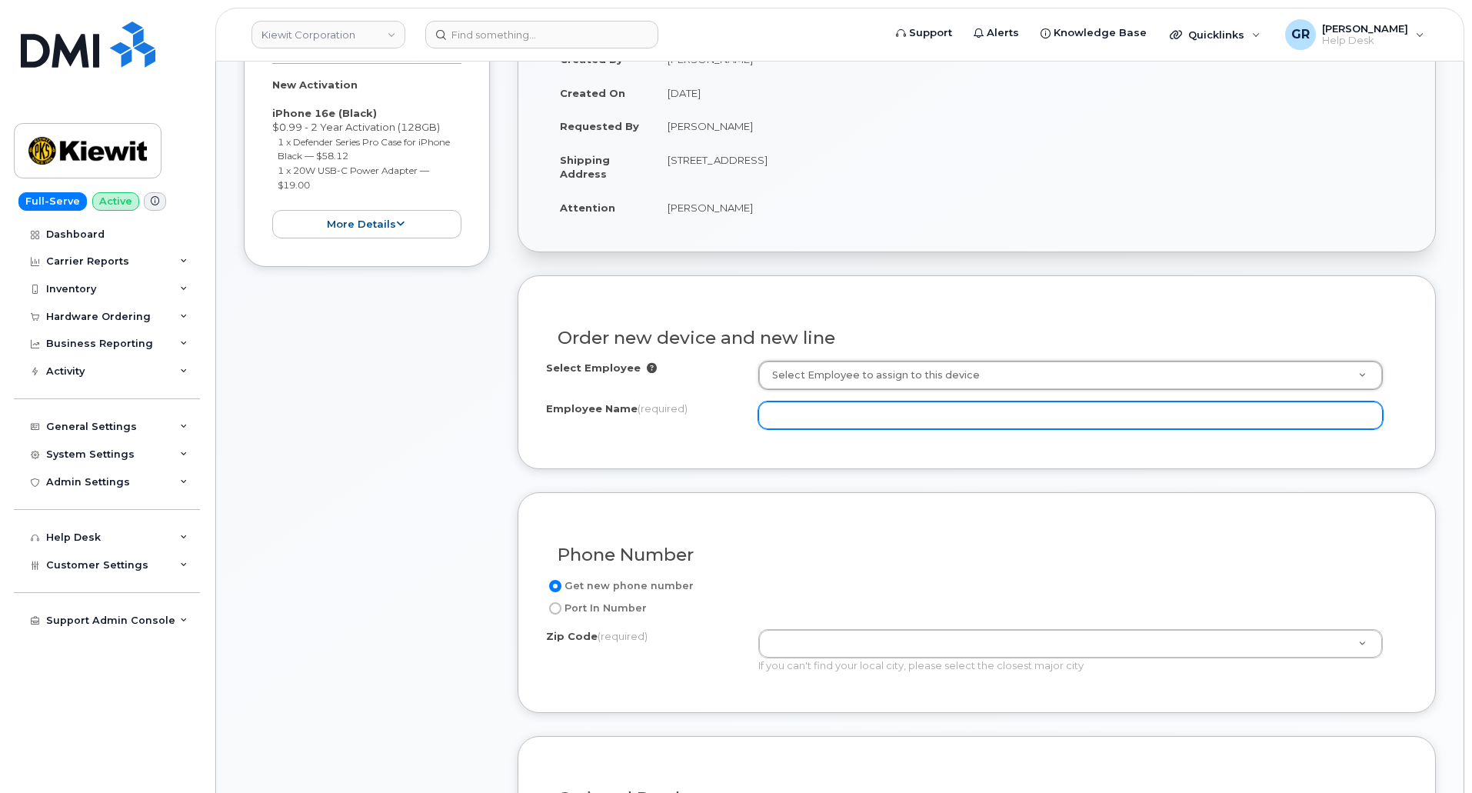
click at [809, 412] on input "Employee Name (required)" at bounding box center [1070, 415] width 624 height 28
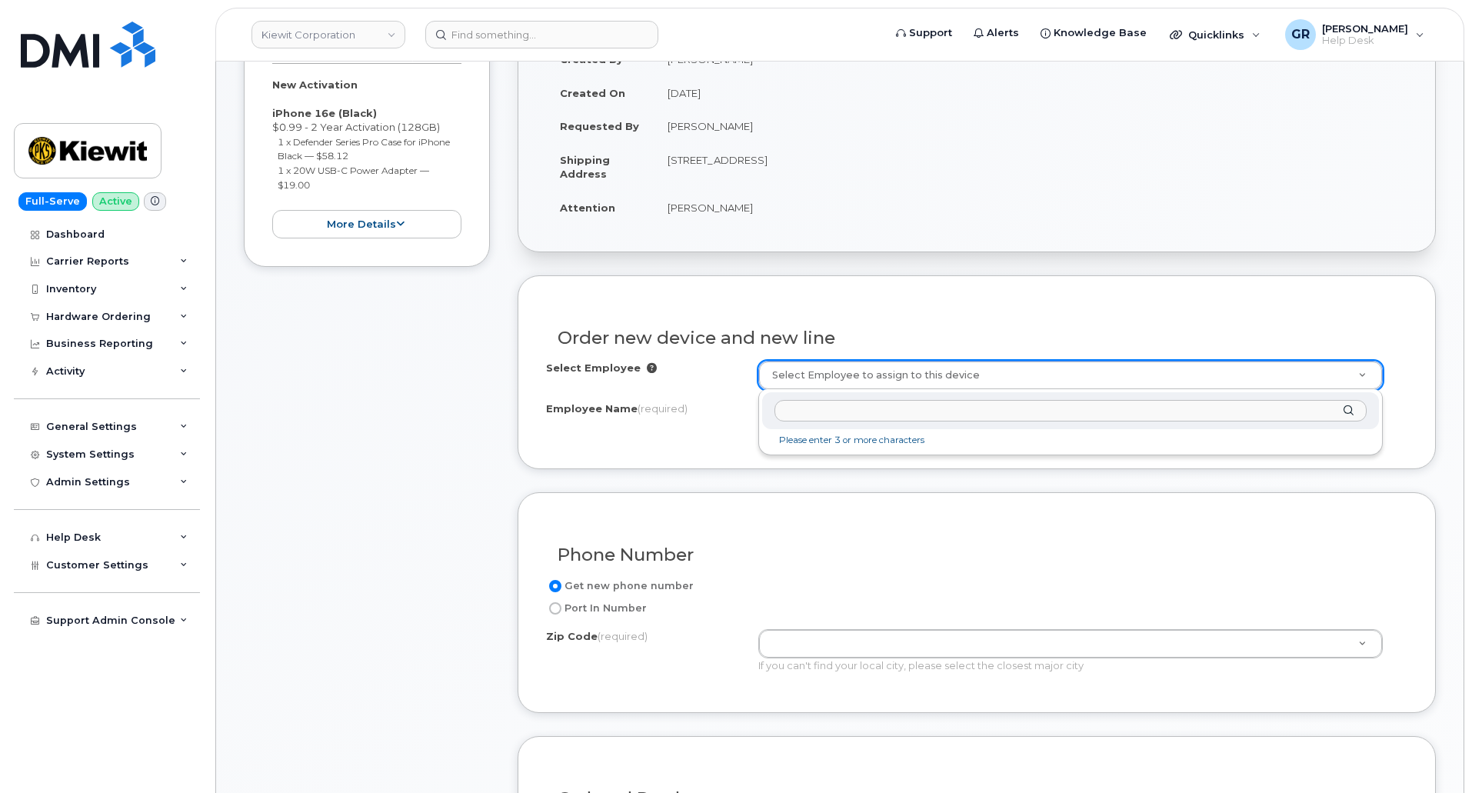
paste input "[PERSON_NAME]"
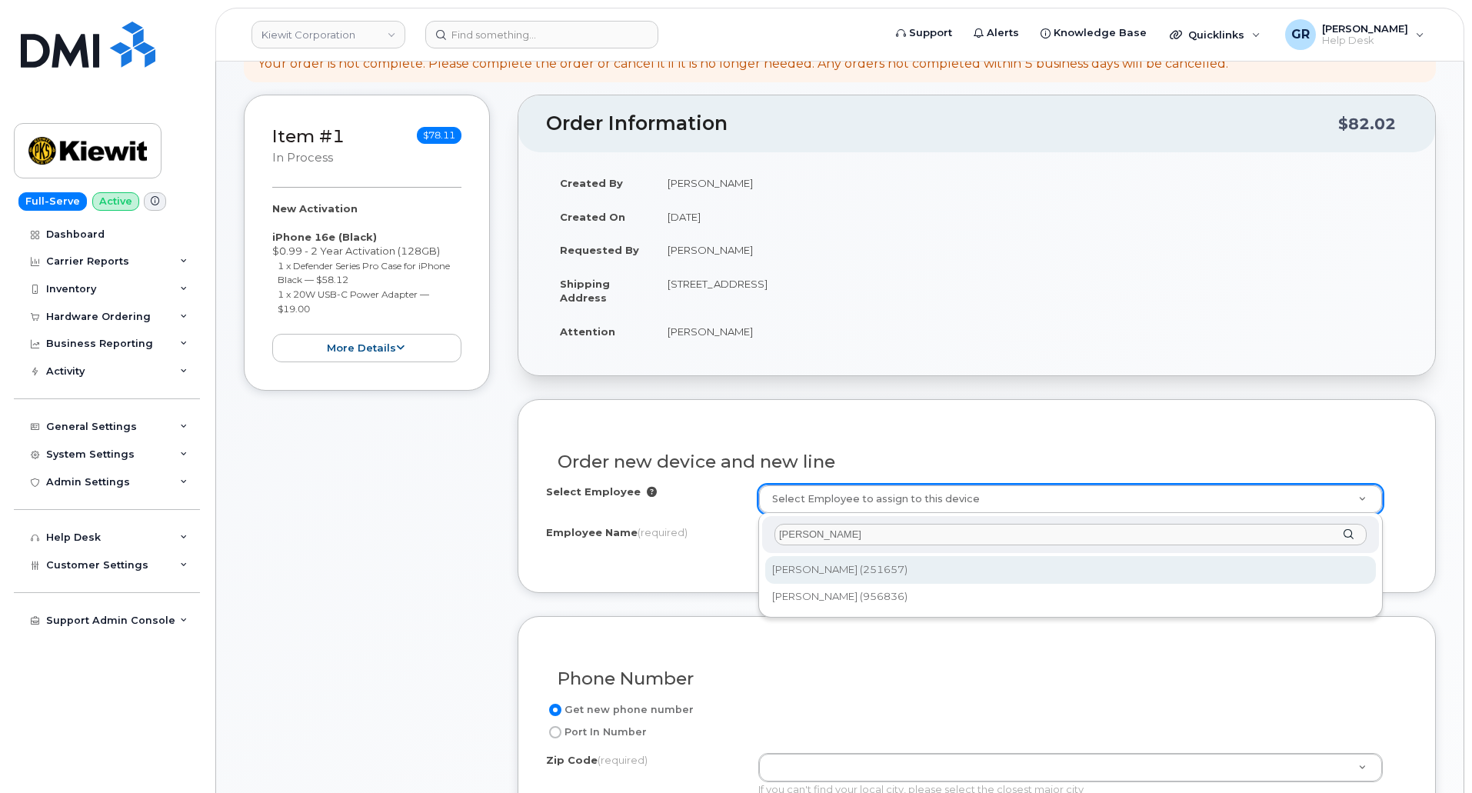
scroll to position [233, 0]
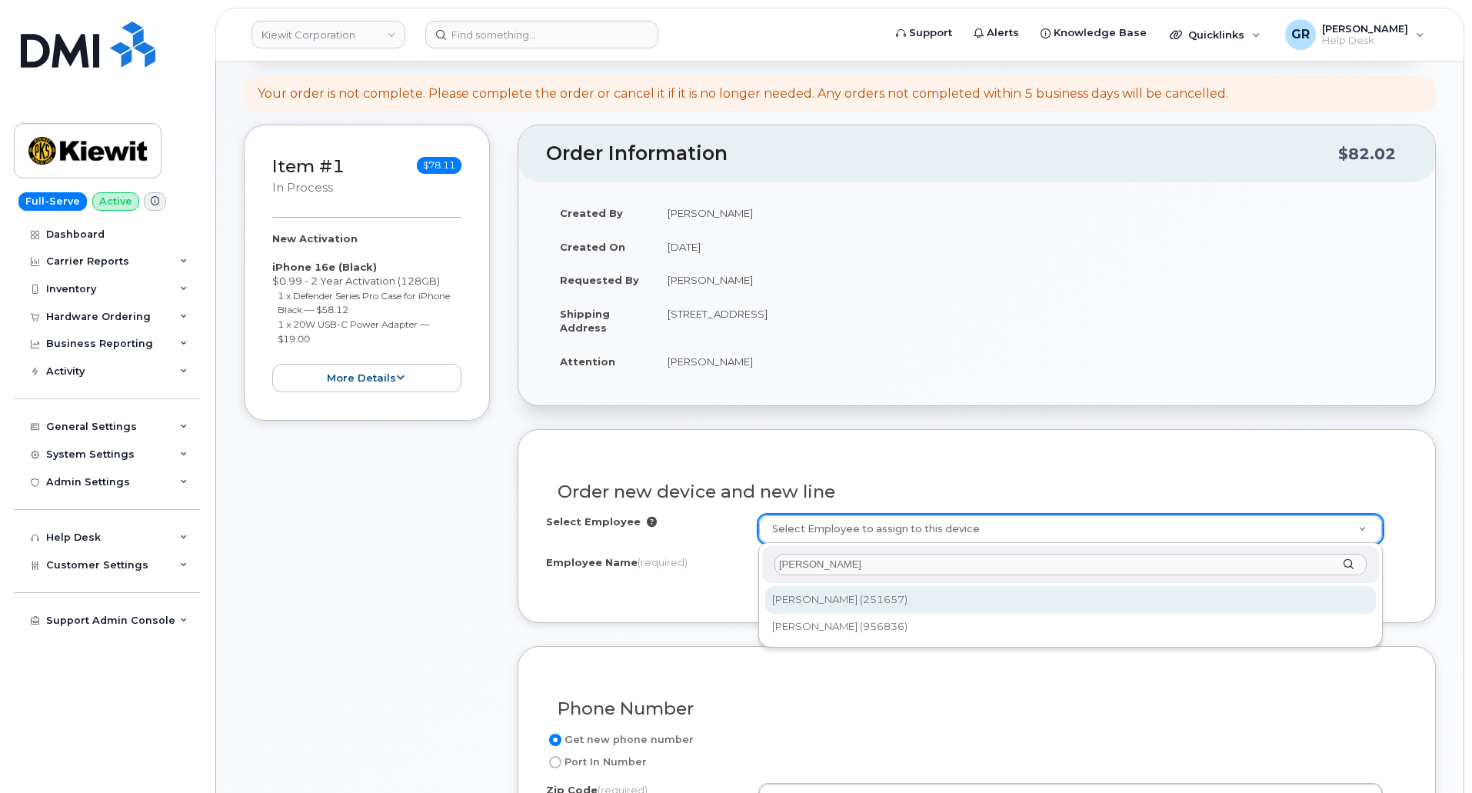
type input "[PERSON_NAME]"
type input "2150801"
type input "[PERSON_NAME]"
type input "[GEOGRAPHIC_DATA]"
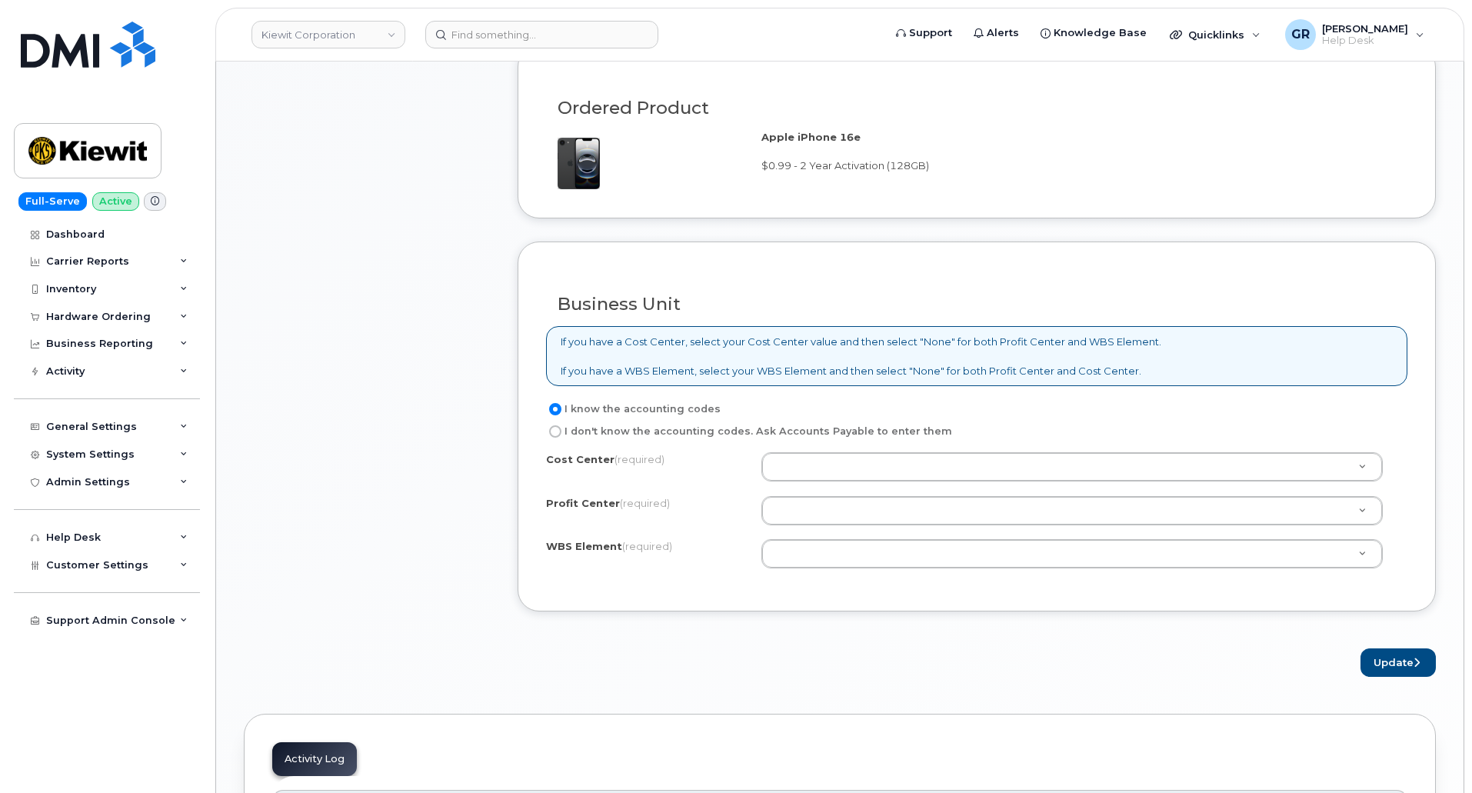
scroll to position [1079, 0]
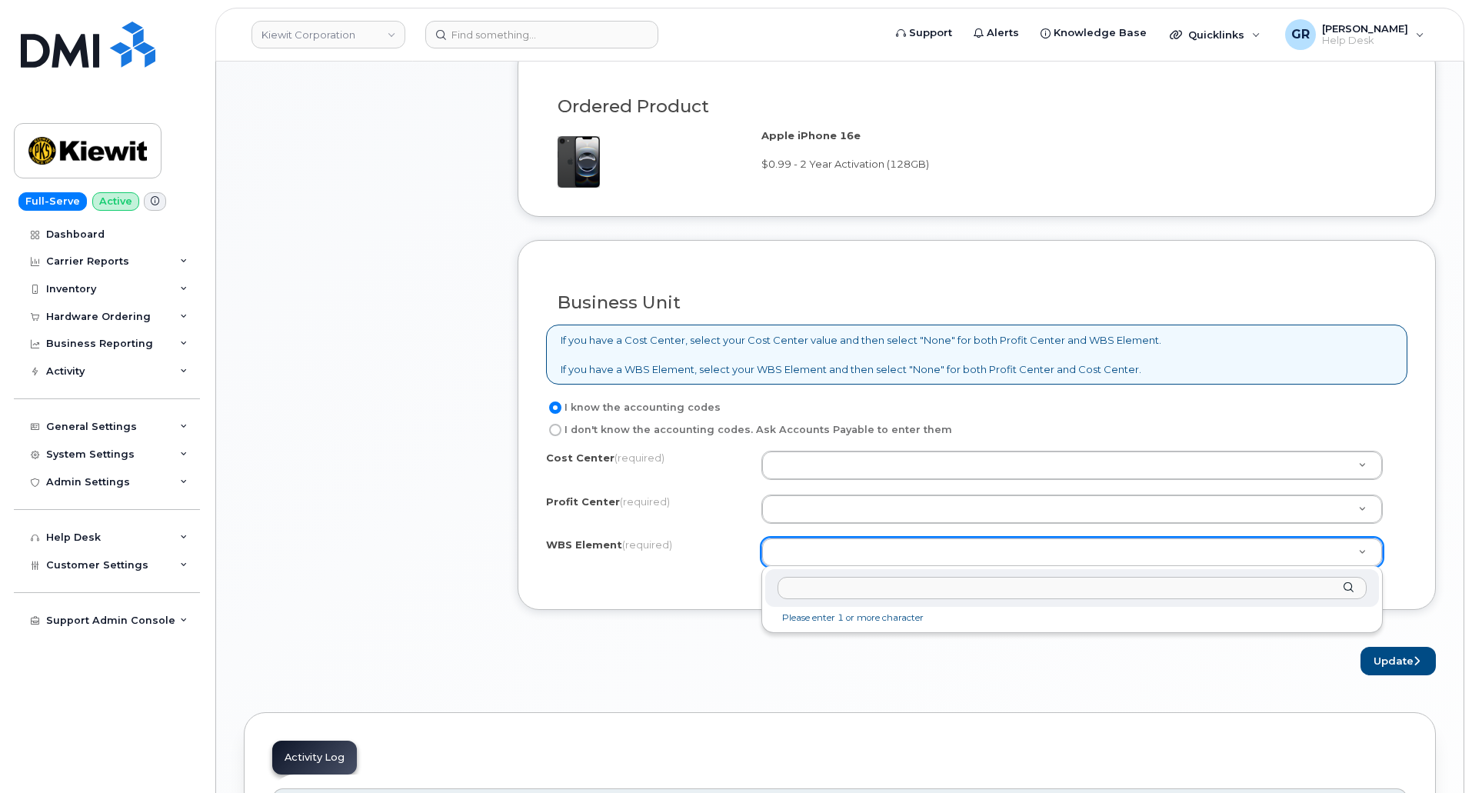
click at [811, 581] on input "text" at bounding box center [1072, 588] width 589 height 22
paste input "106253.1984"
type input "106253.1984"
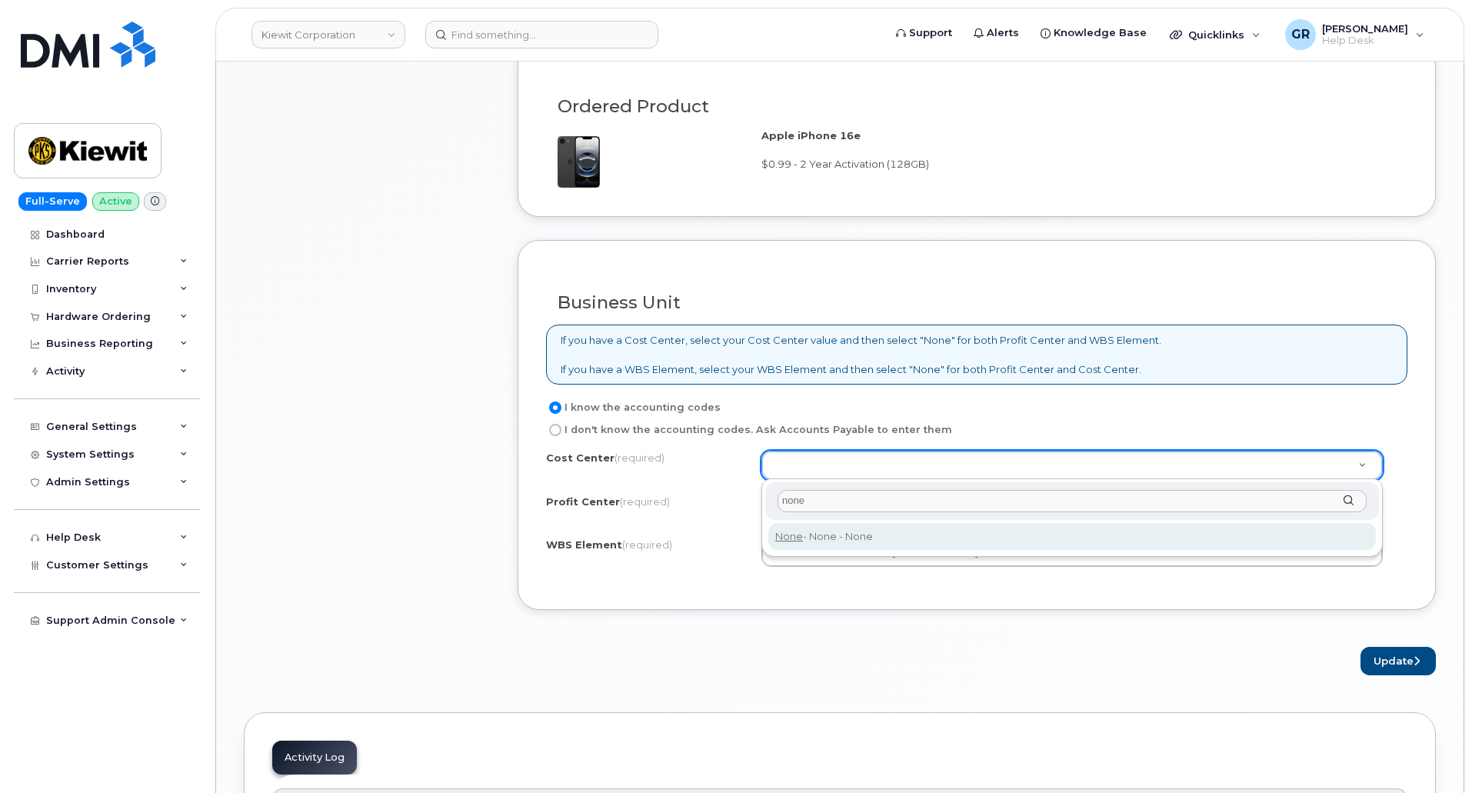
type input "none"
type input "None"
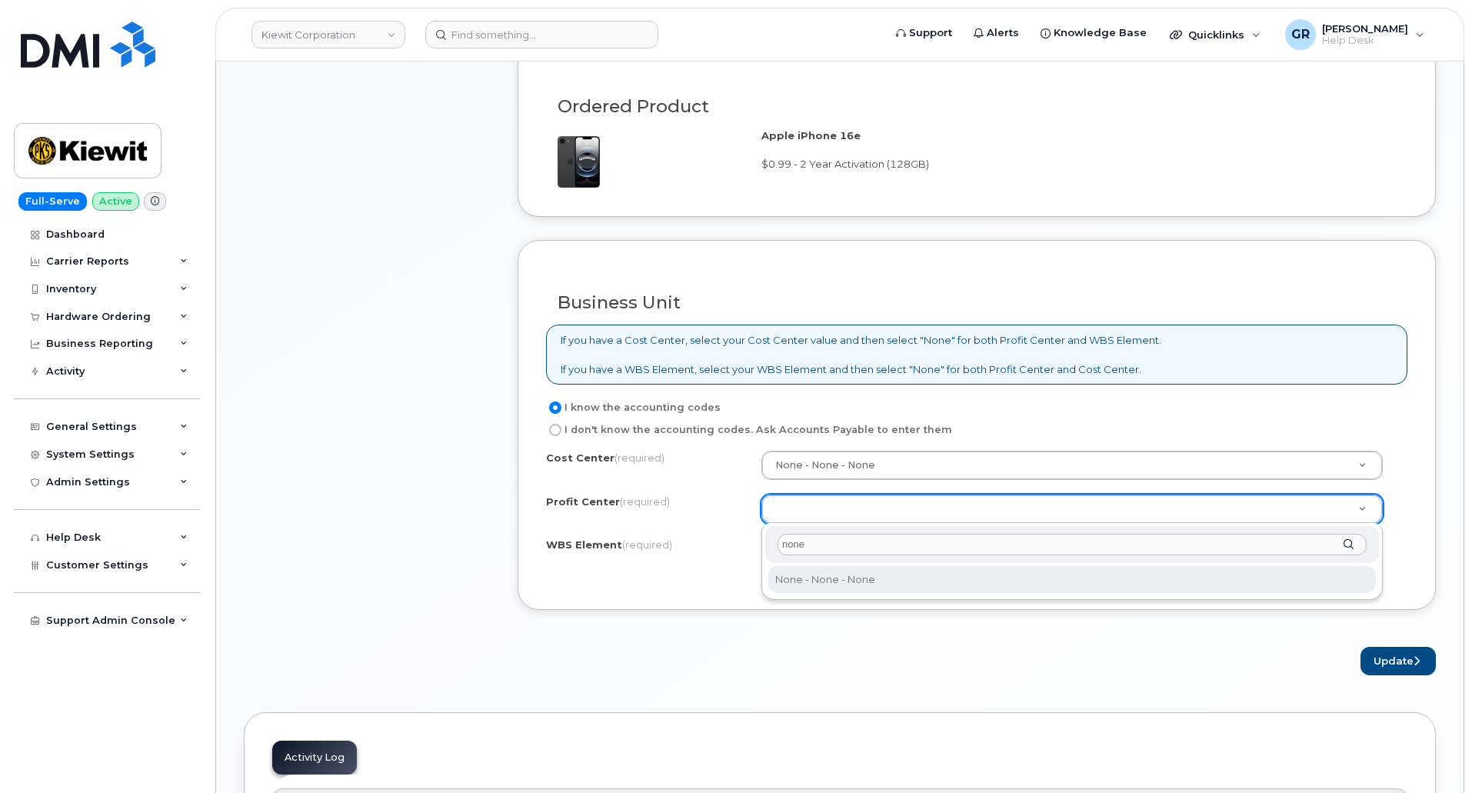
type input "none"
select select "None"
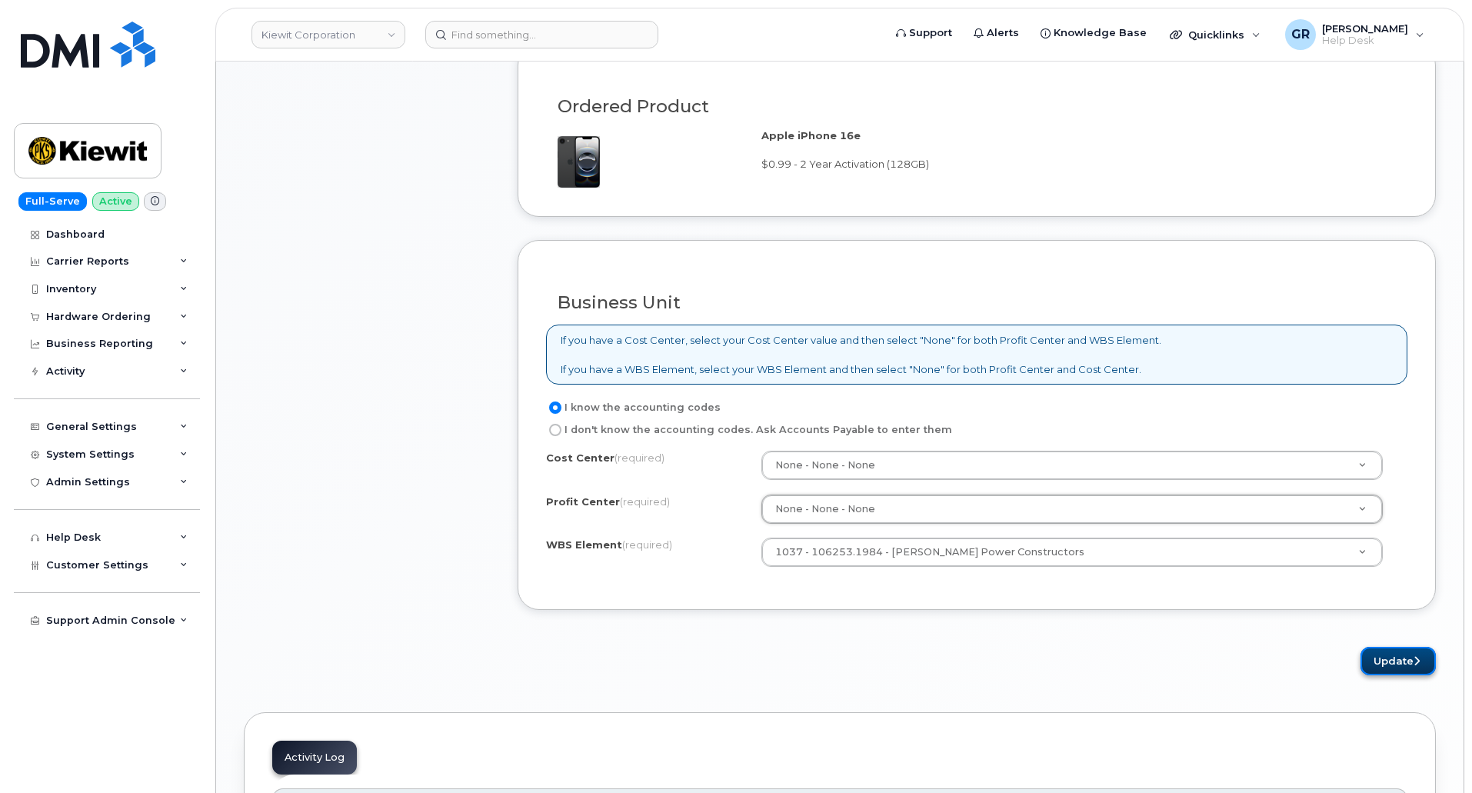
click at [1389, 666] on button "Update" at bounding box center [1398, 661] width 75 height 28
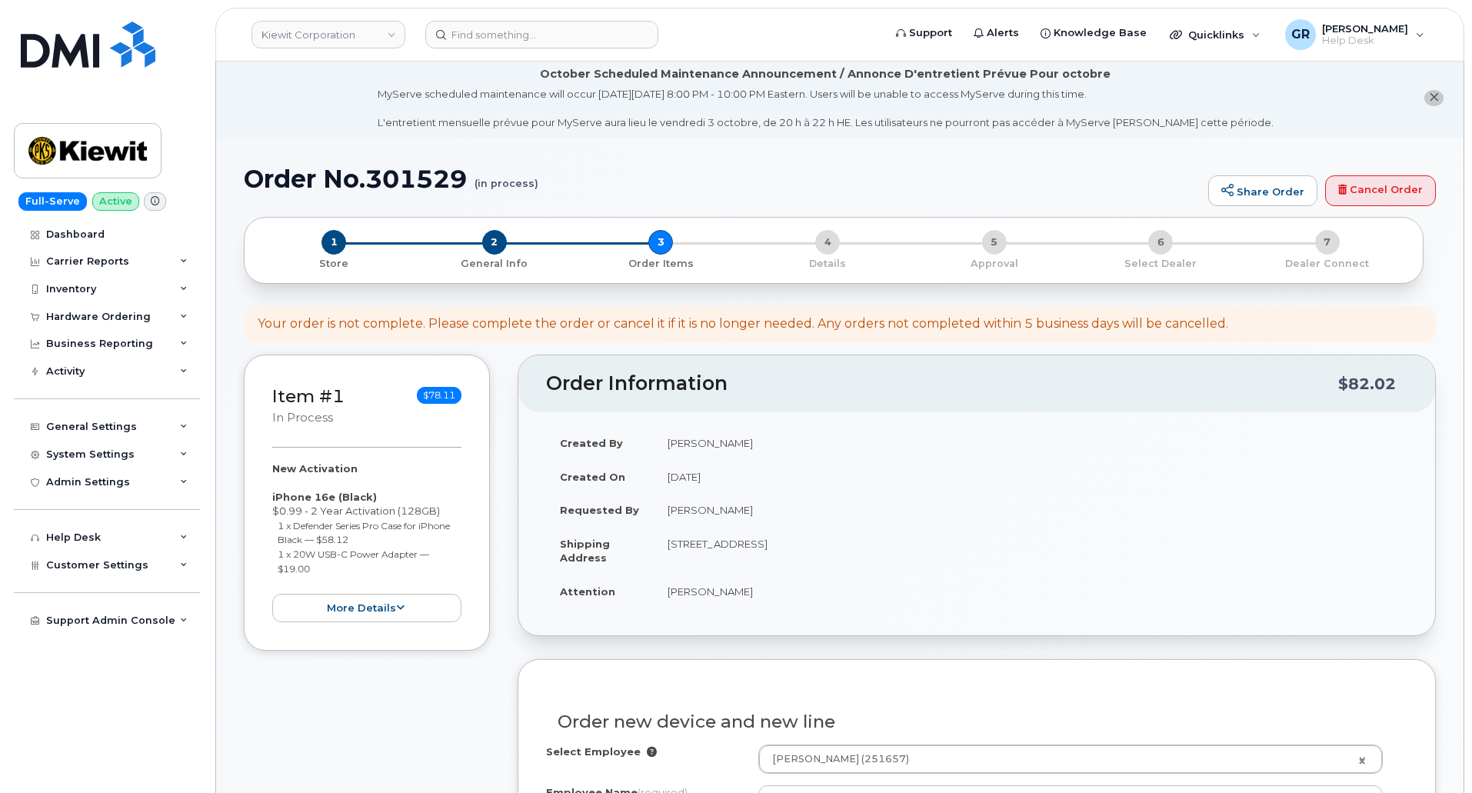
scroll to position [0, 0]
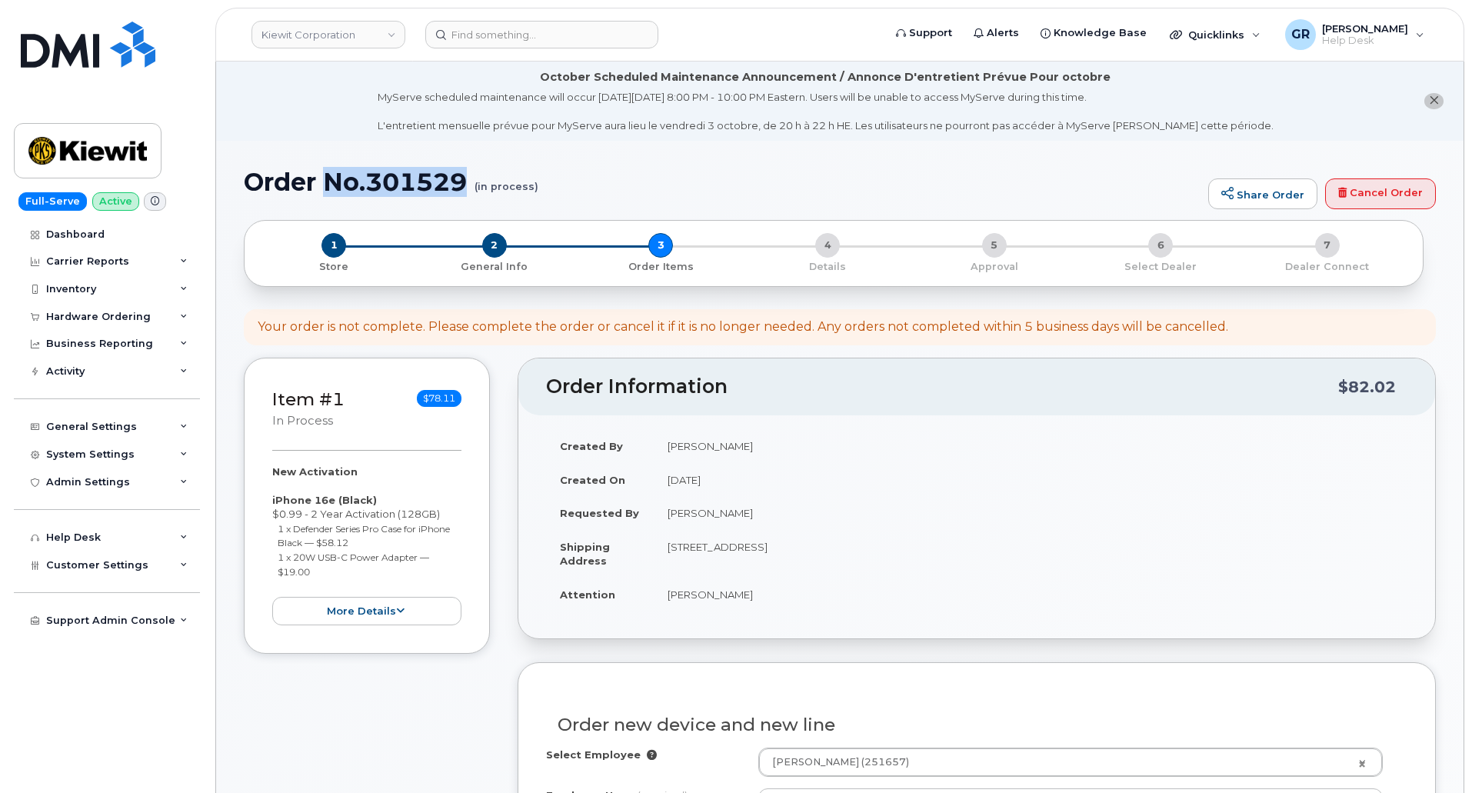
drag, startPoint x: 463, startPoint y: 186, endPoint x: 330, endPoint y: 172, distance: 133.9
click at [330, 172] on h1 "Order No.301529 (in process)" at bounding box center [722, 181] width 957 height 27
copy h1 "No.301529"
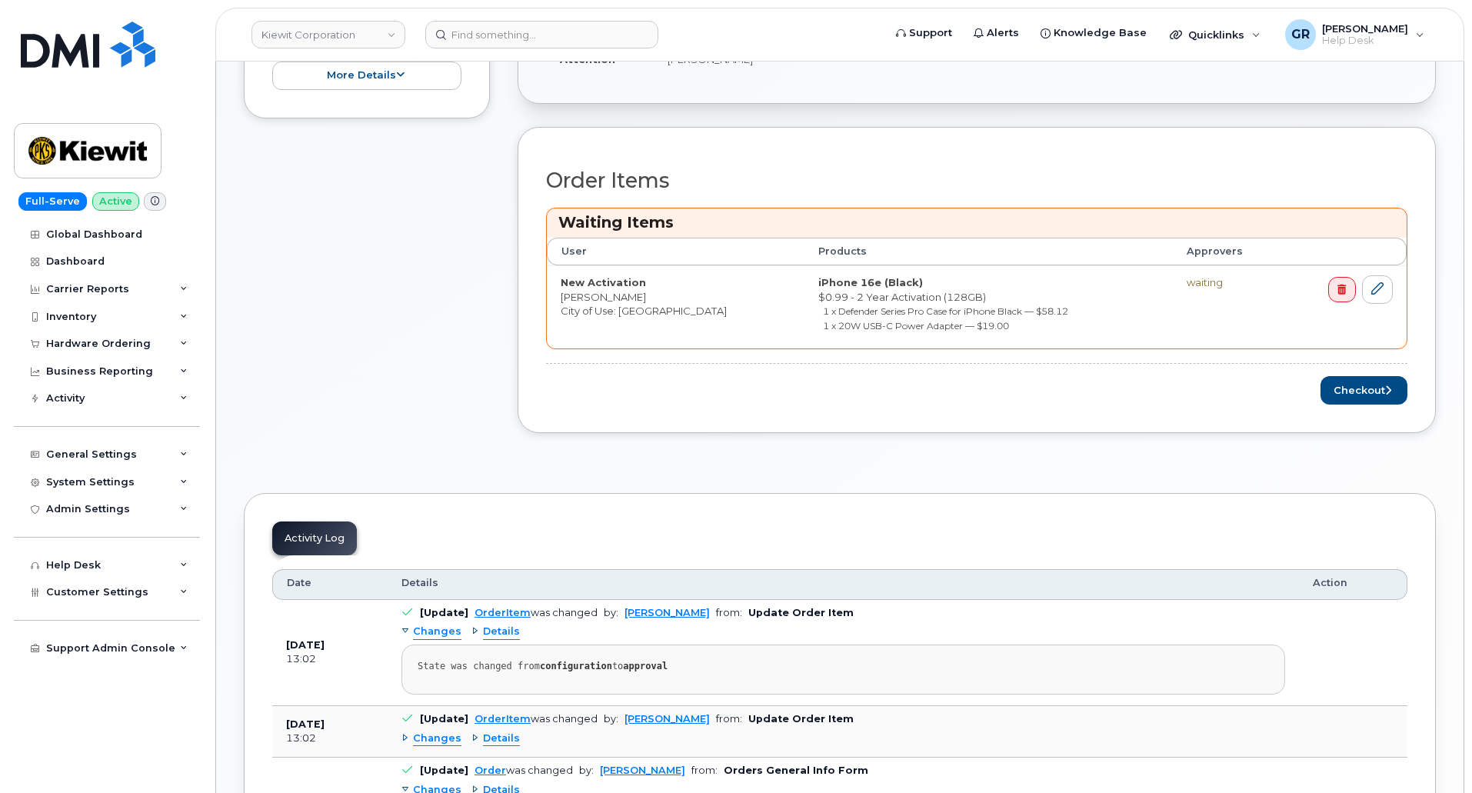
scroll to position [615, 0]
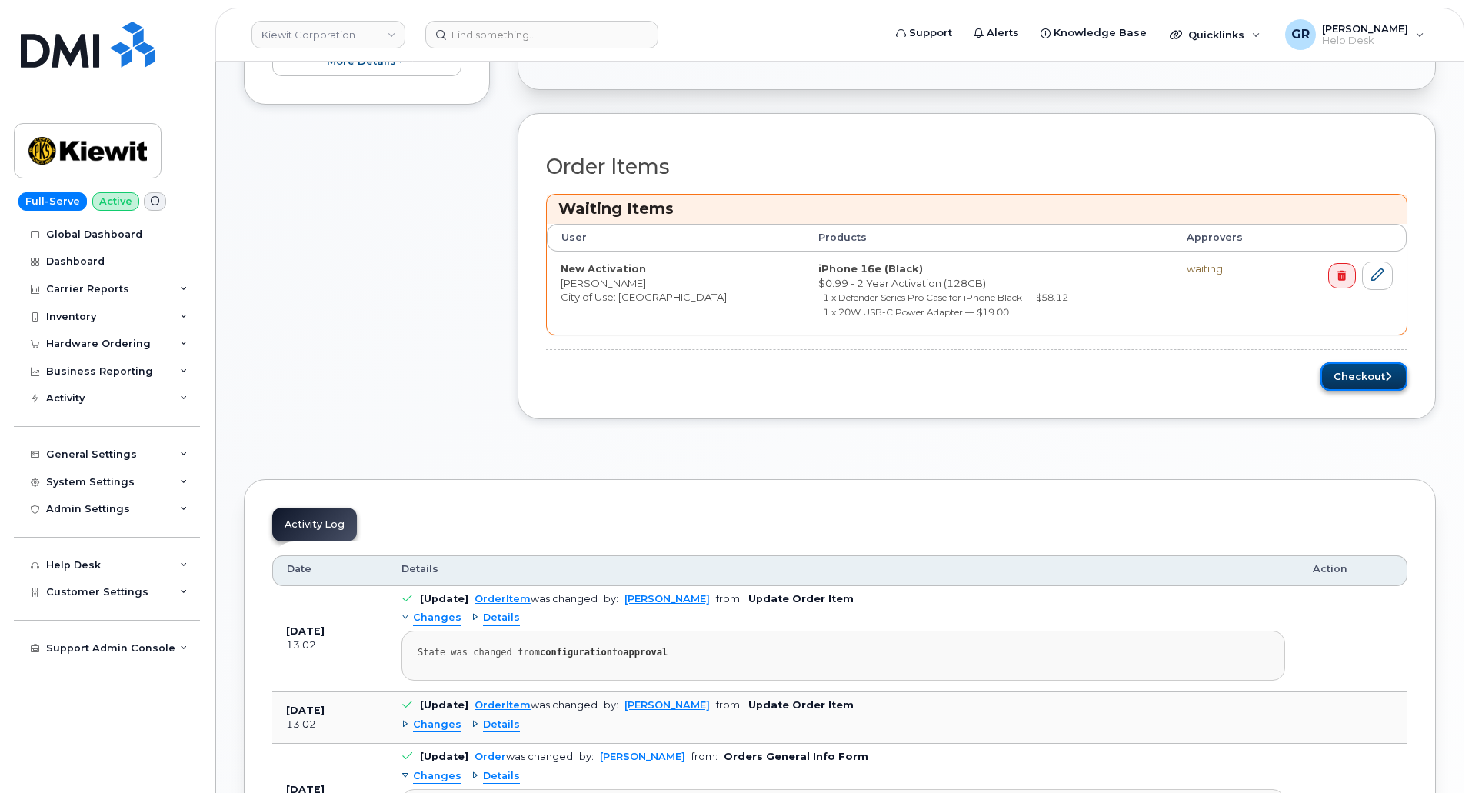
click at [1357, 376] on button "Checkout" at bounding box center [1364, 376] width 87 height 28
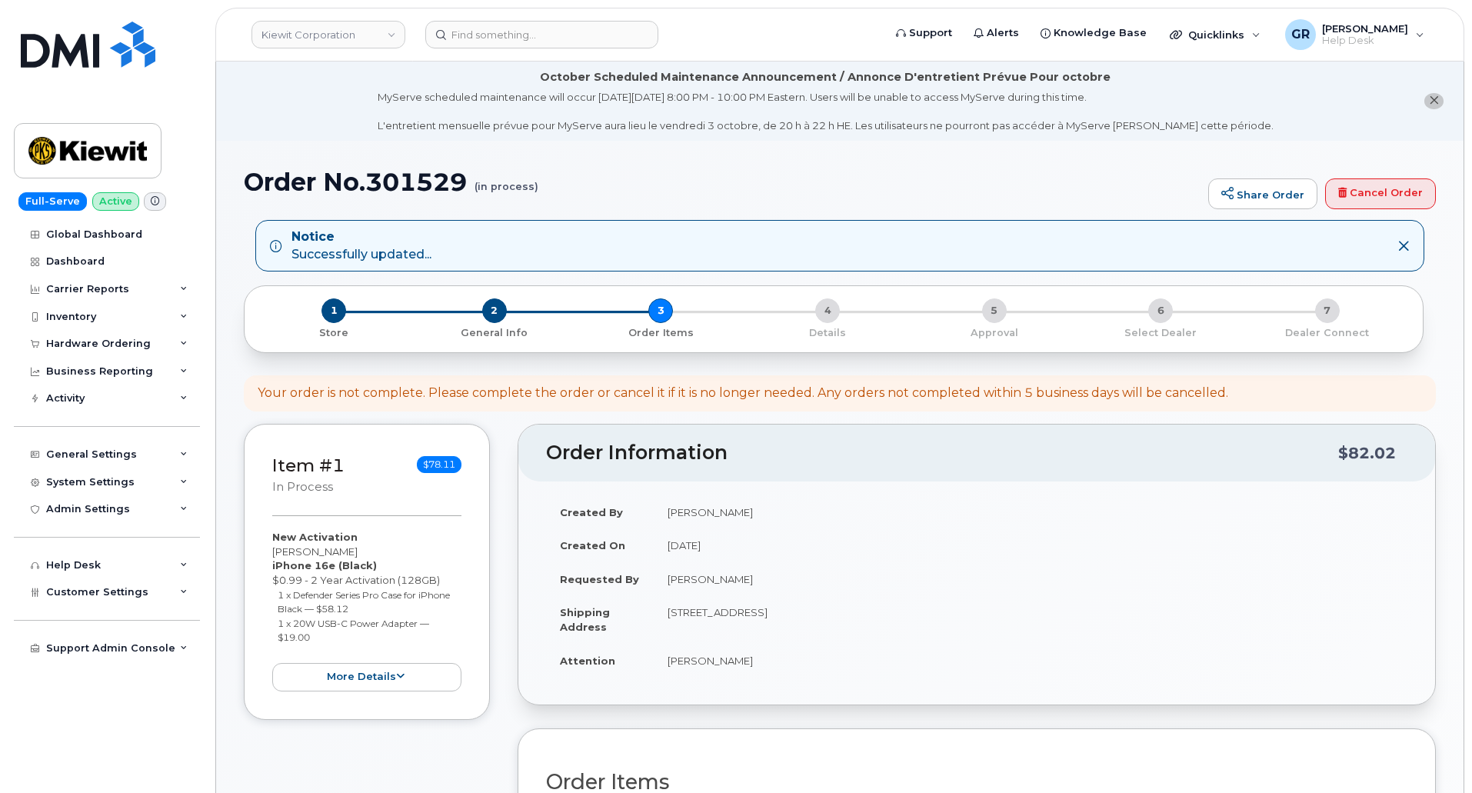
scroll to position [22, 0]
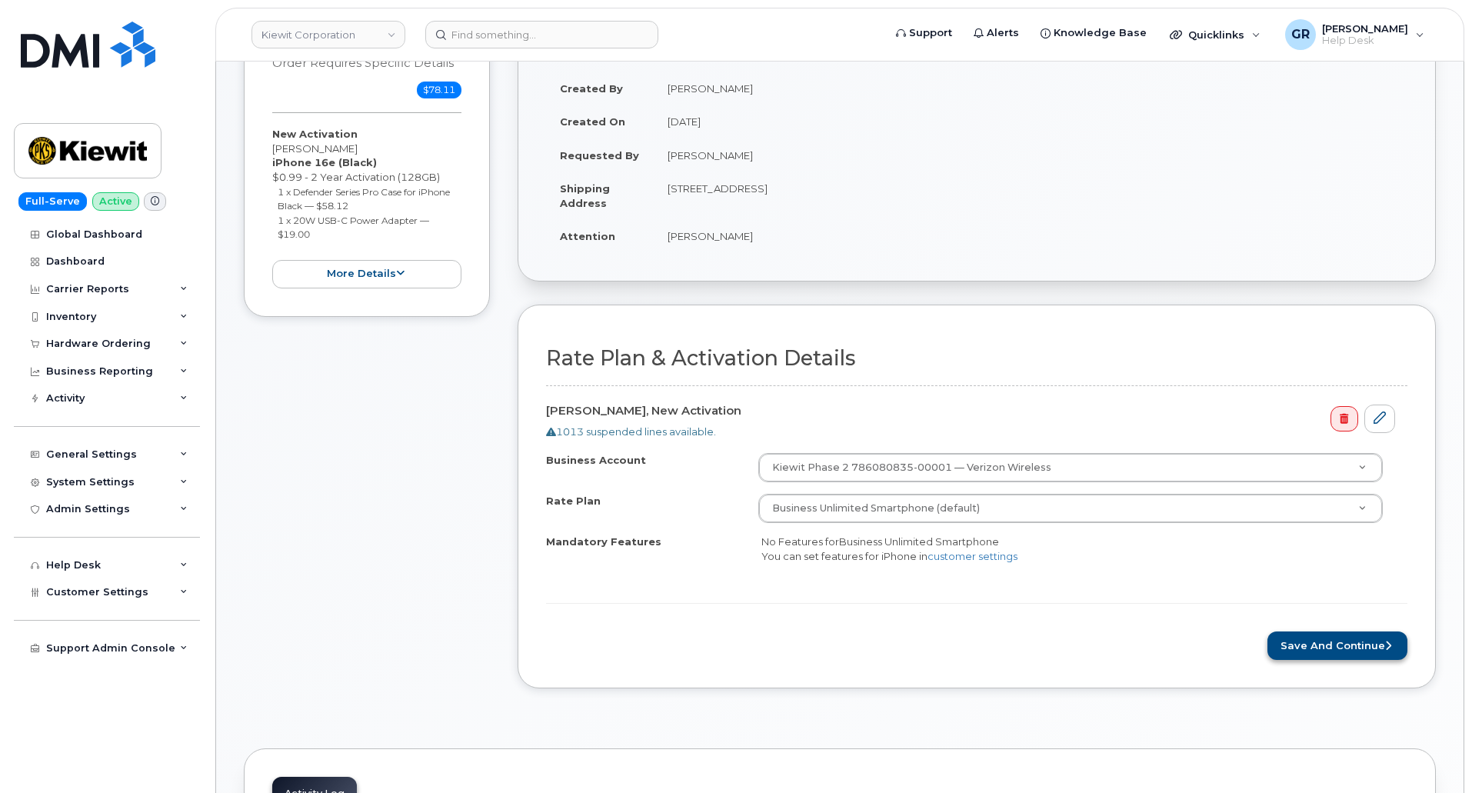
scroll to position [309, 0]
click at [1347, 642] on button "Save and Continue" at bounding box center [1337, 646] width 140 height 28
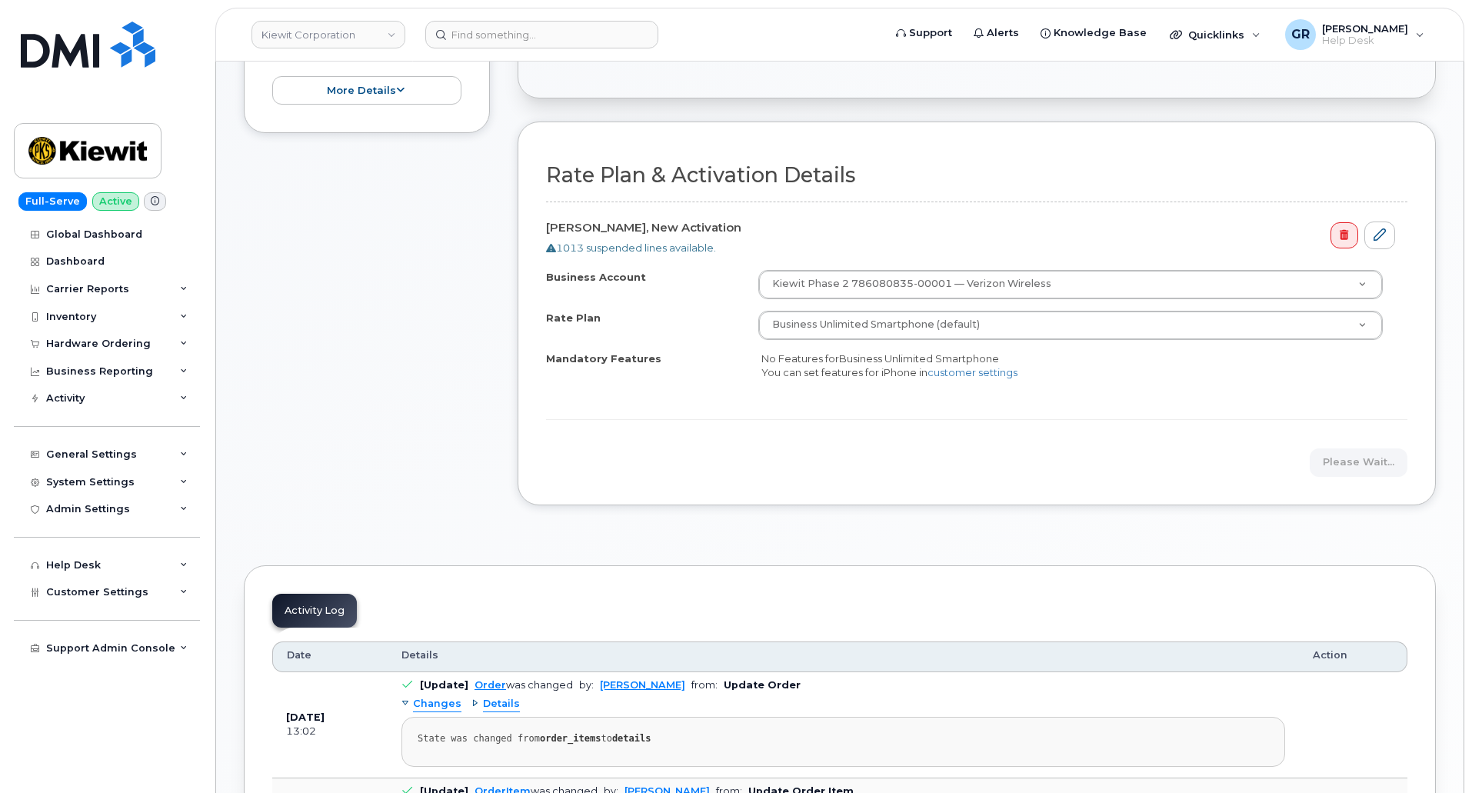
scroll to position [461, 0]
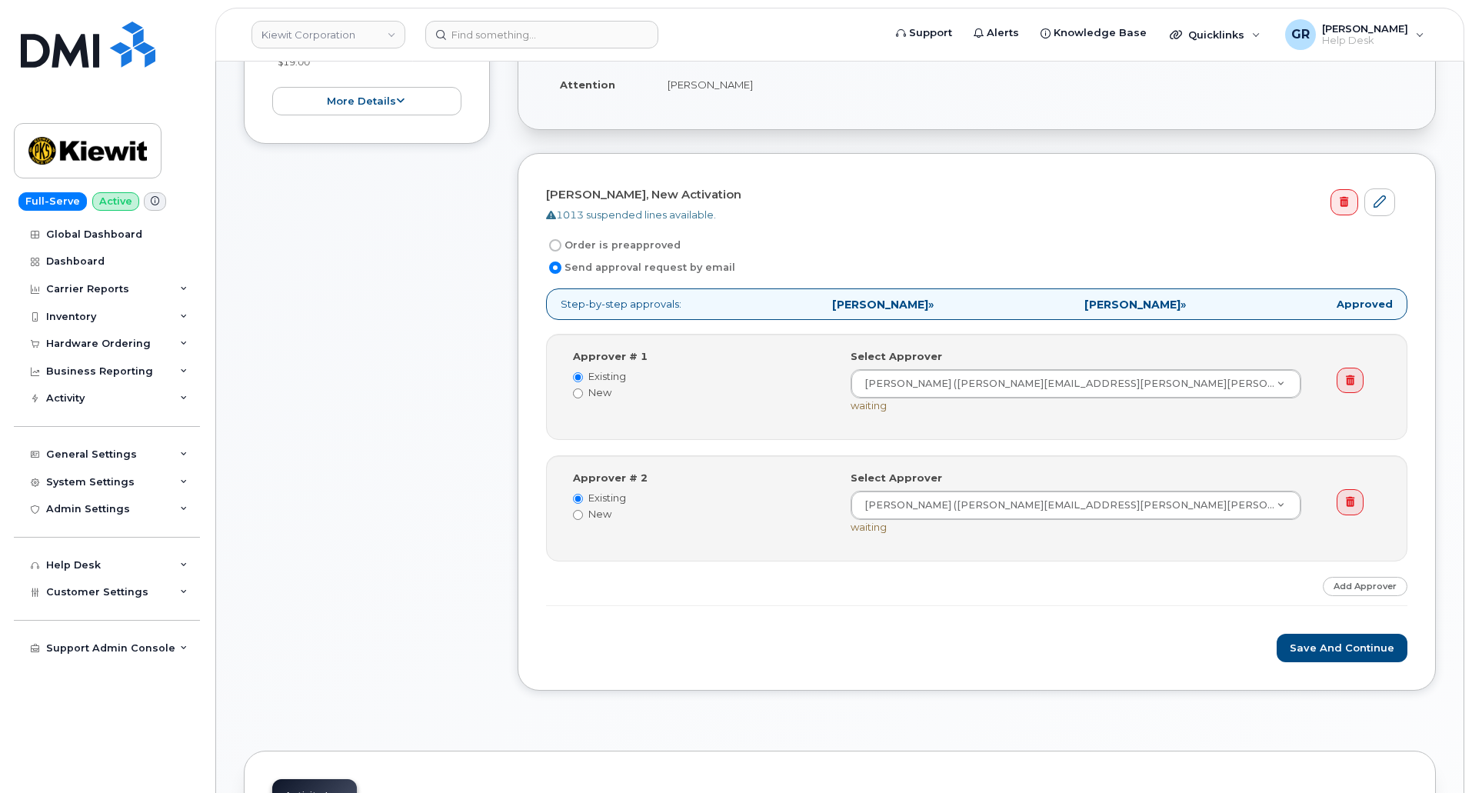
scroll to position [538, 0]
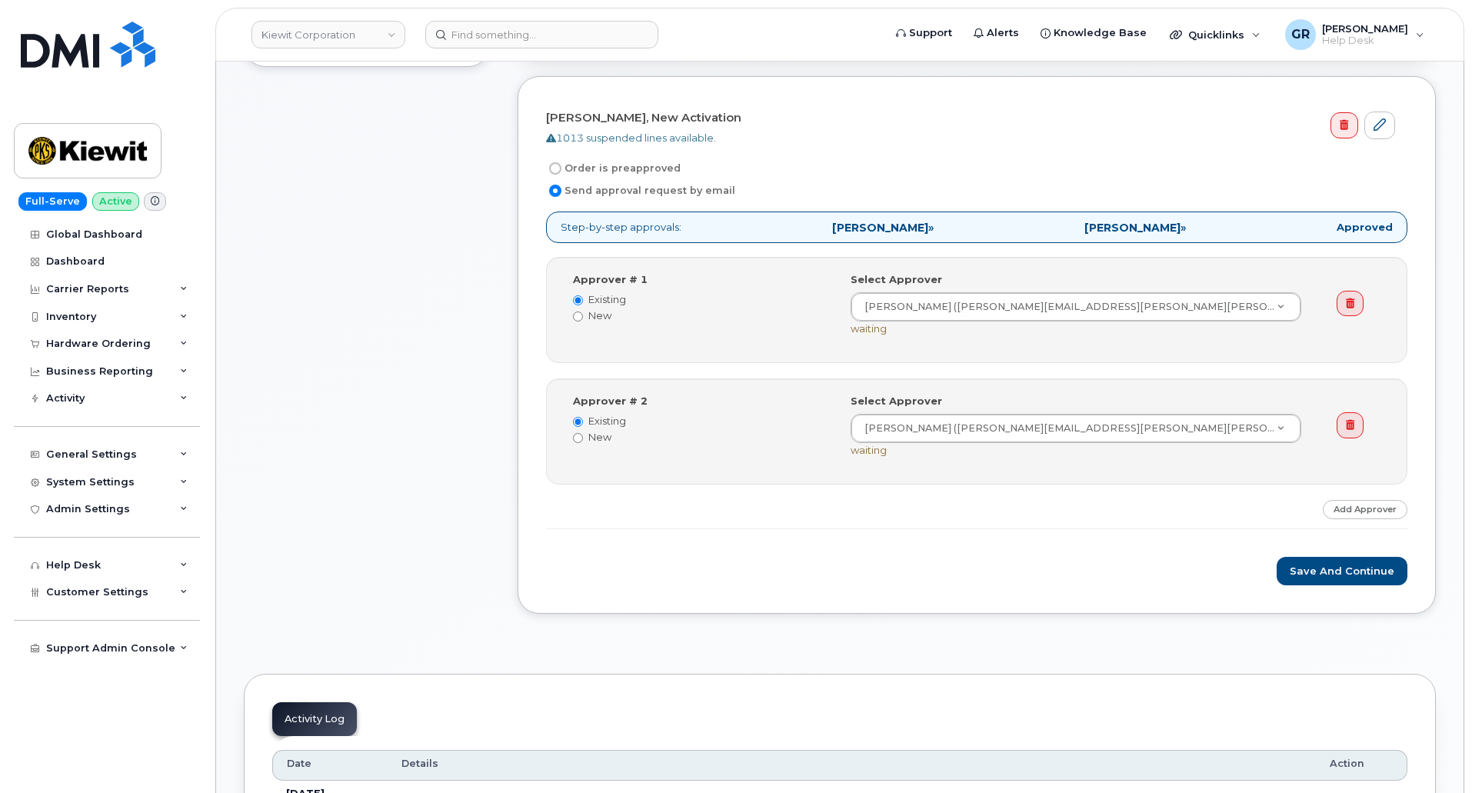
click at [600, 164] on label "Order is preapproved" at bounding box center [613, 168] width 135 height 18
click at [561, 164] on input "Order is preapproved" at bounding box center [555, 168] width 12 height 12
radio input "true"
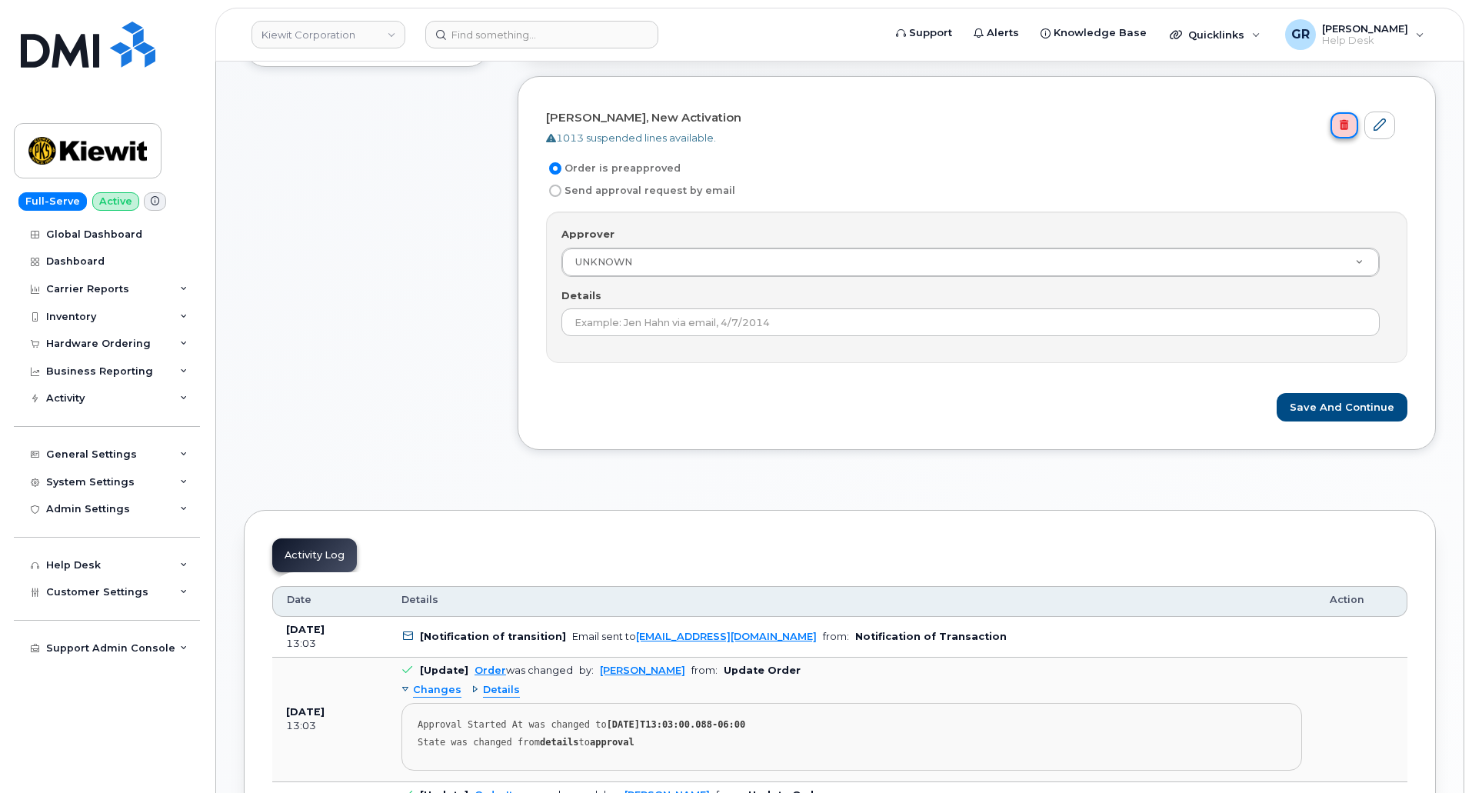
click at [1341, 124] on icon at bounding box center [1344, 125] width 8 height 10
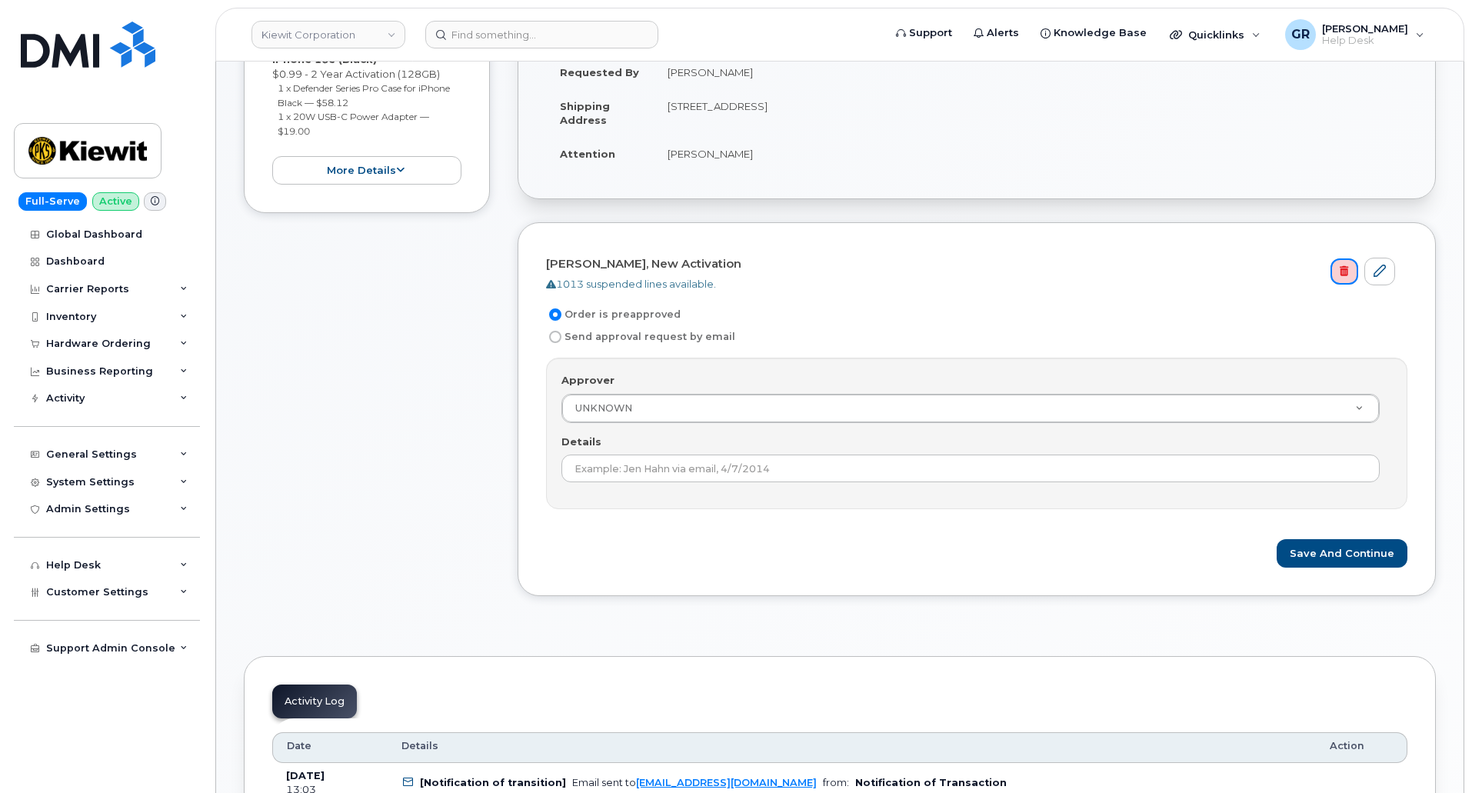
scroll to position [385, 0]
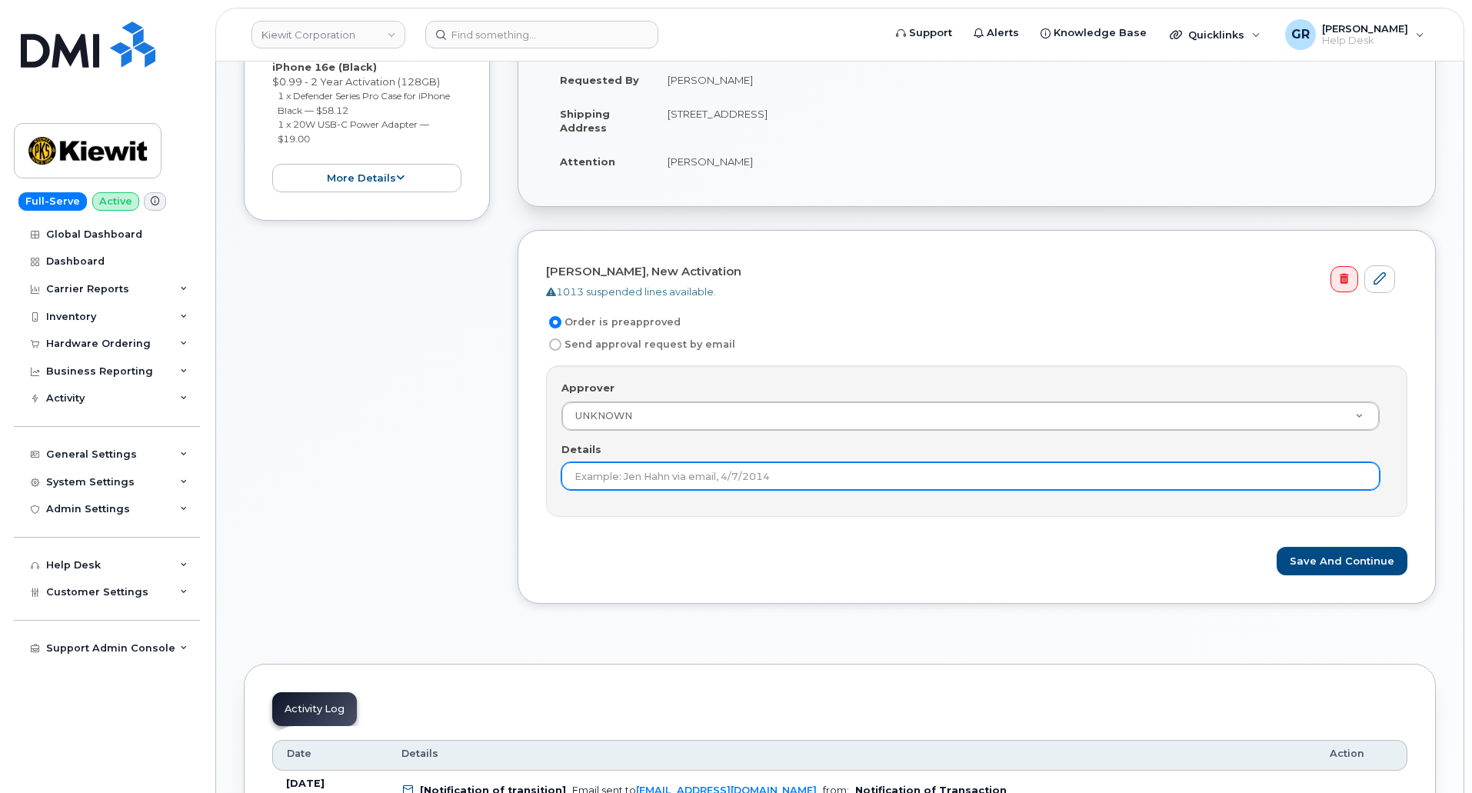
click at [810, 473] on input "Details" at bounding box center [970, 476] width 818 height 28
paste input "No.301529"
type input "No.301529"
type input "Device Under 10"
type input "Order under $100"
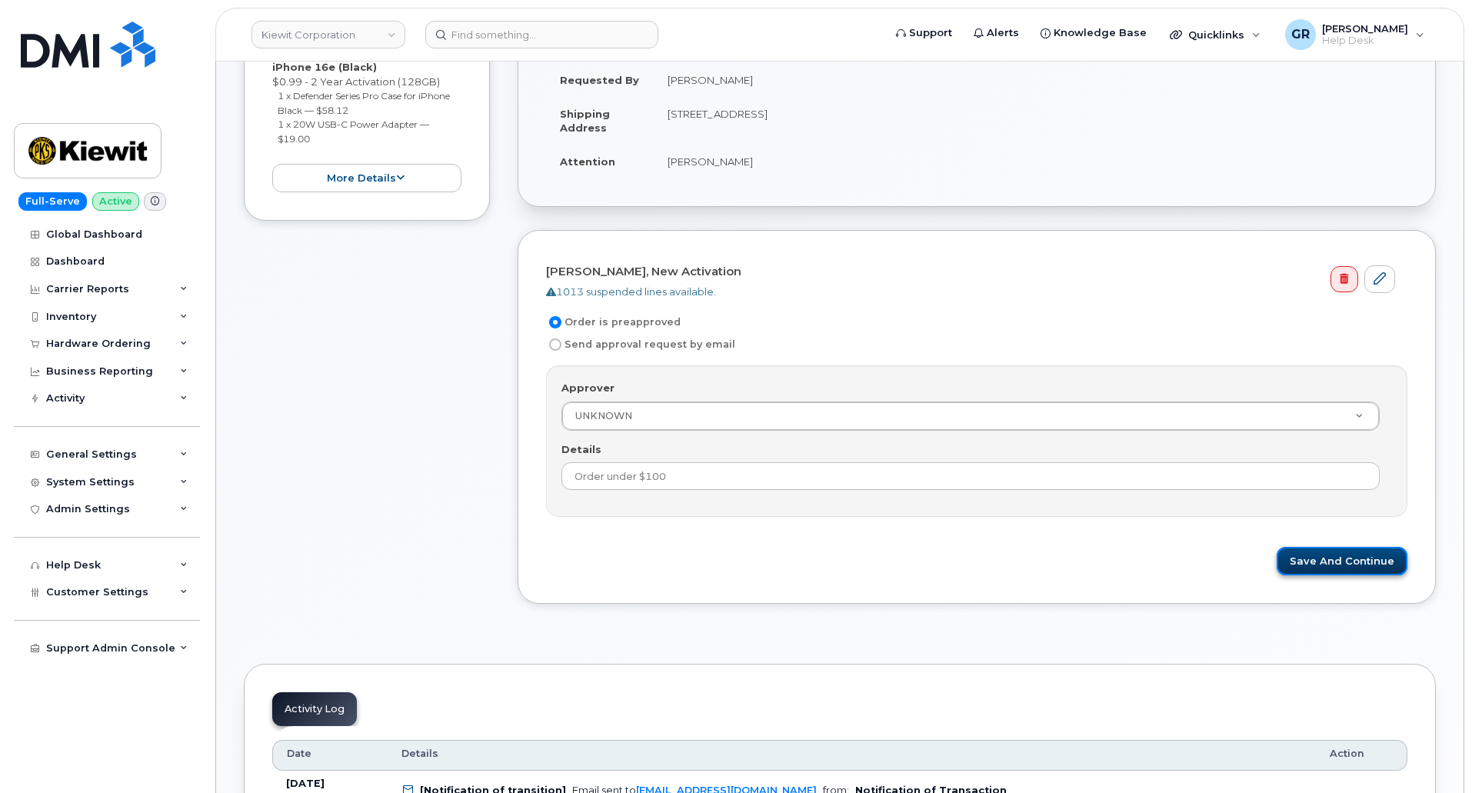
click at [1329, 574] on button "Save and Continue" at bounding box center [1342, 561] width 131 height 28
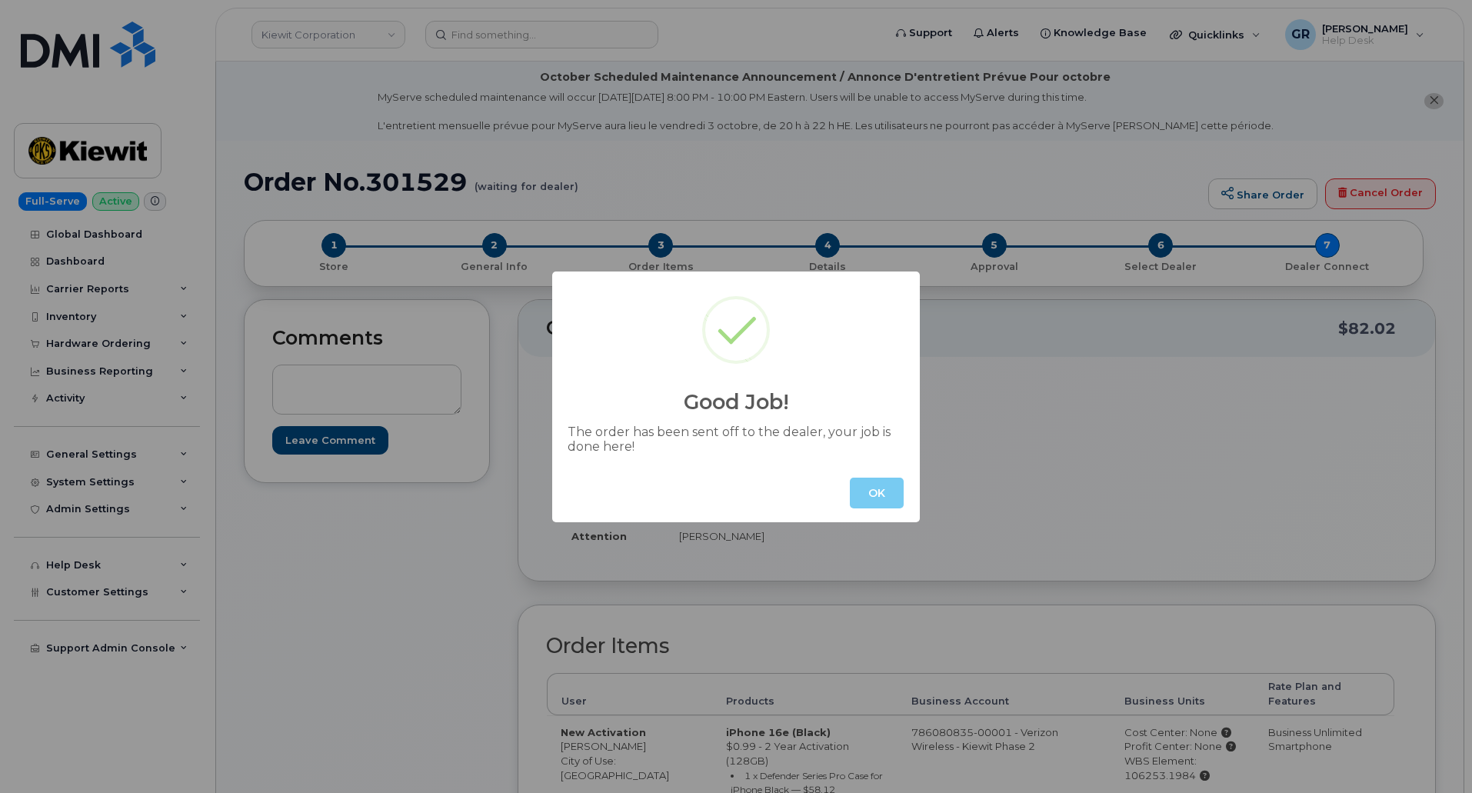
click at [882, 495] on button "OK" at bounding box center [877, 493] width 54 height 31
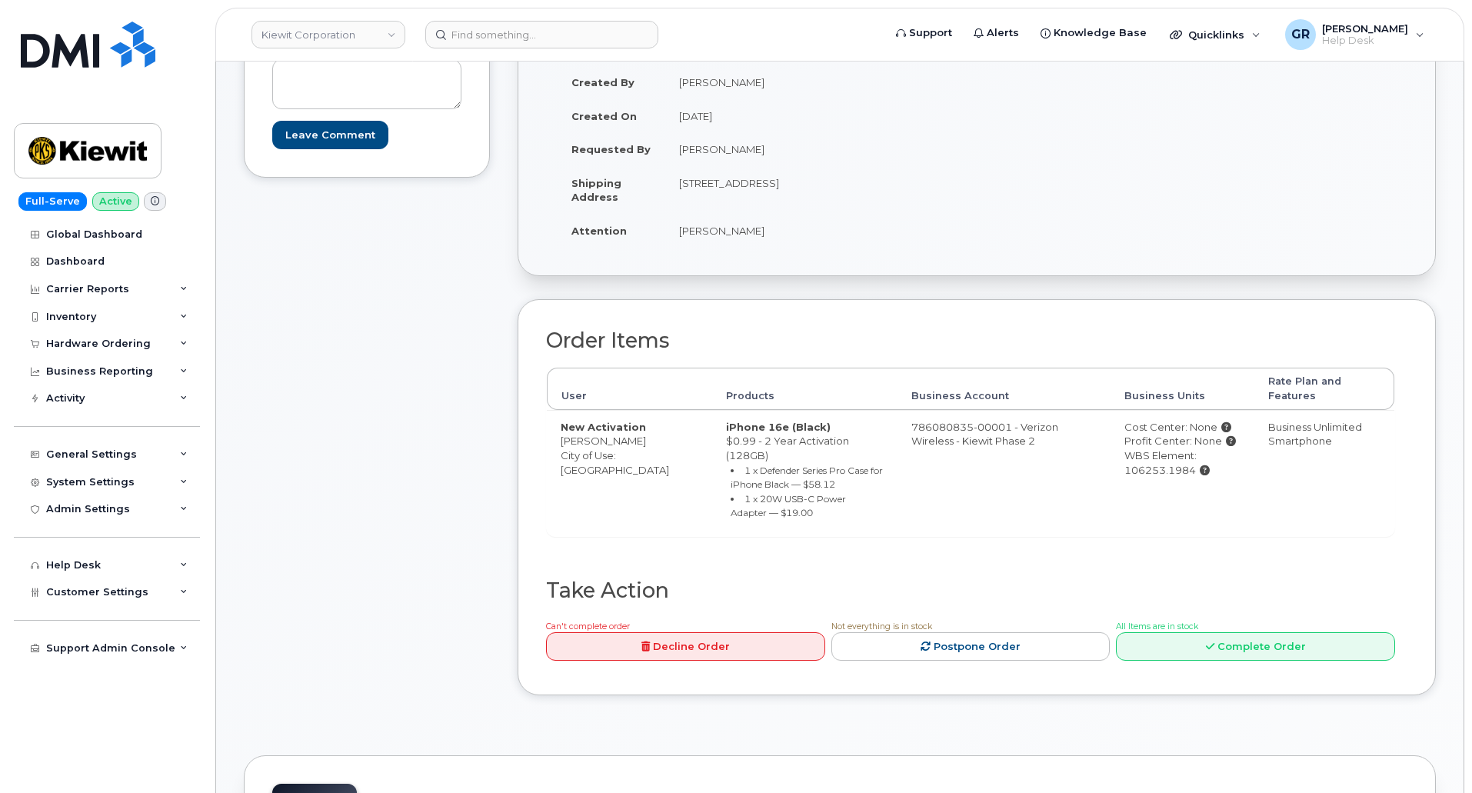
scroll to position [308, 0]
click at [396, 355] on div "Comments Leave Comment" at bounding box center [367, 354] width 246 height 724
click at [377, 371] on div "Comments Leave Comment" at bounding box center [367, 354] width 246 height 724
drag, startPoint x: 388, startPoint y: 434, endPoint x: 374, endPoint y: 403, distance: 33.7
click at [387, 434] on div "Comments Leave Comment" at bounding box center [367, 354] width 246 height 724
